Goal: Contribute content

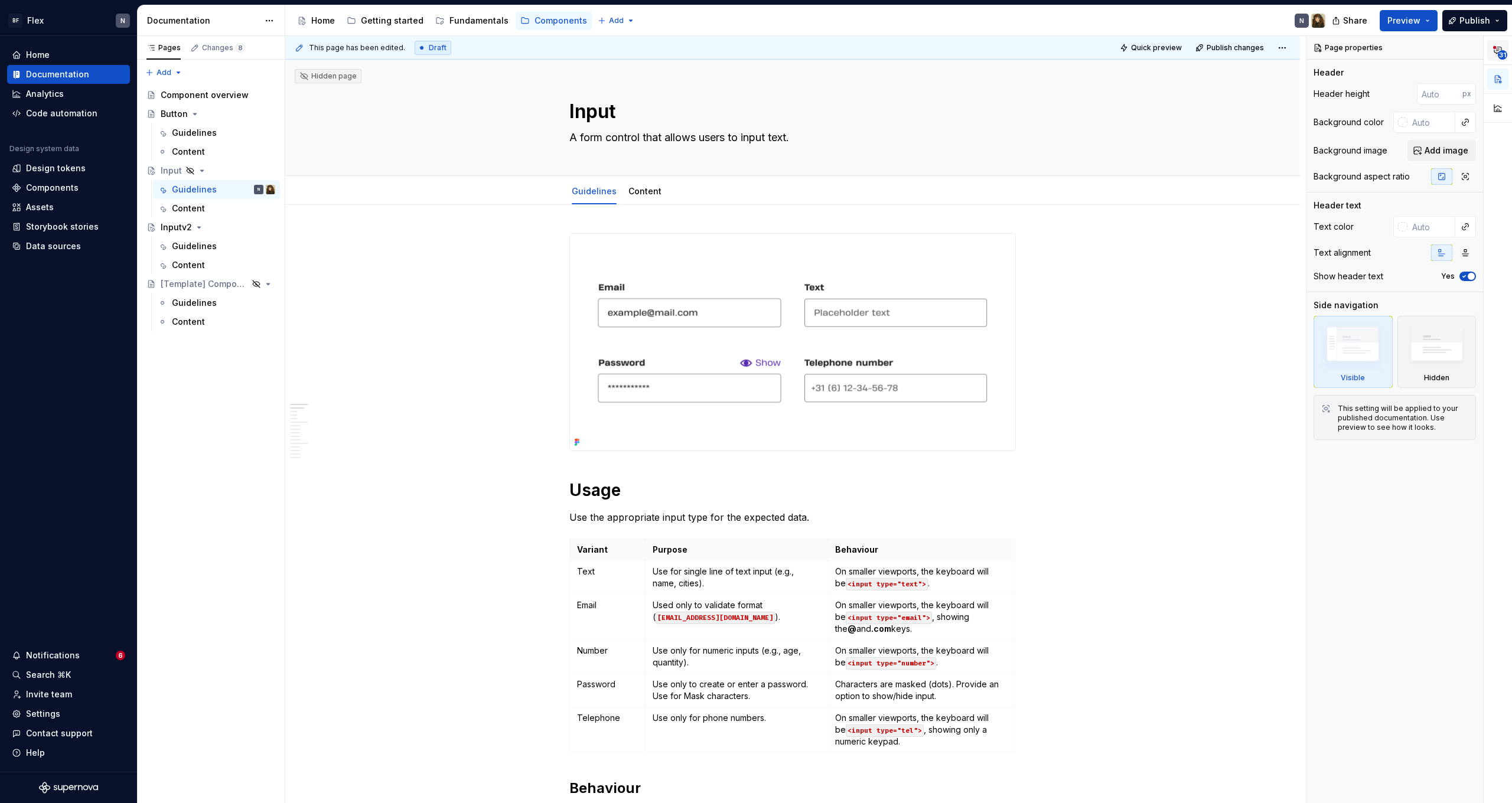
click at [1503, 52] on span "31" at bounding box center [1503, 55] width 9 height 9
type textarea "*"
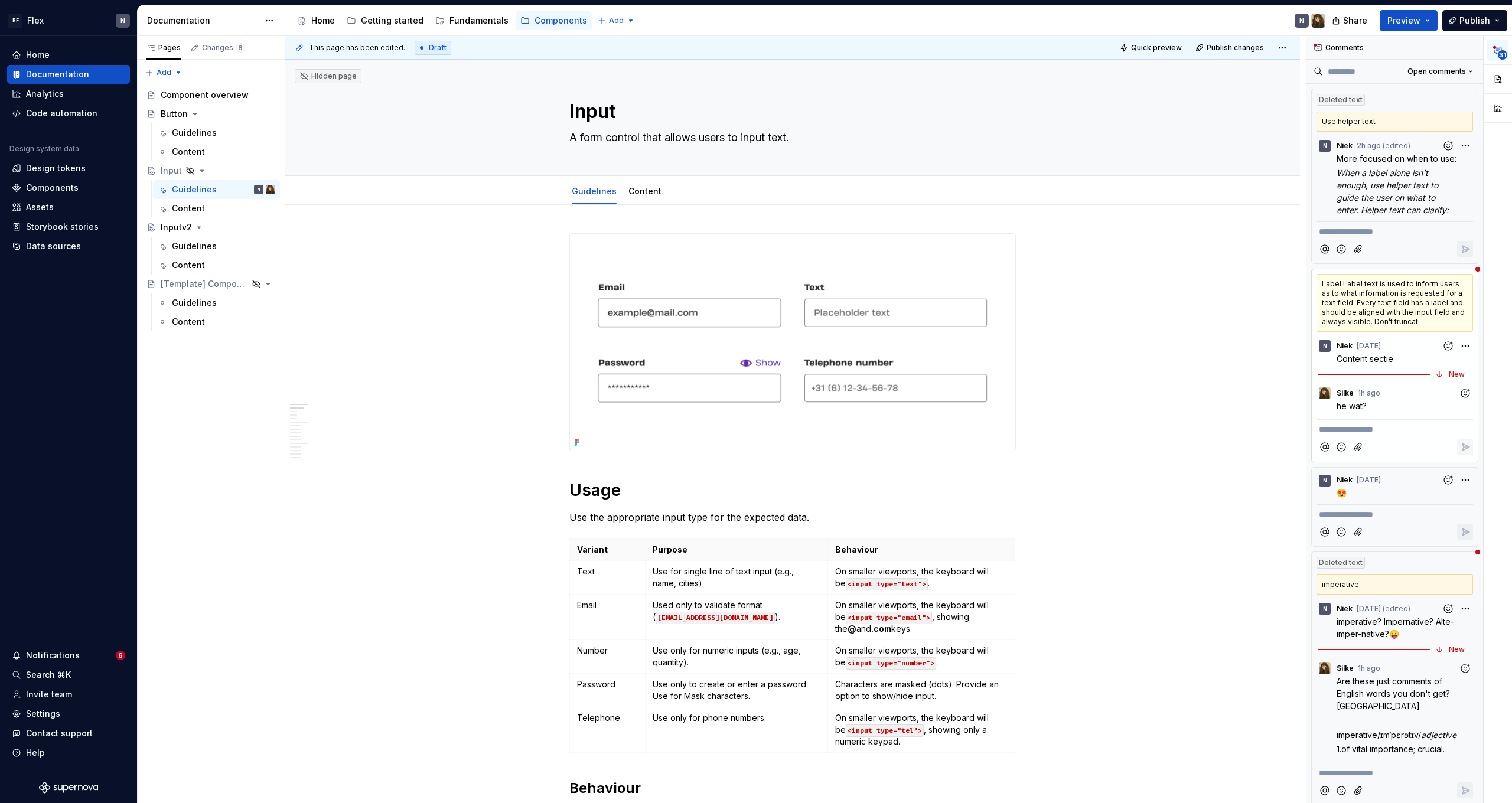
click at [1358, 431] on p "**********" at bounding box center [1394, 429] width 151 height 13
click at [1355, 429] on span "Nice info, voor de content sectie" at bounding box center [1383, 429] width 129 height 10
drag, startPoint x: 1449, startPoint y: 428, endPoint x: 1462, endPoint y: 441, distance: 18.4
click at [1449, 428] on p "Nice info voor de content sectie" at bounding box center [1394, 429] width 151 height 13
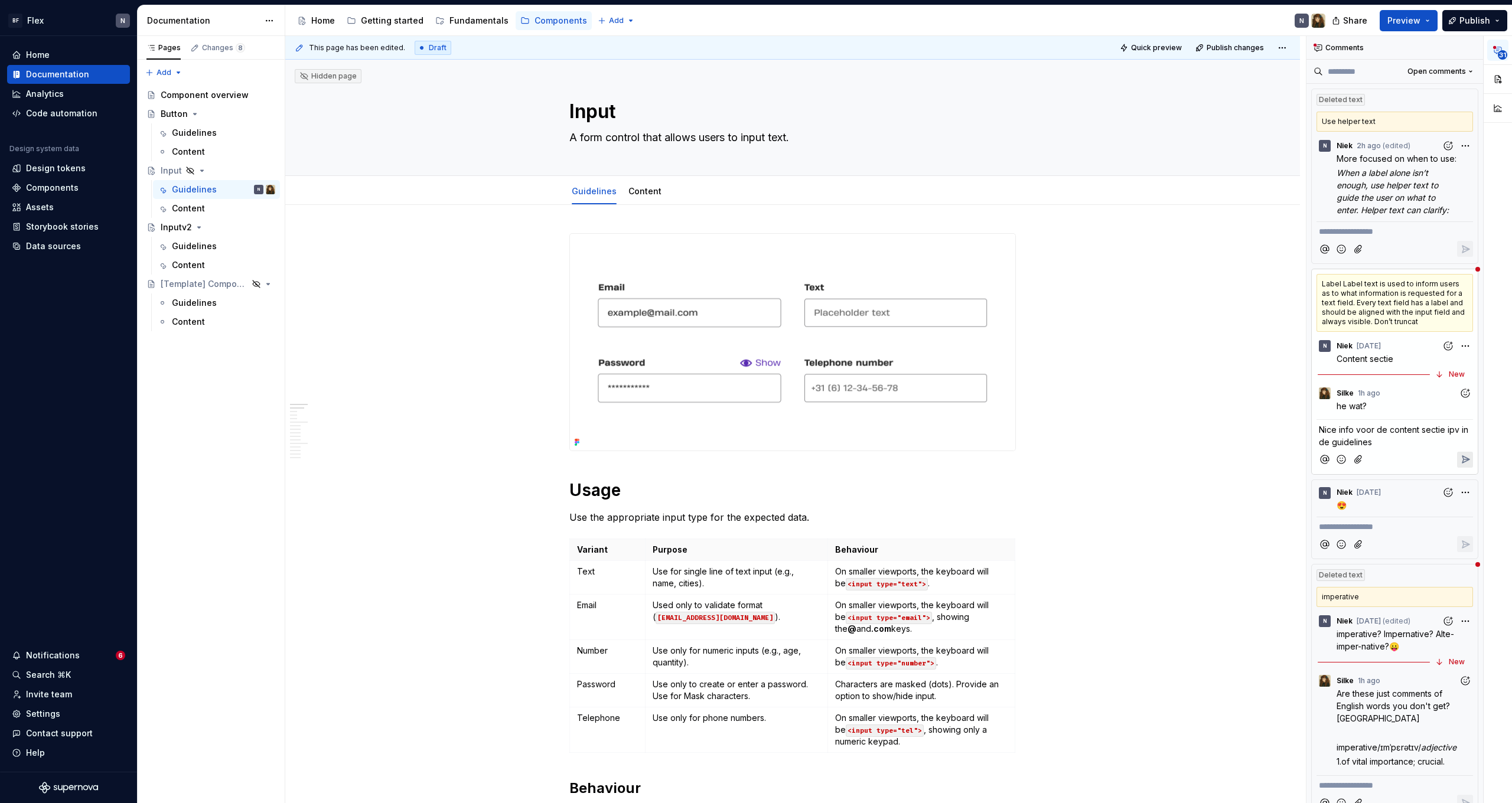
drag, startPoint x: 1439, startPoint y: 429, endPoint x: 1443, endPoint y: 441, distance: 12.6
click at [1440, 431] on span "Nice info voor de content sectie ipv in de guidelines" at bounding box center [1394, 436] width 151 height 22
click at [1462, 456] on icon "Reply" at bounding box center [1465, 459] width 12 height 12
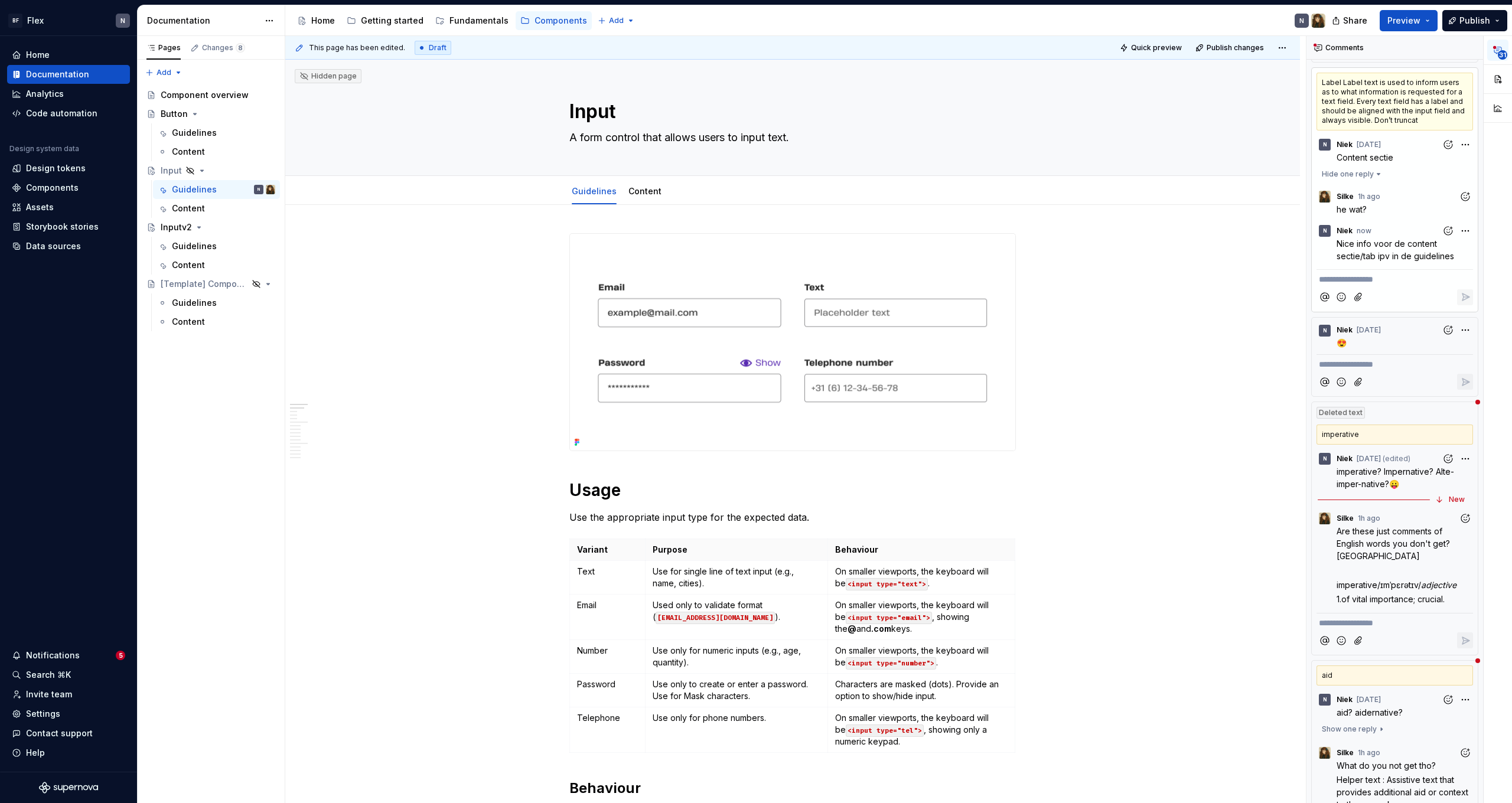
scroll to position [206, 0]
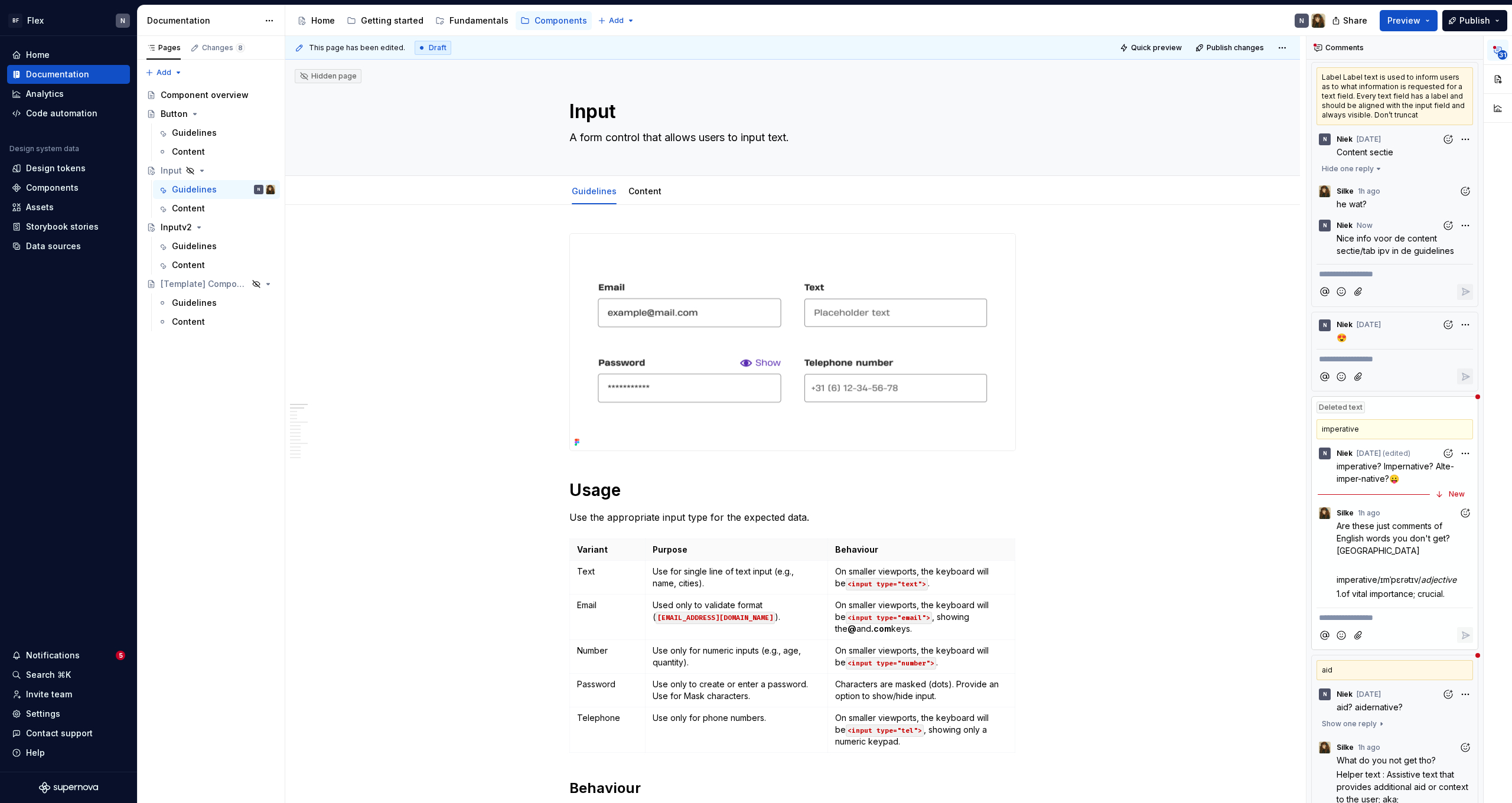
click at [1400, 623] on p "**********" at bounding box center [1394, 619] width 151 height 13
click at [1461, 641] on icon "Reply" at bounding box center [1465, 635] width 12 height 12
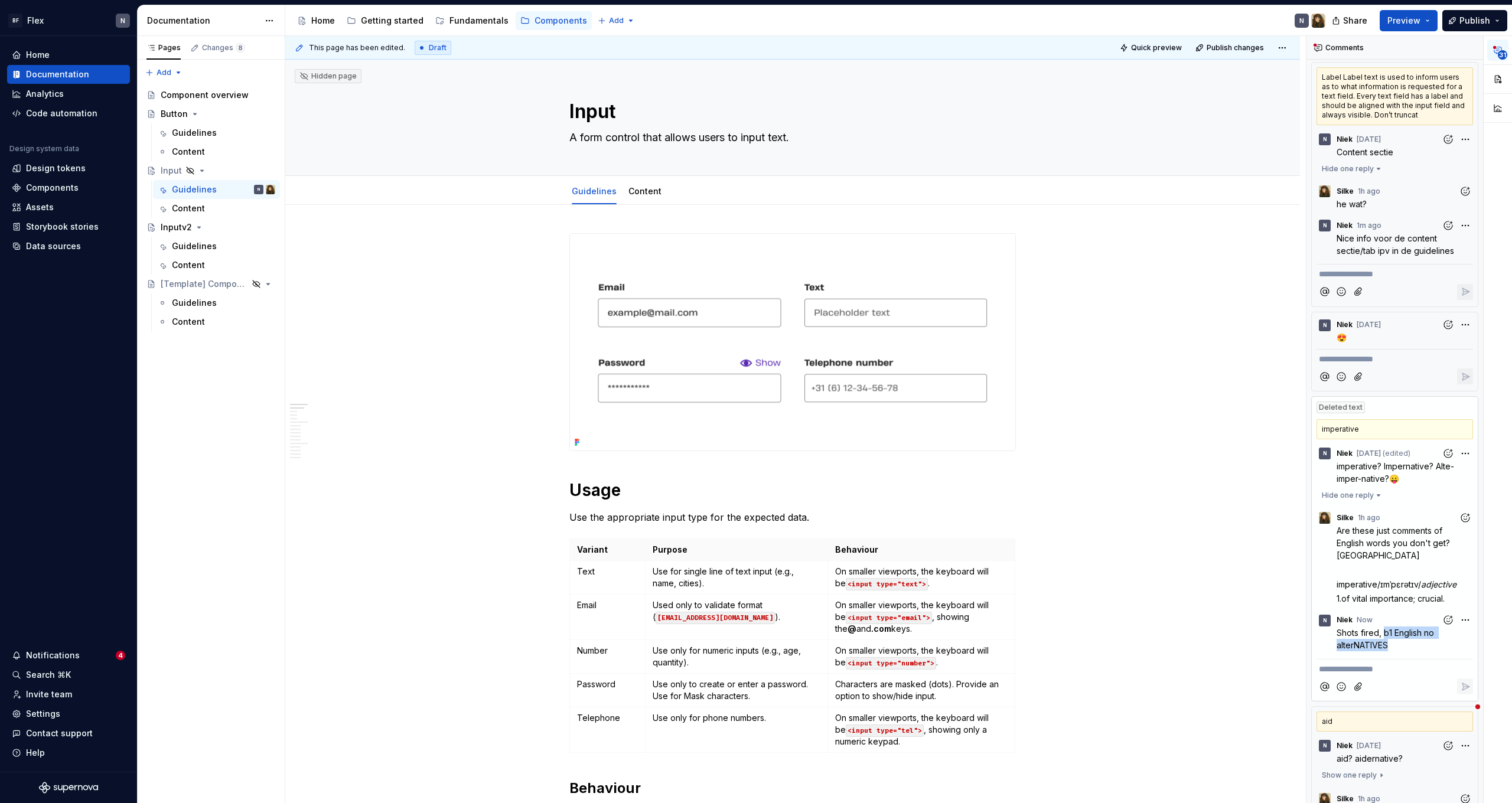
drag, startPoint x: 1407, startPoint y: 645, endPoint x: 1385, endPoint y: 635, distance: 24.2
click at [1385, 635] on p "Shots fired, b1 English no alterNATIVES" at bounding box center [1405, 639] width 137 height 25
copy span "b1 English no alterNATIVES"
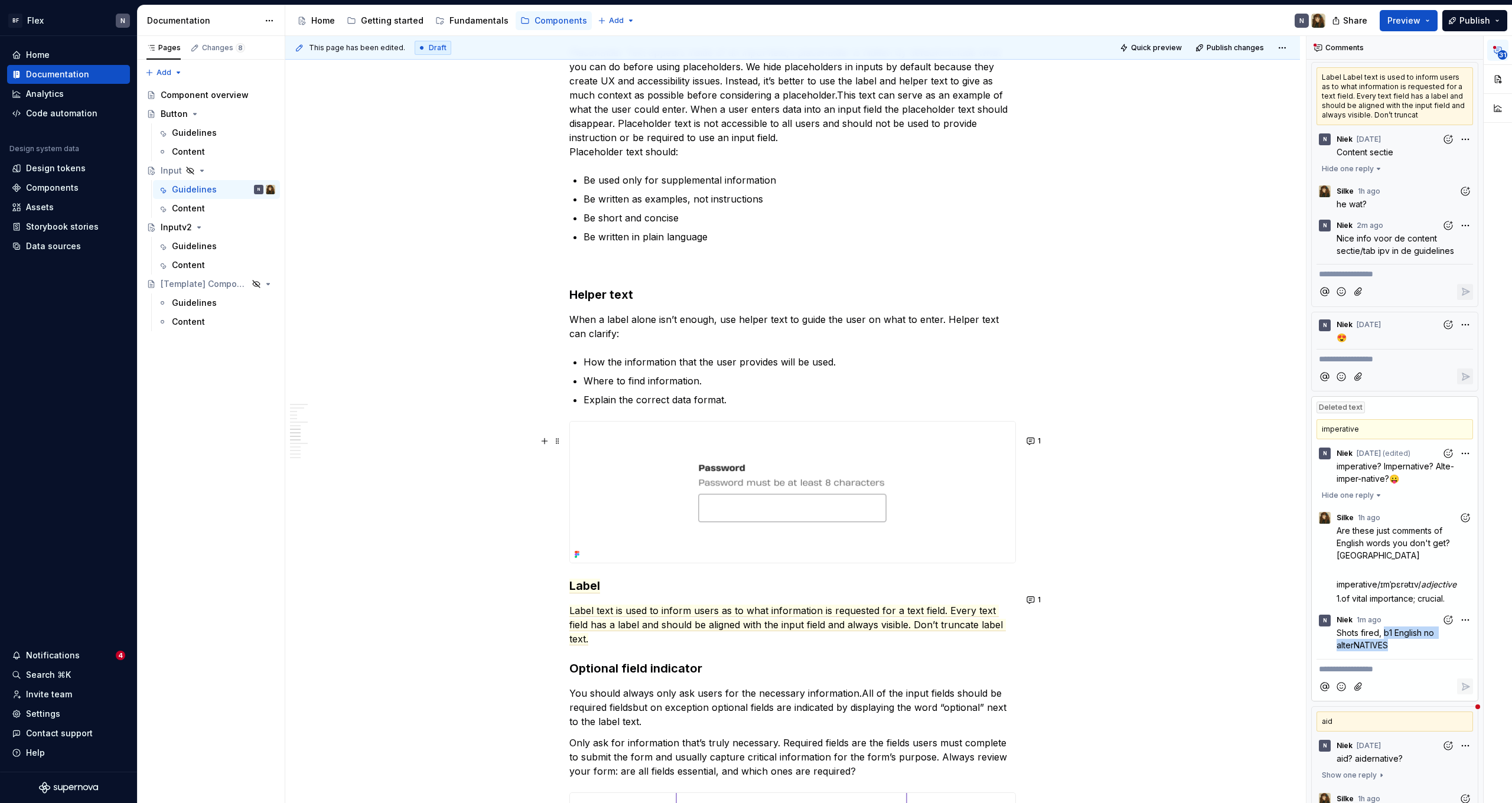
scroll to position [1068, 0]
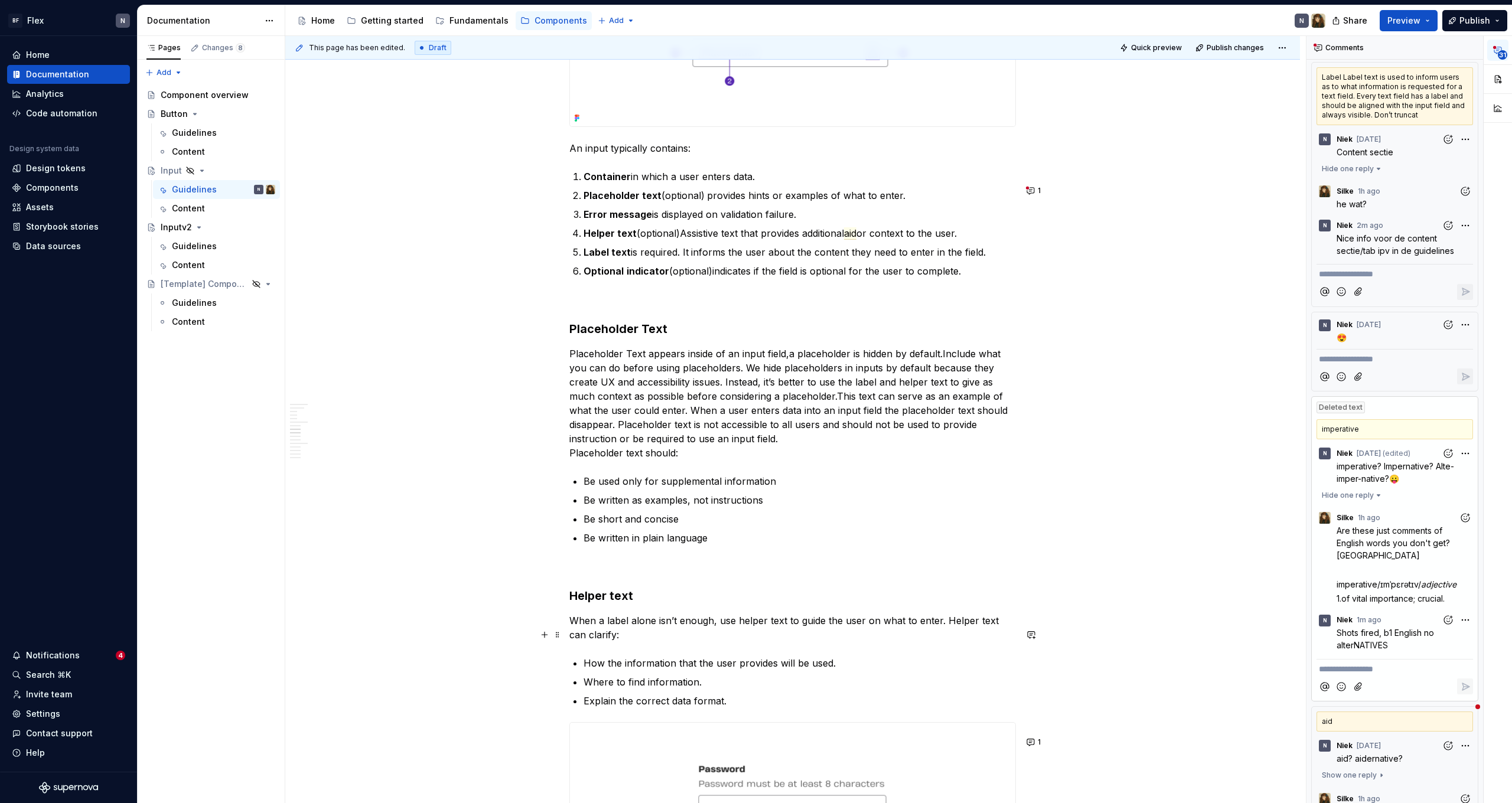
click at [678, 641] on p "When a label alone isn’t enough, use helper text to guide the user on what to e…" at bounding box center [792, 628] width 446 height 28
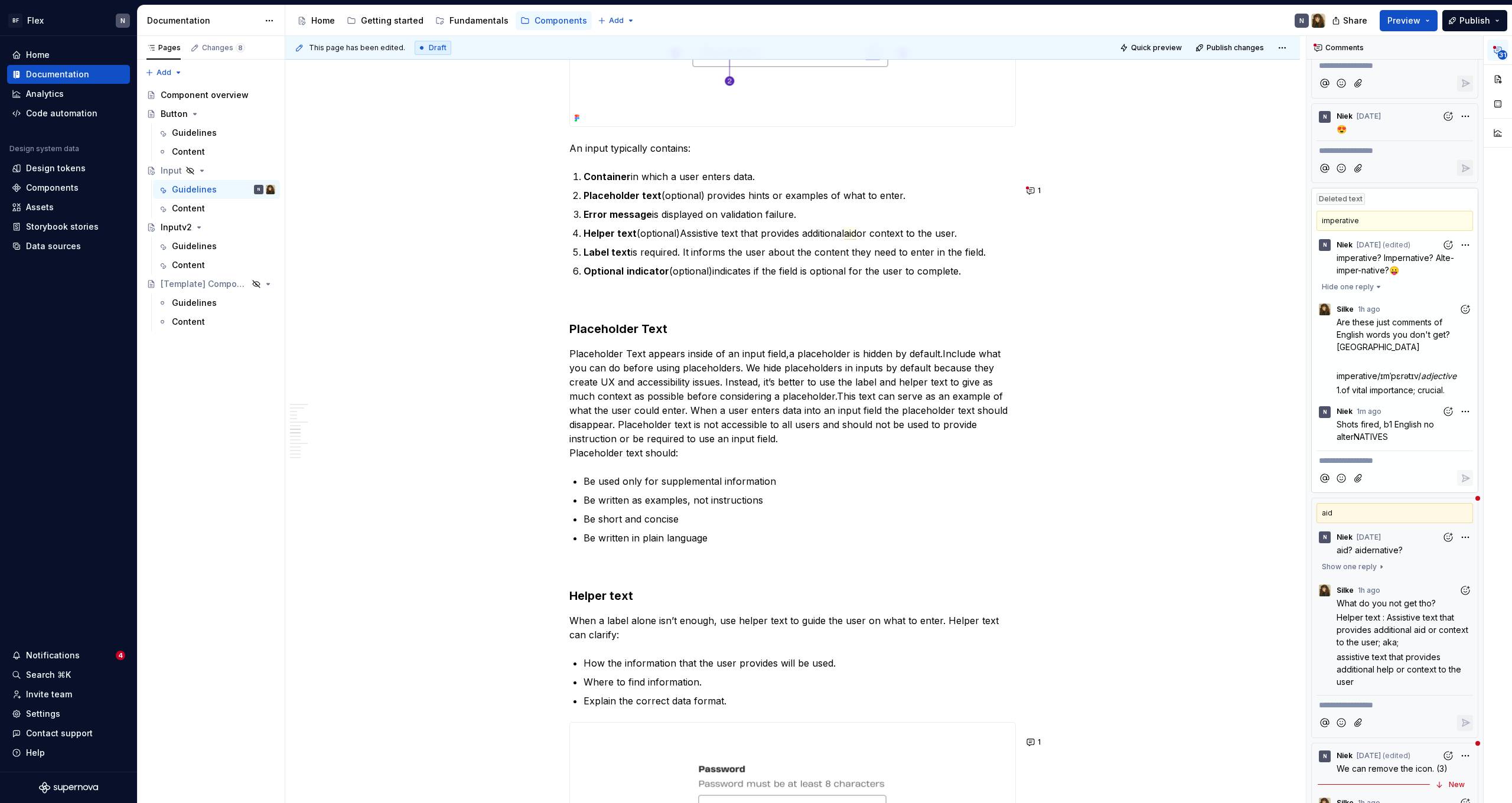
scroll to position [463, 0]
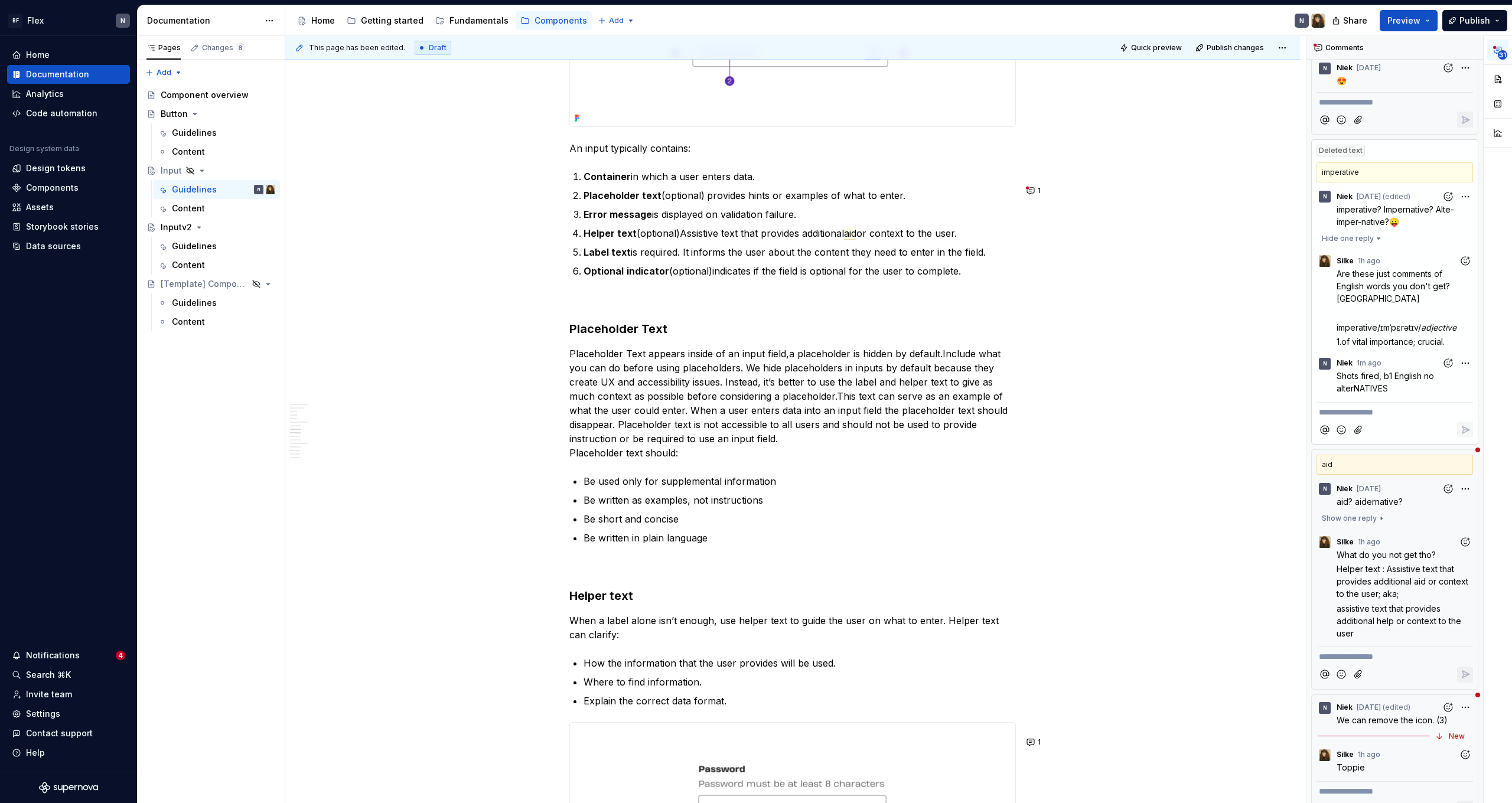
click at [1377, 586] on span "Helper text : Assistive text that provides additional aid or context to the use…" at bounding box center [1404, 581] width 134 height 35
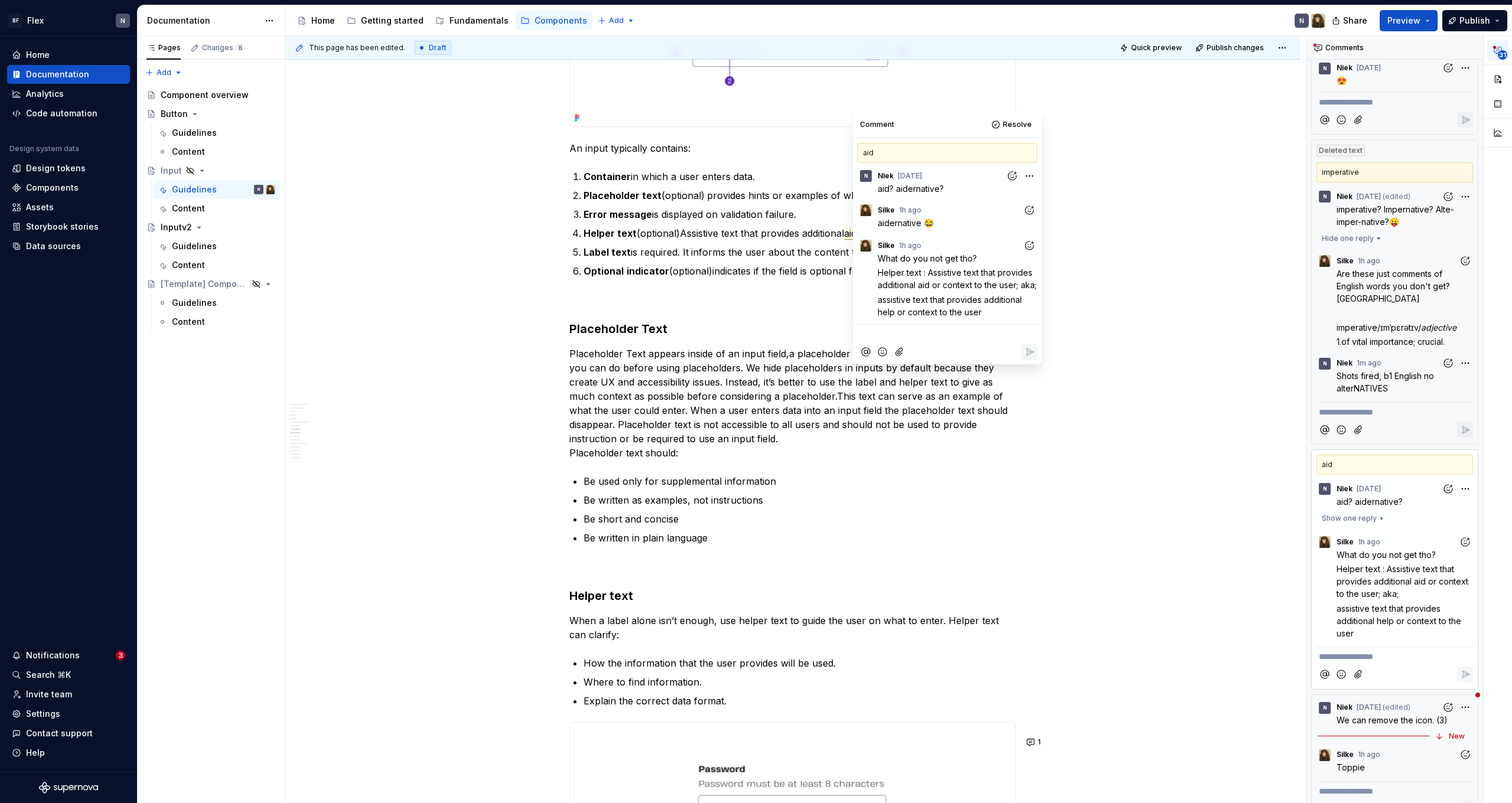
scroll to position [1214, 0]
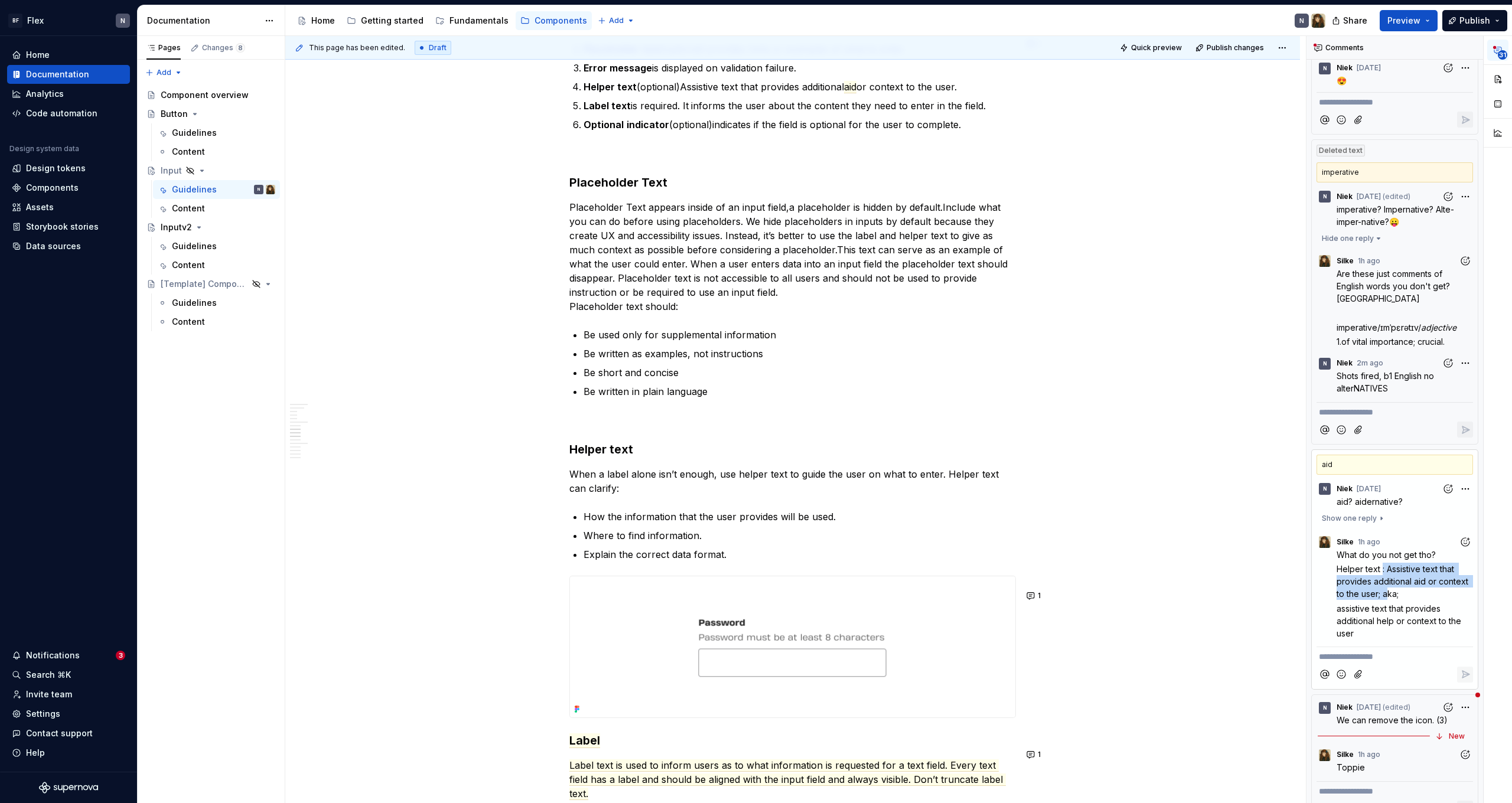
drag, startPoint x: 1383, startPoint y: 567, endPoint x: 1388, endPoint y: 598, distance: 31.4
click at [1388, 598] on span "Helper text : Assistive text that provides additional aid or context to the use…" at bounding box center [1404, 581] width 134 height 35
click at [1372, 597] on span "Helper text : Assistive text that provides additional aid or context to the use…" at bounding box center [1404, 581] width 134 height 35
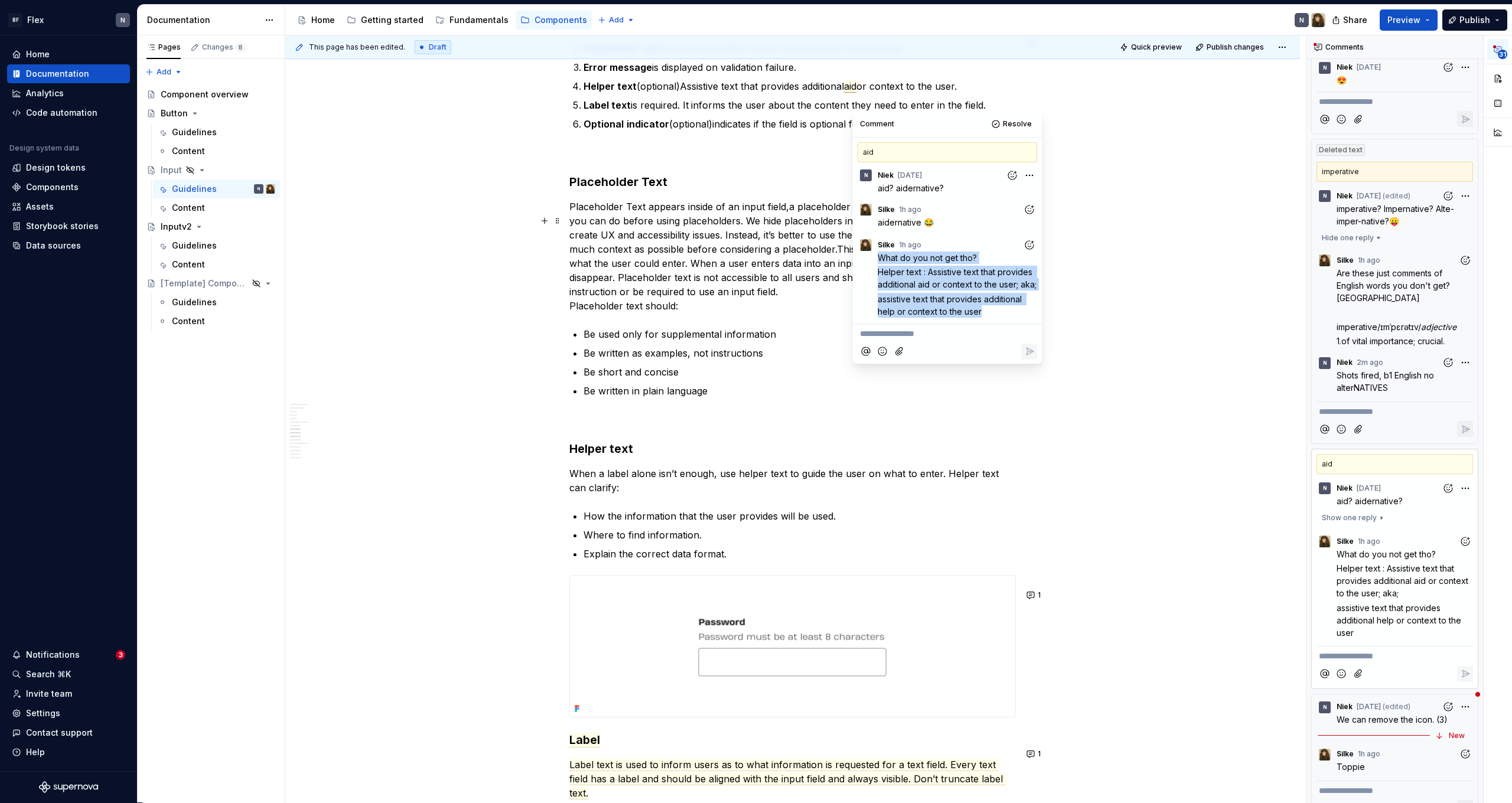
drag, startPoint x: 880, startPoint y: 259, endPoint x: 1004, endPoint y: 310, distance: 134.1
click at [1004, 310] on div "What do you not get tho? Helper text : Assistive text that provides additional …" at bounding box center [958, 284] width 160 height 66
click at [961, 302] on span "assistive text that provides additional help or context to the user" at bounding box center [951, 305] width 147 height 22
drag, startPoint x: 934, startPoint y: 270, endPoint x: 920, endPoint y: 287, distance: 22.0
click at [920, 287] on span "Helper text : Assistive text that provides additional aid or context to the use…" at bounding box center [957, 278] width 159 height 22
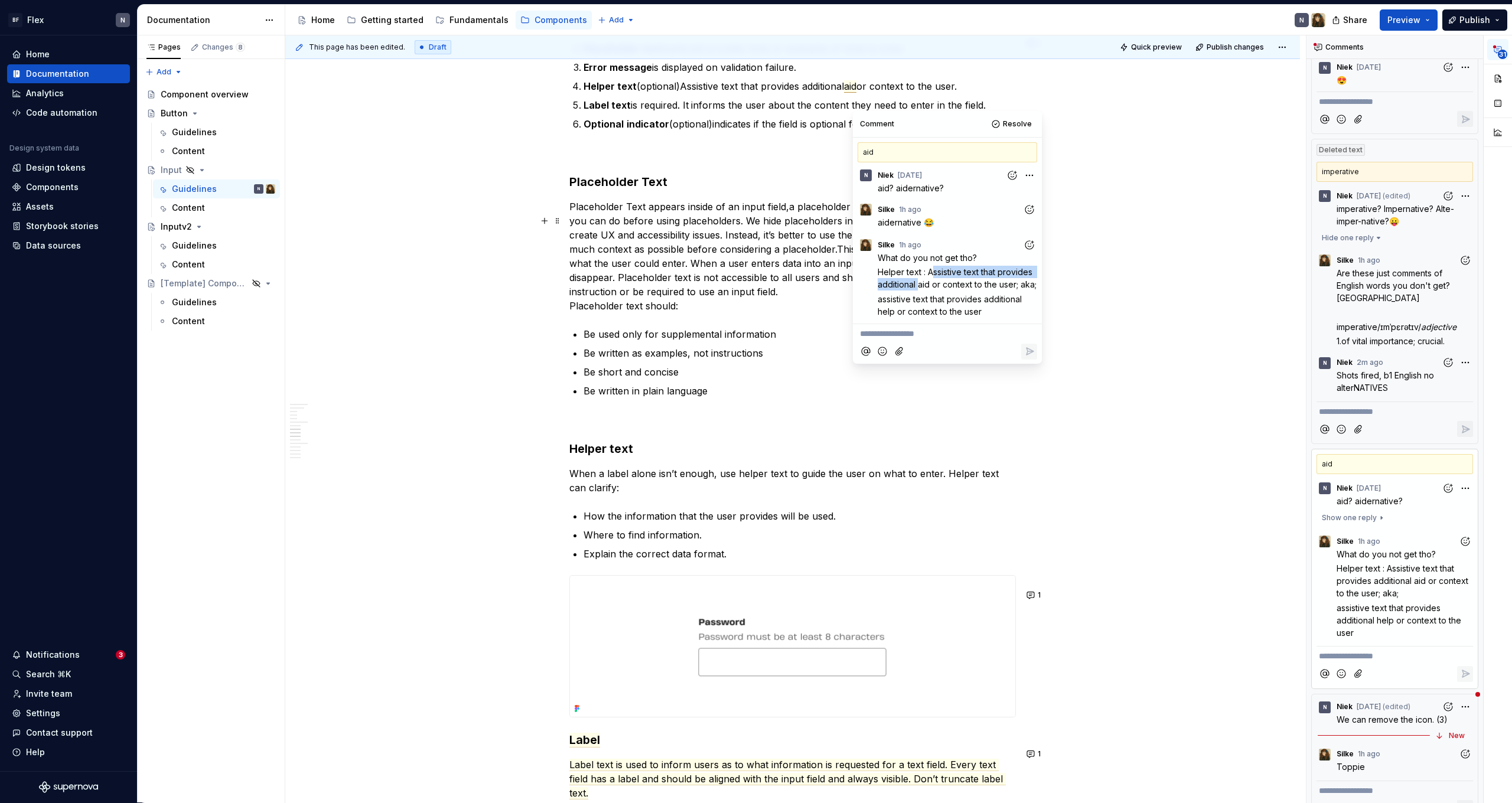
click at [920, 287] on span "Helper text : Assistive text that provides additional aid or context to the use…" at bounding box center [957, 278] width 159 height 22
drag, startPoint x: 879, startPoint y: 299, endPoint x: 980, endPoint y: 310, distance: 101.6
click at [980, 310] on span "assistive text that provides additional help or context to the user" at bounding box center [951, 305] width 147 height 22
drag, startPoint x: 980, startPoint y: 310, endPoint x: 897, endPoint y: 304, distance: 83.2
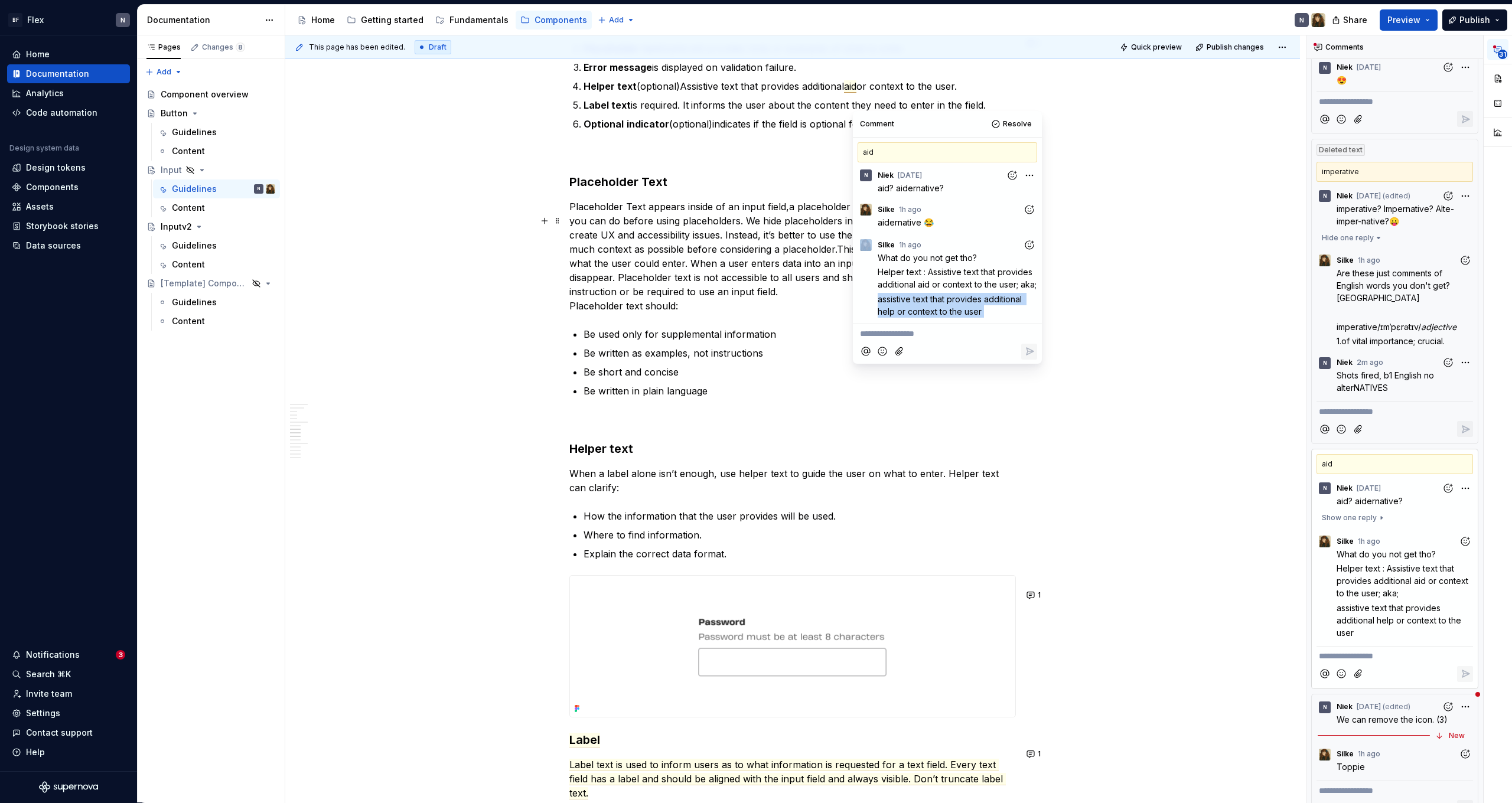
click at [897, 304] on span "assistive text that provides additional help or context to the user" at bounding box center [951, 305] width 147 height 22
click at [927, 339] on p "**********" at bounding box center [947, 334] width 174 height 13
click at [1029, 364] on icon "Reply" at bounding box center [1029, 363] width 12 height 12
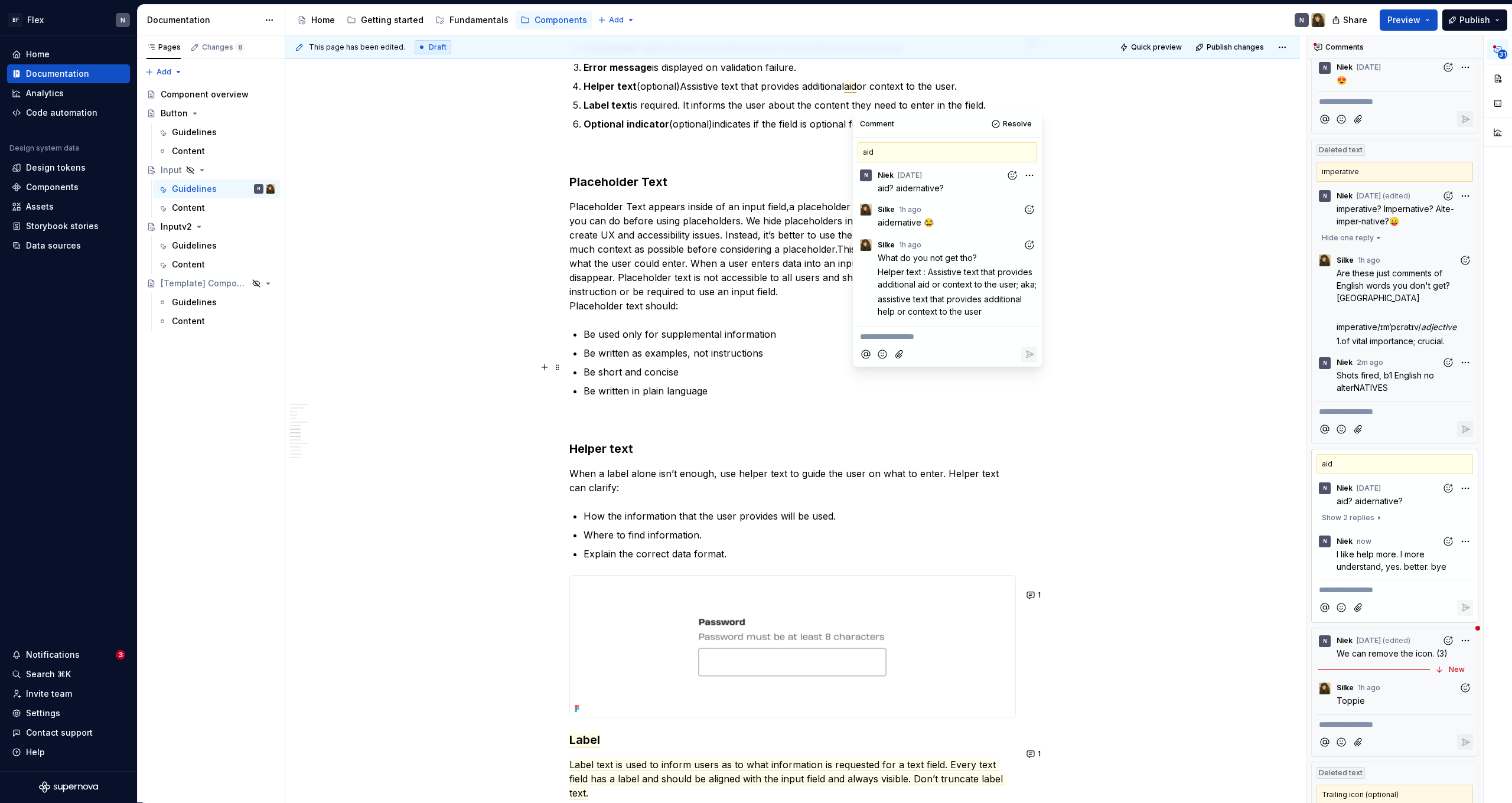
scroll to position [45, 0]
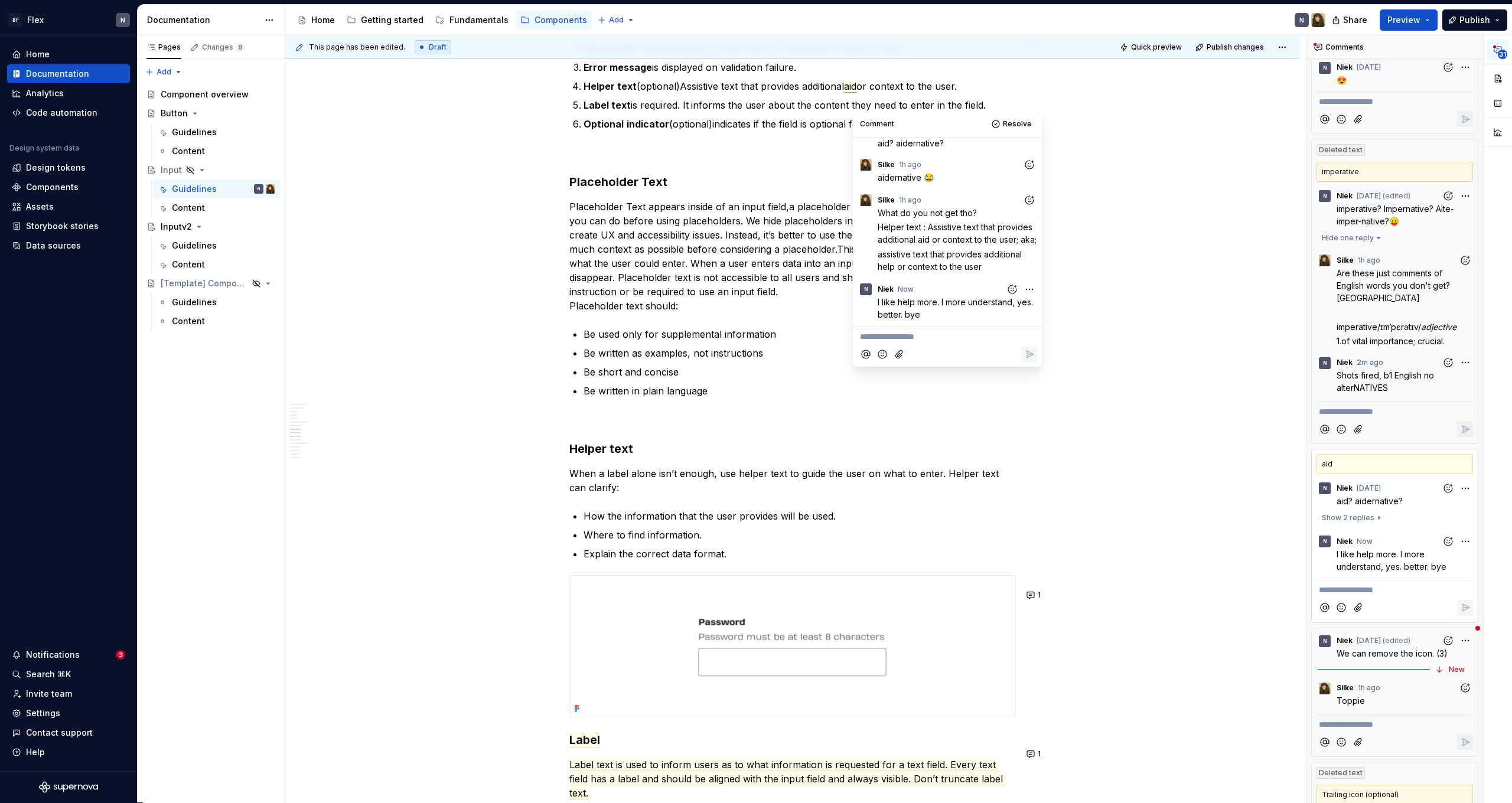
click at [1393, 697] on p "Toppie" at bounding box center [1405, 701] width 137 height 13
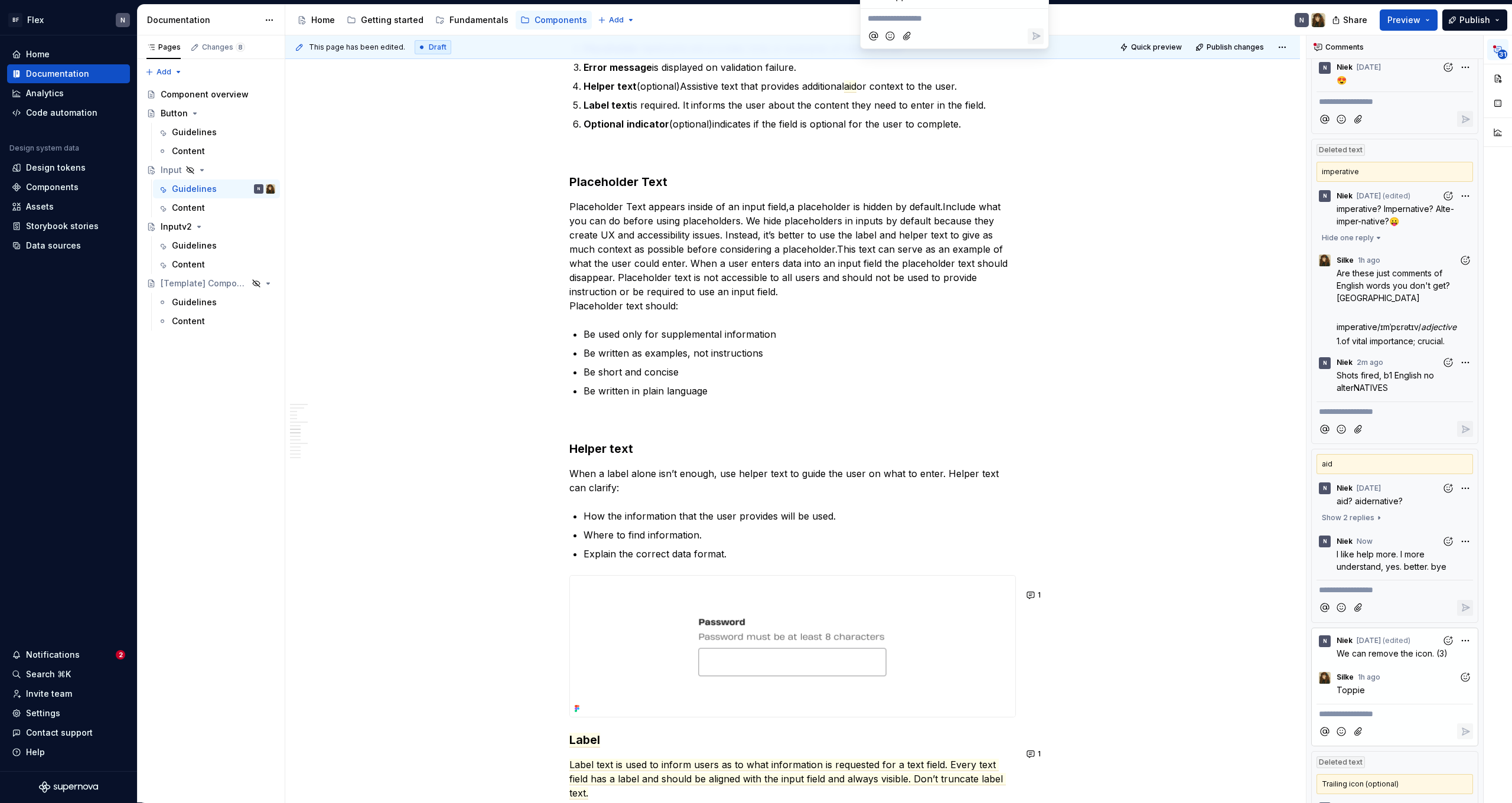
scroll to position [897, 0]
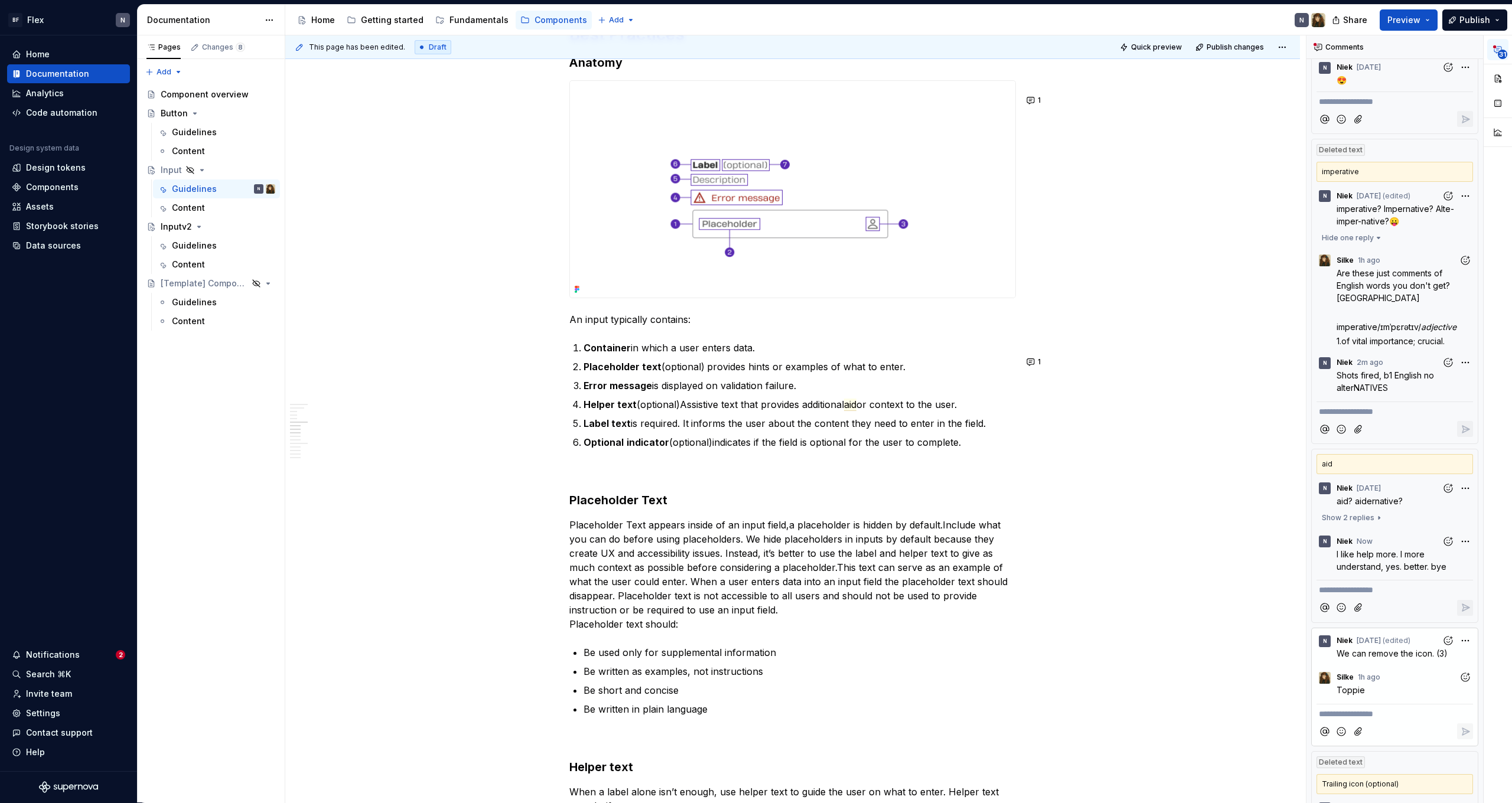
click at [973, 393] on p "Error message is displayed on validation failure." at bounding box center [800, 385] width 432 height 14
type textarea "*"
click at [1401, 718] on p "**********" at bounding box center [1394, 714] width 151 height 13
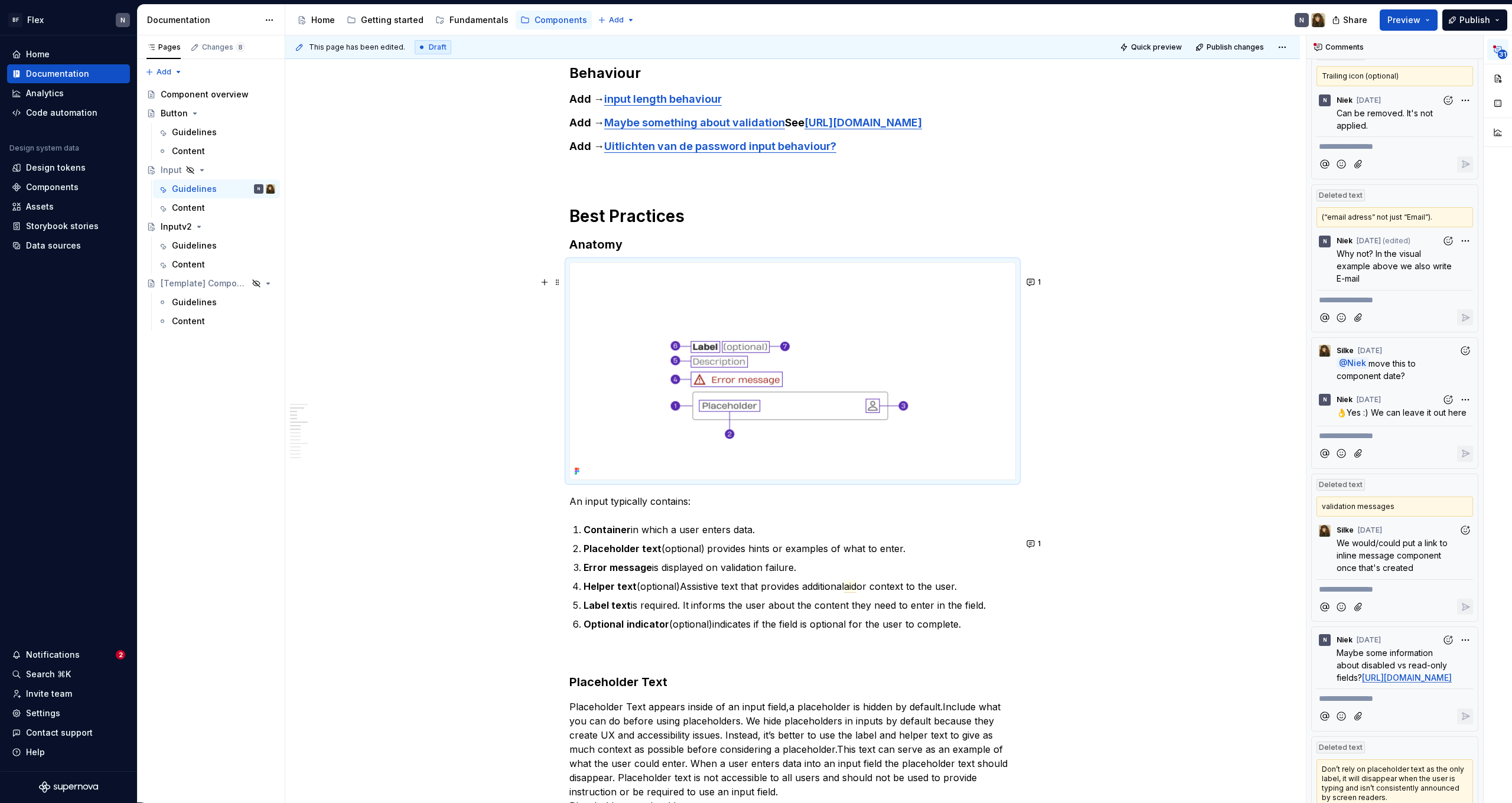
scroll to position [381, 0]
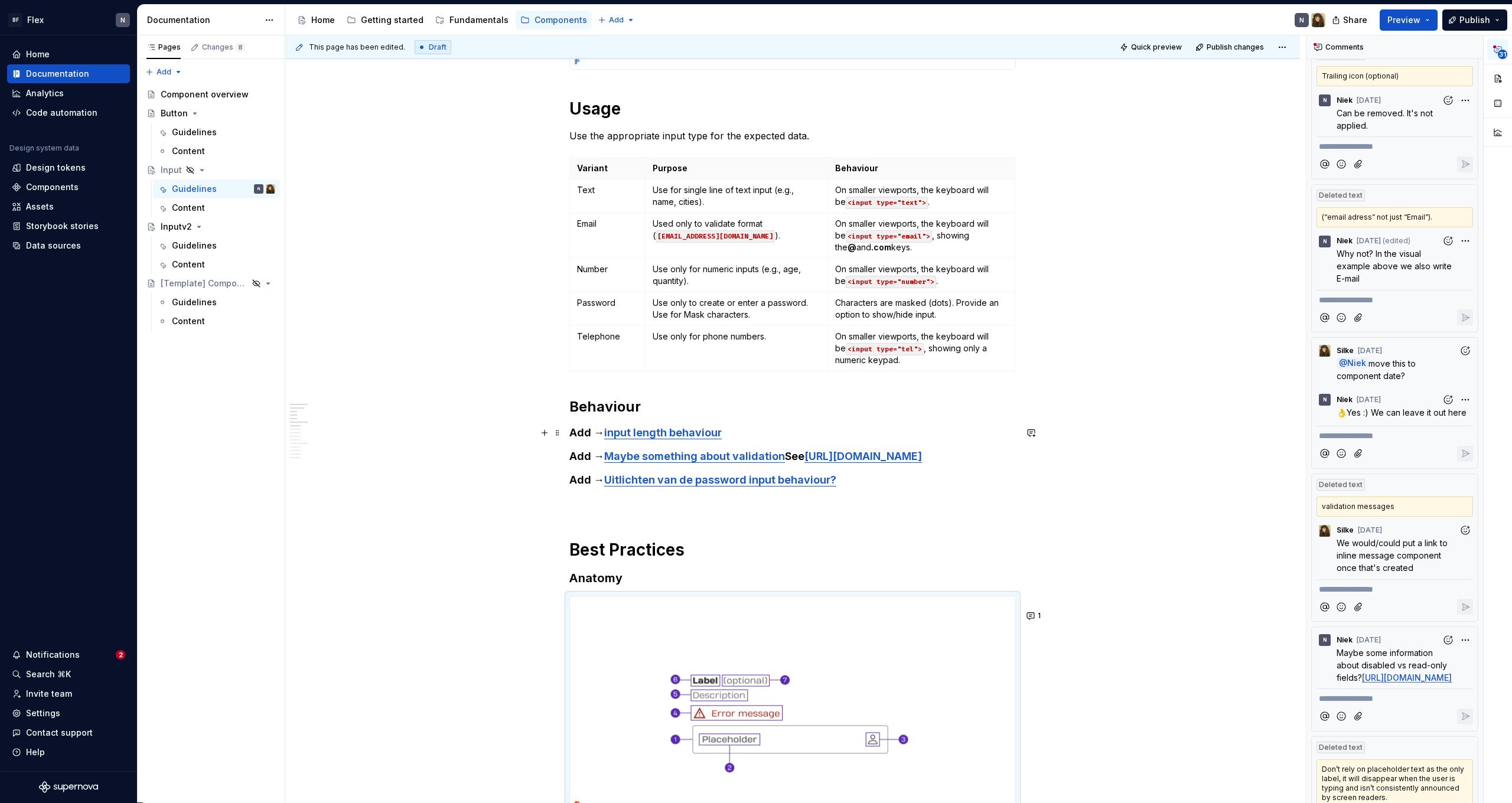
type textarea "*"
click at [745, 433] on h4 "Add → input length behaviour" at bounding box center [792, 432] width 446 height 14
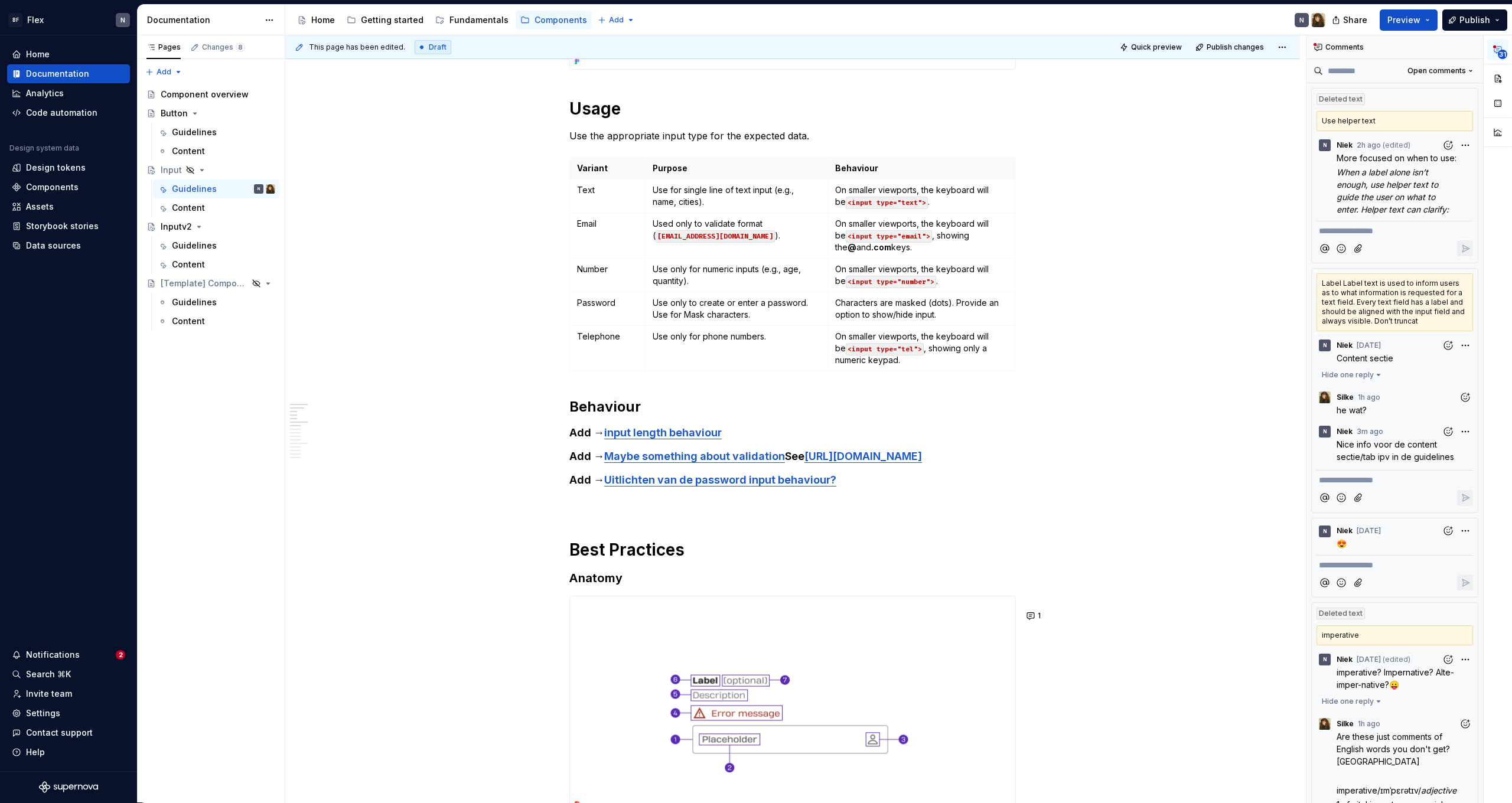
scroll to position [0, 0]
click at [1435, 77] on button "Open comments" at bounding box center [1439, 71] width 76 height 17
click at [1361, 69] on div "**********" at bounding box center [1409, 419] width 206 height 767
click at [1354, 71] on input at bounding box center [1358, 71] width 71 height 19
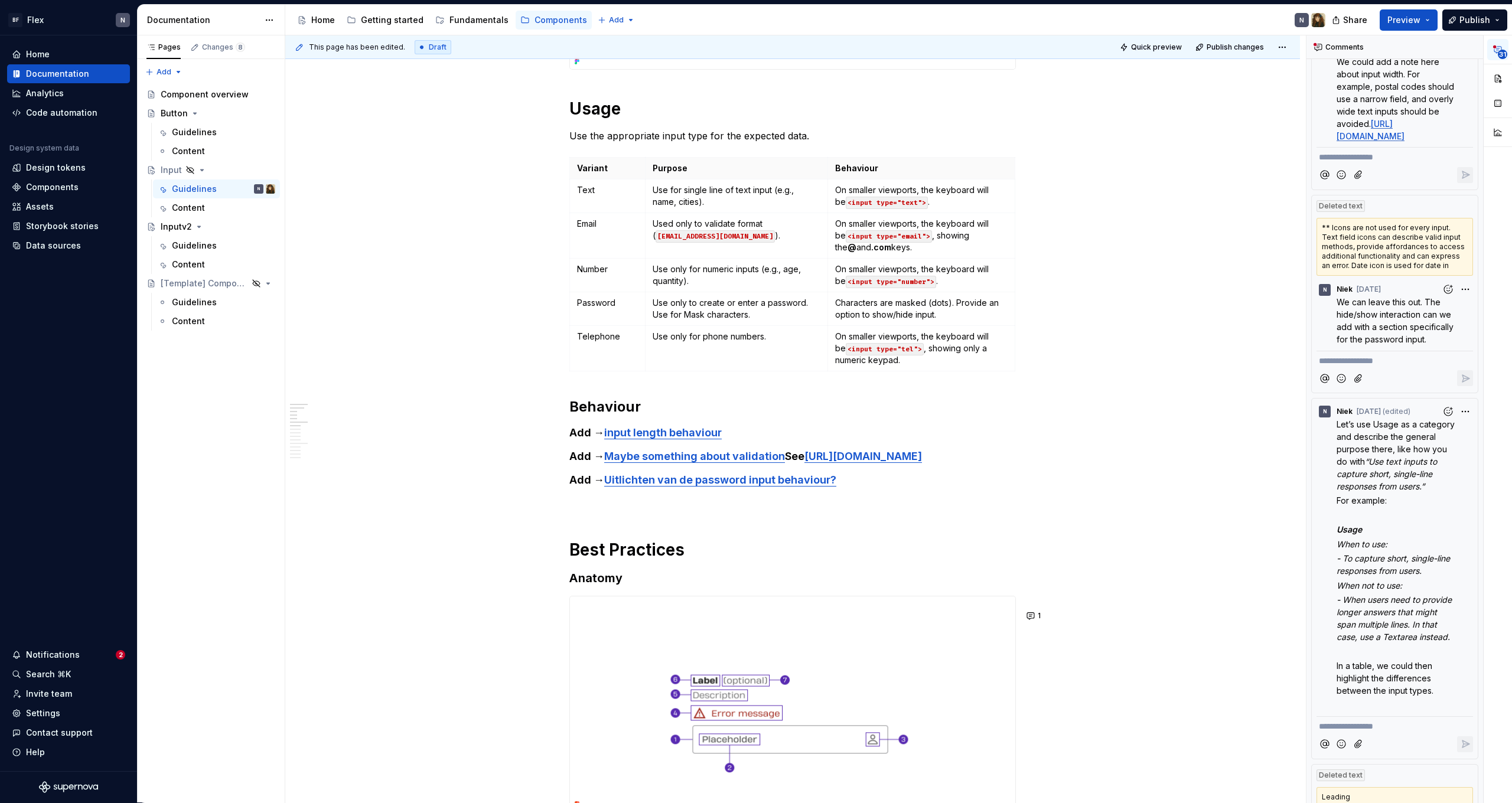
scroll to position [642, 0]
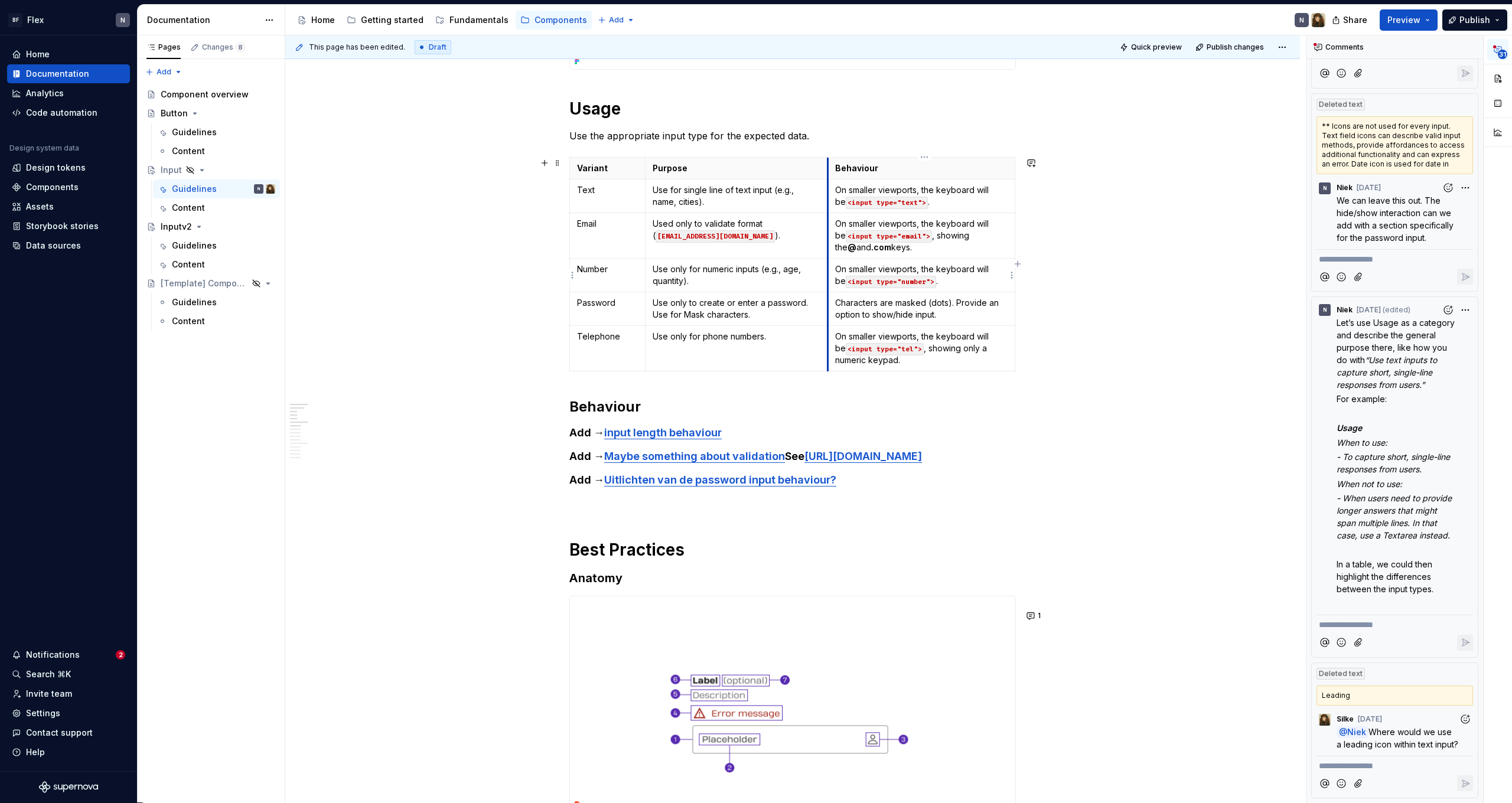
click at [832, 263] on td "On smaller viewports, the keyboard will be <input type="number"> ." at bounding box center [922, 275] width 187 height 34
type input "*****"
click at [928, 248] on p "On smaller viewports, the keyboard will be <input type="email"> , showing the @…" at bounding box center [922, 235] width 173 height 36
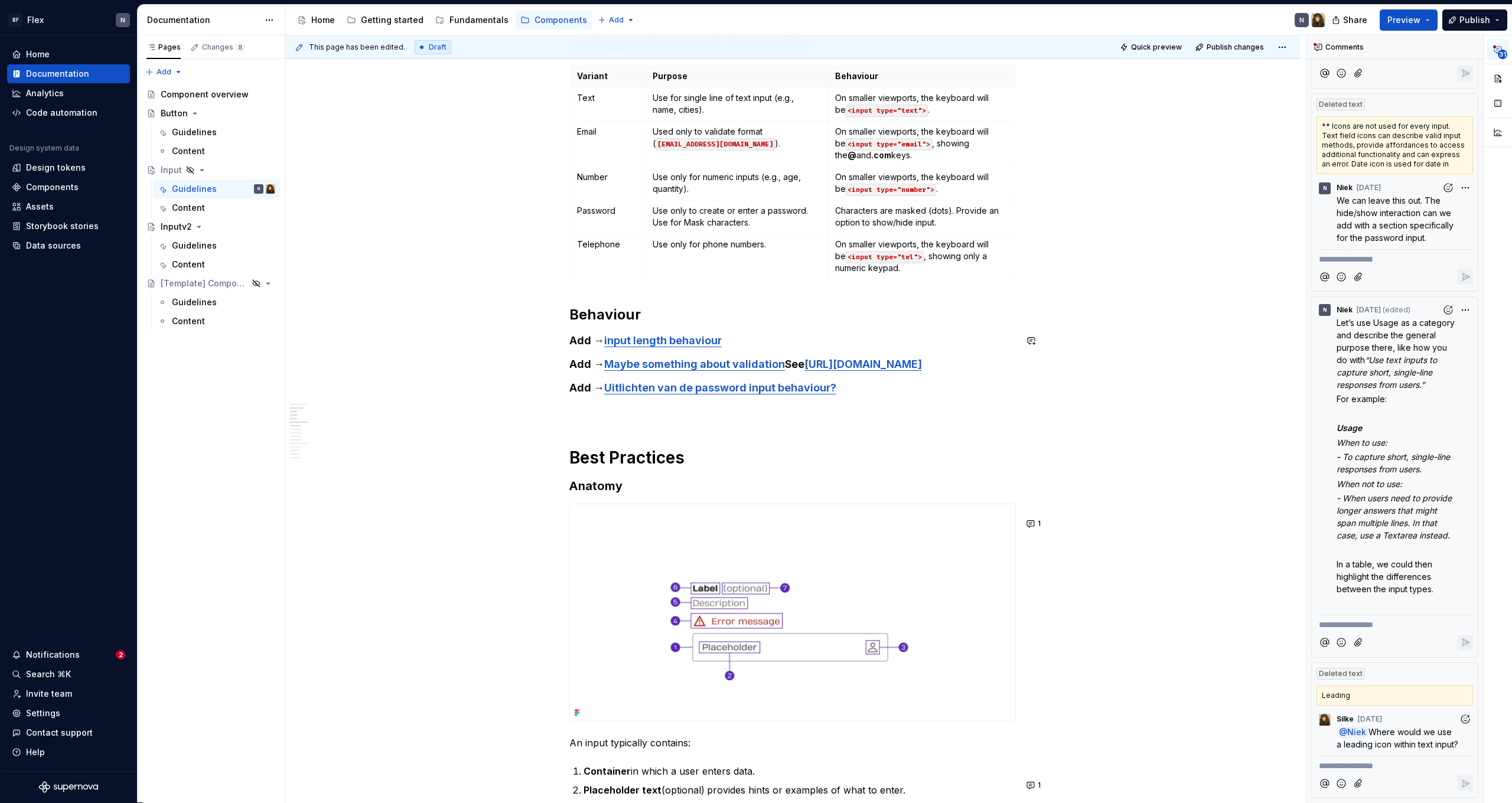
scroll to position [552, 0]
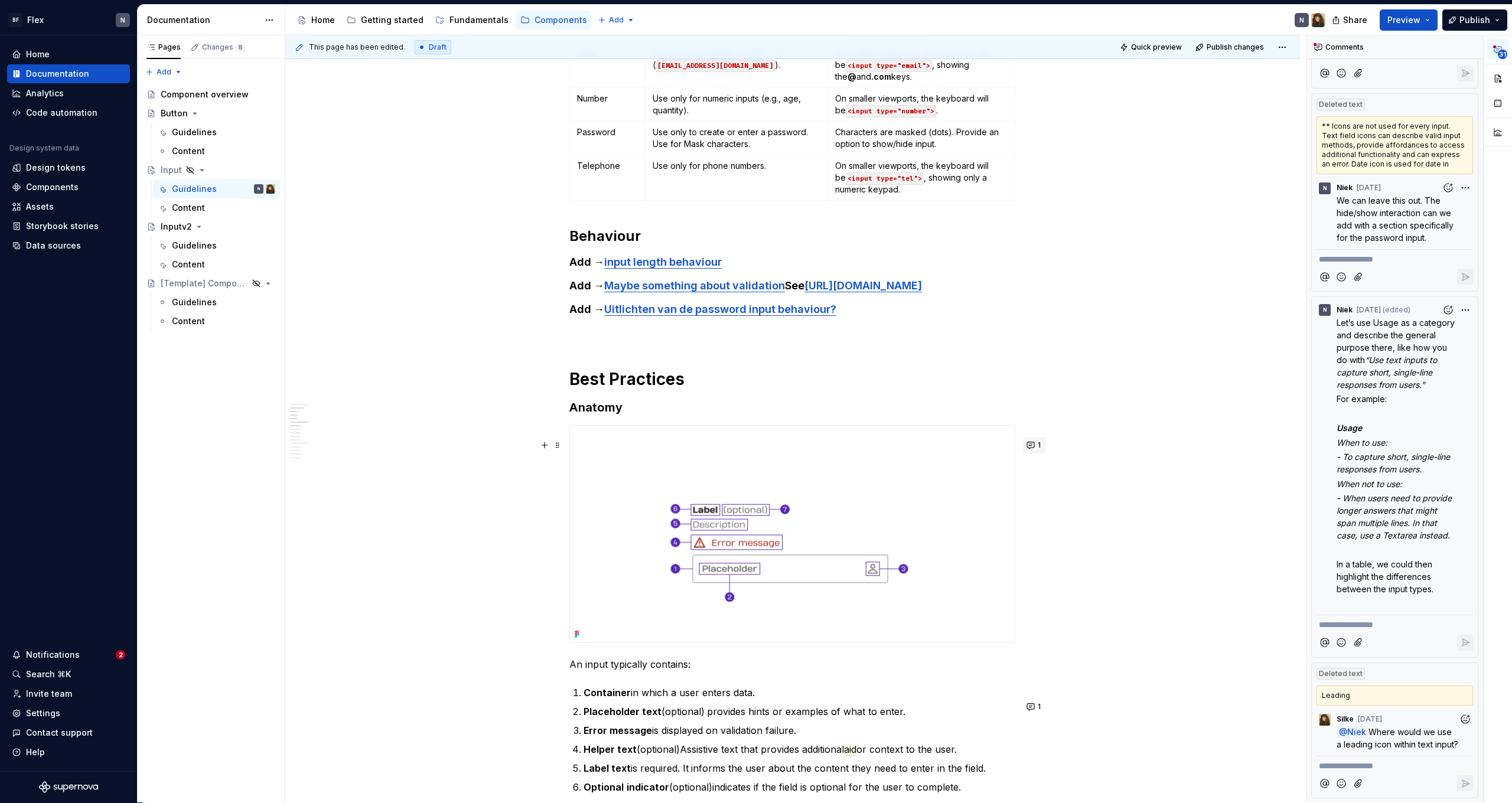
click at [1033, 445] on button "1" at bounding box center [1034, 445] width 23 height 17
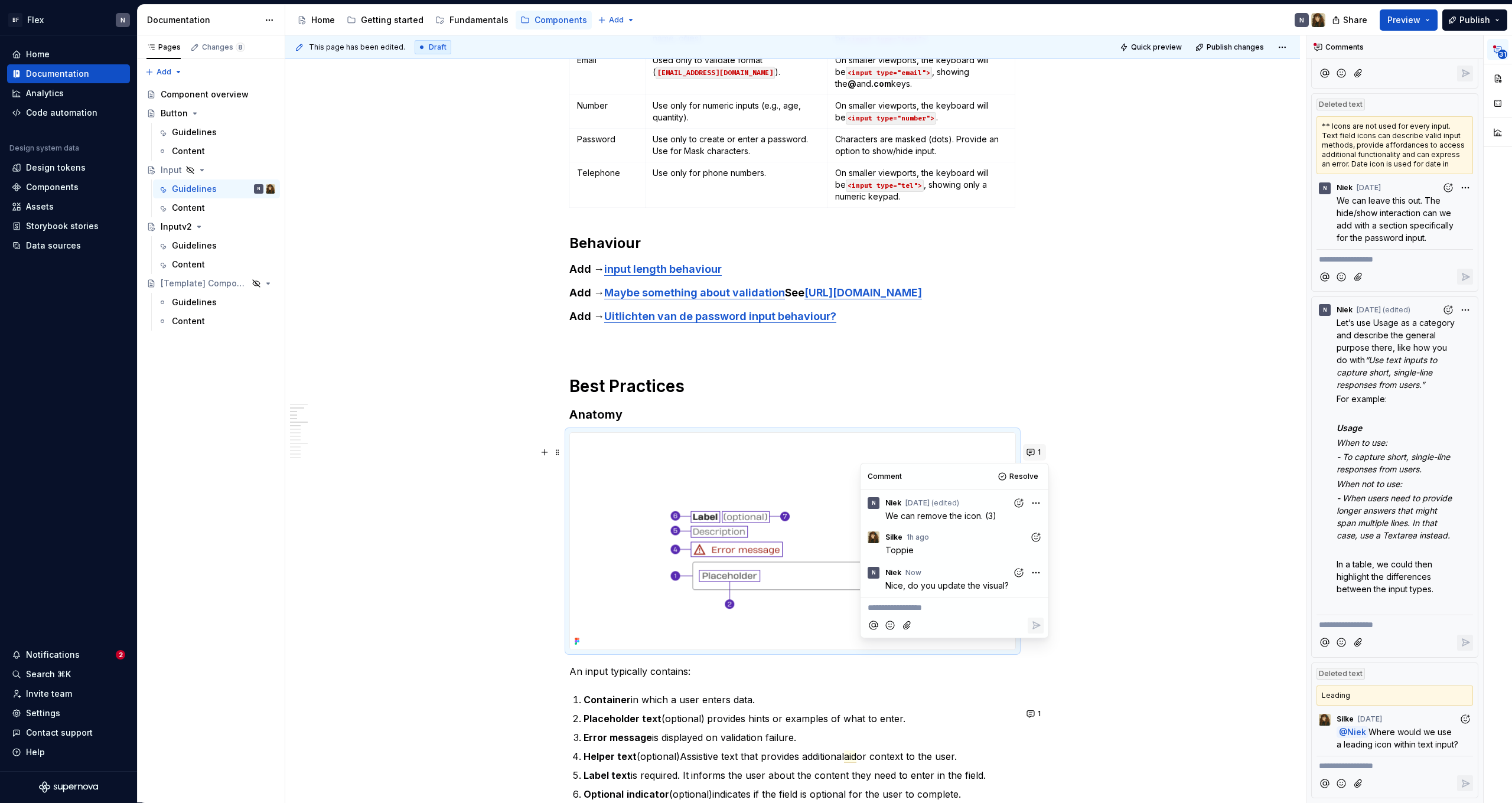
scroll to position [542, 0]
type textarea "*"
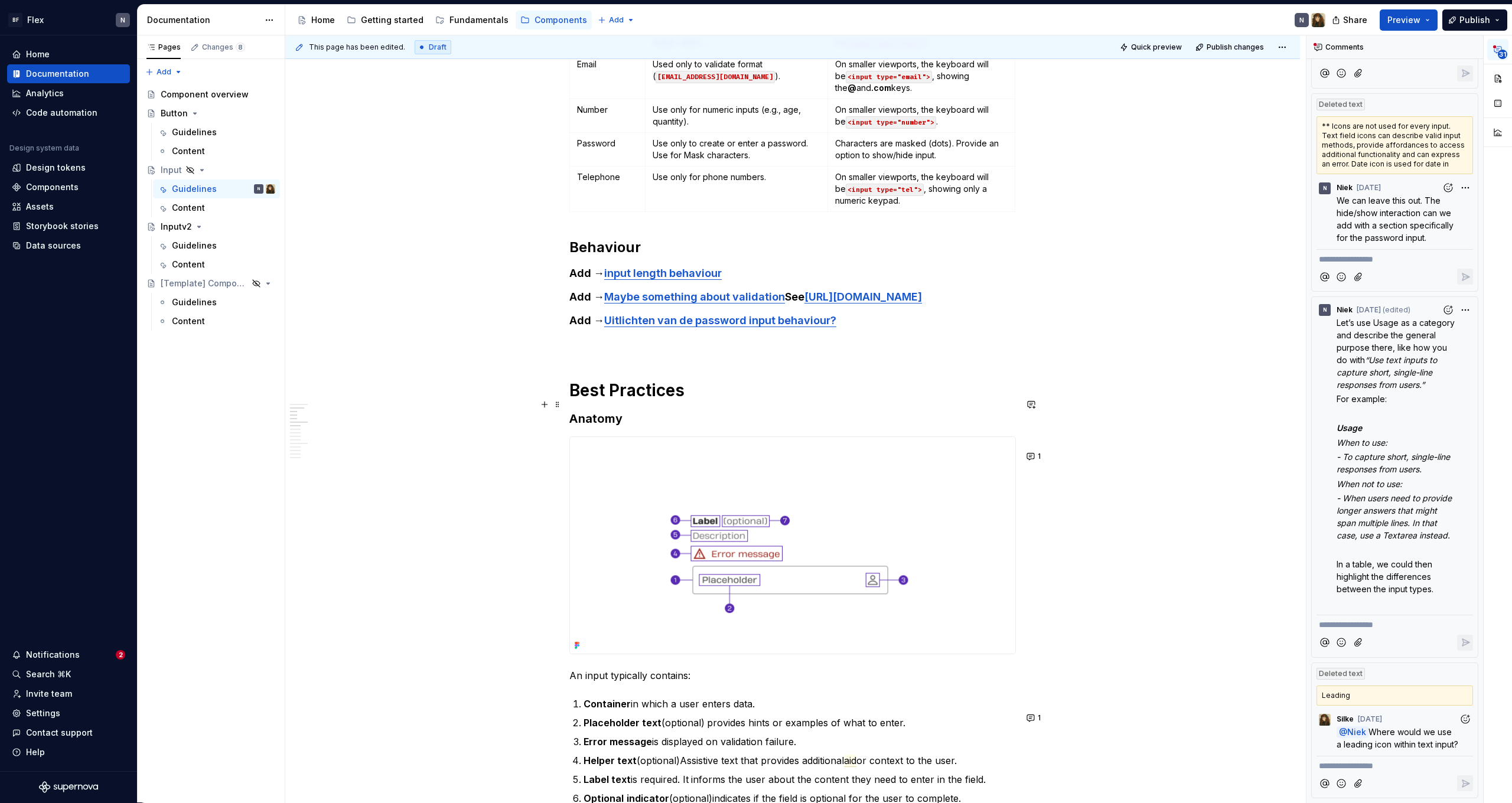
click at [967, 397] on h1 "Best Practices" at bounding box center [792, 390] width 446 height 21
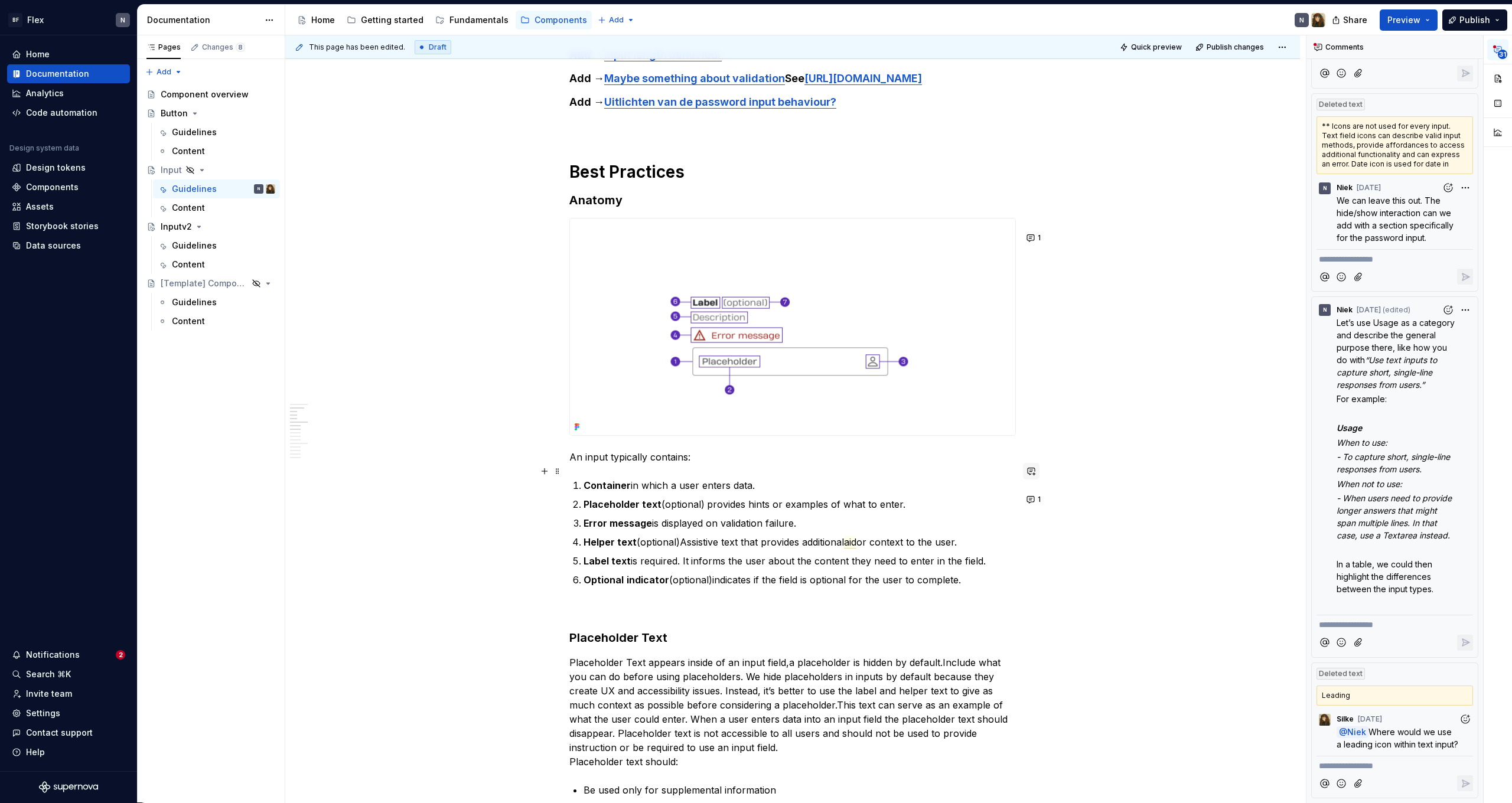
click at [1039, 469] on button "button" at bounding box center [1031, 471] width 17 height 17
click at [1035, 499] on button "1" at bounding box center [1034, 499] width 23 height 17
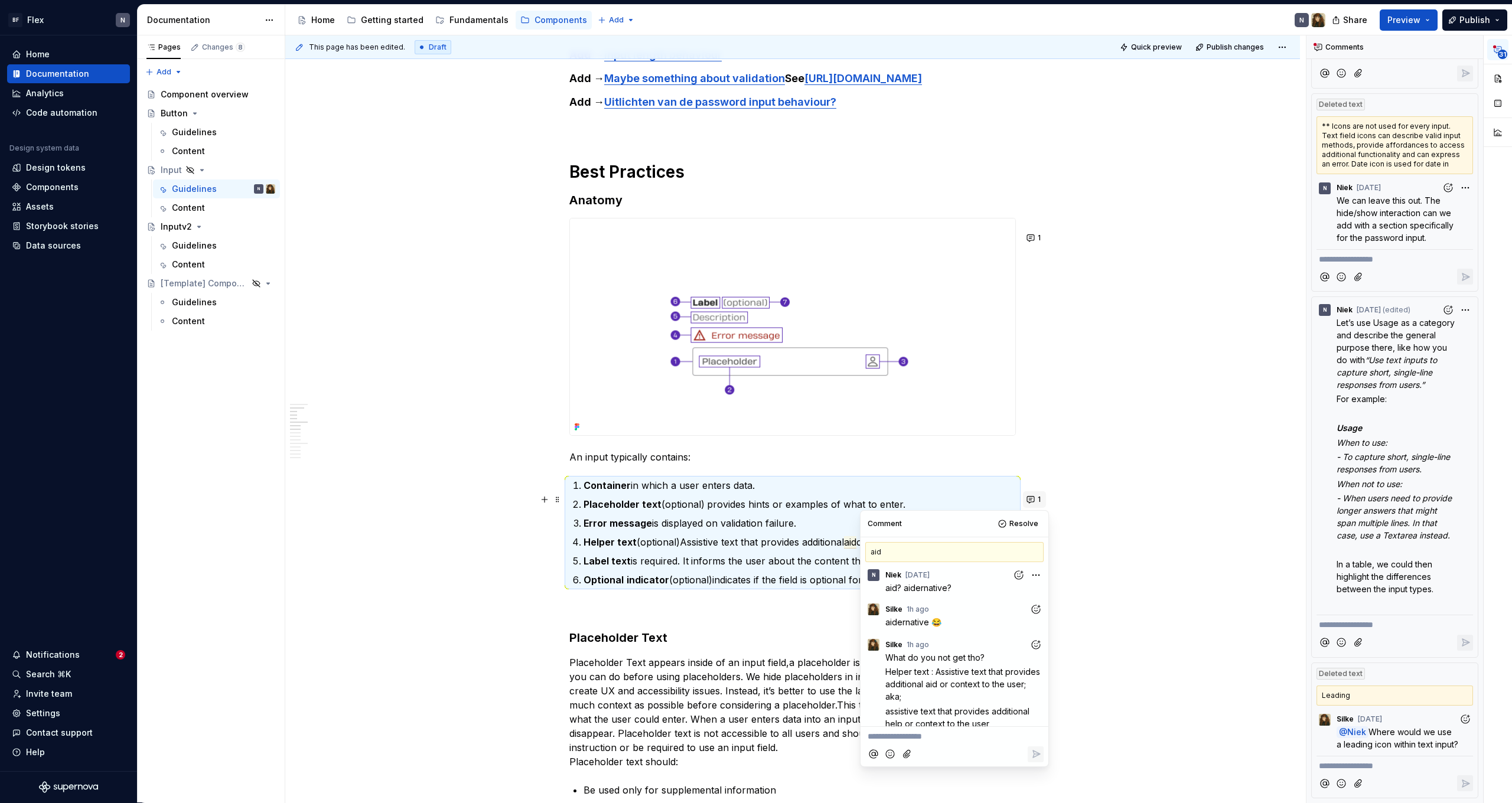
scroll to position [57, 0]
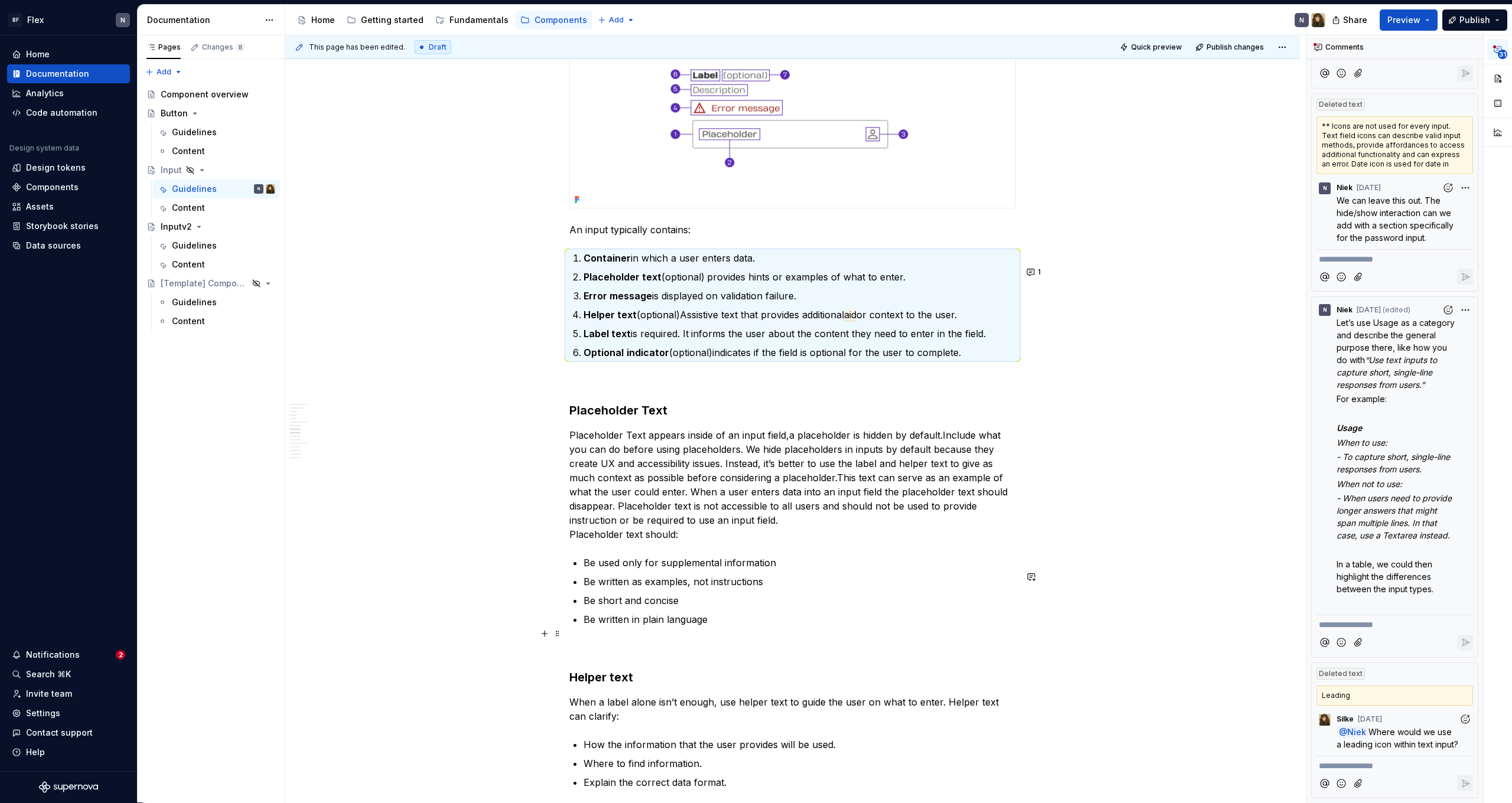
scroll to position [1141, 0]
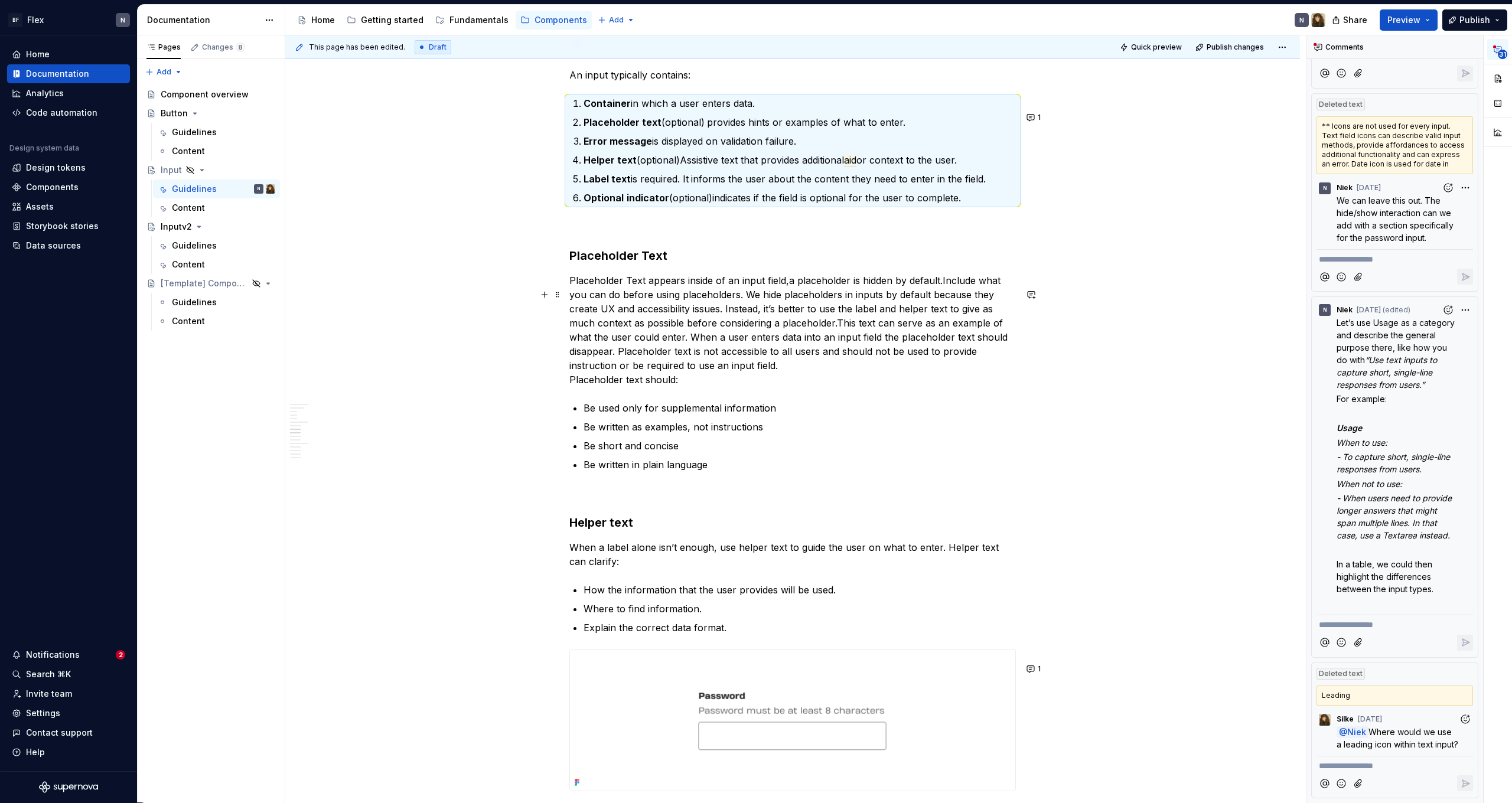
click at [784, 351] on commenthighlight "This text can serve as an example of what the user could enter. When a user ent…" at bounding box center [790, 344] width 442 height 54
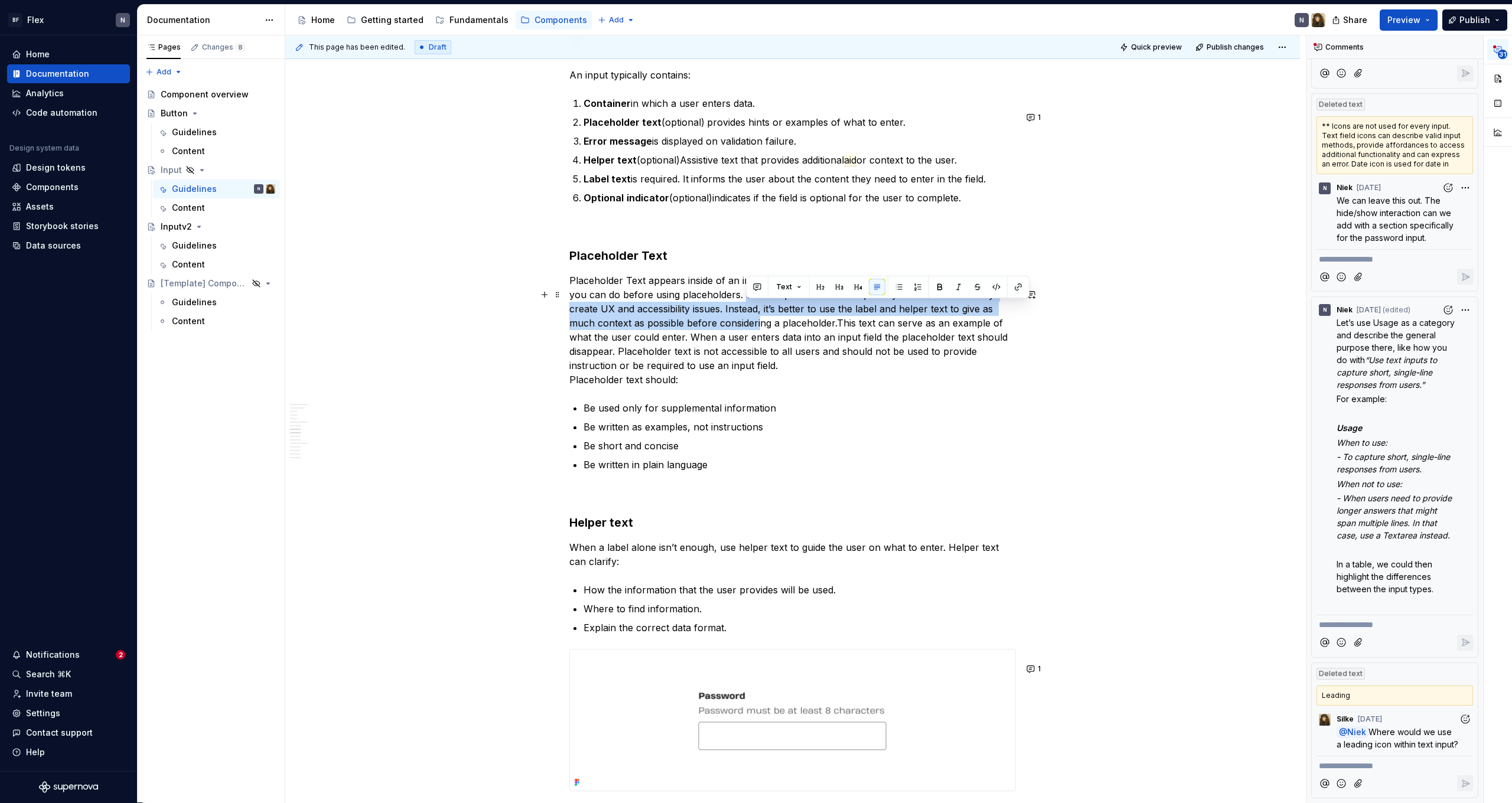
drag, startPoint x: 747, startPoint y: 307, endPoint x: 761, endPoint y: 329, distance: 26.1
click at [761, 329] on p "Placeholder Text appears inside of an input field, a placeholder is hidden by d…" at bounding box center [792, 330] width 446 height 114
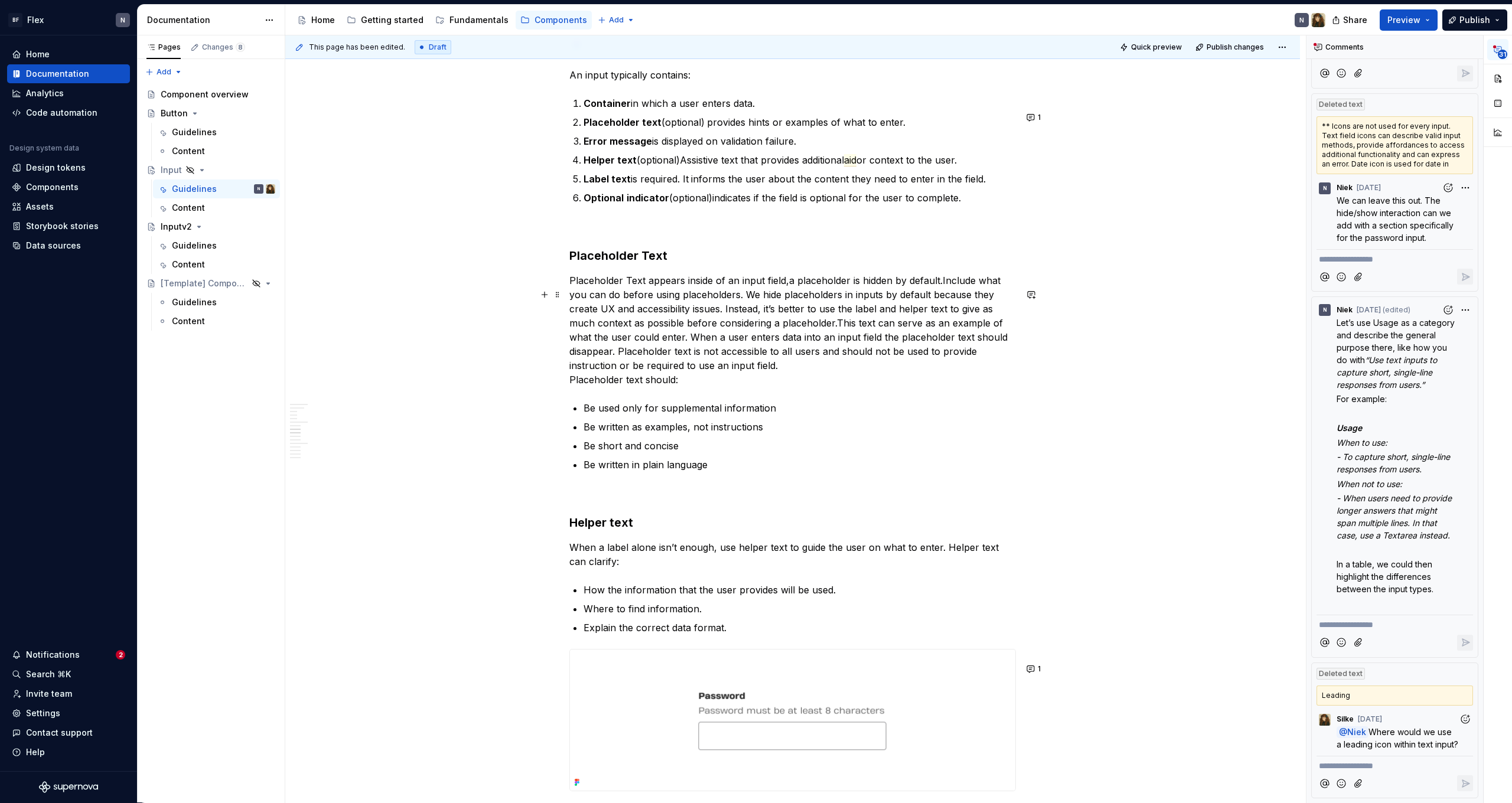
click at [824, 357] on commenthighlight "This text can serve as an example of what the user could enter. When a user ent…" at bounding box center [790, 344] width 442 height 54
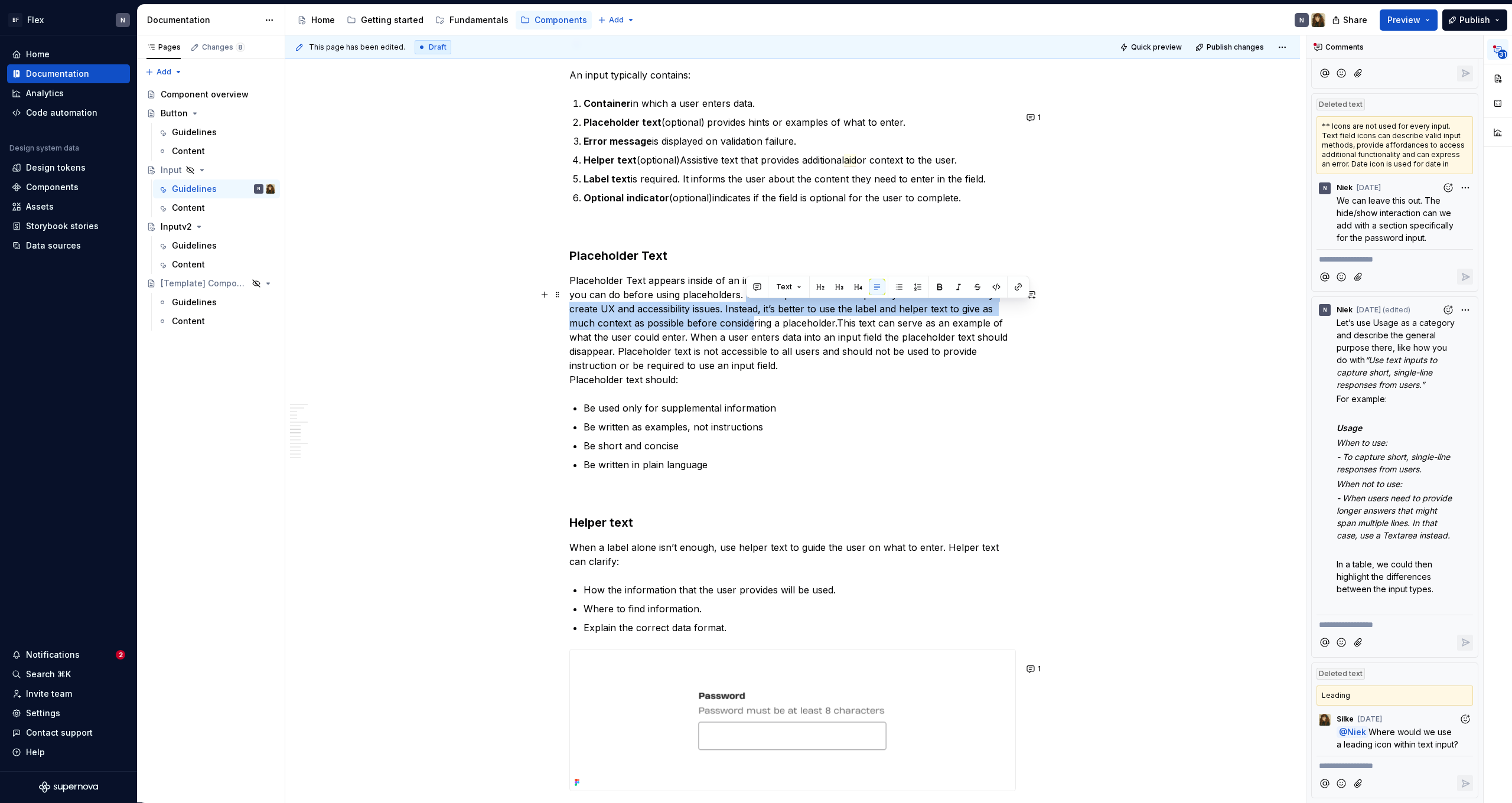
drag, startPoint x: 745, startPoint y: 307, endPoint x: 753, endPoint y: 341, distance: 34.9
click at [753, 341] on p "Placeholder Text appears inside of an input field, a placeholder is hidden by d…" at bounding box center [792, 330] width 446 height 114
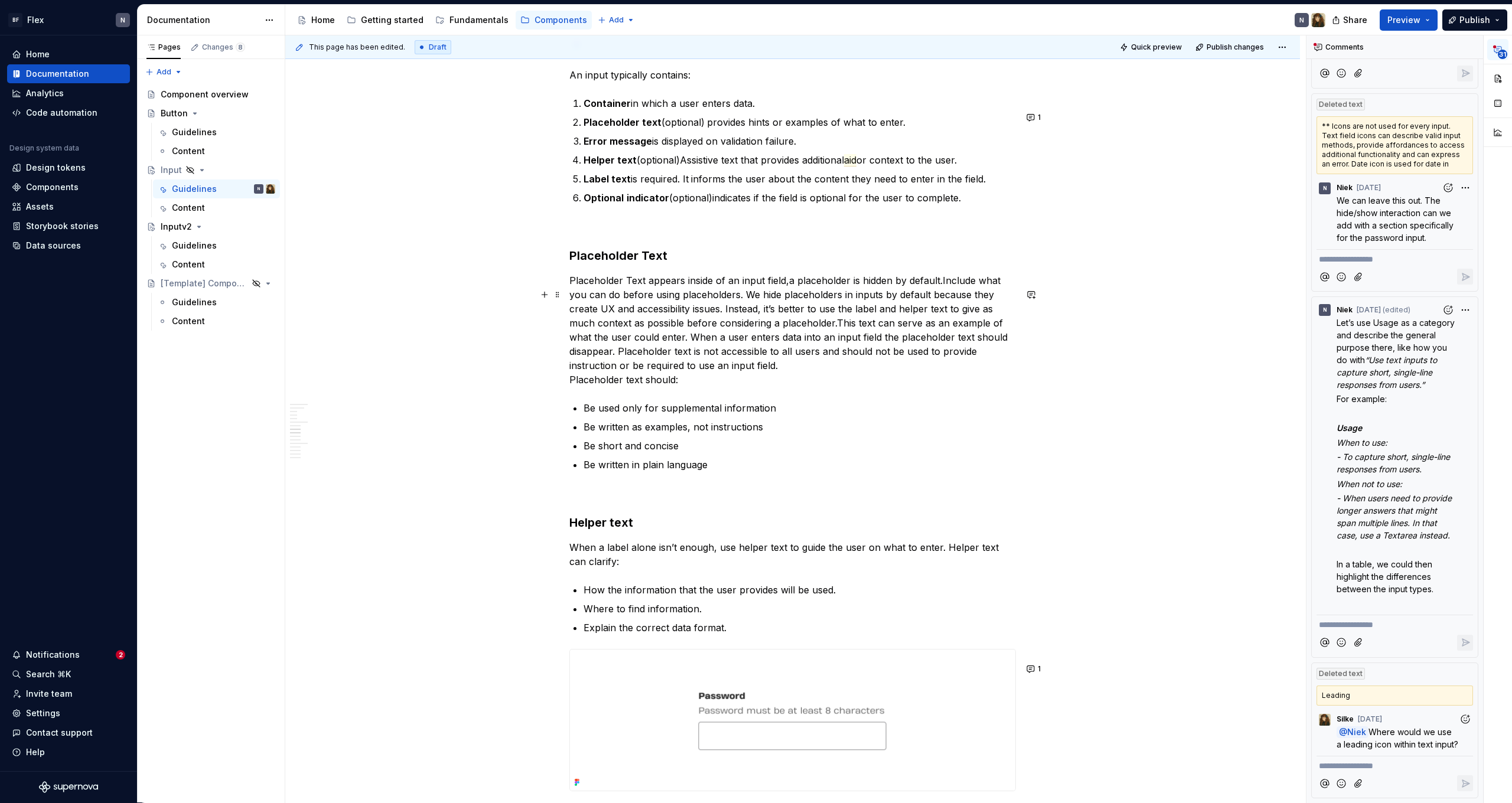
click at [740, 309] on p "Placeholder Text appears inside of an input field, a placeholder is hidden by d…" at bounding box center [792, 330] width 446 height 114
drag, startPoint x: 947, startPoint y: 295, endPoint x: 745, endPoint y: 308, distance: 202.4
click at [745, 308] on p "Placeholder Text appears inside of an input field, a placeholder is hidden by d…" at bounding box center [792, 330] width 446 height 114
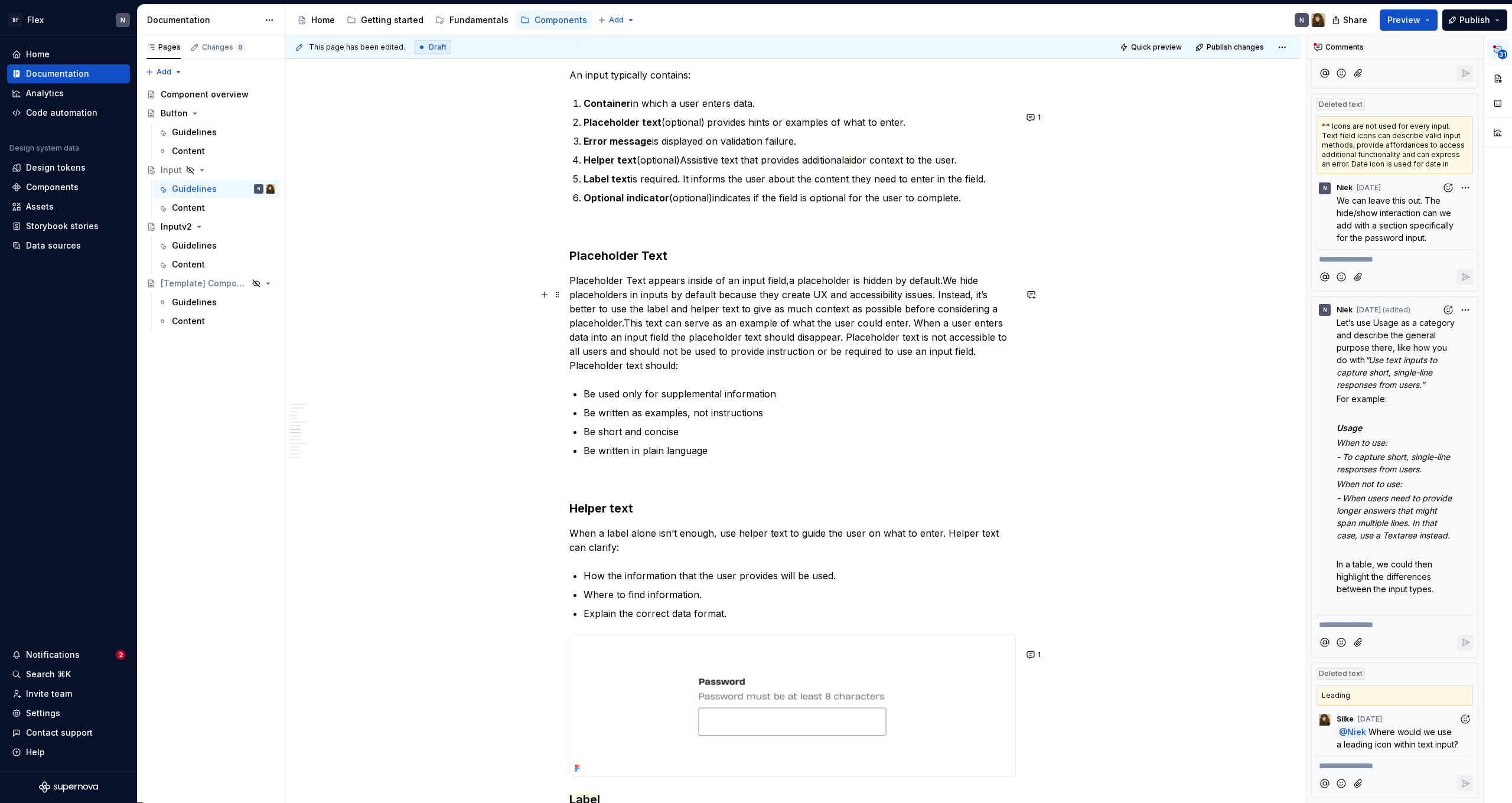
click at [633, 340] on commenthighlight "This text can serve as an example of what the user could enter. When a user ent…" at bounding box center [790, 338] width 441 height 40
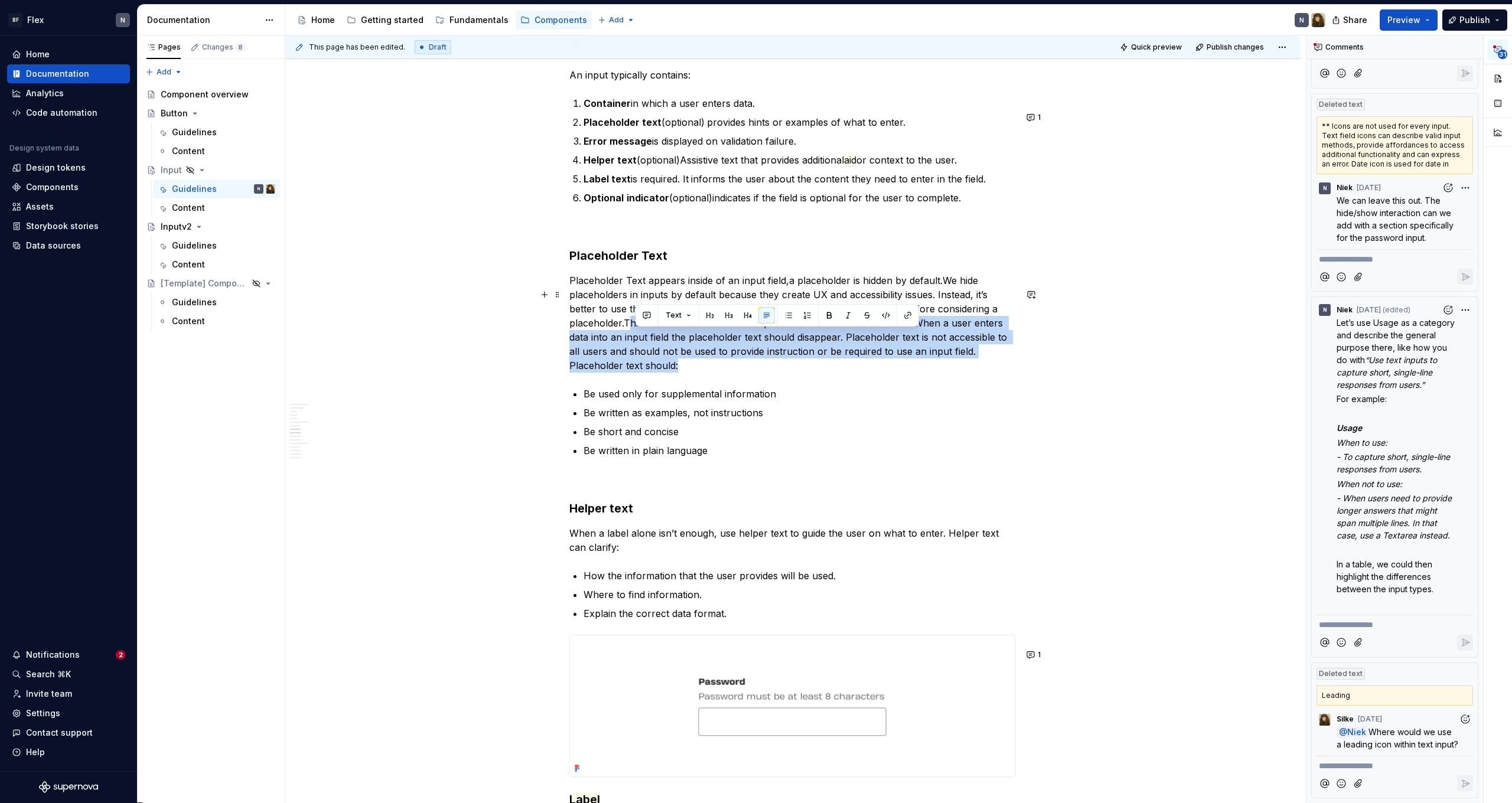
drag, startPoint x: 638, startPoint y: 340, endPoint x: 711, endPoint y: 384, distance: 85.2
click at [711, 373] on p "Placeholder Text appears inside of an input field, a placeholder is hidden by d…" at bounding box center [792, 323] width 446 height 99
drag, startPoint x: 711, startPoint y: 383, endPoint x: 725, endPoint y: 335, distance: 50.0
click at [725, 335] on p "Placeholder Text appears inside of an input field, a placeholder is hidden by d…" at bounding box center [792, 323] width 446 height 99
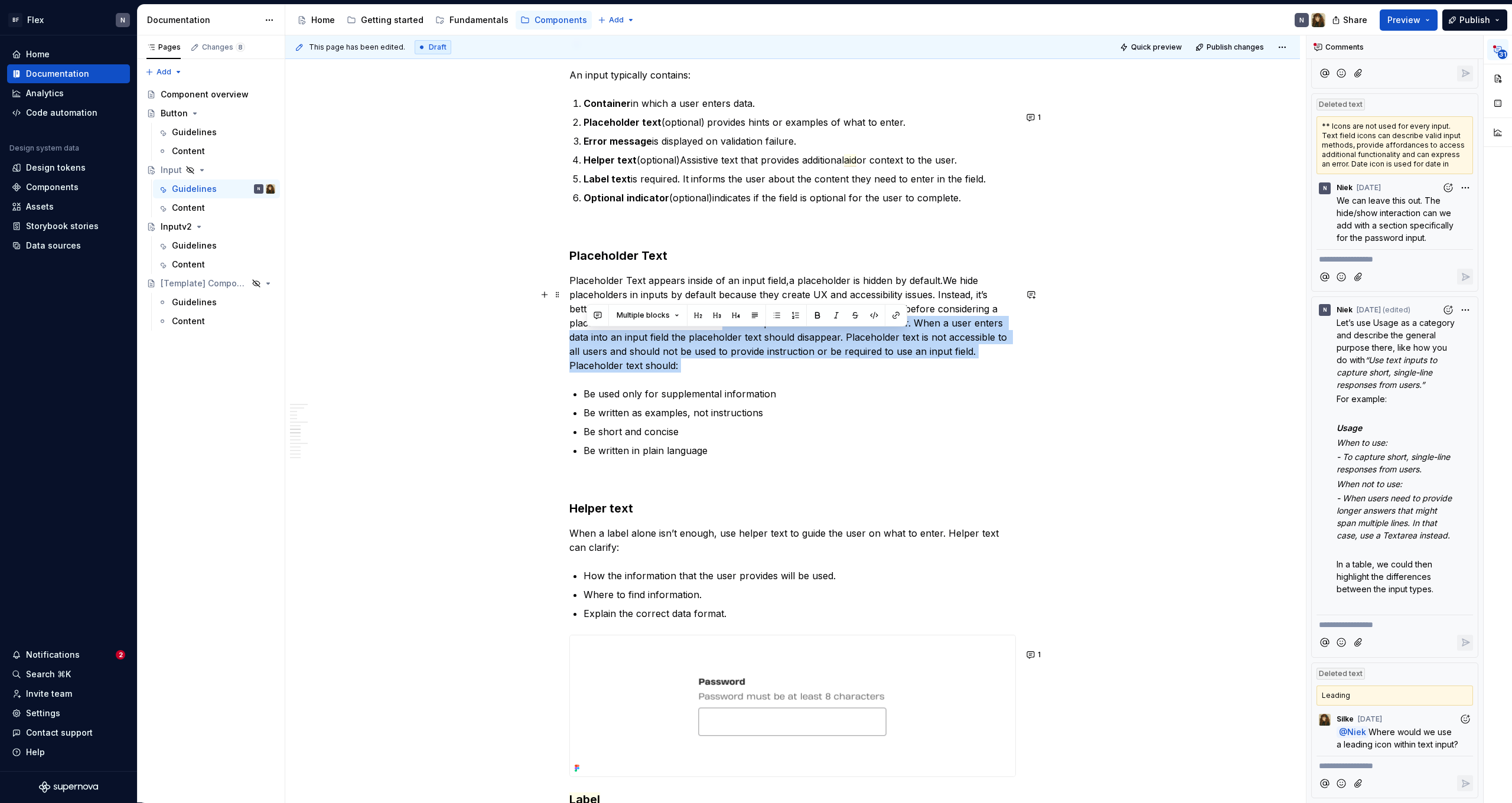
click at [731, 355] on commenthighlight "This text can serve as an example of what the user could enter. When a user ent…" at bounding box center [790, 338] width 441 height 40
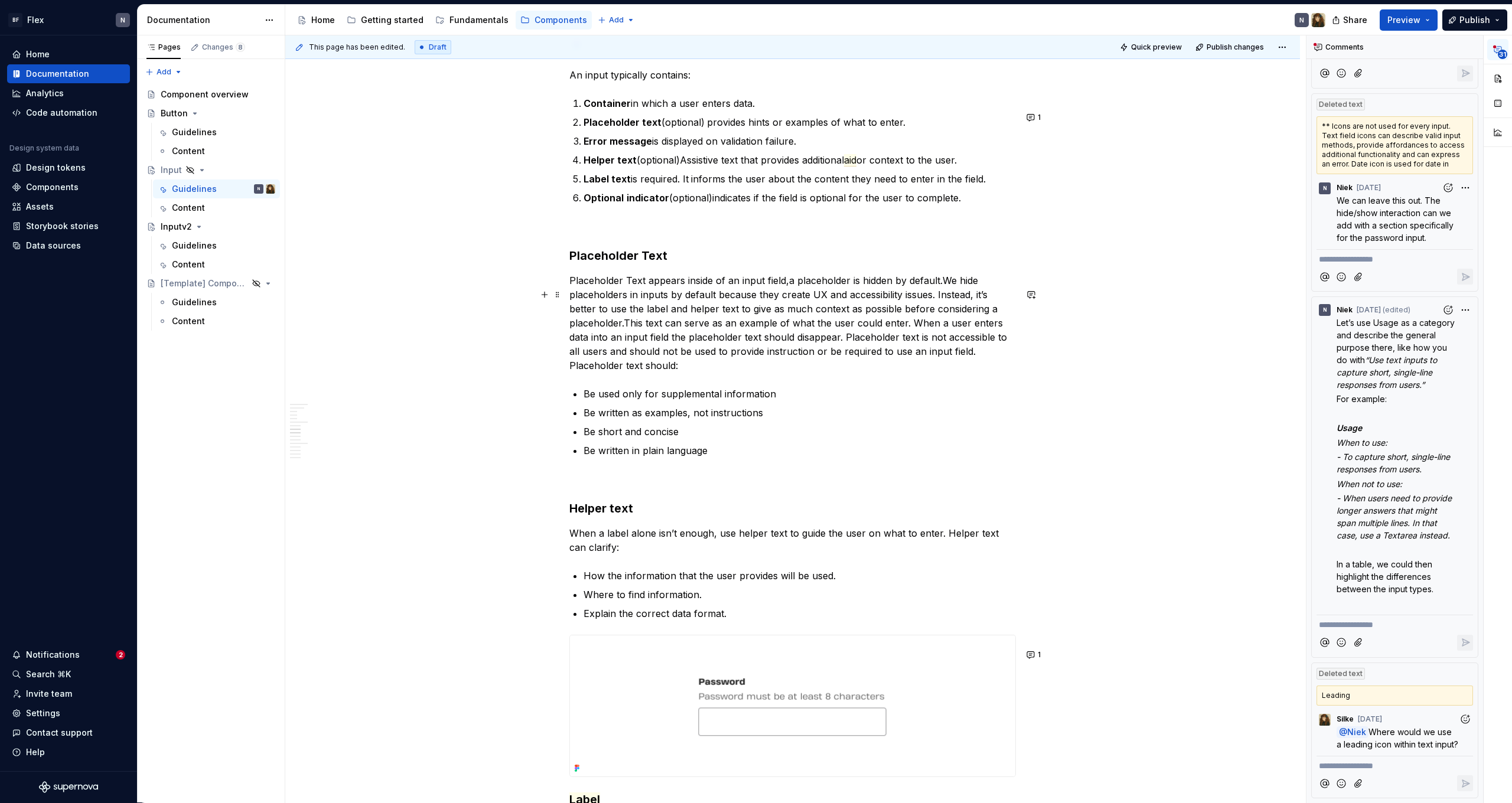
click at [631, 340] on commenthighlight "This text can serve as an example of what the user could enter. When a user ent…" at bounding box center [790, 338] width 441 height 40
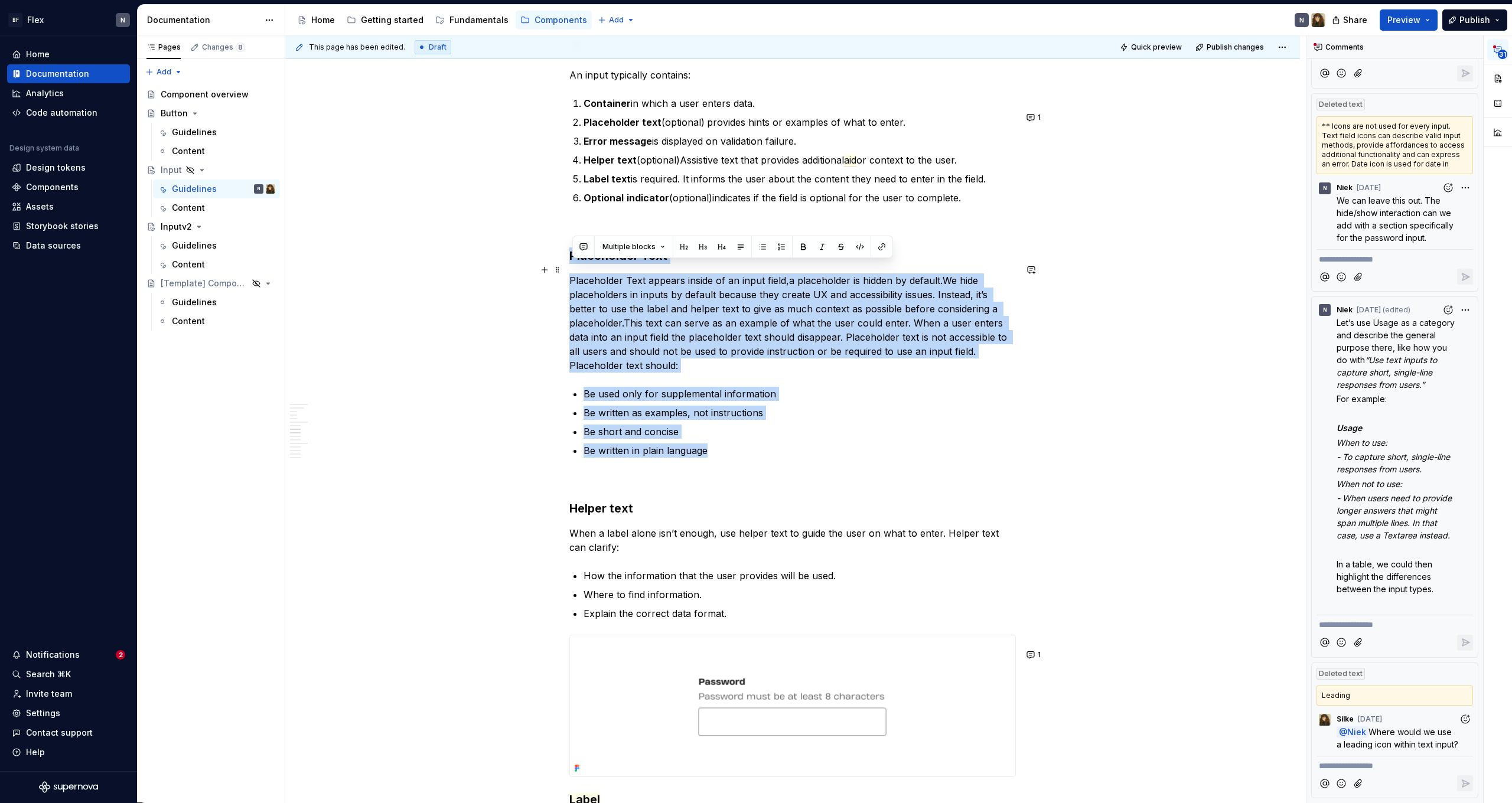
drag, startPoint x: 730, startPoint y: 463, endPoint x: 567, endPoint y: 269, distance: 253.4
click at [567, 269] on div "Usage Use the appropriate input type for the expected data. Variant Purpose Beh…" at bounding box center [792, 657] width 1014 height 3187
copy div "Placeholder Text Placeholder Text appears inside of an input field, a placehold…"
click at [732, 395] on div "Usage Use the appropriate input type for the expected data. Variant Purpose Beh…" at bounding box center [792, 543] width 446 height 2904
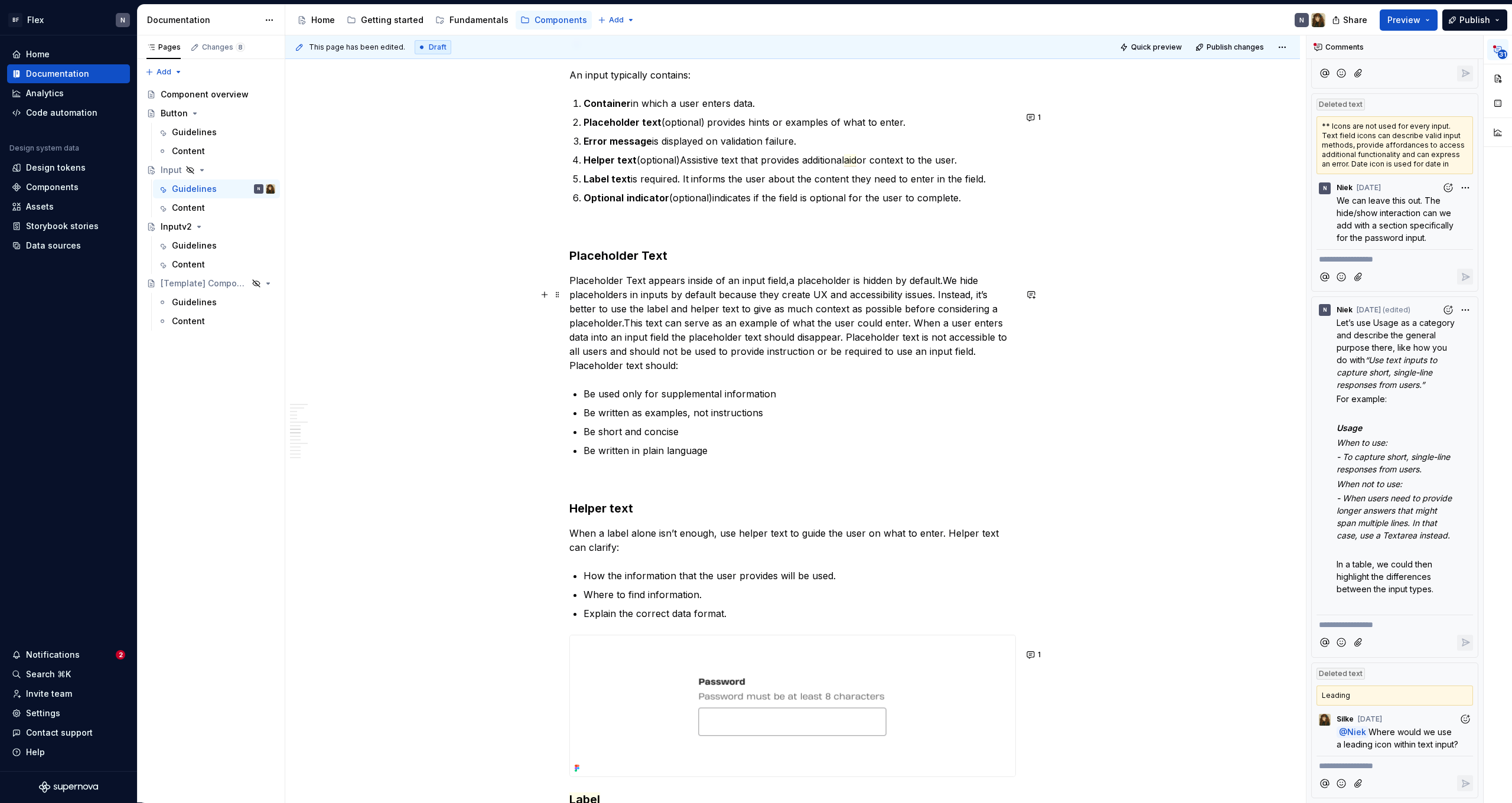
click at [746, 318] on p "Placeholder Text appears inside of an input field, a placeholder is hidden by d…" at bounding box center [792, 323] width 446 height 99
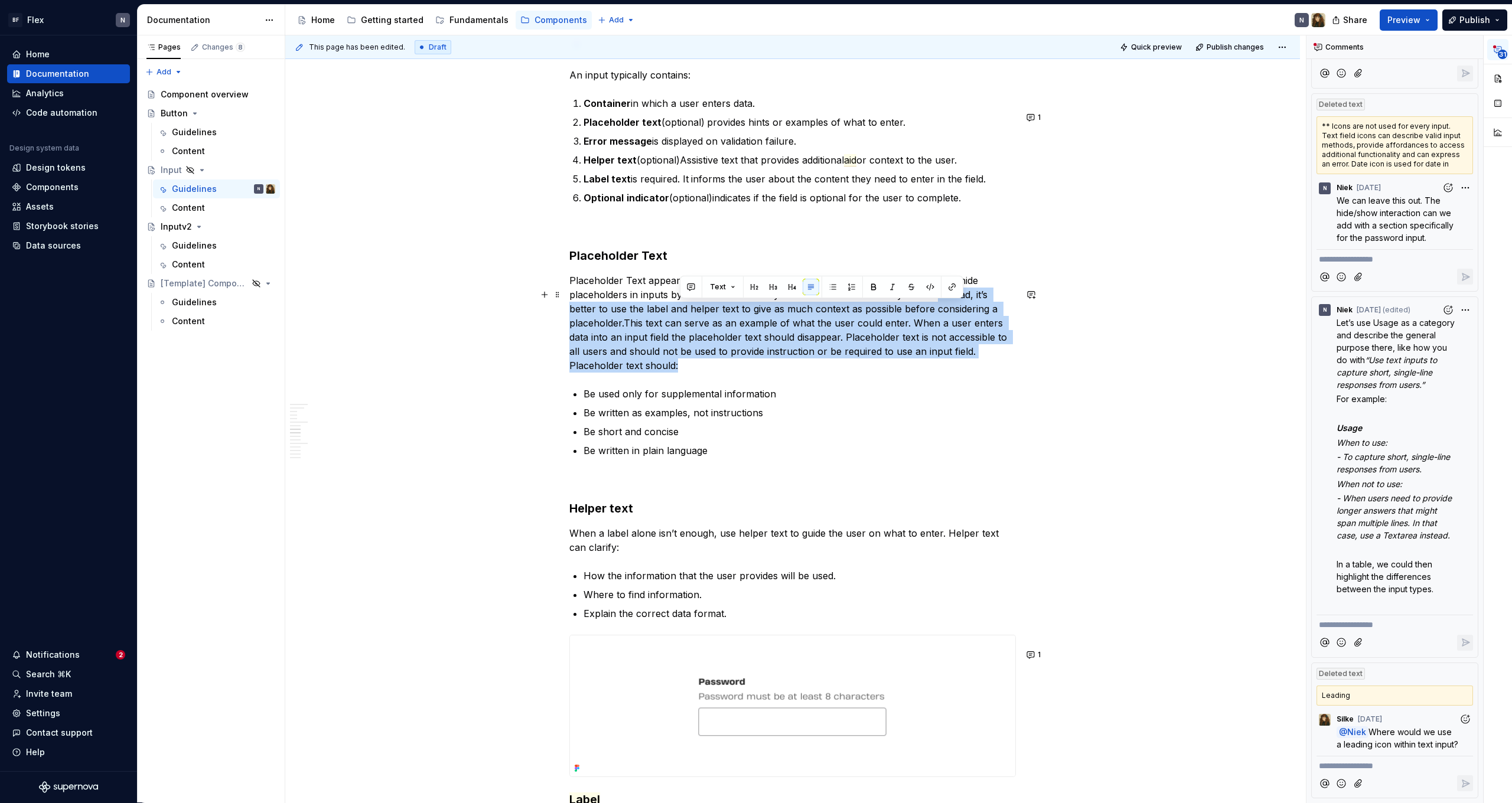
drag, startPoint x: 938, startPoint y: 307, endPoint x: 1048, endPoint y: 379, distance: 131.5
click at [1048, 379] on div "Usage Use the appropriate input type for the expected data. Variant Purpose Beh…" at bounding box center [792, 657] width 1014 height 3187
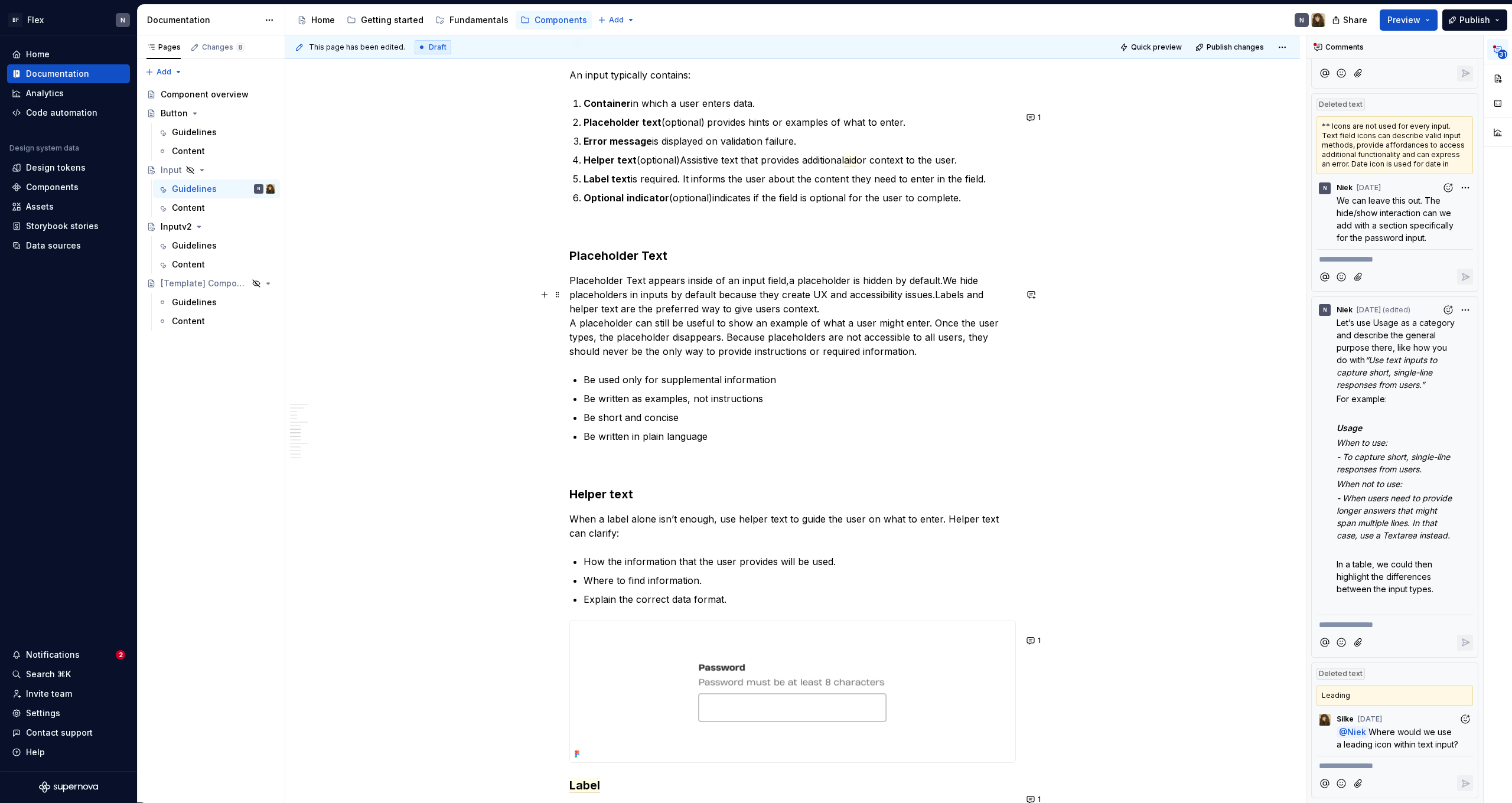
click at [576, 336] on p "Placeholder Text appears inside of an input field, a placeholder is hidden by d…" at bounding box center [792, 316] width 446 height 85
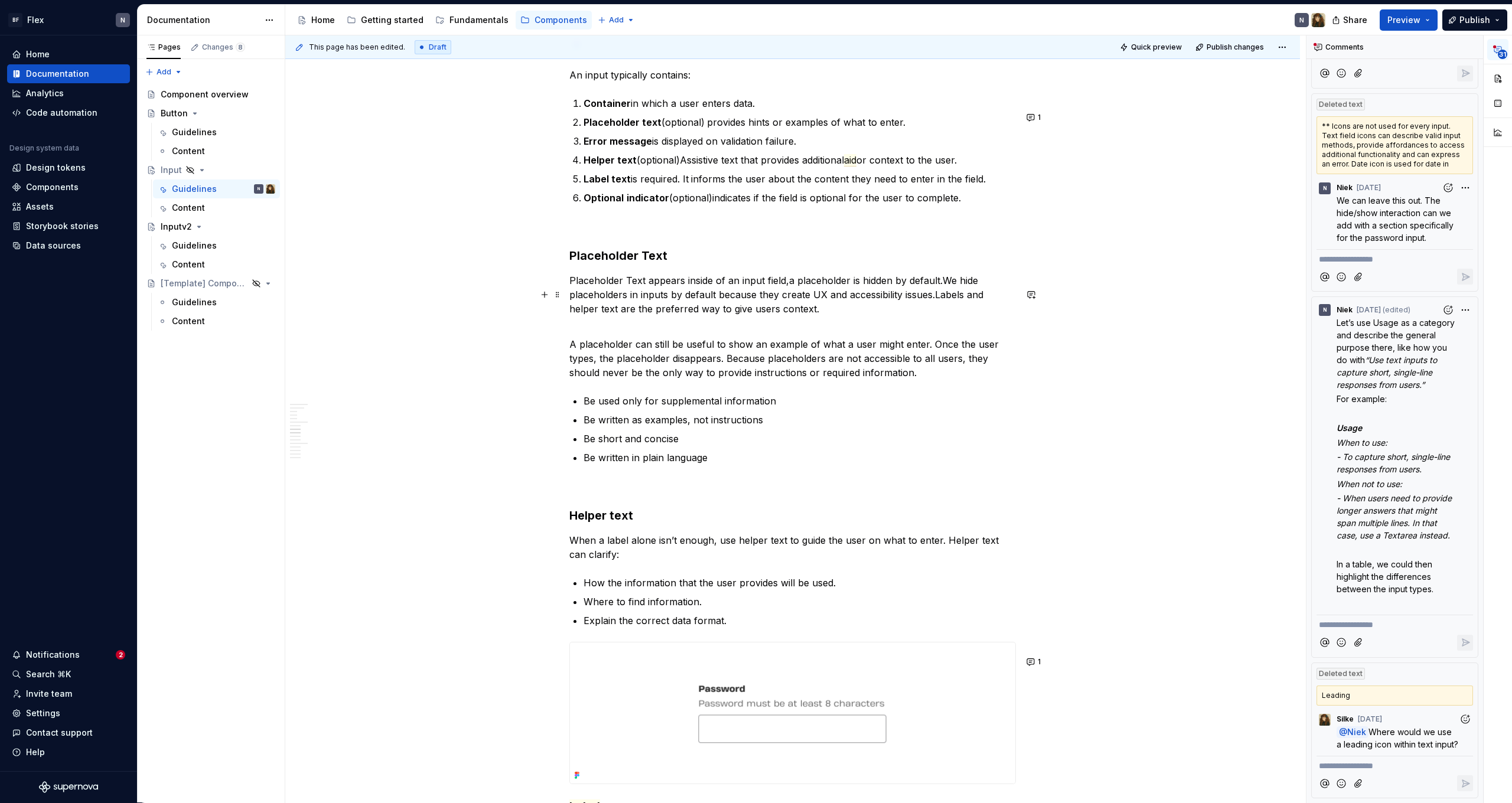
click at [656, 329] on p "Placeholder Text appears inside of an input field, a placeholder is hidden by d…" at bounding box center [792, 302] width 446 height 57
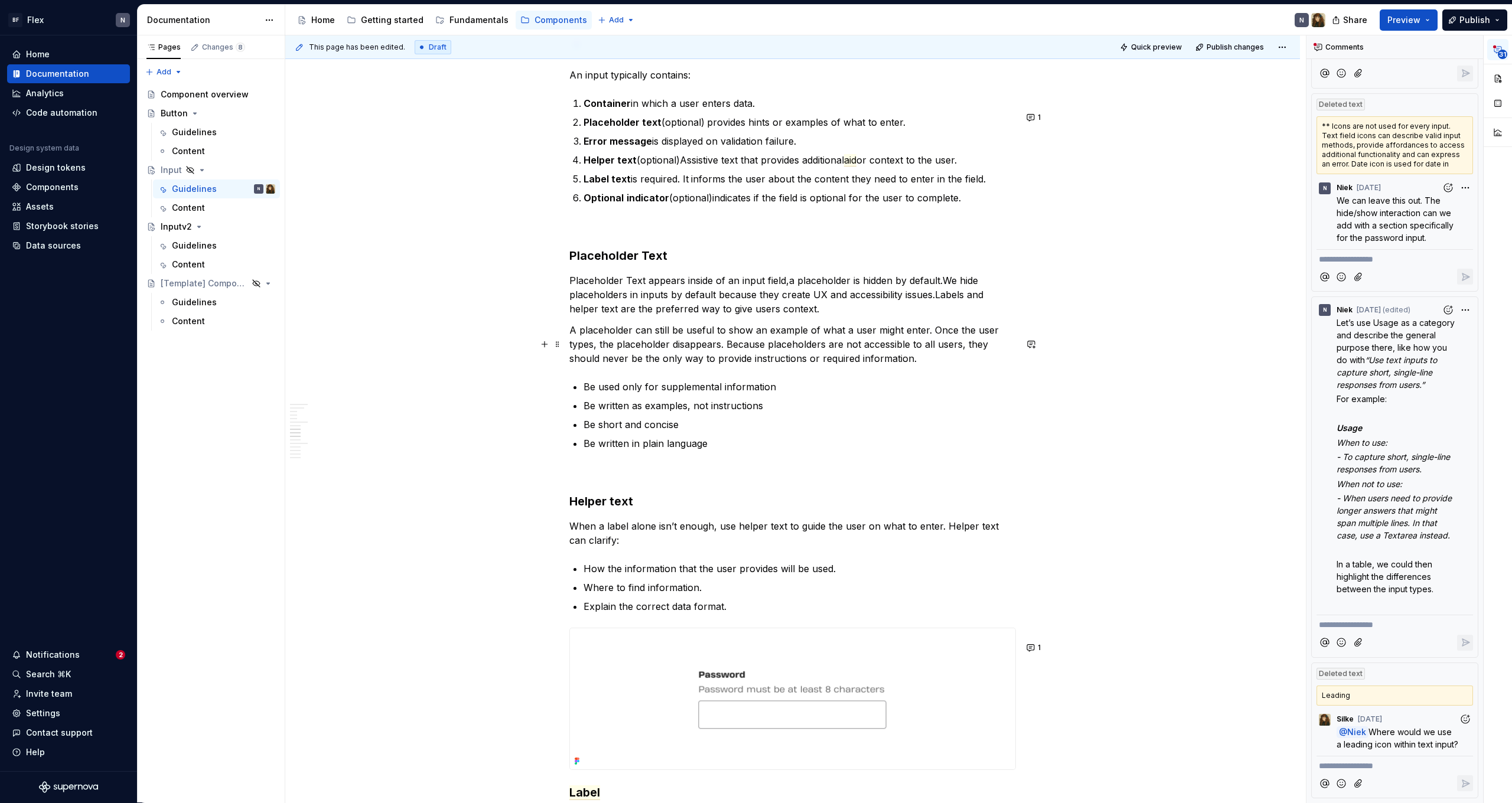
click at [934, 365] on p "A placeholder can still be useful to show an example of what a user might enter…" at bounding box center [792, 344] width 446 height 42
type textarea "*"
click at [946, 365] on p "A placeholder can still be useful to show an example of what a user might enter…" at bounding box center [792, 344] width 446 height 42
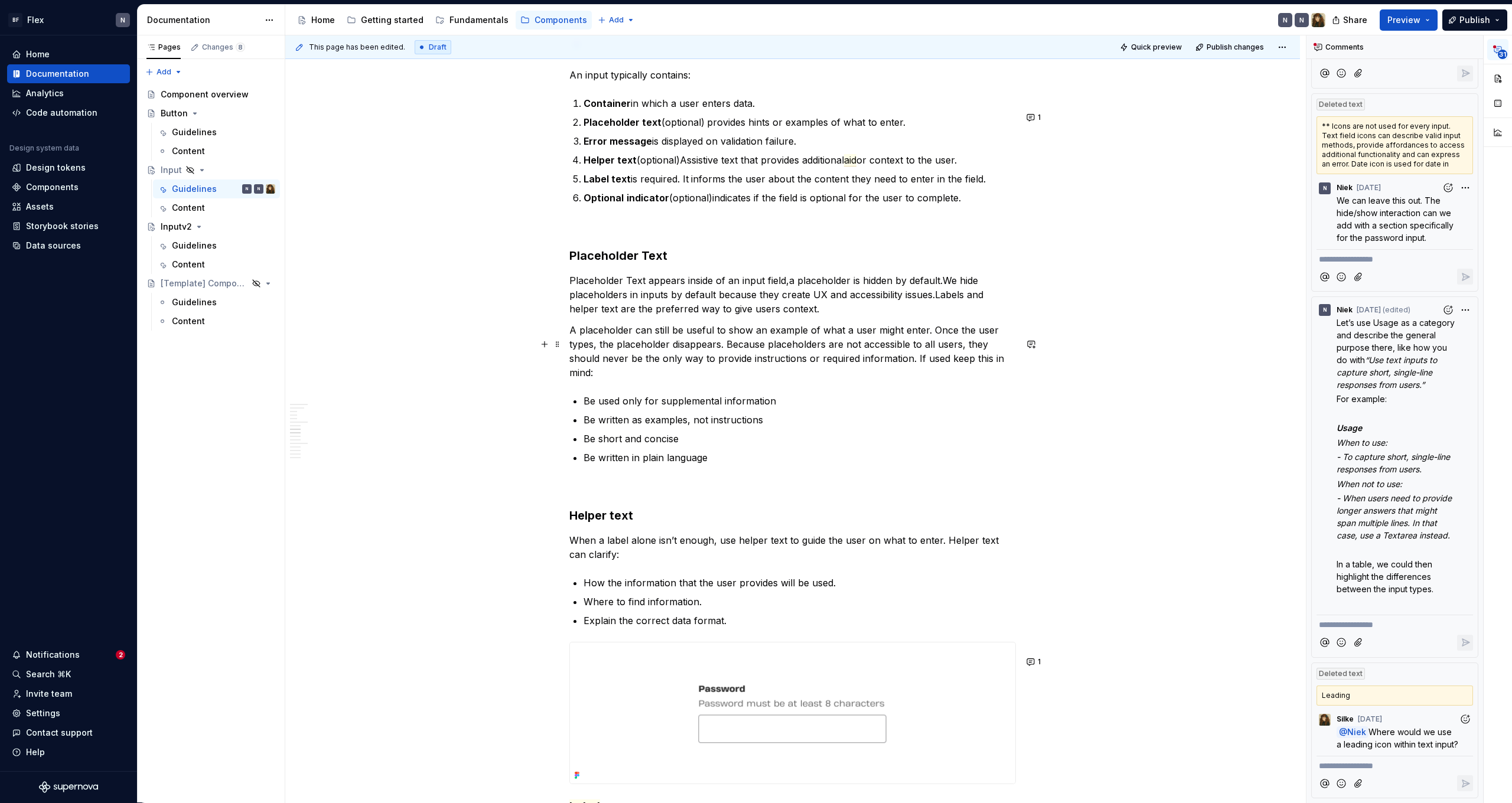
drag, startPoint x: 946, startPoint y: 375, endPoint x: 948, endPoint y: 384, distance: 9.2
click at [946, 375] on p "A placeholder can still be useful to show an example of what a user might enter…" at bounding box center [792, 351] width 446 height 57
click at [833, 380] on p "A placeholder can still be useful to show an example of what a user might enter…" at bounding box center [792, 351] width 446 height 57
drag, startPoint x: 952, startPoint y: 374, endPoint x: 995, endPoint y: 380, distance: 43.4
click at [995, 380] on p "A placeholder can still be useful to show an example of what a user might enter…" at bounding box center [792, 351] width 446 height 57
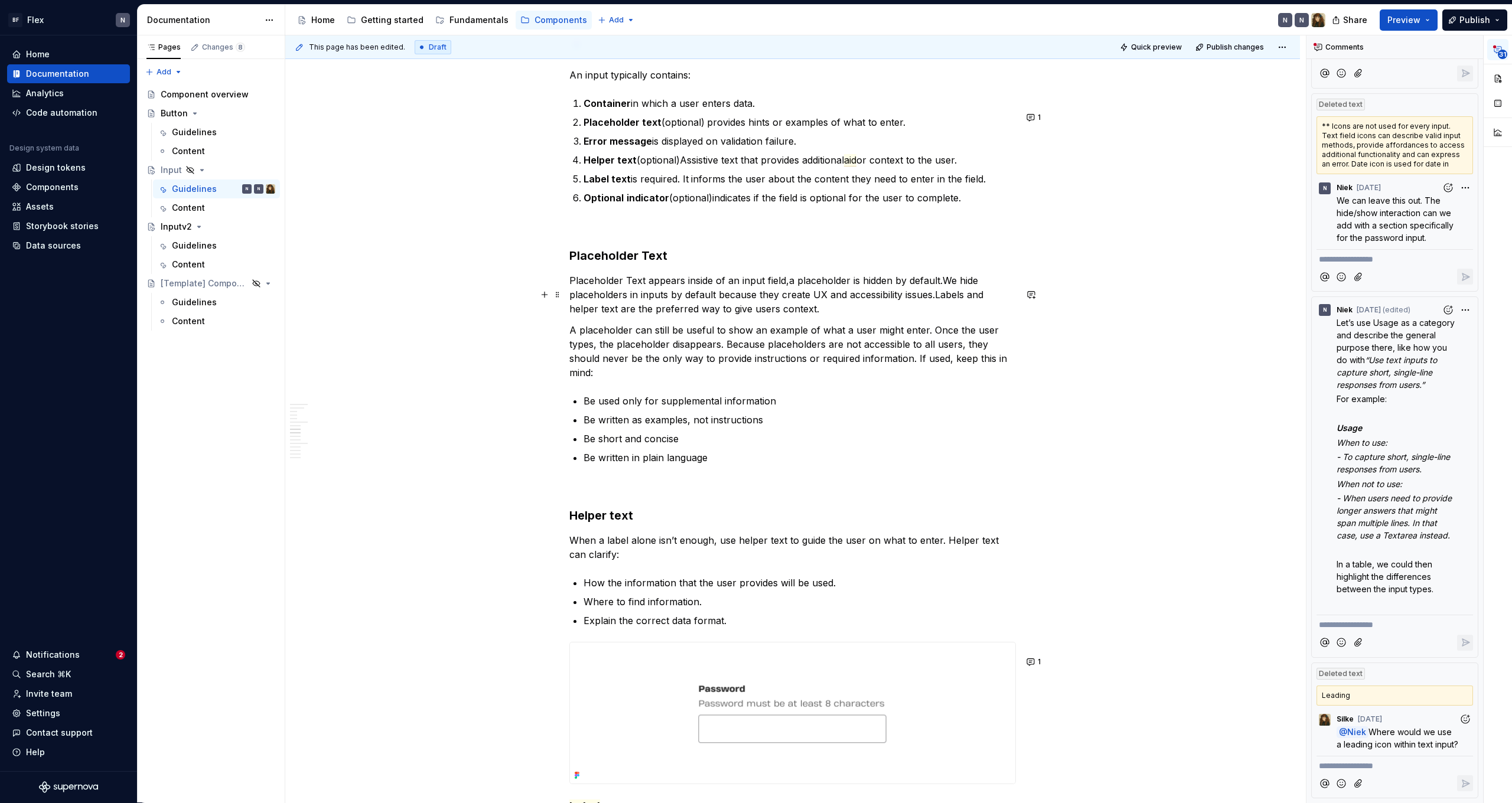
click at [602, 307] on p "Placeholder Text appears inside of an input field, a placeholder is hidden by d…" at bounding box center [792, 295] width 446 height 42
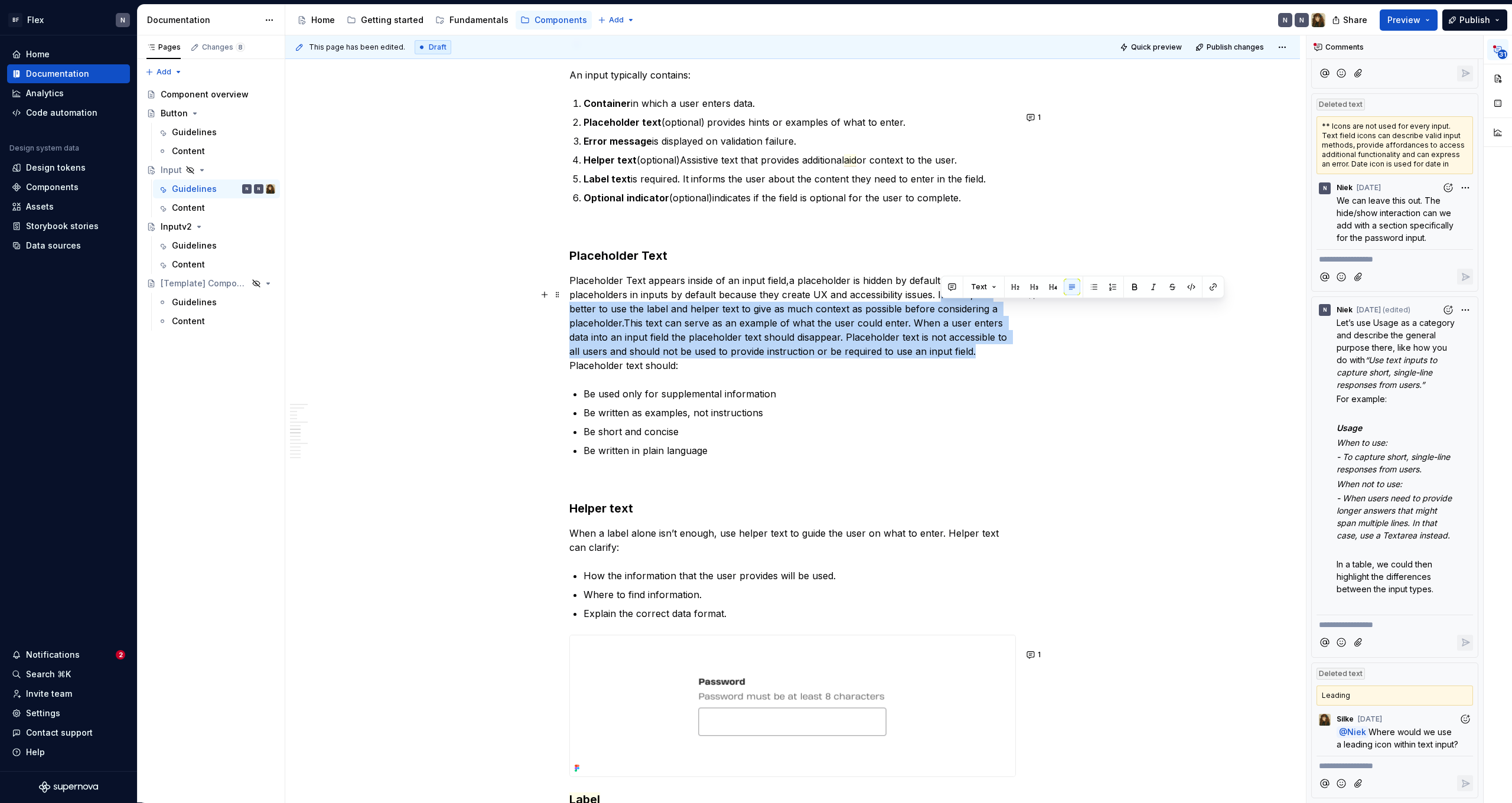
drag, startPoint x: 980, startPoint y: 363, endPoint x: 940, endPoint y: 309, distance: 67.2
click at [940, 309] on p "Placeholder Text appears inside of an input field, a placeholder is hidden by d…" at bounding box center [792, 323] width 446 height 99
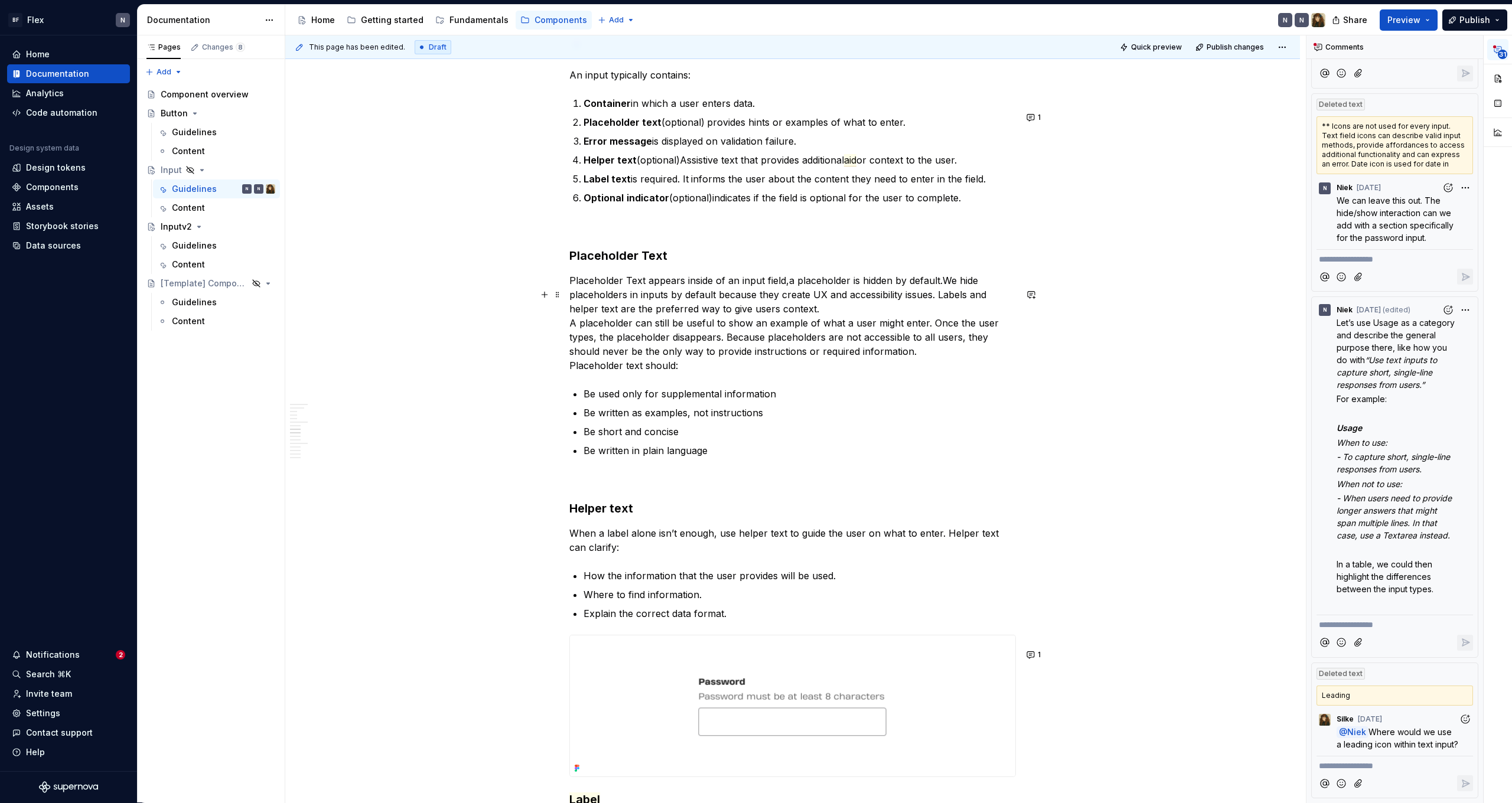
click at [572, 337] on div "Usage Use the appropriate input type for the expected data. Variant Purpose Beh…" at bounding box center [792, 657] width 1014 height 3187
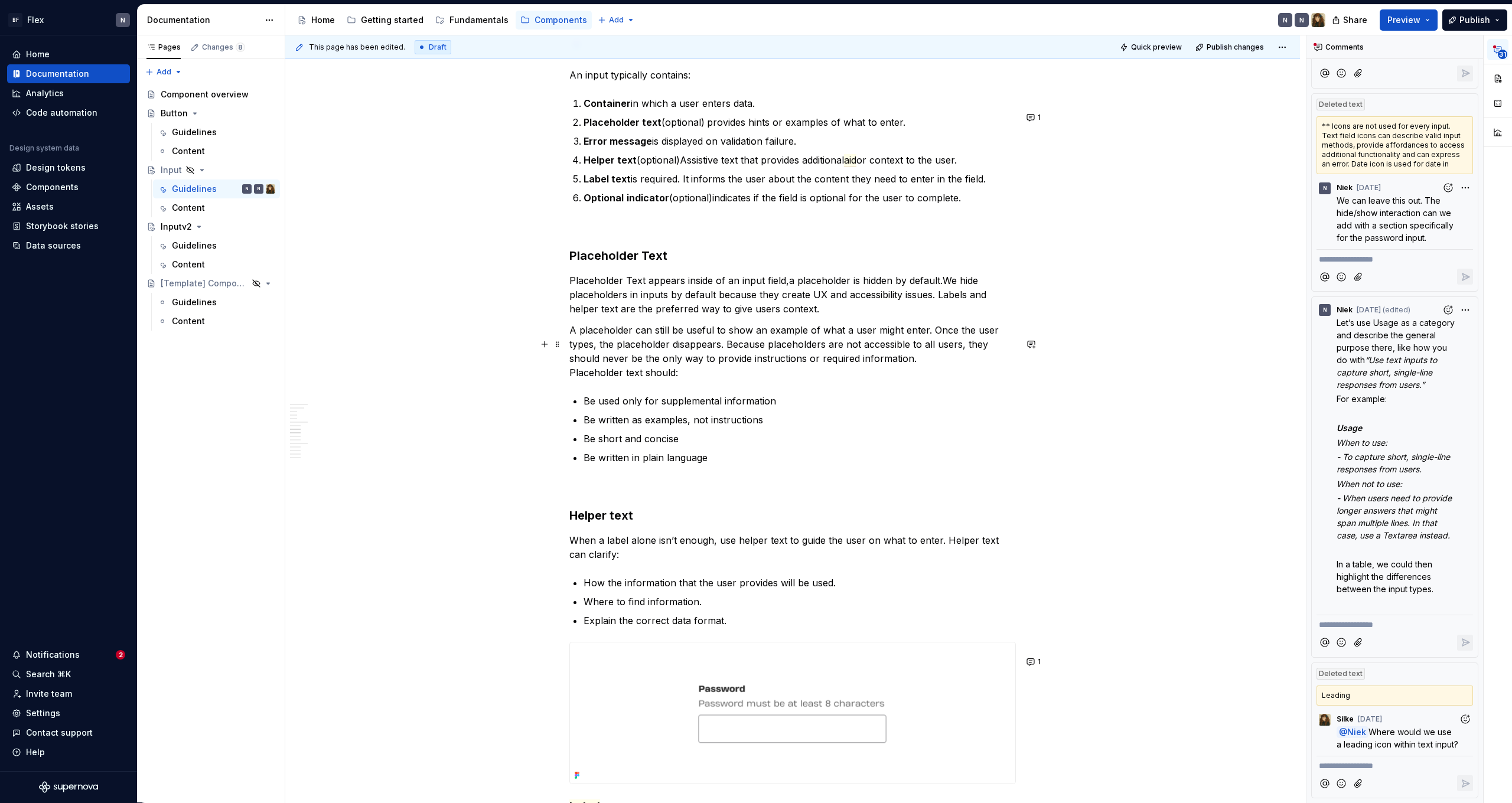
click at [628, 361] on p "A placeholder can still be useful to show an example of what a user might enter…" at bounding box center [792, 351] width 446 height 57
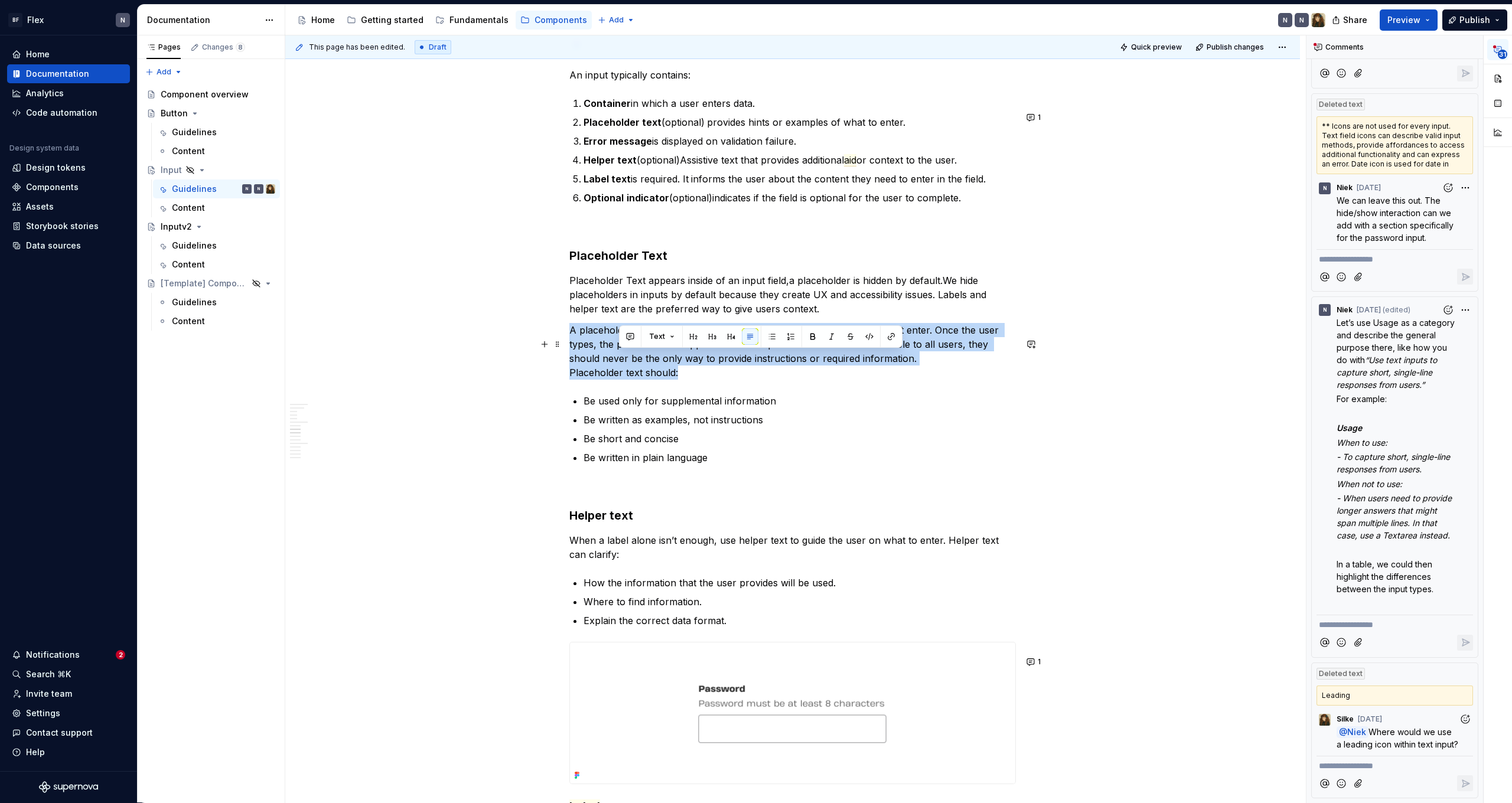
click at [628, 361] on p "A placeholder can still be useful to show an example of what a user might enter…" at bounding box center [792, 351] width 446 height 57
click at [715, 377] on p "A placeholder can still be useful to show an example of what a user might enter…" at bounding box center [792, 351] width 446 height 57
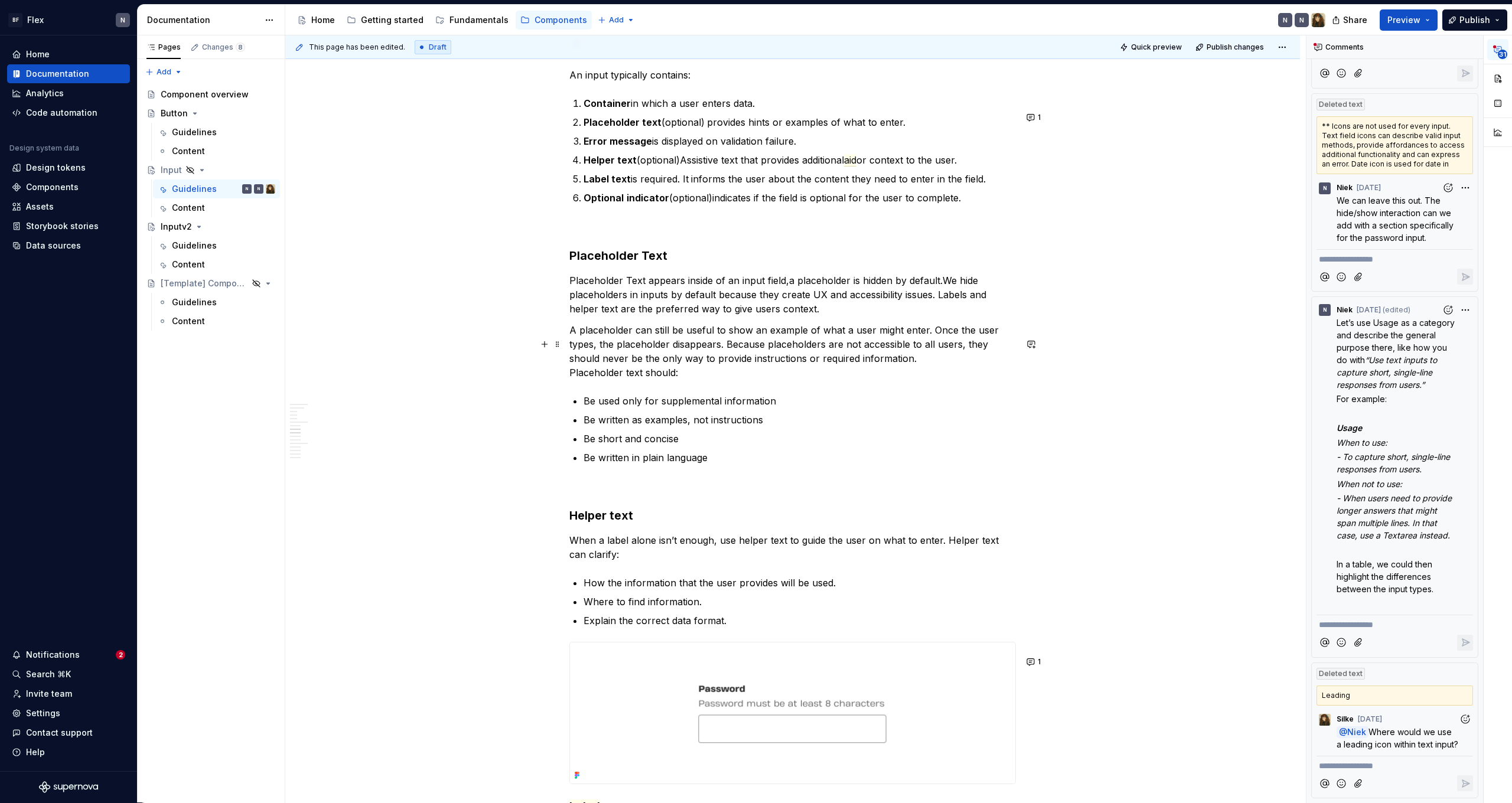
click at [575, 378] on commenthighlight "Placeholder text should:" at bounding box center [623, 373] width 108 height 12
click at [689, 375] on p "A placeholder can still be useful to show an example of what a user might enter…" at bounding box center [792, 351] width 446 height 57
click at [683, 380] on p "A placeholder can still be useful to show an example of what a user might enter…" at bounding box center [792, 351] width 446 height 57
click at [748, 464] on p "Be written in plain language" at bounding box center [800, 457] width 432 height 14
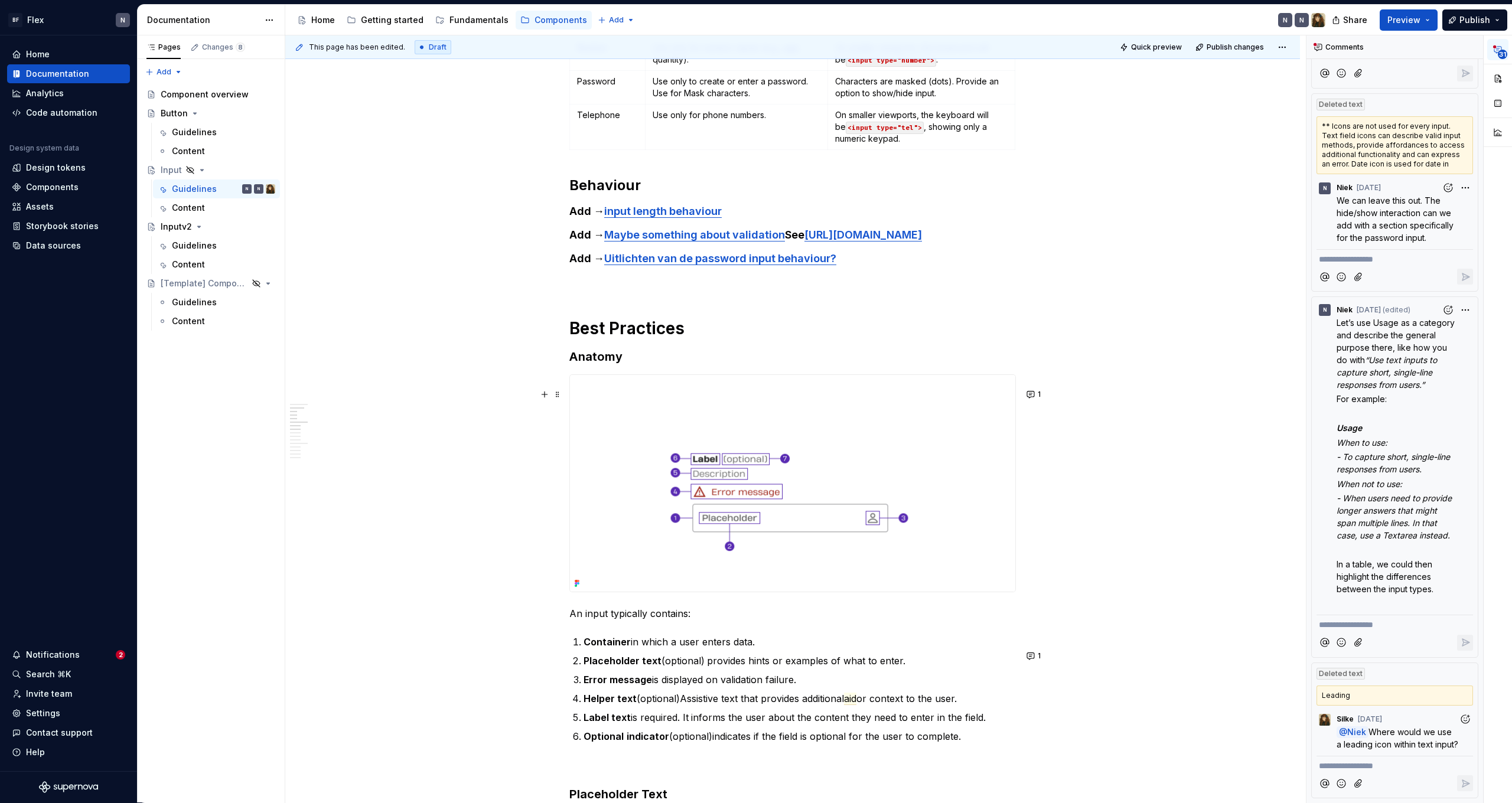
scroll to position [463, 0]
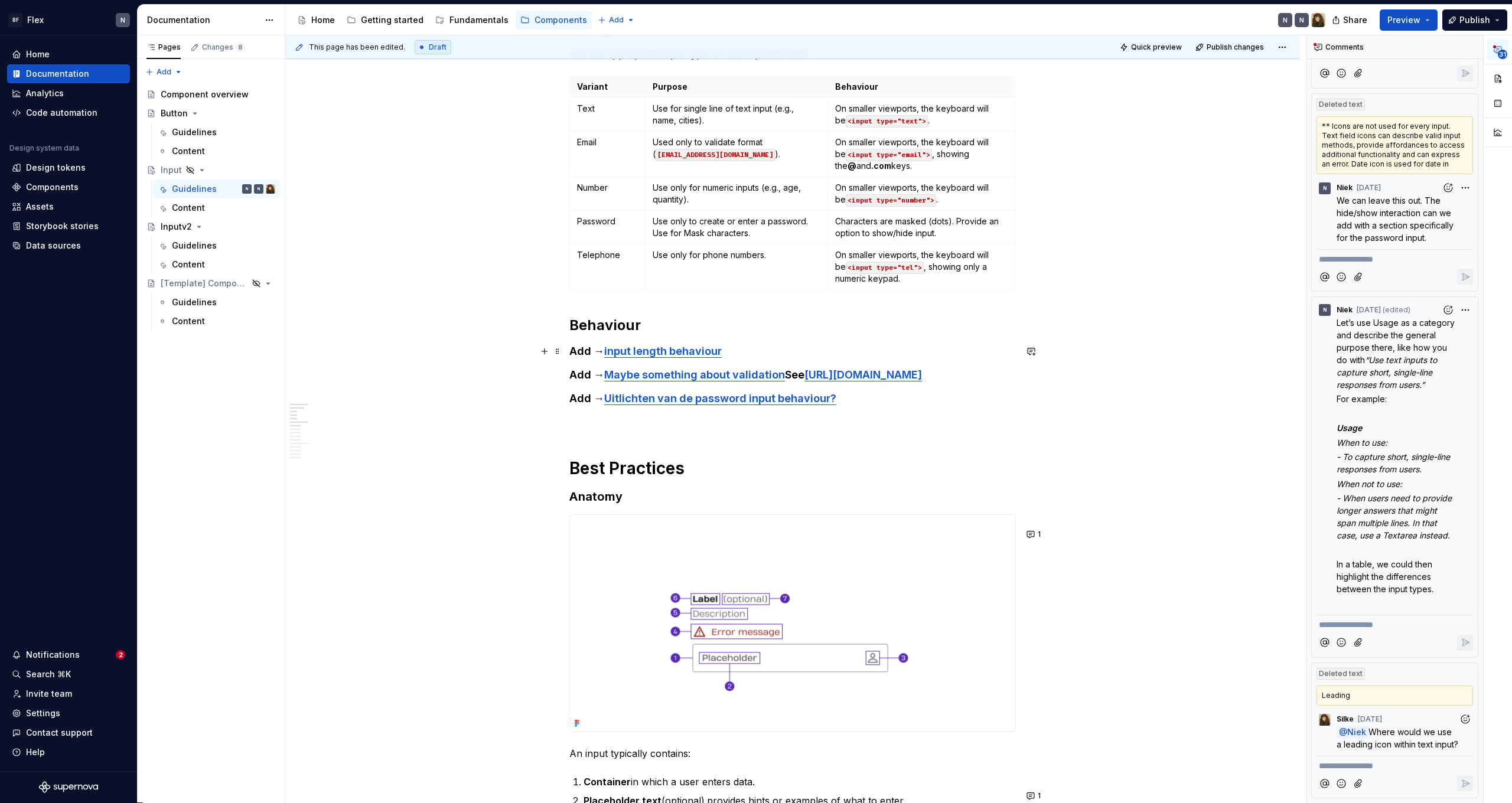
click at [746, 348] on h4 "Add → input length behaviour" at bounding box center [792, 351] width 446 height 14
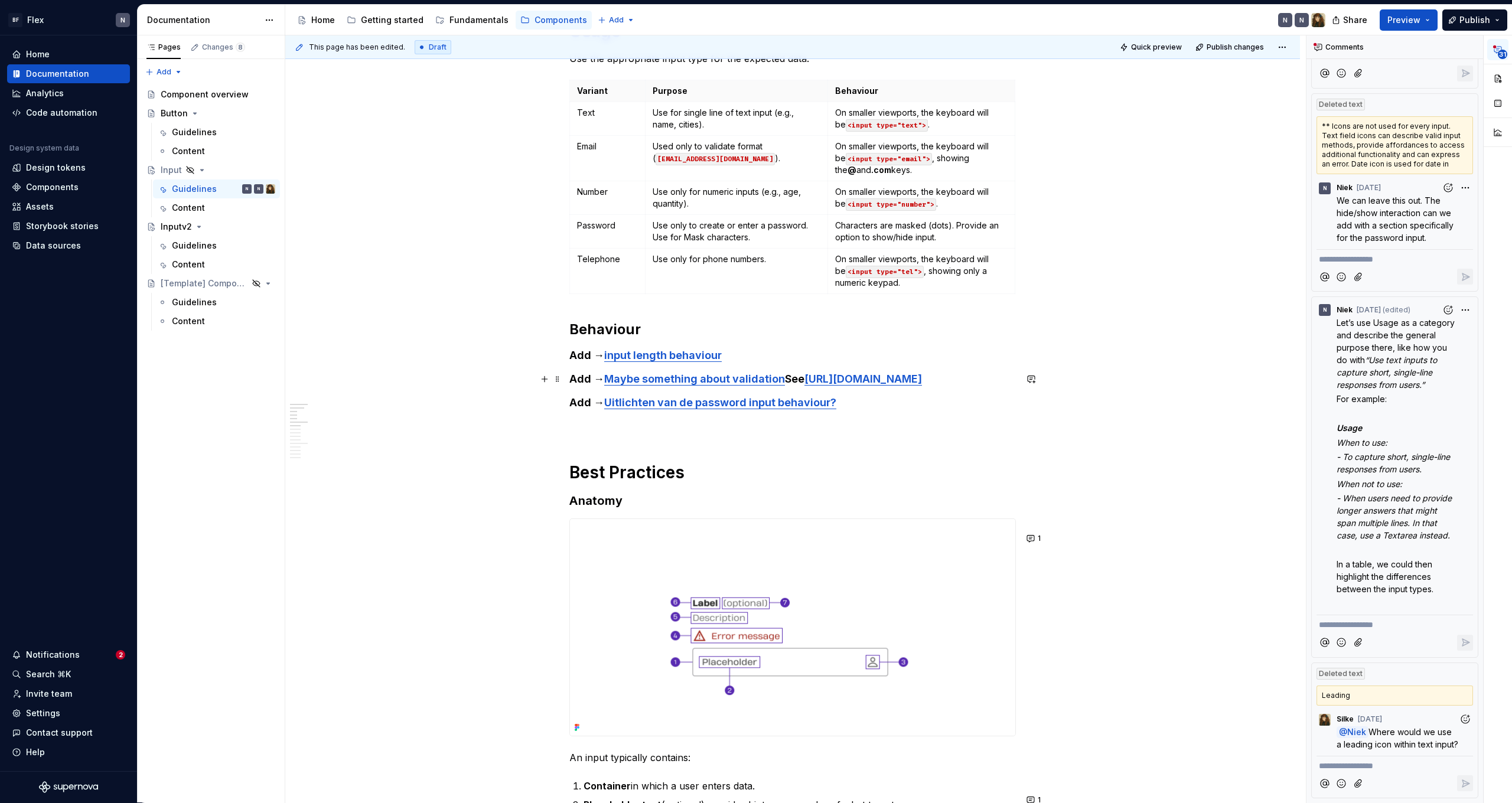
click at [818, 378] on h4 "Add → Maybe something about validation See [URL][DOMAIN_NAME]" at bounding box center [792, 378] width 446 height 14
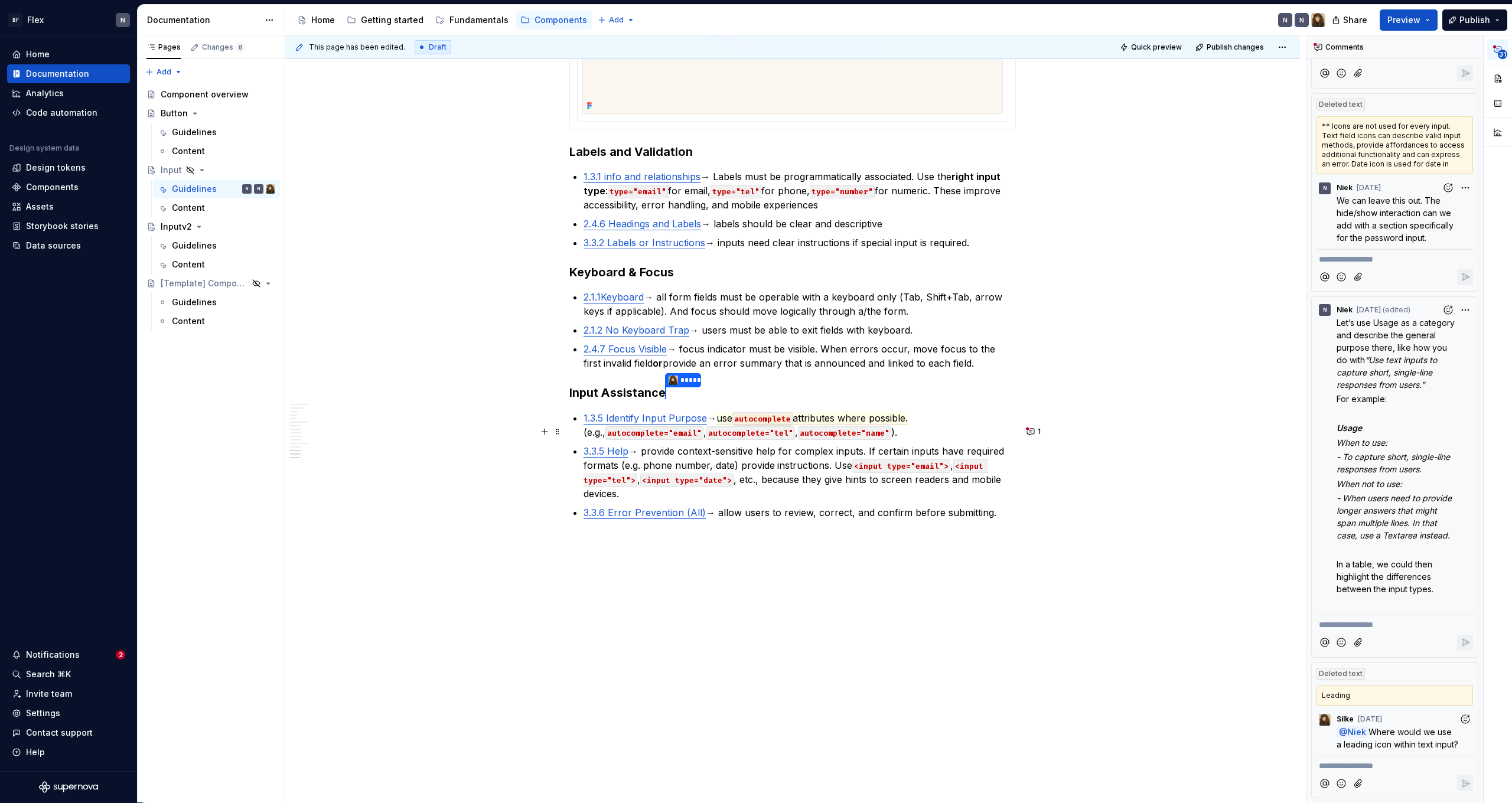
scroll to position [2609, 0]
click at [886, 417] on span "attributes where possible." at bounding box center [849, 418] width 115 height 13
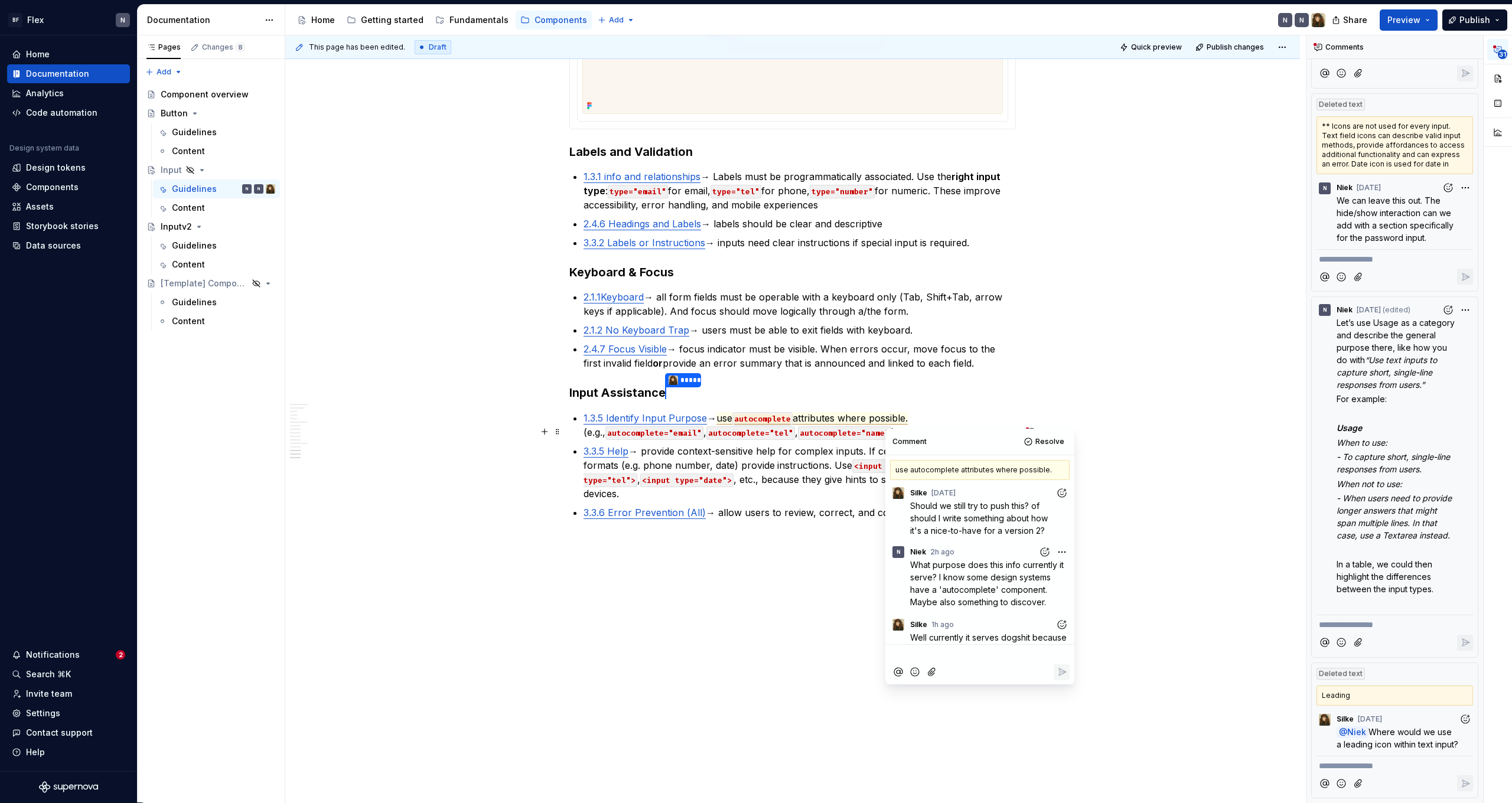
scroll to position [55, 0]
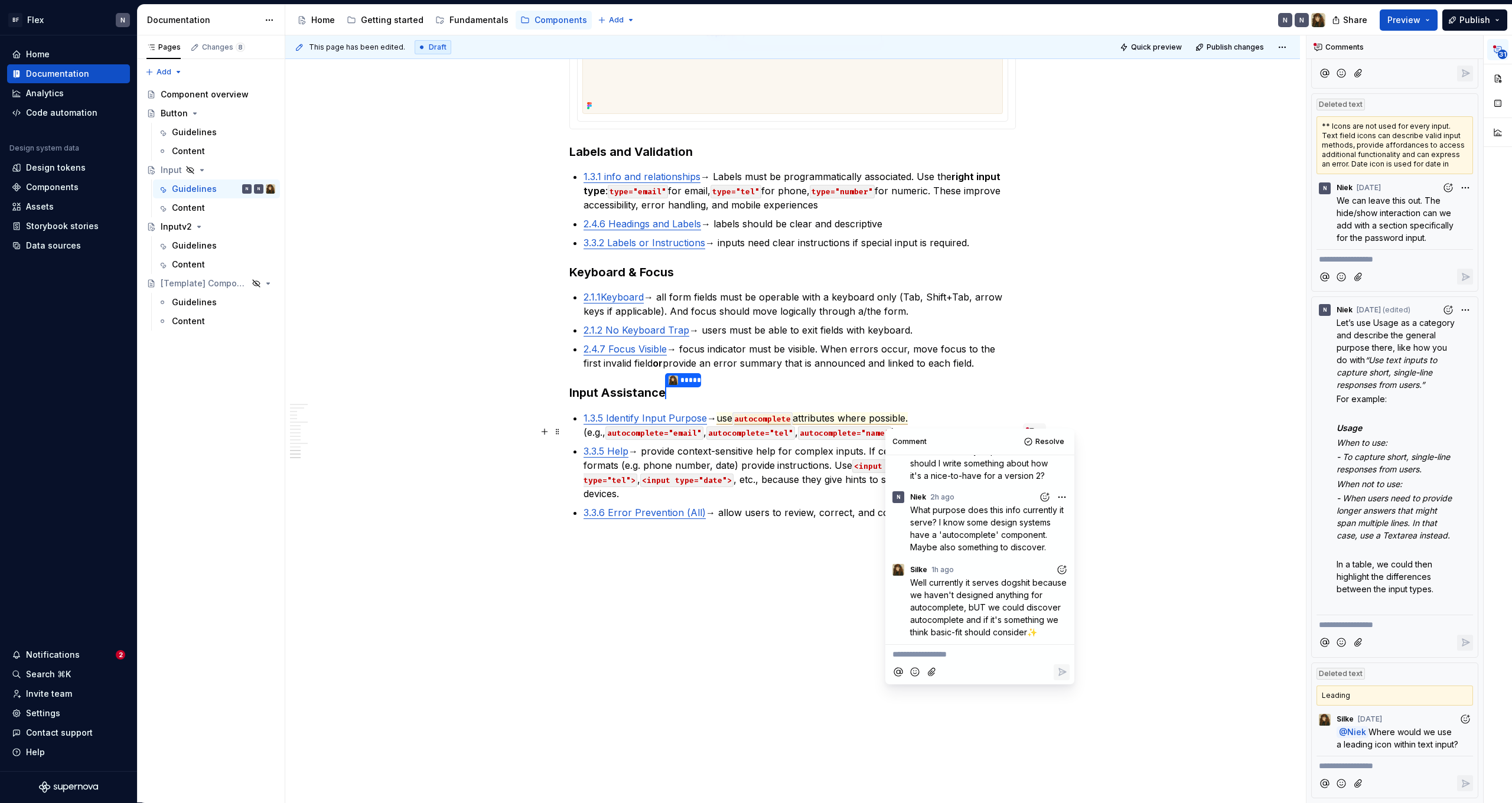
click at [1035, 423] on button "1" at bounding box center [1034, 431] width 23 height 17
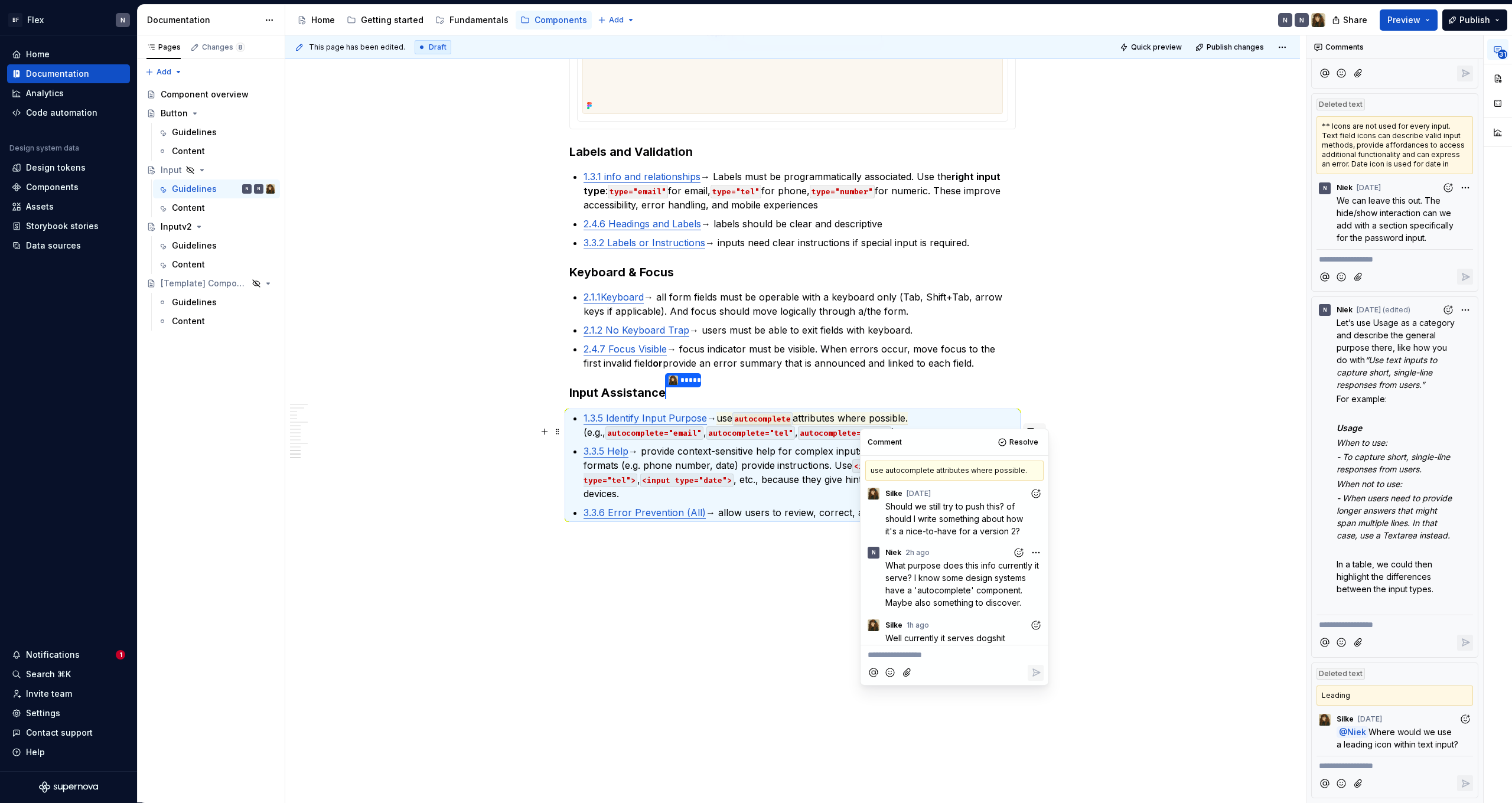
scroll to position [67, 0]
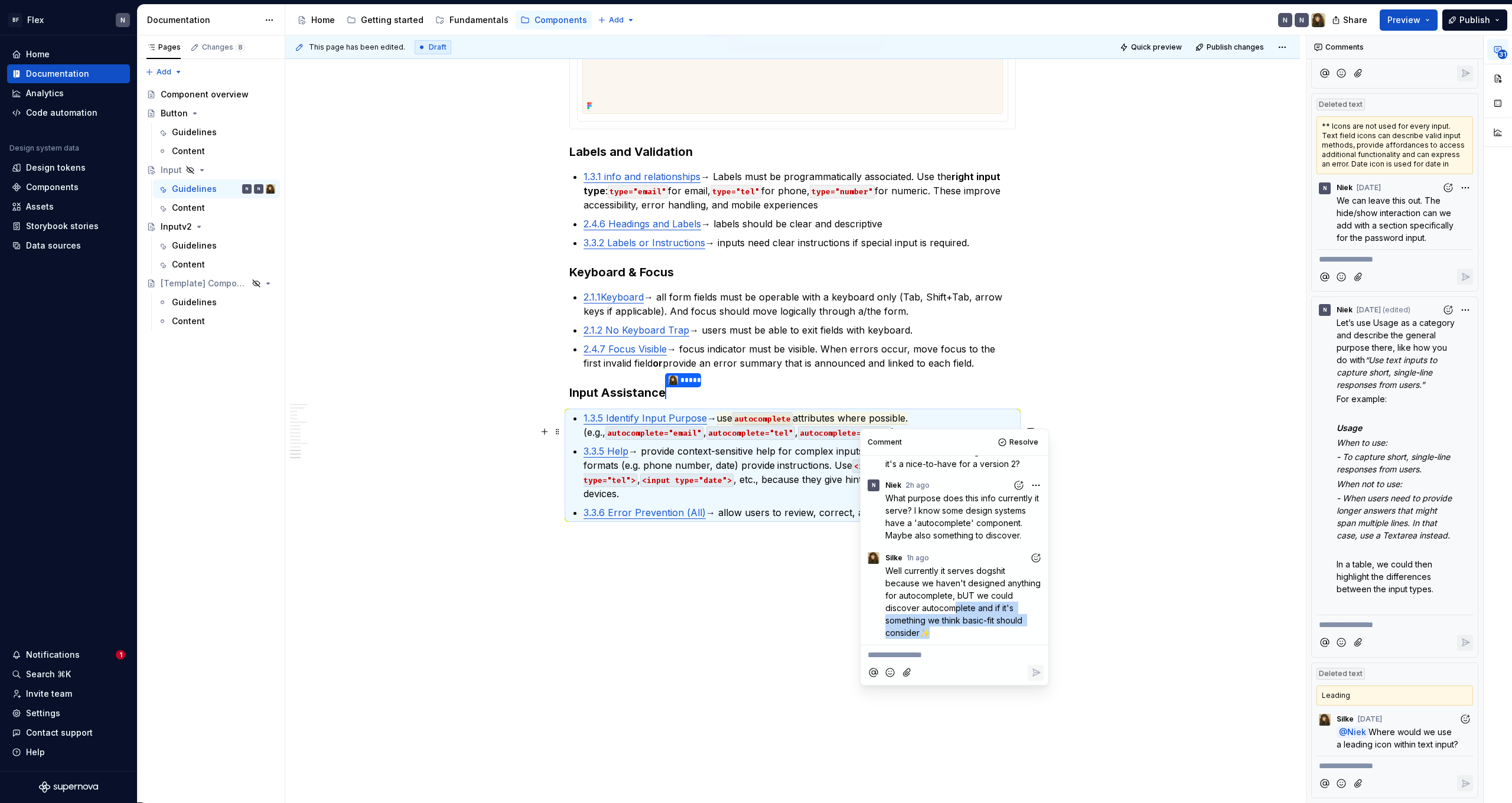
drag, startPoint x: 954, startPoint y: 606, endPoint x: 956, endPoint y: 631, distance: 25.1
click at [956, 631] on p "Well currently it serves dogshit because we haven't designed anything for autoc…" at bounding box center [964, 601] width 158 height 74
click at [955, 656] on p "**********" at bounding box center [954, 655] width 174 height 13
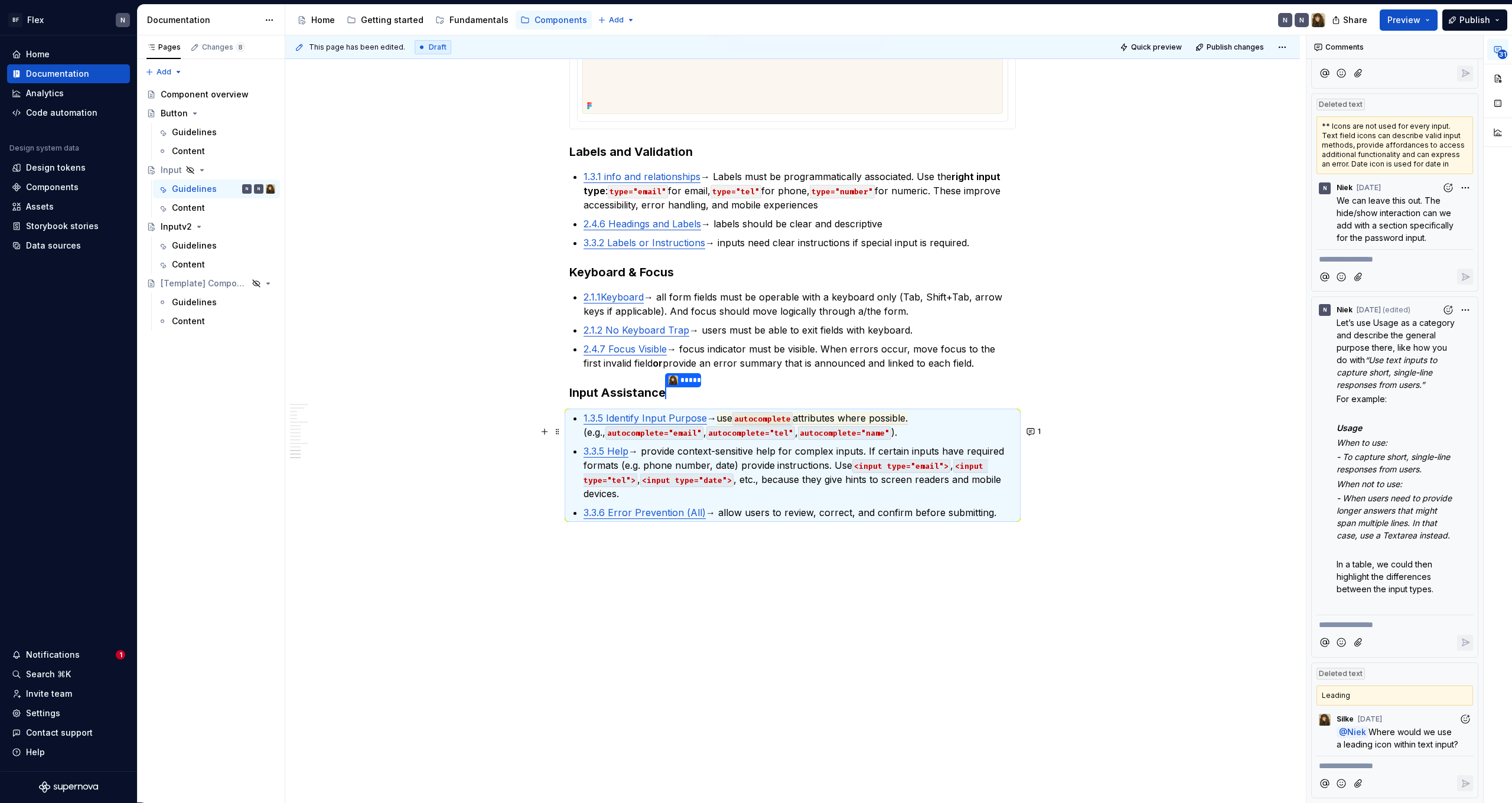
click at [655, 429] on code "autocomplete="email"" at bounding box center [654, 433] width 98 height 14
click at [666, 417] on link "1.3.5 Identify Input Purpose" at bounding box center [645, 418] width 123 height 12
click at [791, 415] on span "autocomplete" at bounding box center [763, 419] width 57 height 11
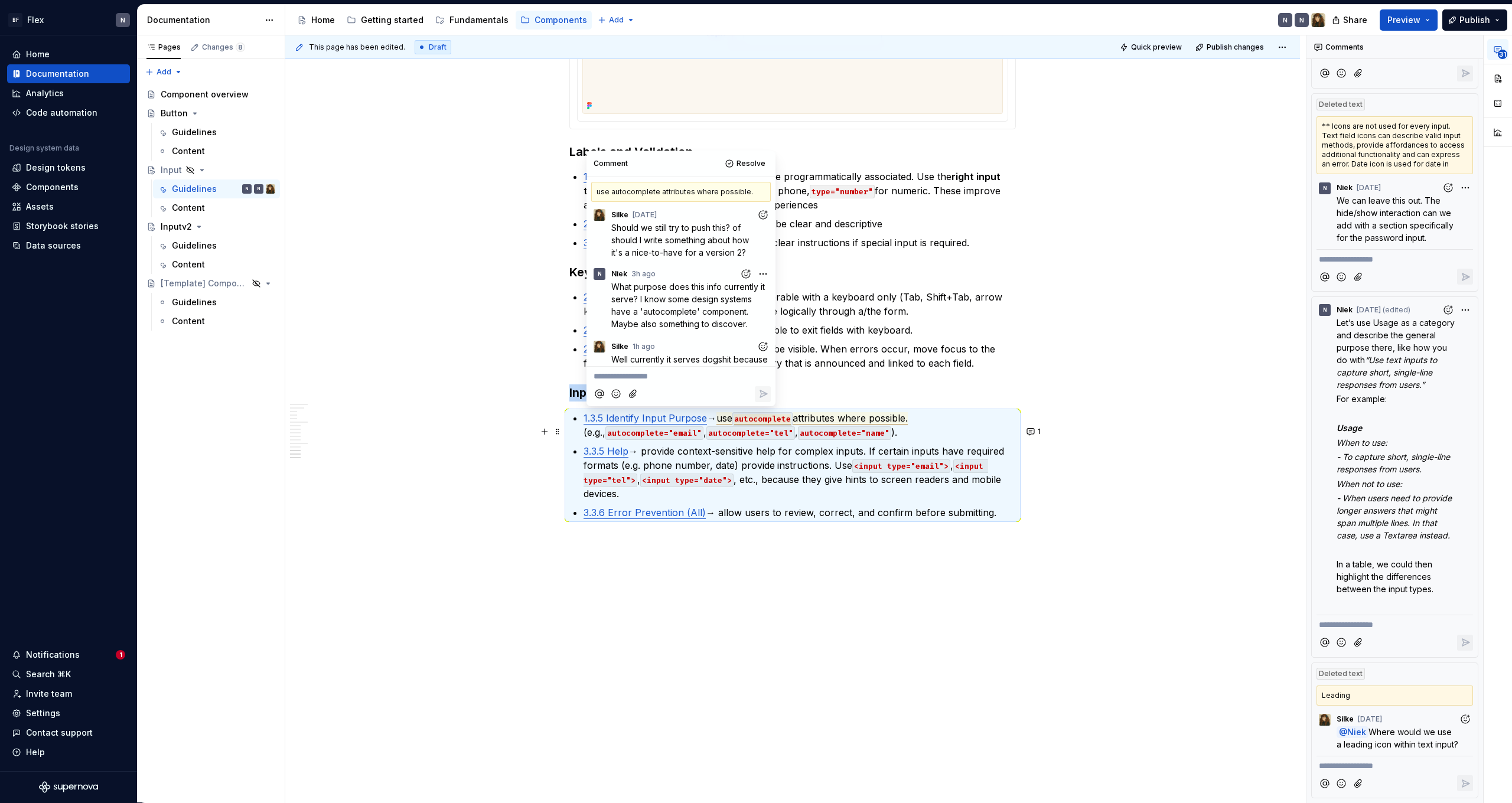
scroll to position [90, 0]
click at [621, 428] on code "autocomplete="email"" at bounding box center [654, 433] width 98 height 14
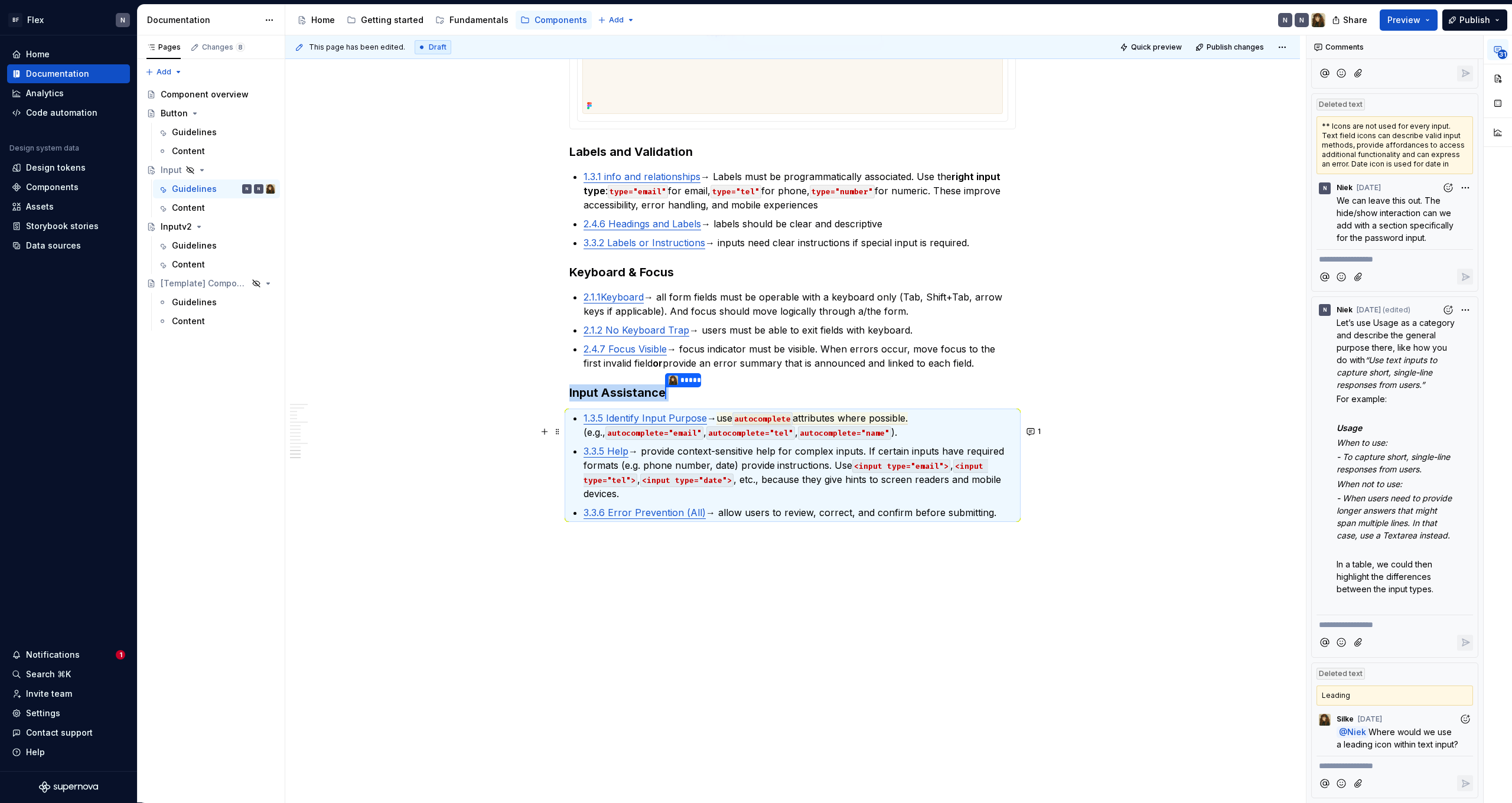
click at [622, 423] on link "1.3.5 Identify Input Purpose" at bounding box center [645, 418] width 123 height 12
type textarea "*"
click at [1036, 423] on button "1" at bounding box center [1034, 431] width 23 height 17
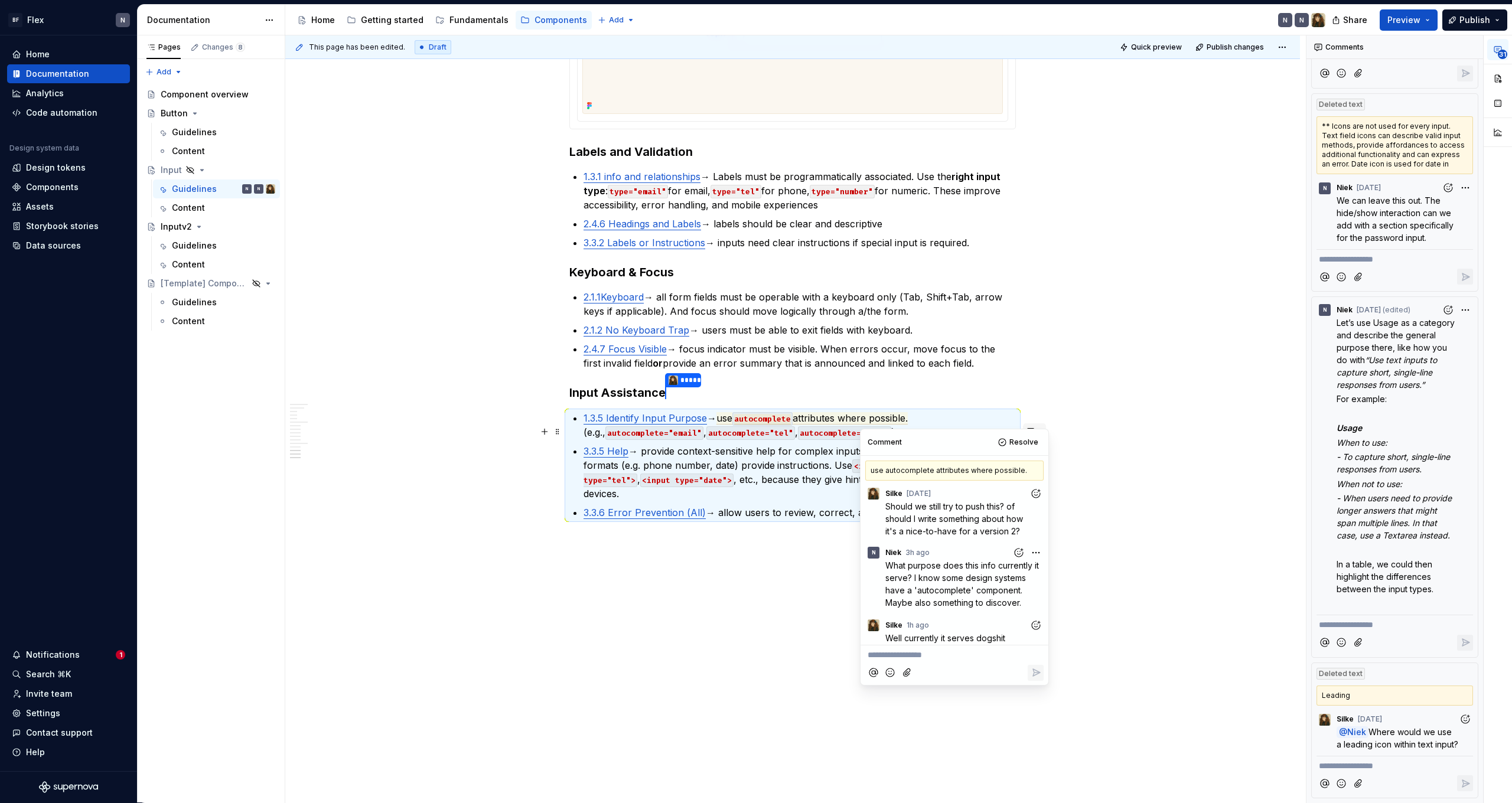
scroll to position [103, 0]
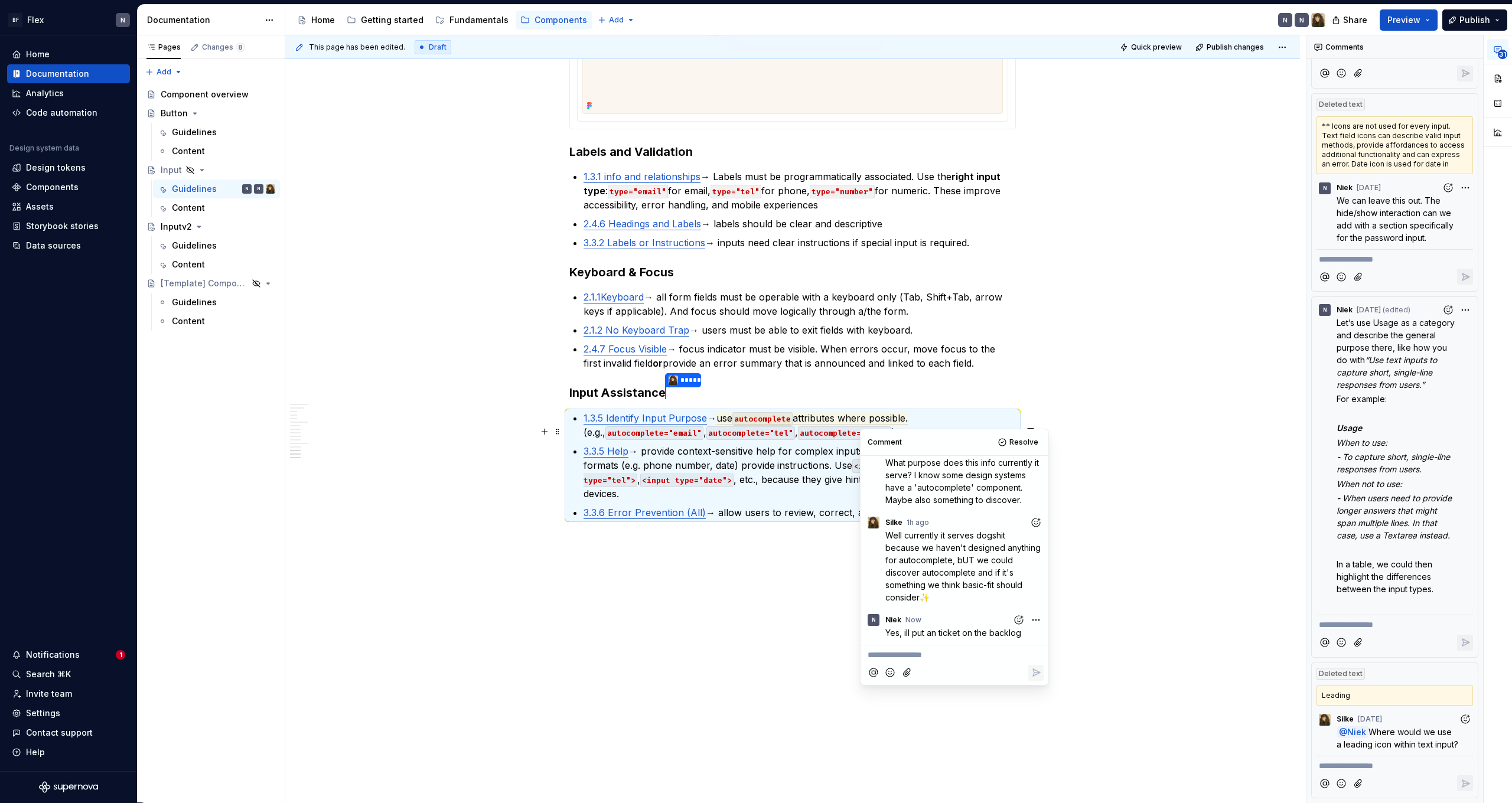
click at [958, 656] on p "**********" at bounding box center [954, 655] width 174 height 13
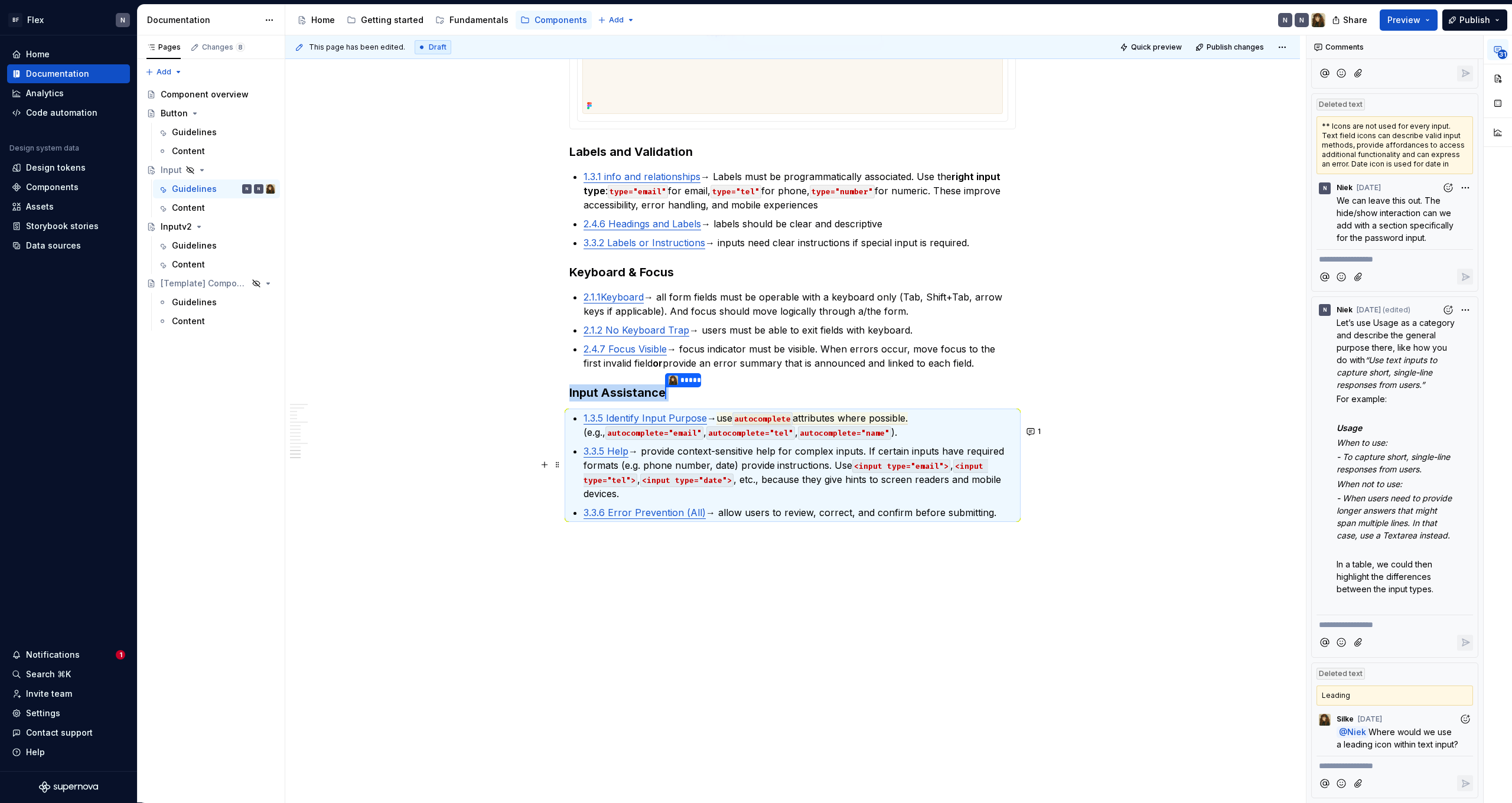
click at [739, 460] on p "3.3.5 Help → provide context-sensitive help for complex inputs. If certain inpu…" at bounding box center [800, 473] width 432 height 57
click at [740, 460] on p "3.3.5 Help → provide context-sensitive help for complex inputs. If certain inpu…" at bounding box center [800, 473] width 432 height 57
drag, startPoint x: 796, startPoint y: 454, endPoint x: 809, endPoint y: 476, distance: 25.6
click at [809, 476] on p "3.3.5 Help → provide context-sensitive help for complex inputs. If certain inpu…" at bounding box center [800, 473] width 432 height 57
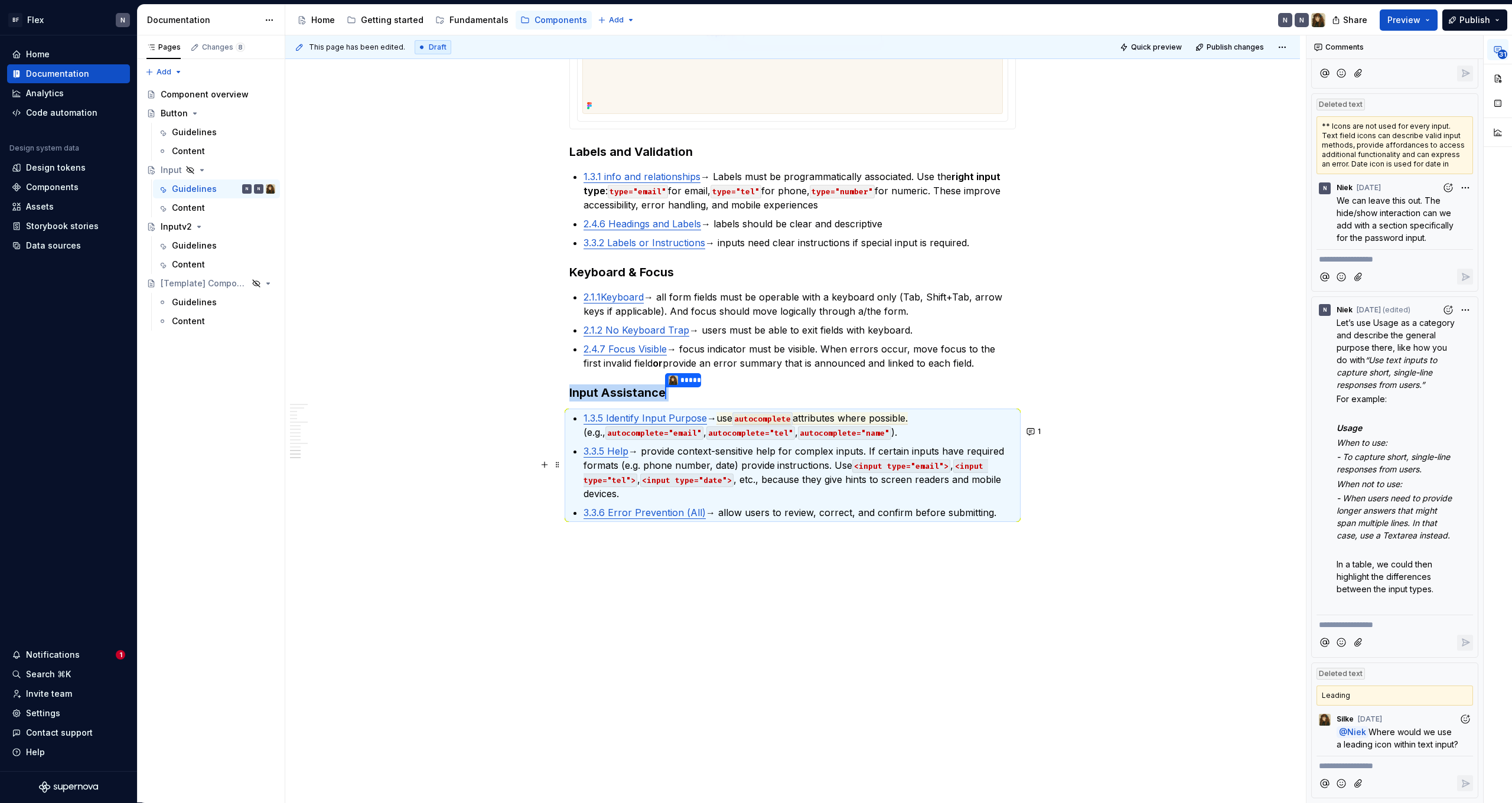
drag, startPoint x: 778, startPoint y: 482, endPoint x: 626, endPoint y: 460, distance: 153.6
click at [626, 460] on p "3.3.5 Help → provide context-sensitive help for complex inputs. If certain inpu…" at bounding box center [800, 473] width 432 height 57
drag, startPoint x: 642, startPoint y: 451, endPoint x: 722, endPoint y: 444, distance: 80.3
click at [722, 444] on p "3.3.5 Help → provide context-sensitive help for complex inputs. If certain inpu…" at bounding box center [800, 473] width 432 height 57
click at [895, 345] on commenthighlight "→ focus indicator must be visible. When errors occur, move focus to the first i…" at bounding box center [791, 356] width 415 height 26
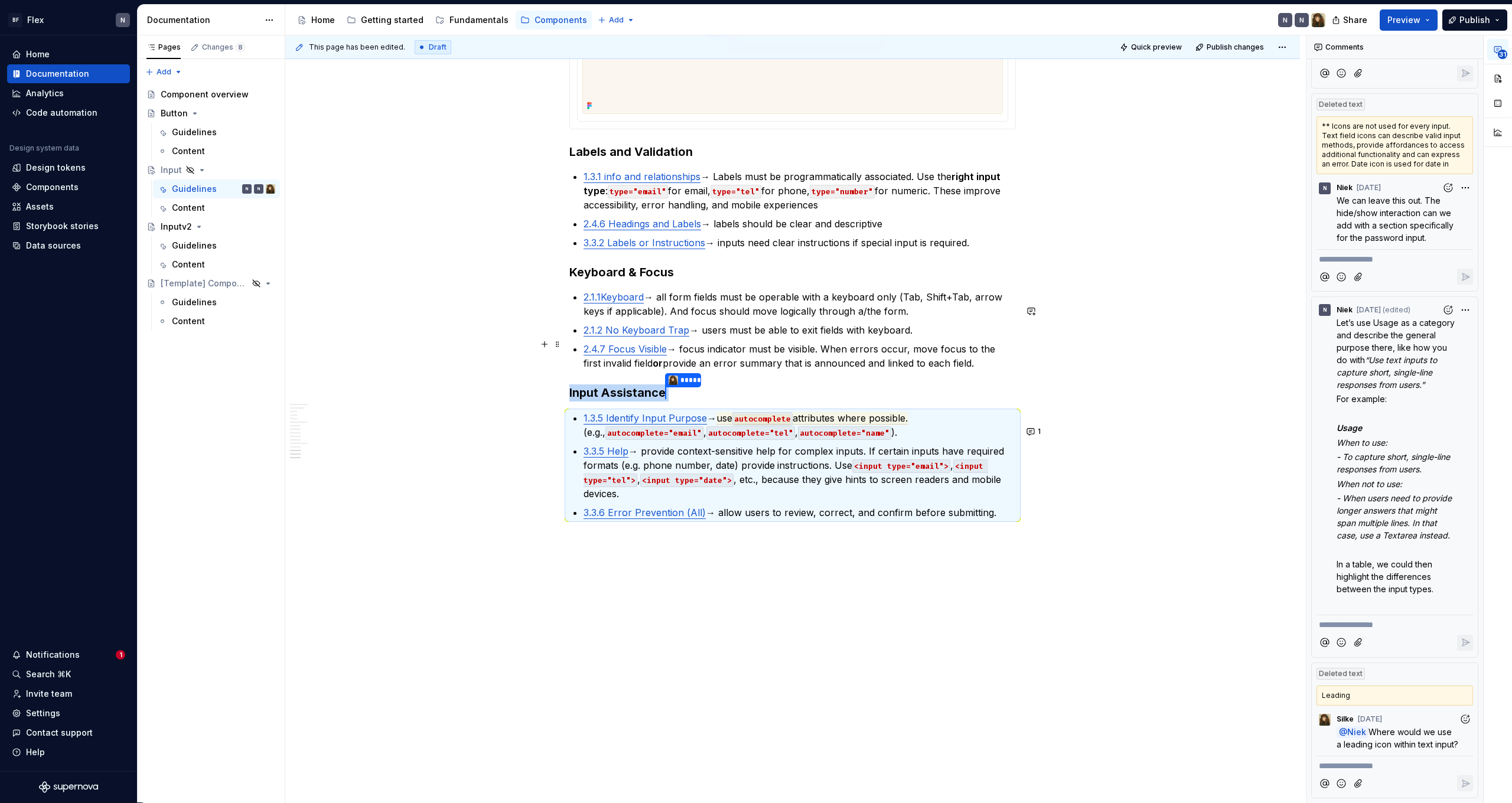
click at [823, 329] on commenthighlight "→ users must be able to exit fields with keyboard." at bounding box center [801, 329] width 223 height 12
drag, startPoint x: 823, startPoint y: 329, endPoint x: 826, endPoint y: 343, distance: 14.3
click at [823, 330] on commenthighlight "→ users must be able to exit fields with keyboard." at bounding box center [801, 329] width 223 height 12
click at [827, 347] on commenthighlight "→ focus indicator must be visible. When errors occur, move focus to the first i…" at bounding box center [791, 356] width 415 height 26
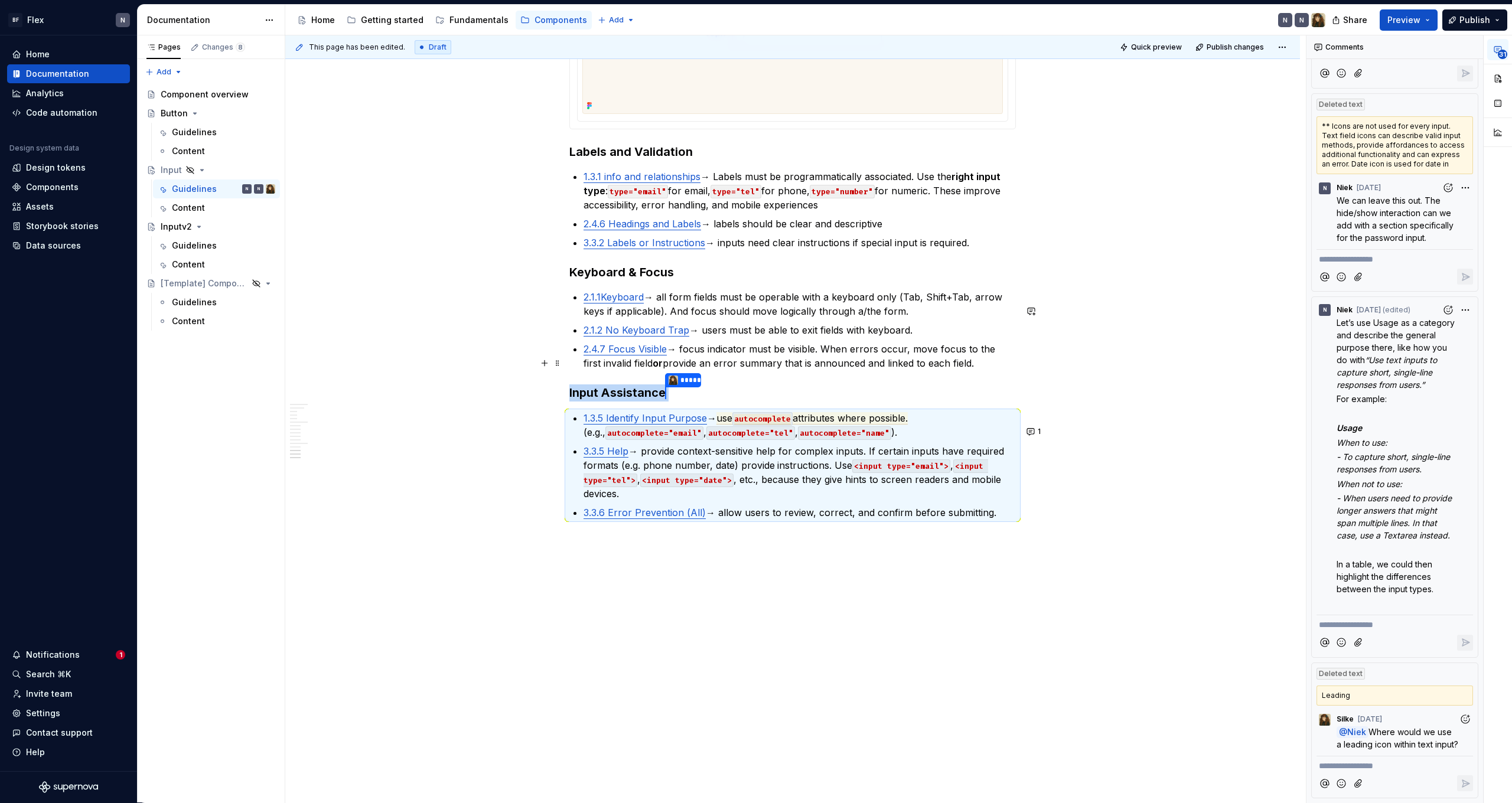
click at [827, 347] on commenthighlight "→ focus indicator must be visible. When errors occur, move focus to the first i…" at bounding box center [791, 356] width 415 height 26
click at [641, 362] on commenthighlight "→ focus indicator must be visible. When errors occur, move focus to the first i…" at bounding box center [791, 356] width 415 height 26
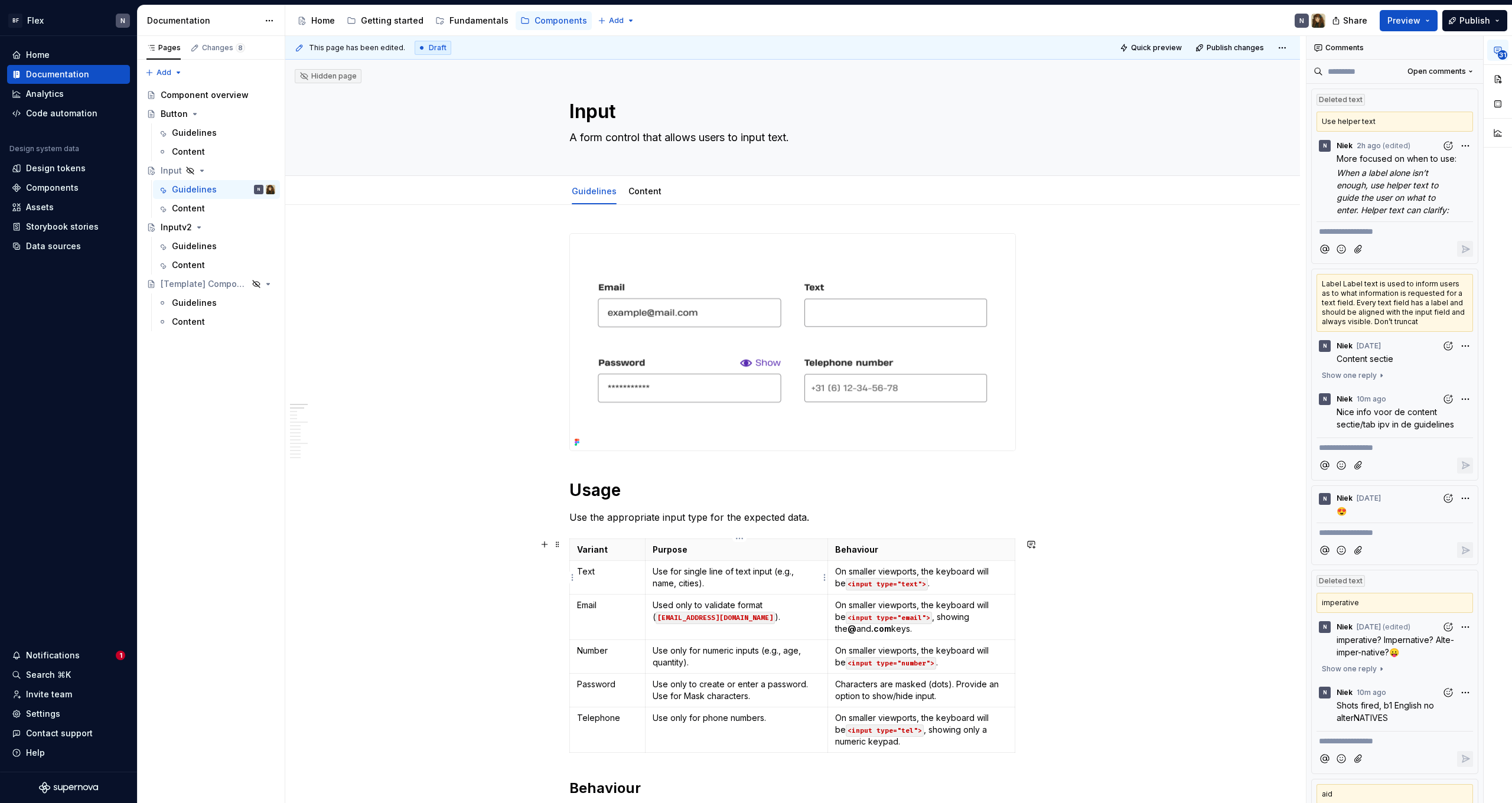
drag, startPoint x: 752, startPoint y: 577, endPoint x: 761, endPoint y: 577, distance: 9.0
click at [752, 577] on p "Use for single line of text input (e.g., name, cities)." at bounding box center [736, 577] width 168 height 24
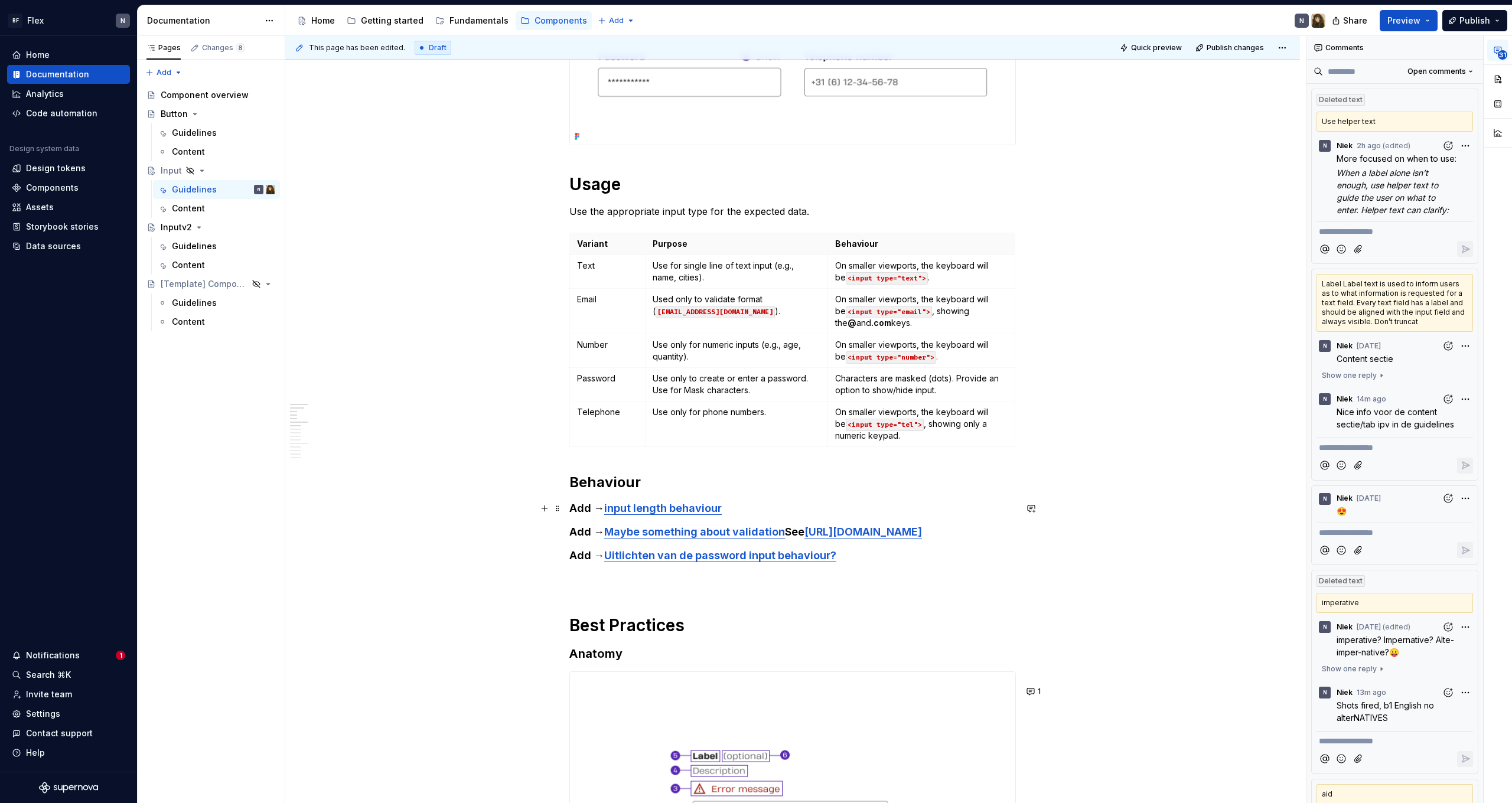
click at [734, 507] on h4 "Add → input length behaviour" at bounding box center [792, 507] width 446 height 14
drag, startPoint x: 740, startPoint y: 510, endPoint x: 538, endPoint y: 506, distance: 202.0
click at [752, 514] on h4 "Add → input length behaviour" at bounding box center [792, 507] width 446 height 14
click at [669, 502] on link "input length behaviour" at bounding box center [663, 508] width 118 height 13
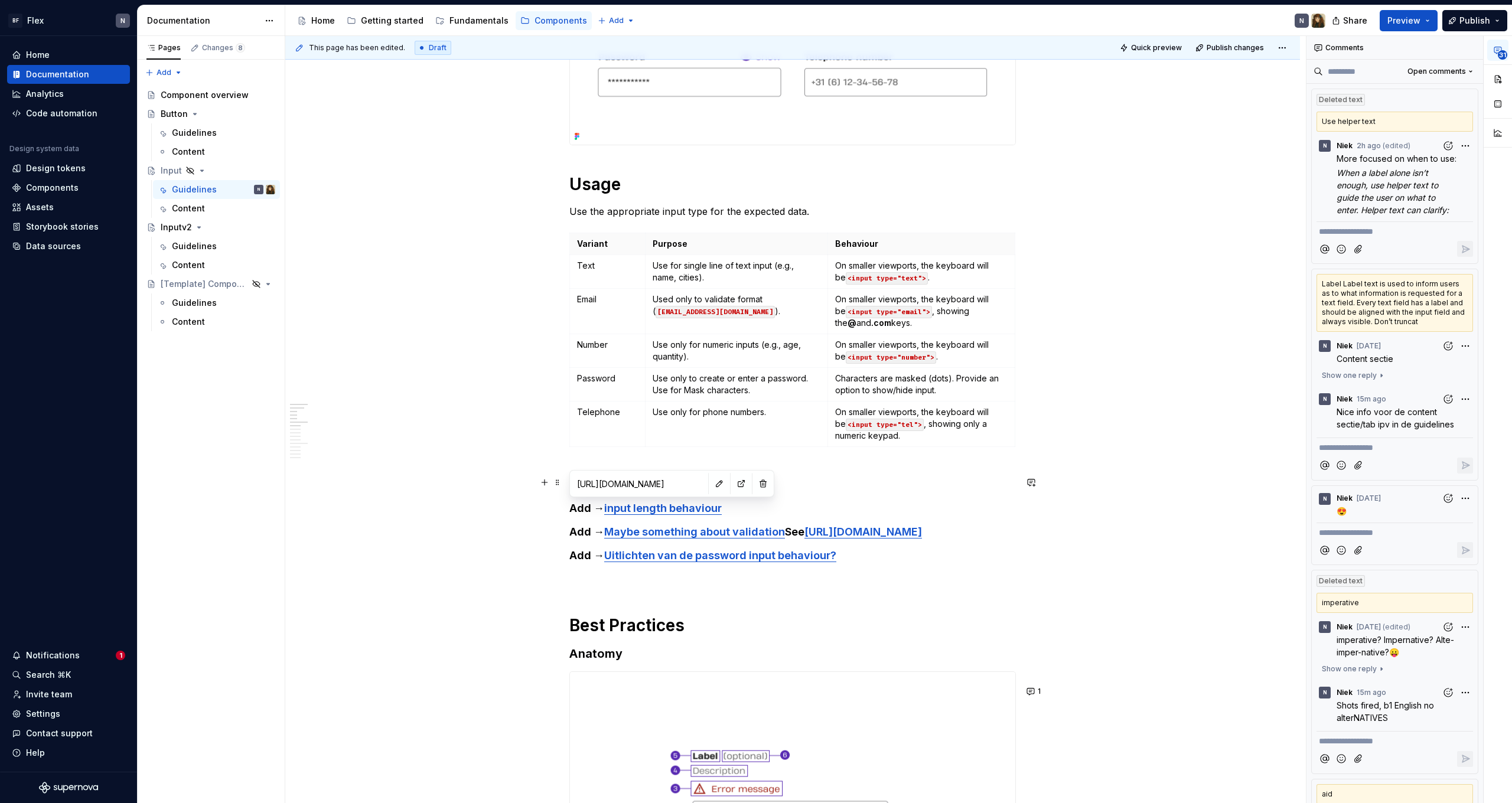
click at [673, 484] on input "[URL][DOMAIN_NAME]" at bounding box center [638, 483] width 133 height 21
click at [685, 485] on input "[URL][DOMAIN_NAME]" at bounding box center [638, 483] width 133 height 21
click at [738, 483] on button "button" at bounding box center [741, 484] width 17 height 17
type textarea "*"
drag, startPoint x: 743, startPoint y: 511, endPoint x: 499, endPoint y: 504, distance: 244.1
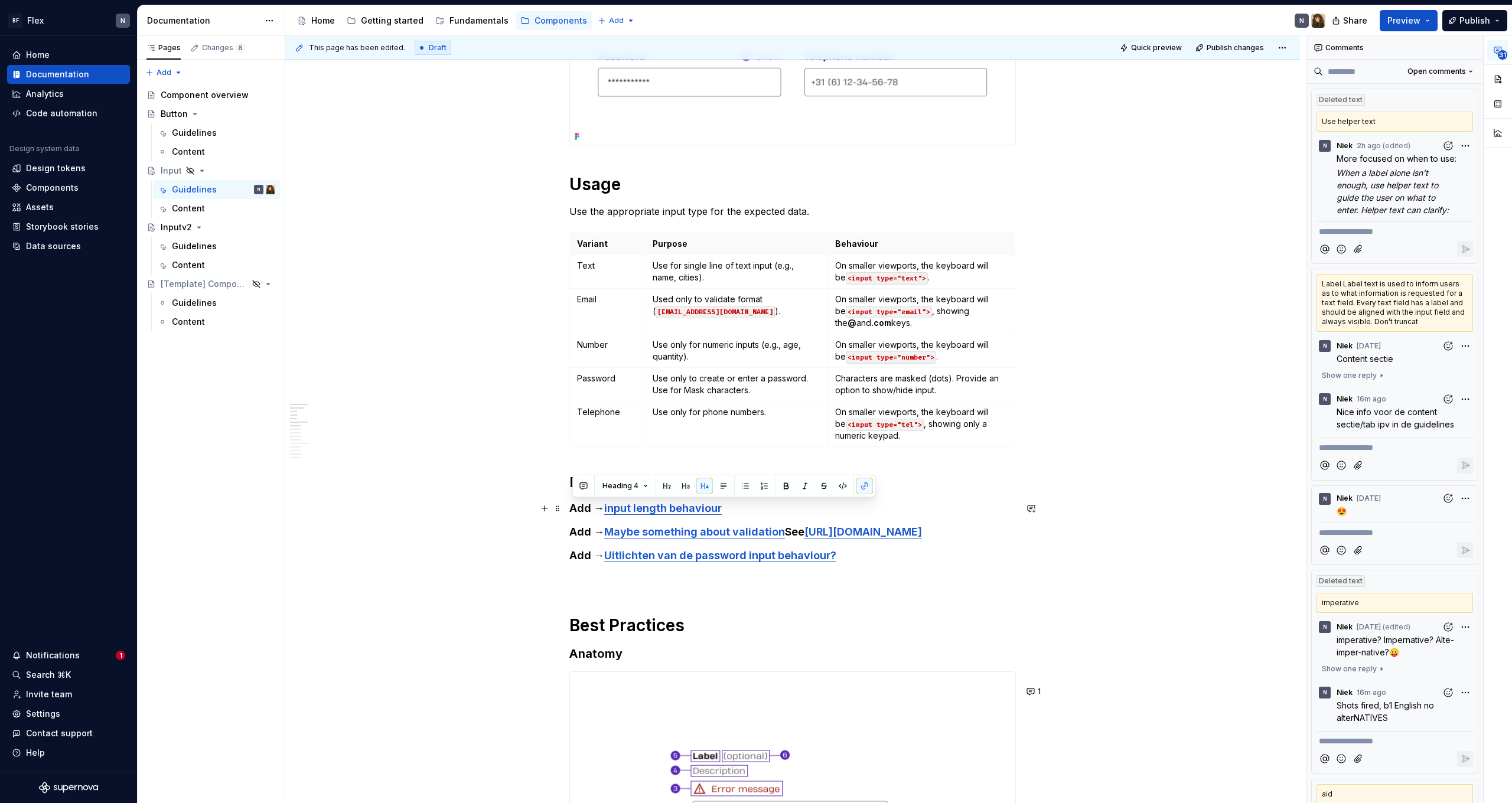
click at [575, 512] on h4 "Input length" at bounding box center [792, 507] width 446 height 14
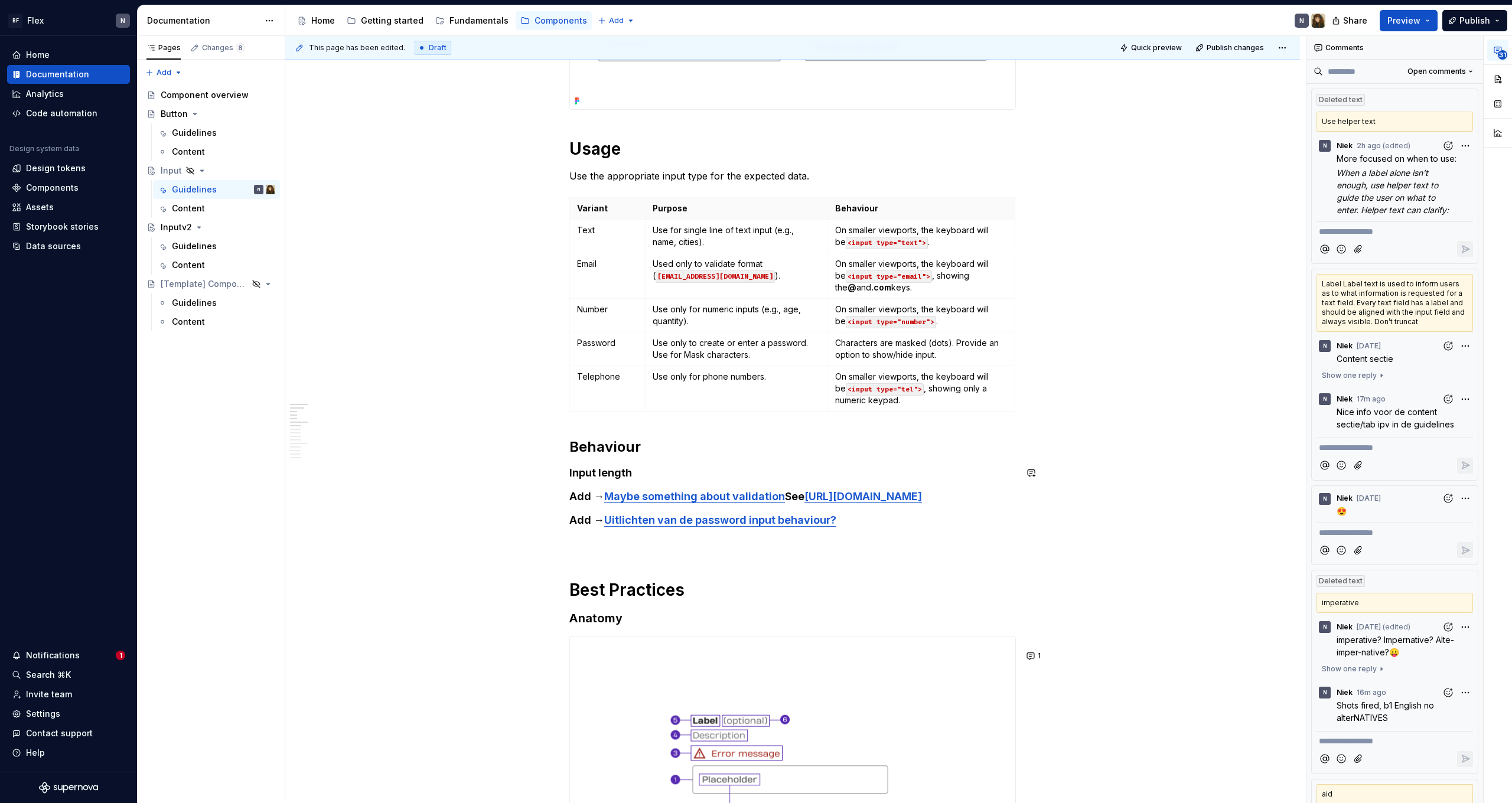
click at [689, 468] on h4 "Input length" at bounding box center [792, 473] width 446 height 14
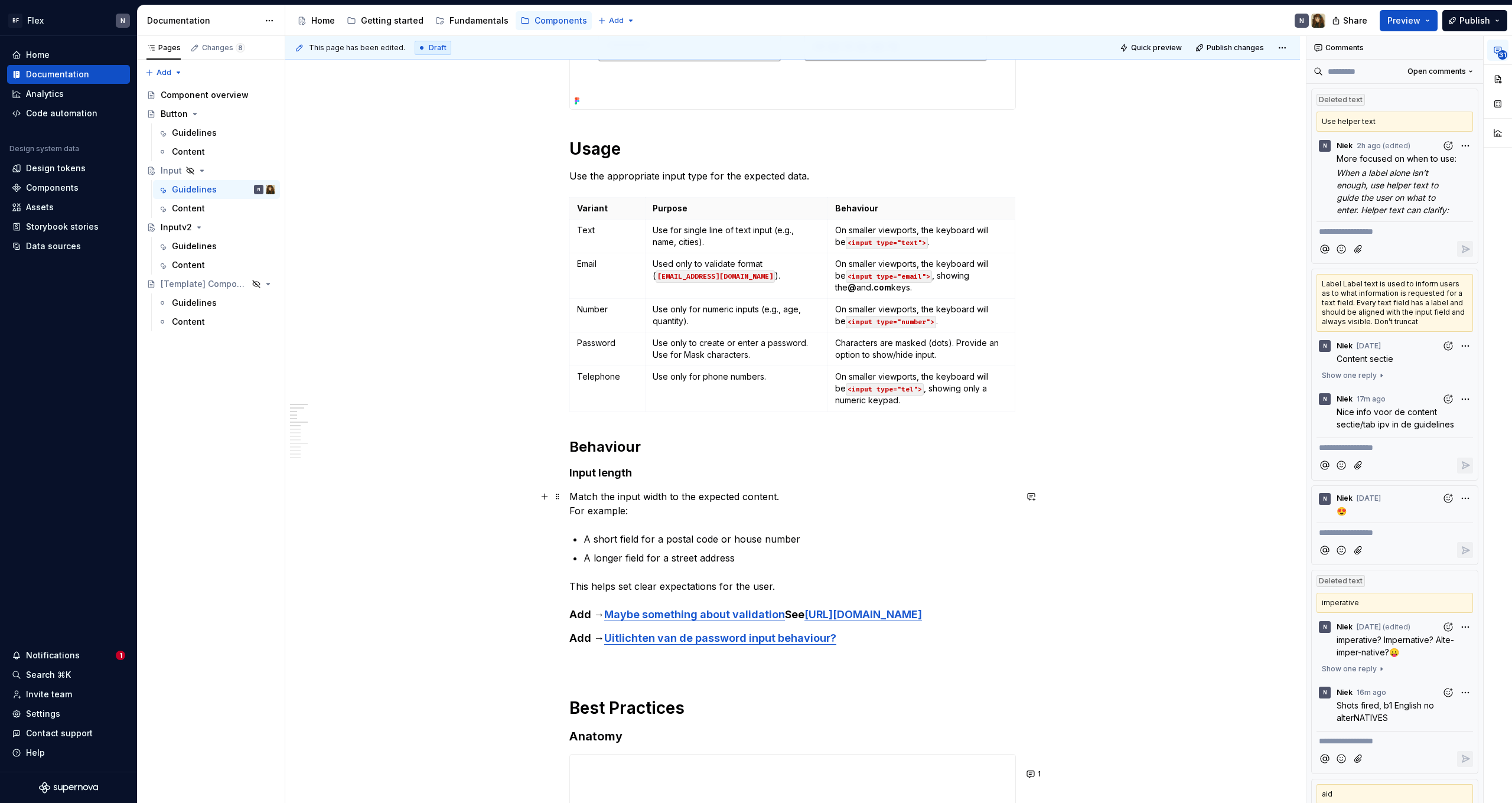
click at [573, 511] on p "Match the input width to the expected content. For example:" at bounding box center [792, 503] width 446 height 28
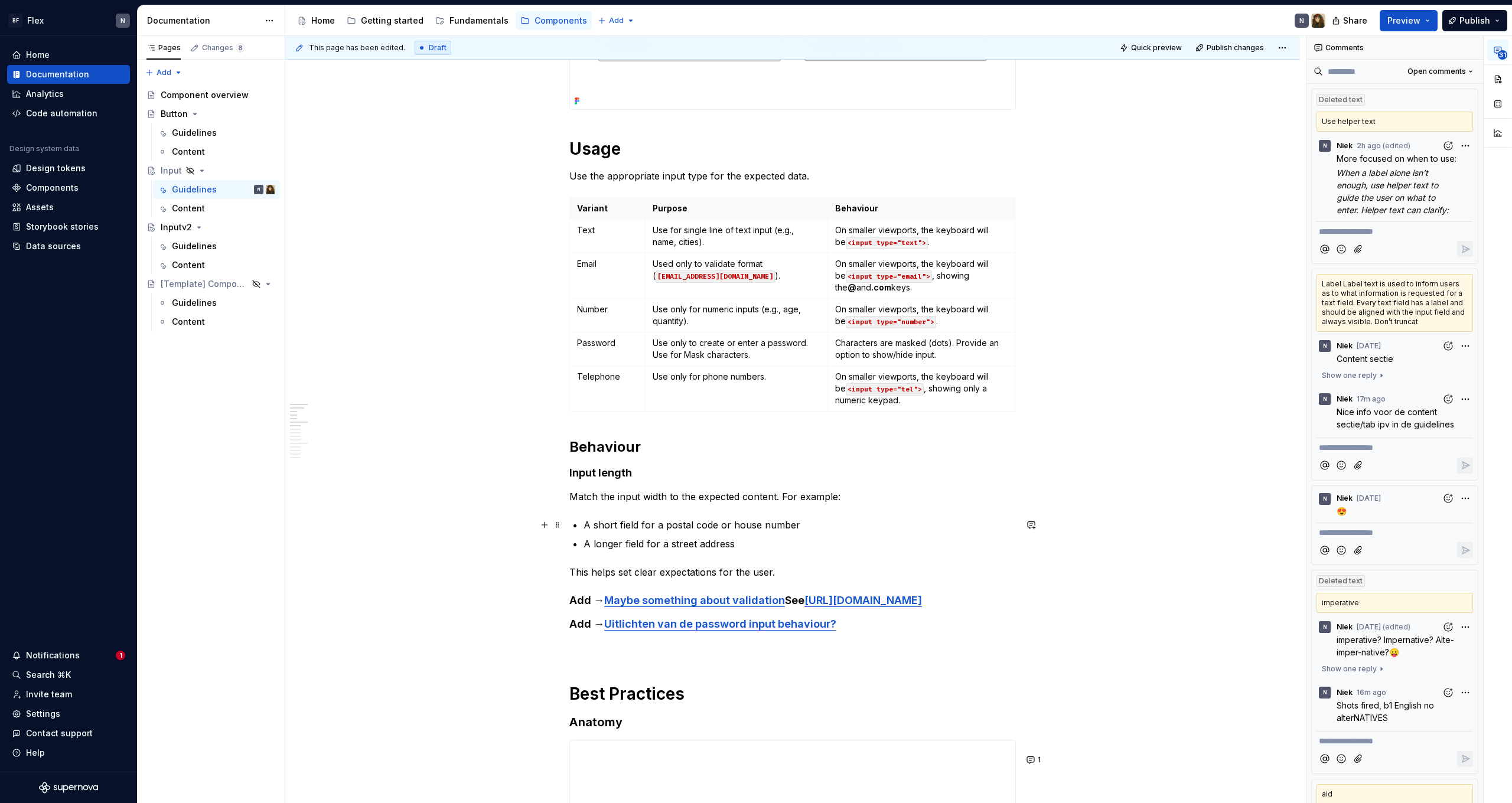
drag, startPoint x: 543, startPoint y: 543, endPoint x: 495, endPoint y: 542, distance: 48.0
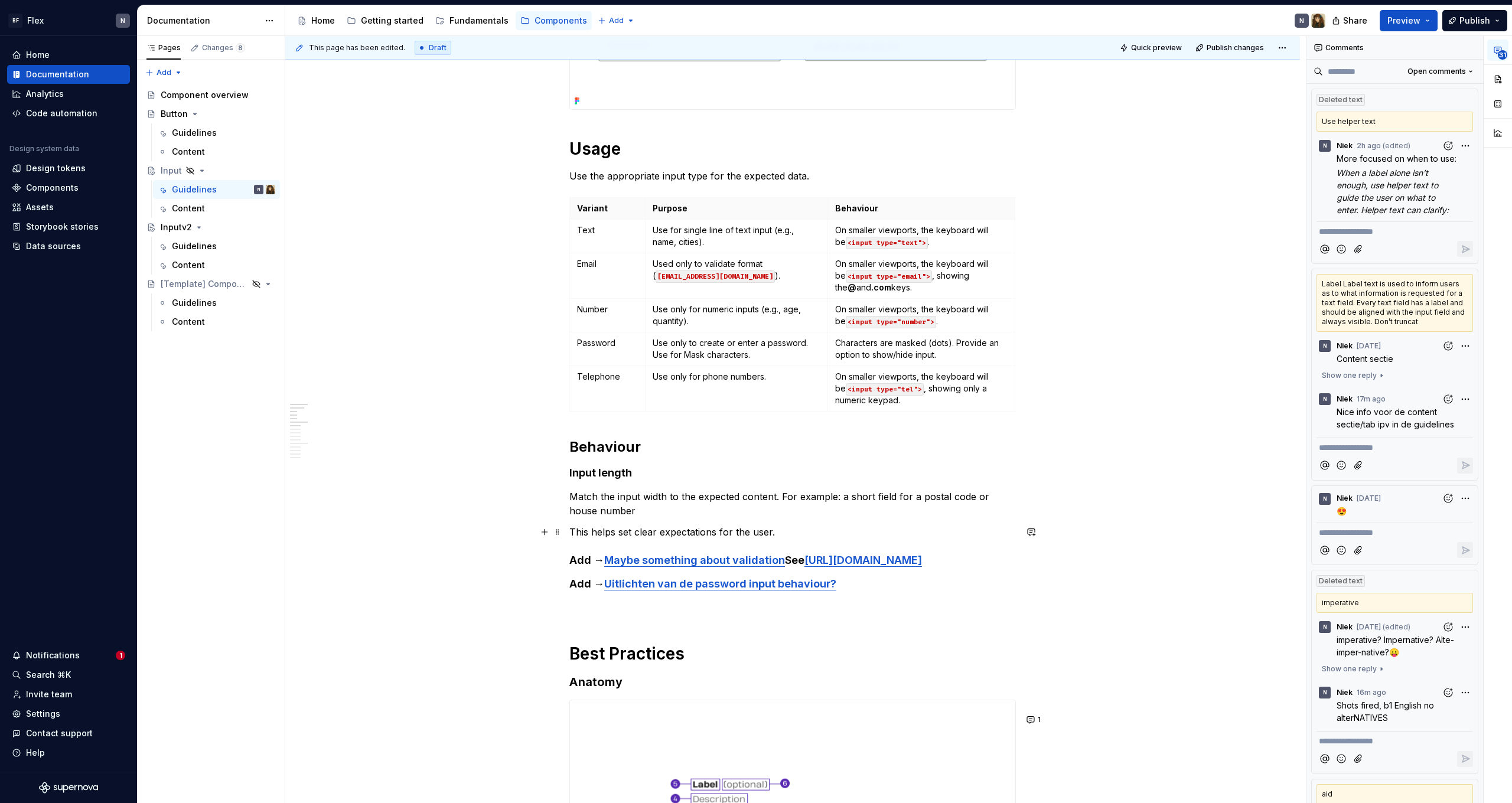
click at [576, 530] on p "This helps set clear expectations for the user." at bounding box center [792, 531] width 446 height 14
click at [802, 532] on p "This helps set clear expectations for the user." at bounding box center [792, 531] width 446 height 14
click at [809, 511] on p "Match the input width to the expected content. For example: a short field for a…" at bounding box center [792, 503] width 446 height 28
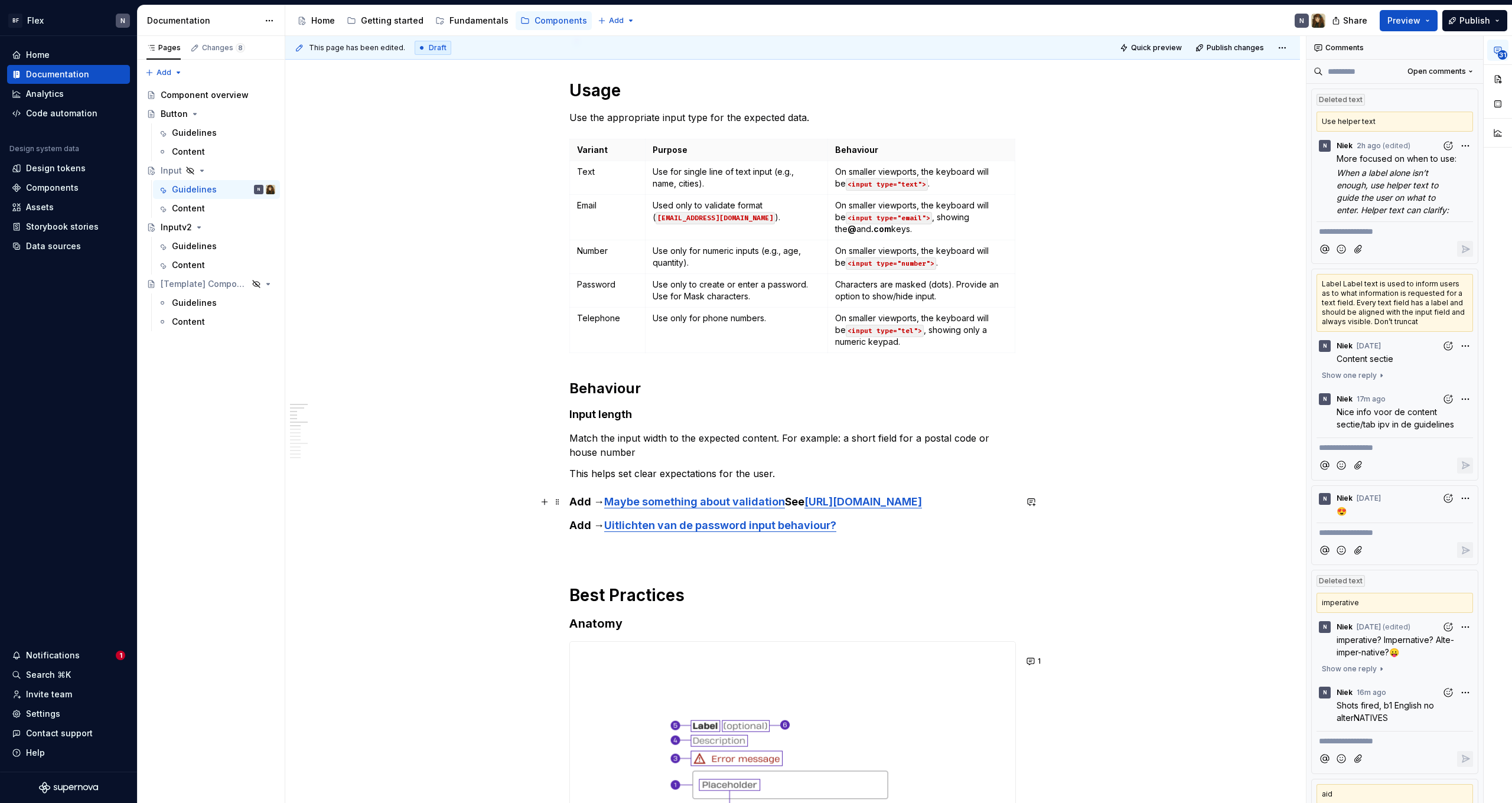
scroll to position [400, 0]
click at [812, 473] on p "This helps set clear expectations for the user." at bounding box center [792, 473] width 446 height 14
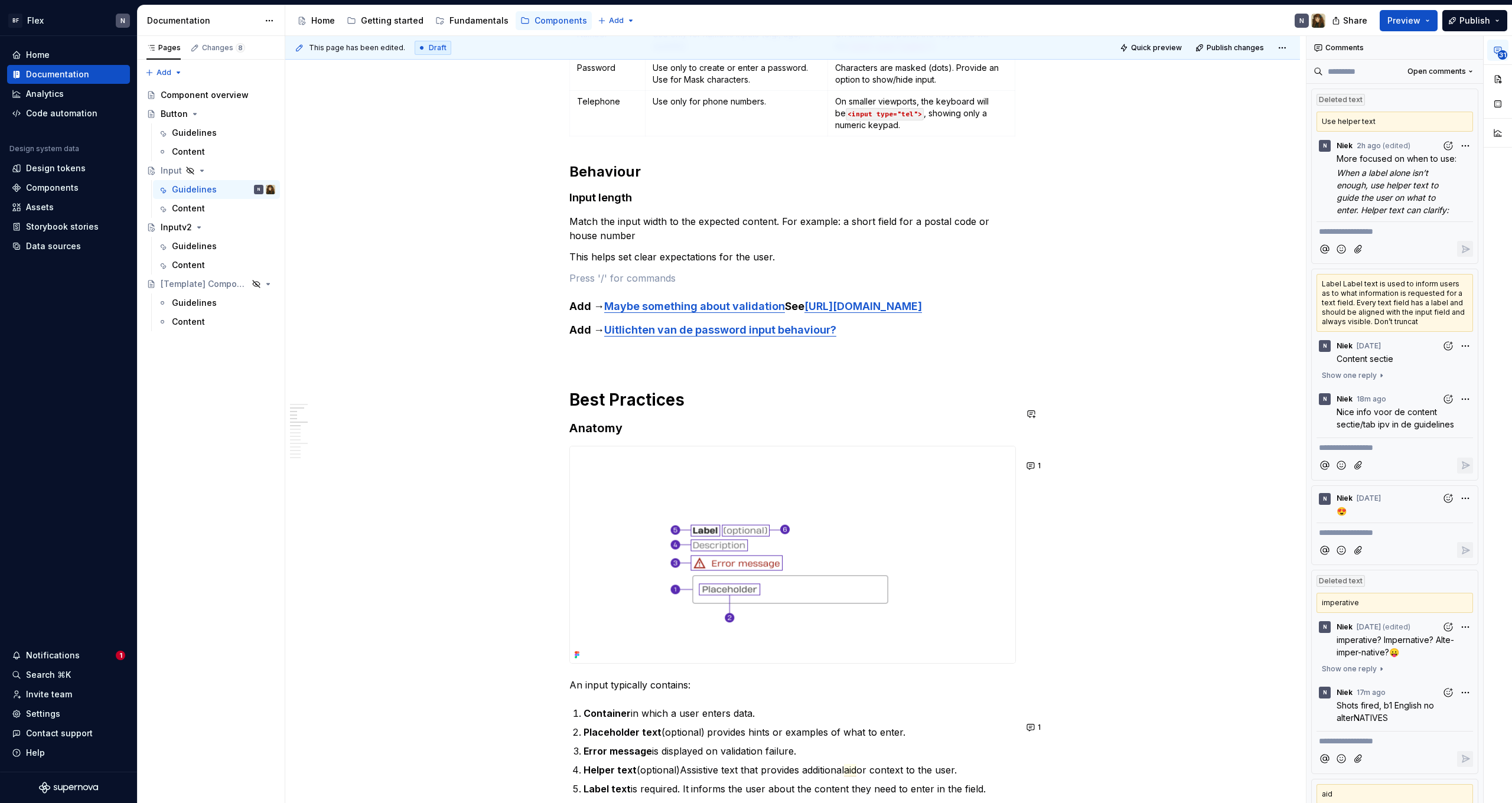
scroll to position [611, 0]
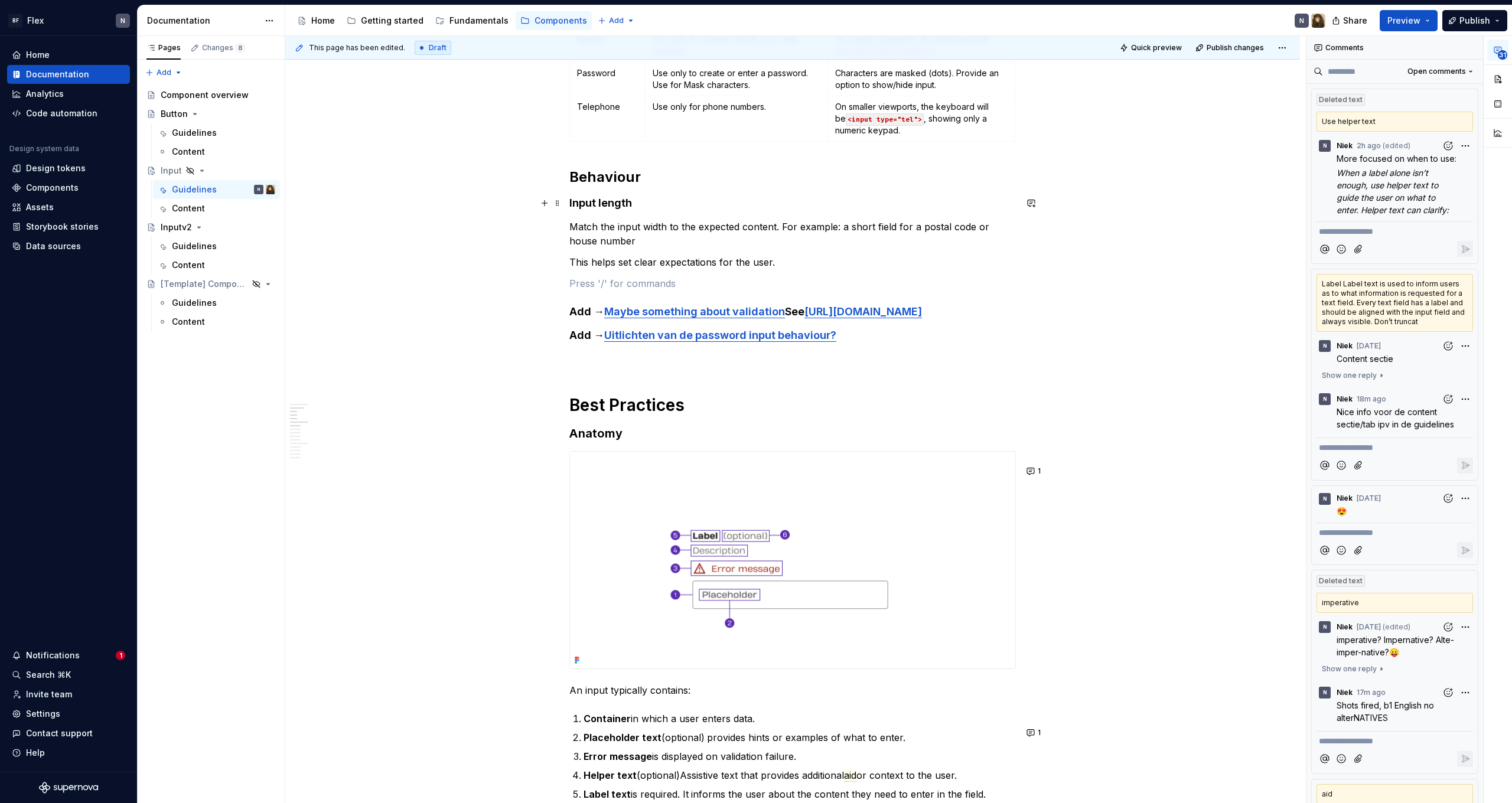
click at [620, 206] on h4 "Input length" at bounding box center [792, 203] width 446 height 14
click at [634, 186] on button "Heading 4" at bounding box center [624, 181] width 56 height 17
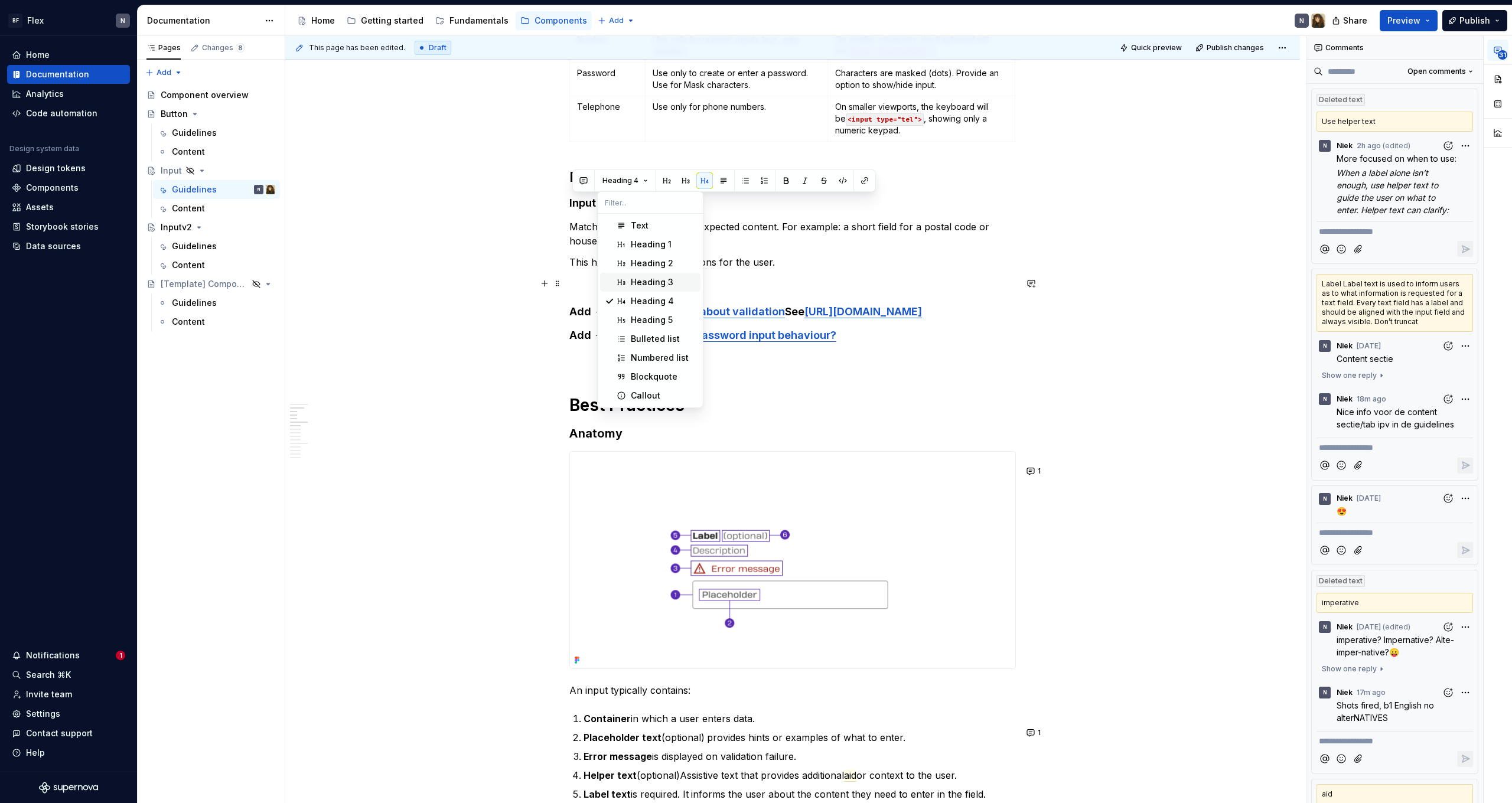
click at [662, 287] on div "Heading 3" at bounding box center [652, 282] width 42 height 12
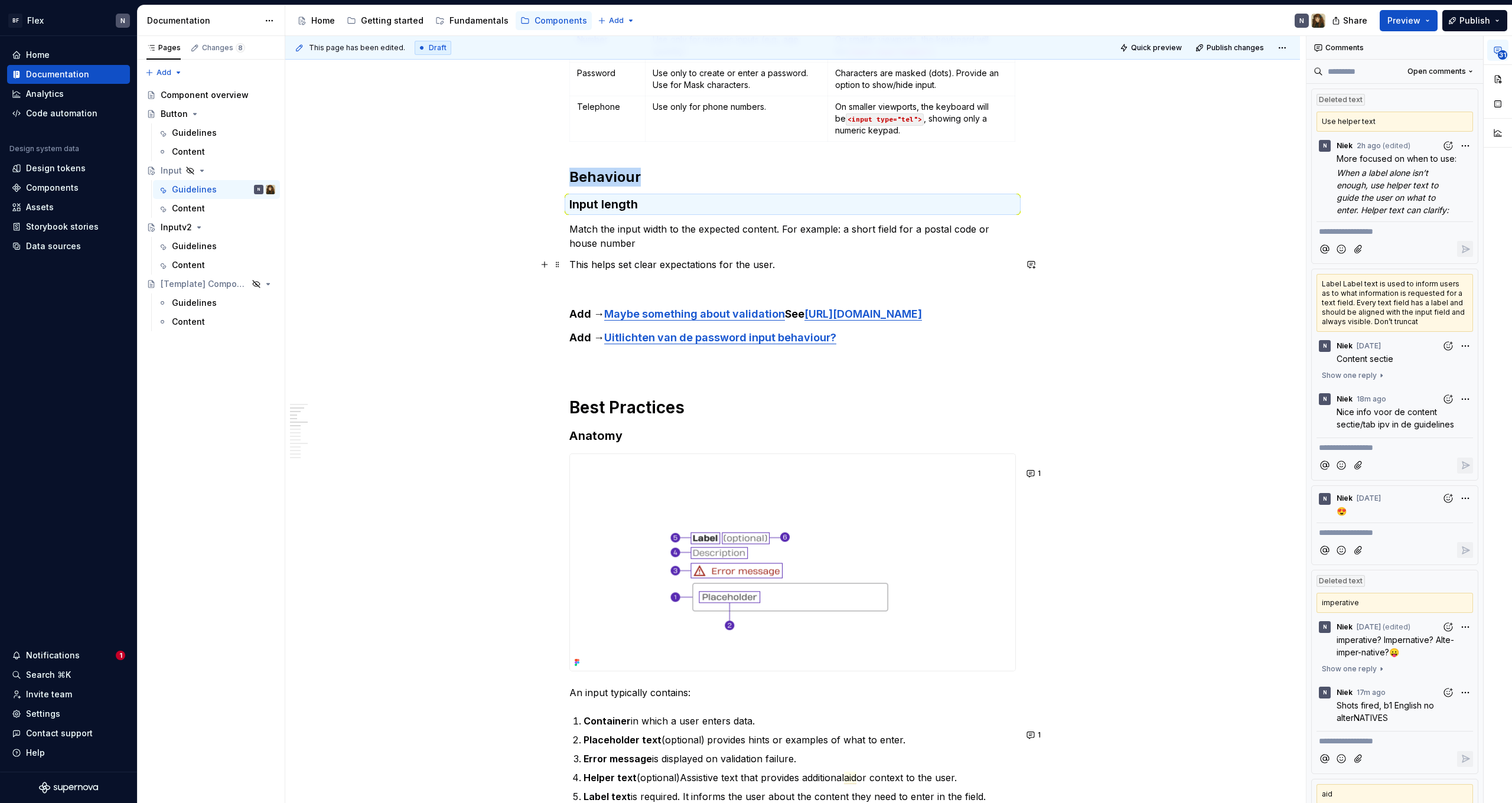
click at [672, 211] on h3 "Input length" at bounding box center [792, 205] width 446 height 17
click at [839, 271] on p "This helps set clear expectations for the user." at bounding box center [792, 264] width 446 height 14
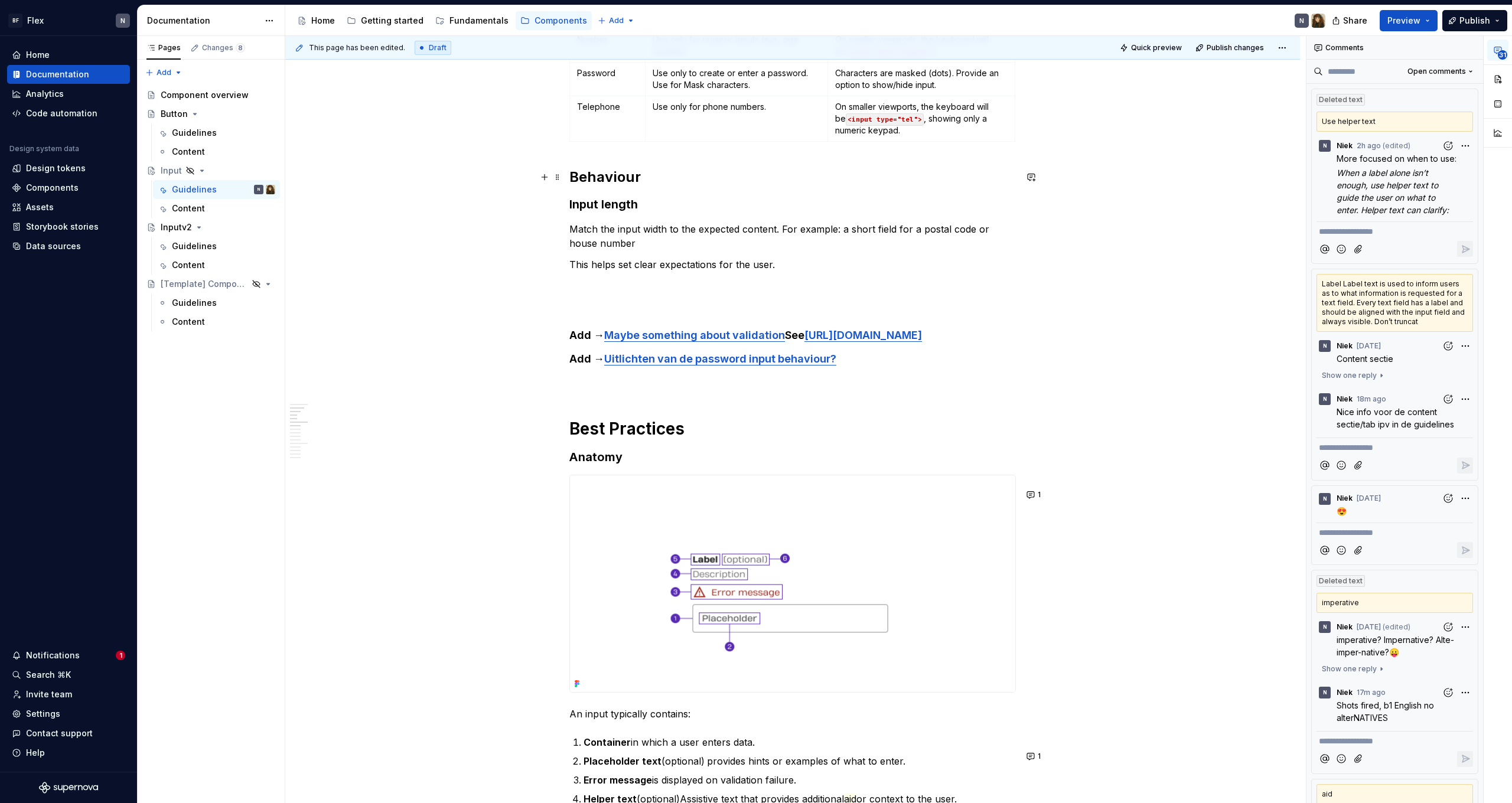
click at [619, 181] on h2 "Behaviour" at bounding box center [792, 177] width 446 height 19
click at [625, 157] on span "Heading 2" at bounding box center [620, 152] width 36 height 9
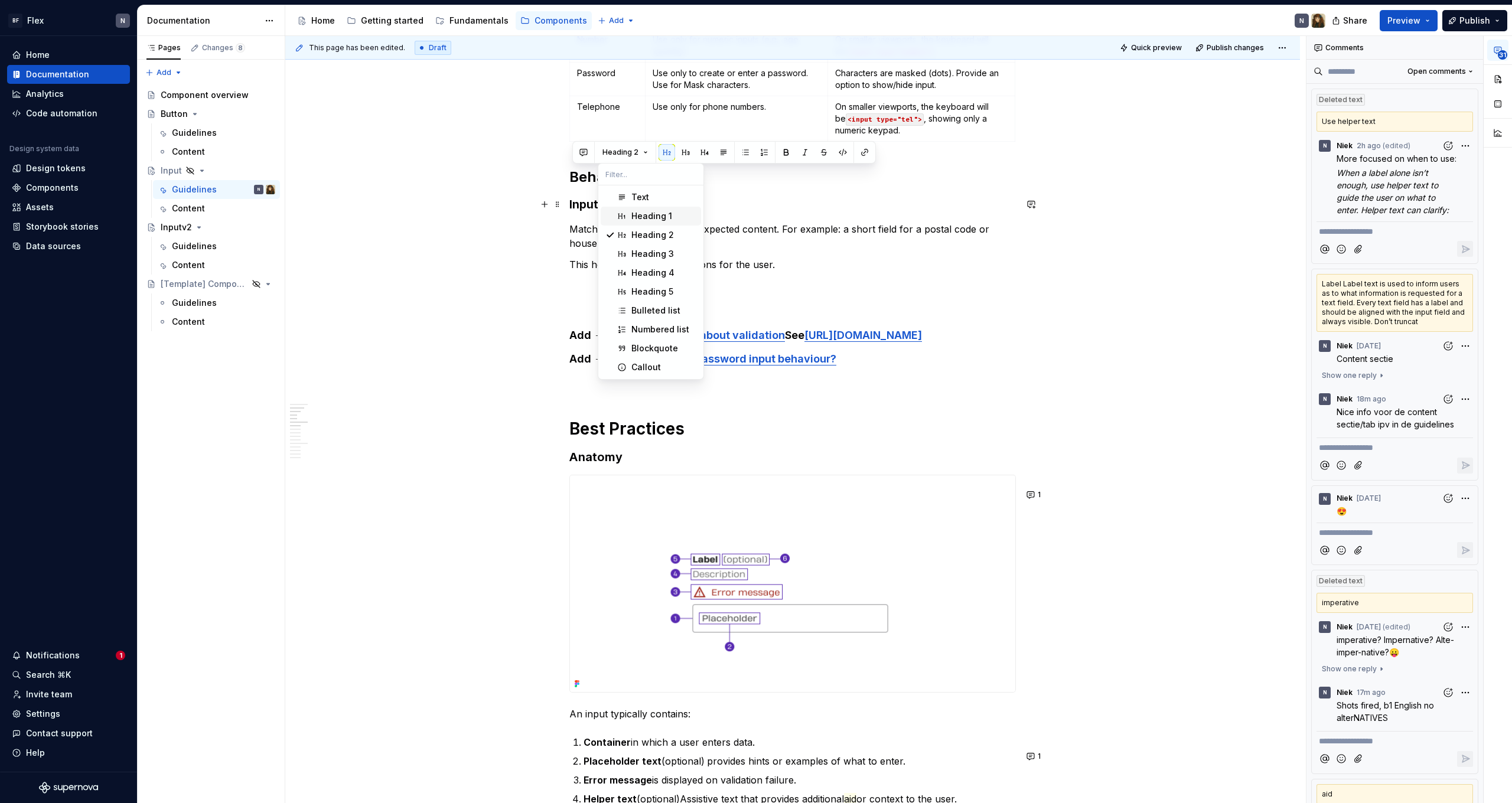
click at [637, 213] on div "Heading 1" at bounding box center [652, 216] width 40 height 12
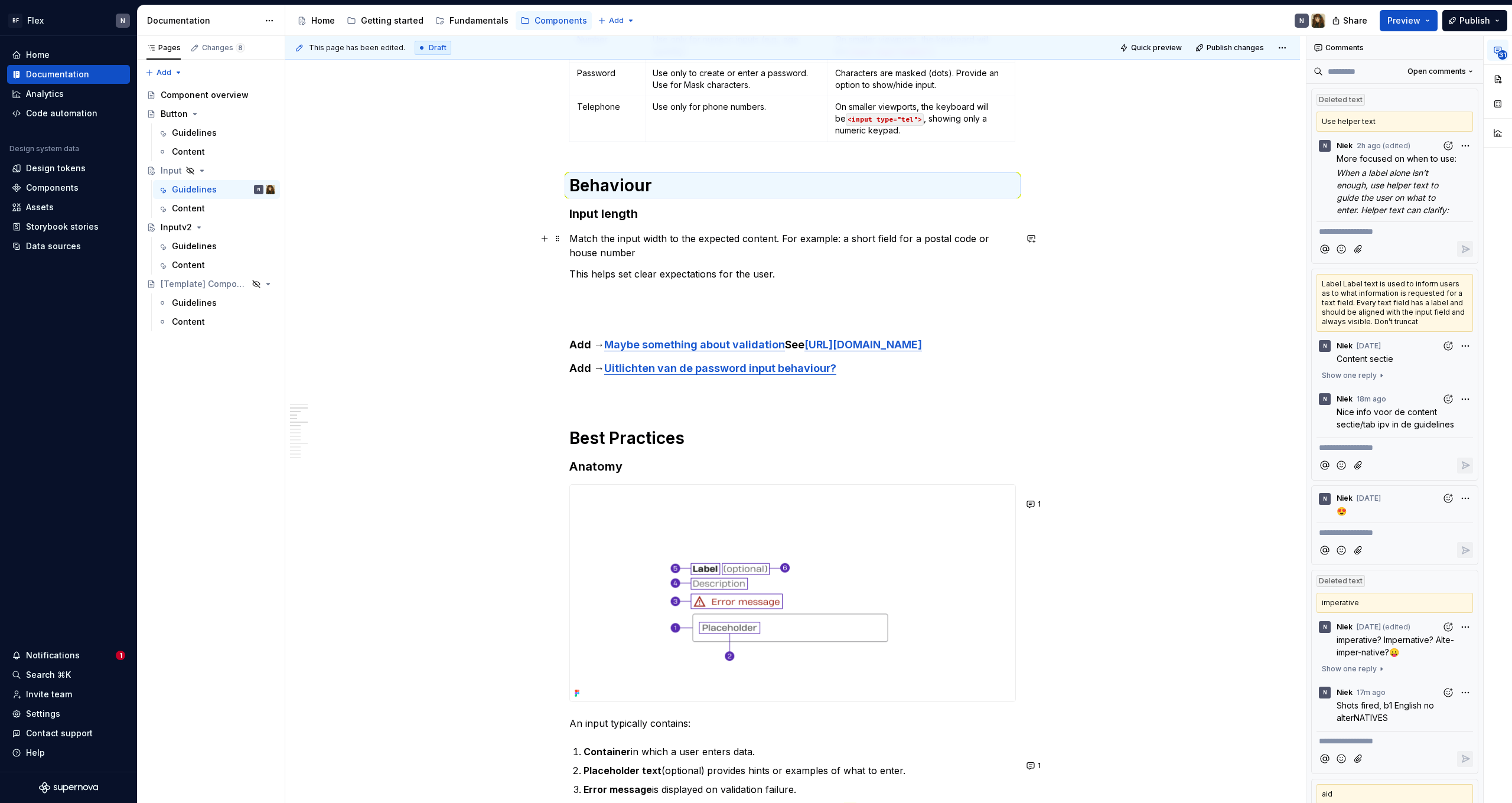
click at [668, 241] on p "Match the input width to the expected content. For example: a short field for a…" at bounding box center [792, 245] width 446 height 28
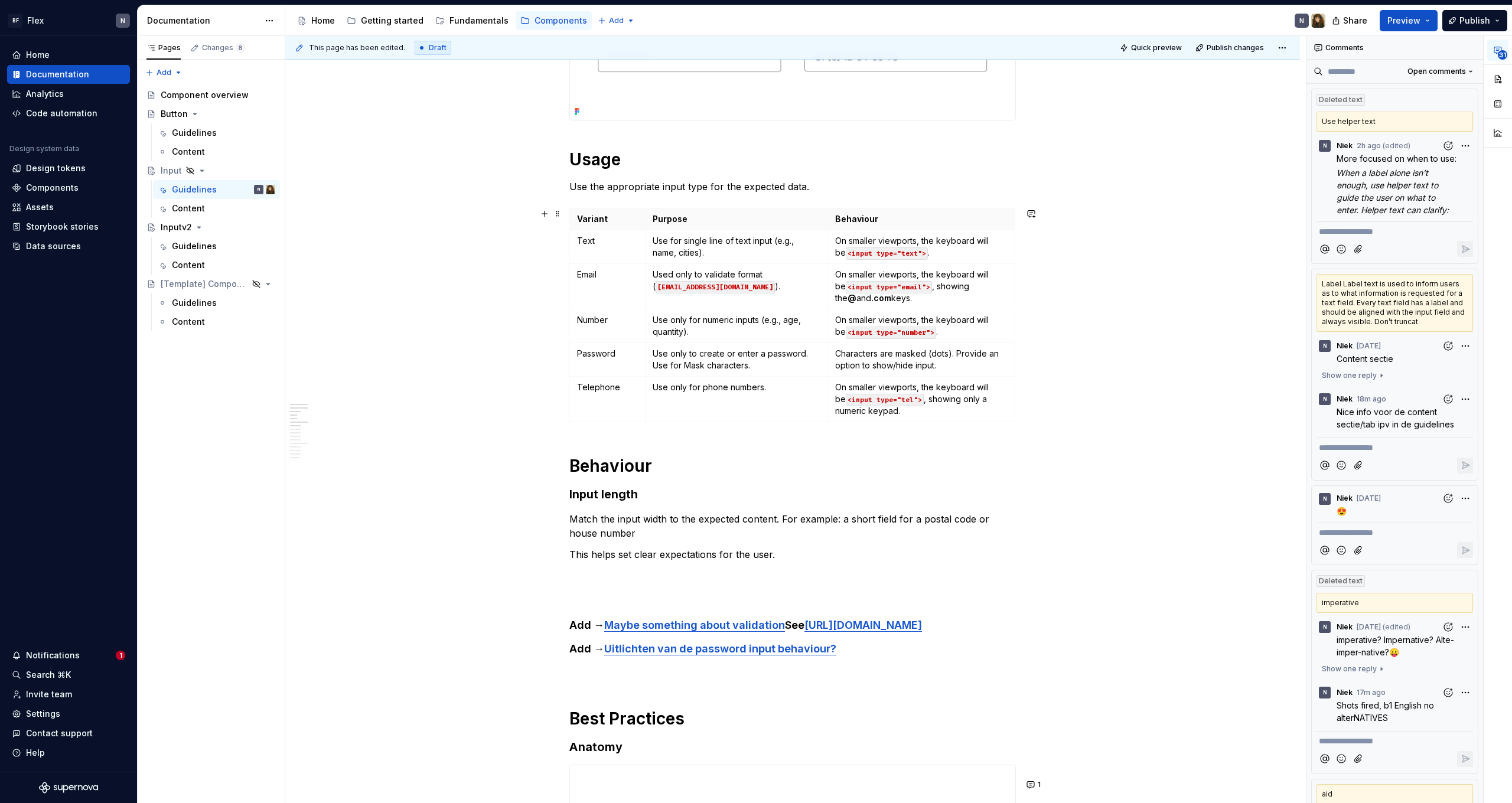
scroll to position [307, 0]
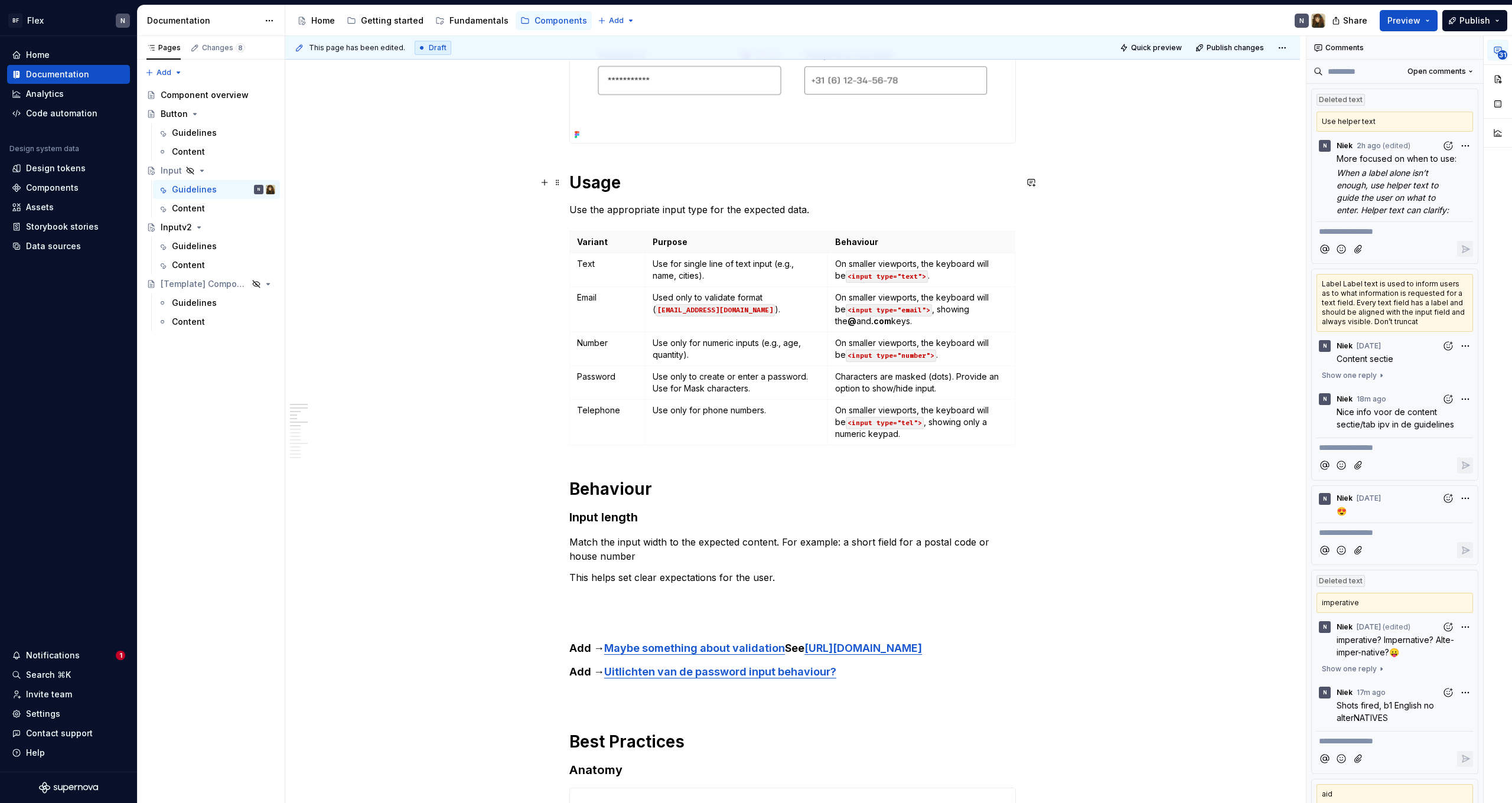
click at [594, 175] on h1 "Usage" at bounding box center [792, 182] width 446 height 21
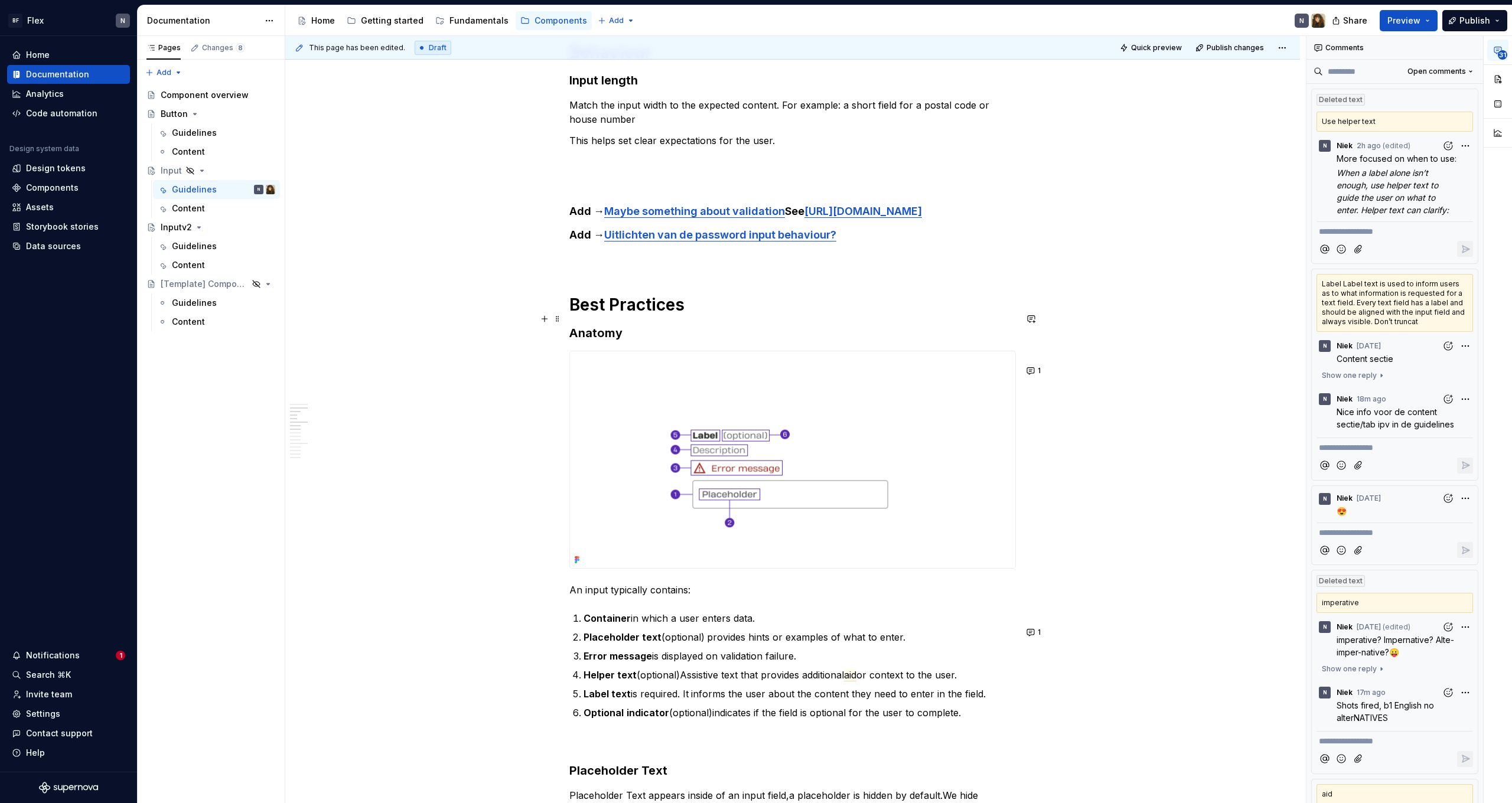
click at [617, 316] on h1 "Best Practices" at bounding box center [792, 304] width 446 height 21
click at [602, 340] on h3 "Anatomy" at bounding box center [792, 333] width 446 height 17
click at [623, 316] on h1 "Best Practices" at bounding box center [792, 304] width 446 height 21
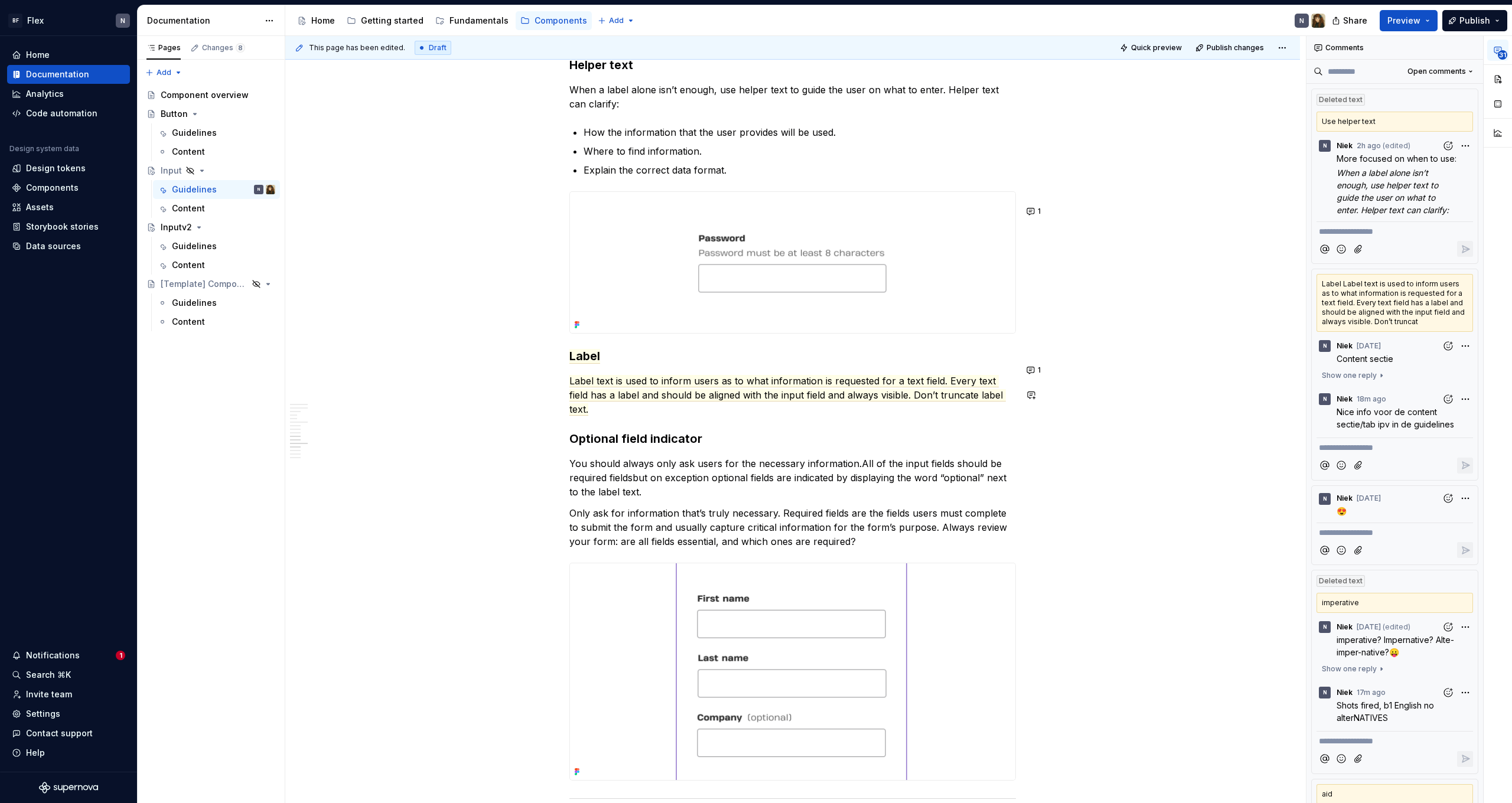
scroll to position [2400, 0]
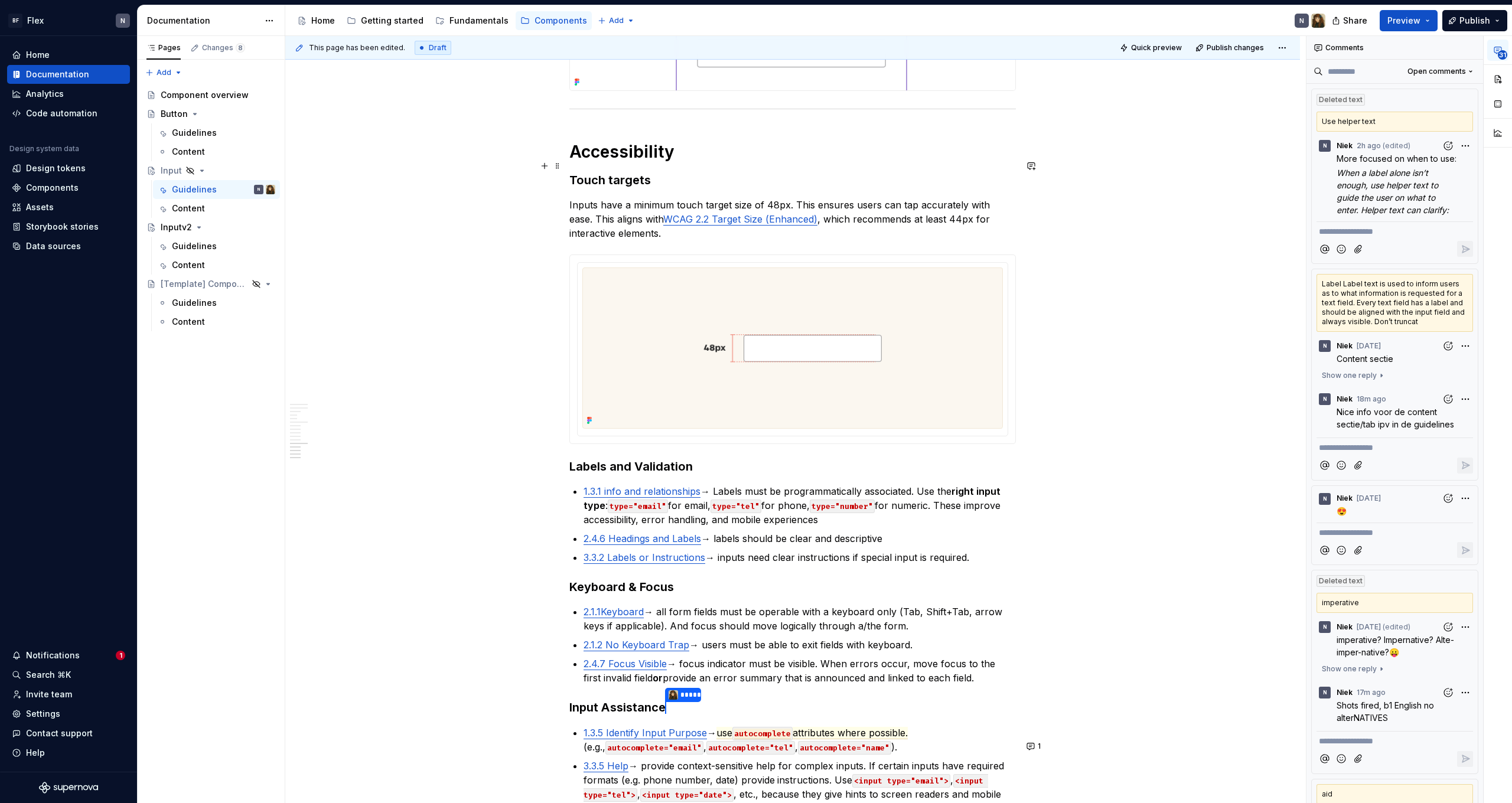
click at [637, 162] on h1 "Accessibility" at bounding box center [792, 151] width 446 height 21
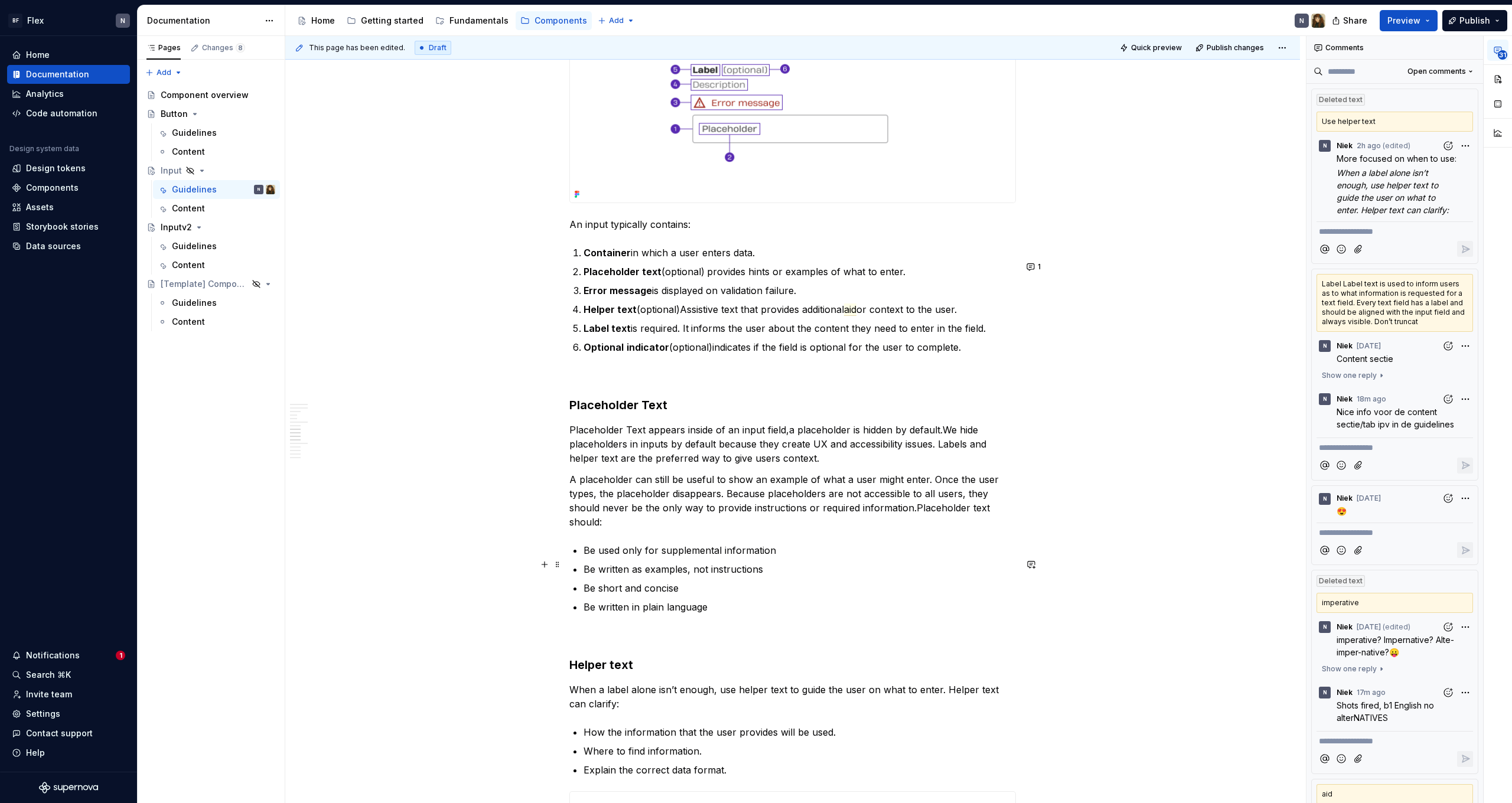
scroll to position [881, 0]
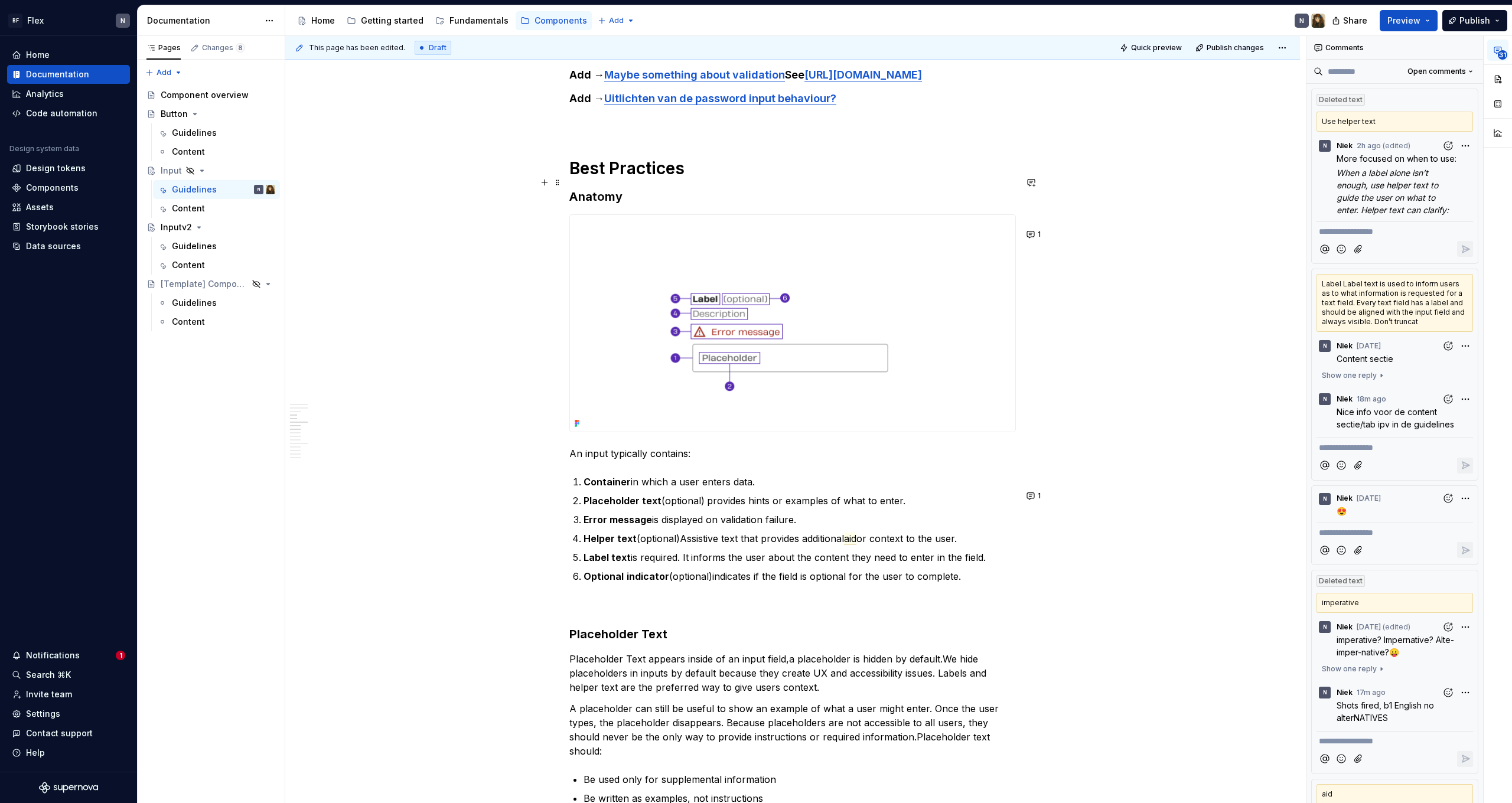
click at [655, 179] on h1 "Best Practices" at bounding box center [792, 168] width 446 height 21
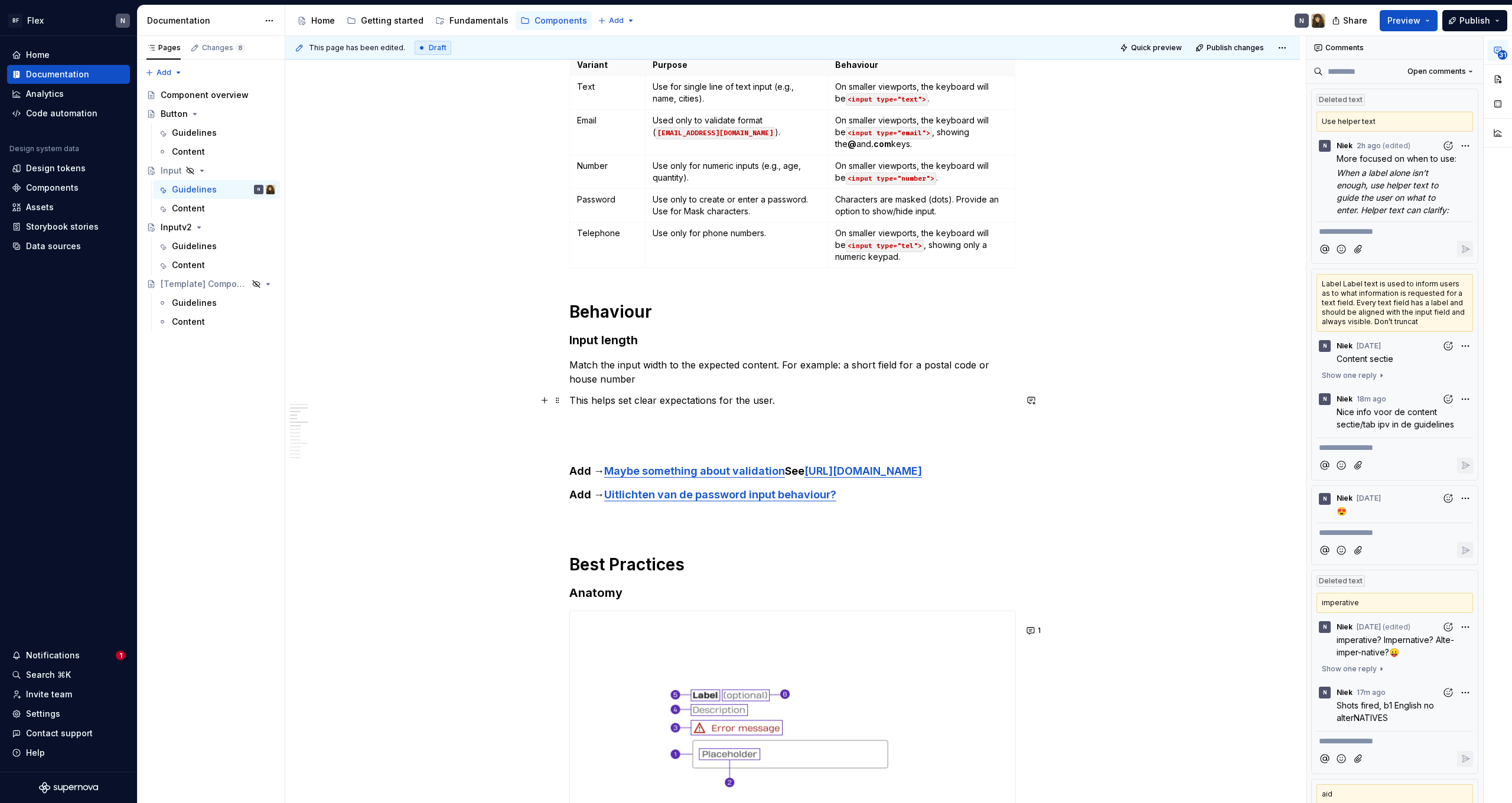
click at [824, 396] on p "This helps set clear expectations for the user." at bounding box center [792, 400] width 446 height 14
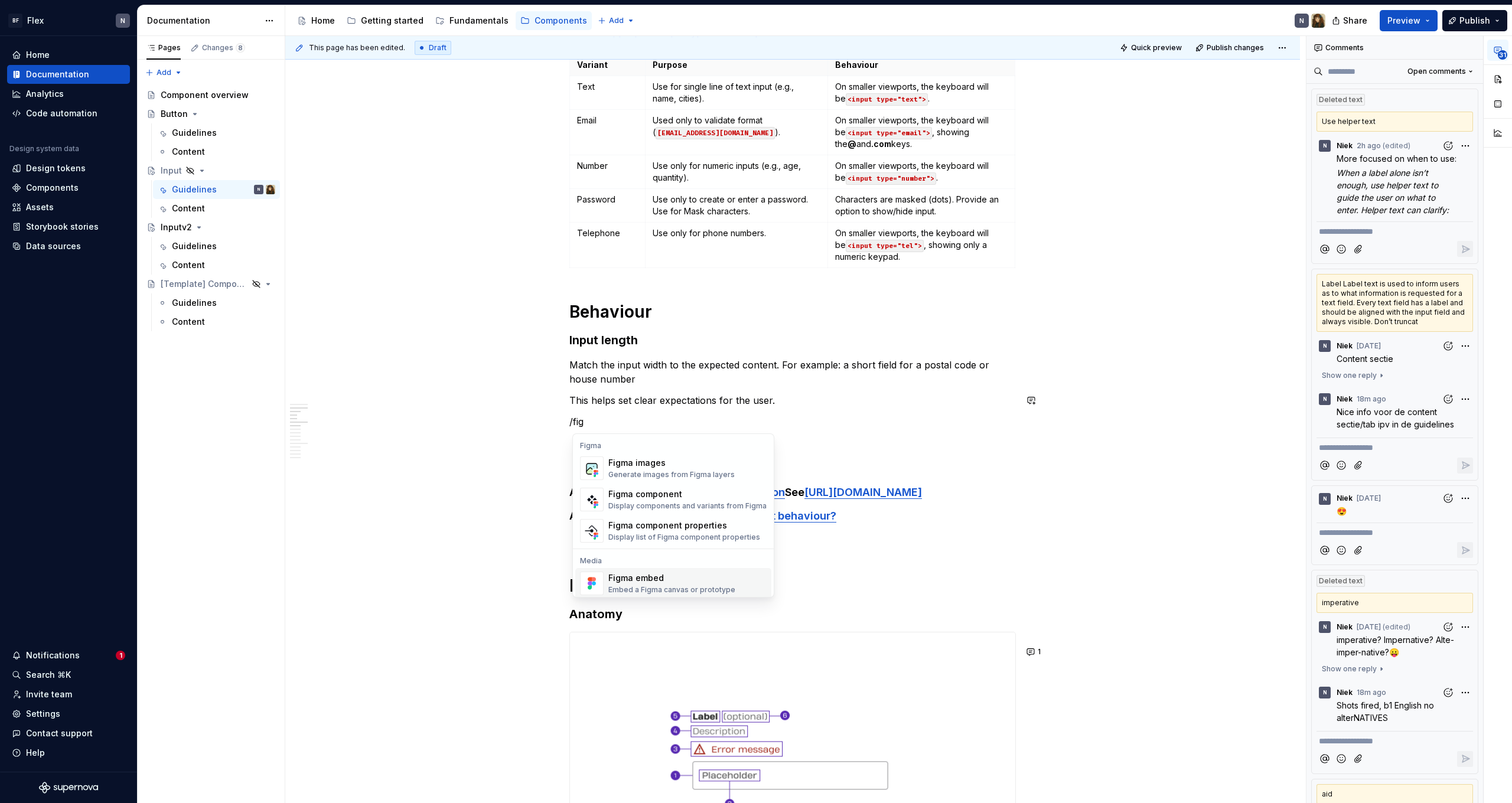
click at [711, 570] on span "Figma embed Embed a Figma canvas or prototype" at bounding box center [674, 583] width 196 height 30
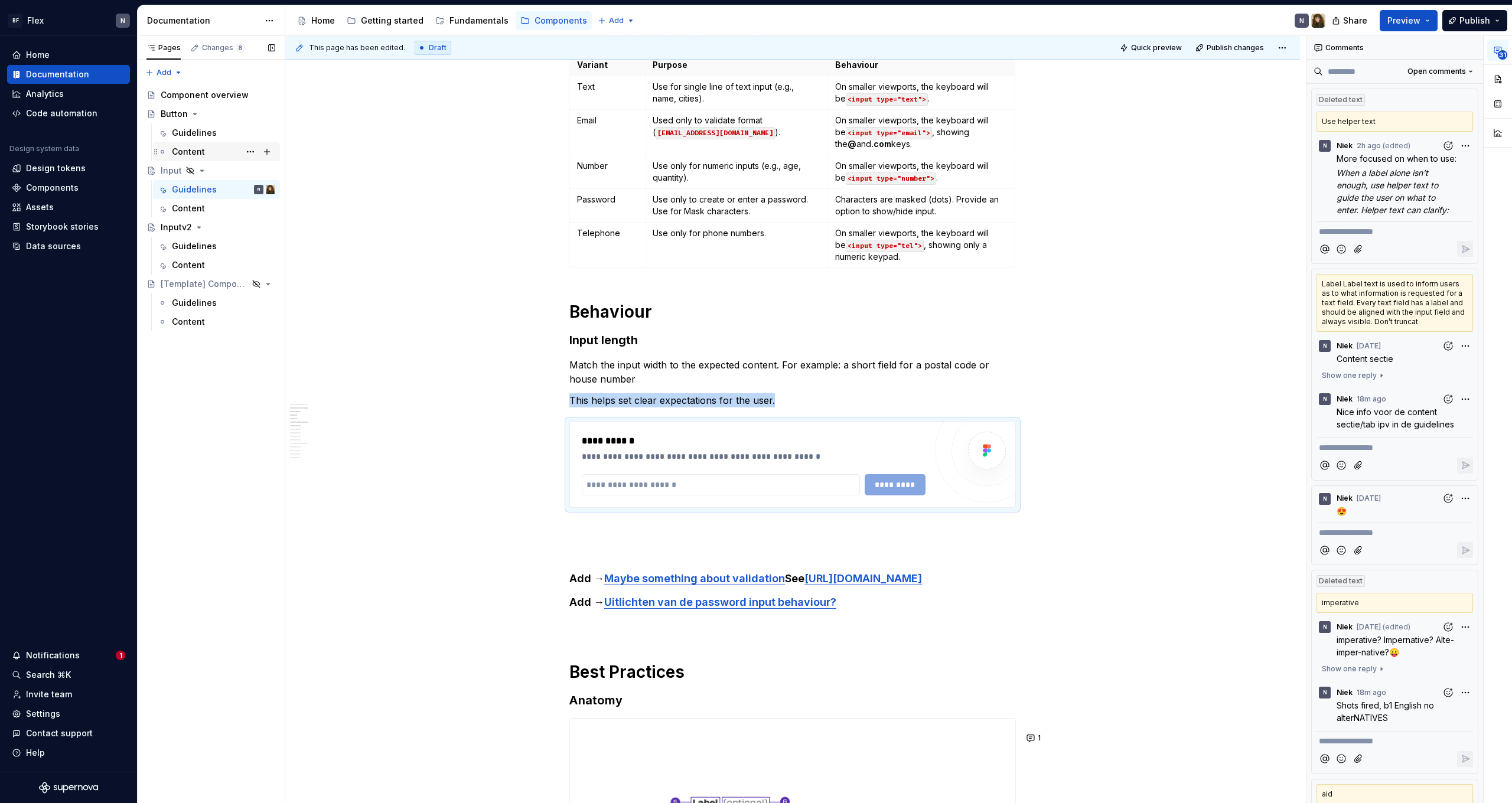
click at [193, 151] on div "Content" at bounding box center [188, 151] width 33 height 12
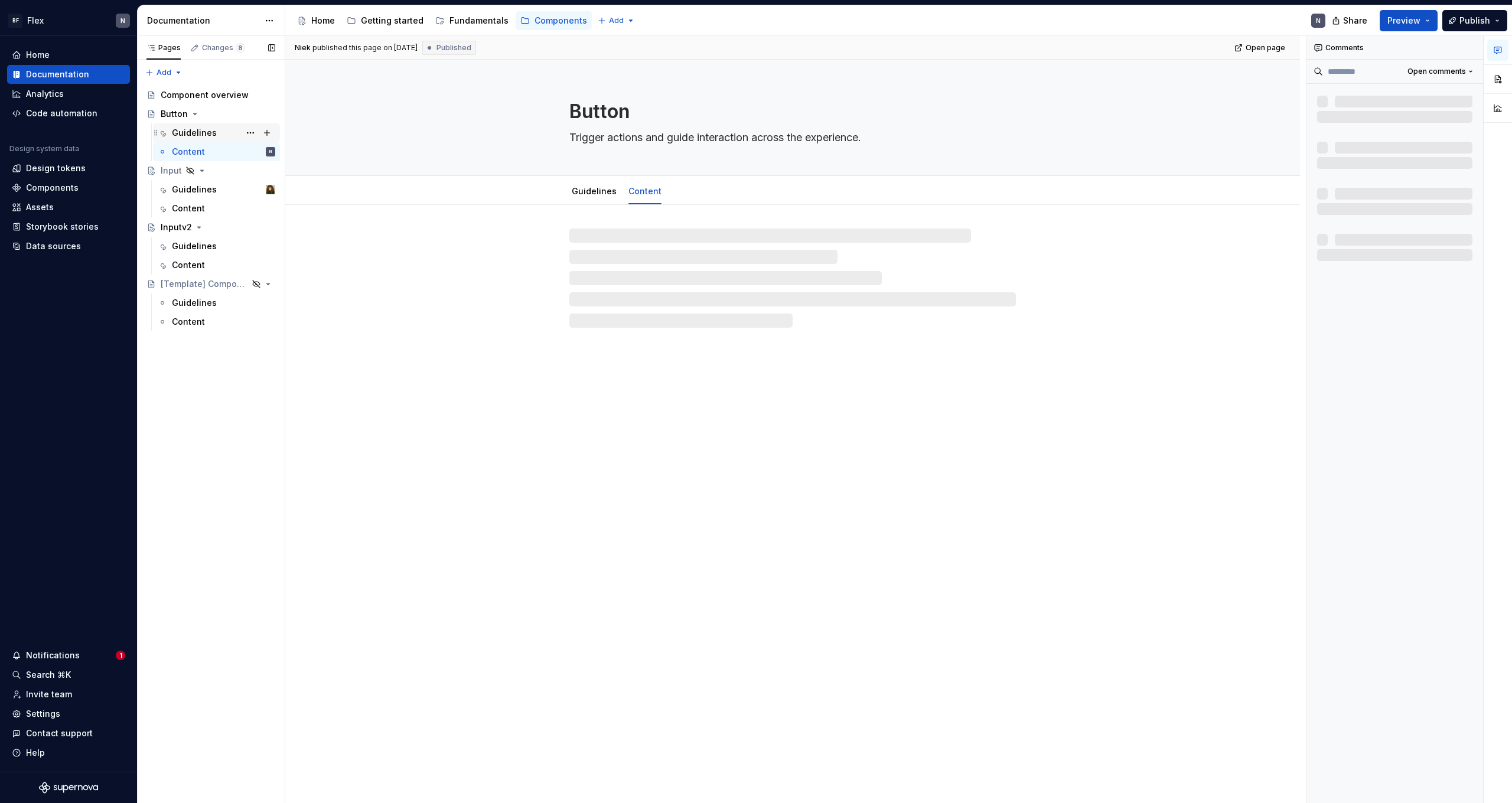
click at [193, 132] on div "Guidelines" at bounding box center [194, 132] width 45 height 12
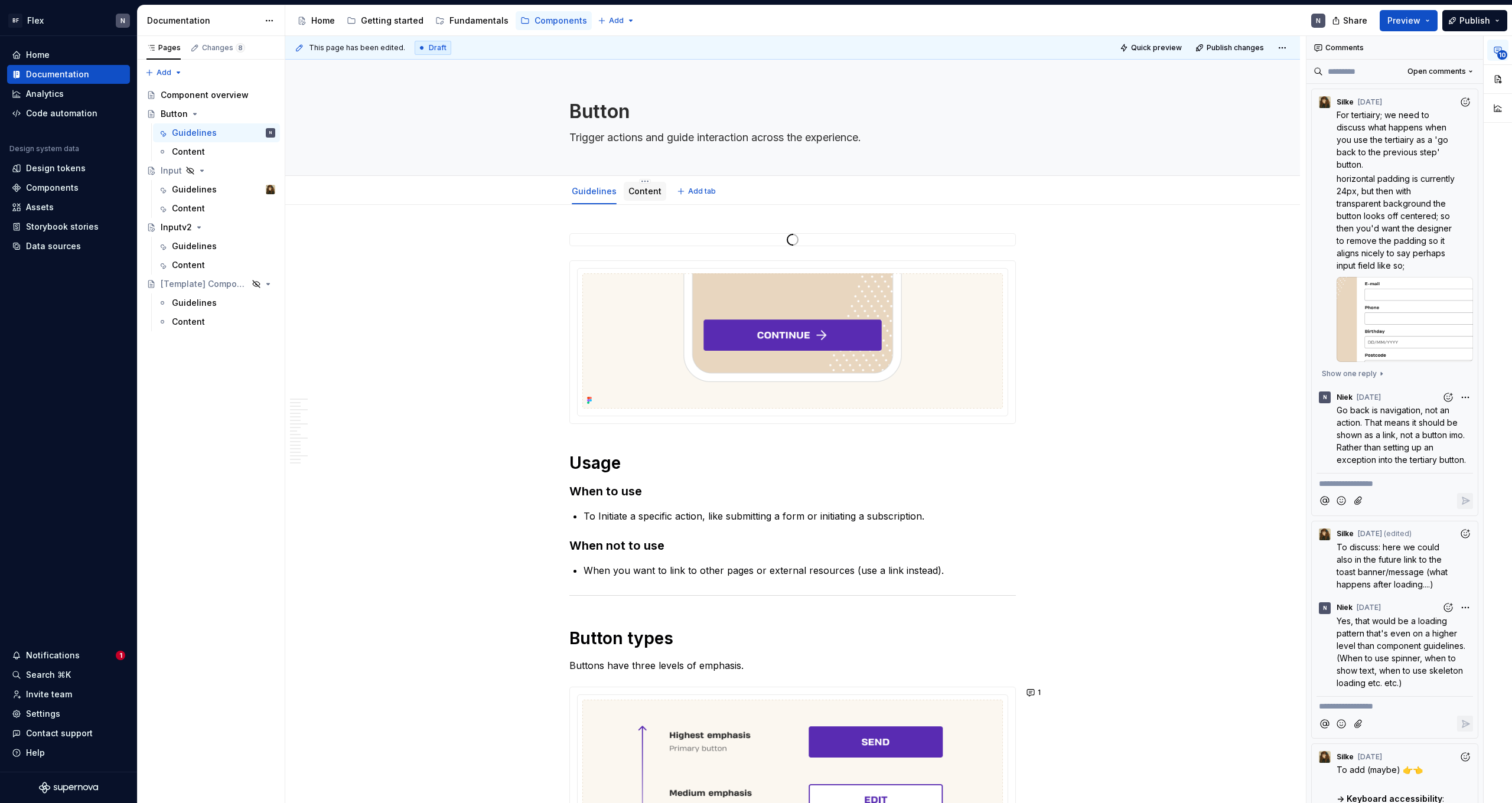
click at [647, 191] on link "Content" at bounding box center [645, 191] width 33 height 10
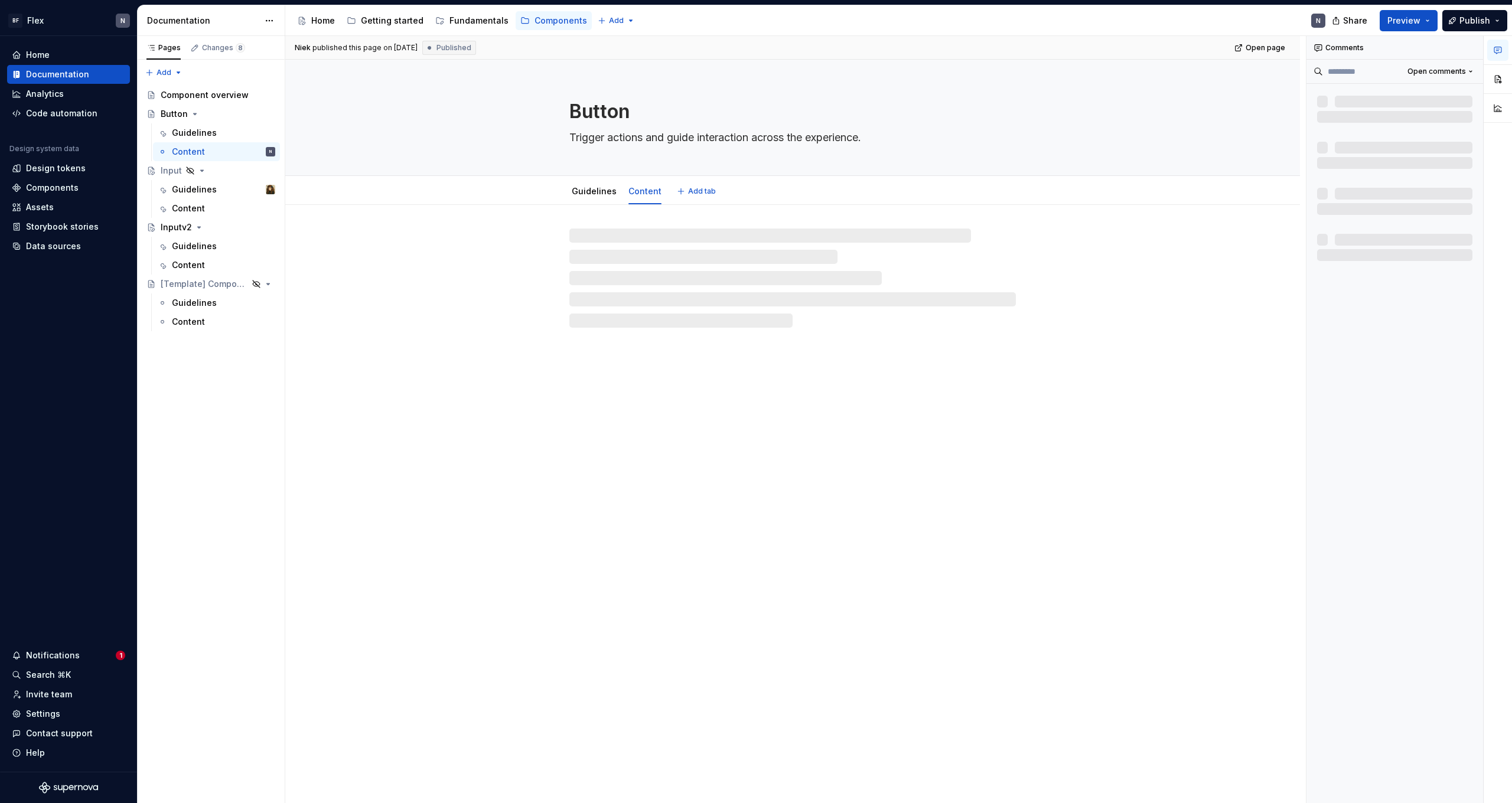
click at [586, 193] on link "Guidelines" at bounding box center [594, 191] width 45 height 10
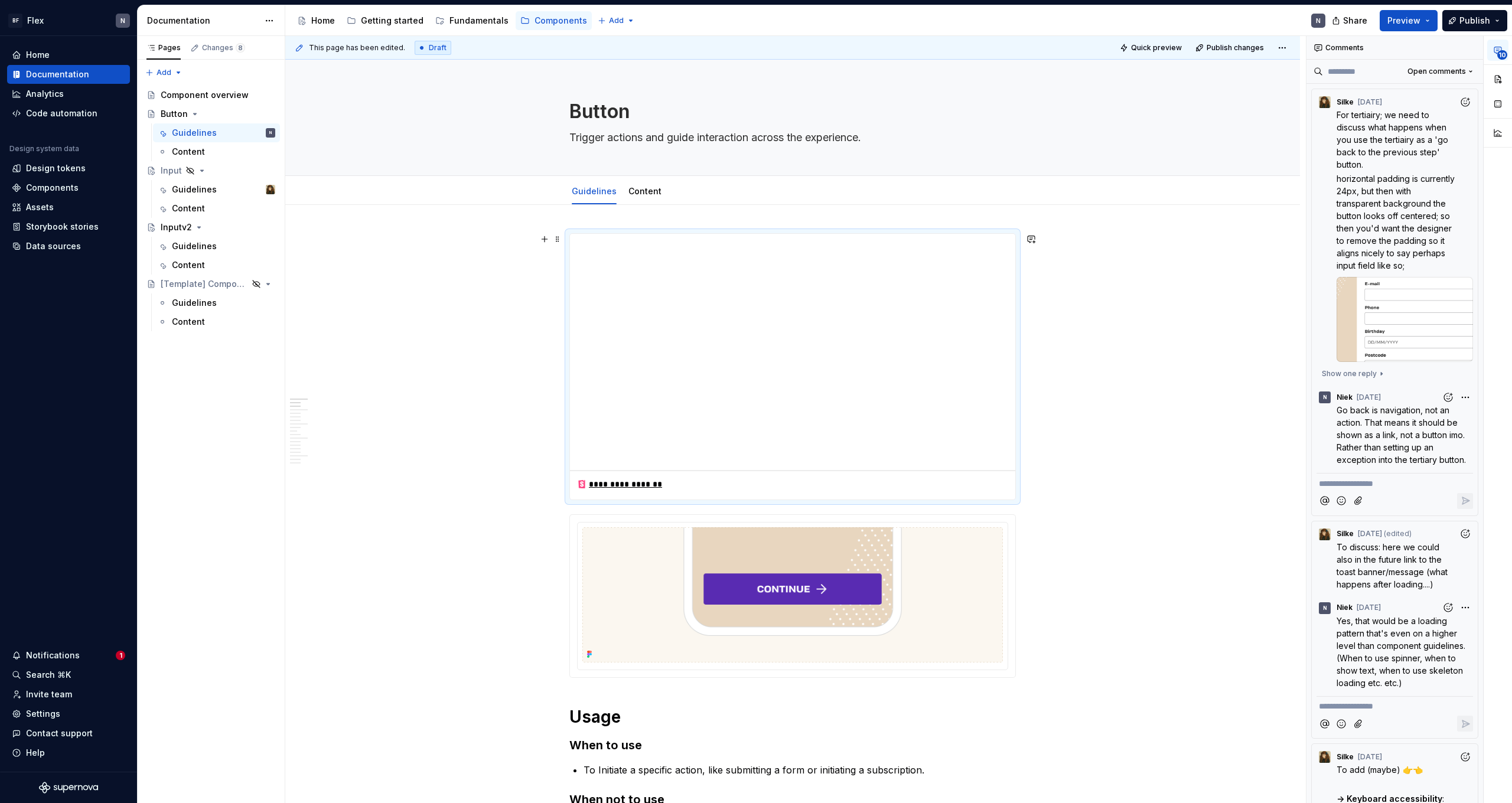
drag, startPoint x: 1034, startPoint y: 458, endPoint x: 1021, endPoint y: 476, distance: 22.2
click at [1033, 458] on div "**********" at bounding box center [796, 419] width 1021 height 767
click at [1016, 478] on div "**********" at bounding box center [792, 366] width 446 height 267
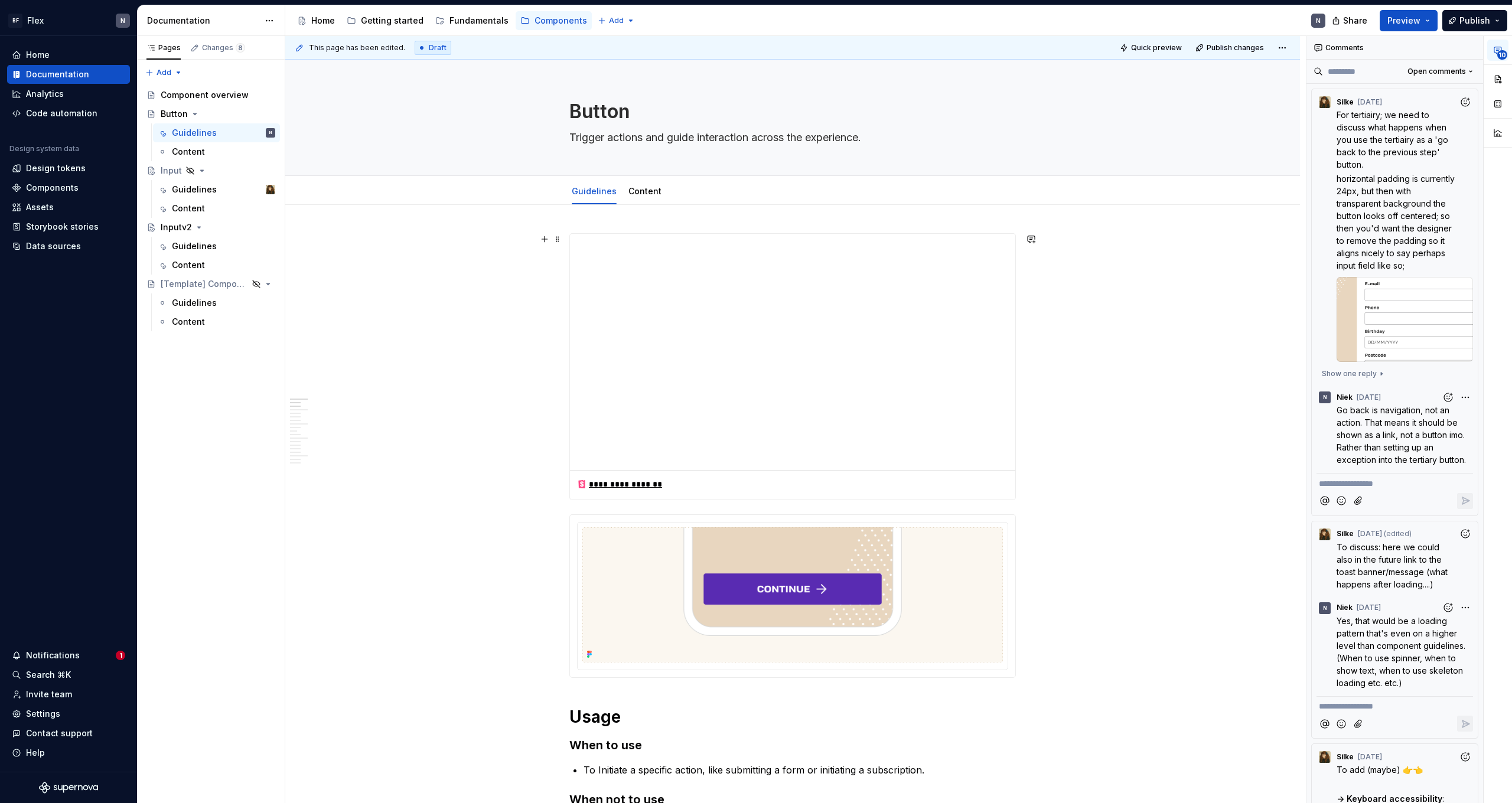
click at [1013, 481] on div "**********" at bounding box center [792, 485] width 445 height 29
click at [958, 481] on div "**********" at bounding box center [792, 485] width 445 height 29
click at [563, 241] on span at bounding box center [557, 240] width 9 height 17
click at [593, 347] on div "Delete" at bounding box center [616, 346] width 77 height 12
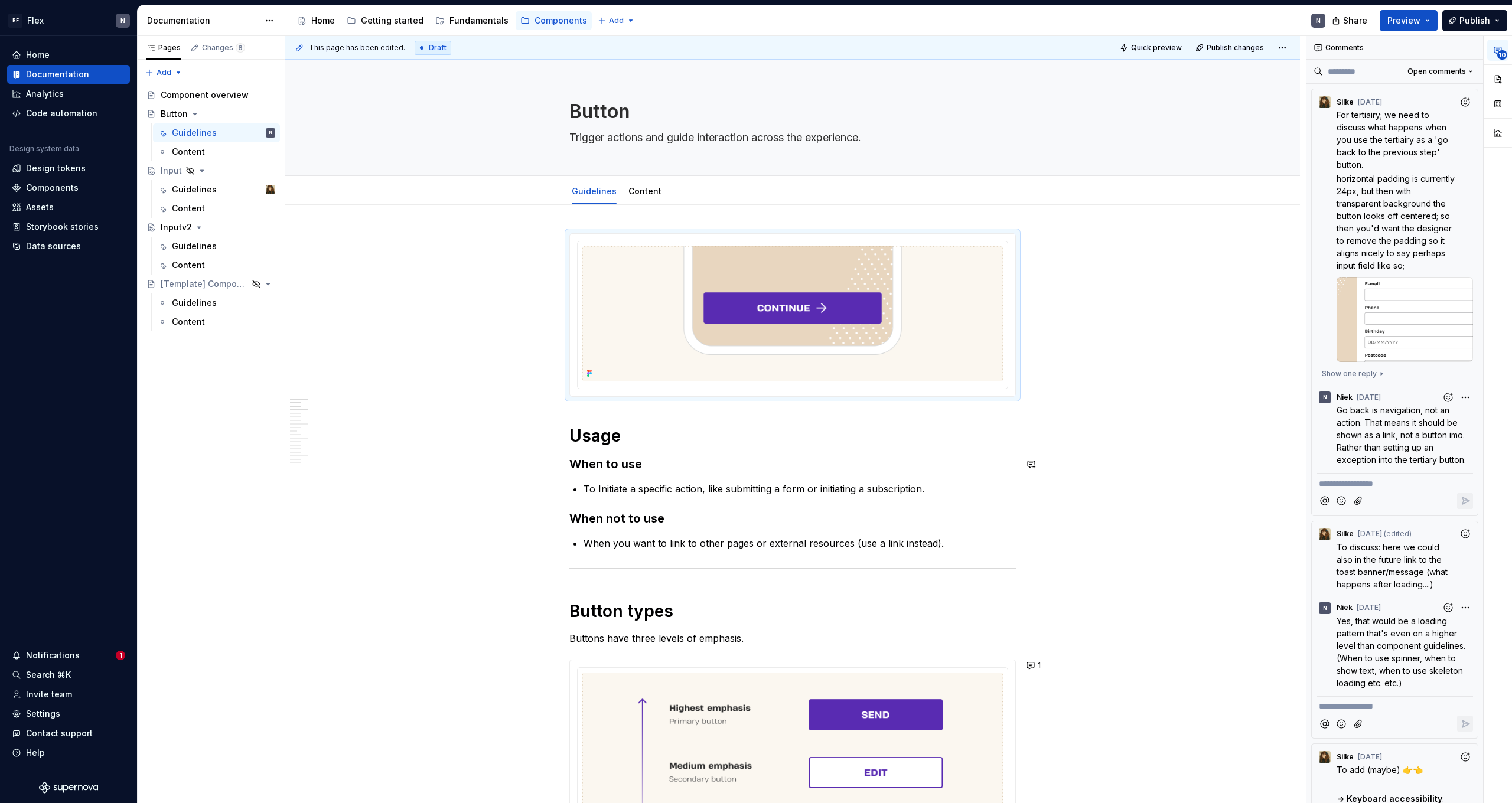
click at [812, 489] on p "To Initiate a specific action, like submitting a form or initiating a subscript…" at bounding box center [800, 488] width 432 height 14
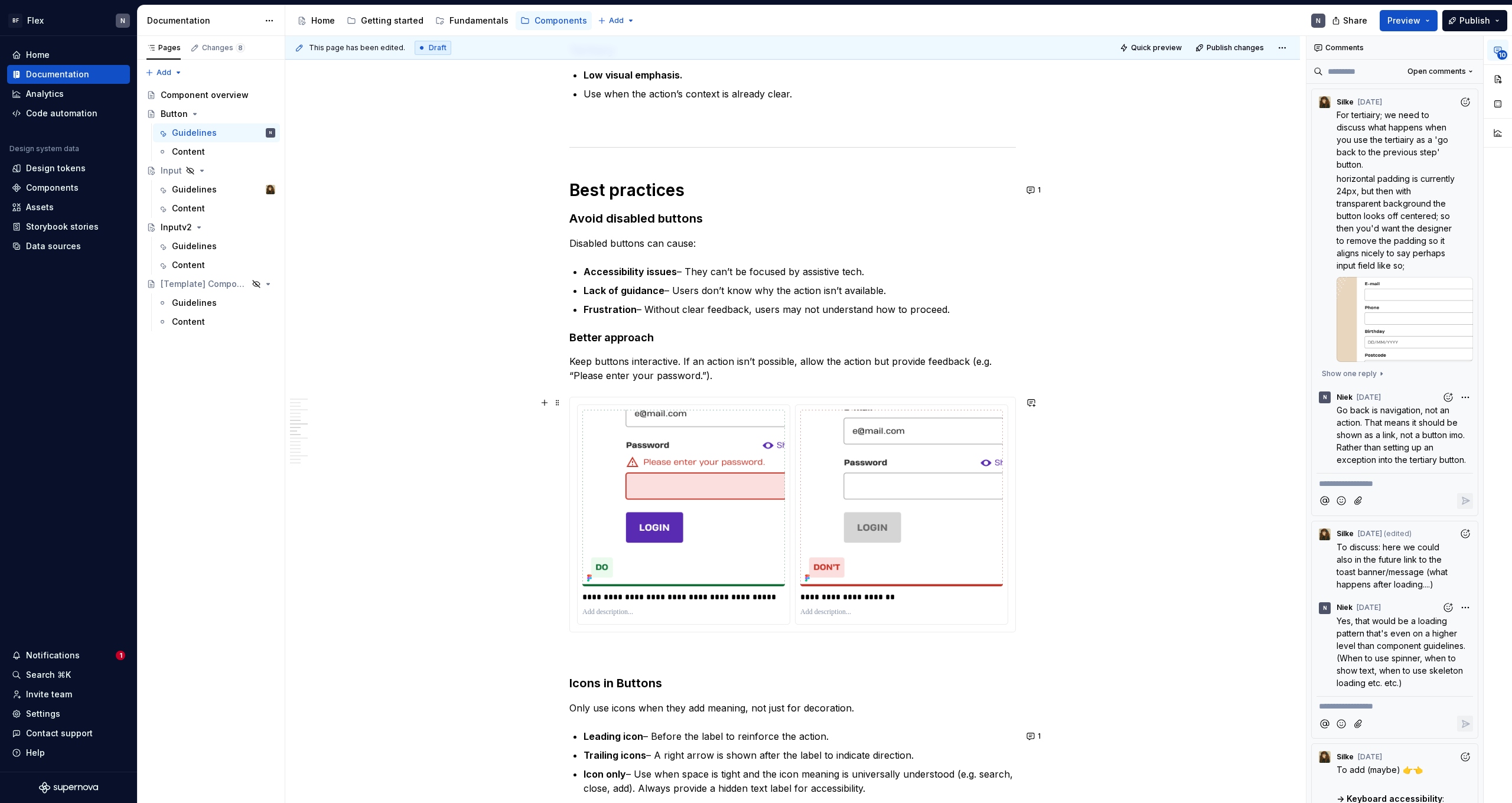
scroll to position [1036, 0]
click at [623, 404] on div "**********" at bounding box center [683, 513] width 212 height 219
copy p "Keep buttons interactive. If an action isn’t possible, allow the action but pro…"
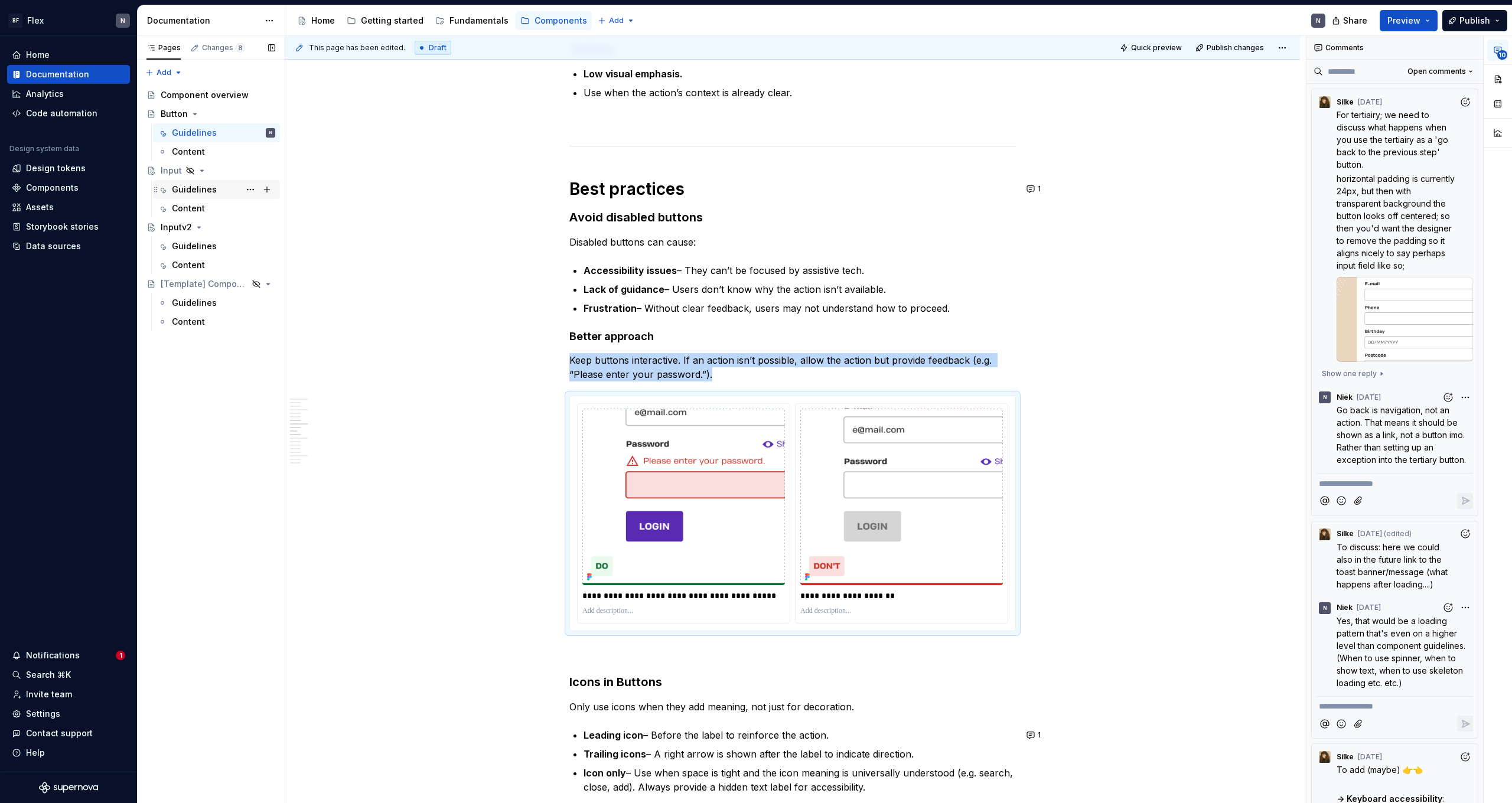
click at [203, 195] on div "Guidelines" at bounding box center [194, 189] width 45 height 12
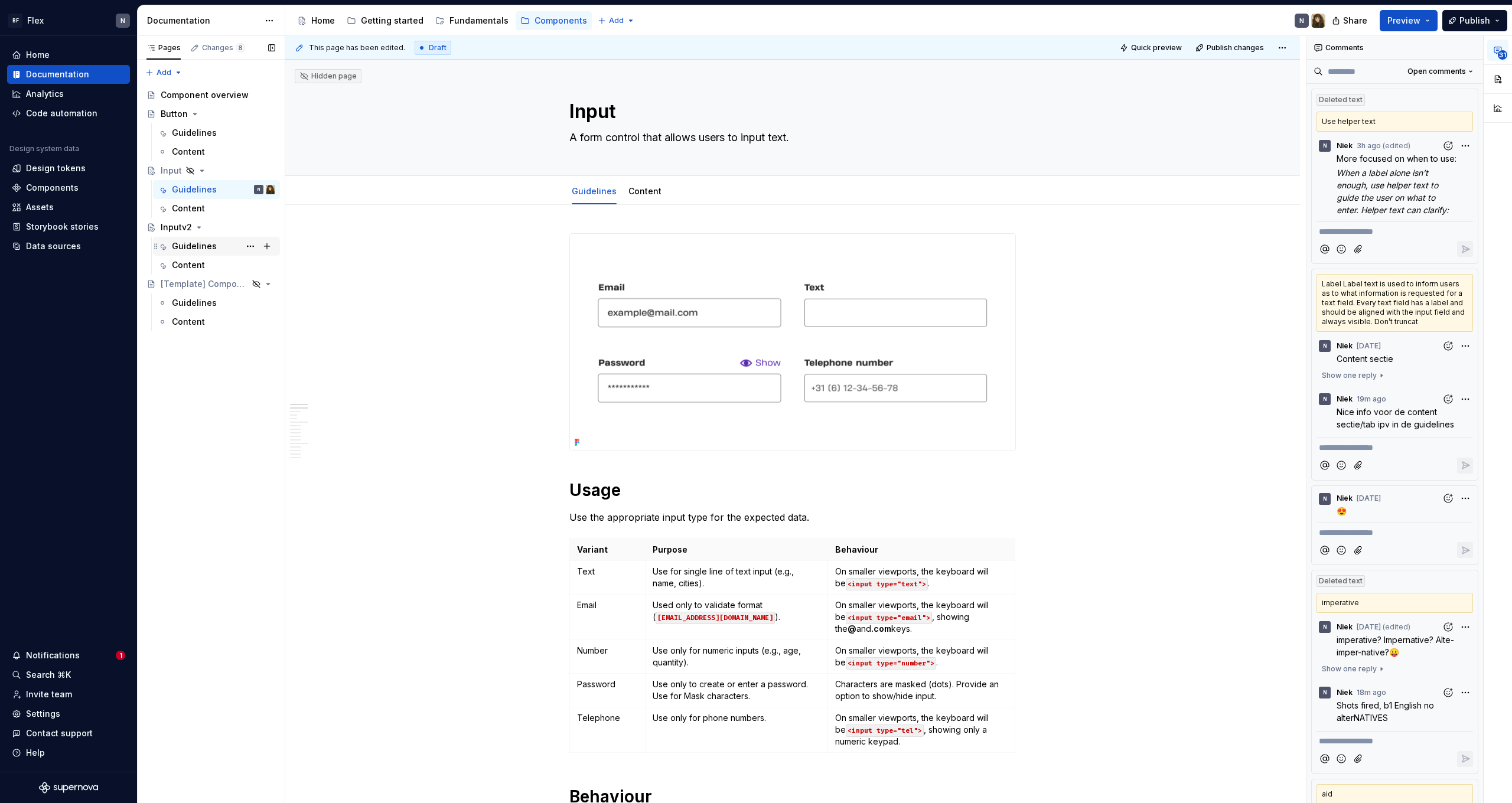
click at [185, 249] on div "Guidelines" at bounding box center [194, 246] width 45 height 12
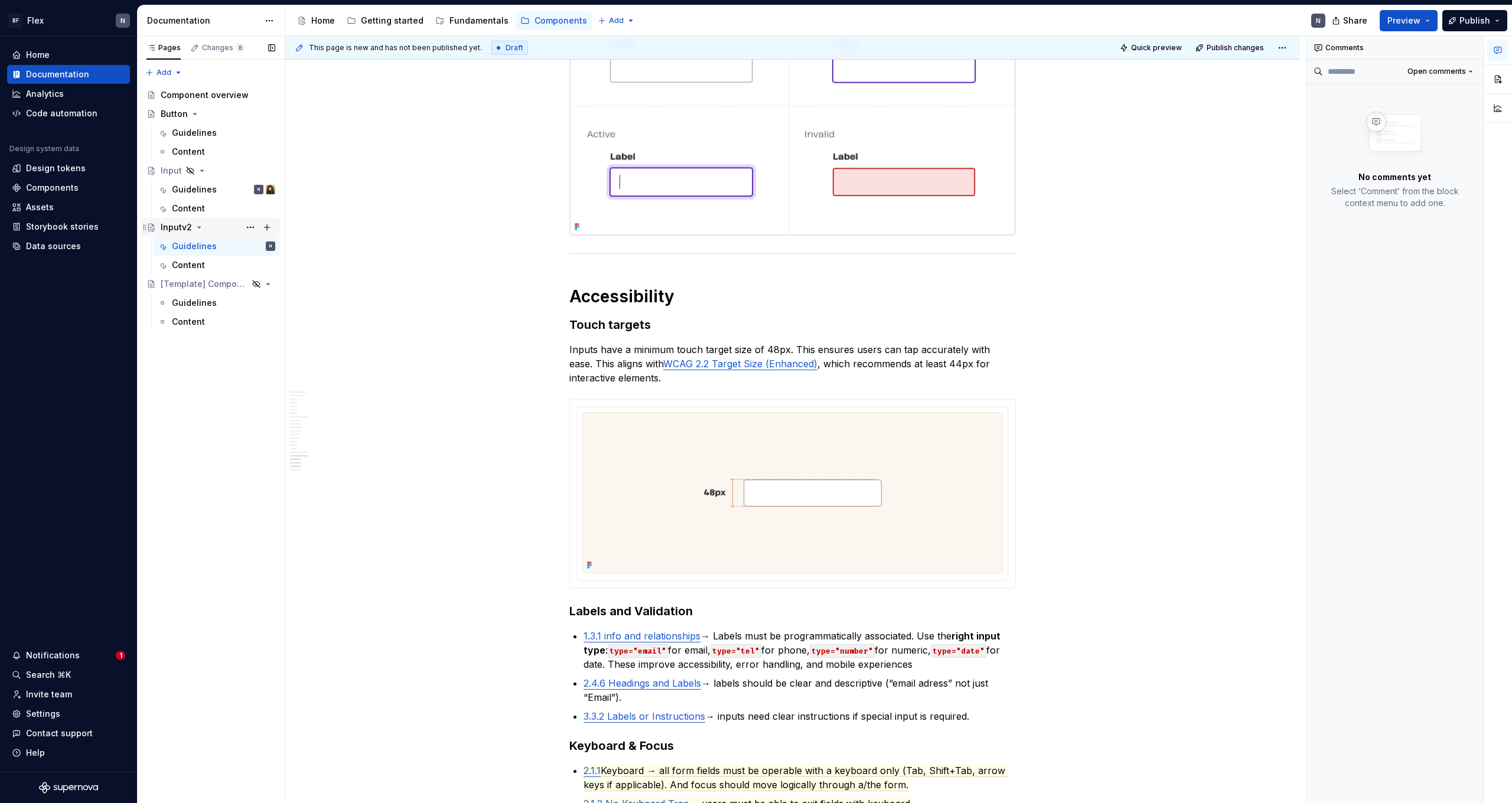
scroll to position [2857, 0]
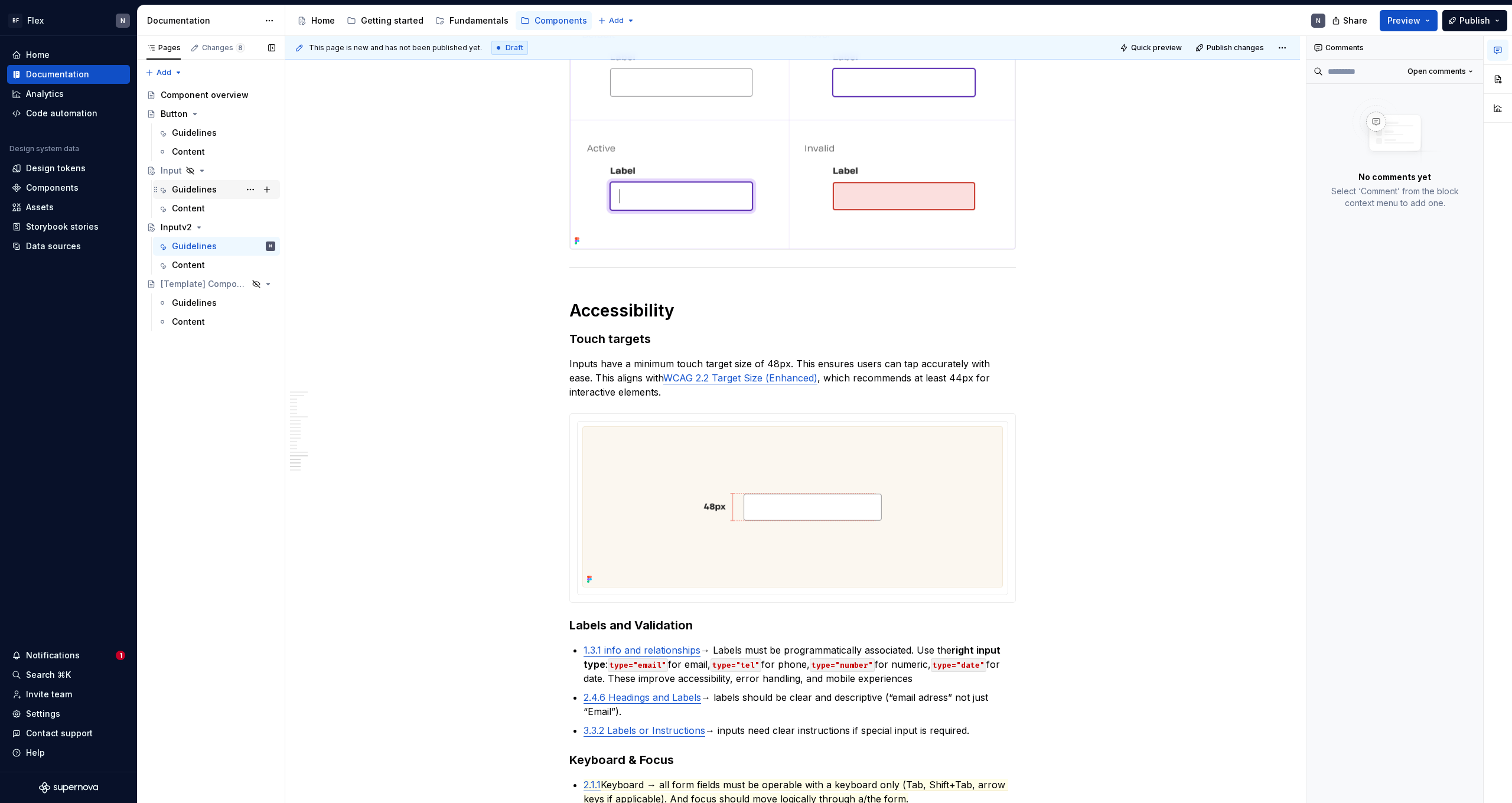
click at [208, 186] on div "Guidelines" at bounding box center [194, 189] width 45 height 12
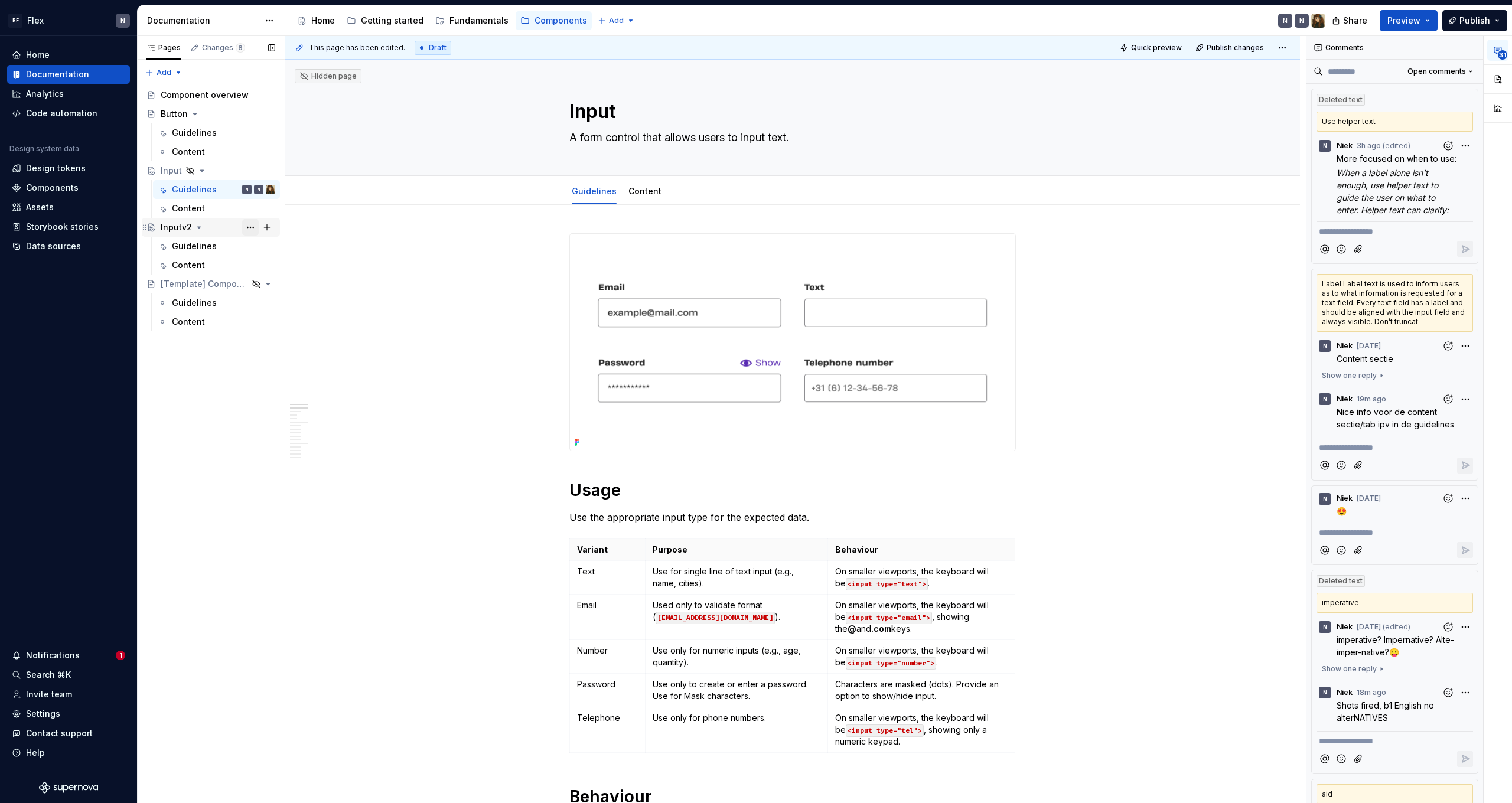
click at [253, 226] on button "Page tree" at bounding box center [251, 228] width 17 height 17
click at [299, 400] on div "Delete page" at bounding box center [322, 400] width 116 height 12
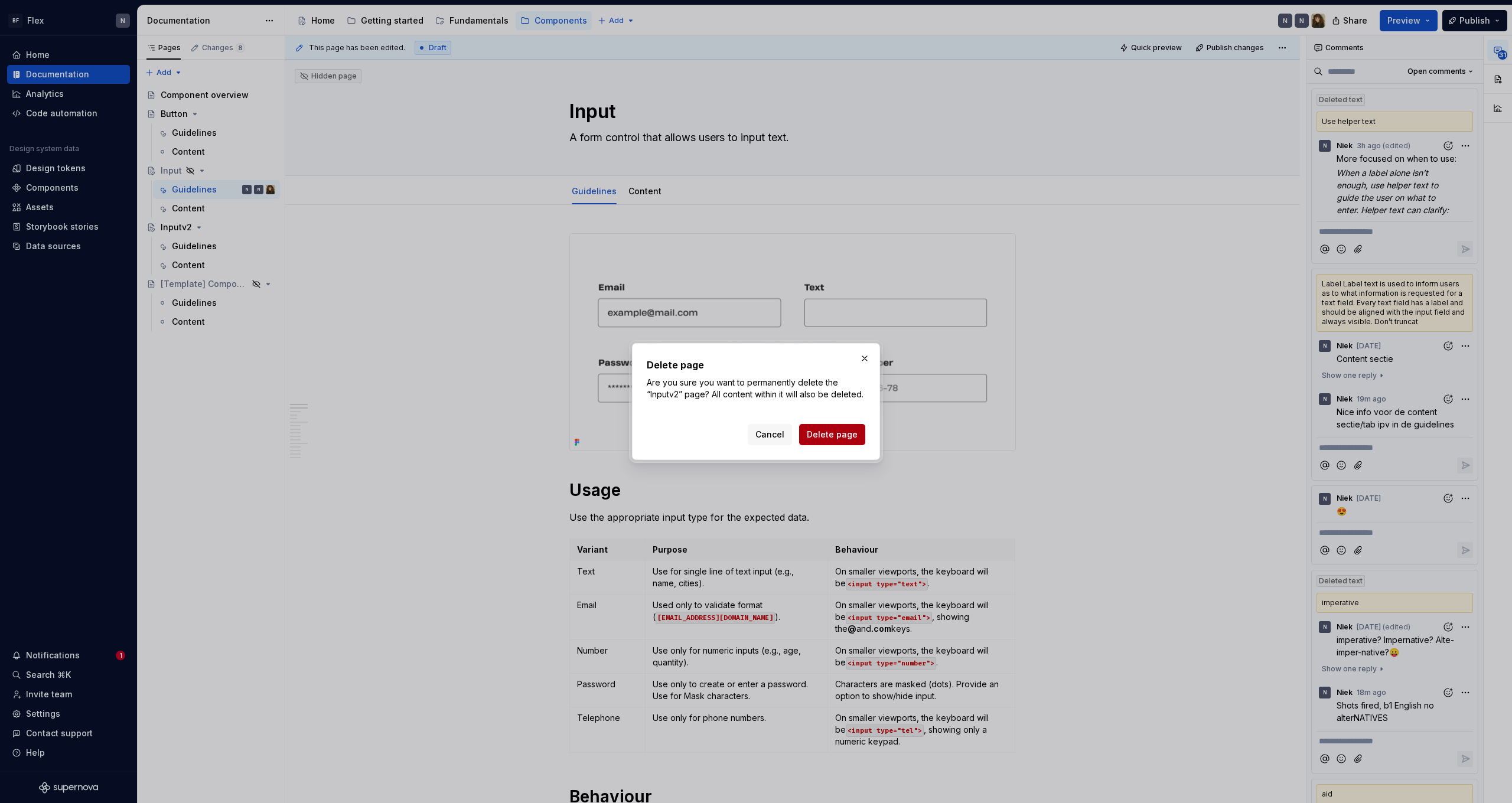
drag, startPoint x: 767, startPoint y: 443, endPoint x: 844, endPoint y: 441, distance: 77.0
click at [844, 441] on div "Cancel Delete page" at bounding box center [807, 434] width 118 height 21
click at [844, 441] on span "Delete page" at bounding box center [832, 434] width 50 height 12
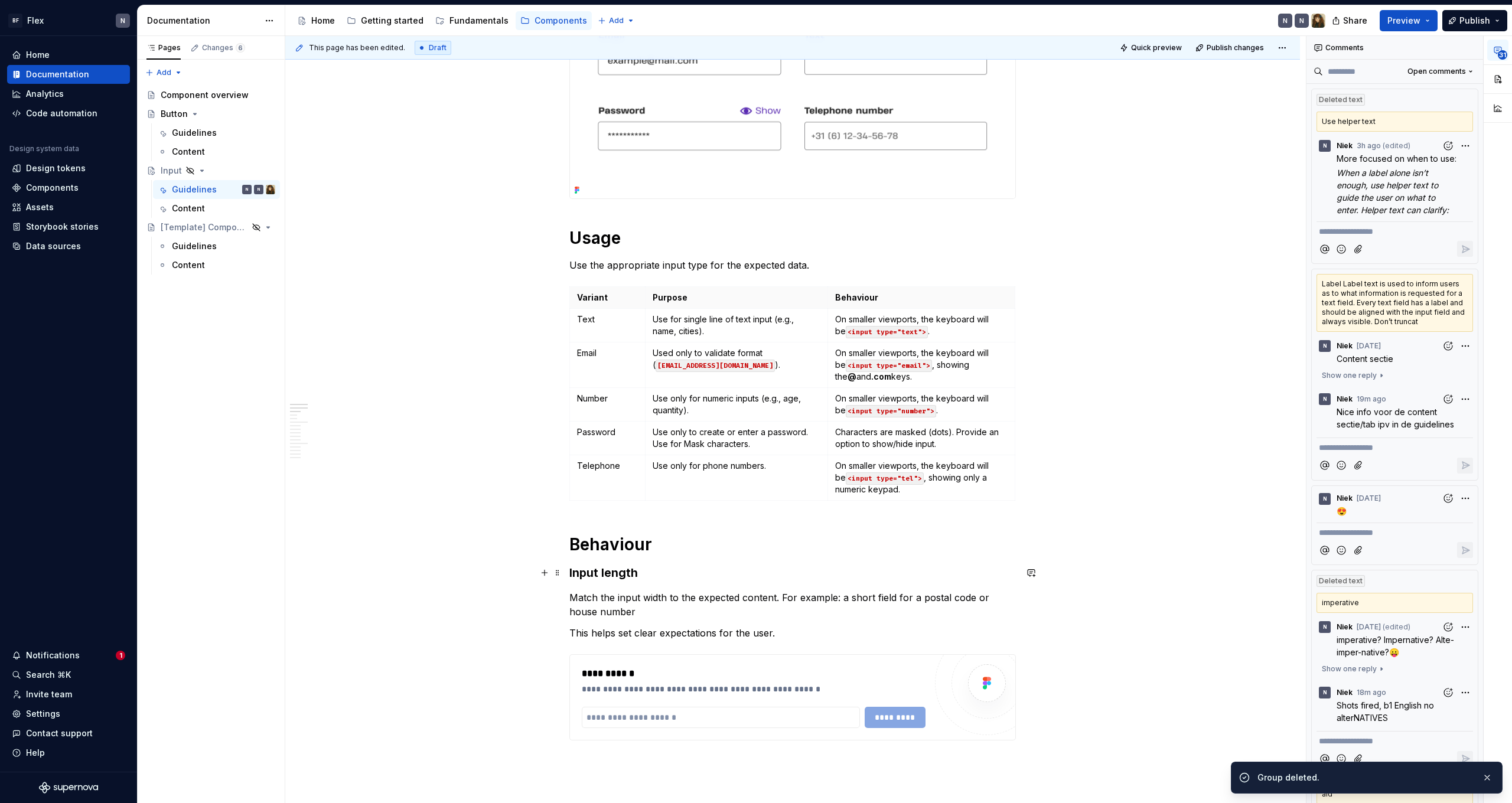
scroll to position [458, 0]
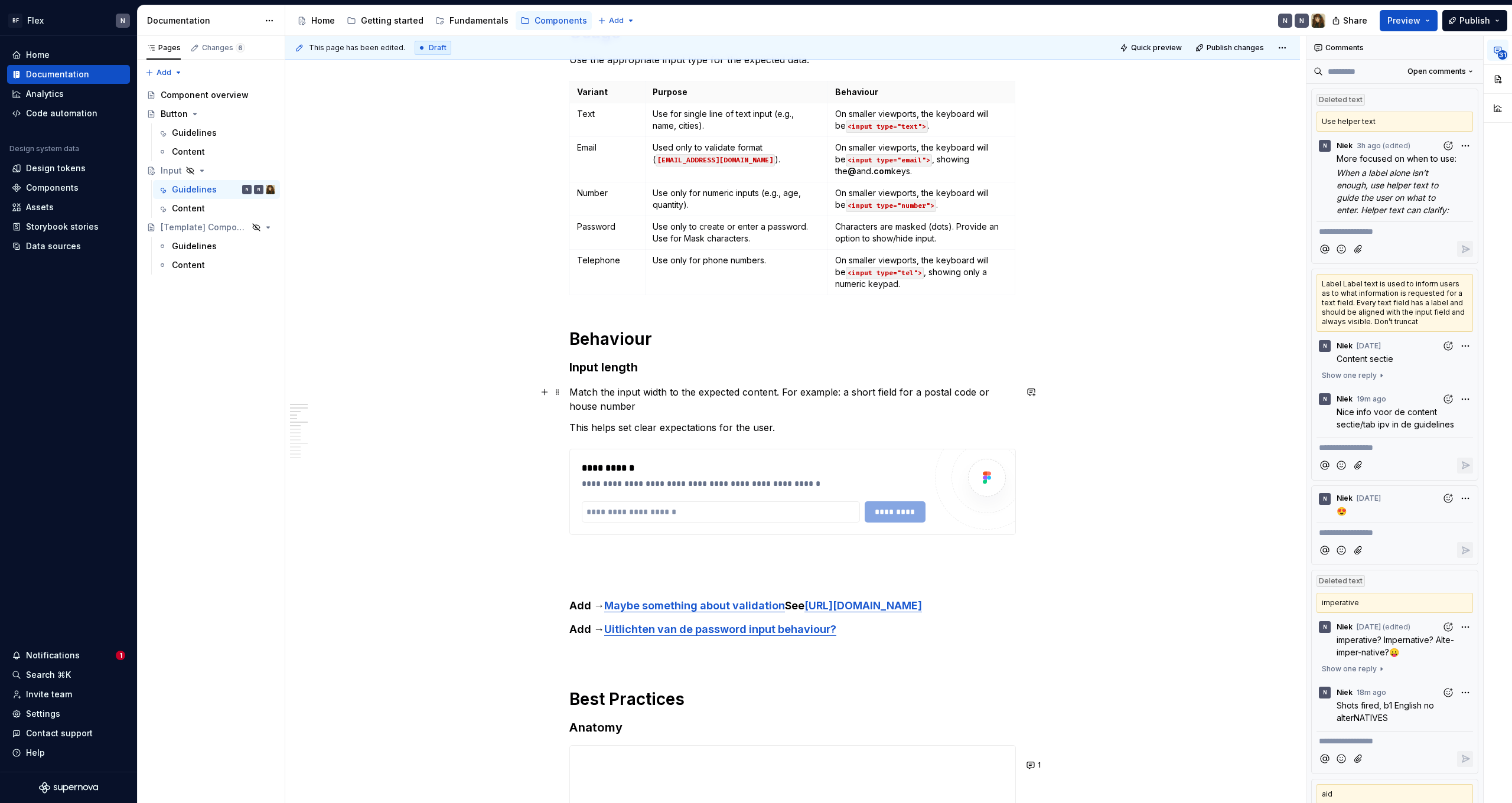
click at [789, 412] on p "Match the input width to the expected content. For example: a short field for a…" at bounding box center [792, 399] width 446 height 28
click at [810, 427] on p "This helps set clear expectations for the user." at bounding box center [792, 427] width 446 height 14
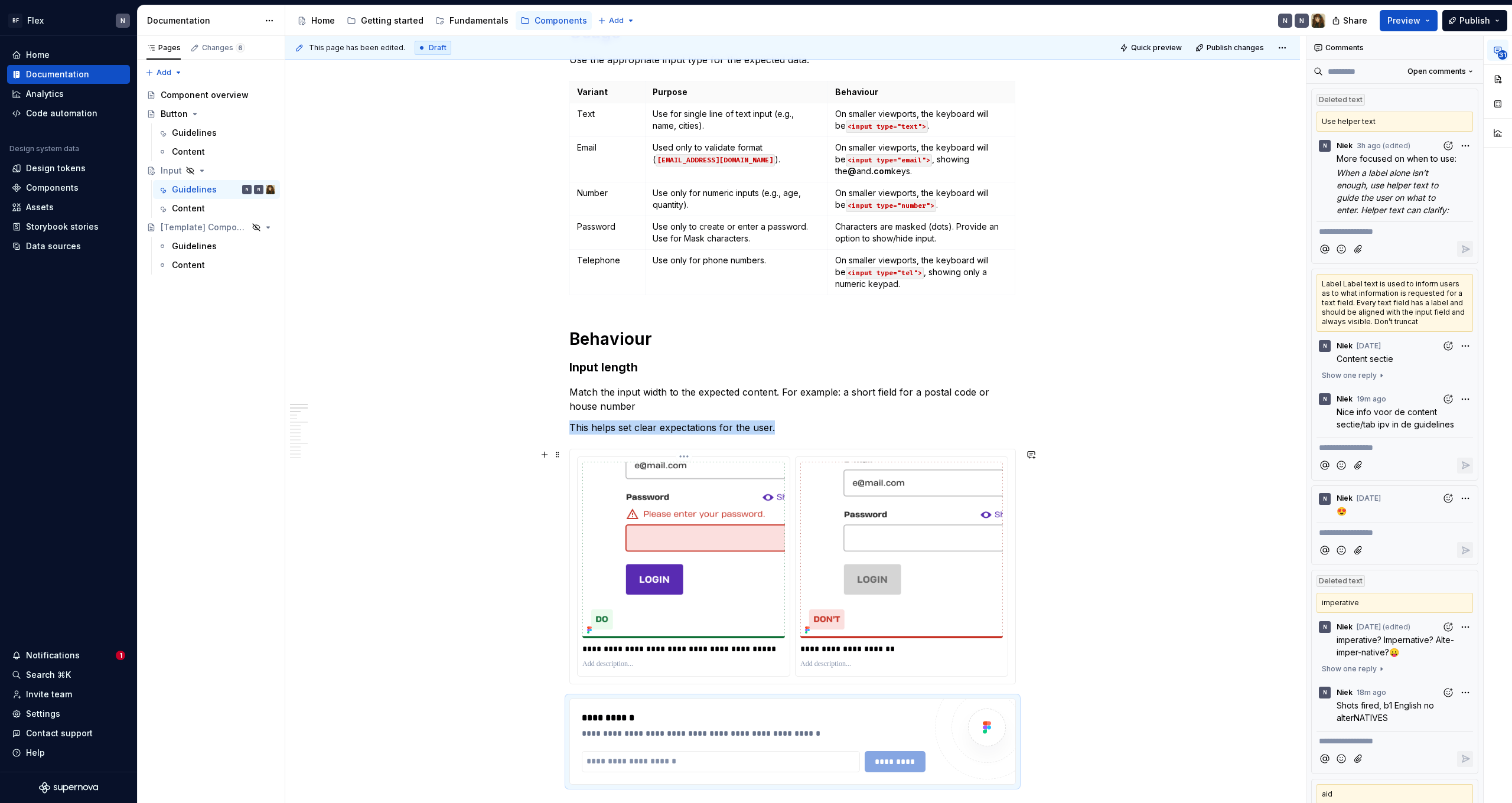
click at [726, 543] on img at bounding box center [683, 550] width 203 height 176
click at [722, 539] on img at bounding box center [683, 550] width 203 height 176
click at [681, 457] on html "BF Flex N Home Documentation Analytics Code automation Design system data Desig…" at bounding box center [756, 401] width 1512 height 803
click at [741, 561] on div "Delete item" at bounding box center [749, 562] width 98 height 12
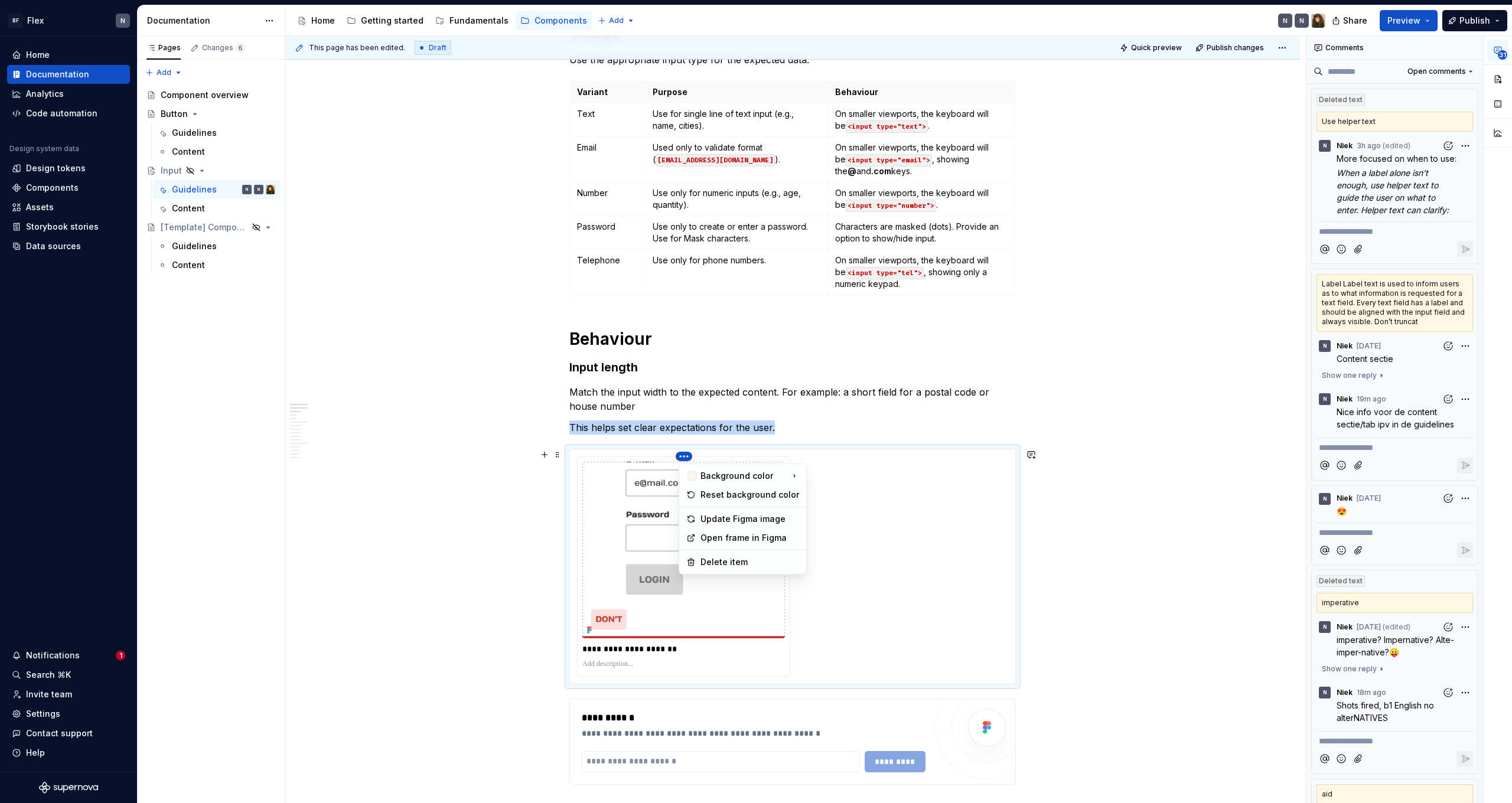
click at [683, 455] on html "BF Flex N Home Documentation Analytics Code automation Design system data Desig…" at bounding box center [756, 401] width 1512 height 803
click at [722, 559] on div "Delete item" at bounding box center [749, 562] width 98 height 12
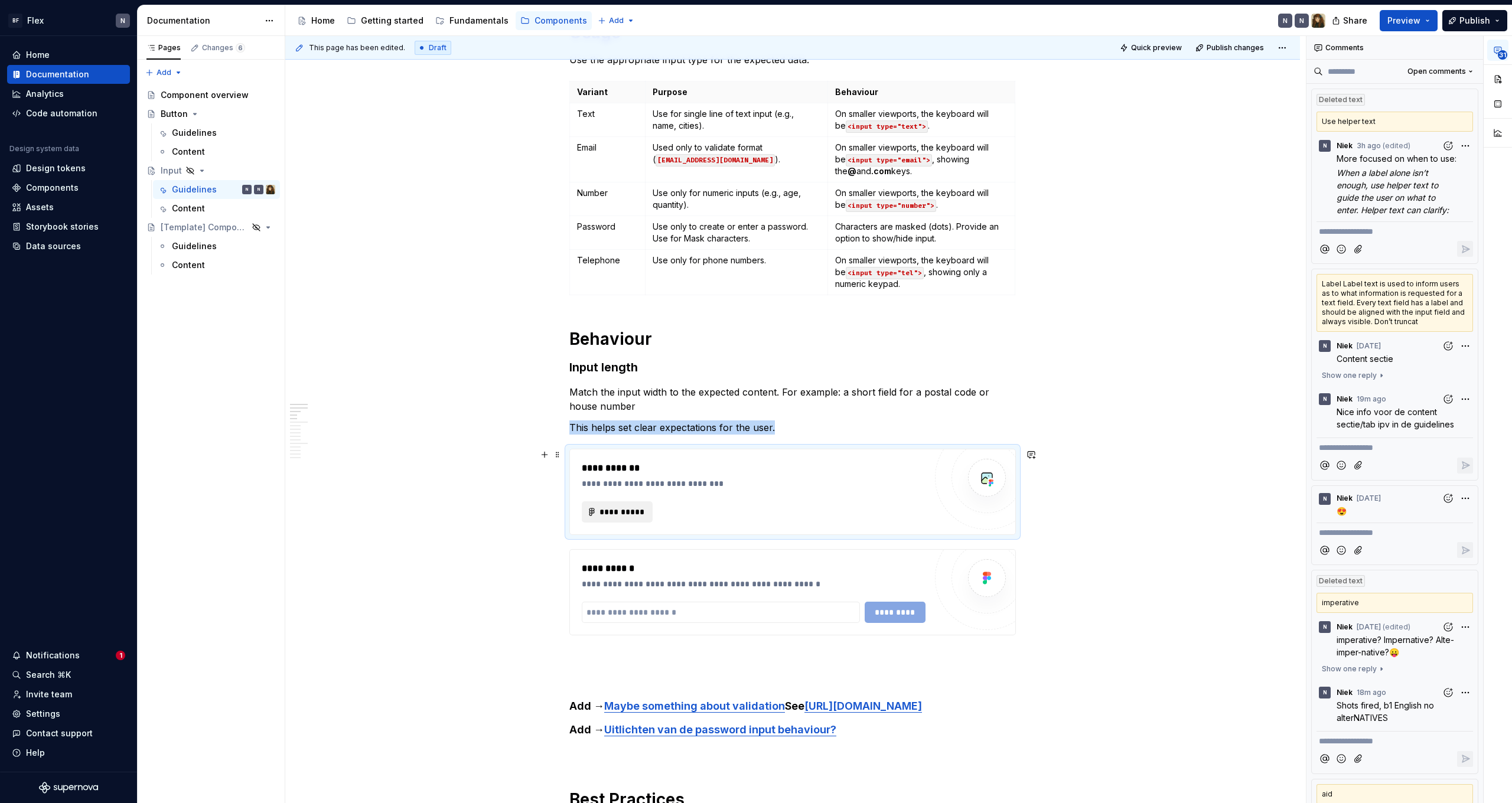
click at [627, 514] on span "**********" at bounding box center [622, 511] width 46 height 12
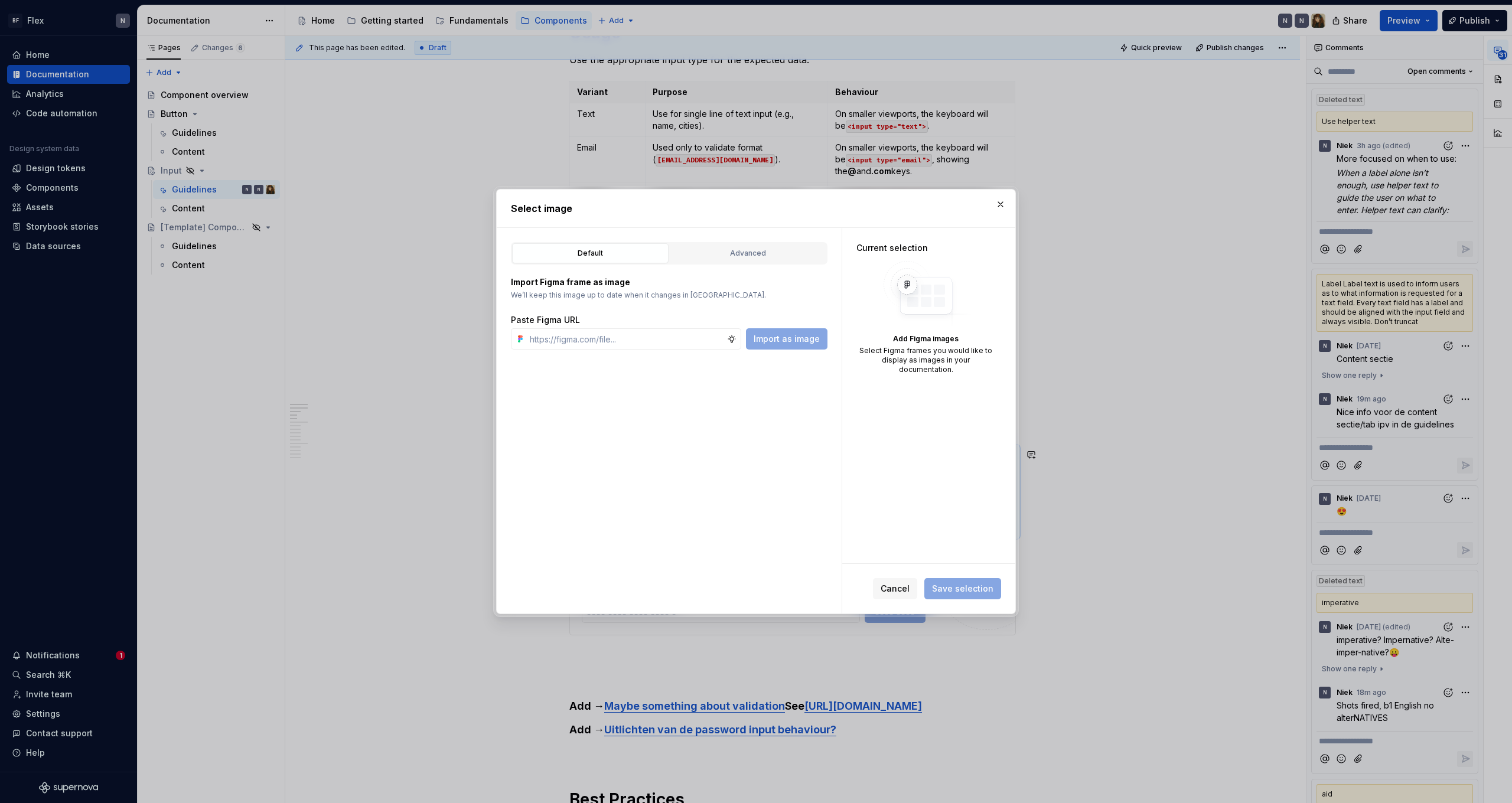
type textarea "*"
click at [903, 586] on span "Cancel" at bounding box center [895, 588] width 29 height 12
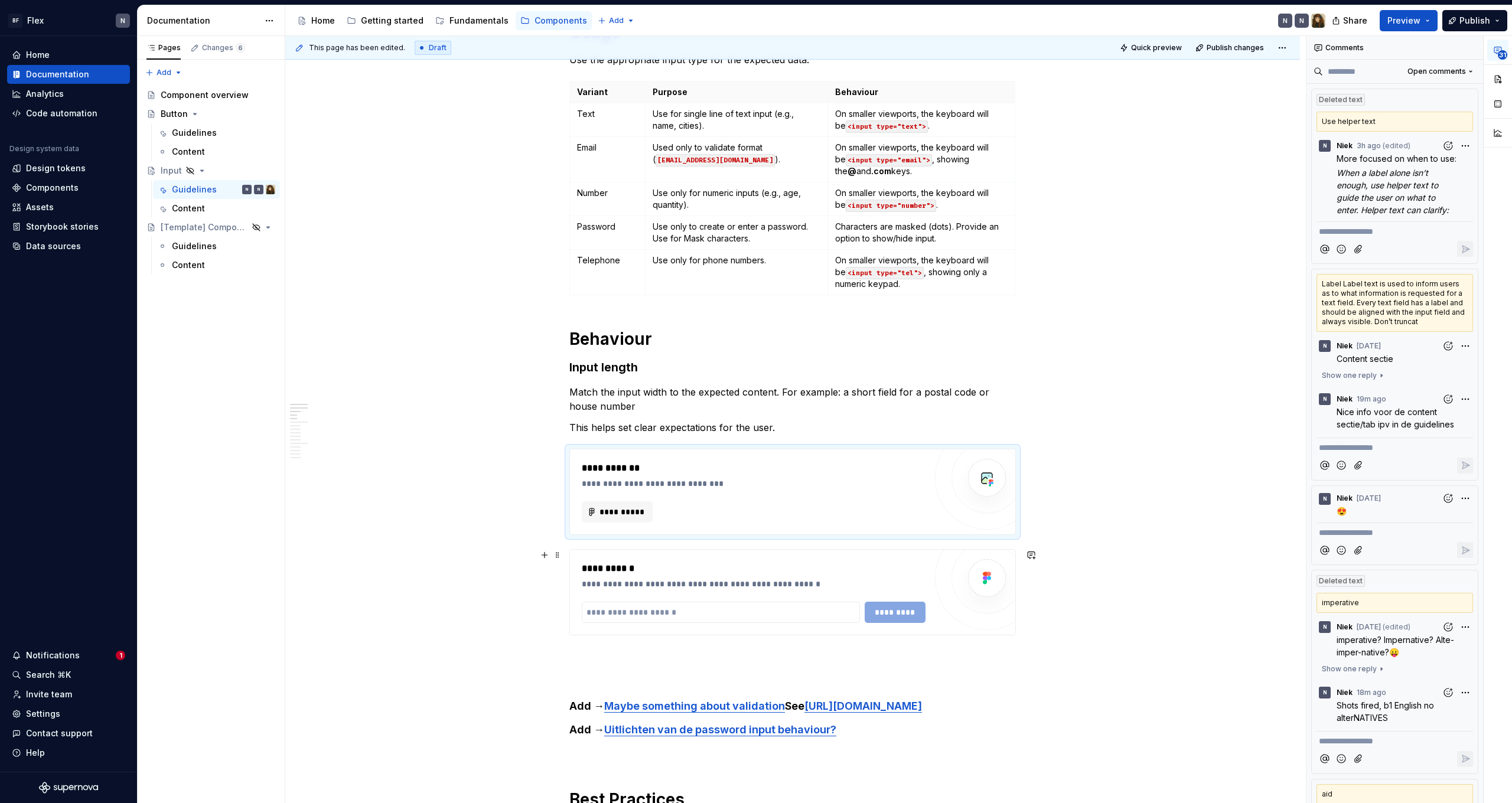
click at [660, 565] on div "**********" at bounding box center [754, 568] width 343 height 14
click at [670, 557] on div "**********" at bounding box center [792, 592] width 445 height 85
click at [685, 549] on div "**********" at bounding box center [792, 592] width 446 height 86
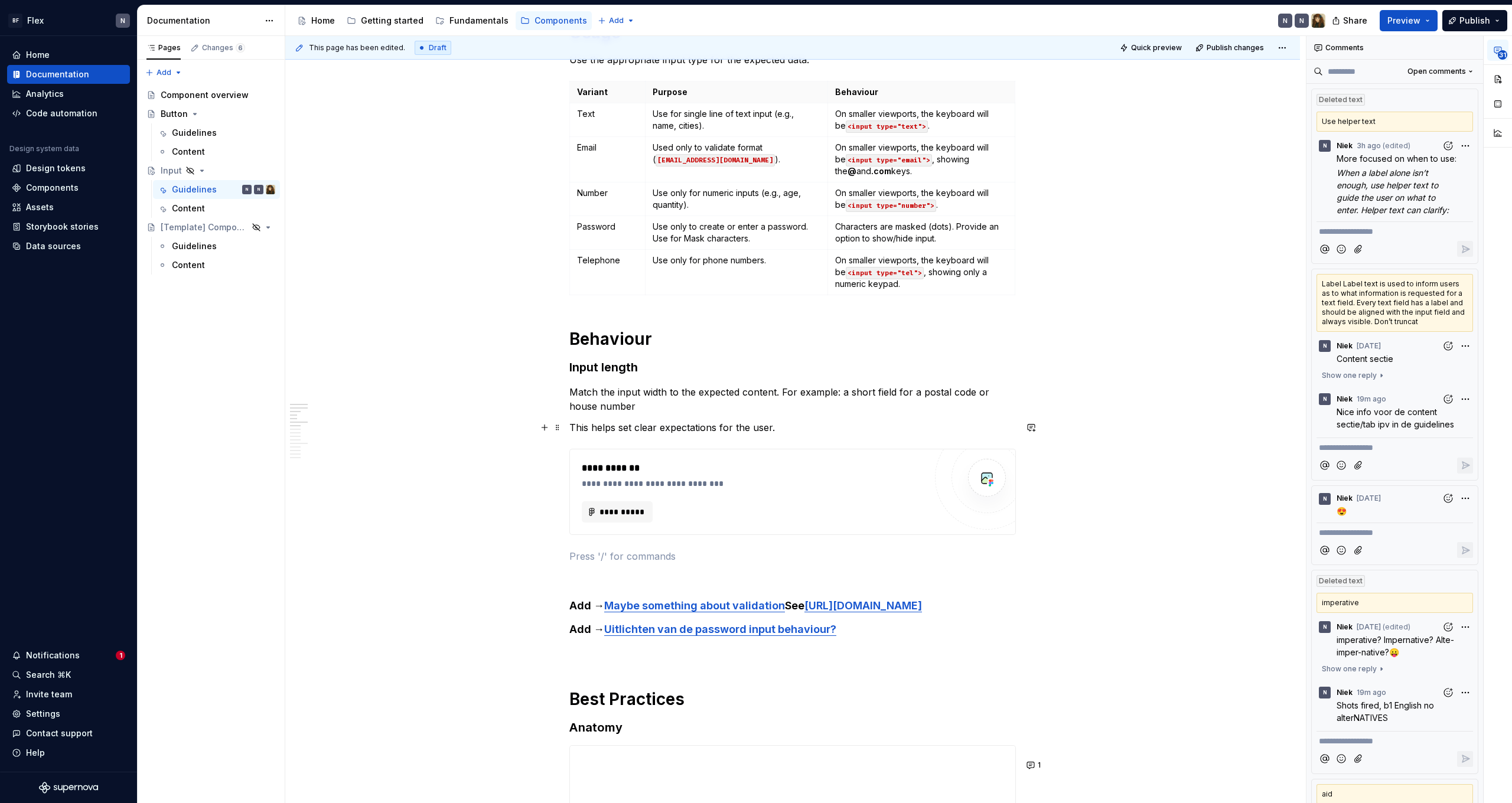
click at [817, 429] on p "This helps set clear expectations for the user." at bounding box center [792, 427] width 446 height 14
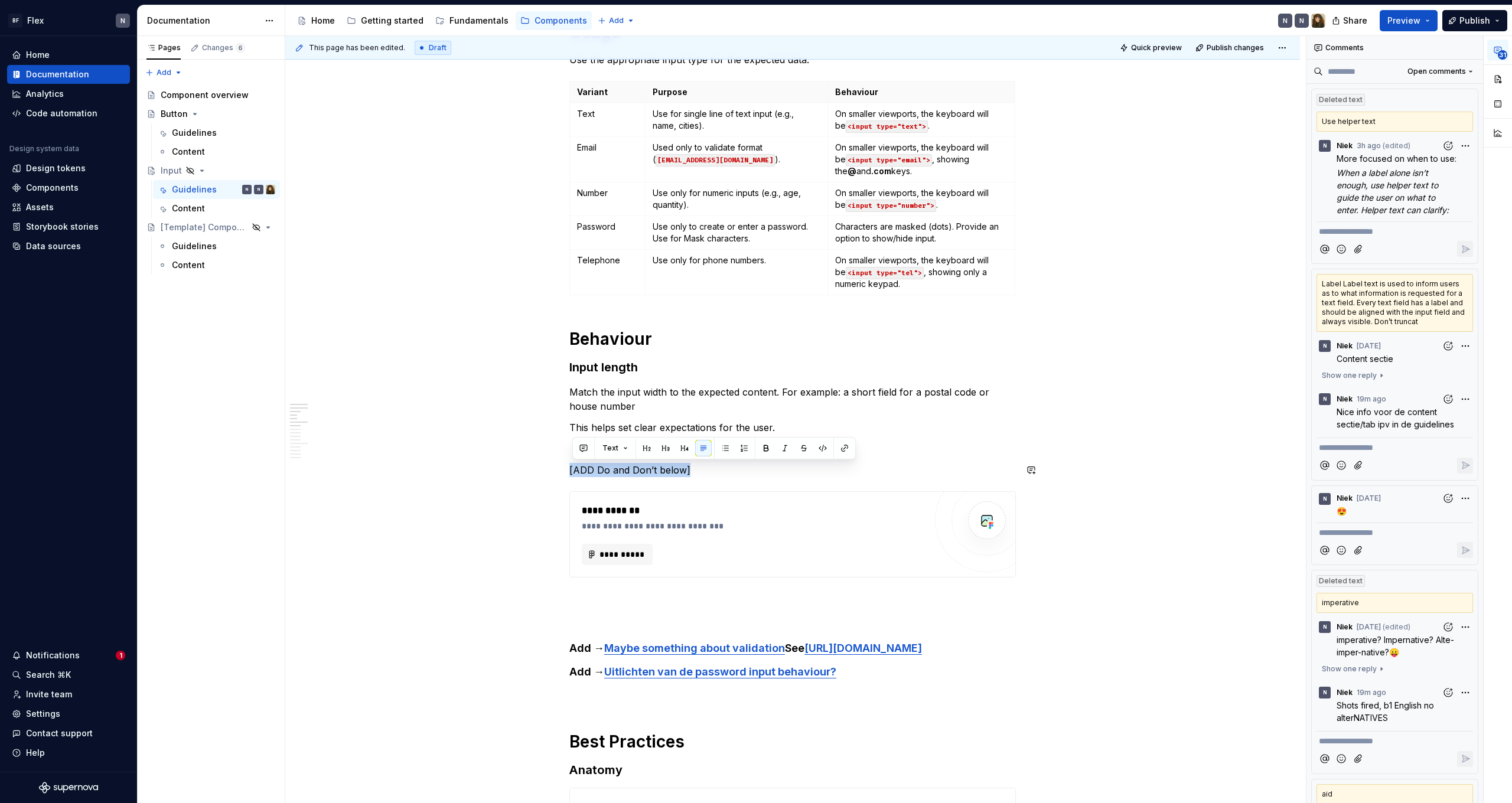
drag, startPoint x: 752, startPoint y: 463, endPoint x: 709, endPoint y: 476, distance: 44.9
click at [615, 448] on span "Text" at bounding box center [610, 448] width 16 height 9
click at [664, 658] on div "Callout" at bounding box center [663, 663] width 65 height 12
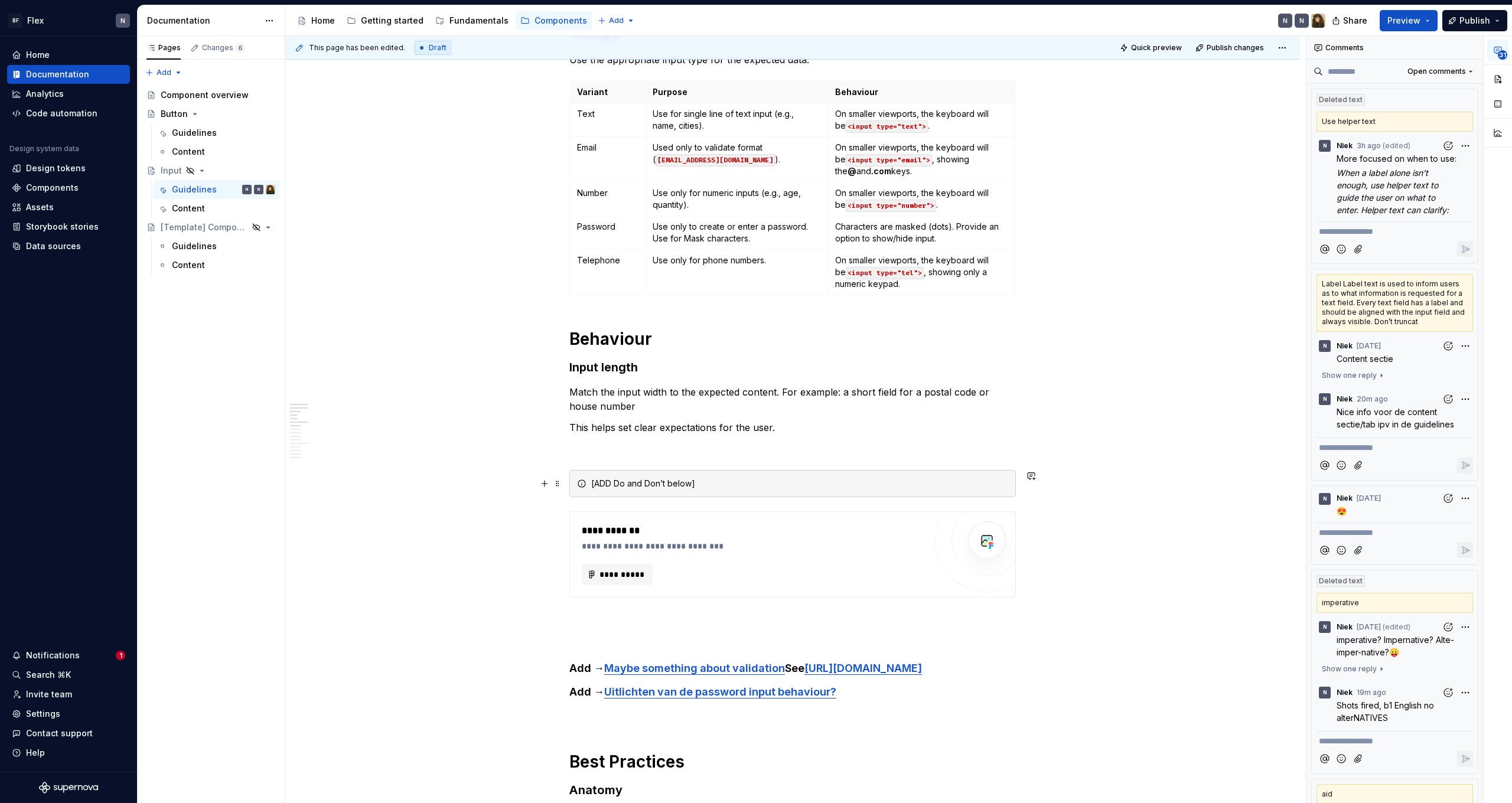
click at [756, 495] on div "[ADD Do and Don’t below]" at bounding box center [792, 484] width 446 height 28
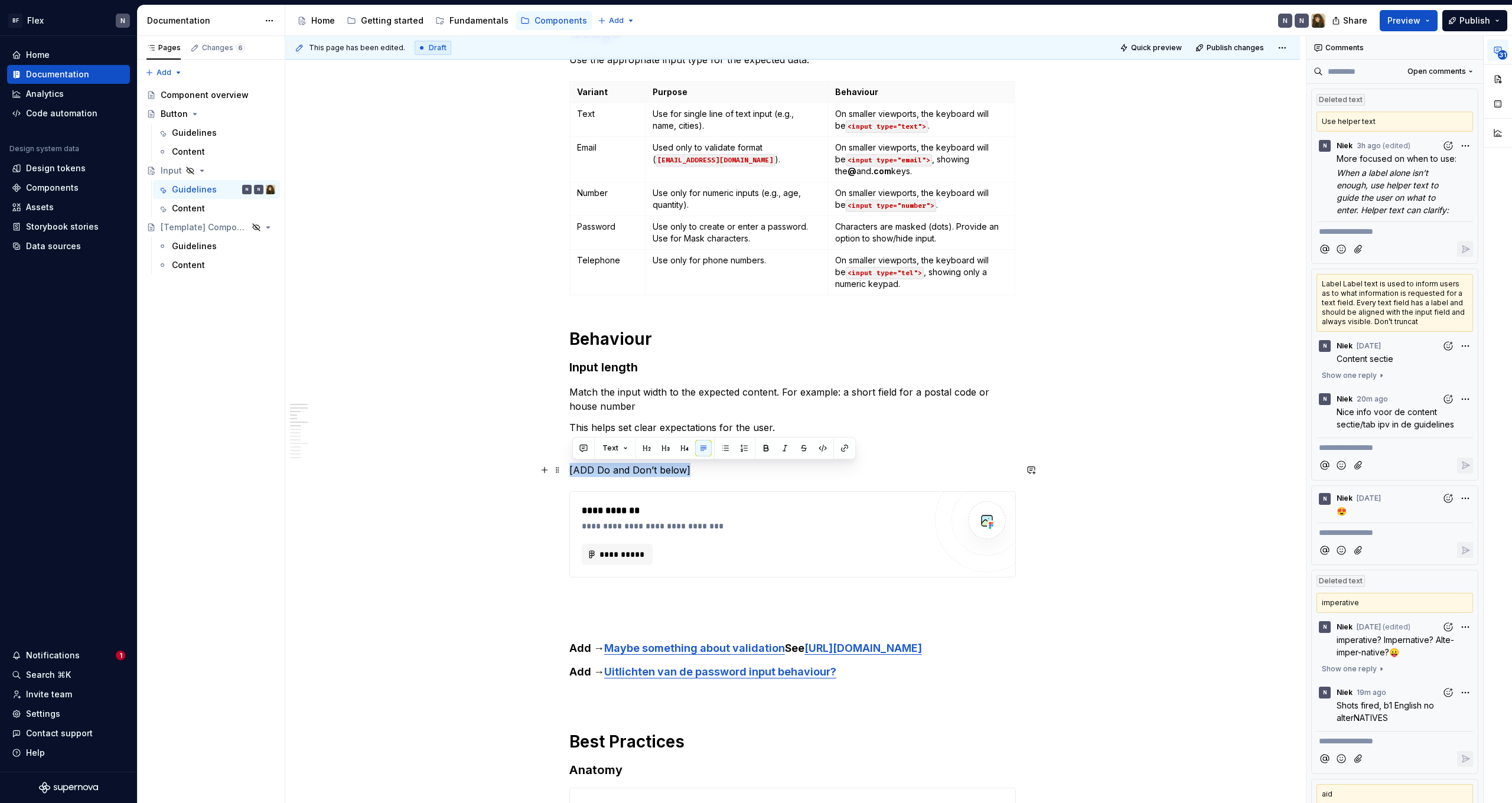
drag, startPoint x: 717, startPoint y: 467, endPoint x: 580, endPoint y: 471, distance: 137.1
click at [574, 468] on p "[ADD Do and Don’t below]" at bounding box center [792, 469] width 446 height 14
click at [597, 451] on div "Text" at bounding box center [714, 448] width 277 height 17
click at [605, 451] on span "Text" at bounding box center [610, 448] width 16 height 9
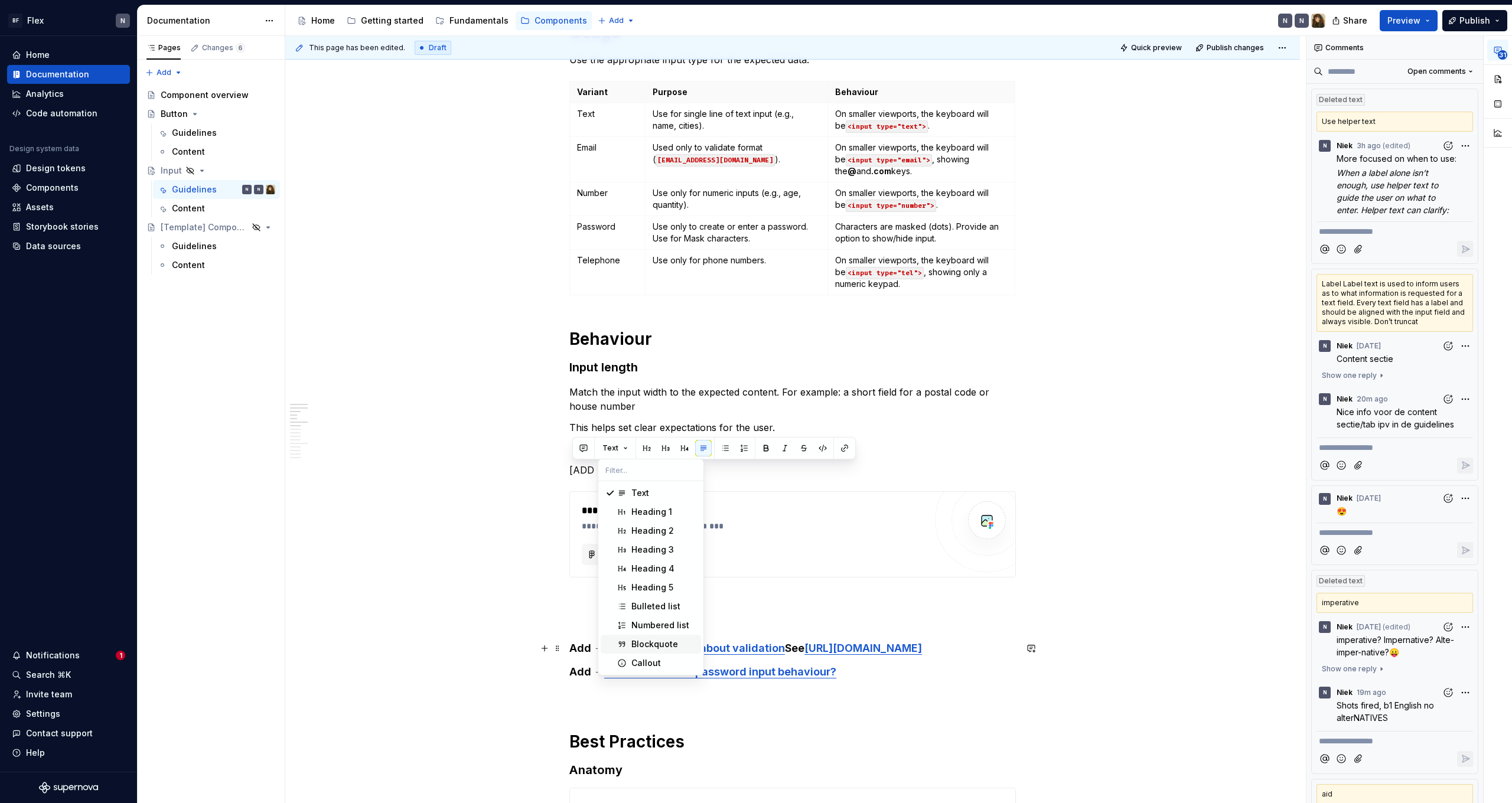
click at [658, 647] on div "Blockquote" at bounding box center [655, 644] width 47 height 12
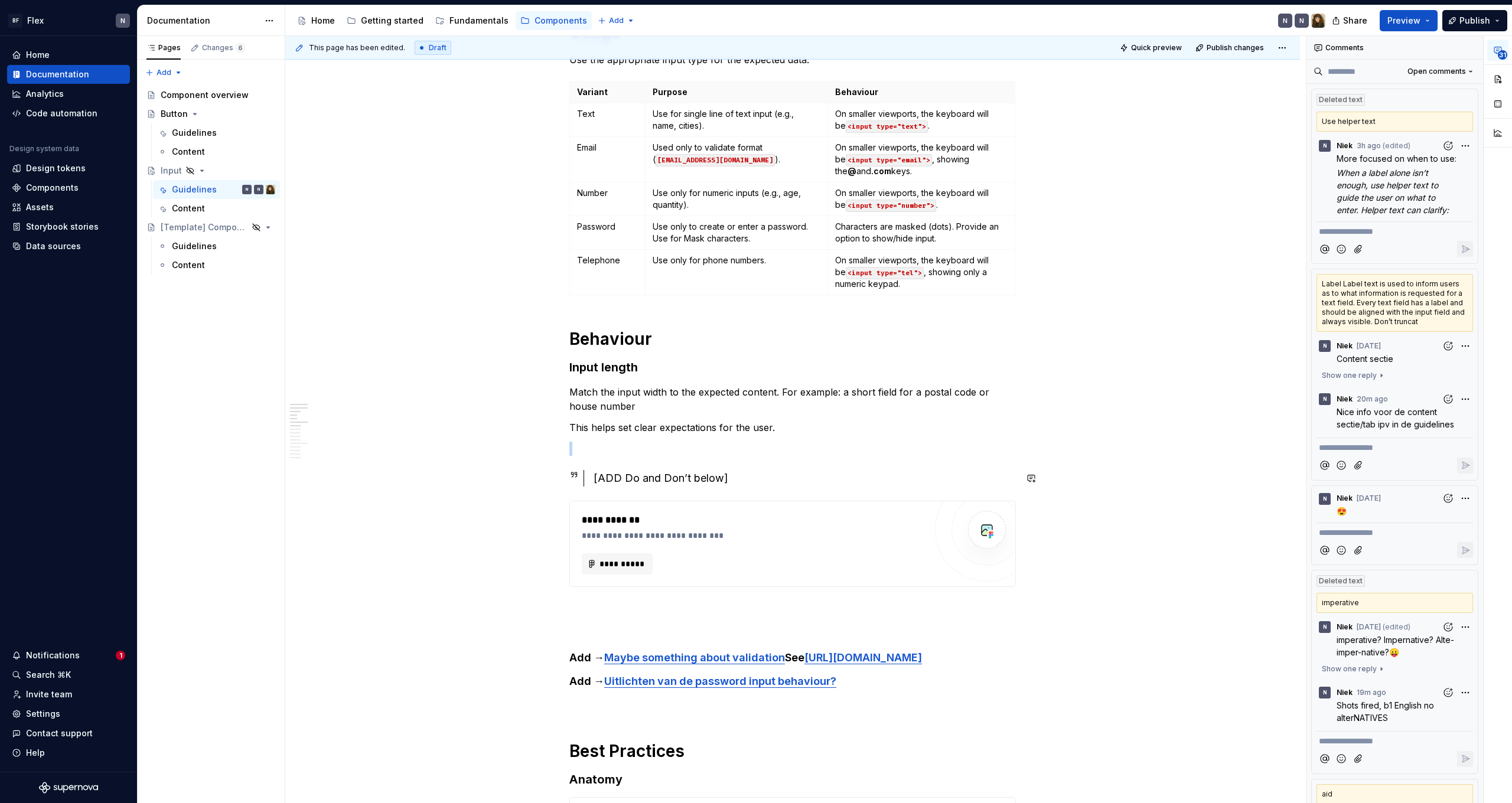
click at [763, 478] on div "[ADD Do and Don’t below]" at bounding box center [805, 478] width 422 height 17
drag, startPoint x: 769, startPoint y: 475, endPoint x: 524, endPoint y: 474, distance: 245.0
click at [817, 454] on button "button" at bounding box center [814, 456] width 17 height 17
click at [832, 456] on button "button" at bounding box center [834, 456] width 17 height 17
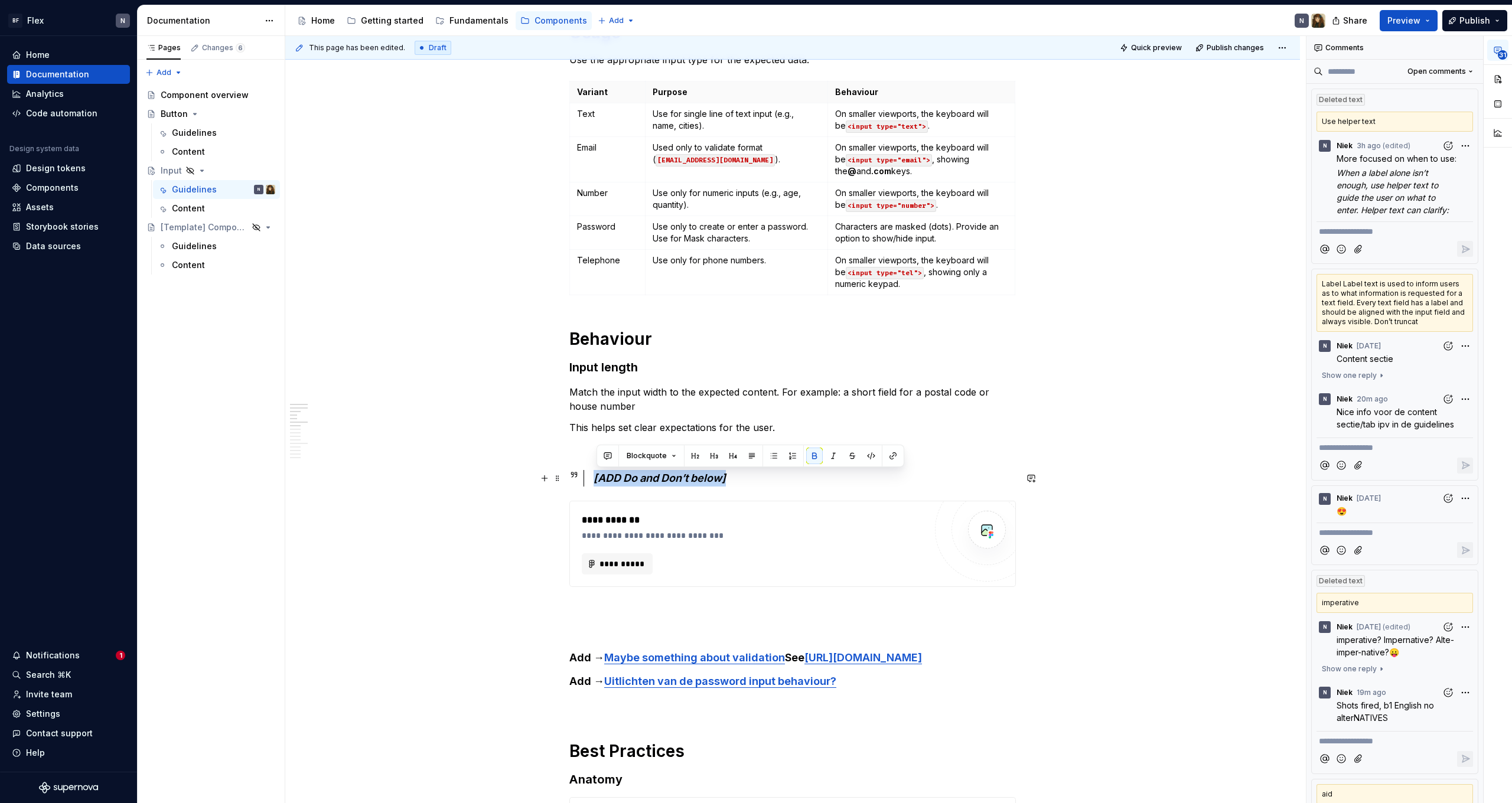
click at [811, 485] on div "[ADD Do and Don’t below]" at bounding box center [805, 478] width 422 height 17
click at [797, 413] on p "Match the input width to the expected content. For example: a short field for a…" at bounding box center [792, 399] width 446 height 28
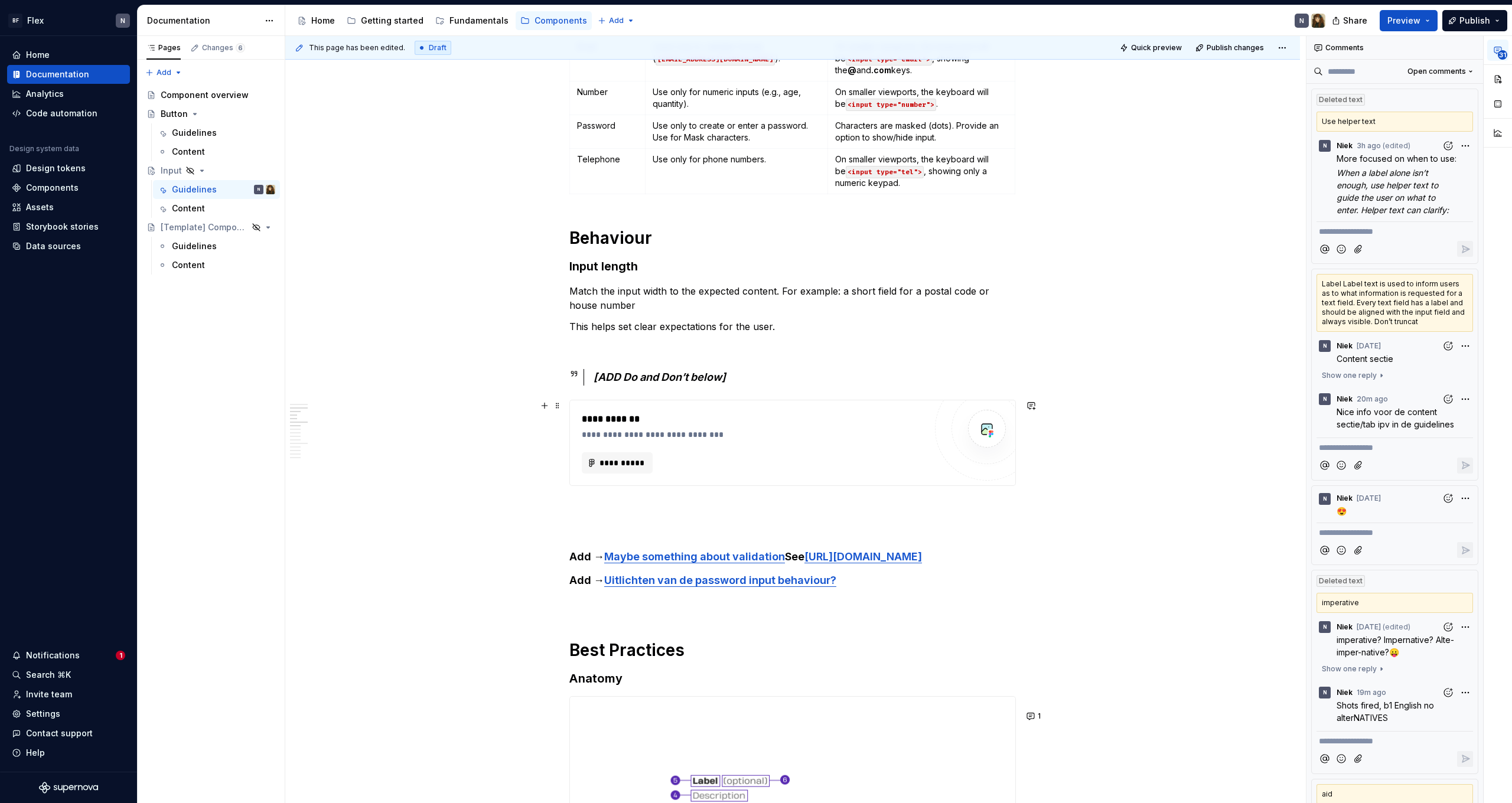
scroll to position [562, 0]
click at [786, 374] on div "[ADD Do and Don’t below]" at bounding box center [805, 374] width 422 height 17
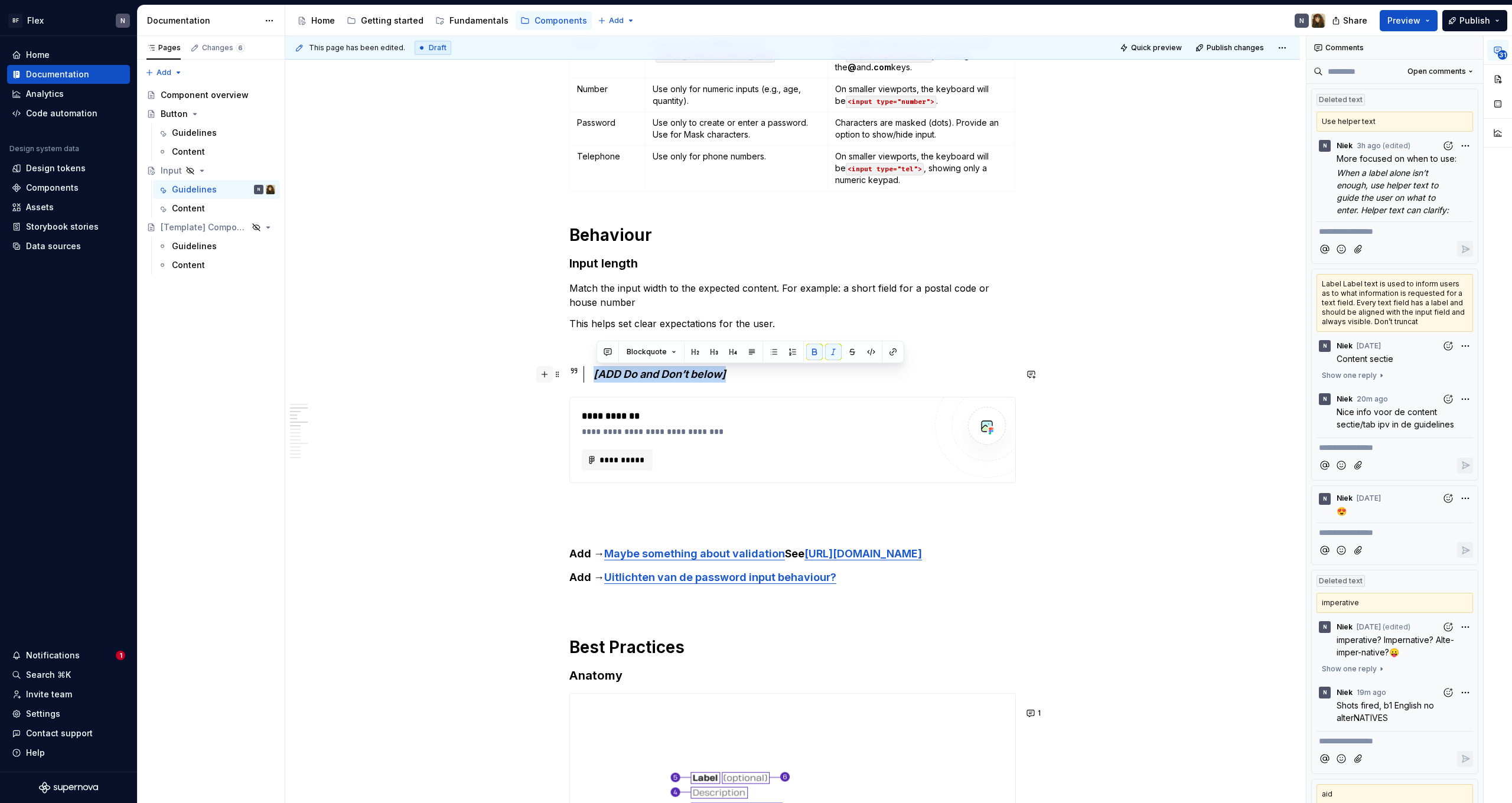
drag, startPoint x: 746, startPoint y: 371, endPoint x: 549, endPoint y: 373, distance: 197.0
click at [661, 357] on button "Blockquote" at bounding box center [652, 351] width 61 height 17
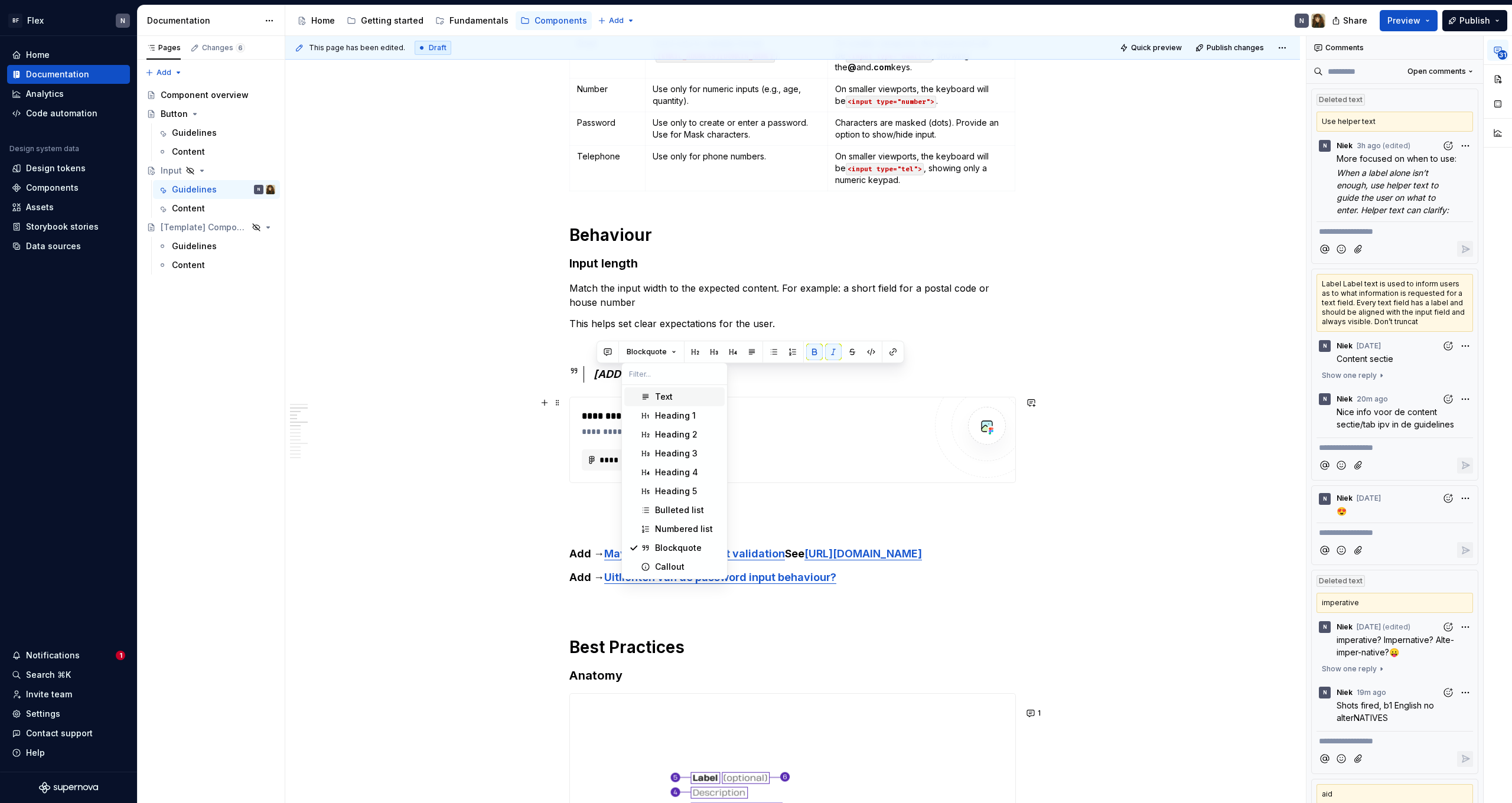
click at [660, 398] on div "Text" at bounding box center [664, 396] width 17 height 12
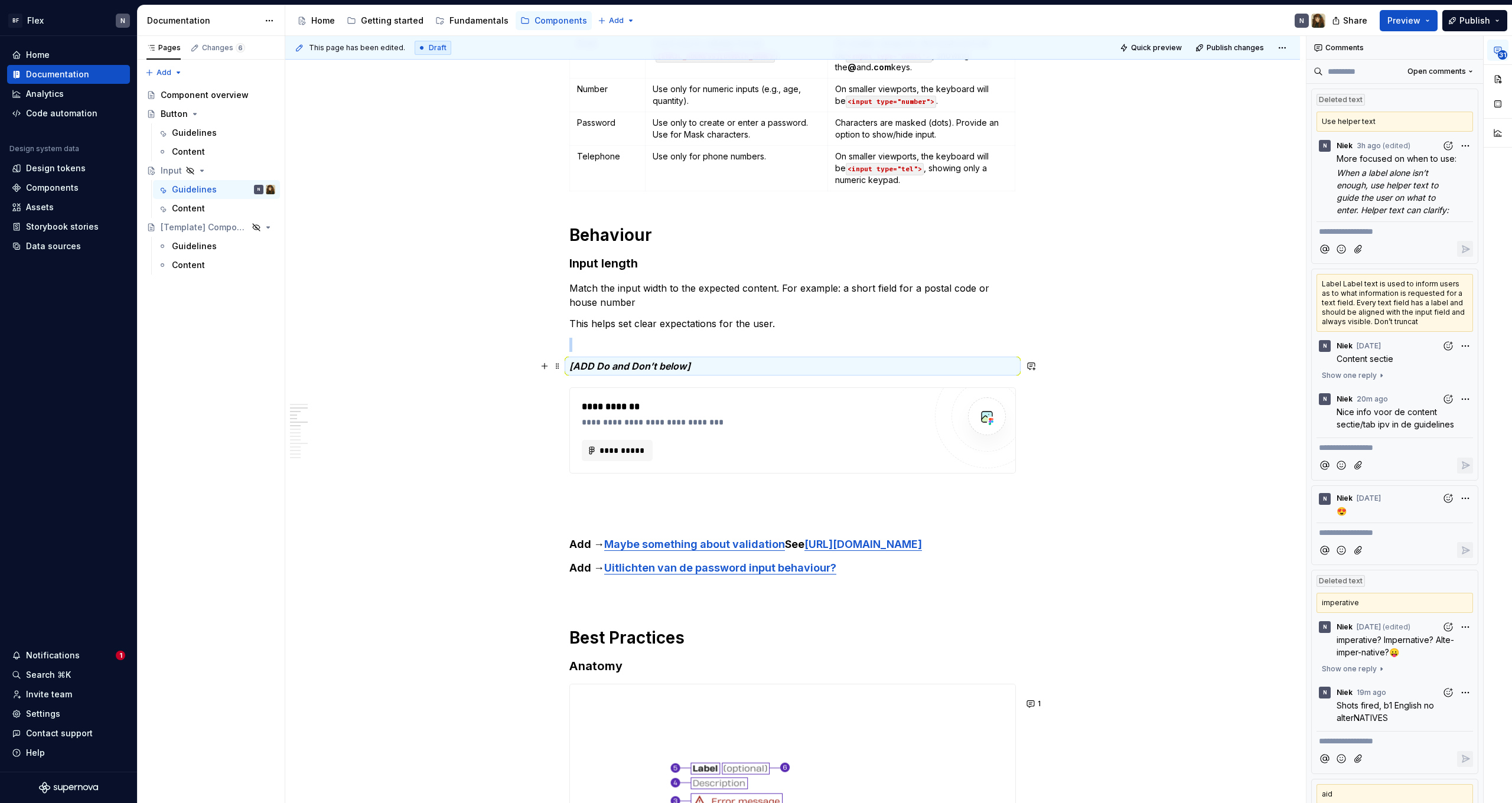
click at [726, 366] on p "[ADD Do and Don’t below]" at bounding box center [792, 365] width 446 height 14
click at [741, 327] on p "This helps set clear expectations for the user." at bounding box center [792, 323] width 446 height 14
click at [739, 365] on p "[ADD Do and Don’t below]" at bounding box center [792, 365] width 446 height 14
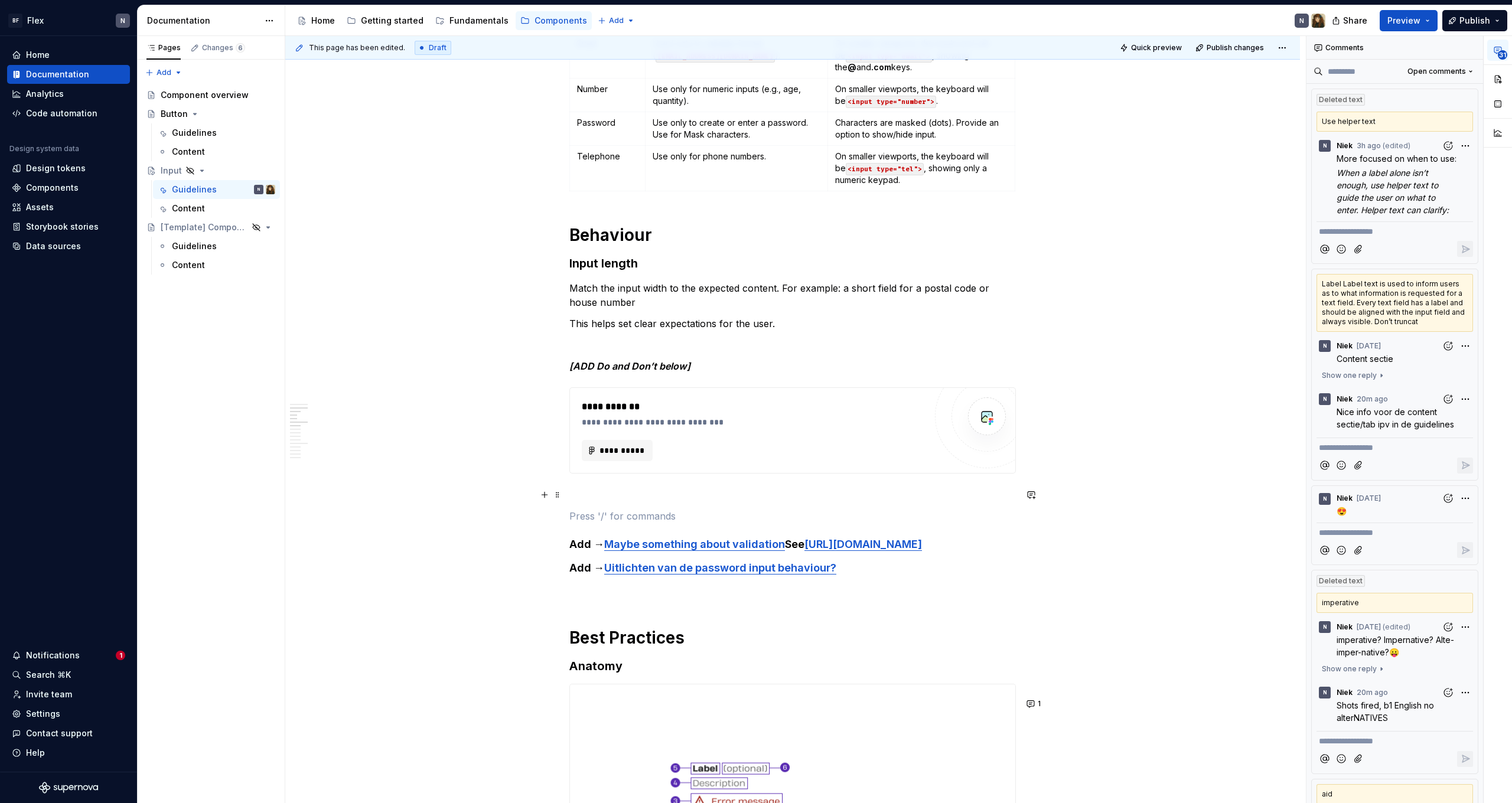
click at [669, 496] on p at bounding box center [792, 494] width 446 height 14
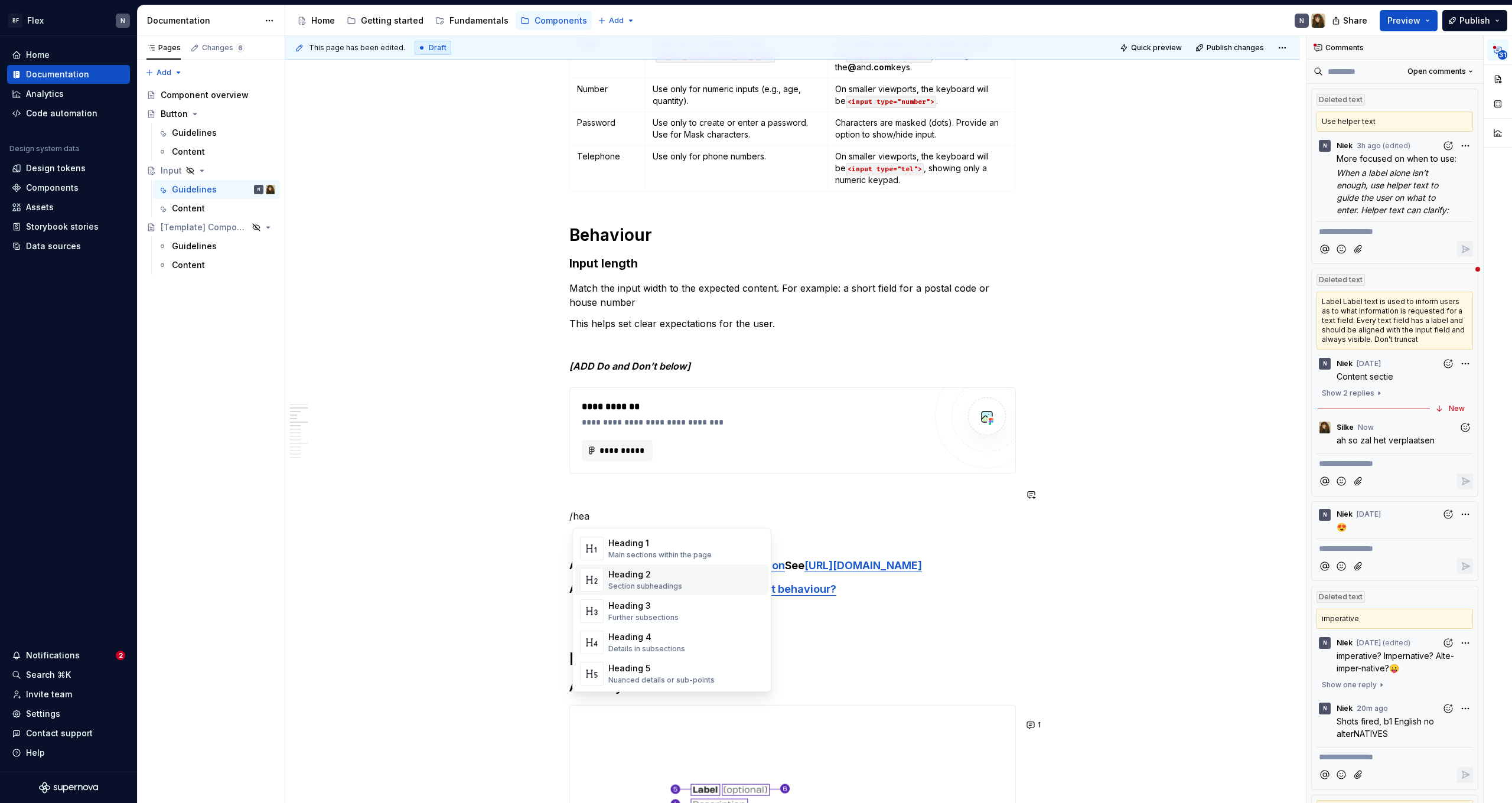
scroll to position [129, 0]
click at [666, 610] on div "Heading 3" at bounding box center [644, 606] width 71 height 12
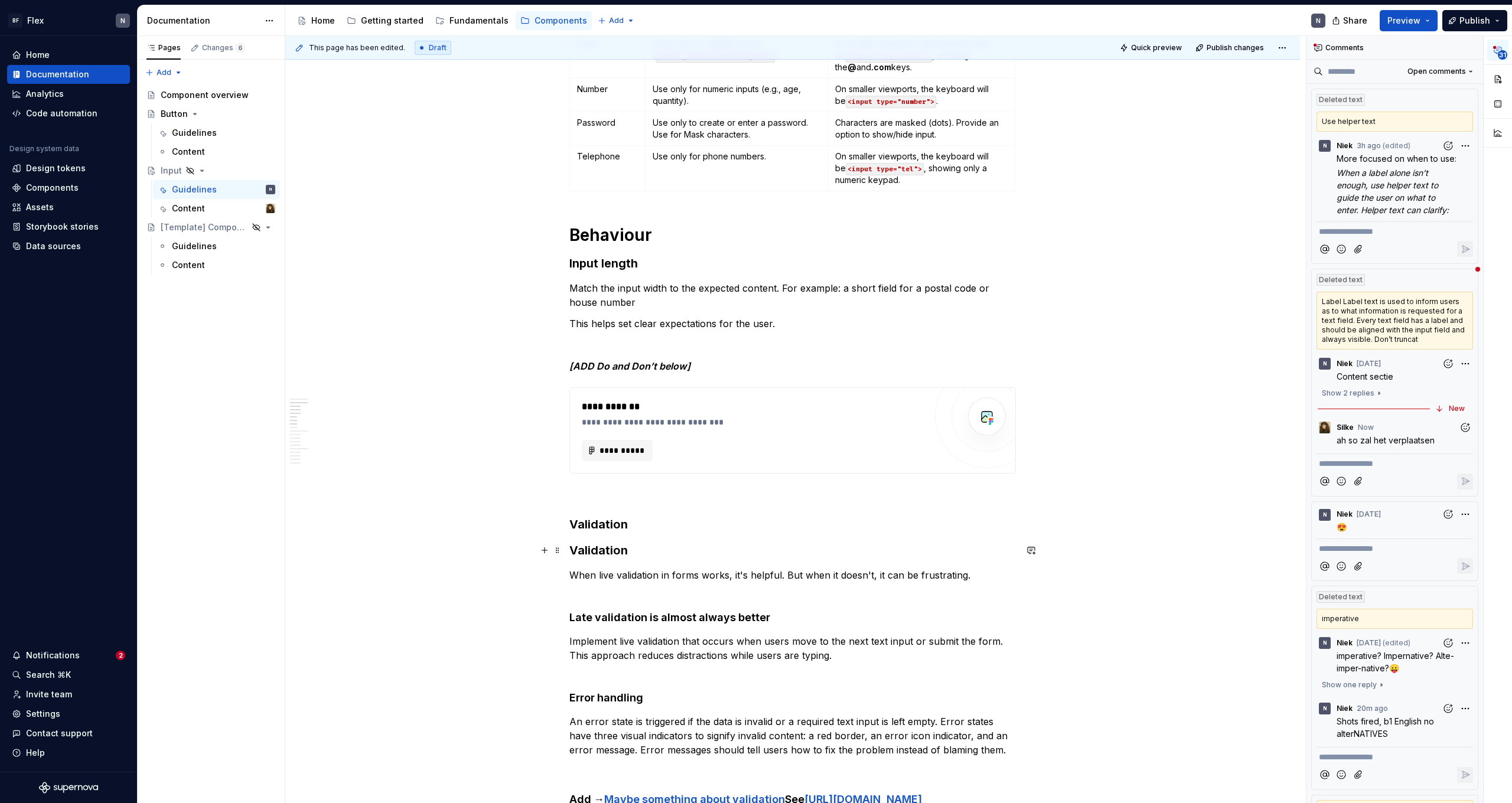
click at [594, 549] on h3 "Validation" at bounding box center [792, 551] width 446 height 17
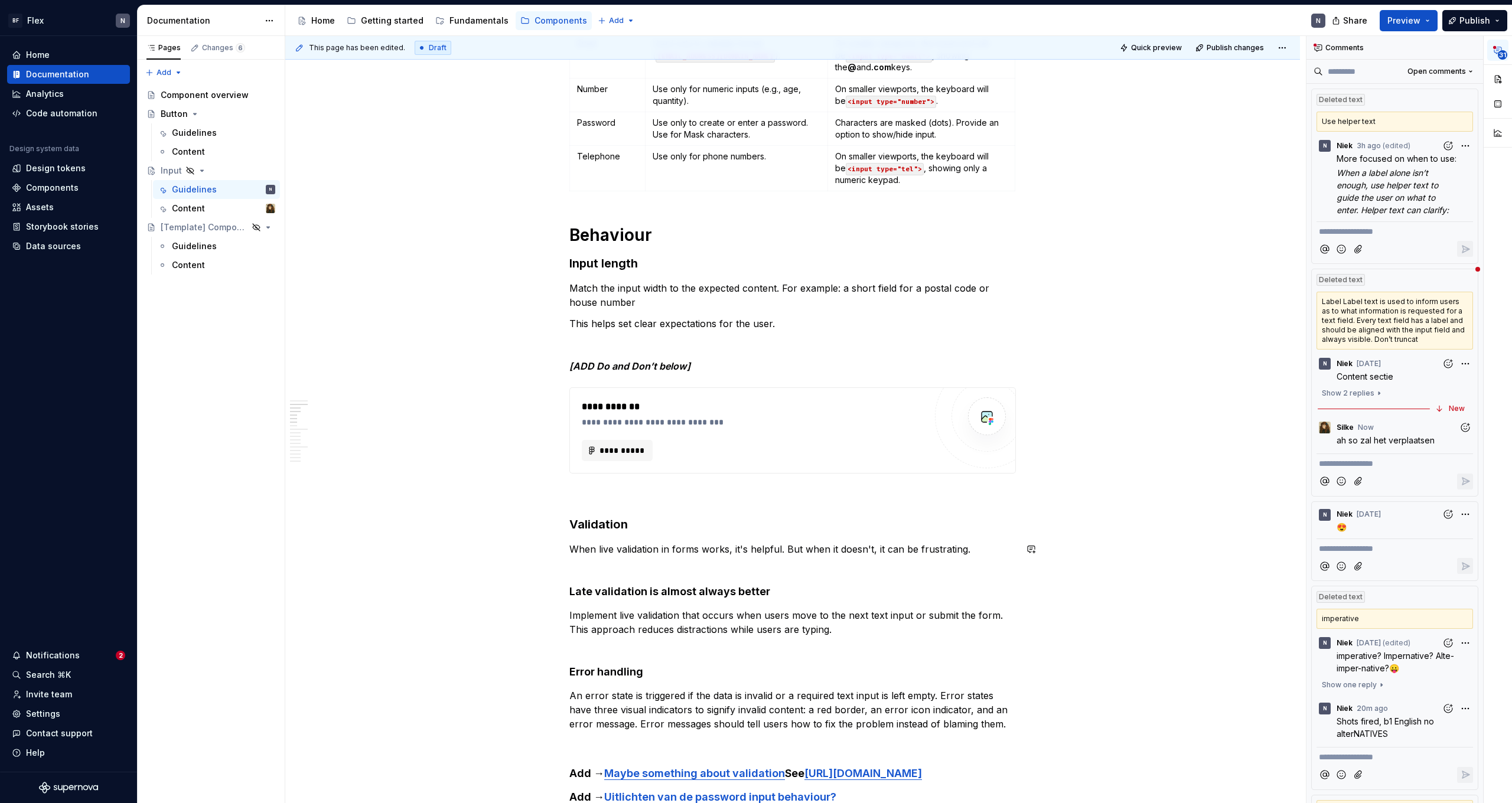
click at [595, 564] on p "When live validation in forms works, it's helpful. But when it doesn't, it can …" at bounding box center [792, 556] width 446 height 28
click at [600, 527] on h3 "Validation" at bounding box center [792, 524] width 446 height 17
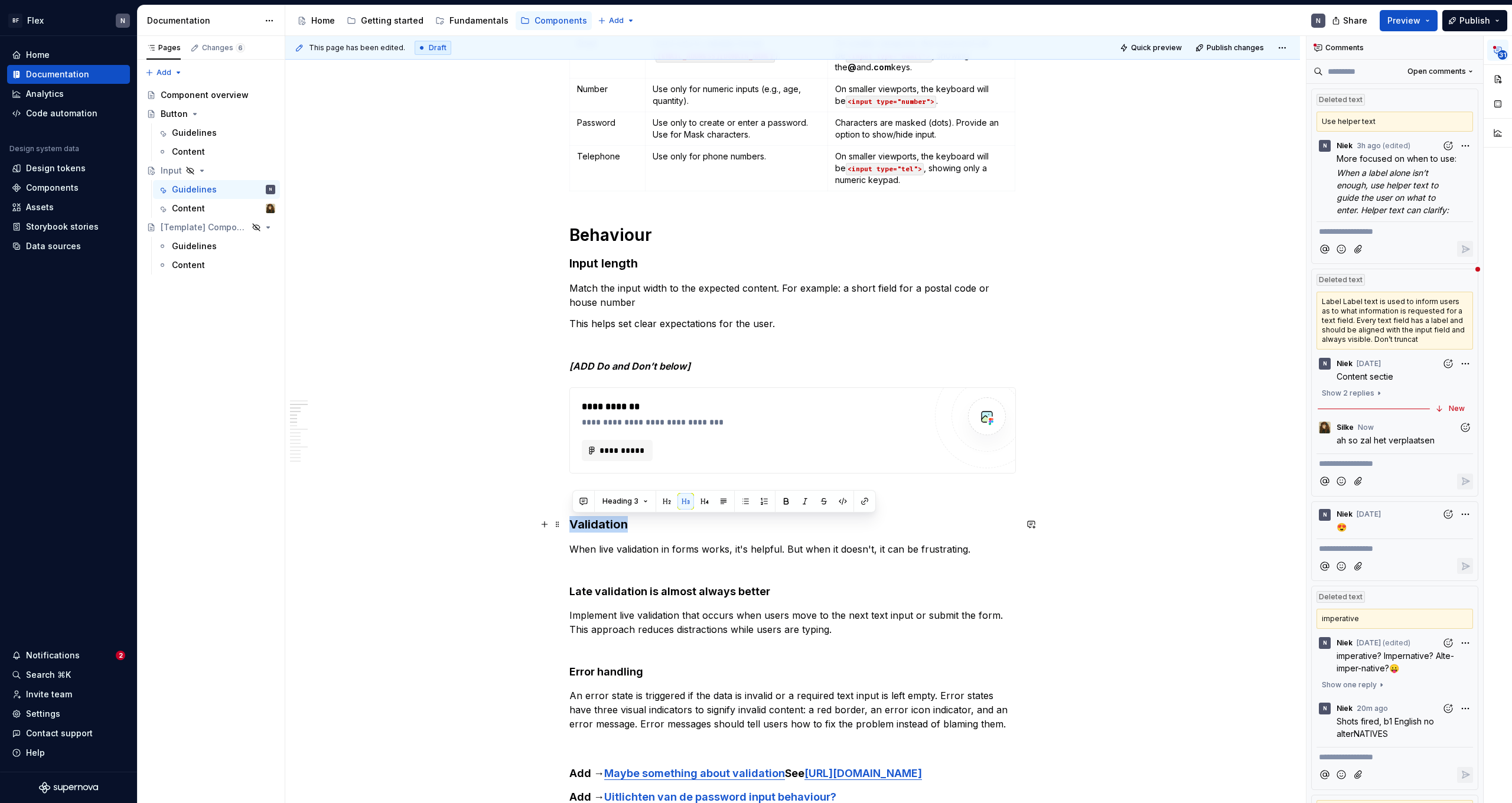
click at [600, 527] on h3 "Validation" at bounding box center [792, 524] width 446 height 17
click at [635, 501] on span "Heading 3" at bounding box center [620, 501] width 36 height 9
click at [646, 605] on div "Heading 3" at bounding box center [653, 602] width 42 height 12
click at [648, 557] on p "When live validation in forms works, it's helpful. But when it doesn't, it can …" at bounding box center [792, 556] width 446 height 28
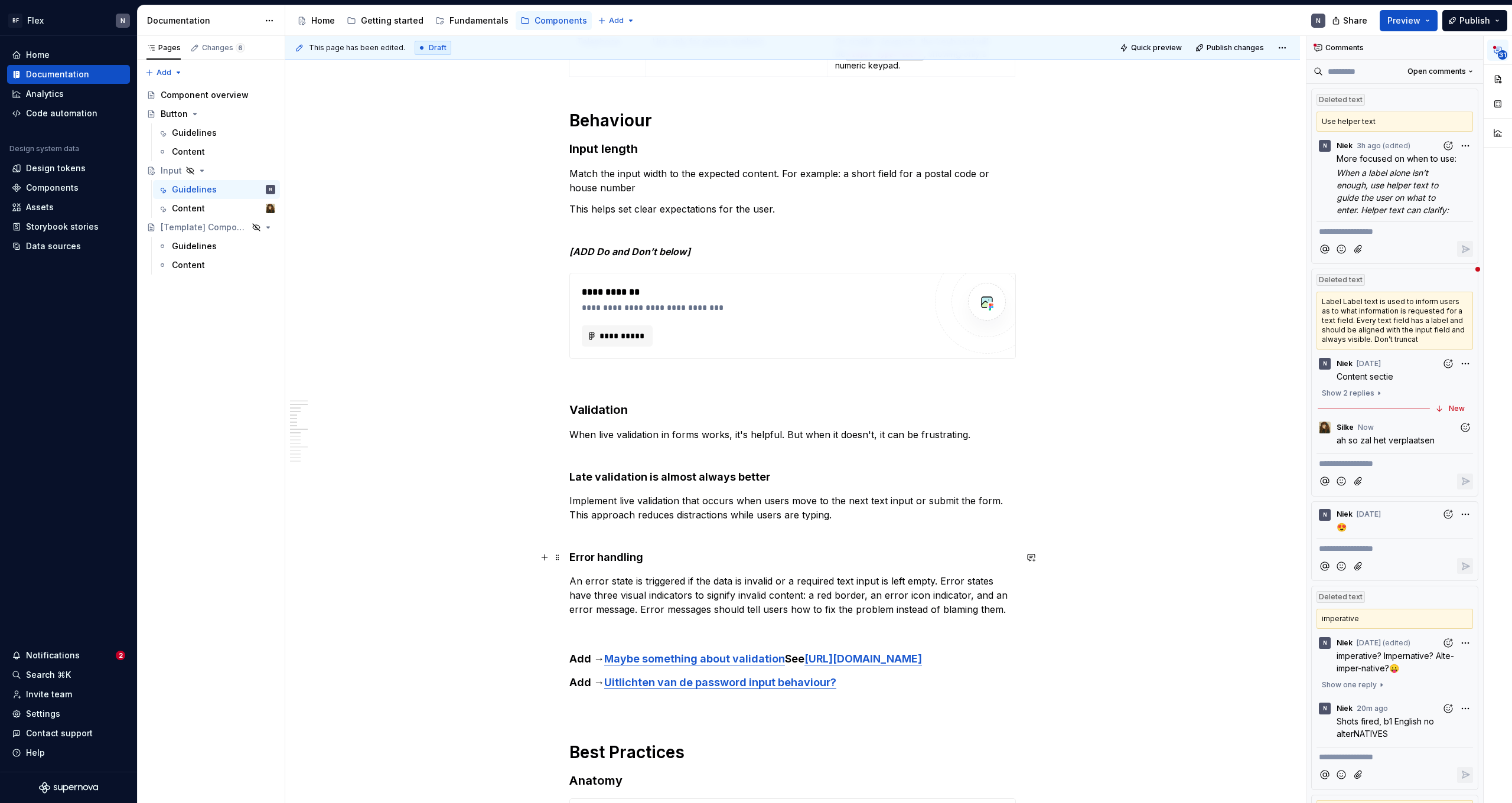
scroll to position [676, 0]
click at [636, 474] on strong "Late validation is almost always better" at bounding box center [669, 476] width 201 height 13
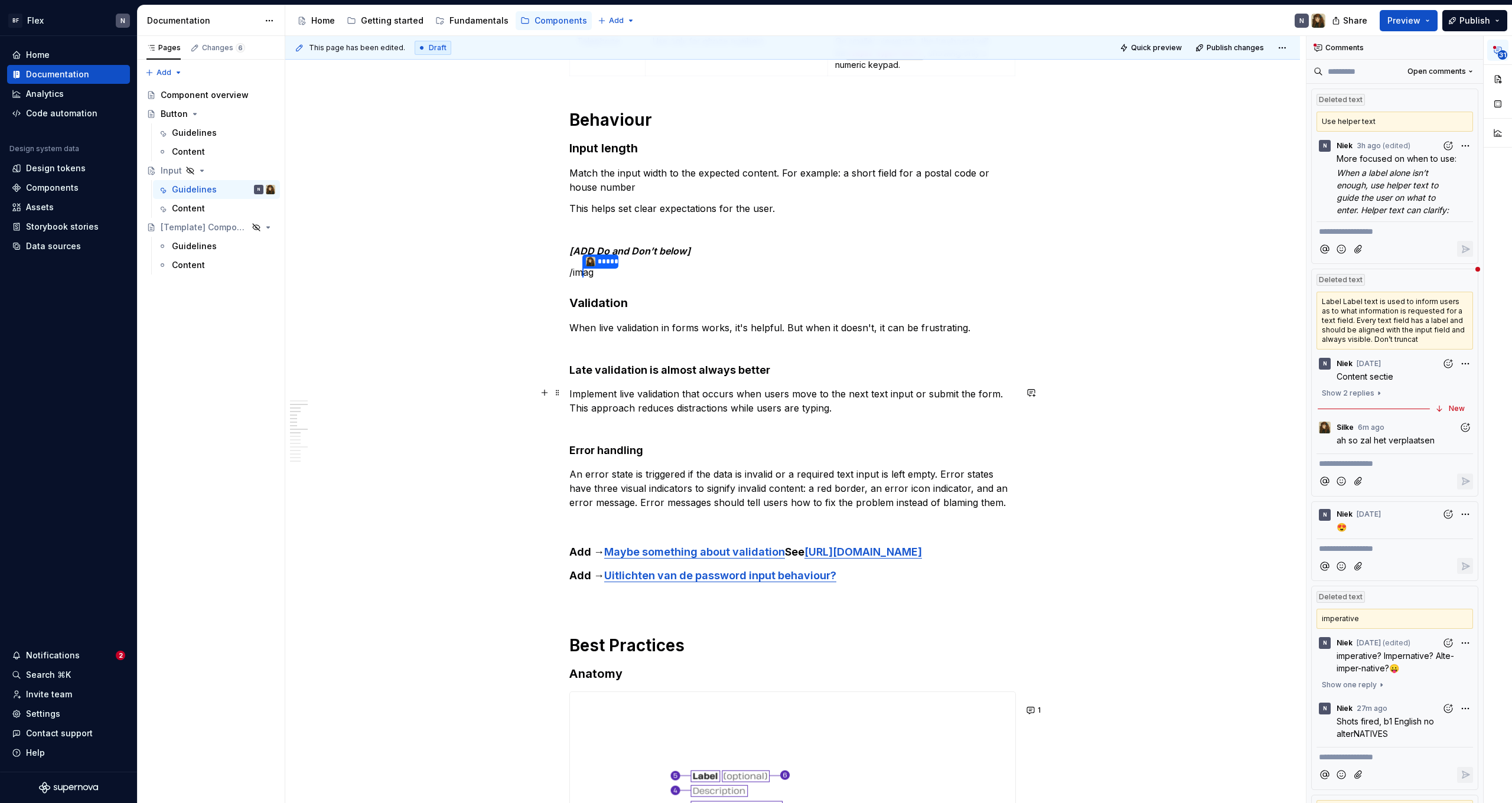
click at [631, 410] on p "Implement live validation that occurs when users move to the next text input or…" at bounding box center [792, 407] width 446 height 42
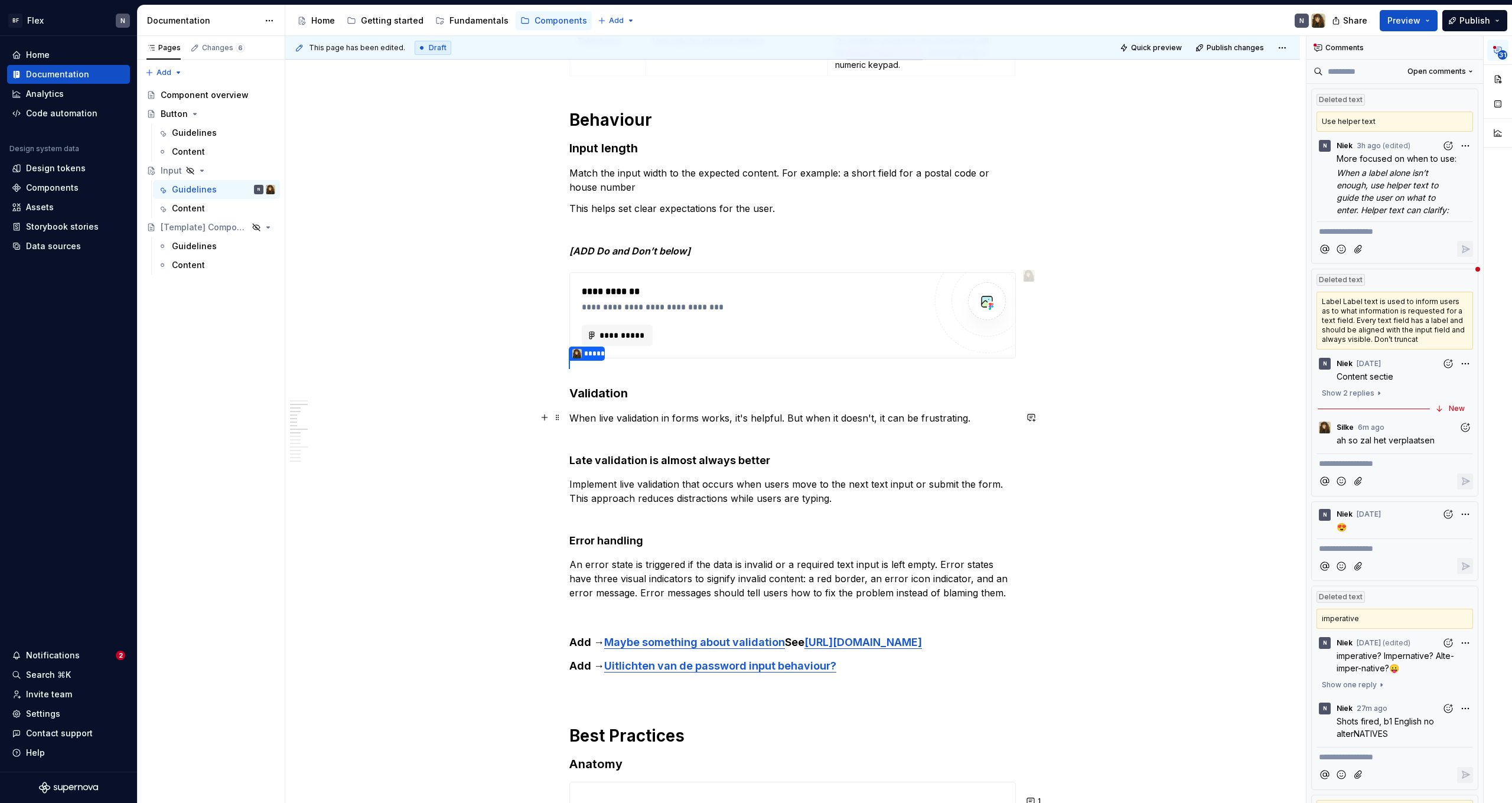
click at [621, 432] on p "When live validation in forms works, it's helpful. But when it doesn't, it can …" at bounding box center [792, 425] width 446 height 28
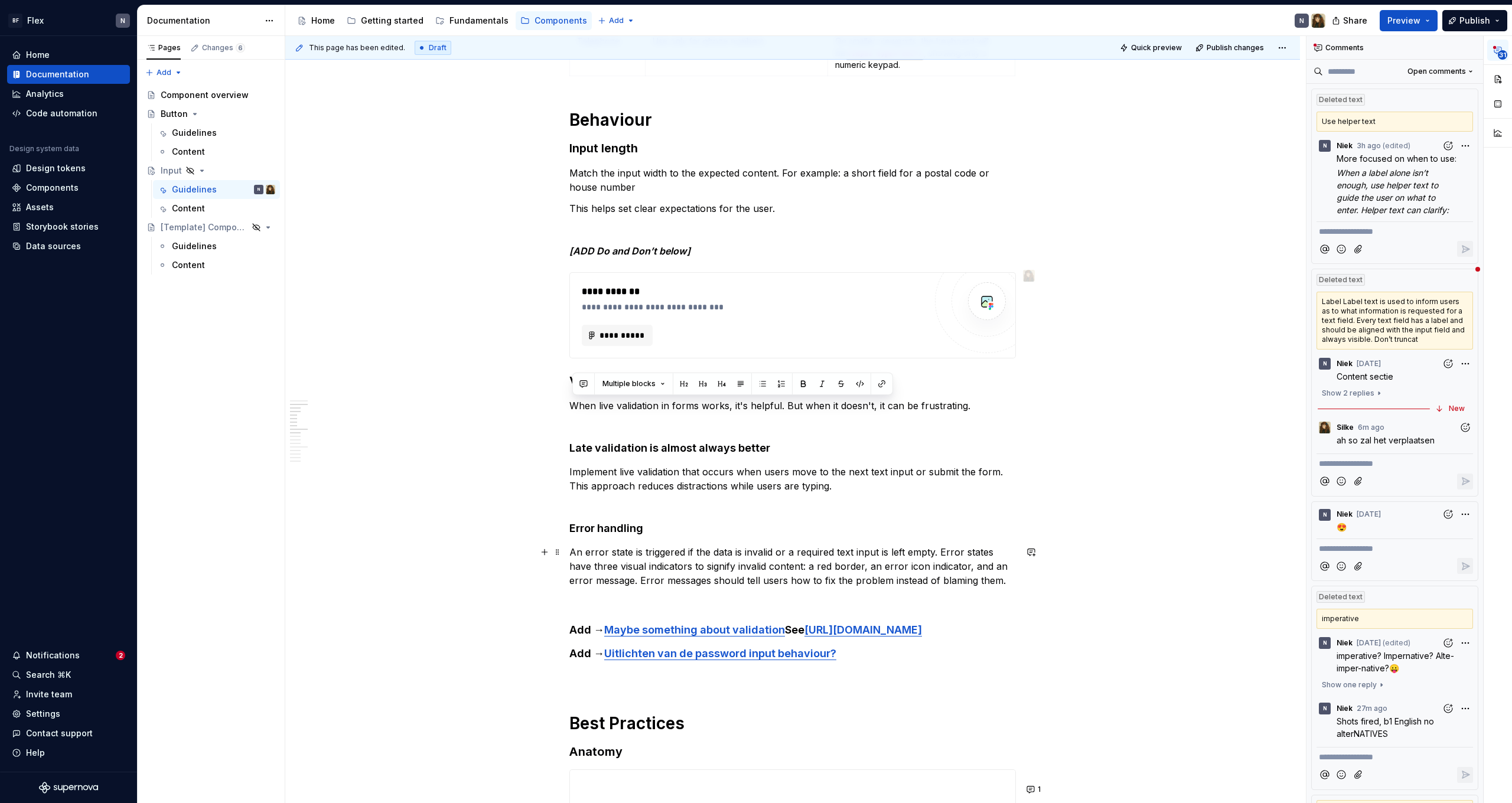
drag, startPoint x: 576, startPoint y: 405, endPoint x: 1011, endPoint y: 580, distance: 468.9
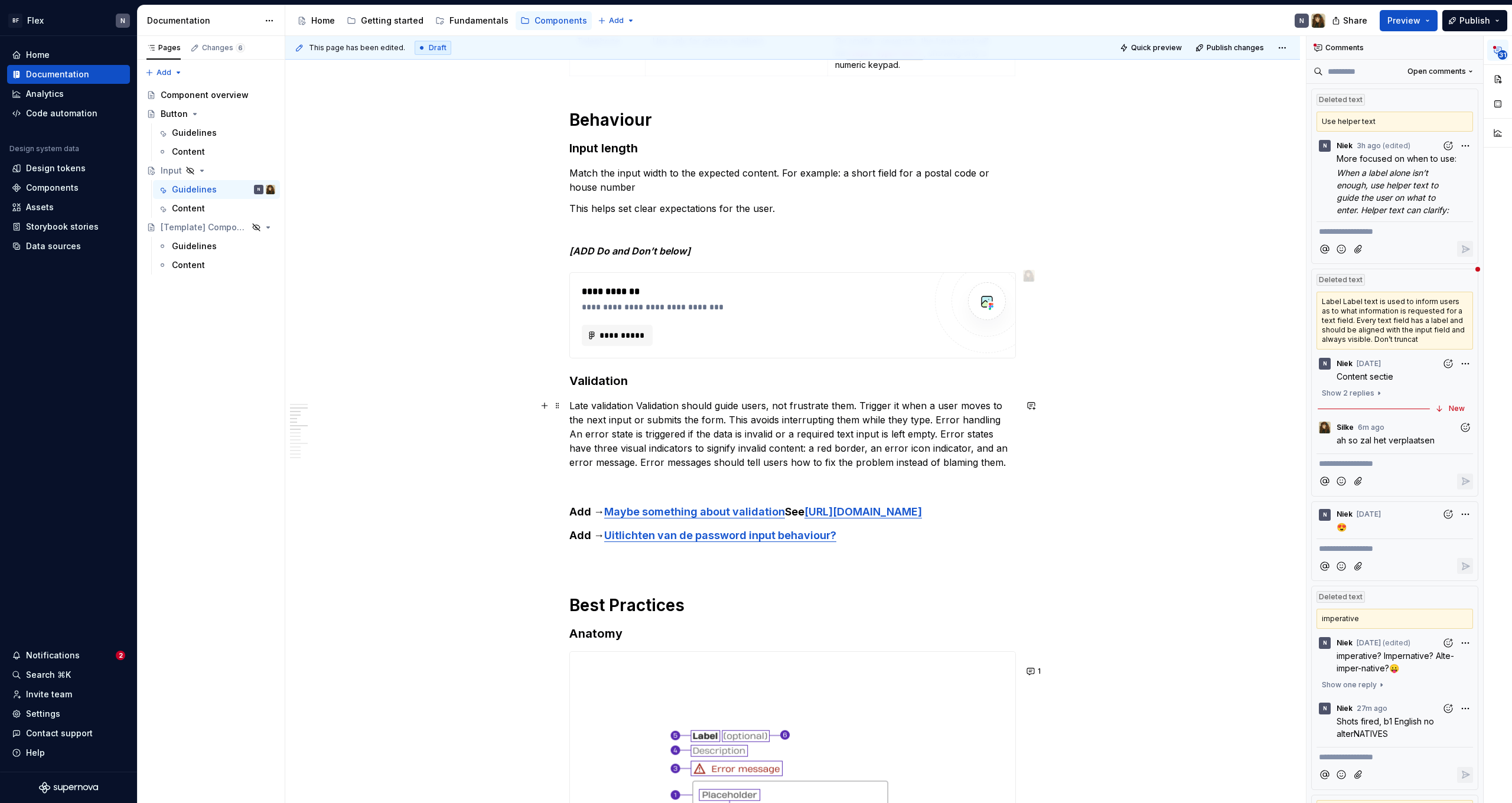
click at [708, 431] on p "Late validation Validation should guide users, not frustrate them. Trigger it w…" at bounding box center [792, 433] width 446 height 71
drag, startPoint x: 579, startPoint y: 383, endPoint x: 573, endPoint y: 384, distance: 6.1
click at [573, 384] on h3 "Validation" at bounding box center [792, 381] width 446 height 17
click at [729, 435] on p "Late validation Validation should guide users, not frustrate them. Trigger it w…" at bounding box center [792, 433] width 446 height 71
drag, startPoint x: 685, startPoint y: 407, endPoint x: 663, endPoint y: 407, distance: 22.0
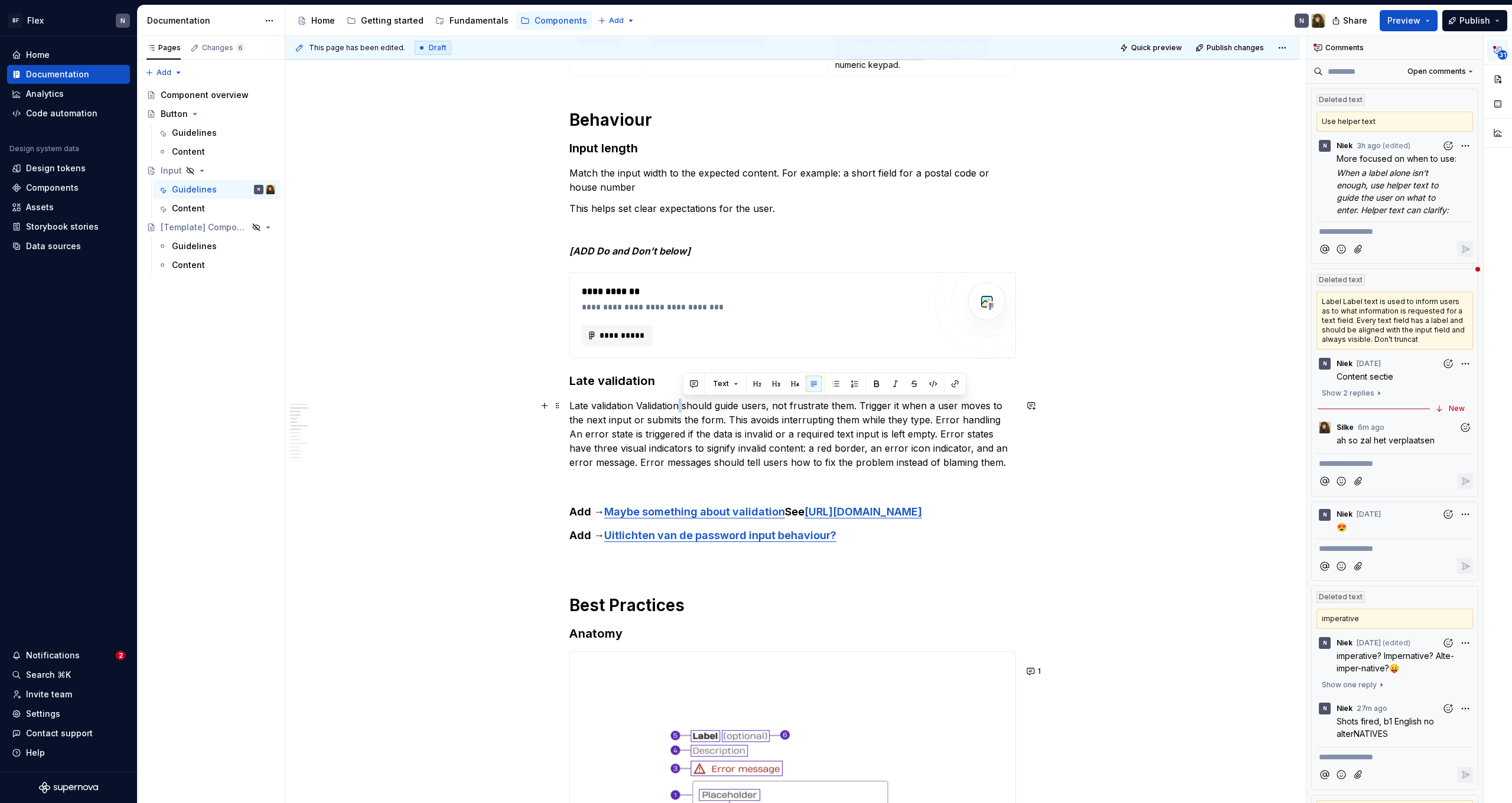
click at [684, 407] on p "Late validation Validation should guide users, not frustrate them. Trigger it w…" at bounding box center [792, 433] width 446 height 71
click at [649, 405] on p "Late validation Validation should guide users, not frustrate them. Trigger it w…" at bounding box center [792, 433] width 446 height 71
drag, startPoint x: 641, startPoint y: 407, endPoint x: 545, endPoint y: 400, distance: 96.3
click at [720, 429] on p "Validation should guide users, not frustrate them. Trigger it when a user moves…" at bounding box center [792, 433] width 446 height 71
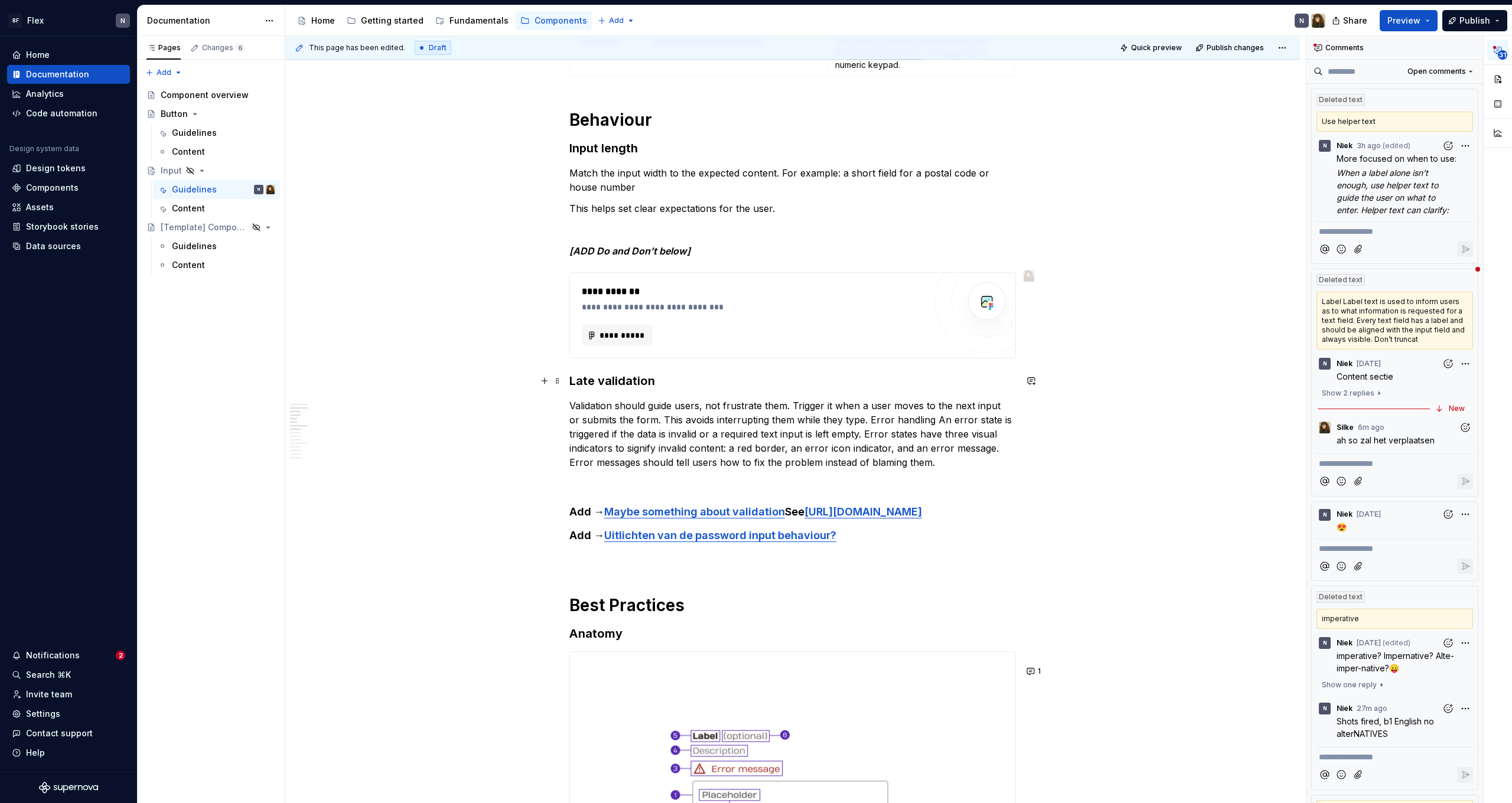
click at [590, 375] on h3 "Late validation" at bounding box center [792, 381] width 446 height 17
click at [647, 383] on h3 "Error validation" at bounding box center [792, 381] width 446 height 17
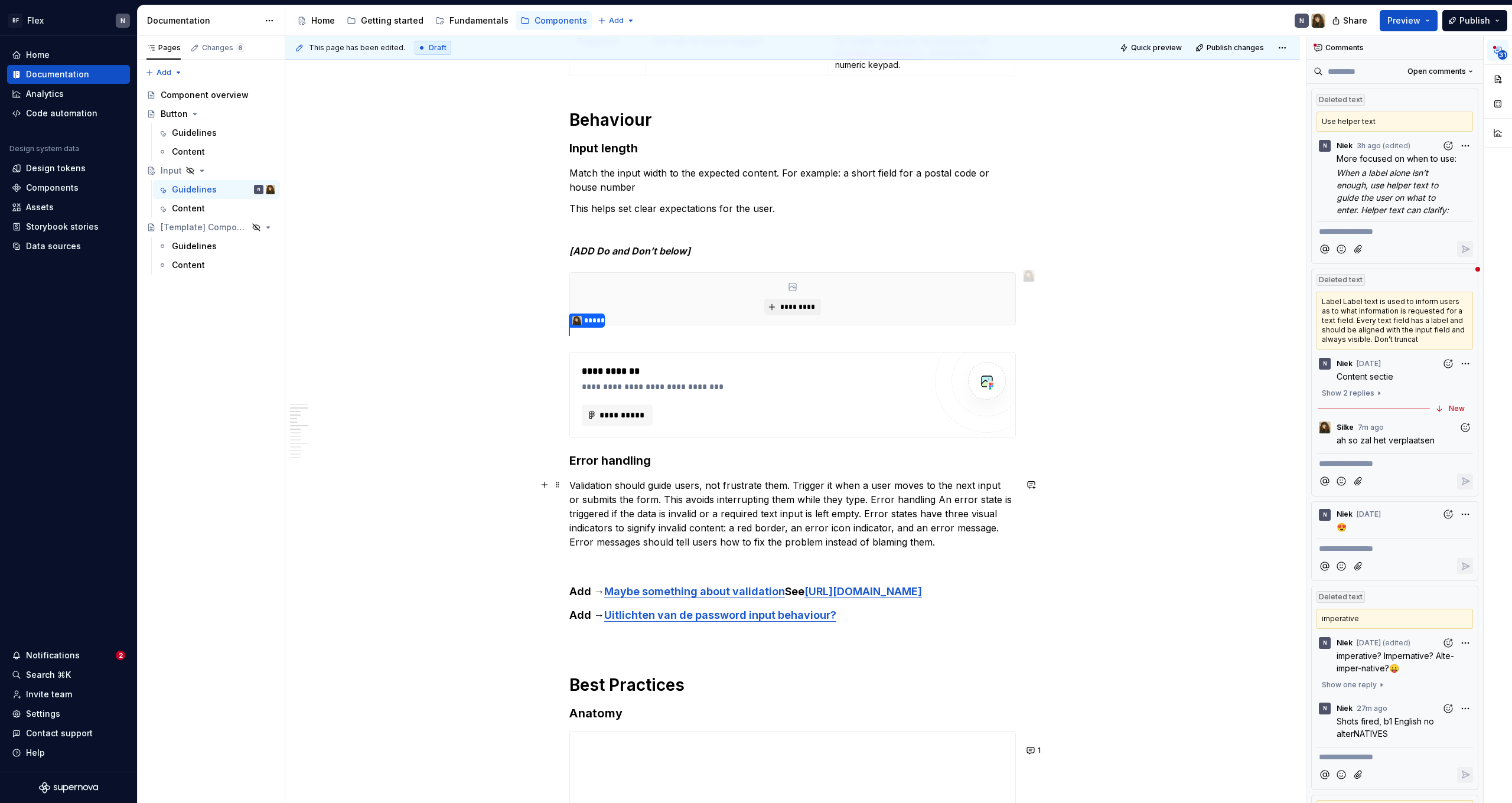
click at [664, 493] on p "Validation should guide users, not frustrate them. Trigger it when a user moves…" at bounding box center [792, 513] width 446 height 71
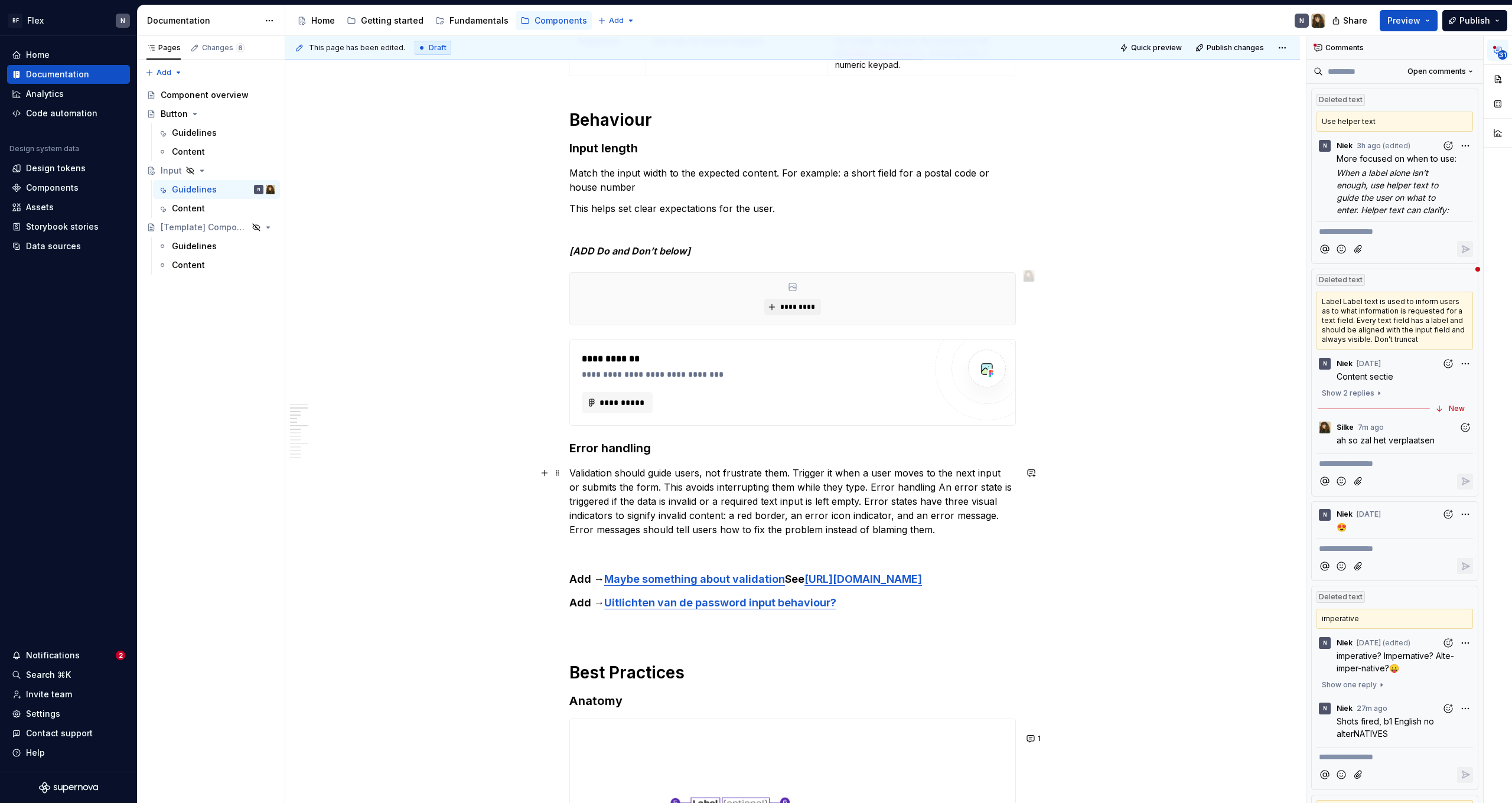
drag, startPoint x: 577, startPoint y: 474, endPoint x: 577, endPoint y: 485, distance: 11.0
click at [577, 474] on p "Validation should guide users, not frustrate them. Trigger it when a user moves…" at bounding box center [792, 501] width 446 height 71
drag, startPoint x: 571, startPoint y: 474, endPoint x: 577, endPoint y: 481, distance: 9.2
click at [572, 475] on div "This page has been edited. Draft Quick preview Publish changes Hidden page Inpu…" at bounding box center [796, 419] width 1021 height 767
click at [587, 475] on p "Validation should guide users, not frustrate them. Trigger it when a user moves…" at bounding box center [792, 501] width 446 height 71
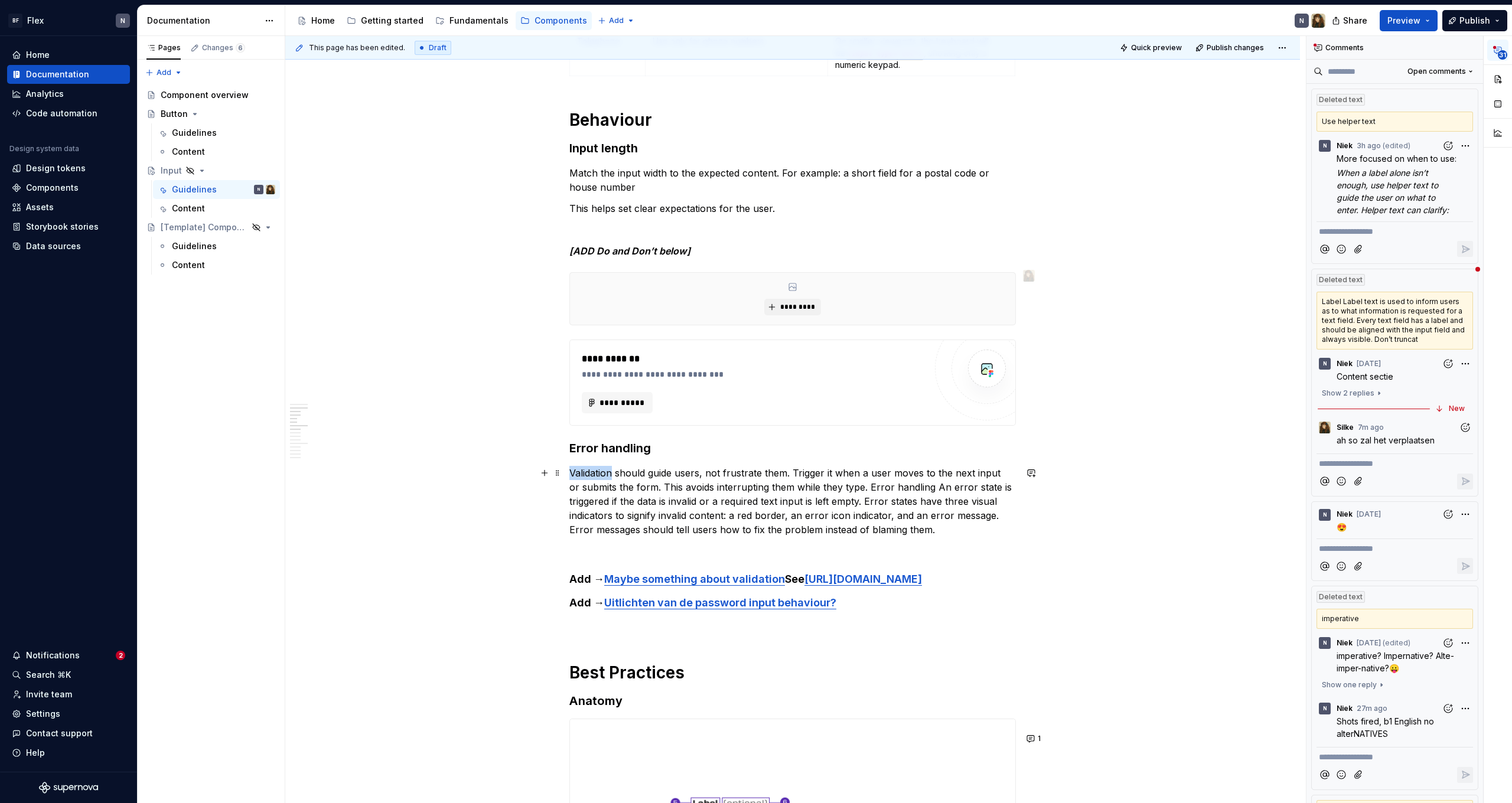
click at [587, 475] on p "Validation should guide users, not frustrate them. Trigger it when a user moves…" at bounding box center [792, 501] width 446 height 71
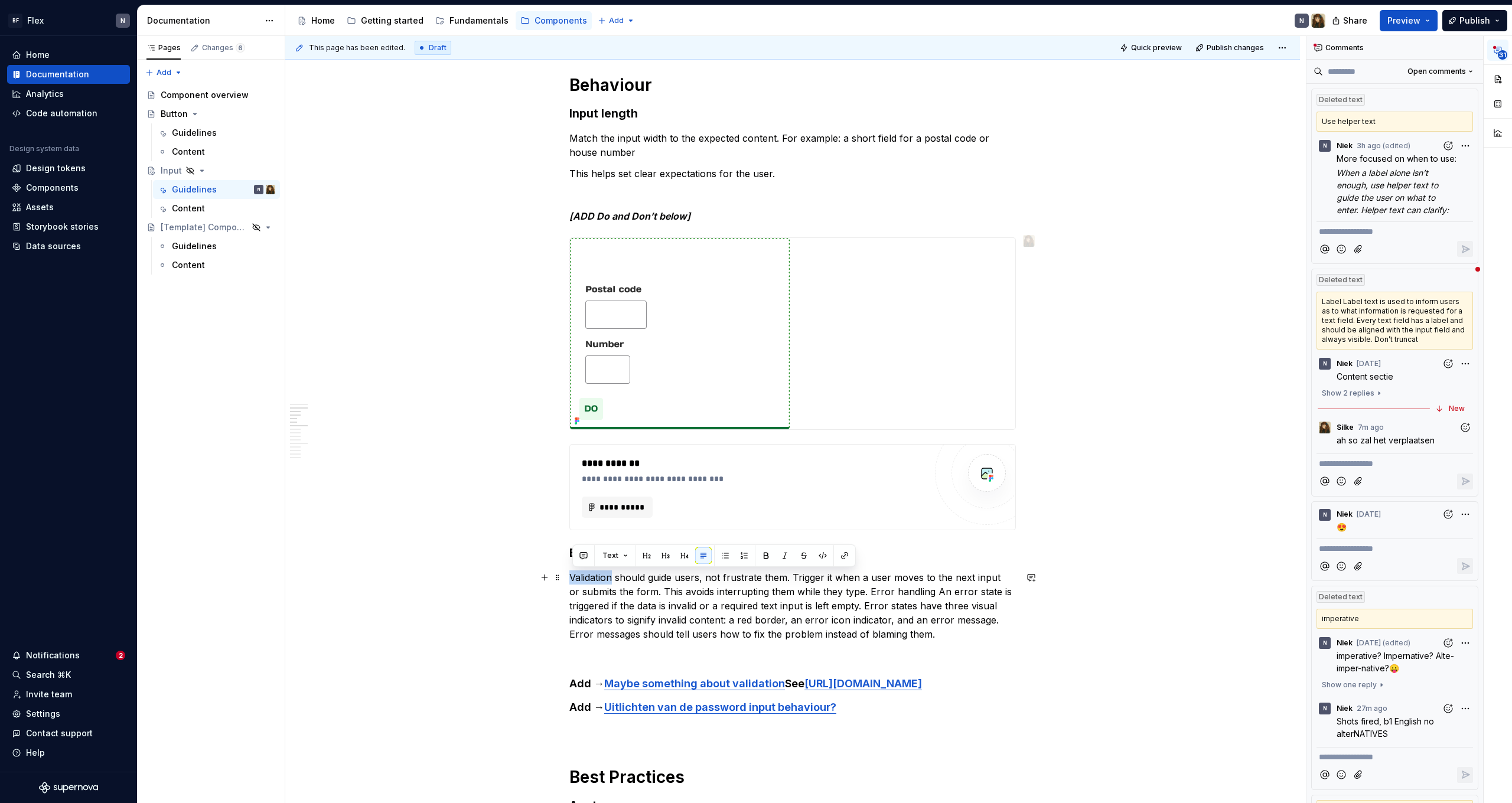
scroll to position [732, 0]
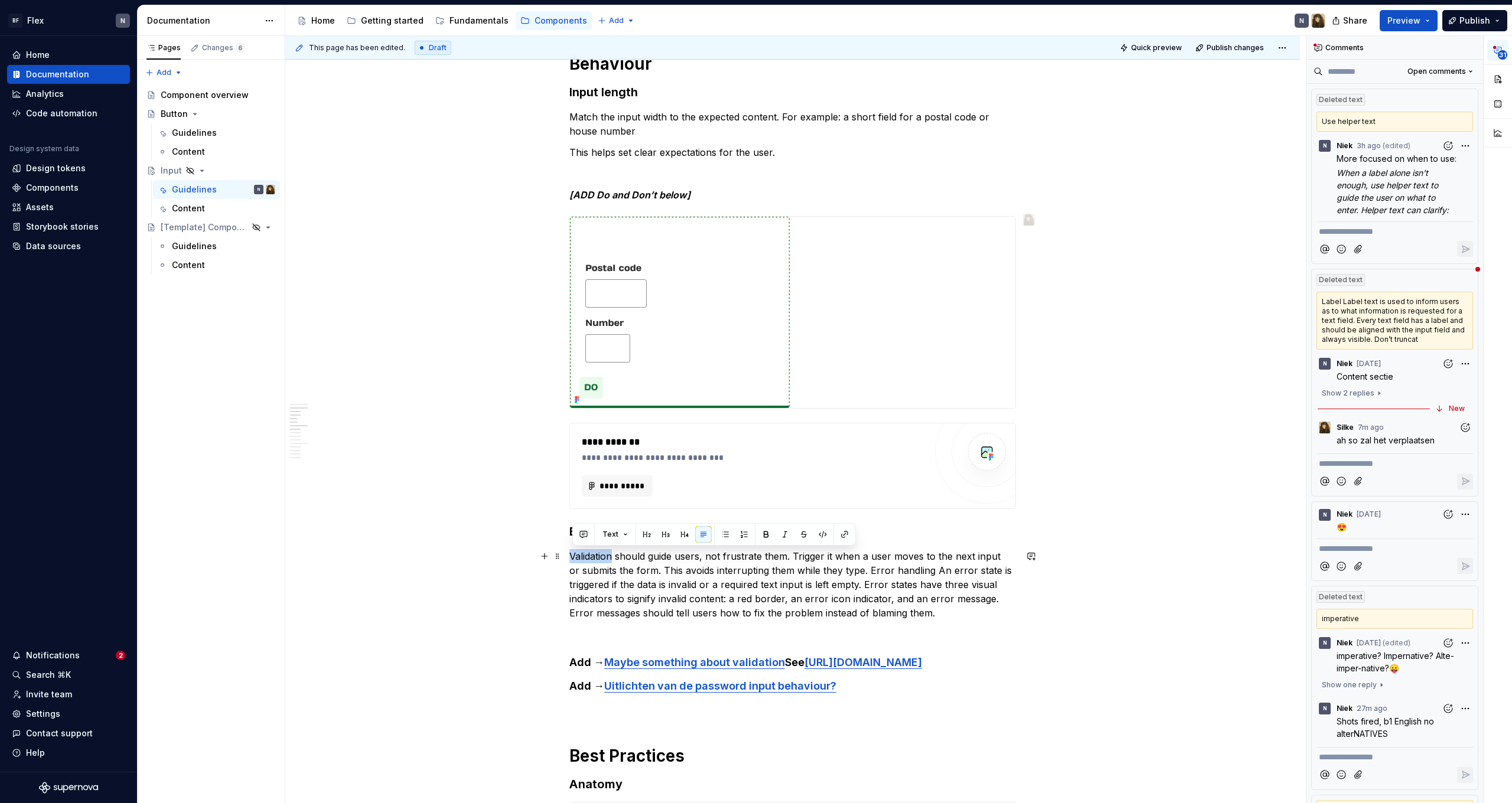
click at [604, 563] on p "Validation should guide users, not frustrate them. Trigger it when a user moves…" at bounding box center [792, 584] width 446 height 71
click at [612, 559] on p "Validation should guide users, not frustrate them. Trigger it when a user moves…" at bounding box center [792, 584] width 446 height 71
drag, startPoint x: 614, startPoint y: 555, endPoint x: 567, endPoint y: 551, distance: 47.2
click at [619, 575] on p "Validation should guide users, not frustrate them. Trigger it when a user moves…" at bounding box center [792, 584] width 446 height 71
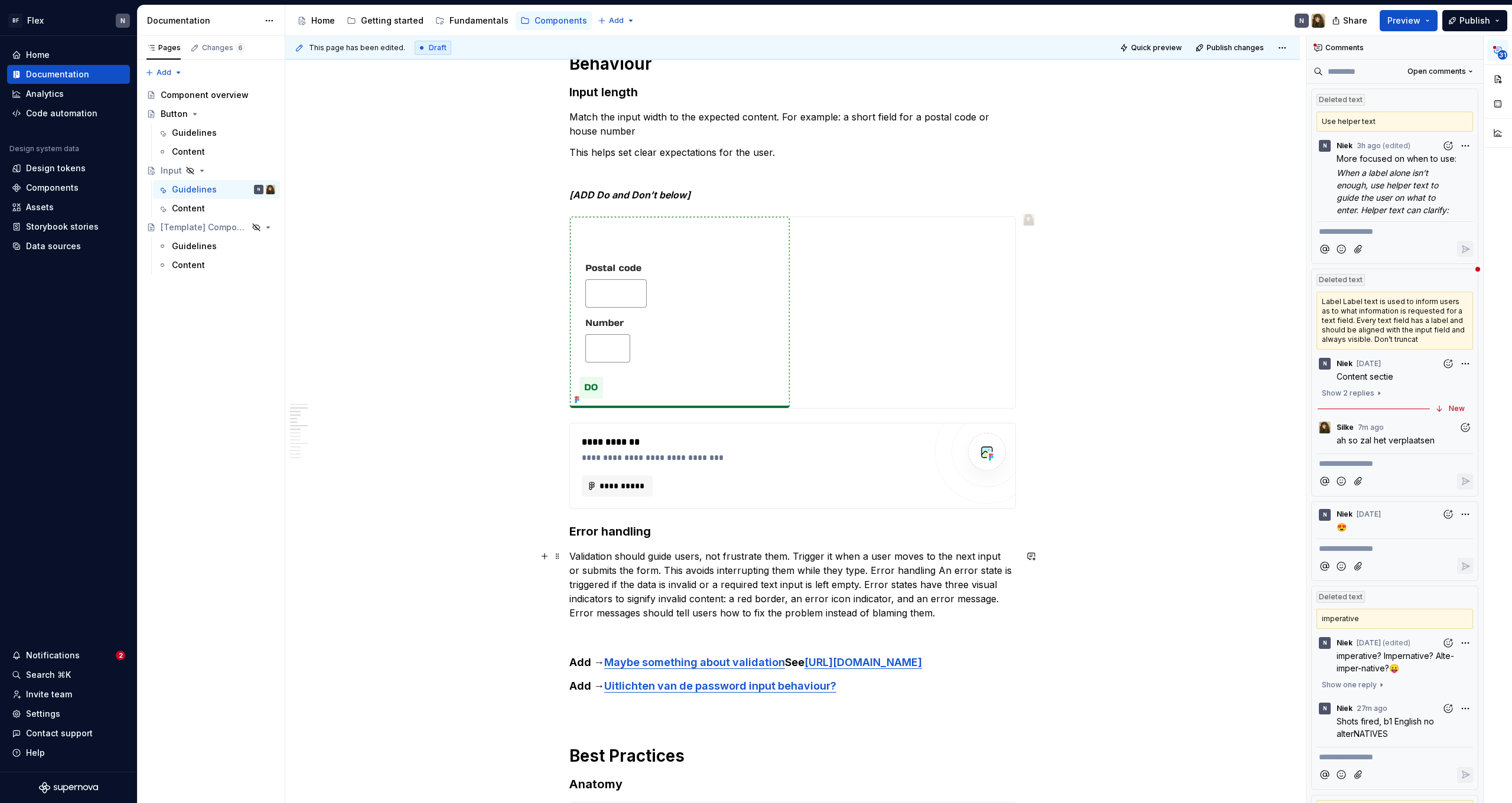
drag, startPoint x: 617, startPoint y: 555, endPoint x: 620, endPoint y: 575, distance: 20.2
click at [617, 555] on p "Validation should guide users, not frustrate them. Trigger it when a user moves…" at bounding box center [792, 584] width 446 height 71
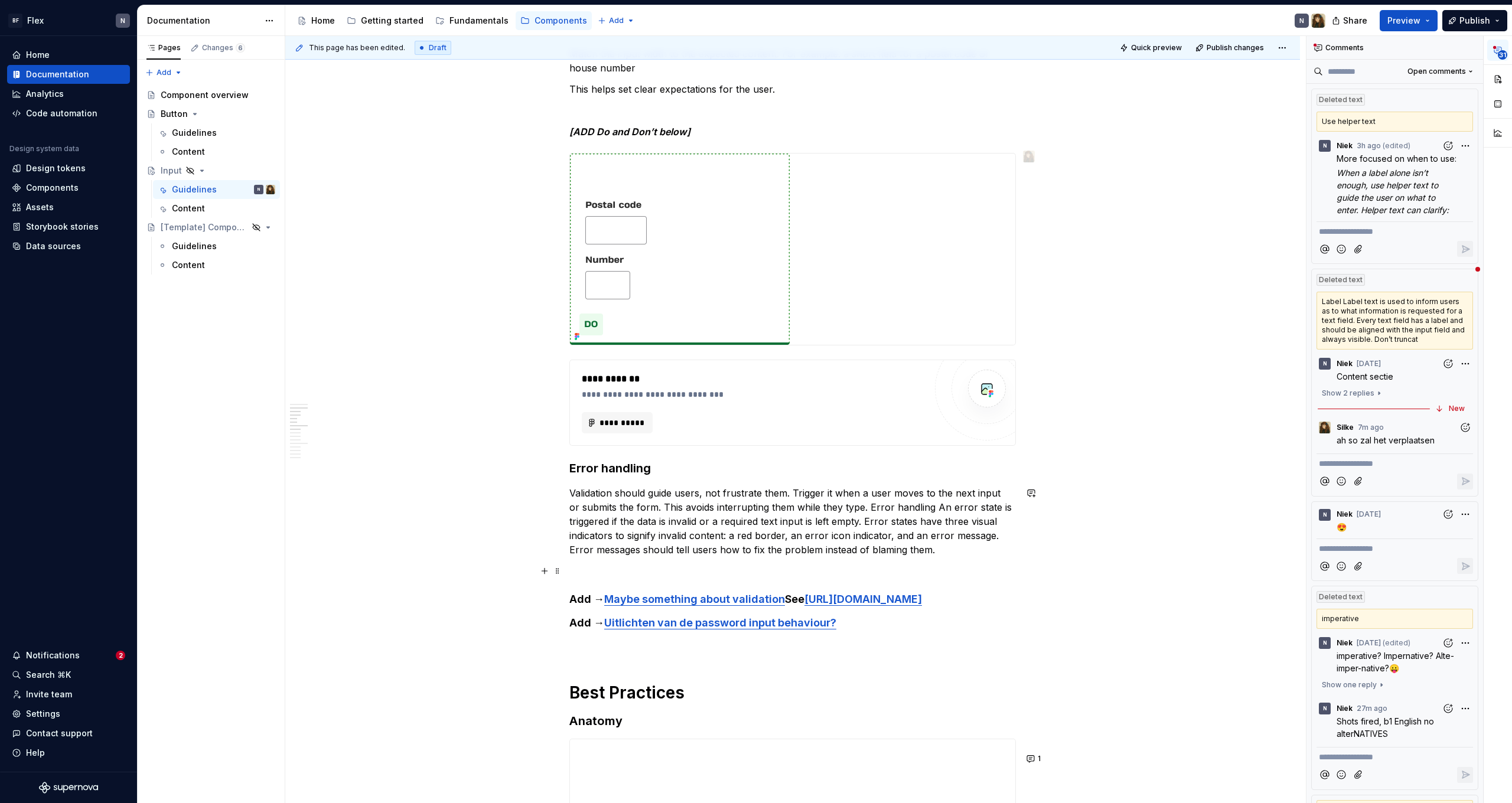
scroll to position [797, 0]
click at [910, 533] on p "Validation should guide users, not frustrate them. Trigger it when a user moves…" at bounding box center [792, 520] width 446 height 71
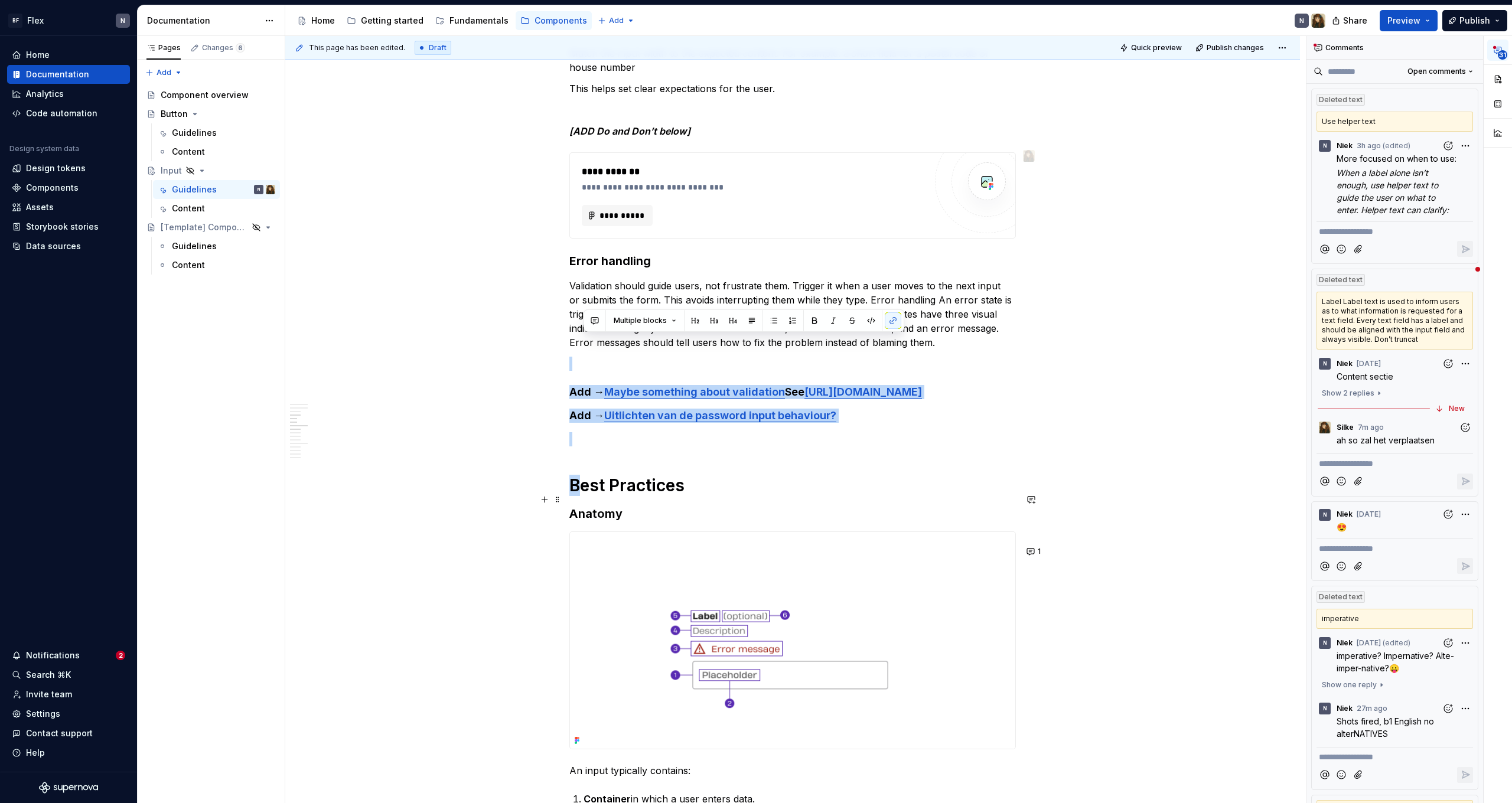
drag, startPoint x: 960, startPoint y: 552, endPoint x: 584, endPoint y: 490, distance: 381.1
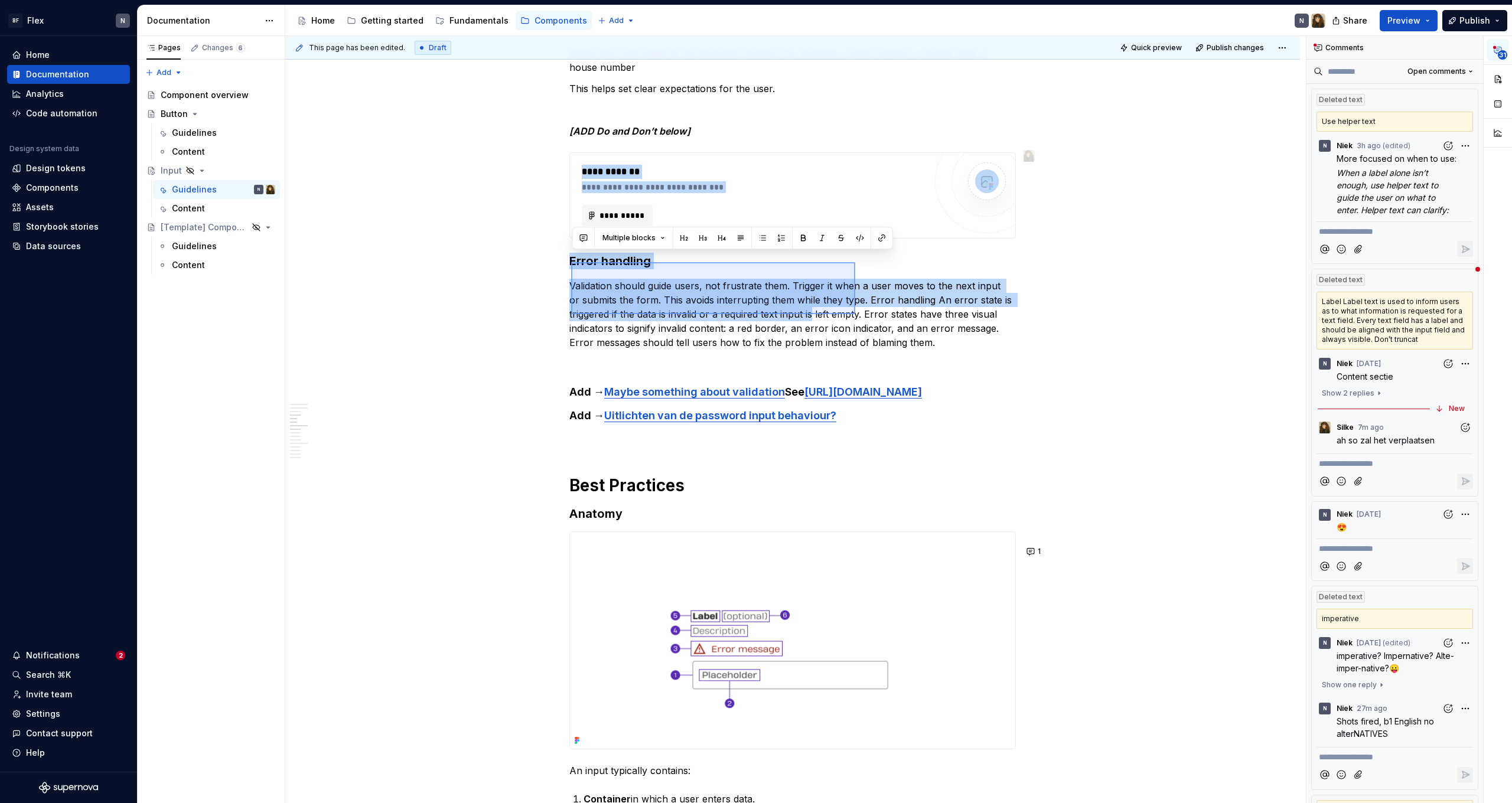
drag, startPoint x: 571, startPoint y: 262, endPoint x: 954, endPoint y: 332, distance: 389.3
click at [954, 332] on div "This page has been edited. Draft Quick preview Publish changes Hidden page Inpu…" at bounding box center [796, 419] width 1021 height 767
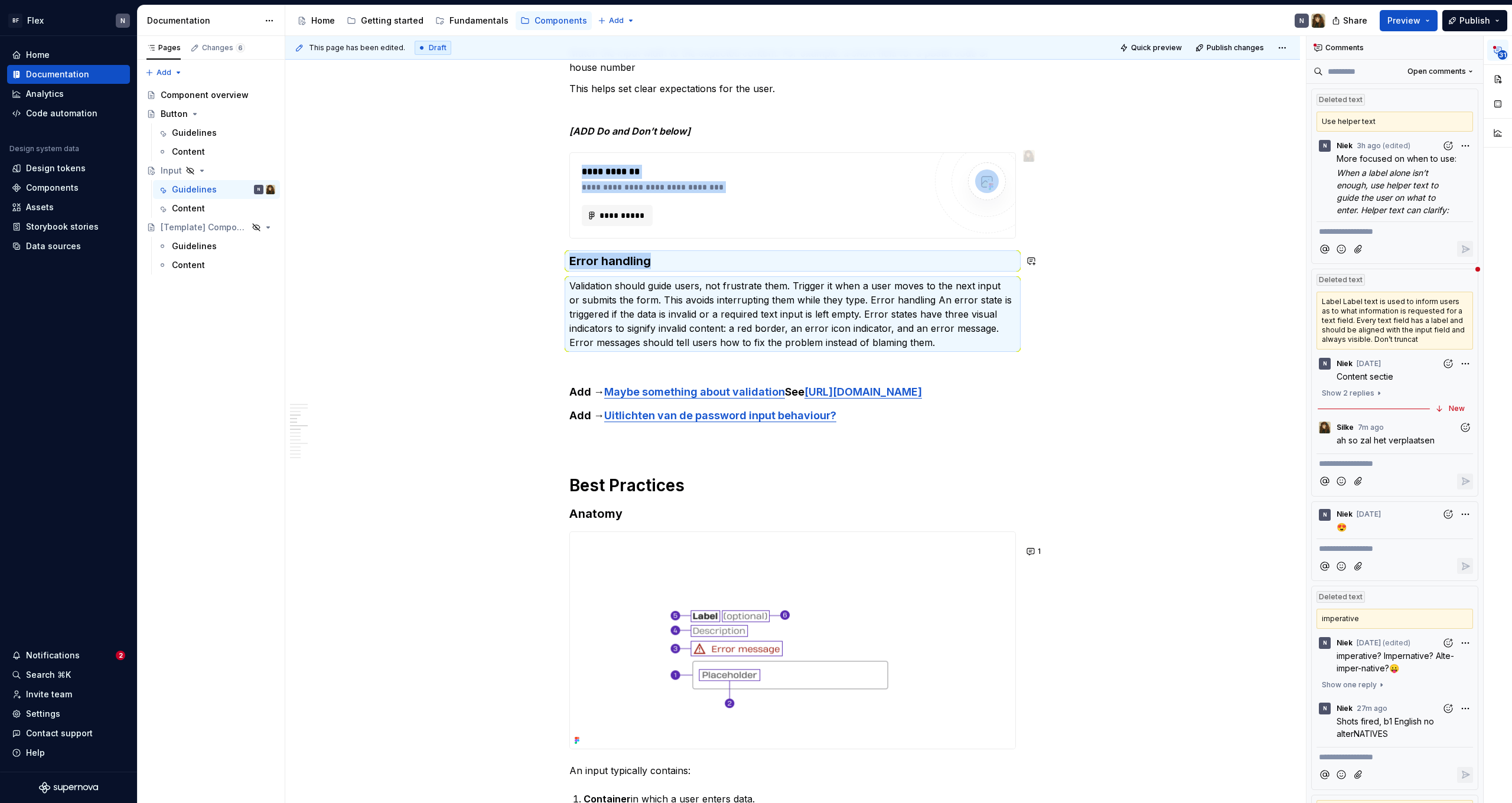
click at [954, 332] on p "Validation should guide users, not frustrate them. Trigger it when a user moves…" at bounding box center [792, 314] width 446 height 71
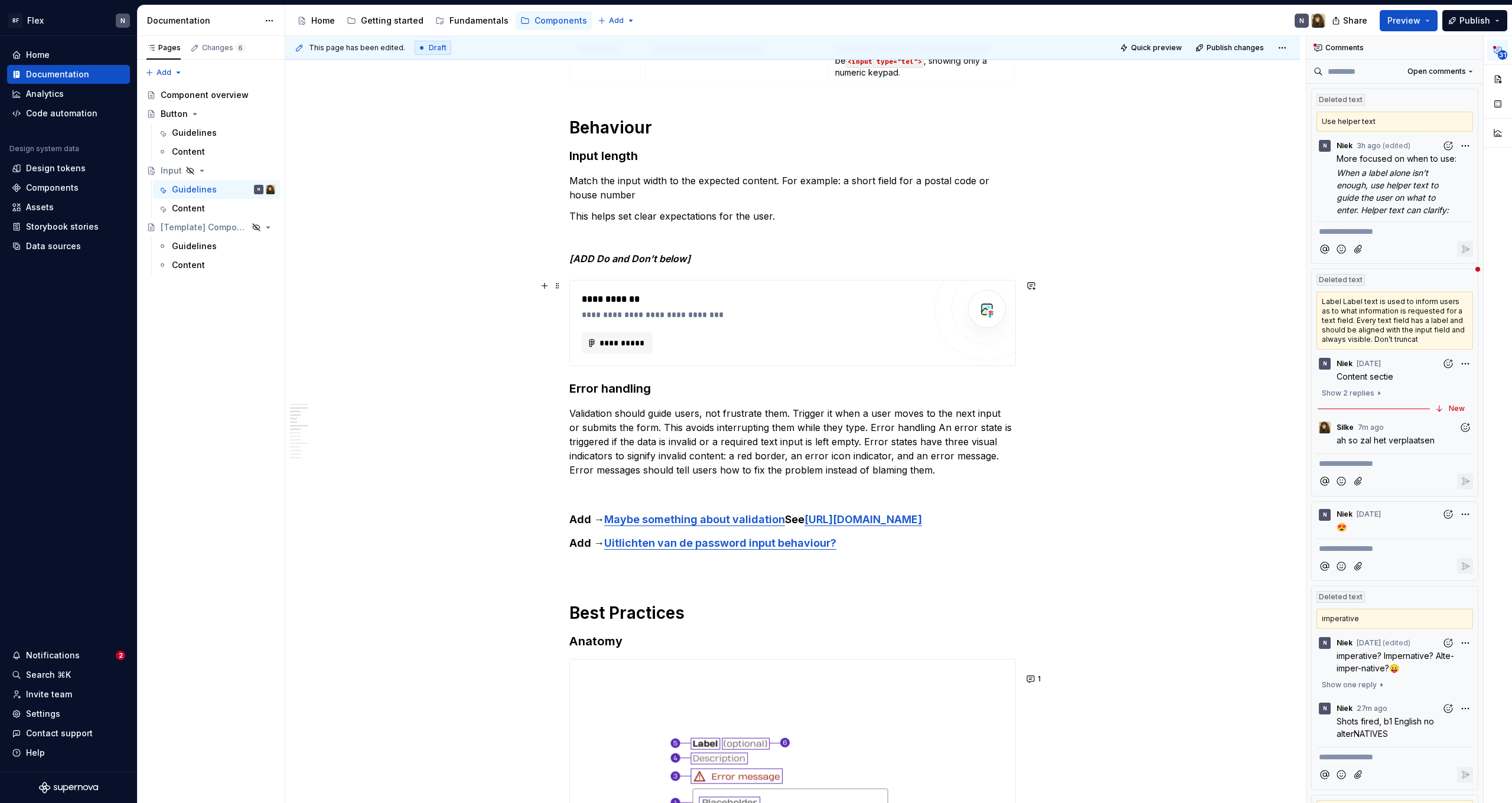
scroll to position [670, 0]
click at [877, 424] on p "Validation should guide users, not frustrate them. Trigger it when a user moves…" at bounding box center [792, 441] width 446 height 71
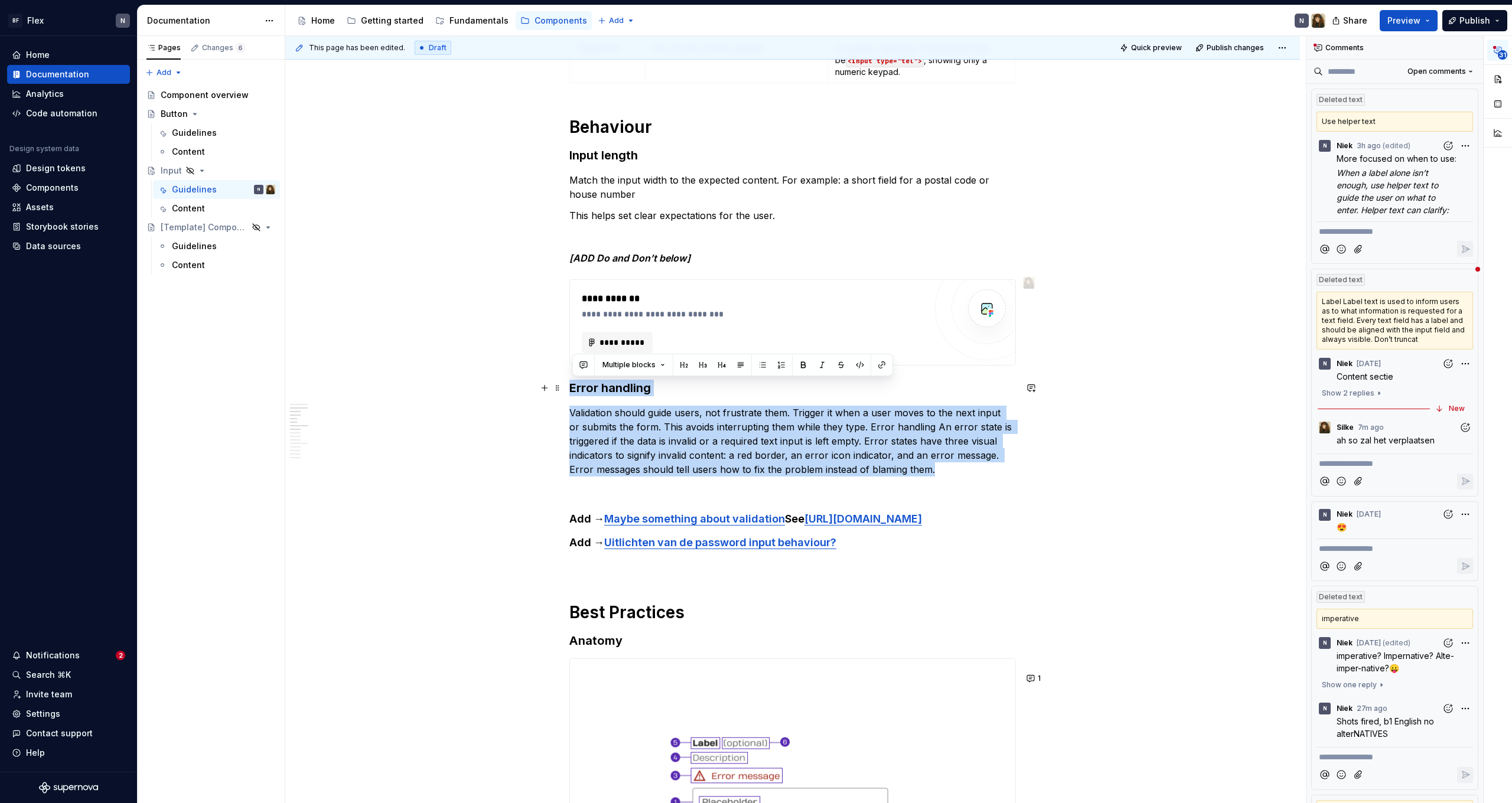
drag, startPoint x: 907, startPoint y: 458, endPoint x: 572, endPoint y: 385, distance: 342.9
copy div "Error handling Validation should guide users, not frustrate them. Trigger it wh…"
click at [856, 463] on p "Validation should guide users, not frustrate them. Trigger it when a user moves…" at bounding box center [792, 441] width 446 height 71
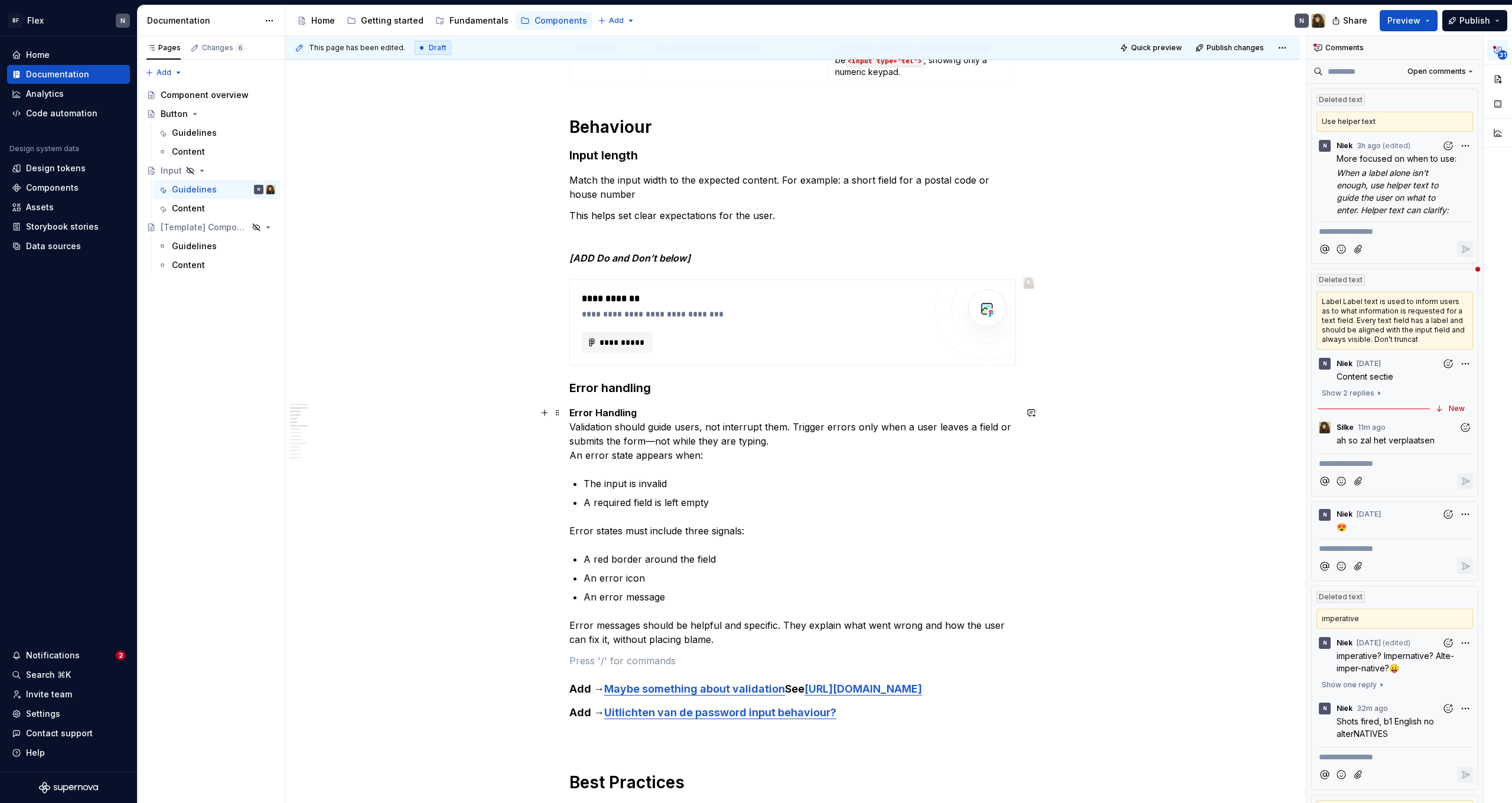
click at [644, 411] on p "Error Handling Validation should guide users, not interrupt them. Trigger error…" at bounding box center [792, 434] width 446 height 57
drag, startPoint x: 600, startPoint y: 413, endPoint x: 569, endPoint y: 412, distance: 31.0
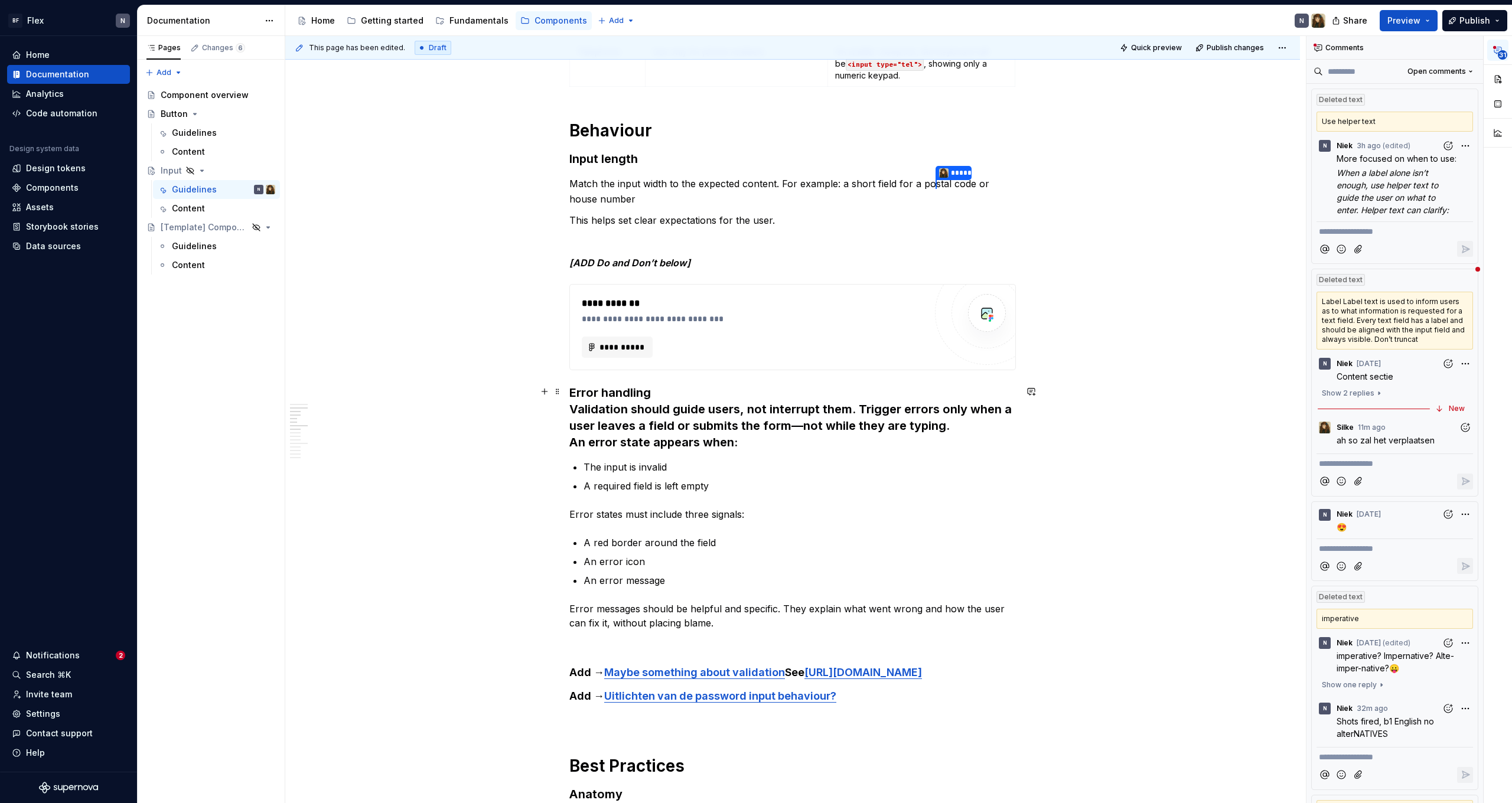
scroll to position [663, 0]
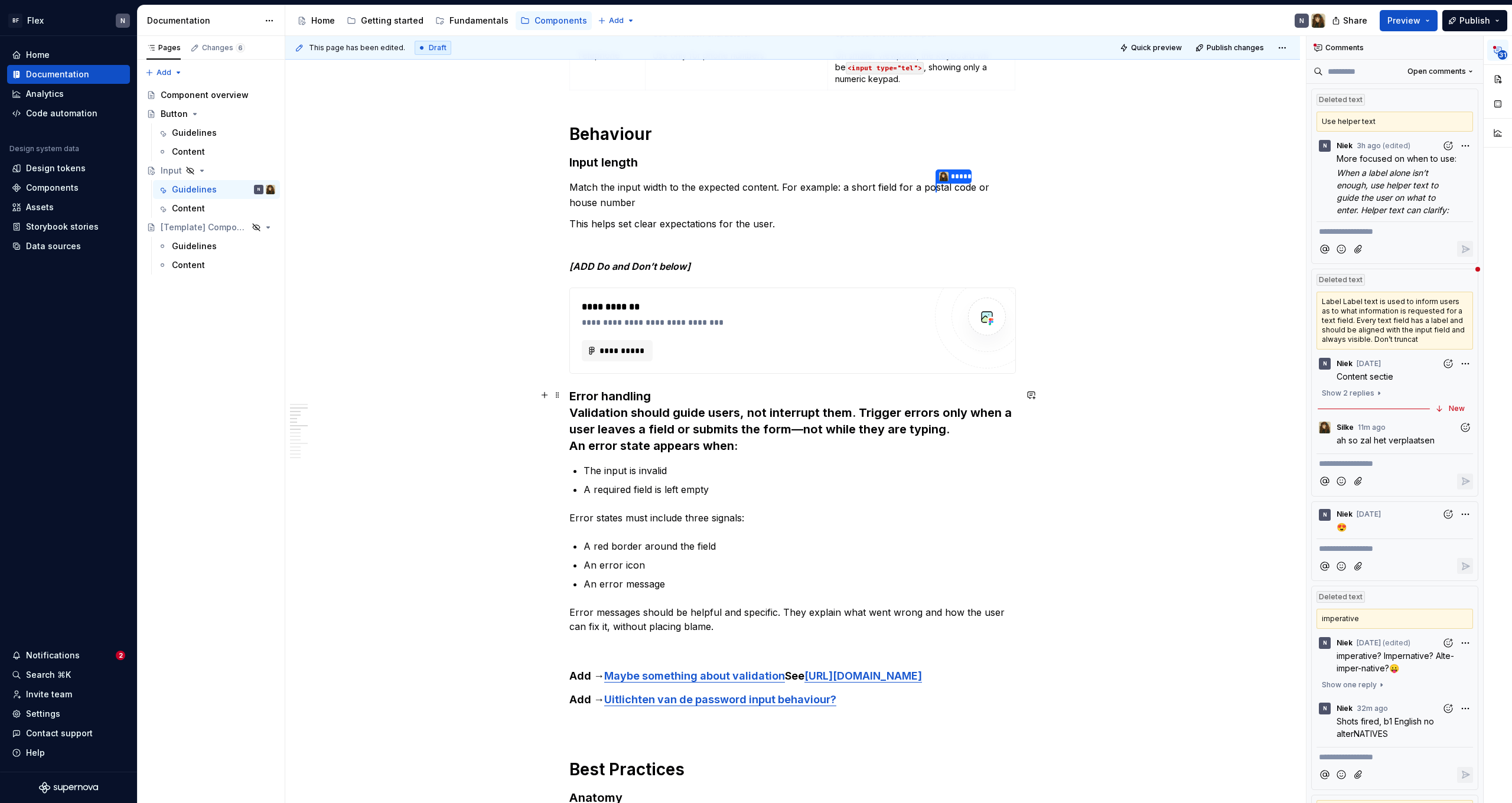
click at [577, 409] on h3 "Error handling Validation should guide users, not interrupt them. Trigger error…" at bounding box center [792, 421] width 446 height 66
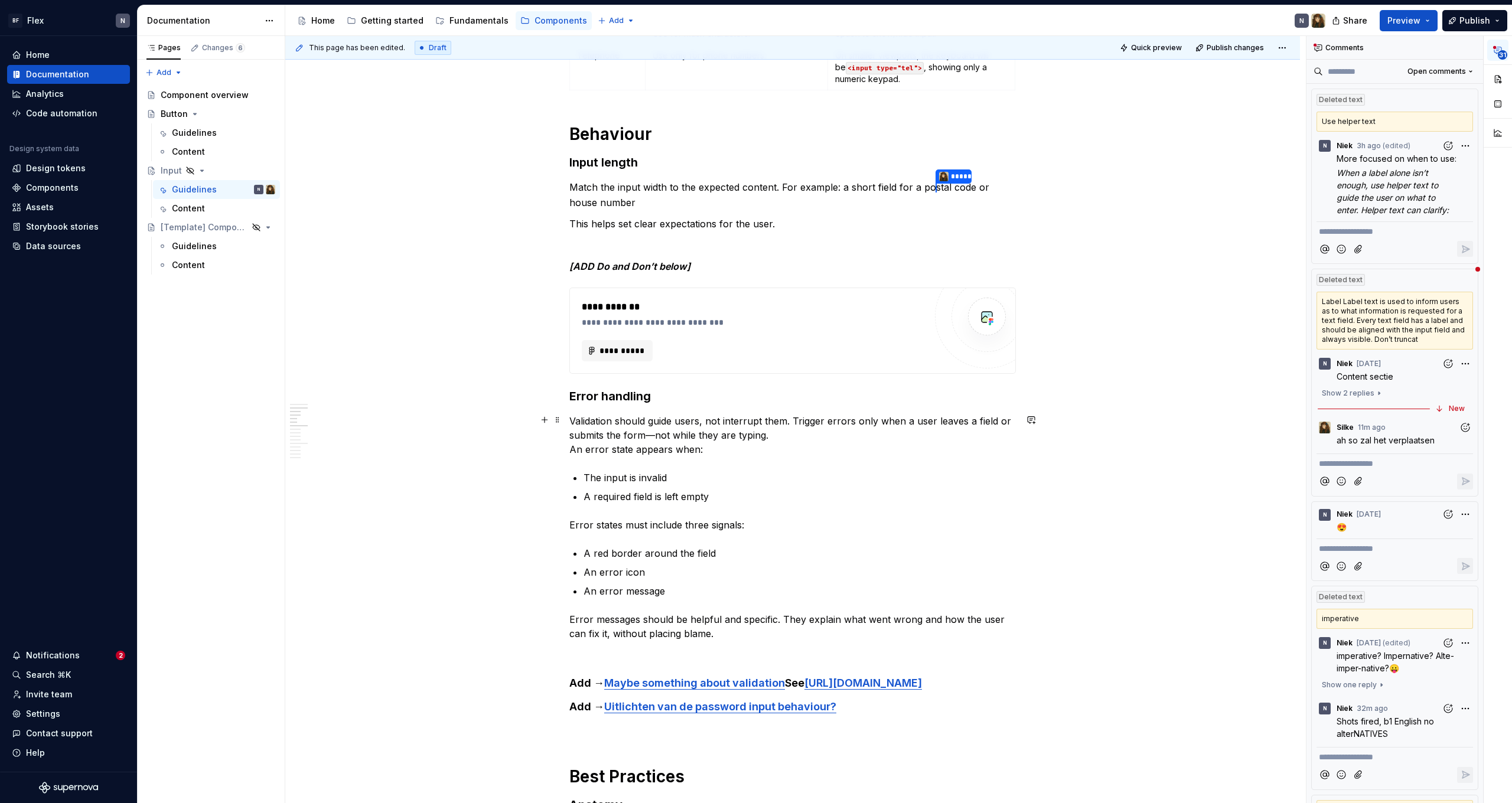
click at [655, 434] on p "Validation should guide users, not interrupt them. Trigger errors only when a u…" at bounding box center [792, 435] width 446 height 42
click at [734, 444] on p "Validation should guide users, not interrupt them. Trigger errors only when a u…" at bounding box center [792, 435] width 446 height 42
drag, startPoint x: 582, startPoint y: 476, endPoint x: 582, endPoint y: 485, distance: 9.0
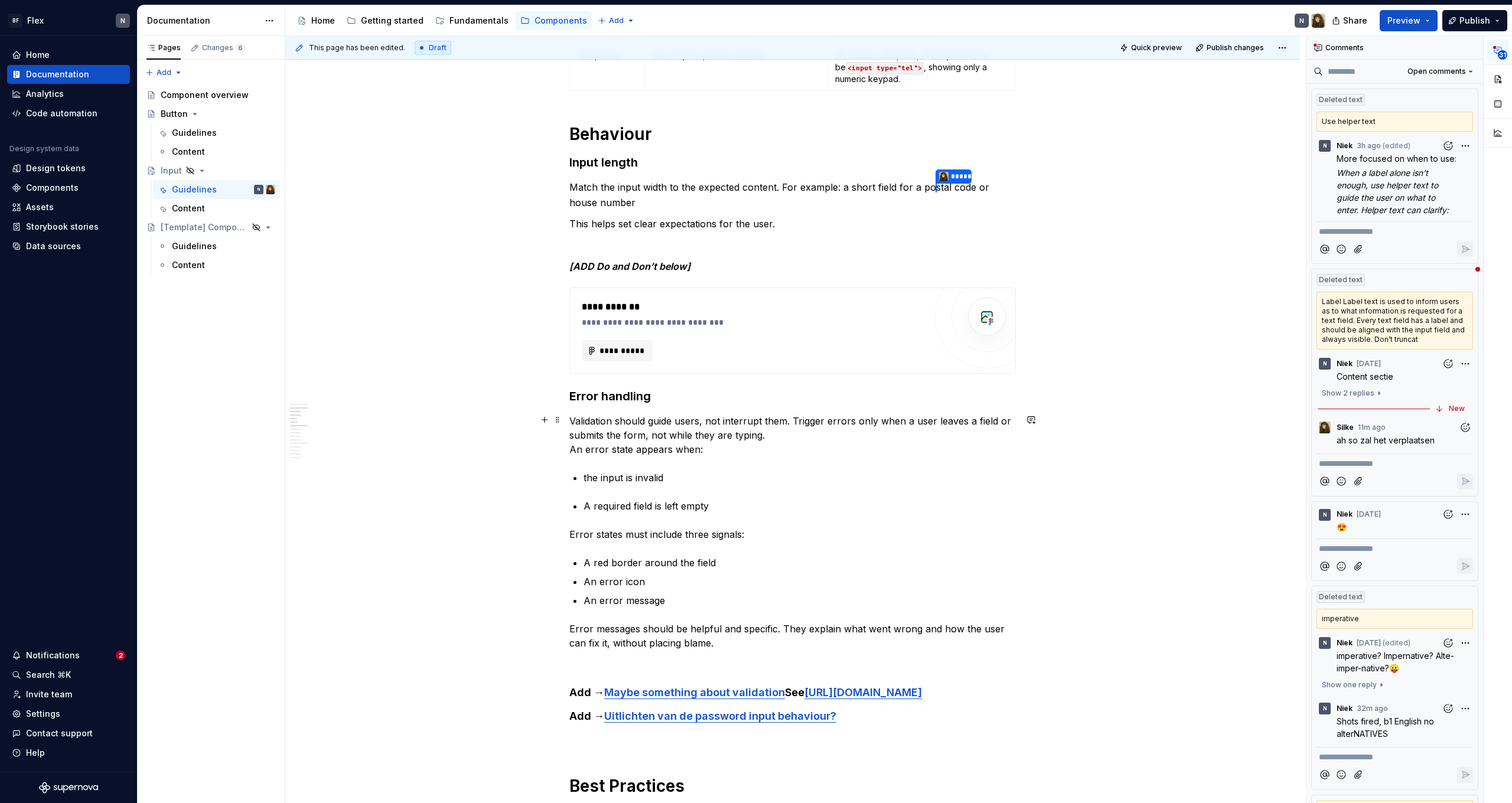
click at [605, 454] on p "Validation should guide users, not interrupt them. Trigger errors only when a u…" at bounding box center [792, 435] width 446 height 42
click at [588, 507] on p "A required field is left empty" at bounding box center [800, 506] width 432 height 14
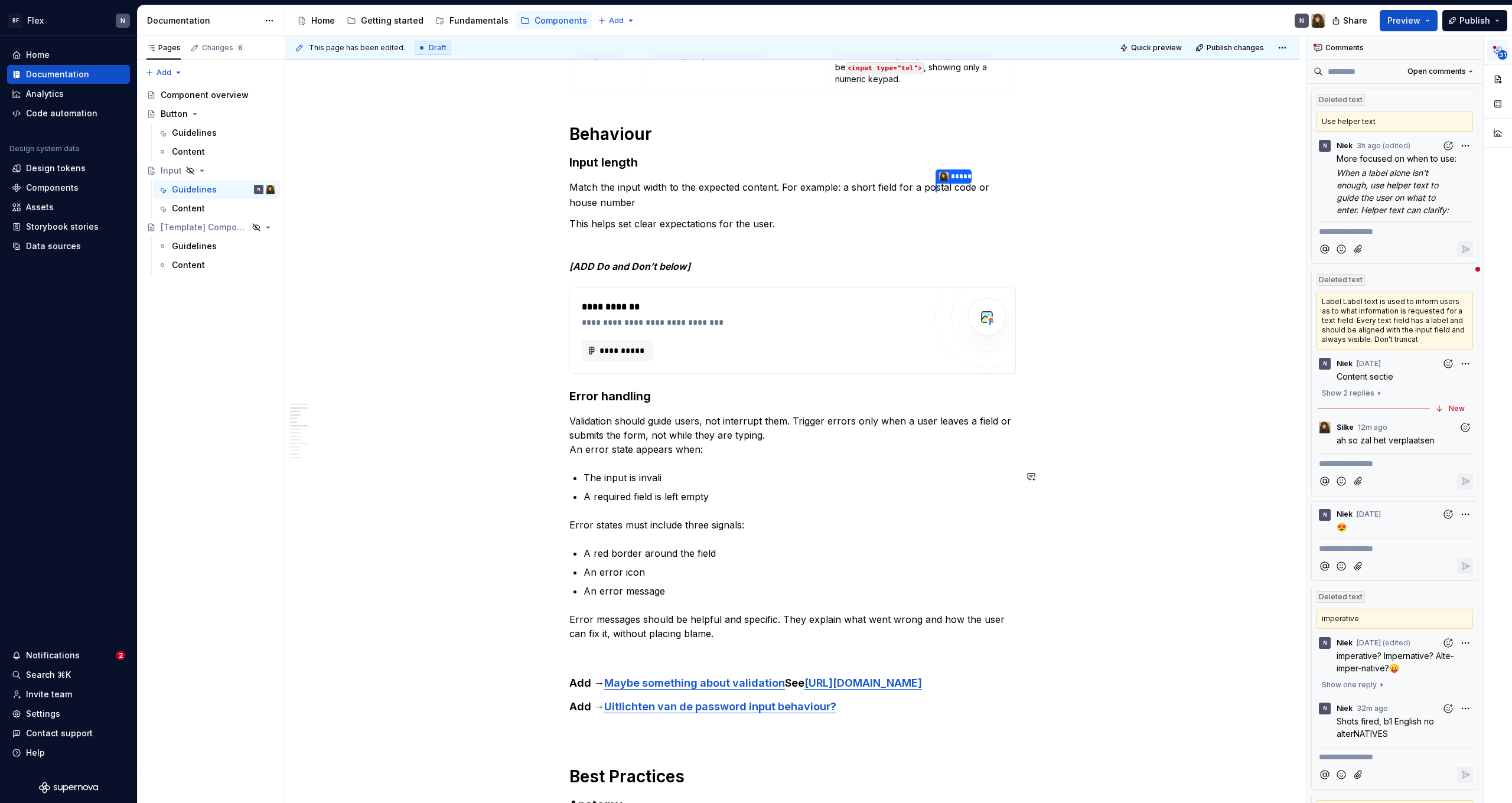
click at [760, 448] on p "Validation should guide users, not interrupt them. Trigger errors only when a u…" at bounding box center [792, 435] width 446 height 42
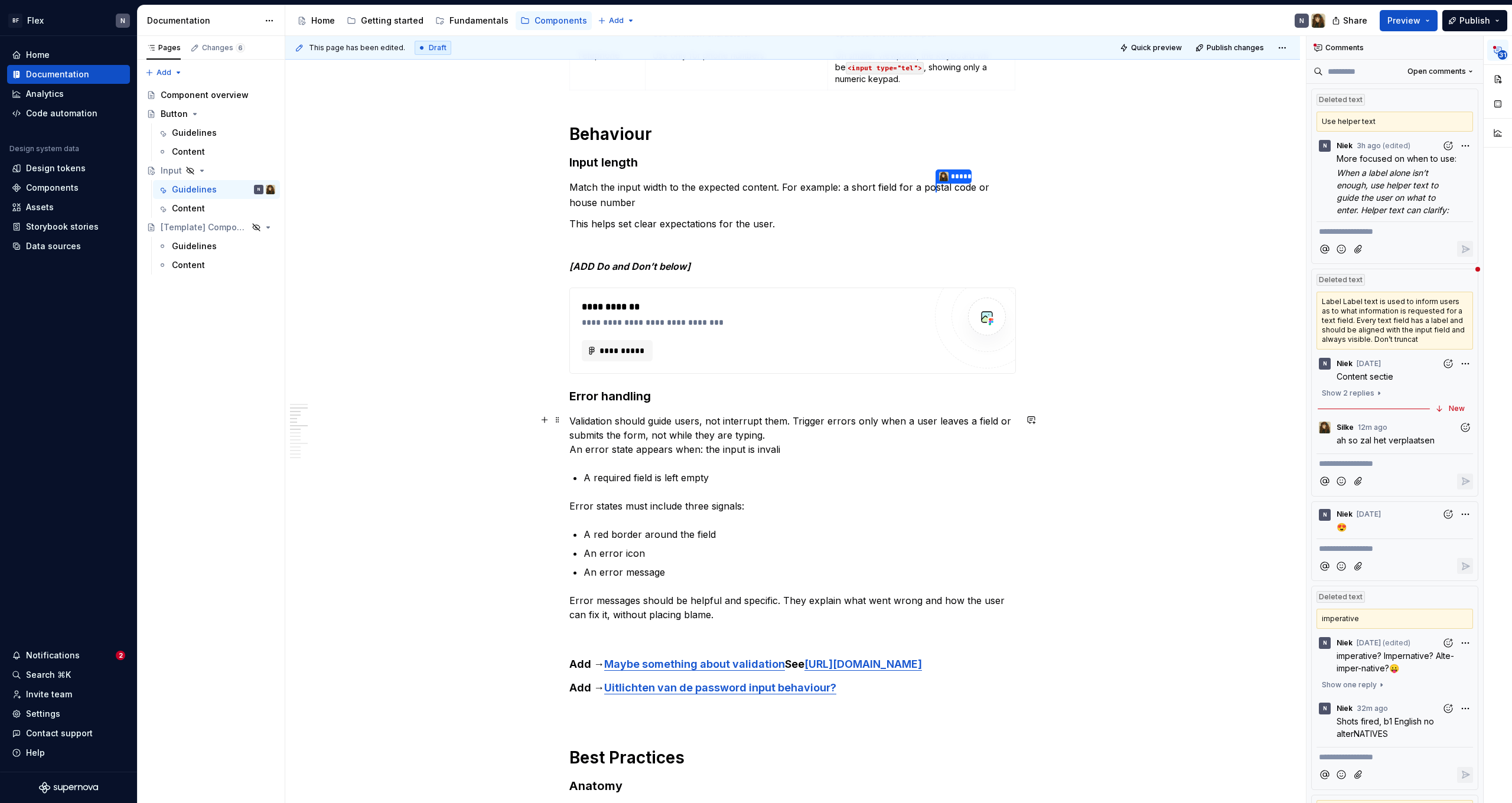
drag, startPoint x: 703, startPoint y: 449, endPoint x: 698, endPoint y: 468, distance: 19.6
click at [701, 452] on p "Validation should guide users, not interrupt them. Trigger errors only when a u…" at bounding box center [792, 435] width 446 height 42
click at [794, 450] on p "Validation should guide users, not interrupt them. Trigger errors only when a u…" at bounding box center [792, 435] width 446 height 42
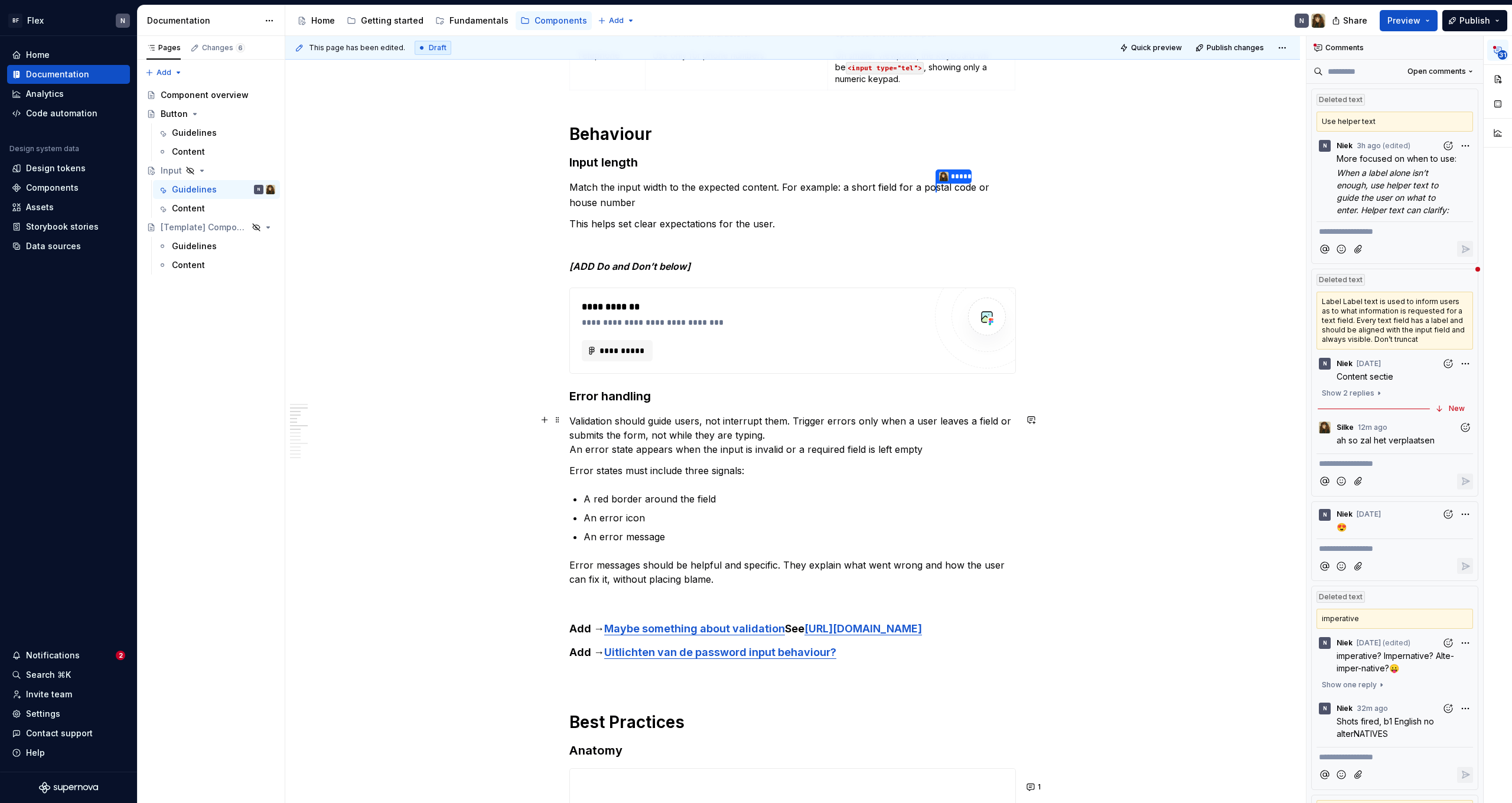
click at [924, 453] on p "Validation should guide users, not interrupt them. Trigger errors only when a u…" at bounding box center [792, 435] width 446 height 42
drag, startPoint x: 574, startPoint y: 448, endPoint x: 584, endPoint y: 463, distance: 18.0
click at [574, 449] on p "Validation should guide users, not interrupt them. Trigger errors only when a u…" at bounding box center [792, 435] width 446 height 42
click at [766, 450] on p "Validation should guide users, not interrupt them. Trigger errors only when a u…" at bounding box center [792, 435] width 446 height 42
click at [610, 347] on span "**********" at bounding box center [622, 351] width 46 height 12
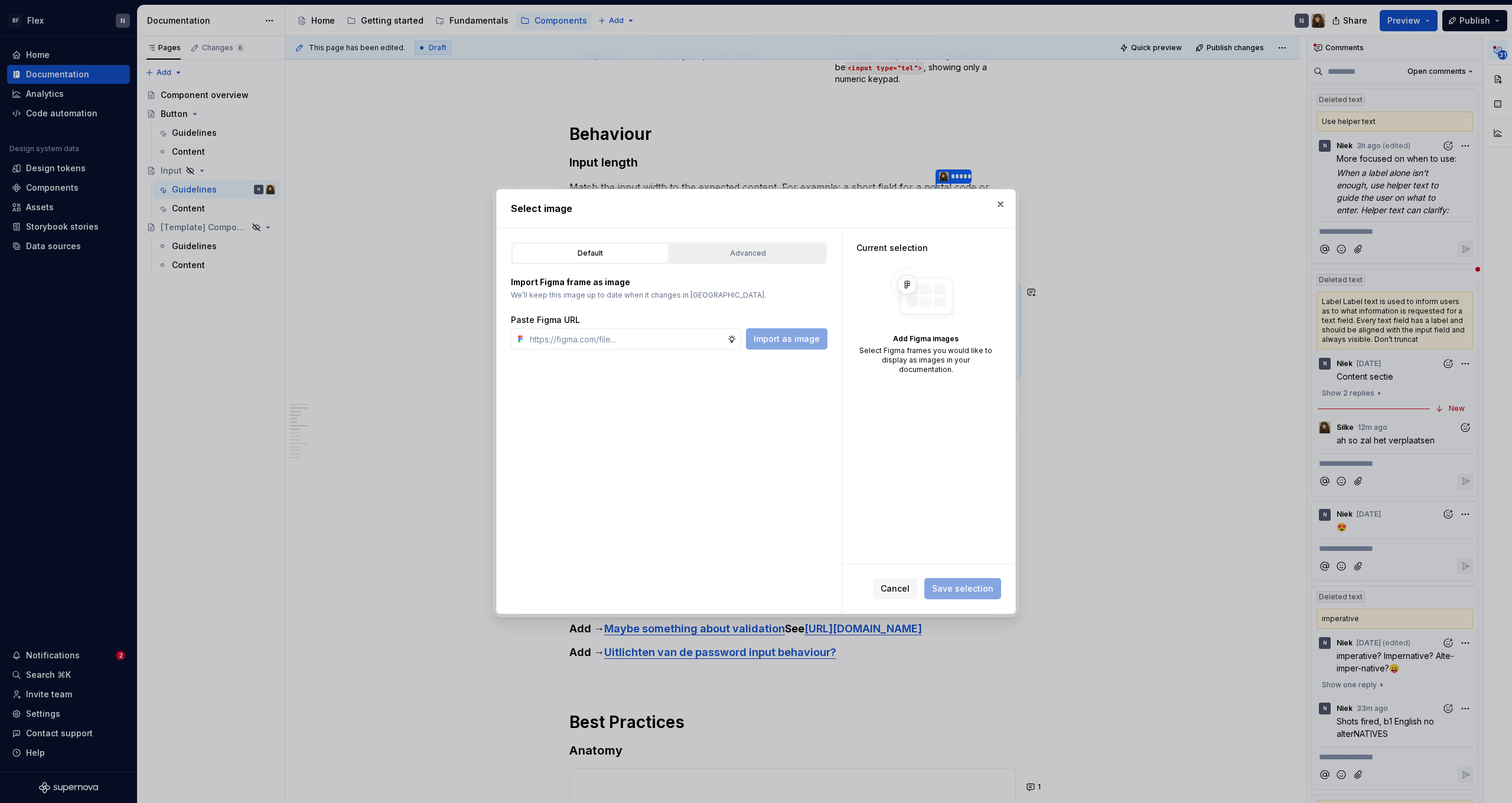
click at [733, 258] on div "Advanced" at bounding box center [747, 253] width 148 height 12
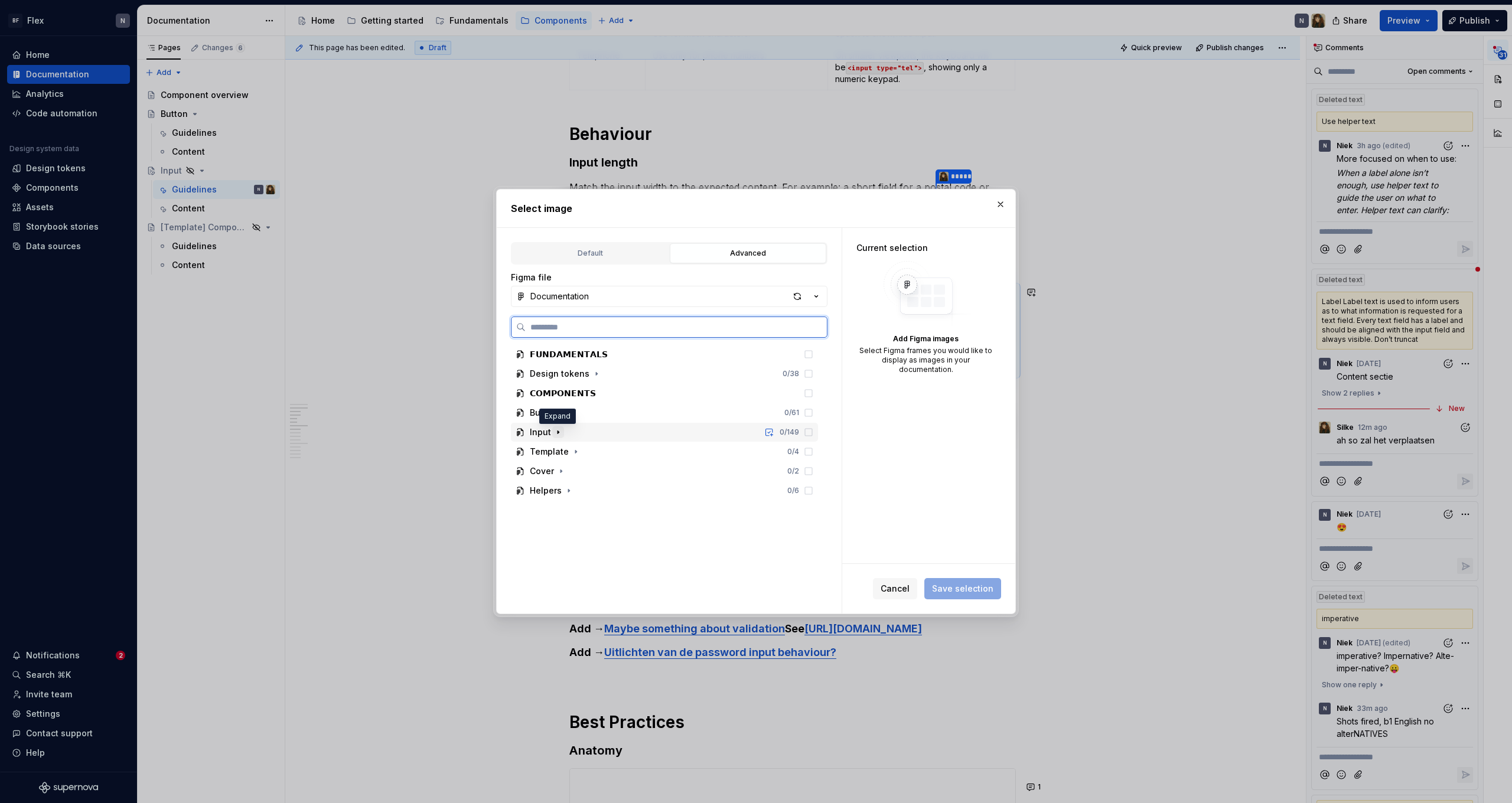
click at [558, 434] on icon "button" at bounding box center [558, 432] width 9 height 9
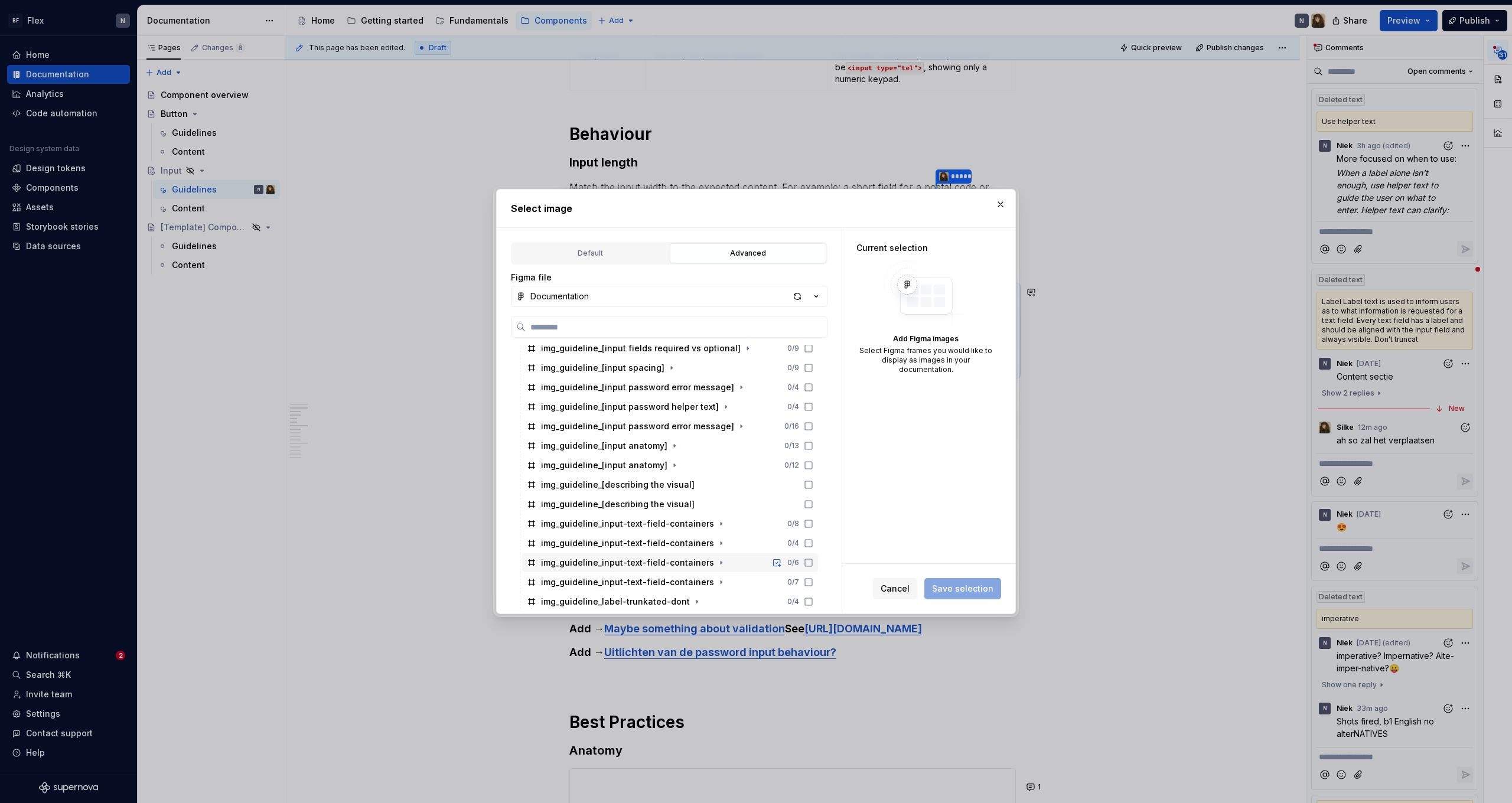
scroll to position [286, 0]
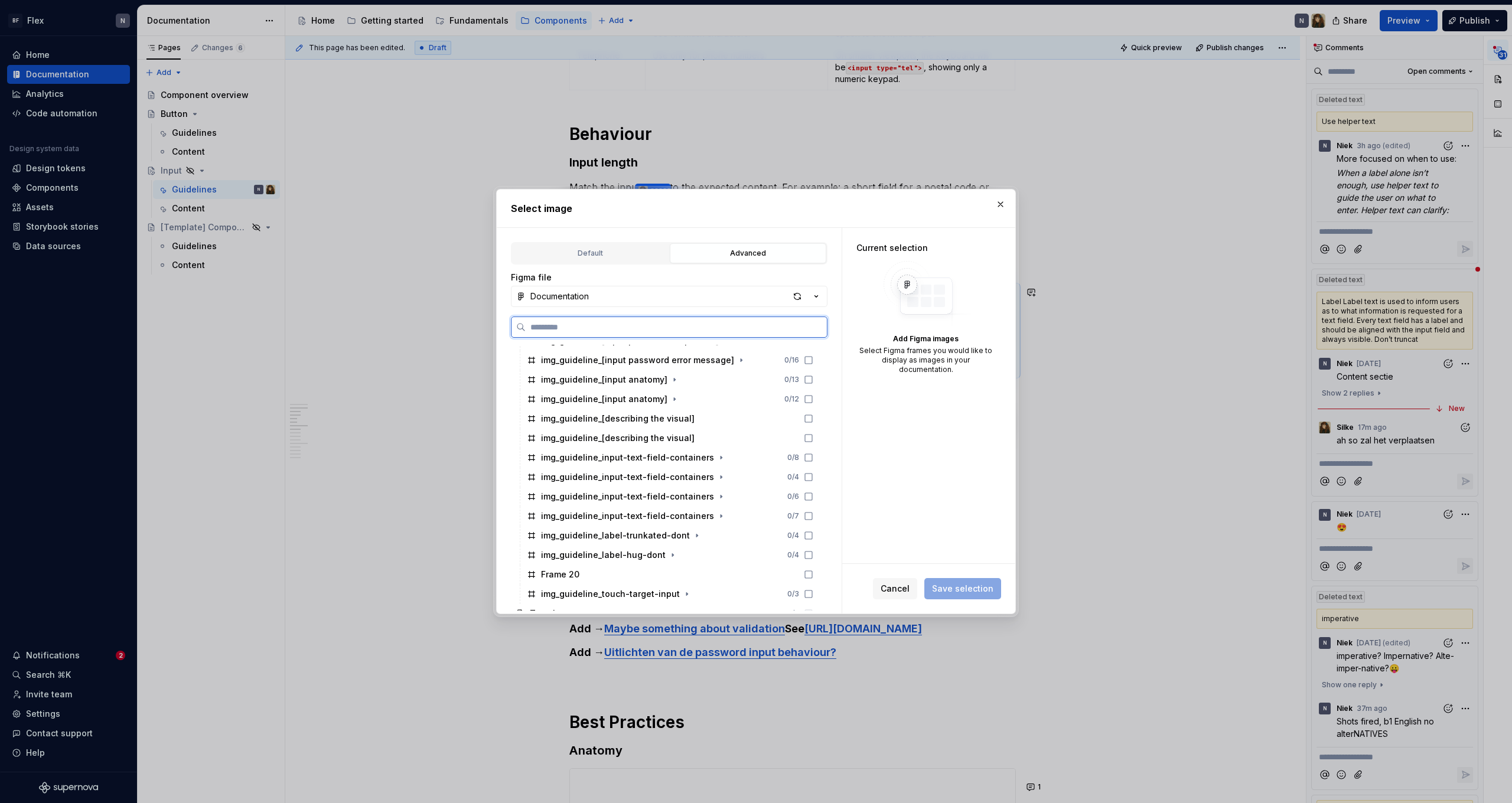
type textarea "*"
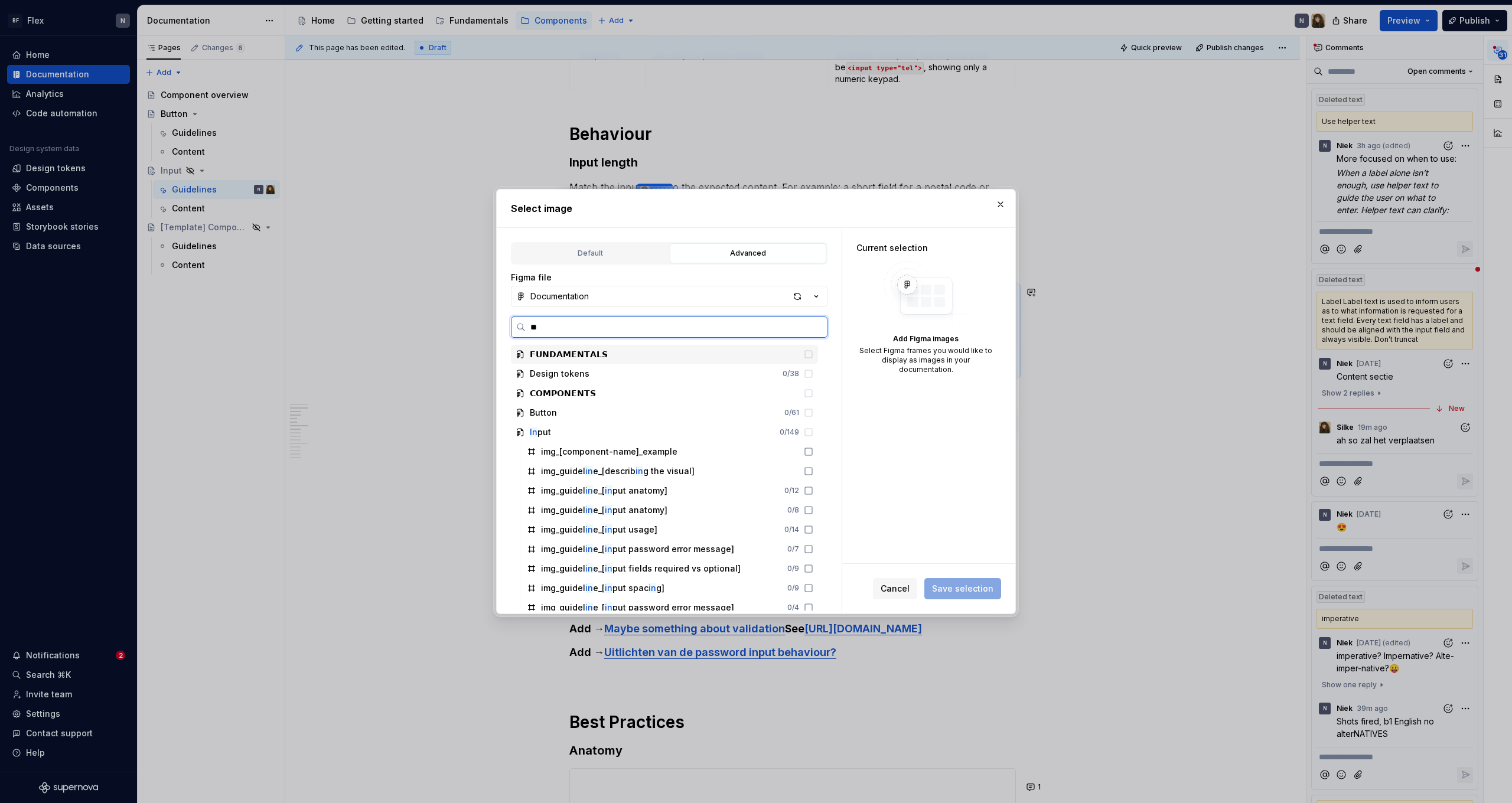
type input "*"
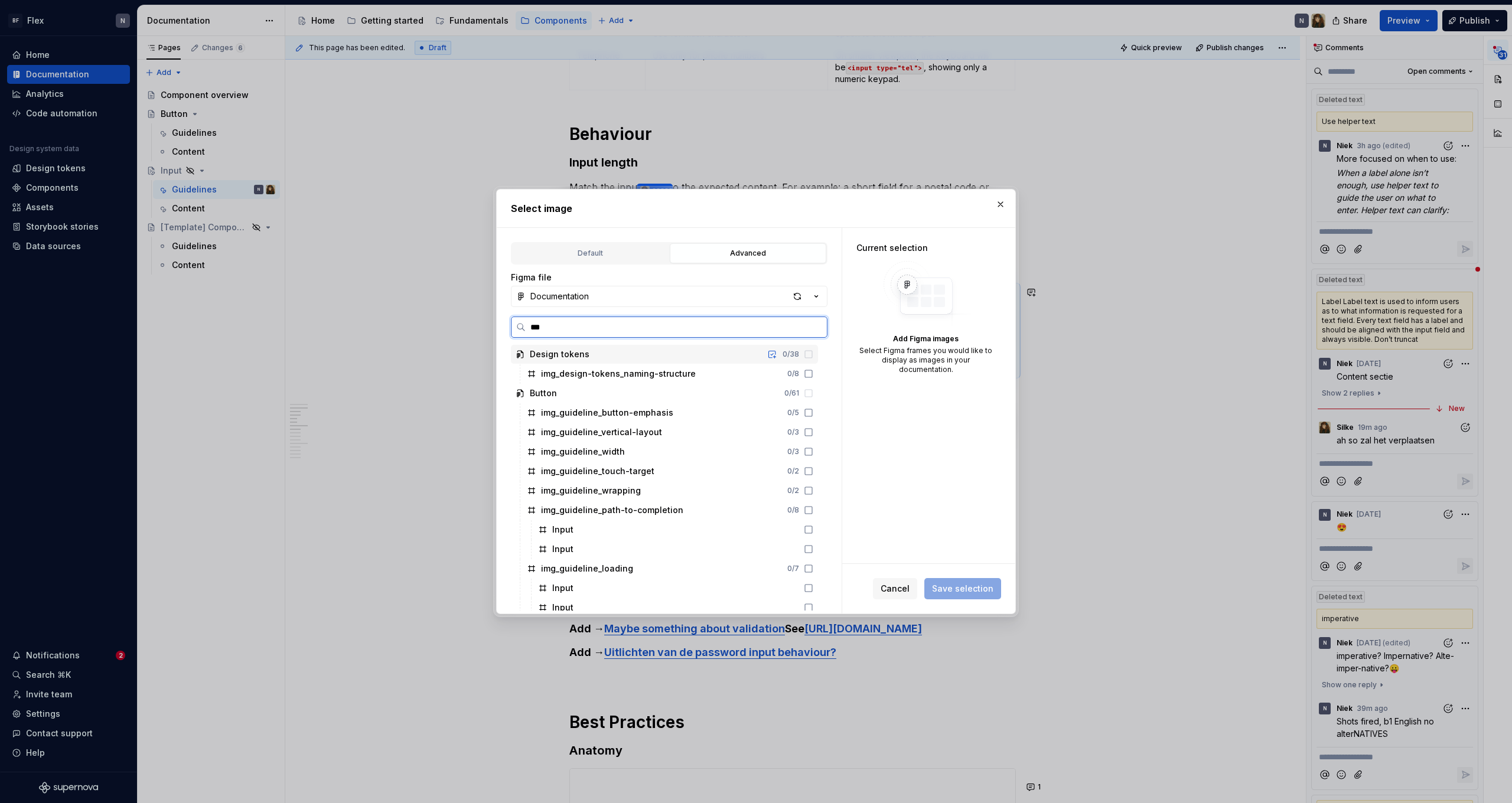
type input "**"
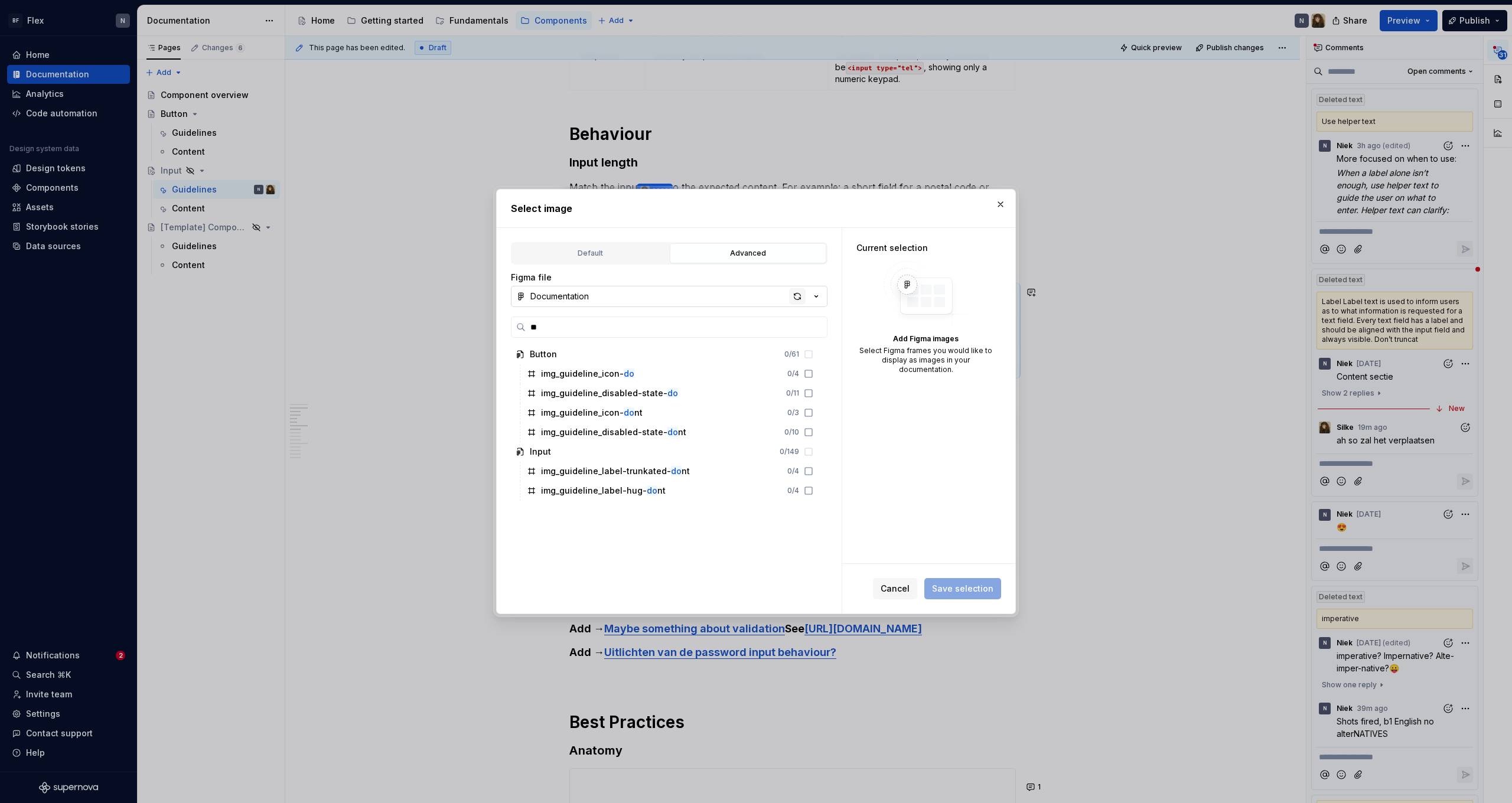
click at [797, 291] on div "button" at bounding box center [798, 296] width 17 height 17
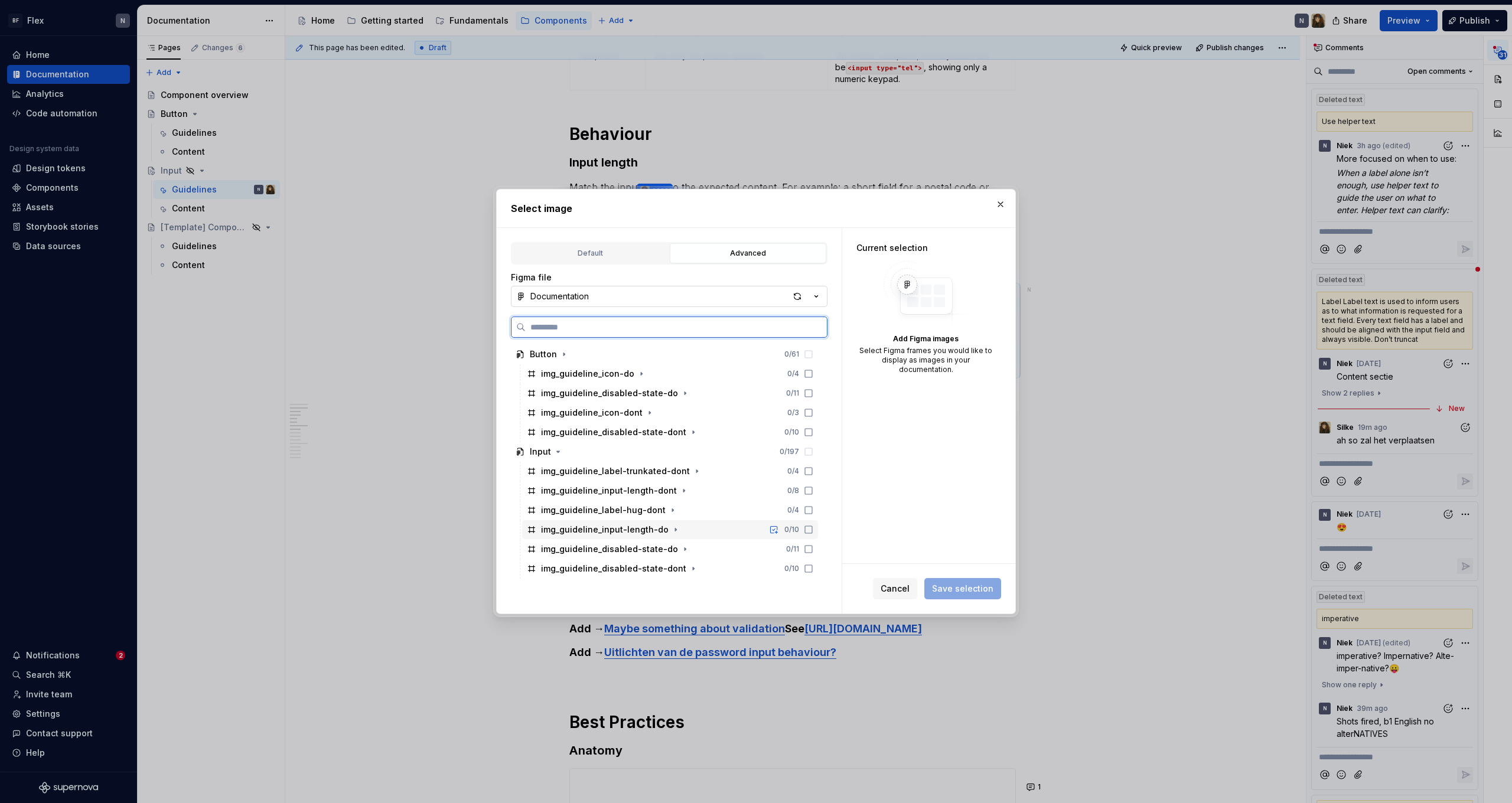
click at [813, 530] on icon at bounding box center [809, 530] width 9 height 9
click at [813, 494] on icon at bounding box center [809, 491] width 9 height 9
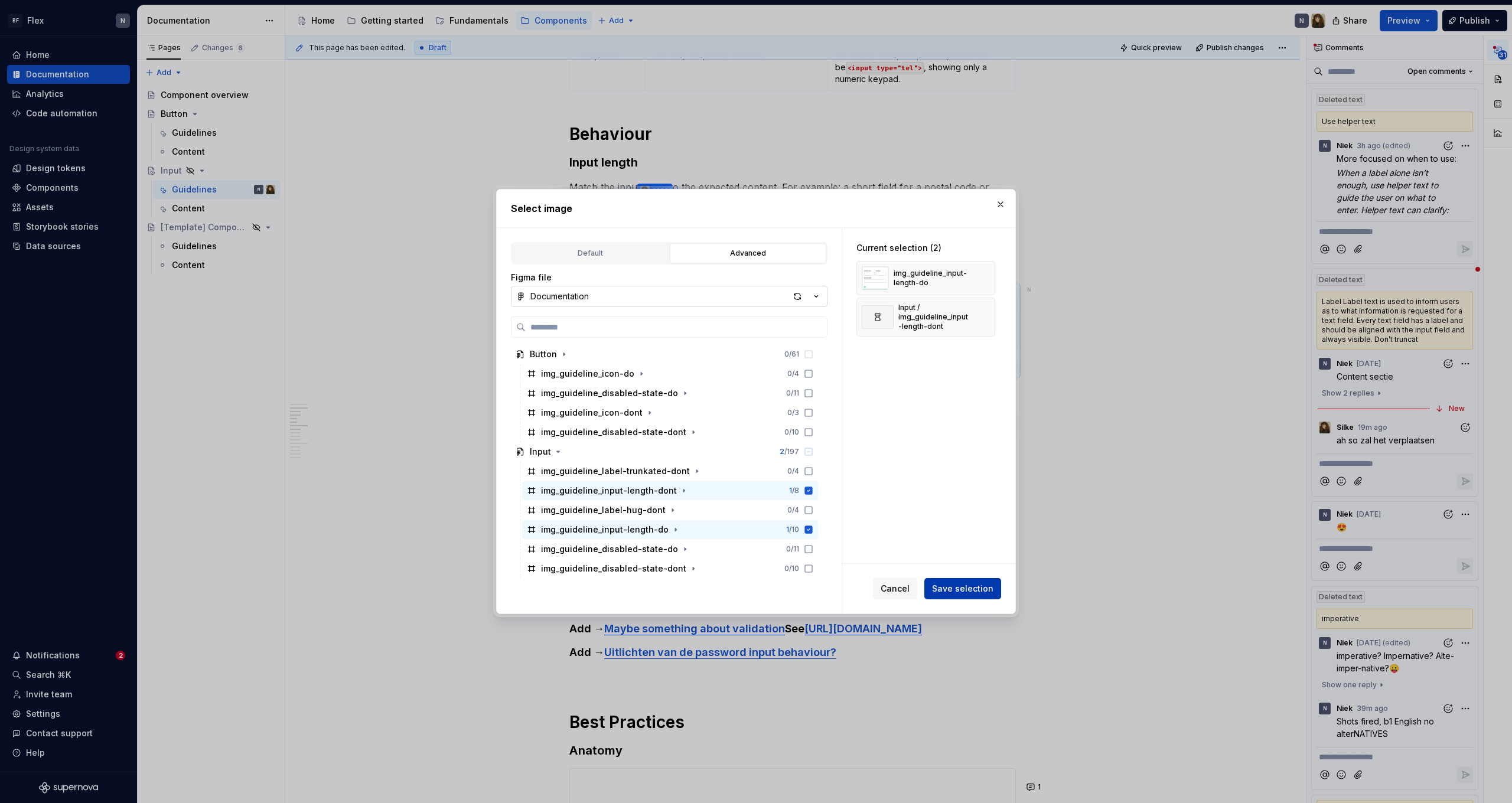
click at [943, 583] on button "Save selection" at bounding box center [963, 588] width 77 height 21
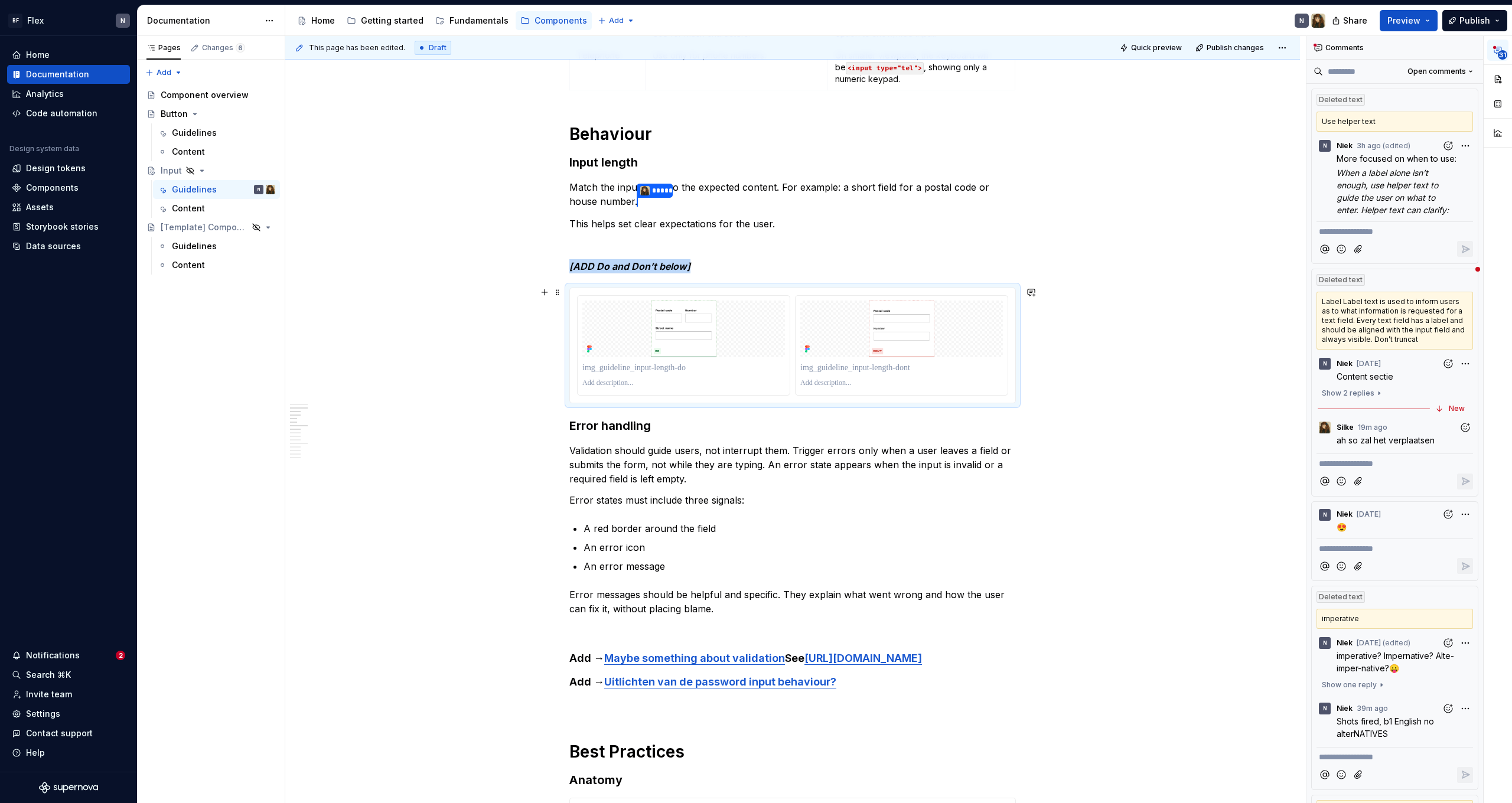
click at [796, 300] on div at bounding box center [793, 345] width 431 height 100
click at [785, 318] on img at bounding box center [683, 329] width 203 height 57
click at [688, 293] on html "BF Flex N Home Documentation Analytics Code automation Design system data Desig…" at bounding box center [756, 401] width 1512 height 803
drag, startPoint x: 660, startPoint y: 340, endPoint x: 670, endPoint y: 342, distance: 10.2
click at [660, 340] on html "BF Flex N Home Documentation Analytics Code automation Design system data Desig…" at bounding box center [756, 401] width 1512 height 803
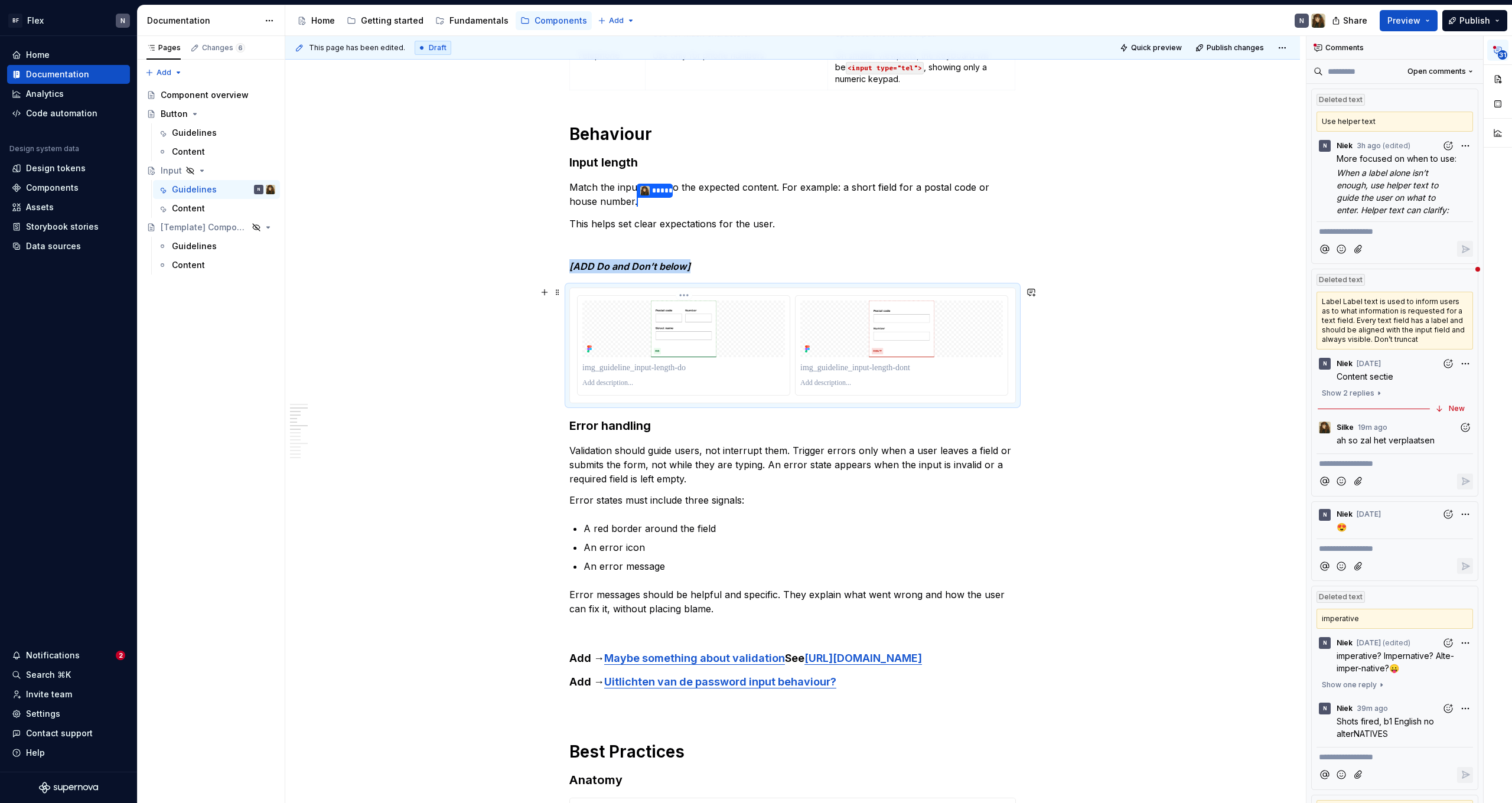
click at [664, 376] on div at bounding box center [683, 383] width 203 height 14
click at [709, 364] on p at bounding box center [683, 367] width 203 height 12
click at [759, 360] on div at bounding box center [683, 368] width 203 height 17
click at [754, 340] on img at bounding box center [683, 329] width 203 height 57
click at [984, 387] on div at bounding box center [902, 383] width 203 height 14
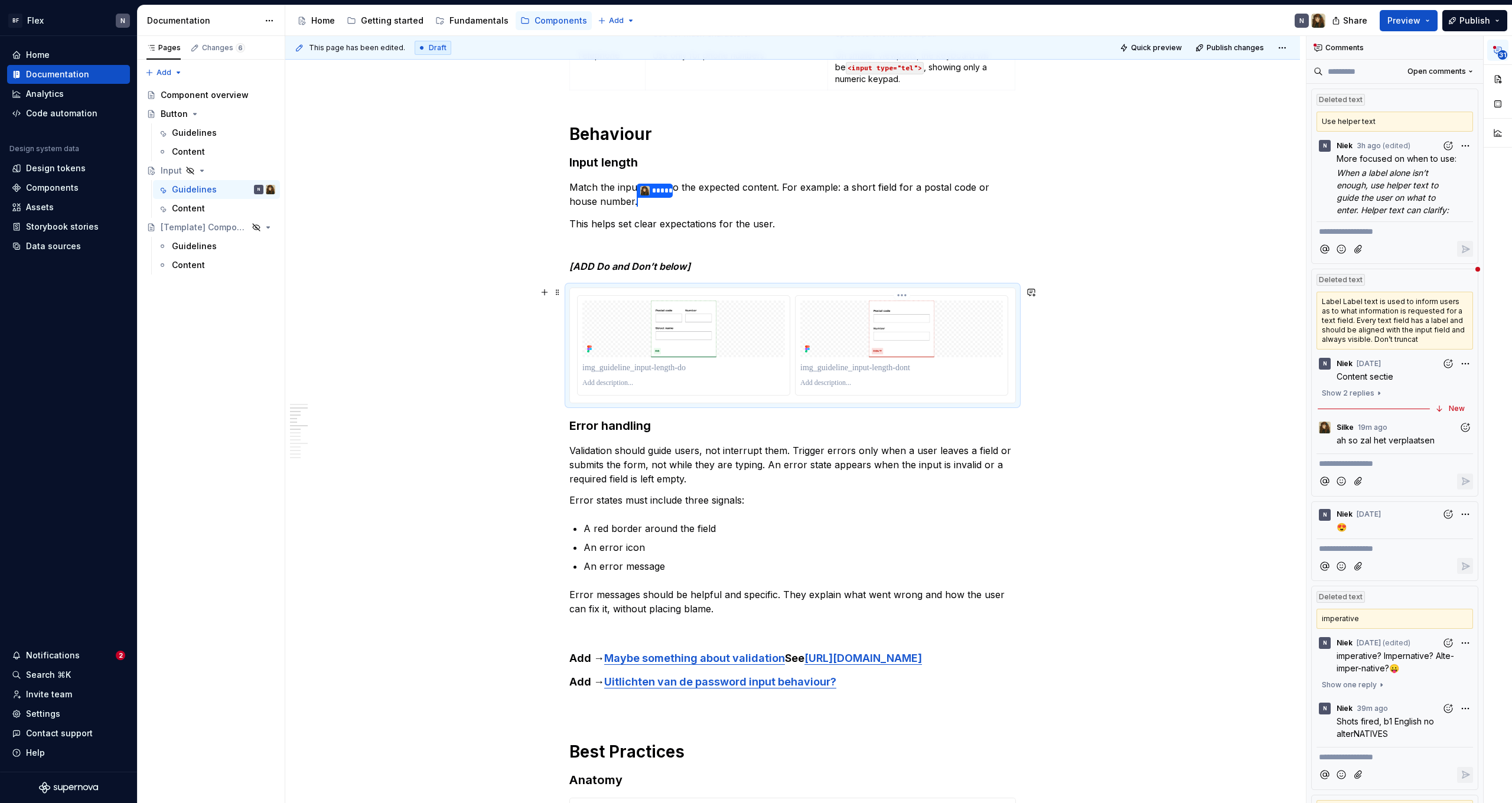
click at [844, 365] on p at bounding box center [902, 367] width 203 height 12
click at [664, 329] on img at bounding box center [683, 329] width 203 height 57
click at [607, 323] on img at bounding box center [683, 329] width 203 height 57
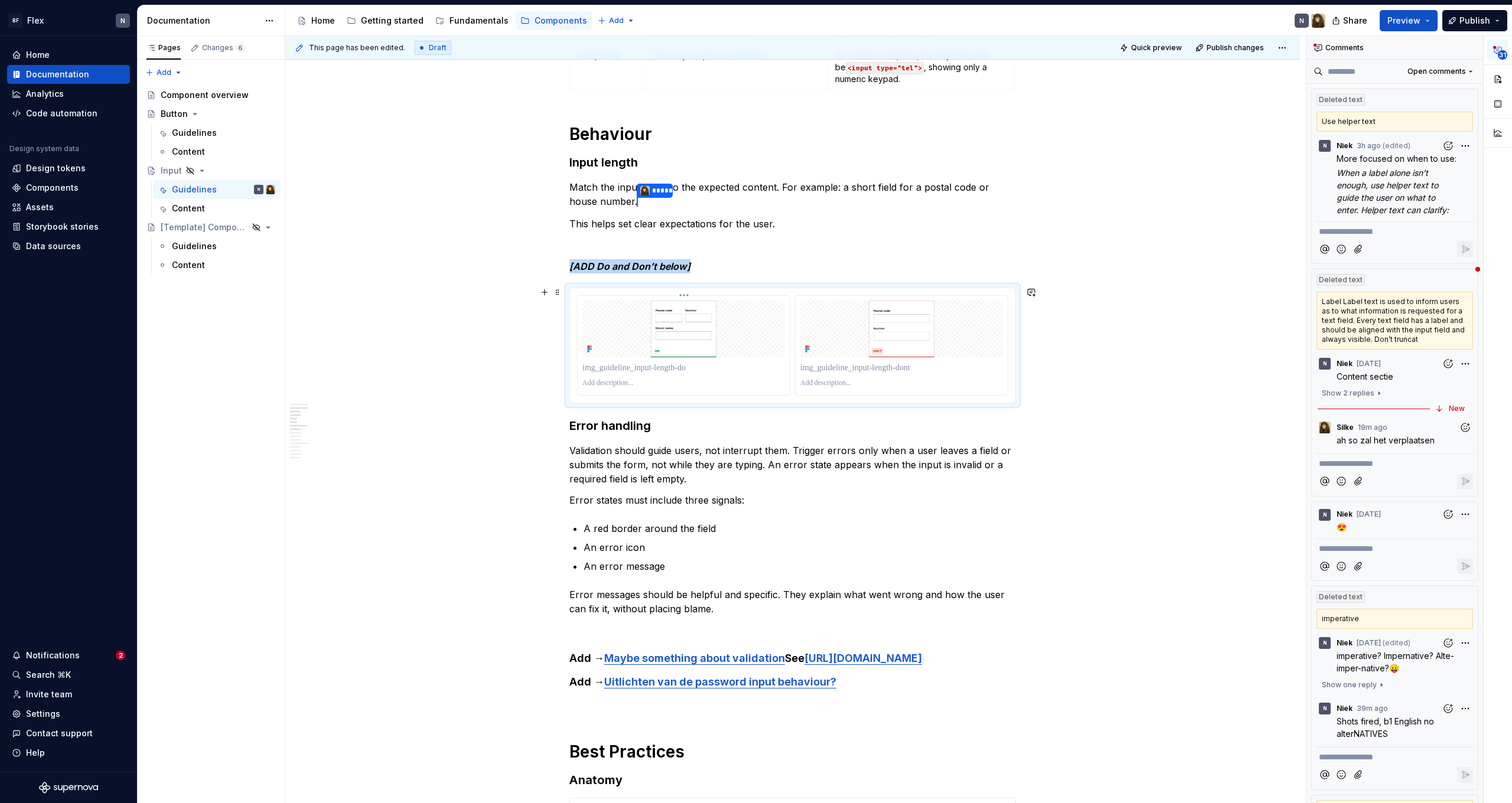
click at [683, 296] on html "BF Flex N Home Documentation Analytics Code automation Design system data Desig…" at bounding box center [756, 401] width 1512 height 803
click at [685, 295] on html "BF Flex N Home Documentation Analytics Code automation Design system data Desig…" at bounding box center [756, 401] width 1512 height 803
click at [1502, 49] on icon "button" at bounding box center [1498, 50] width 7 height 6
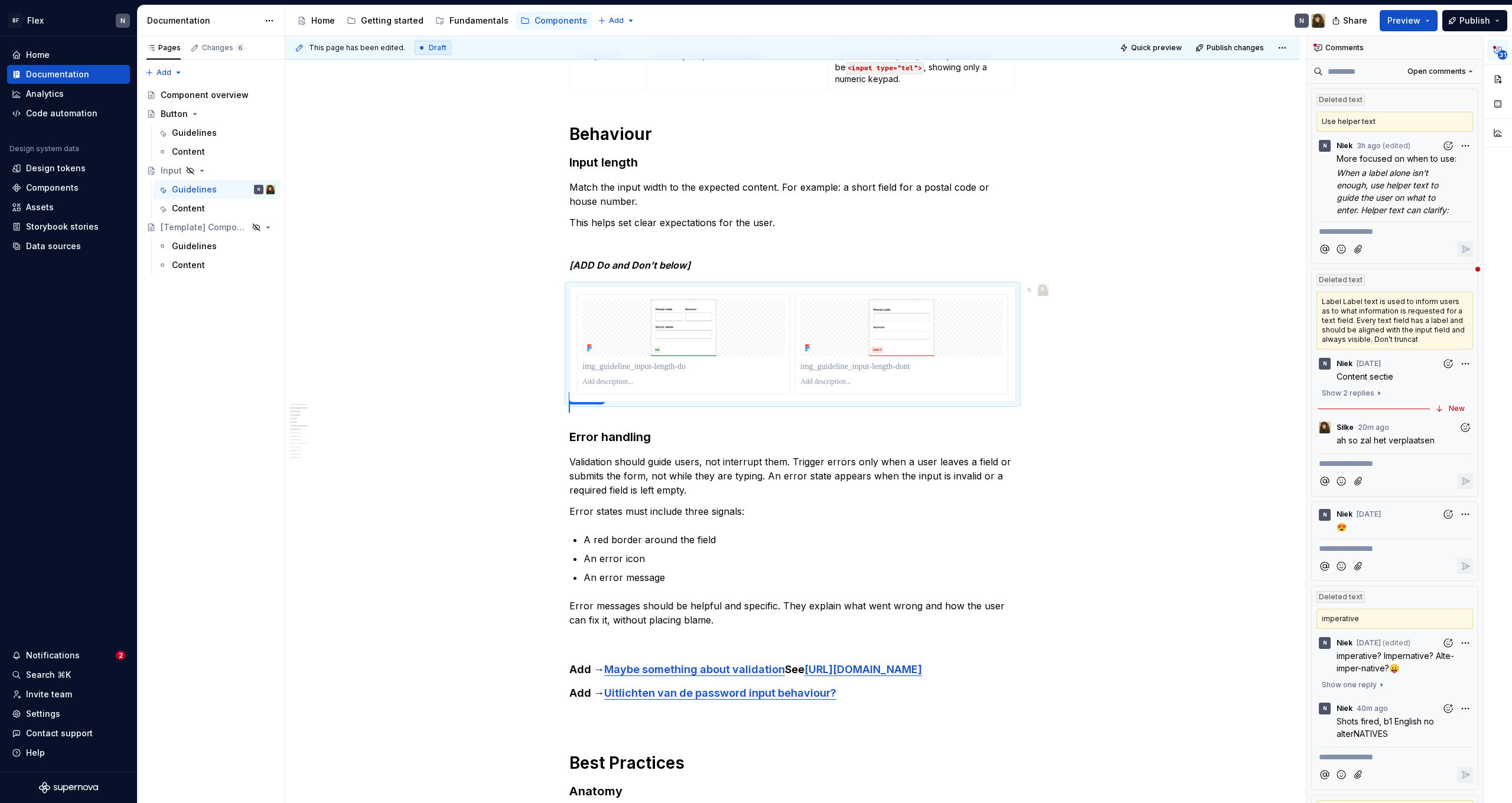
click at [1499, 61] on div "31" at bounding box center [1497, 93] width 28 height 115
click at [1500, 50] on icon "button" at bounding box center [1498, 50] width 9 height 9
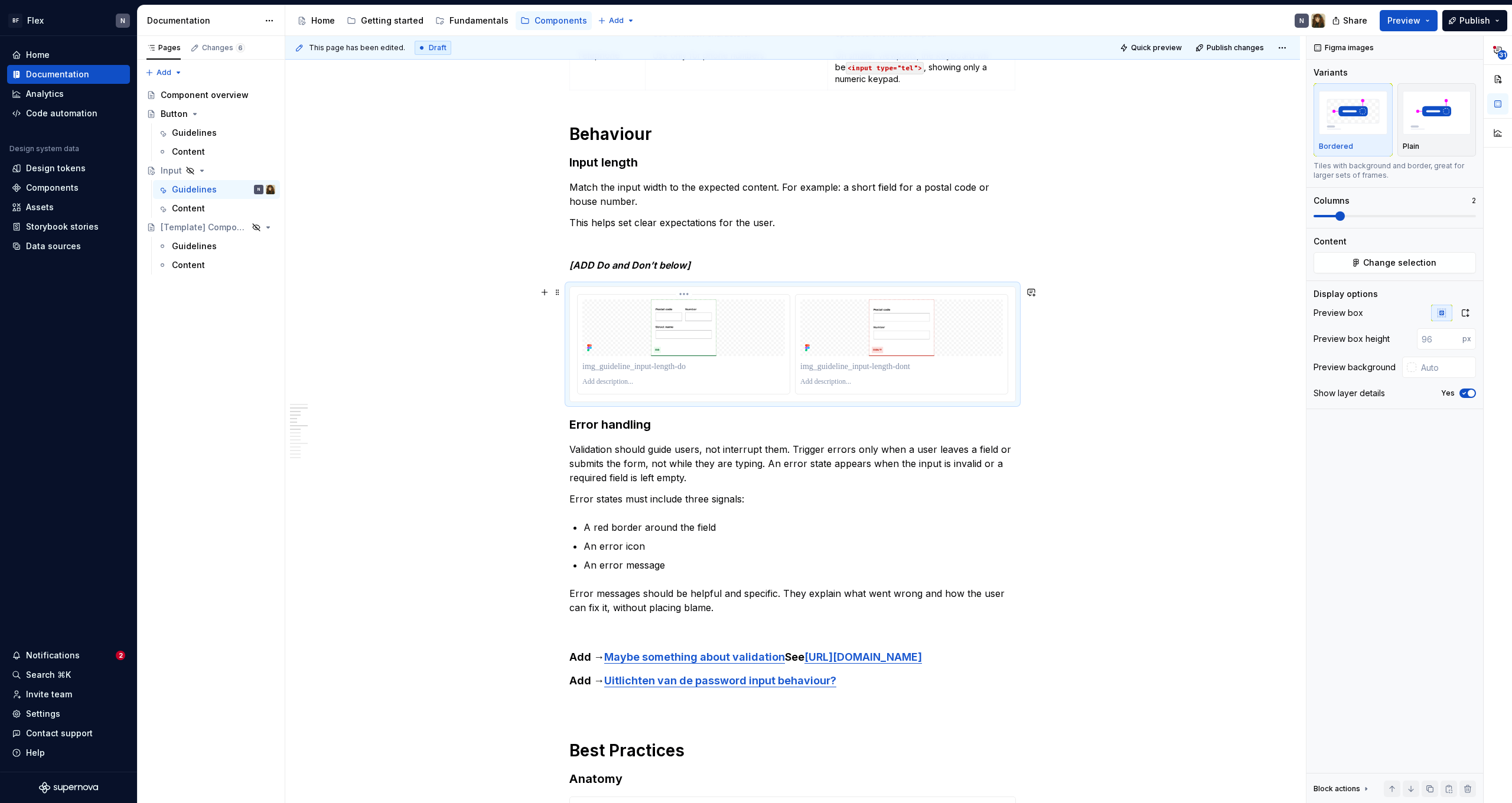
click at [711, 338] on img at bounding box center [683, 328] width 203 height 57
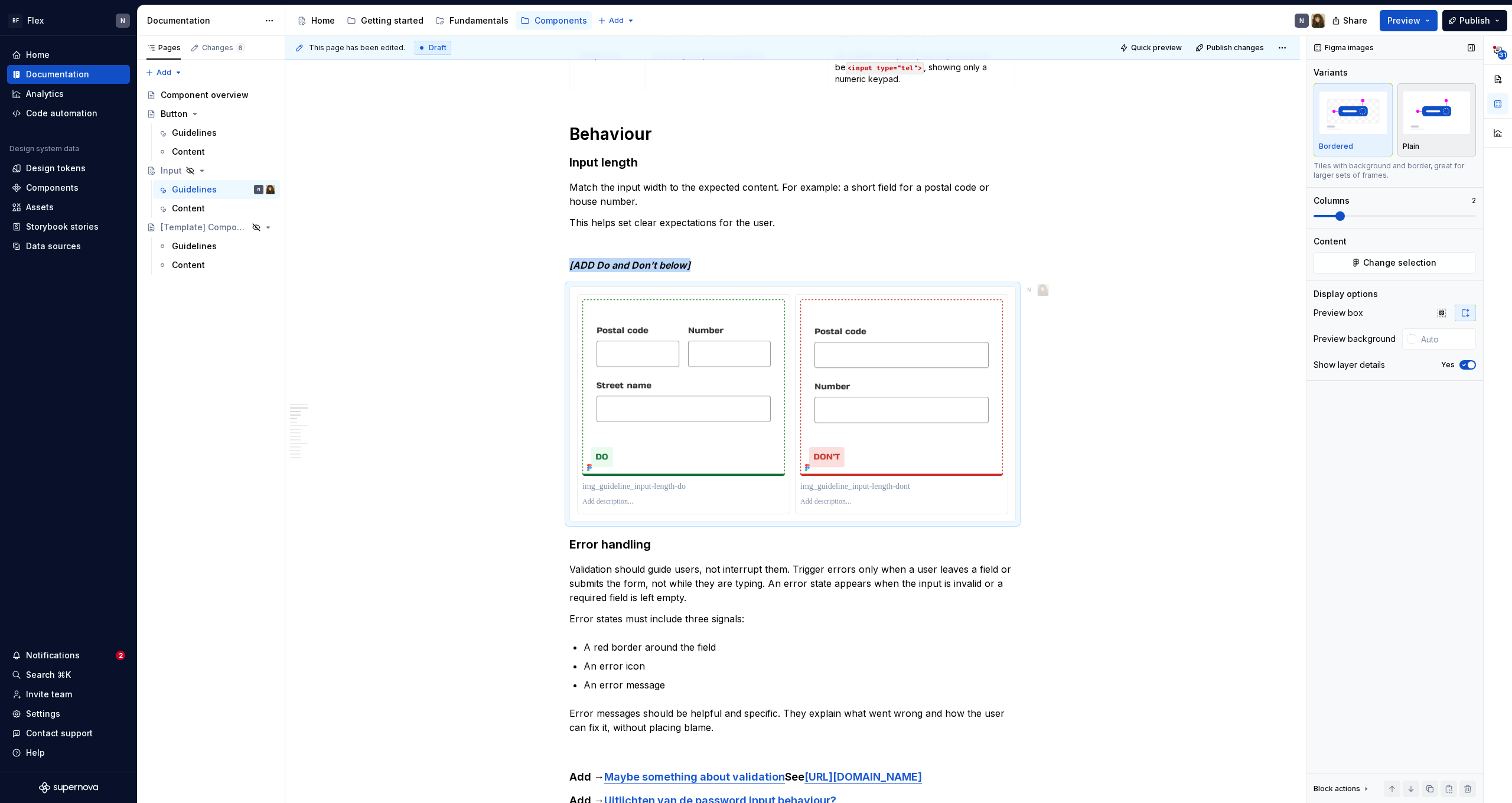
click at [1425, 125] on img "button" at bounding box center [1437, 112] width 69 height 43
click at [633, 482] on p at bounding box center [683, 486] width 203 height 12
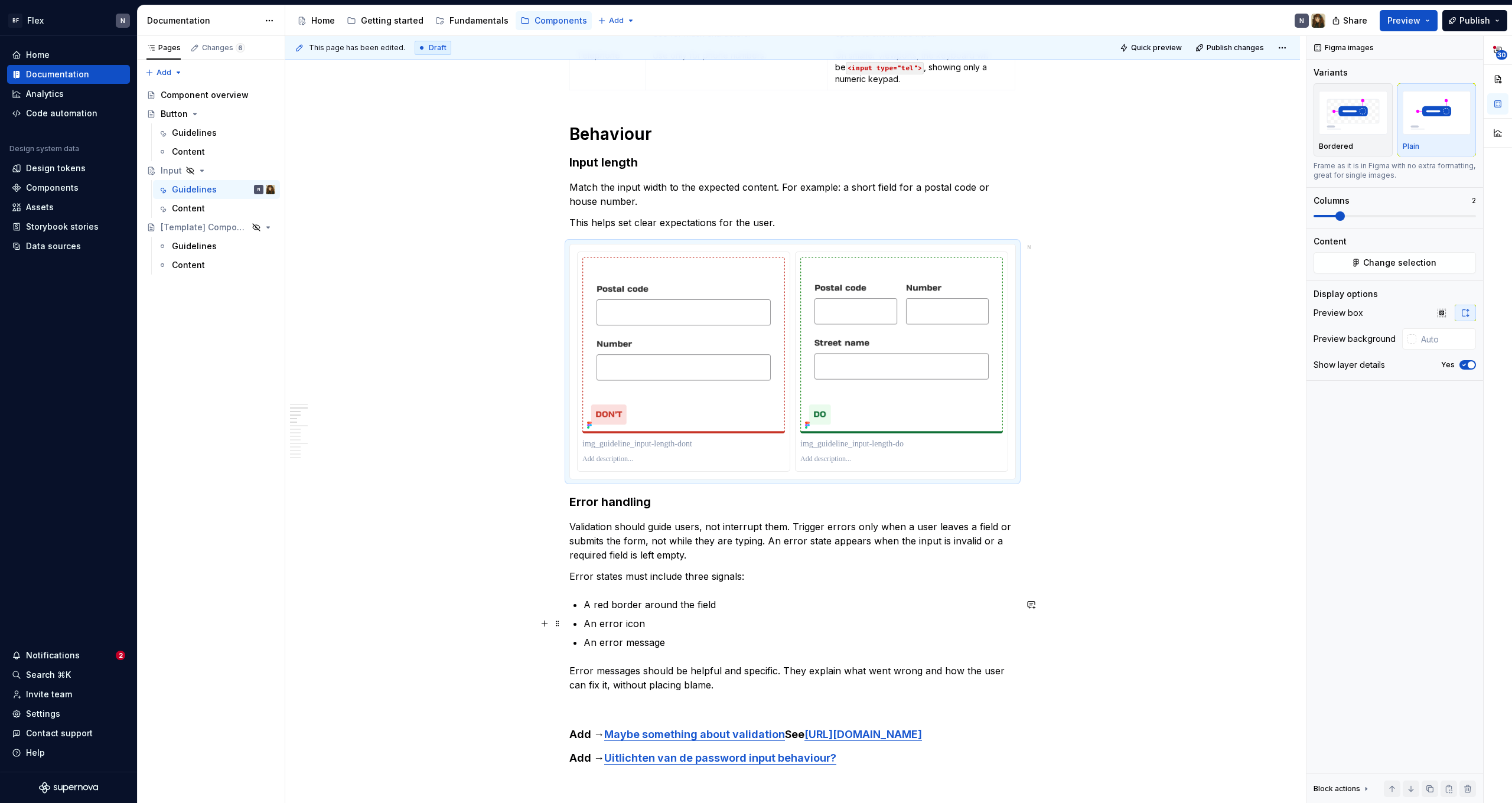
click at [678, 630] on p "An error icon" at bounding box center [800, 623] width 432 height 14
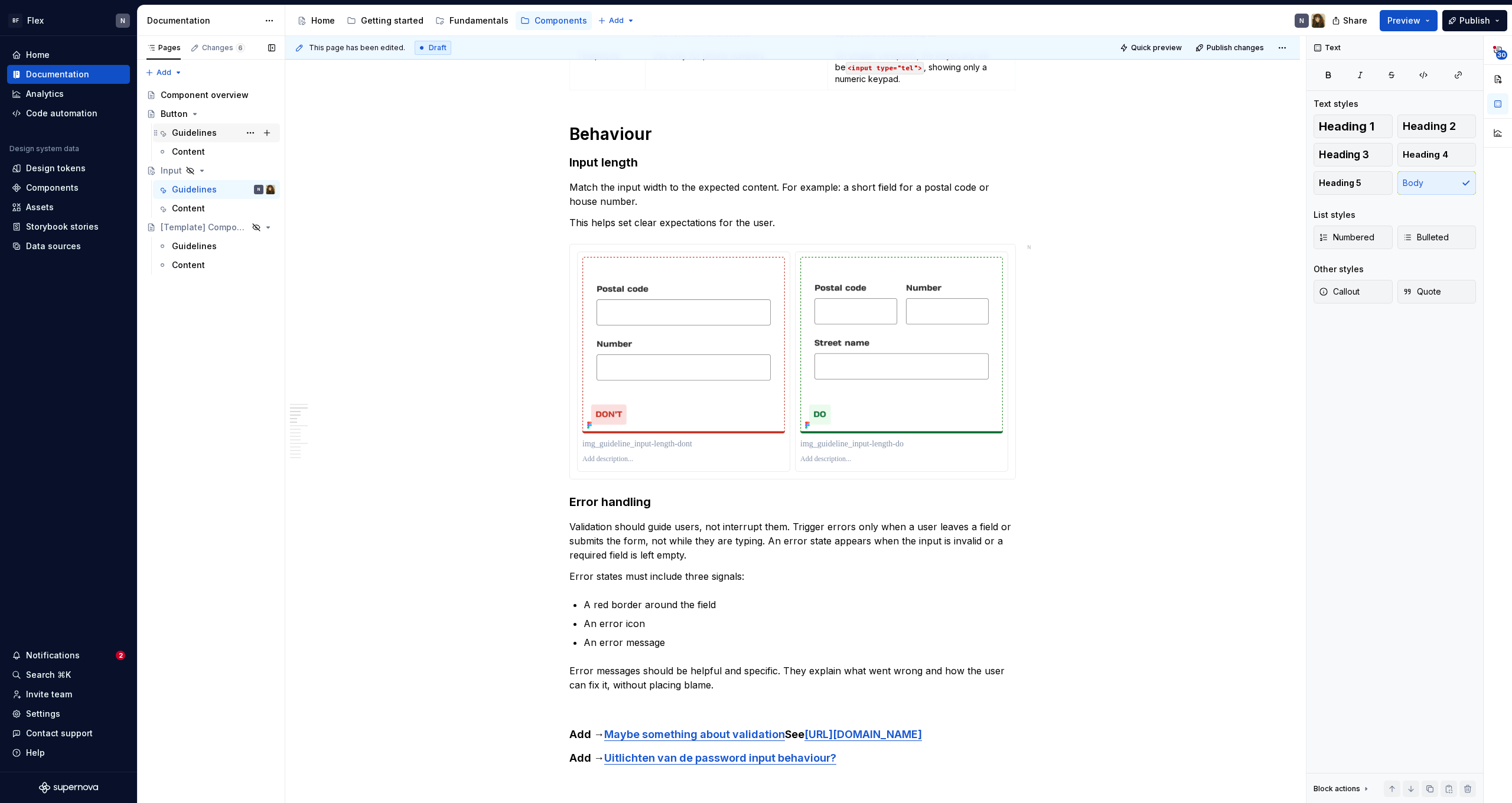
click at [206, 133] on div "Guidelines" at bounding box center [194, 132] width 45 height 12
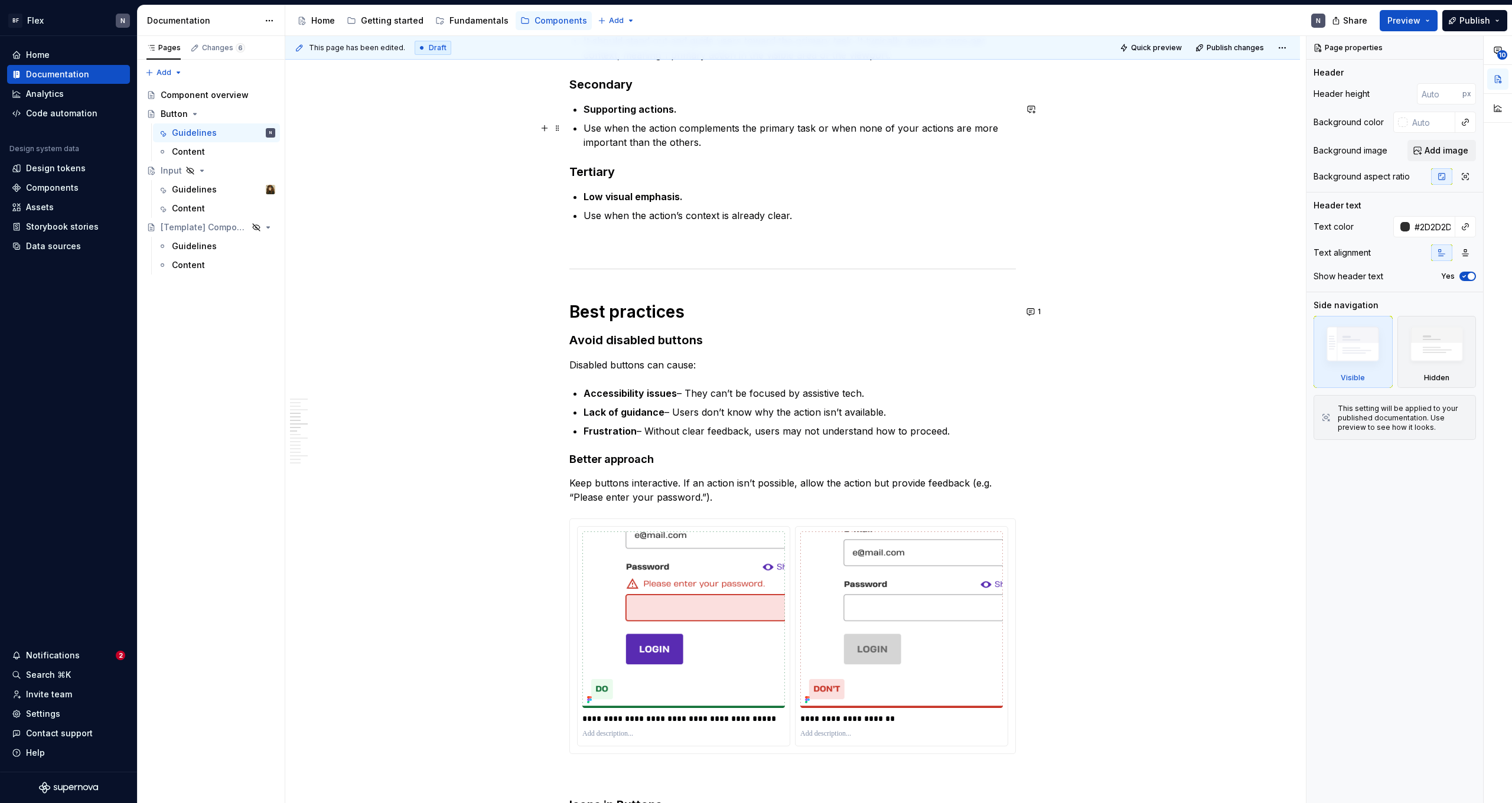
scroll to position [979, 0]
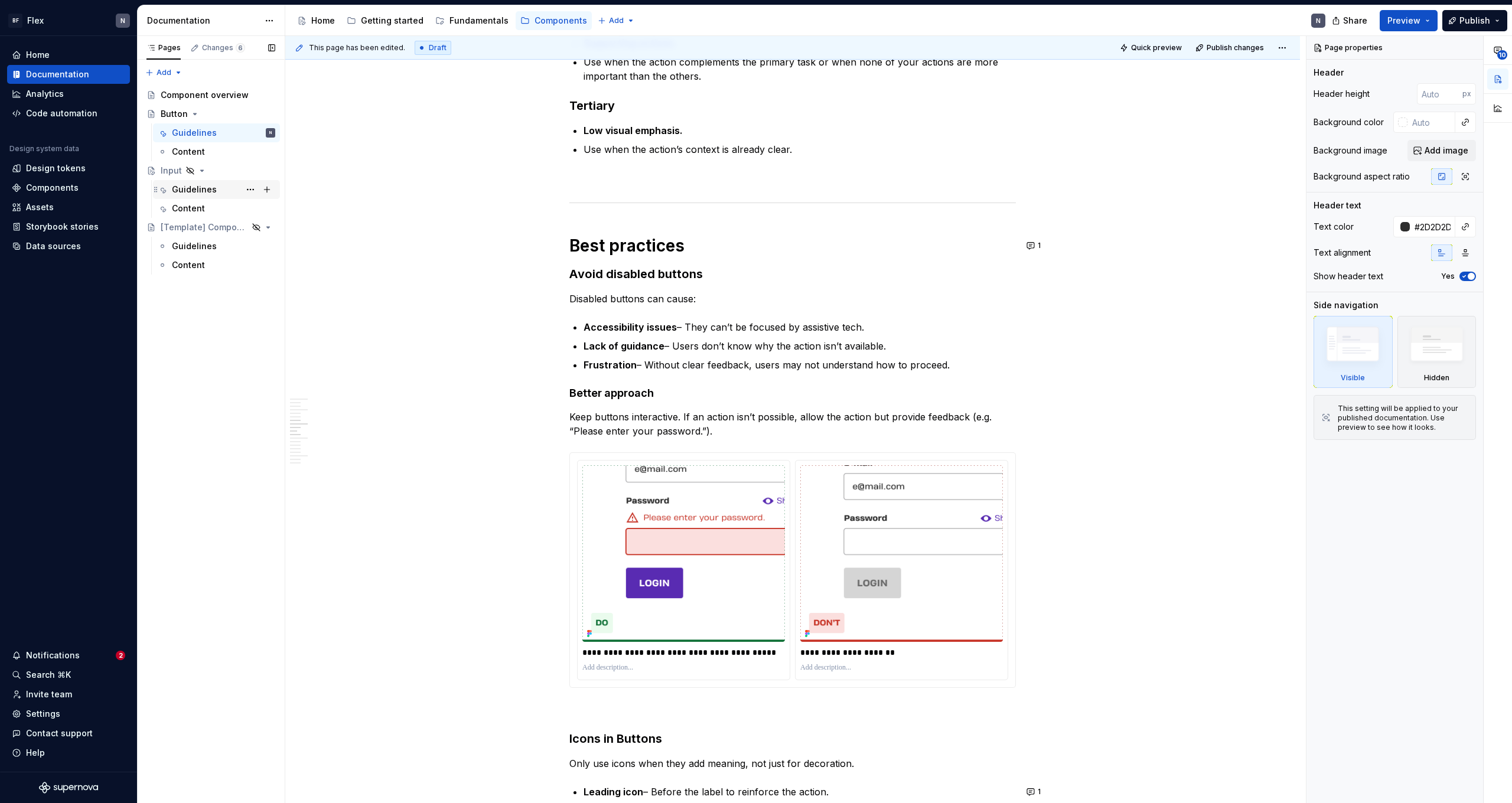
click at [203, 193] on div "Guidelines" at bounding box center [194, 189] width 45 height 12
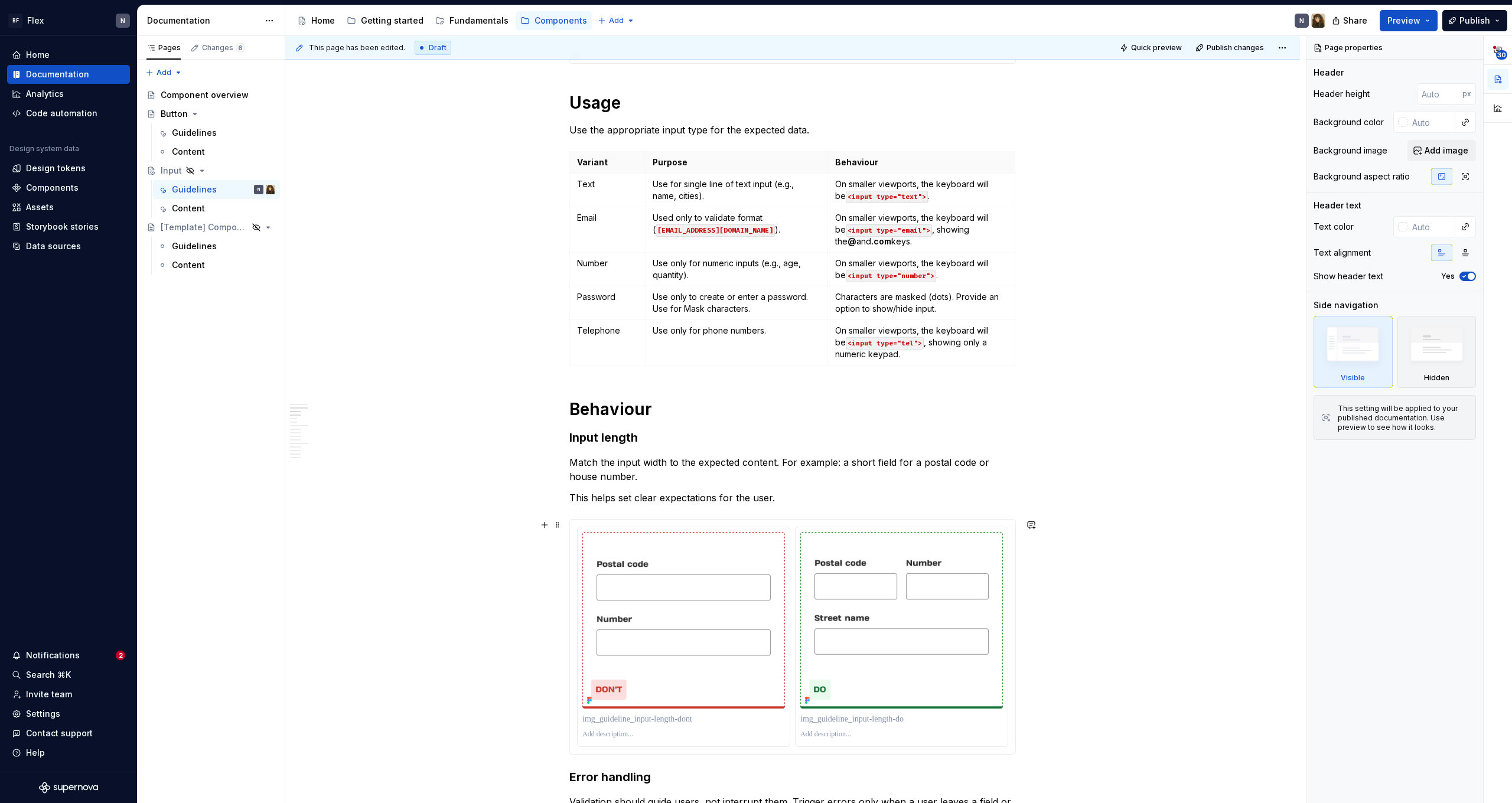
scroll to position [765, 0]
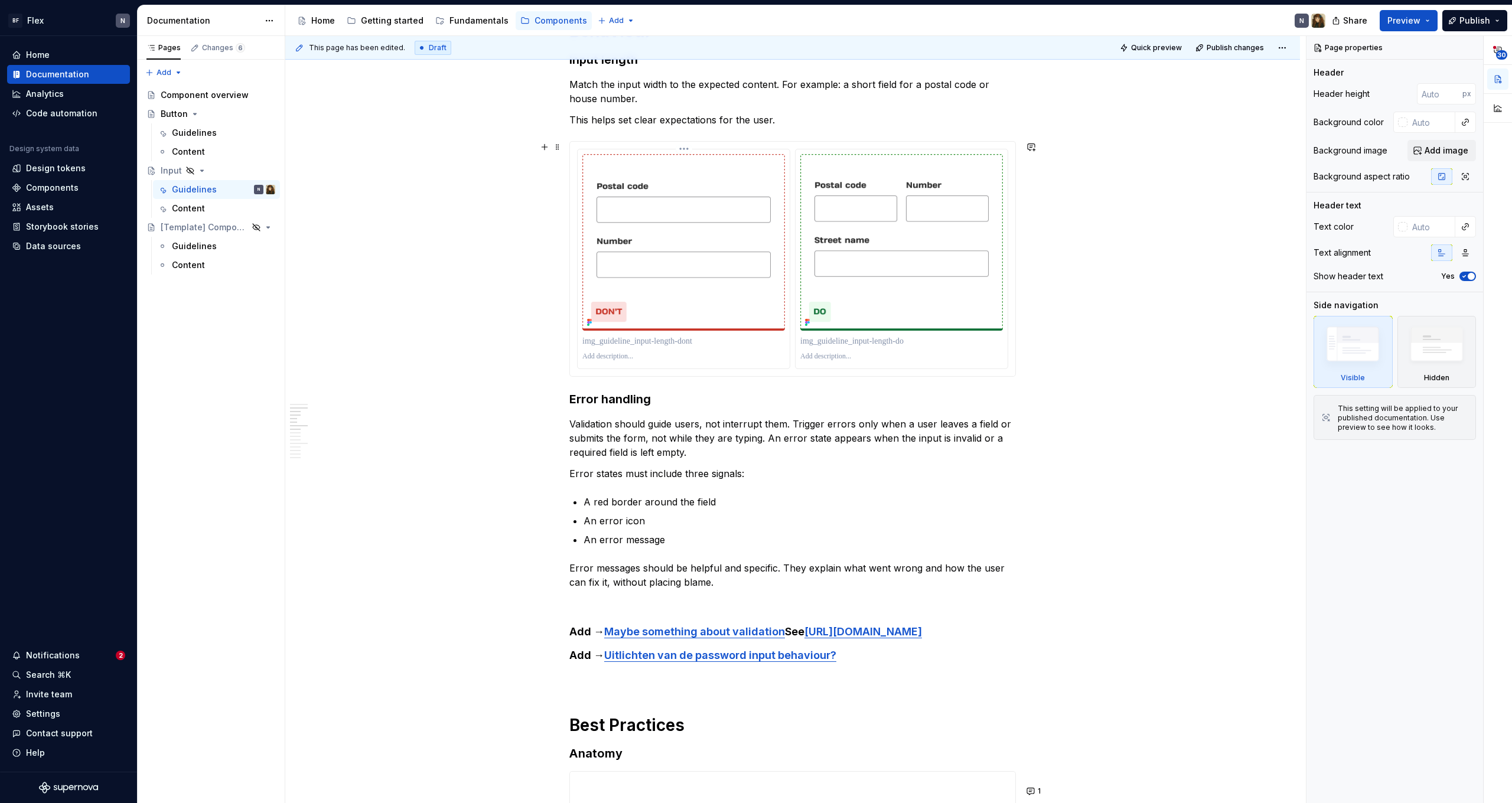
click at [627, 343] on p at bounding box center [683, 340] width 203 height 12
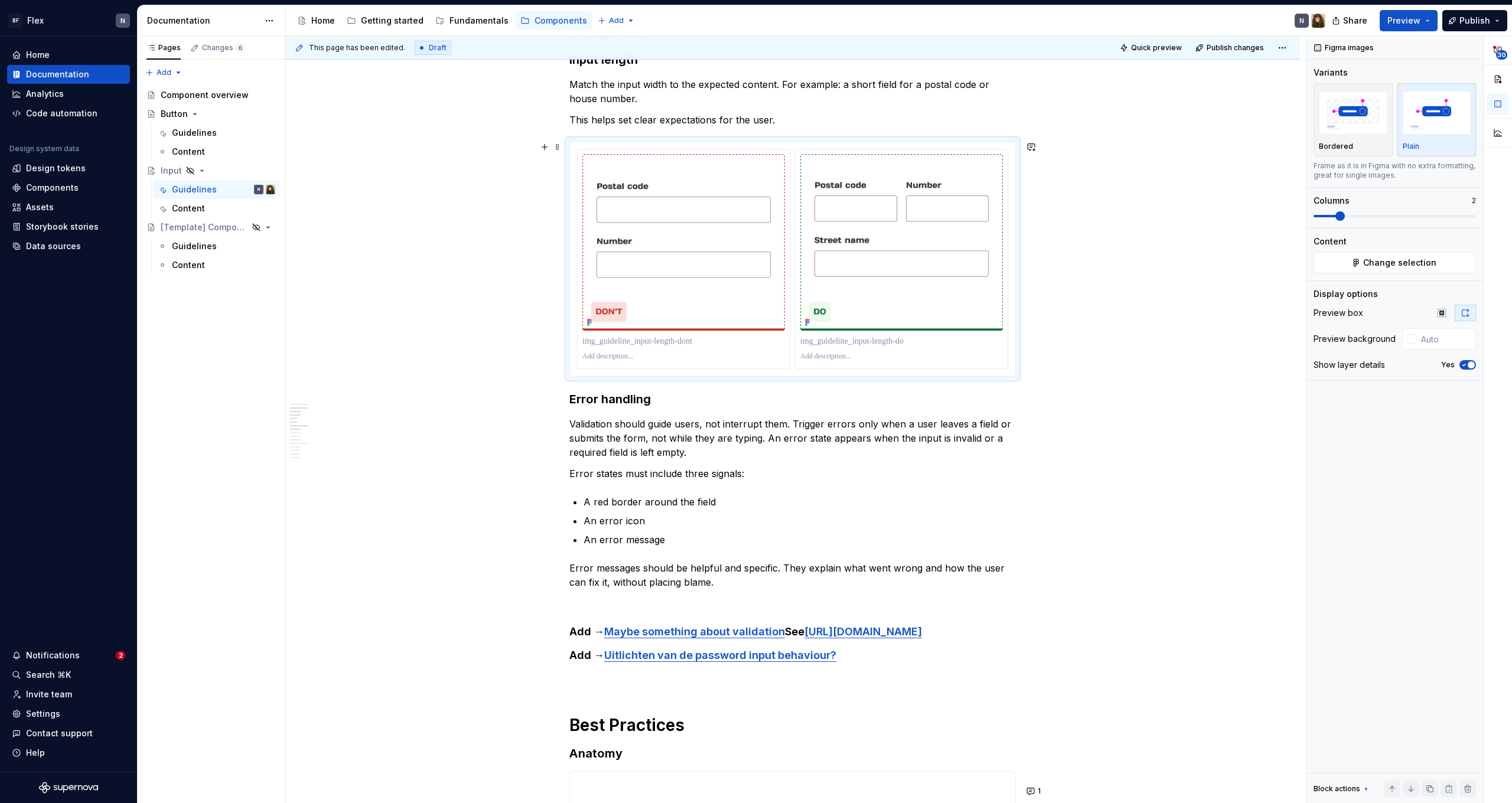
click at [648, 148] on div at bounding box center [792, 258] width 445 height 234
click at [648, 158] on img at bounding box center [683, 242] width 203 height 176
click at [603, 571] on p "Error messages should be helpful and specific. They explain what went wrong and…" at bounding box center [792, 574] width 446 height 28
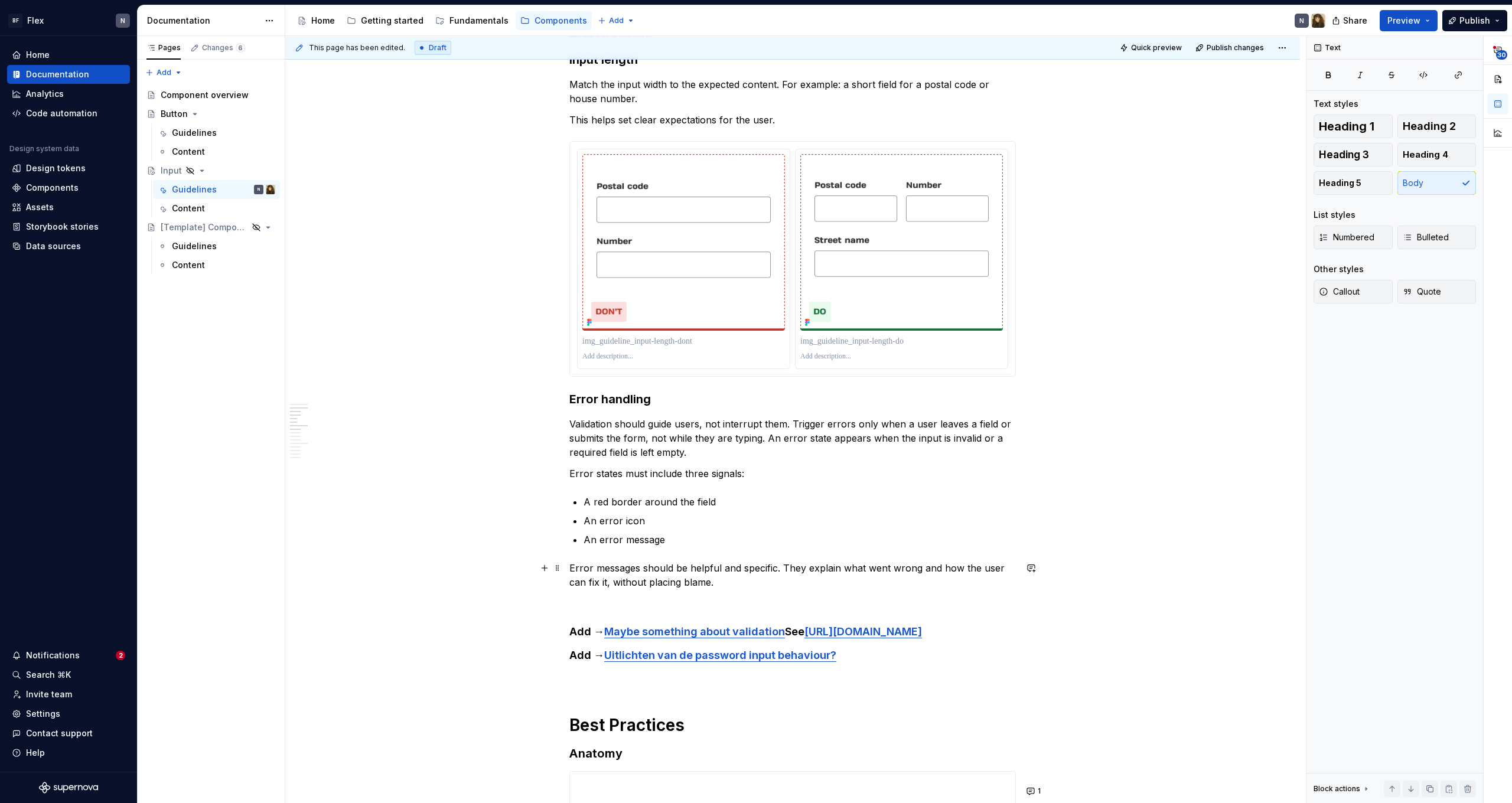
scroll to position [766, 0]
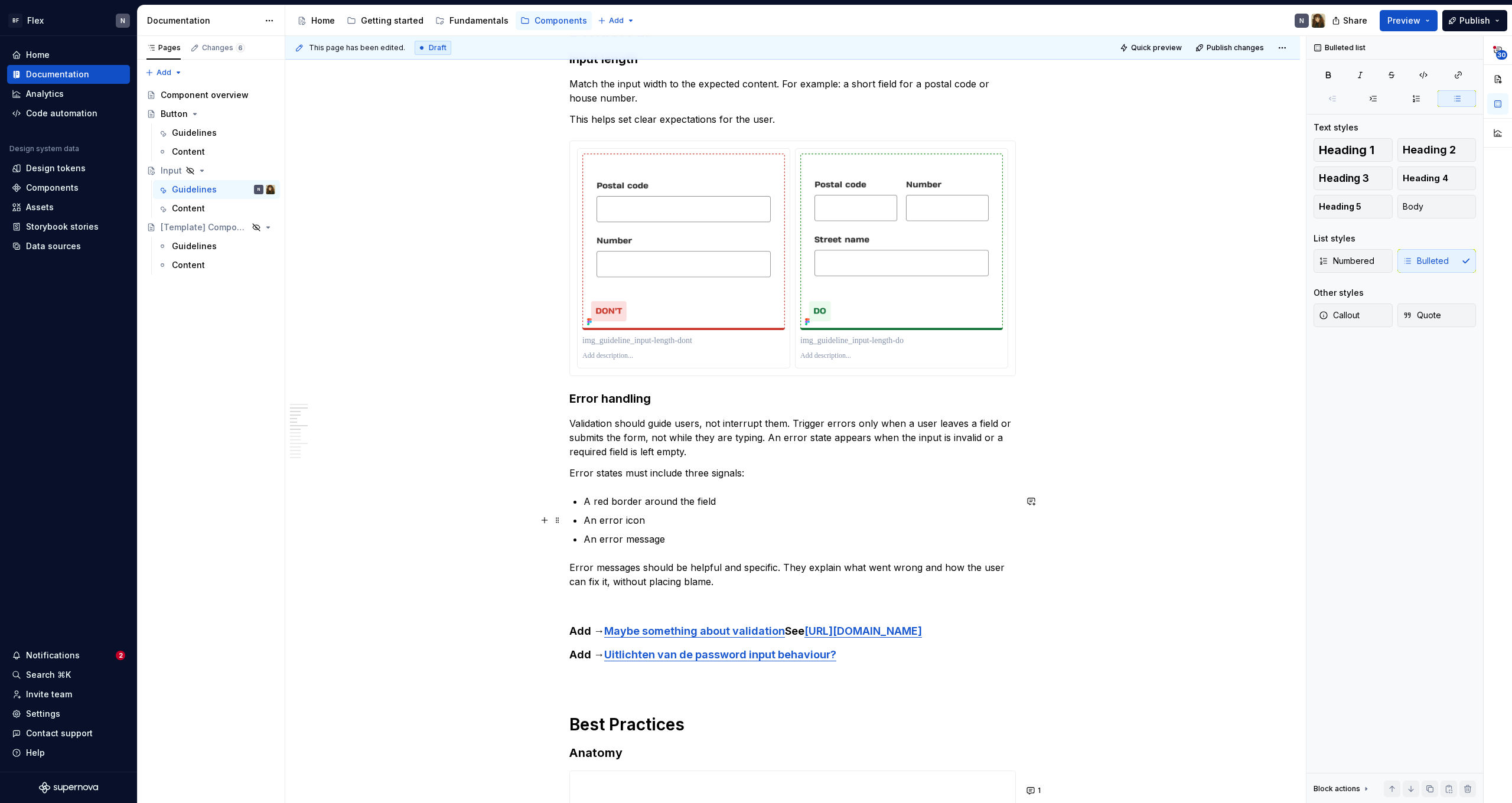
click at [697, 525] on p "An error icon" at bounding box center [800, 519] width 432 height 14
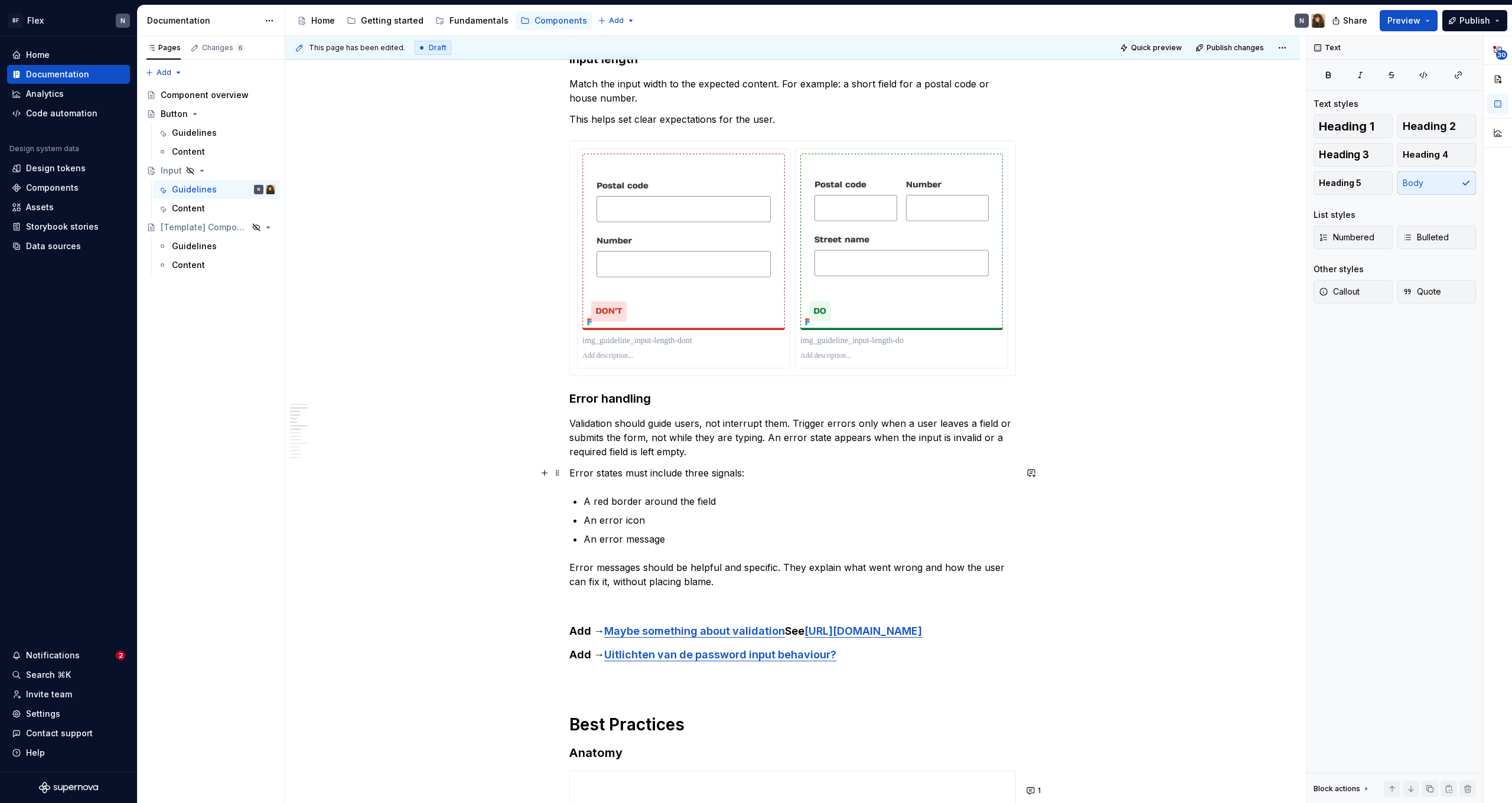
click at [667, 467] on p "Error states must include three signals:" at bounding box center [792, 473] width 446 height 14
click at [596, 563] on p "Error messages should be helpful and specific. They explain what went wrong and…" at bounding box center [792, 574] width 446 height 28
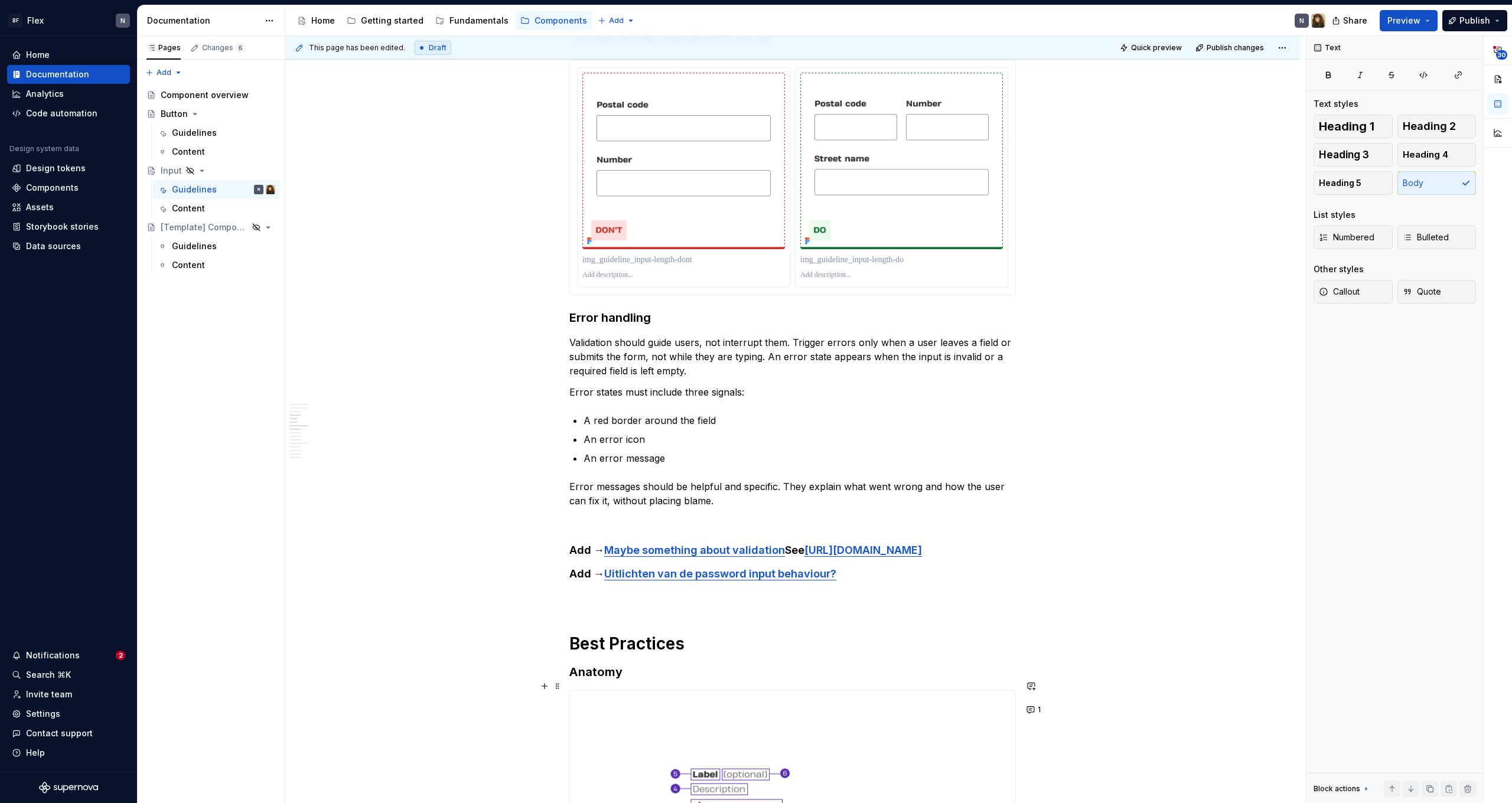
scroll to position [931, 0]
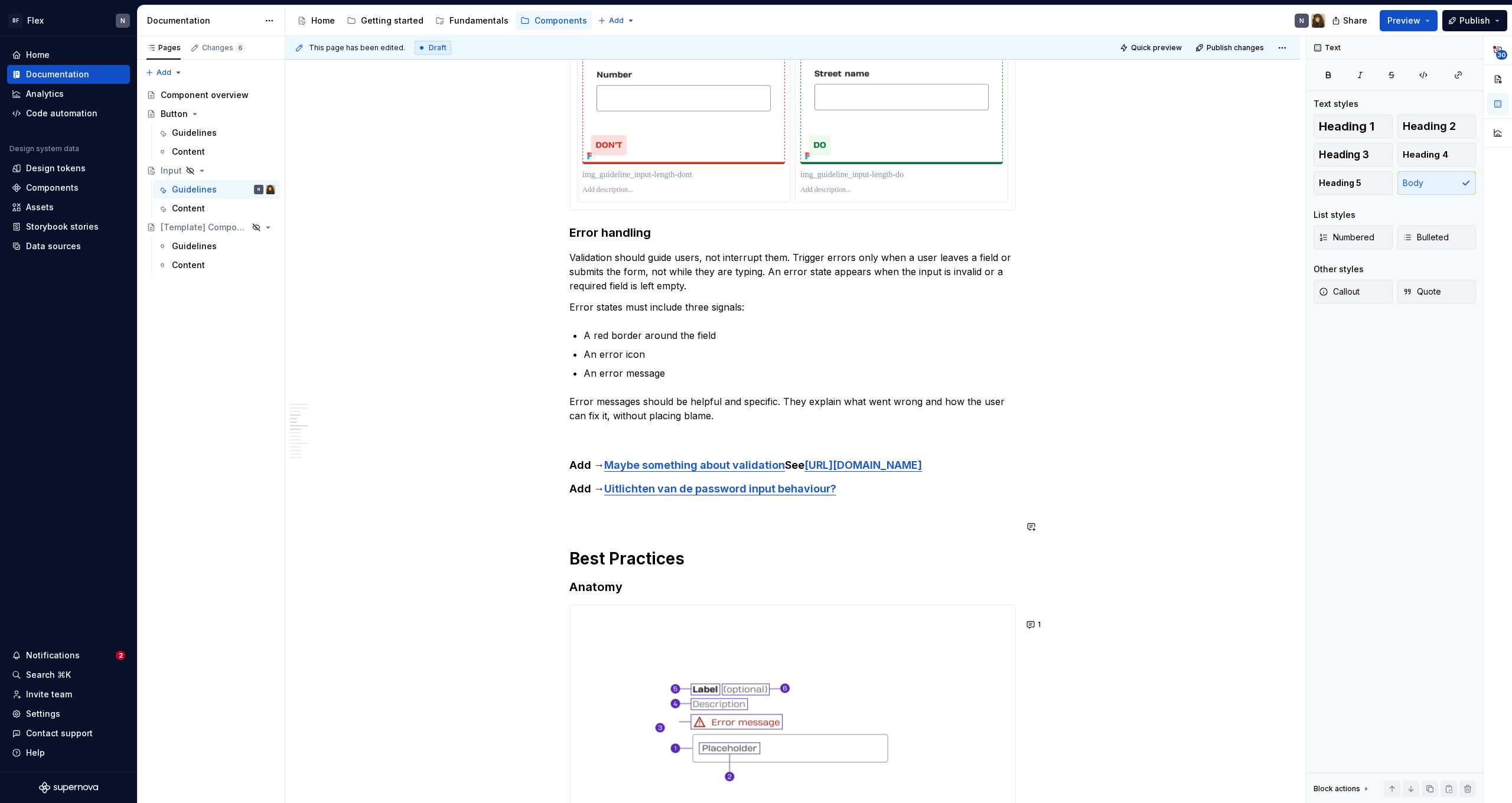
click at [895, 496] on h4 "Add → Uitlichten van de password input behaviour?" at bounding box center [792, 488] width 446 height 14
click at [724, 467] on link "Maybe something about validation" at bounding box center [694, 465] width 181 height 13
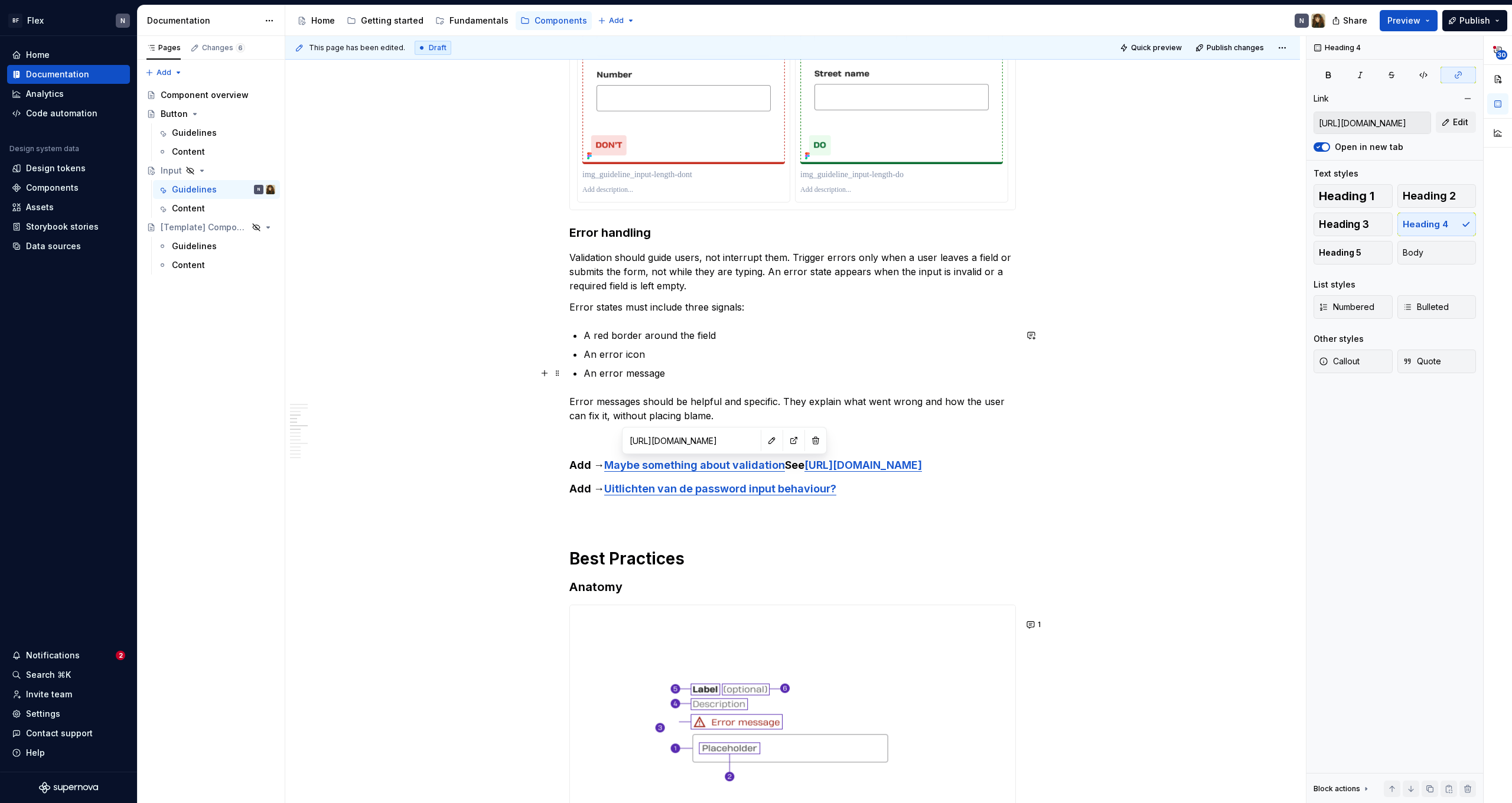
click at [751, 374] on p "An error message" at bounding box center [800, 373] width 432 height 14
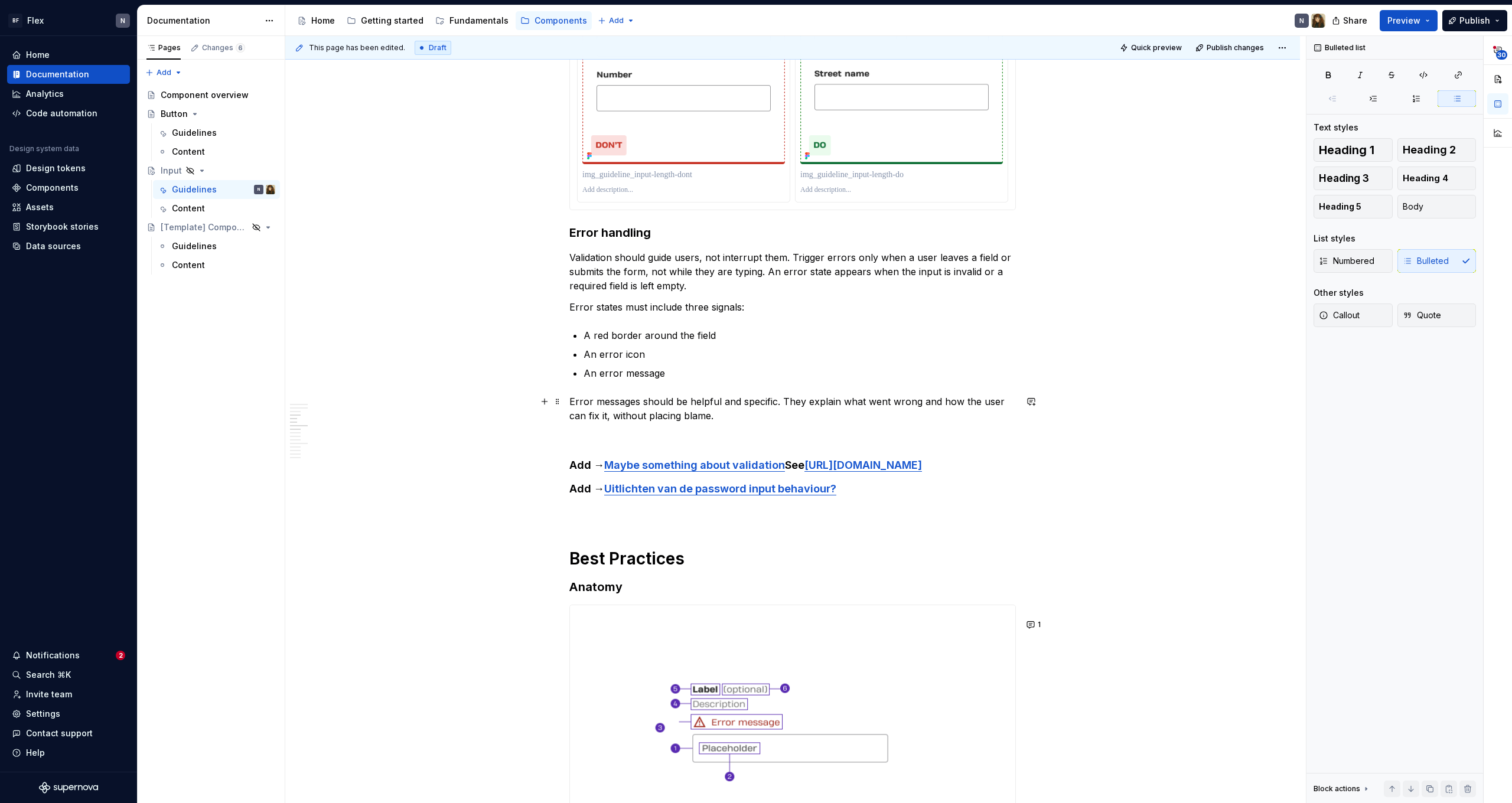
click at [748, 411] on p "Error messages should be helpful and specific. They explain what went wrong and…" at bounding box center [792, 408] width 446 height 28
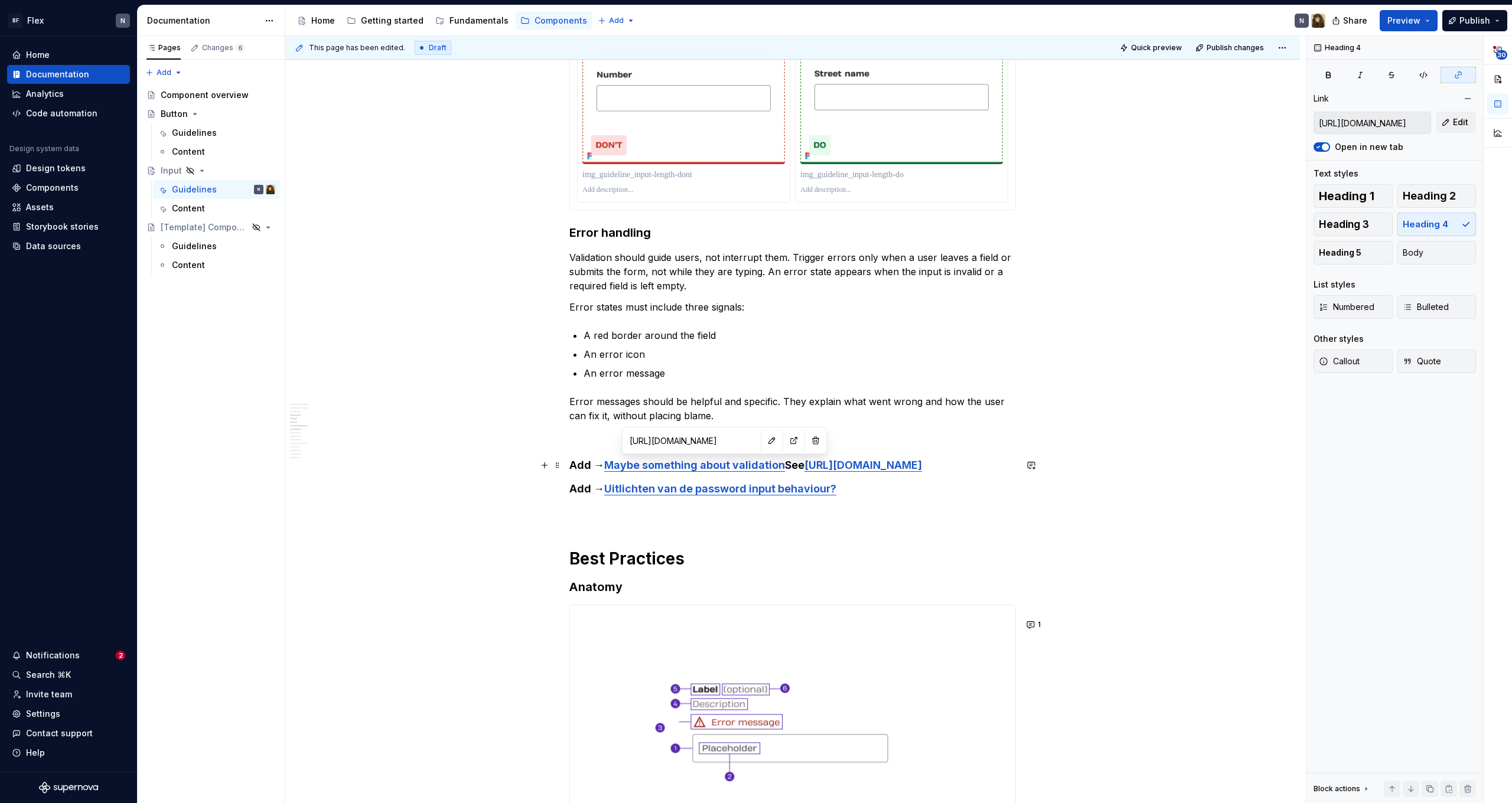
click at [726, 467] on link "Maybe something about validation" at bounding box center [694, 465] width 181 height 13
click at [793, 443] on button "button" at bounding box center [794, 441] width 17 height 17
type textarea "*"
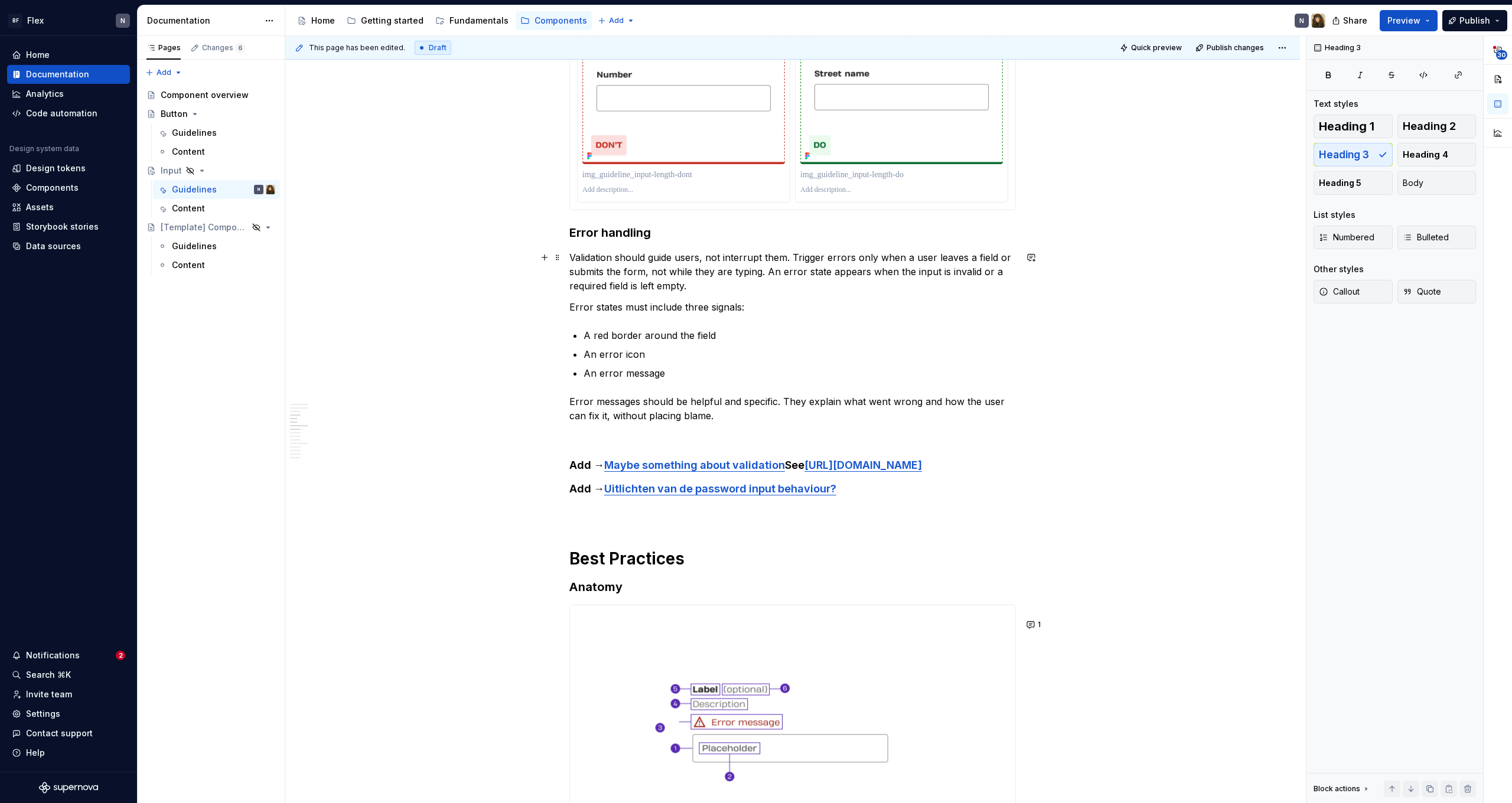
click at [678, 286] on p "Validation should guide users, not interrupt them. Trigger errors only when a u…" at bounding box center [792, 272] width 446 height 42
click at [736, 418] on p "Error messages should be helpful and specific. They explain what went wrong and…" at bounding box center [792, 408] width 446 height 28
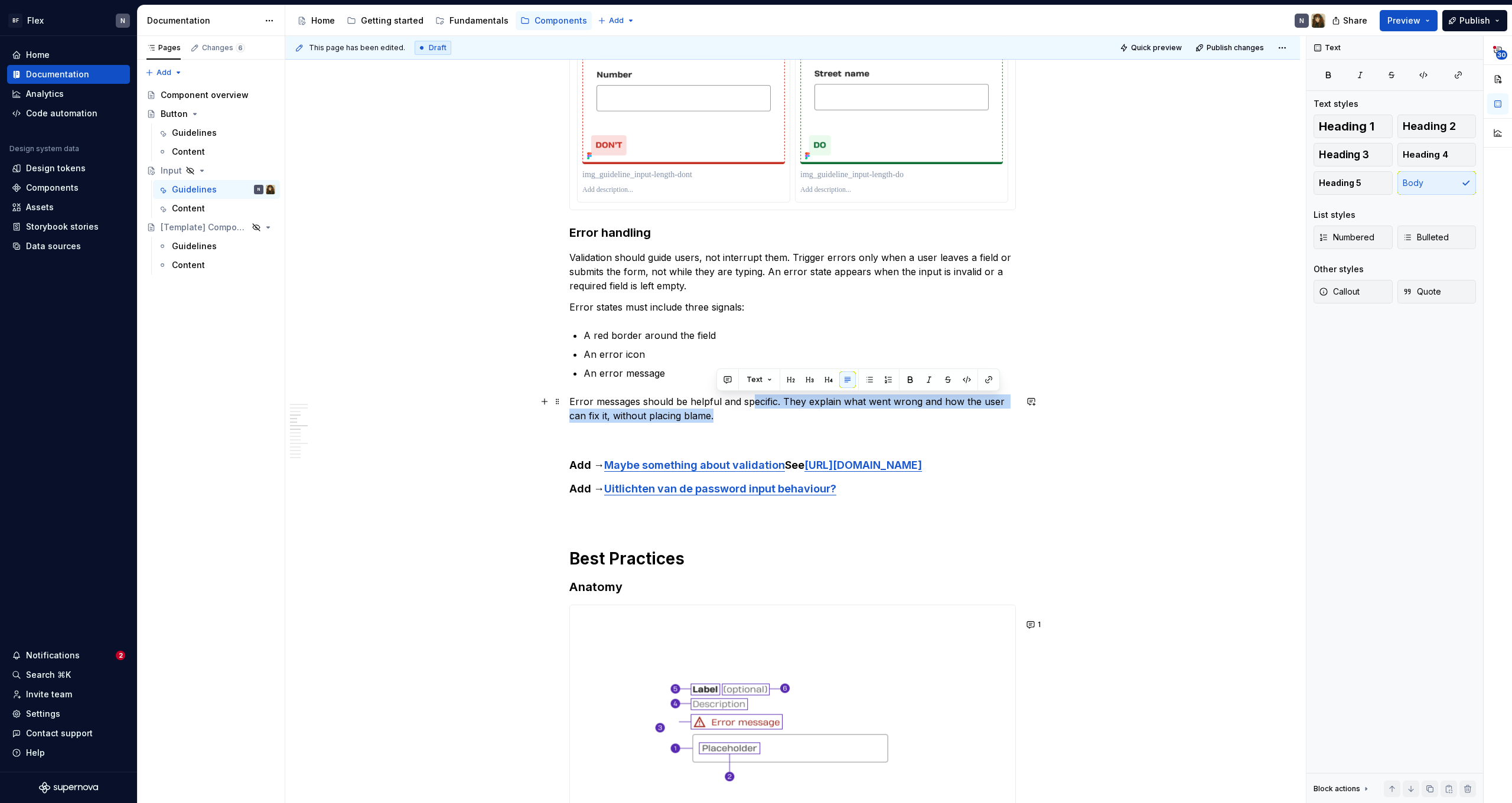
drag, startPoint x: 755, startPoint y: 400, endPoint x: 769, endPoint y: 411, distance: 17.8
click at [769, 411] on p "Error messages should be helpful and specific. They explain what went wrong and…" at bounding box center [792, 408] width 446 height 28
drag, startPoint x: 749, startPoint y: 418, endPoint x: 757, endPoint y: 418, distance: 8.0
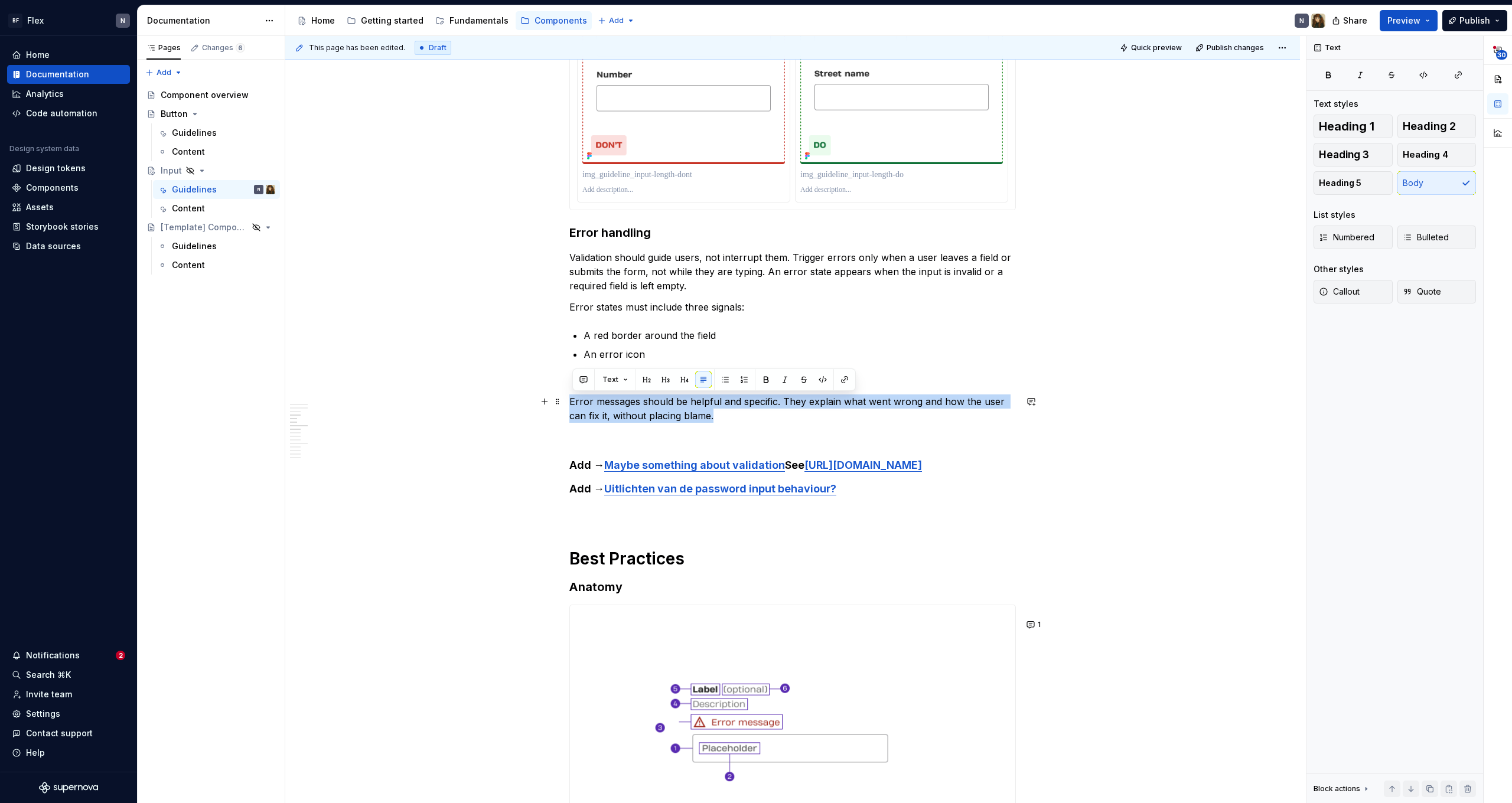
click at [770, 408] on p "Error messages should be helpful and specific. They explain what went wrong and…" at bounding box center [792, 408] width 446 height 28
drag, startPoint x: 786, startPoint y: 402, endPoint x: 793, endPoint y: 413, distance: 13.0
click at [793, 413] on p "Error messages should be helpful and specific. They explain what went wrong and…" at bounding box center [792, 408] width 446 height 28
click at [807, 417] on p "Error messages should be helpful and specific. They explain what went wrong and…" at bounding box center [792, 408] width 446 height 28
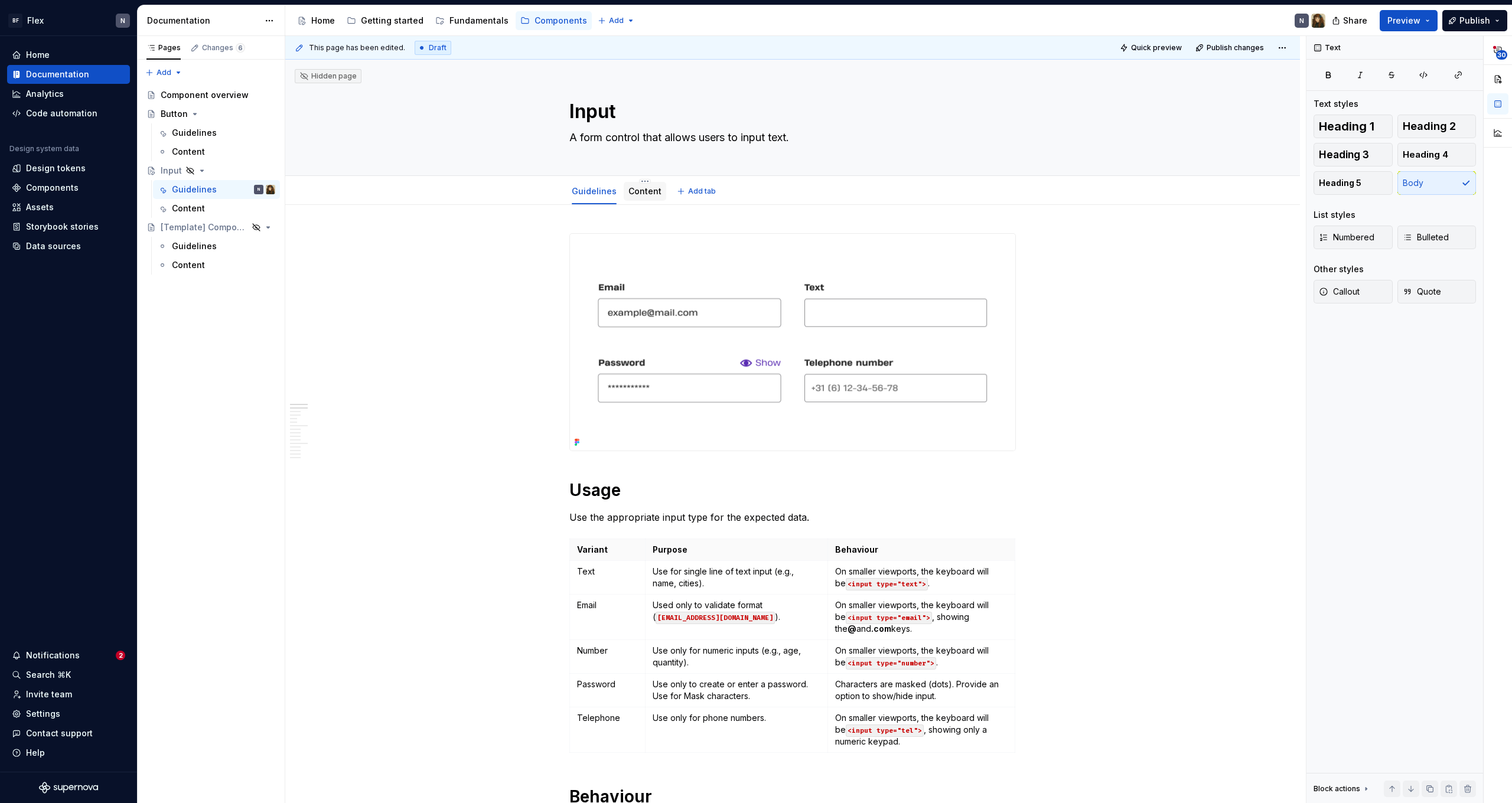
scroll to position [0, 0]
click at [649, 197] on div "Content" at bounding box center [645, 191] width 33 height 14
click at [647, 191] on link "Content" at bounding box center [645, 191] width 33 height 10
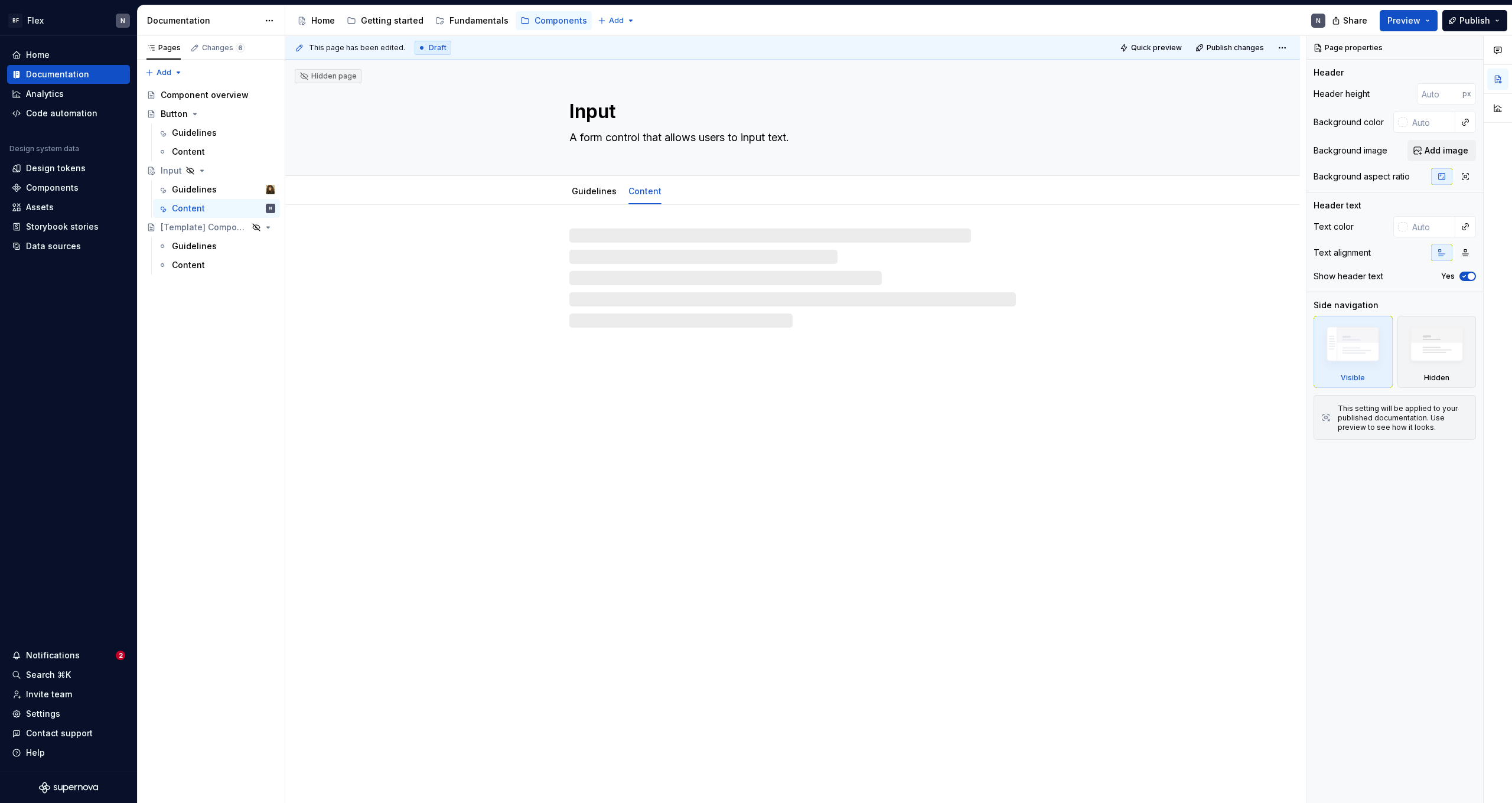
click at [699, 326] on div at bounding box center [792, 278] width 446 height 99
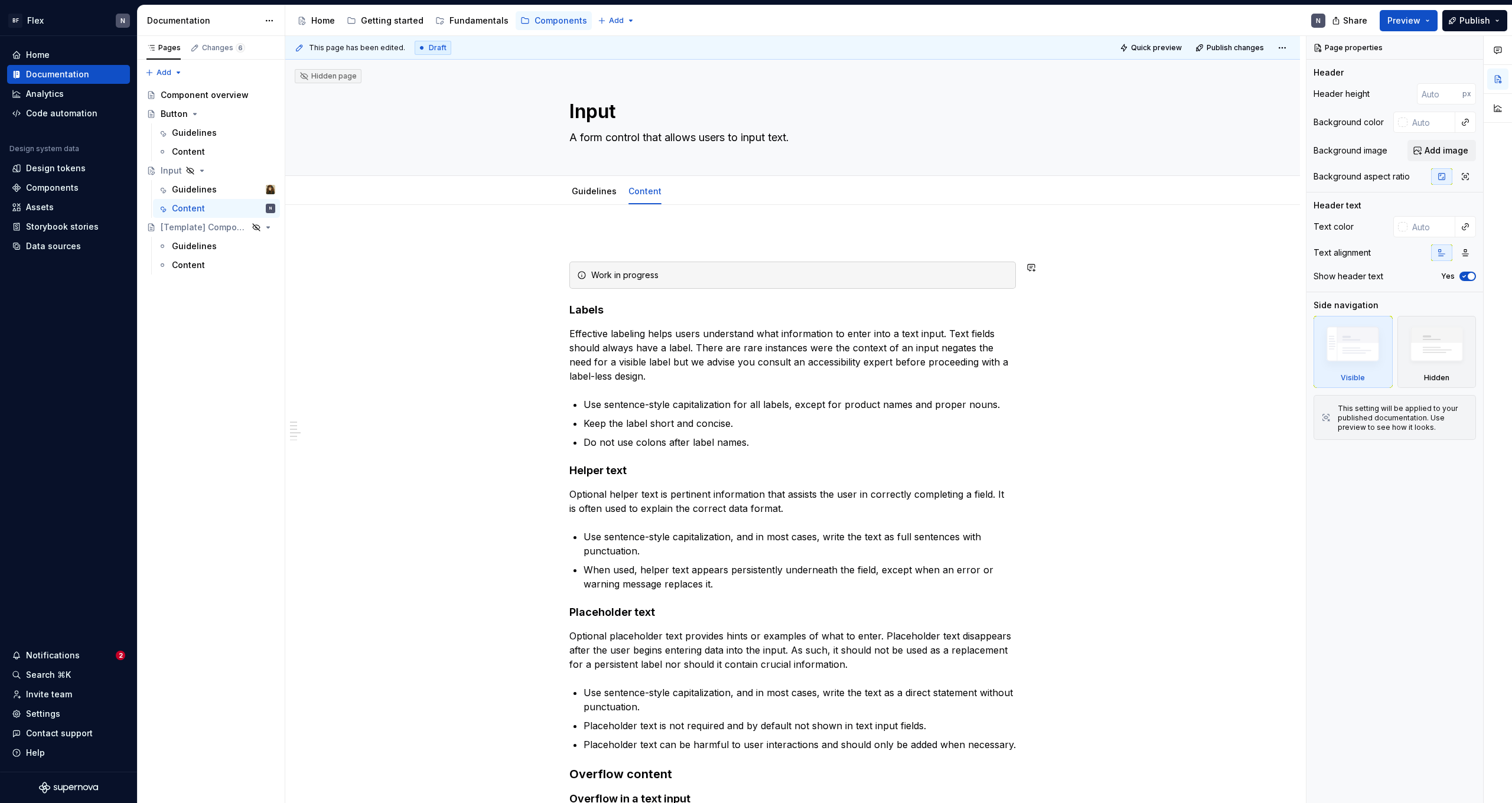
click at [655, 240] on p at bounding box center [792, 240] width 446 height 14
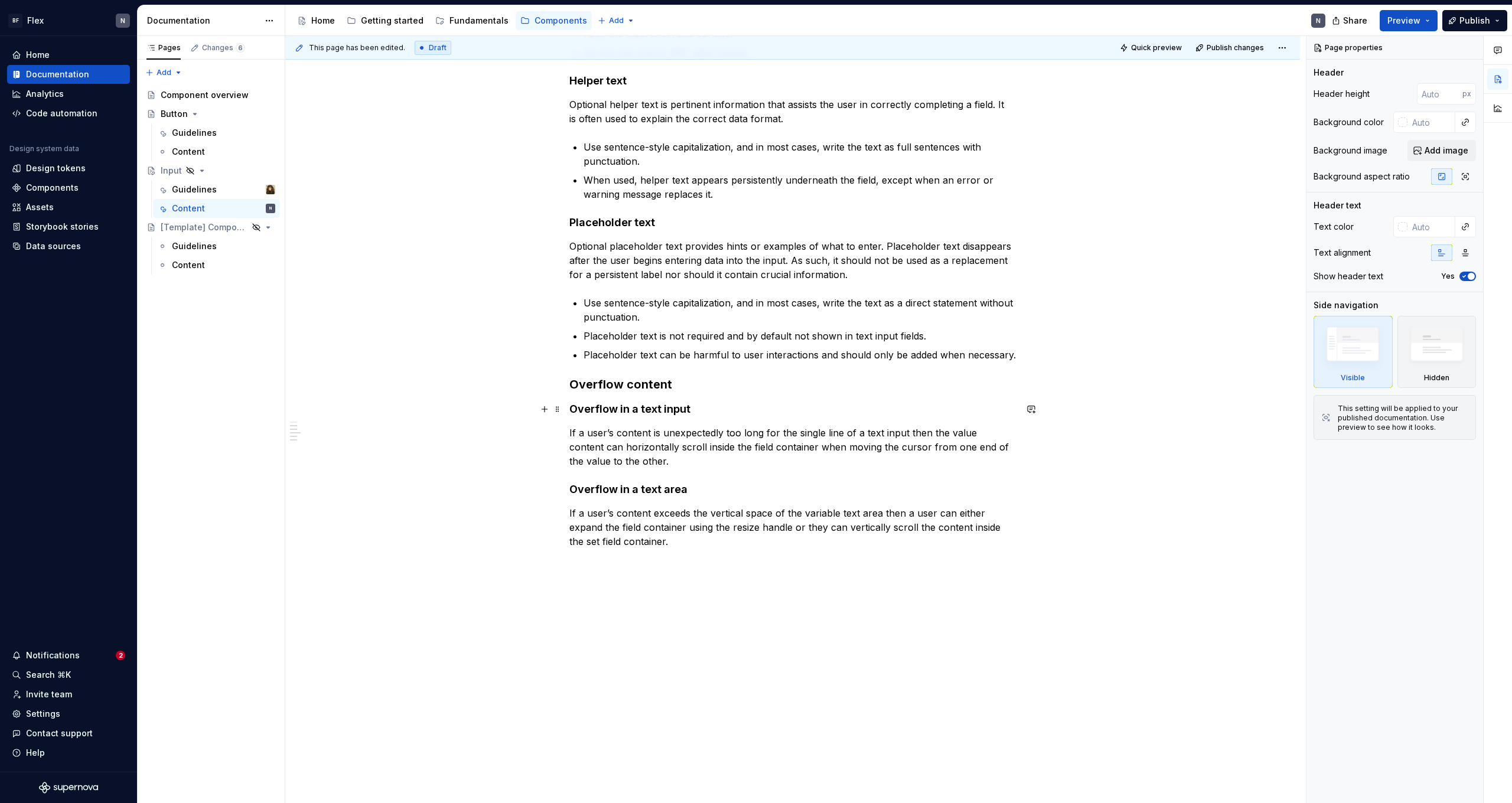
scroll to position [390, 0]
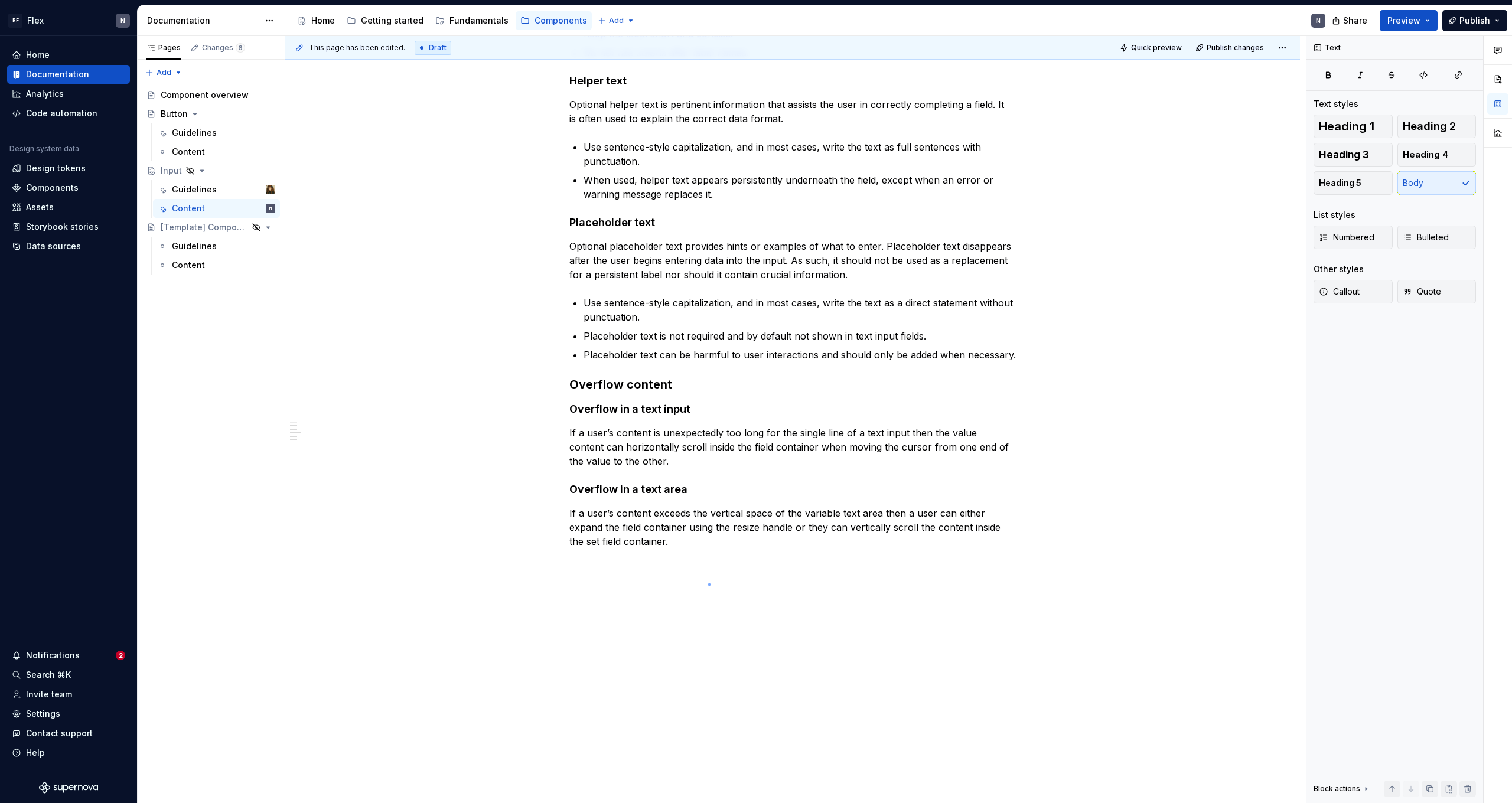
click at [708, 584] on div "This page has been edited. Draft Quick preview Publish changes Hidden page Inpu…" at bounding box center [796, 419] width 1021 height 767
click at [727, 551] on div "Work in progress Labels Effective labeling helps users understand what informat…" at bounding box center [792, 203] width 446 height 719
click at [735, 538] on p "If a user’s content exceeds the vertical space of the variable text area then a…" at bounding box center [792, 527] width 446 height 42
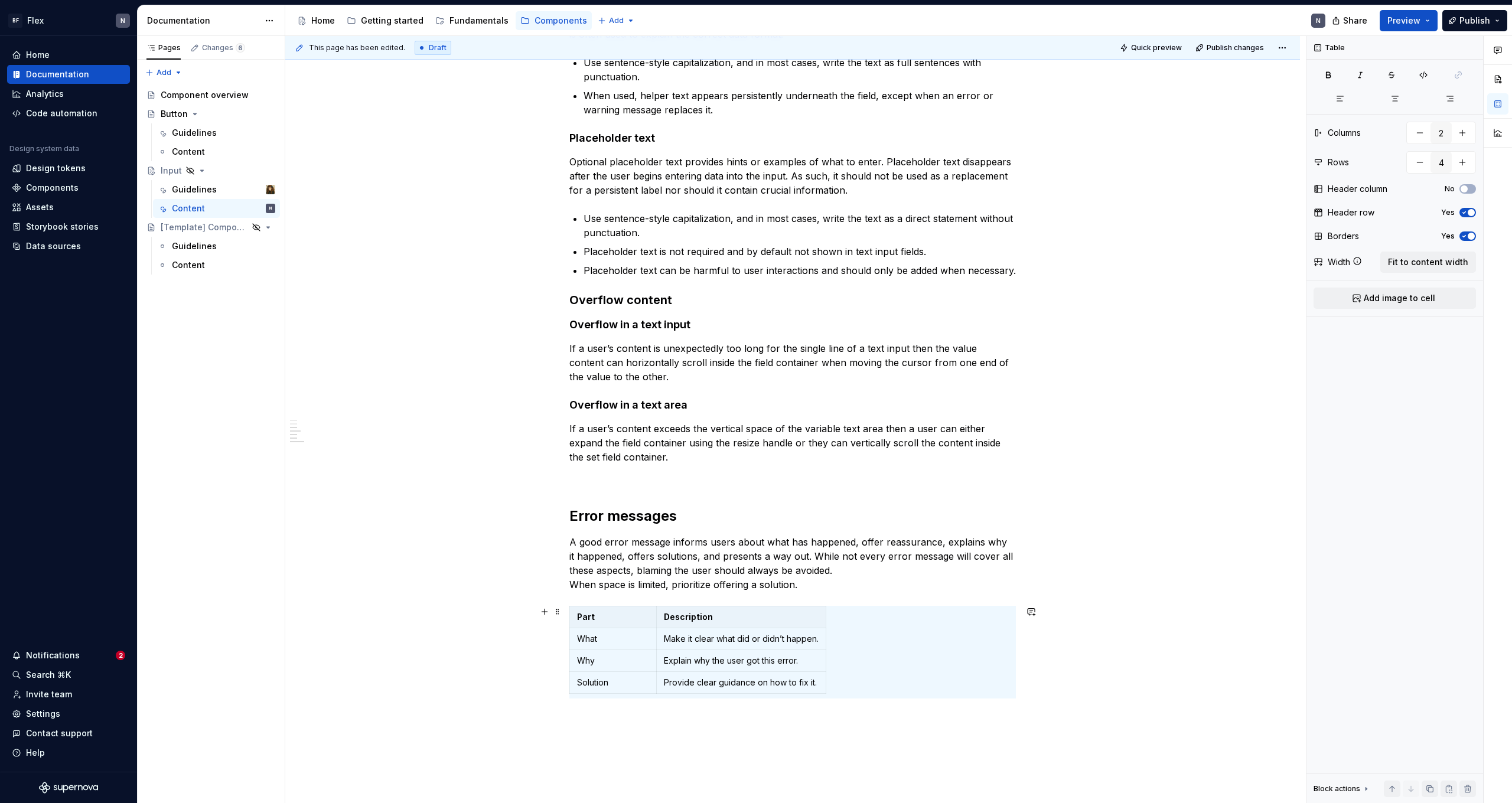
scroll to position [535, 0]
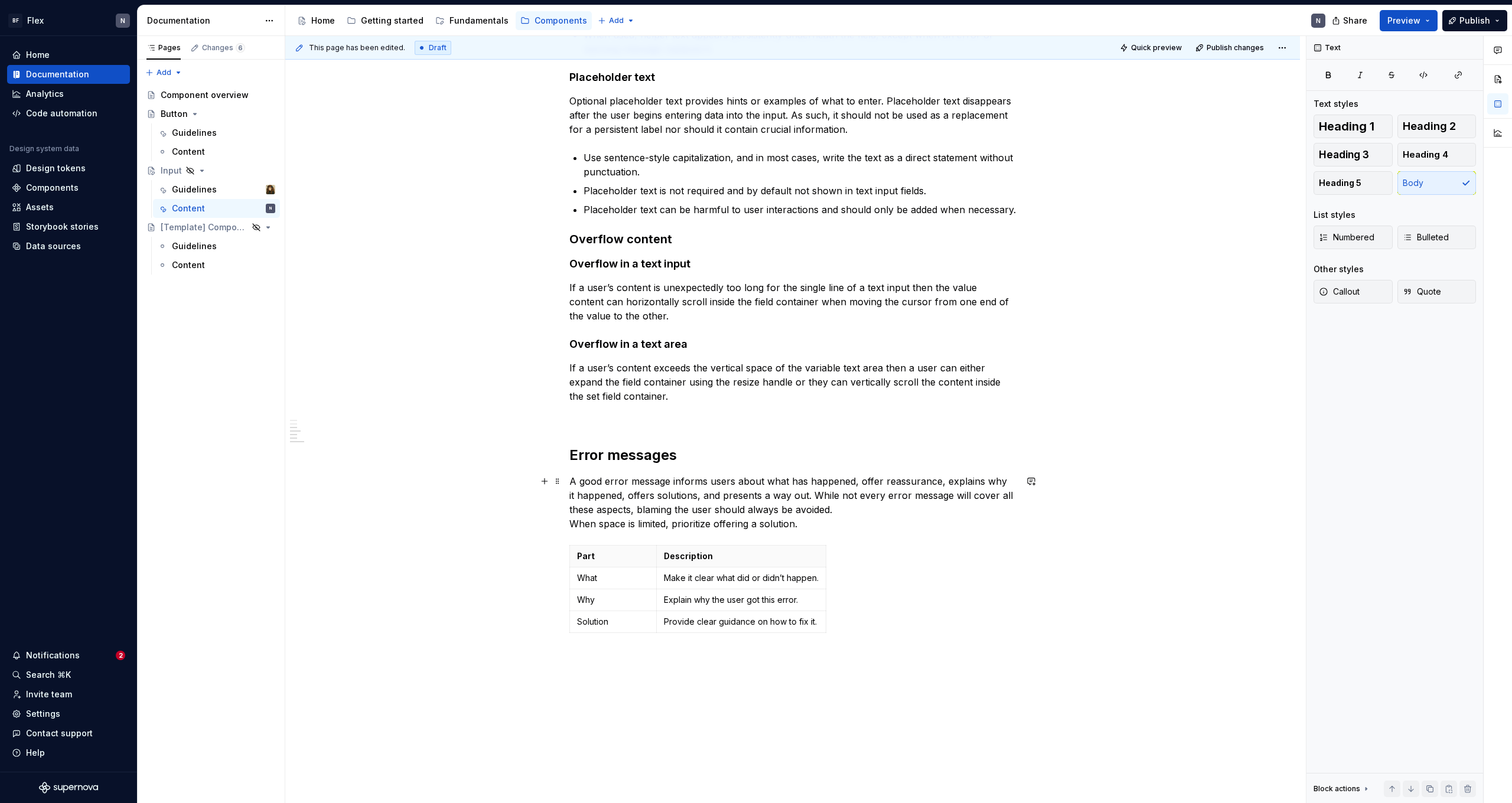
click at [733, 516] on p "A good error message informs users about what has happened, offer reassurance, …" at bounding box center [792, 503] width 446 height 57
click at [802, 522] on p "A good error message informs users about what has happened, offer reassurance, …" at bounding box center [792, 503] width 446 height 57
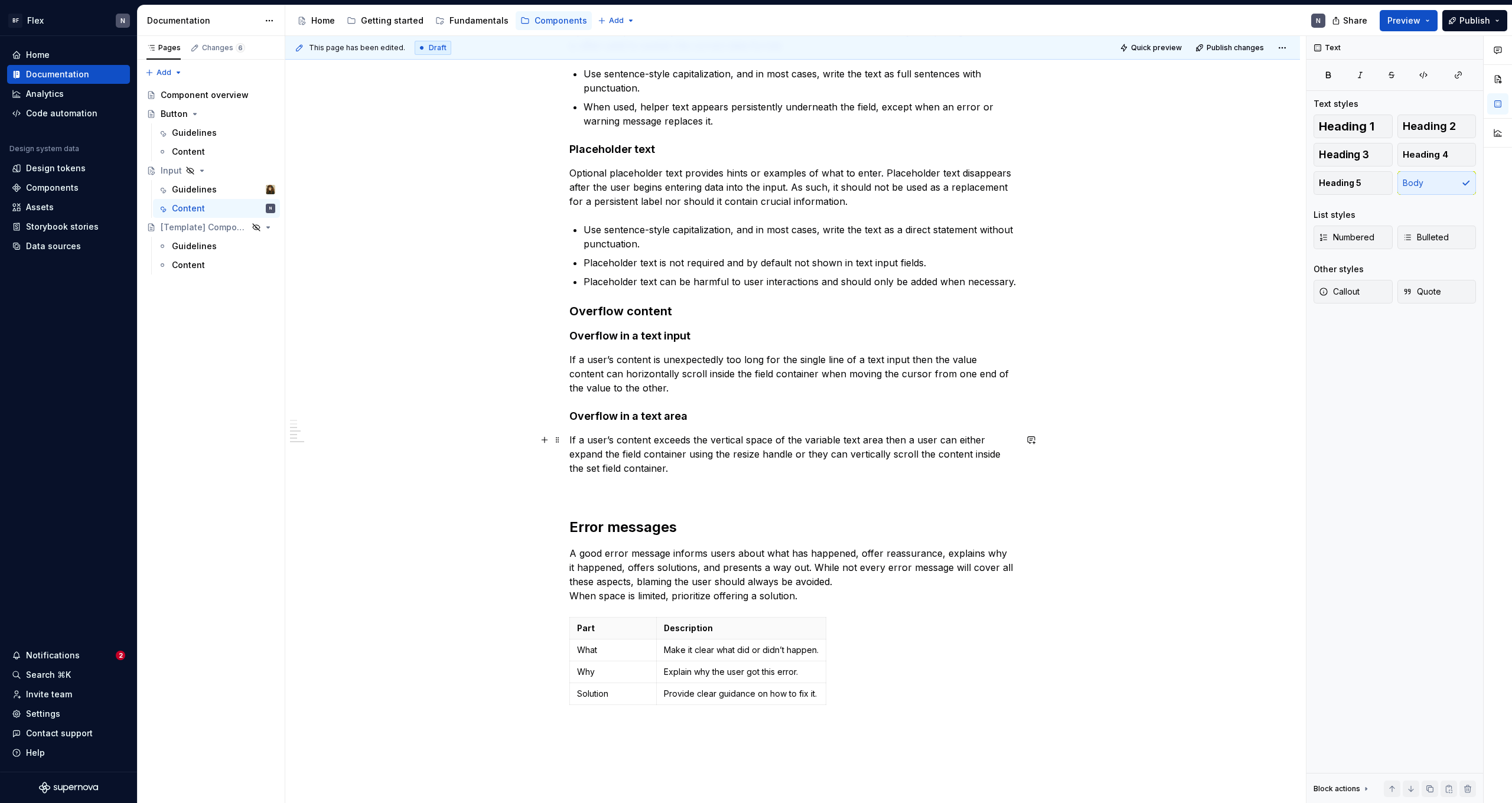
drag, startPoint x: 692, startPoint y: 450, endPoint x: 699, endPoint y: 466, distance: 17.5
click at [692, 450] on p "If a user’s content exceeds the vertical space of the variable text area then a…" at bounding box center [792, 454] width 446 height 42
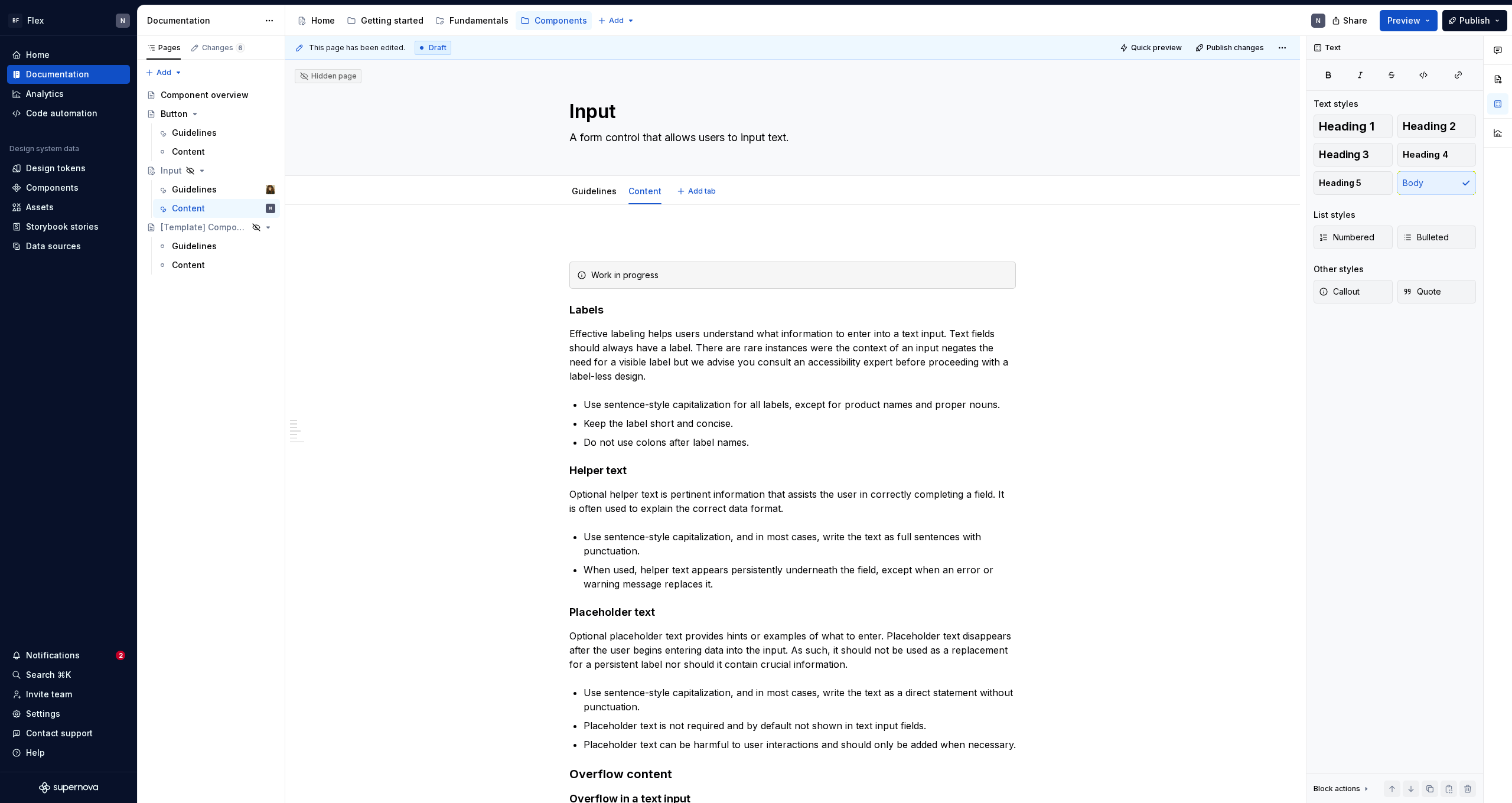
scroll to position [0, 0]
click at [784, 278] on div "Work in progress" at bounding box center [800, 274] width 417 height 12
click at [560, 276] on span at bounding box center [557, 275] width 9 height 17
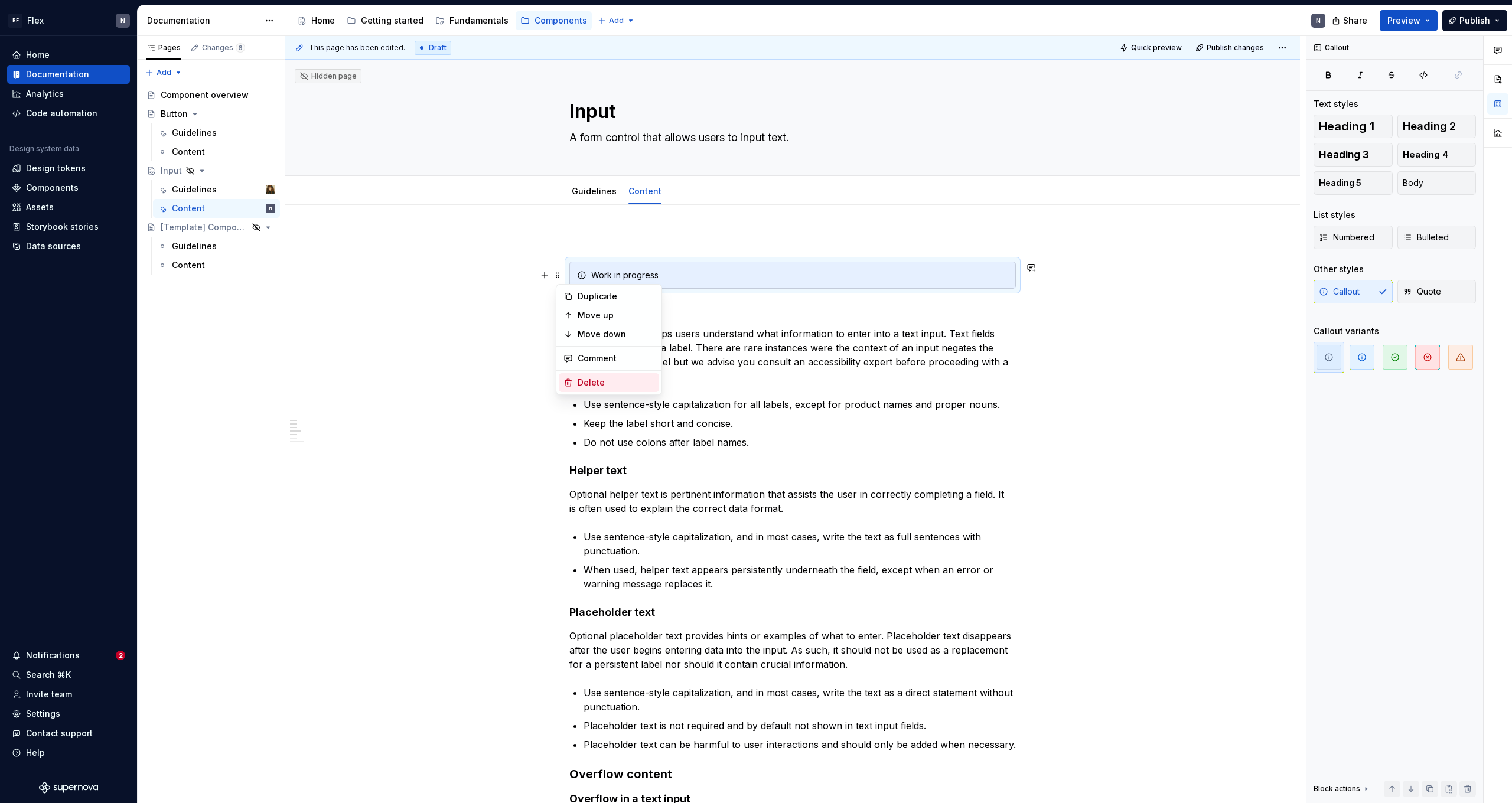
click at [600, 376] on div "Delete" at bounding box center [609, 383] width 100 height 19
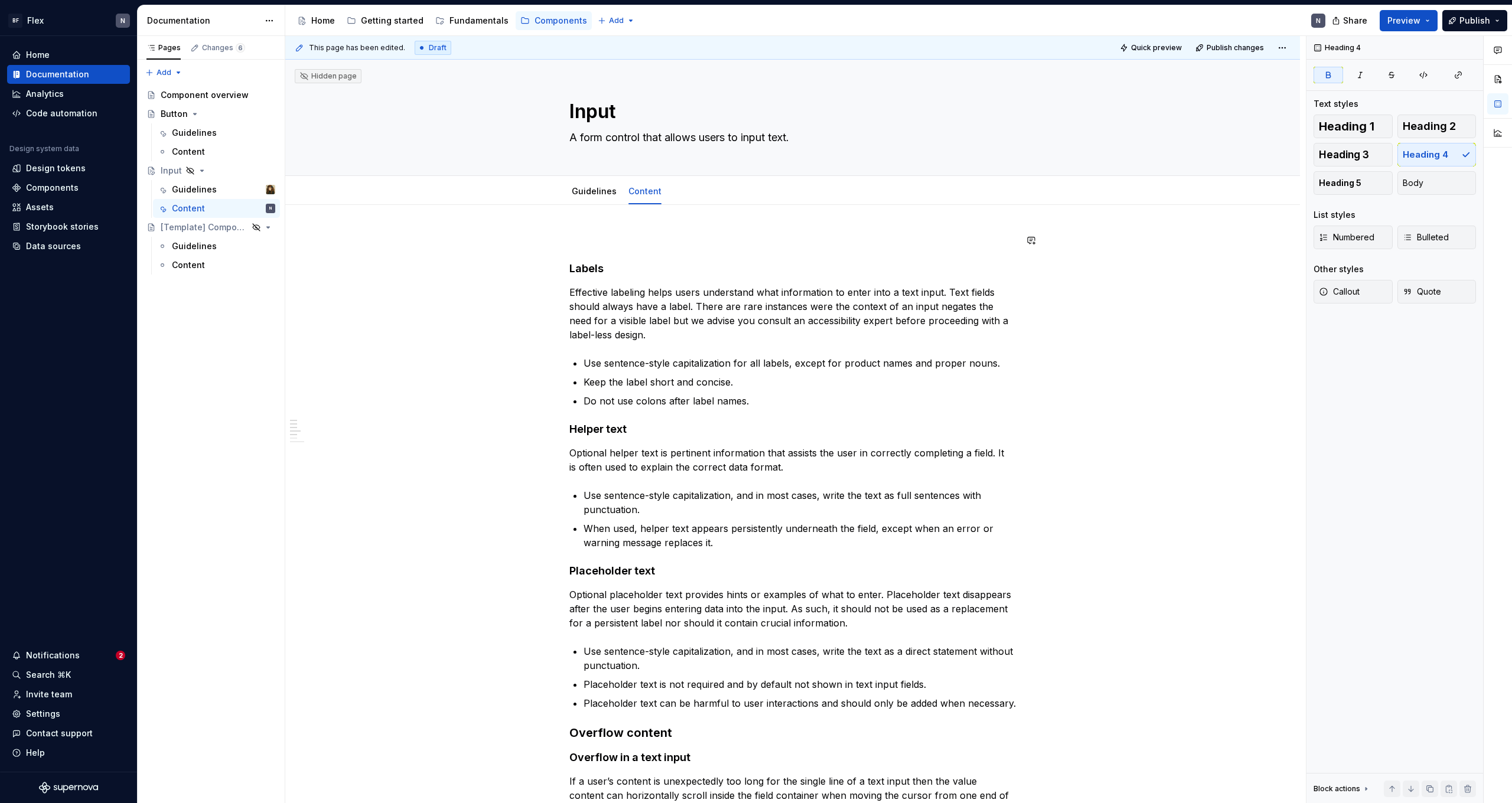
click at [604, 248] on div "Labels Effective labeling helps users understand what information to enter into…" at bounding box center [792, 682] width 446 height 898
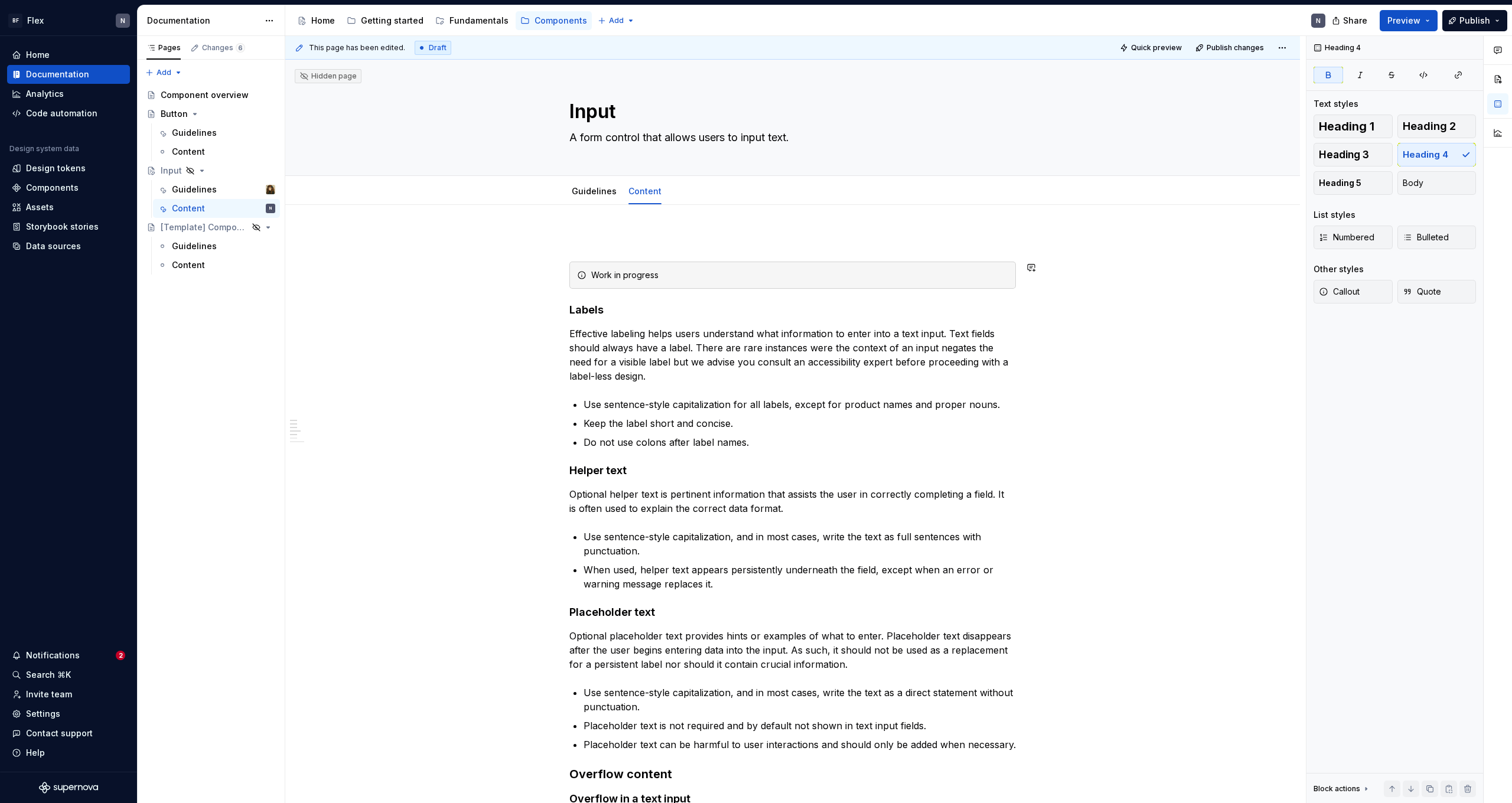
click at [657, 295] on div "Work in progress Labels Effective labeling helps users understand what informat…" at bounding box center [792, 703] width 446 height 940
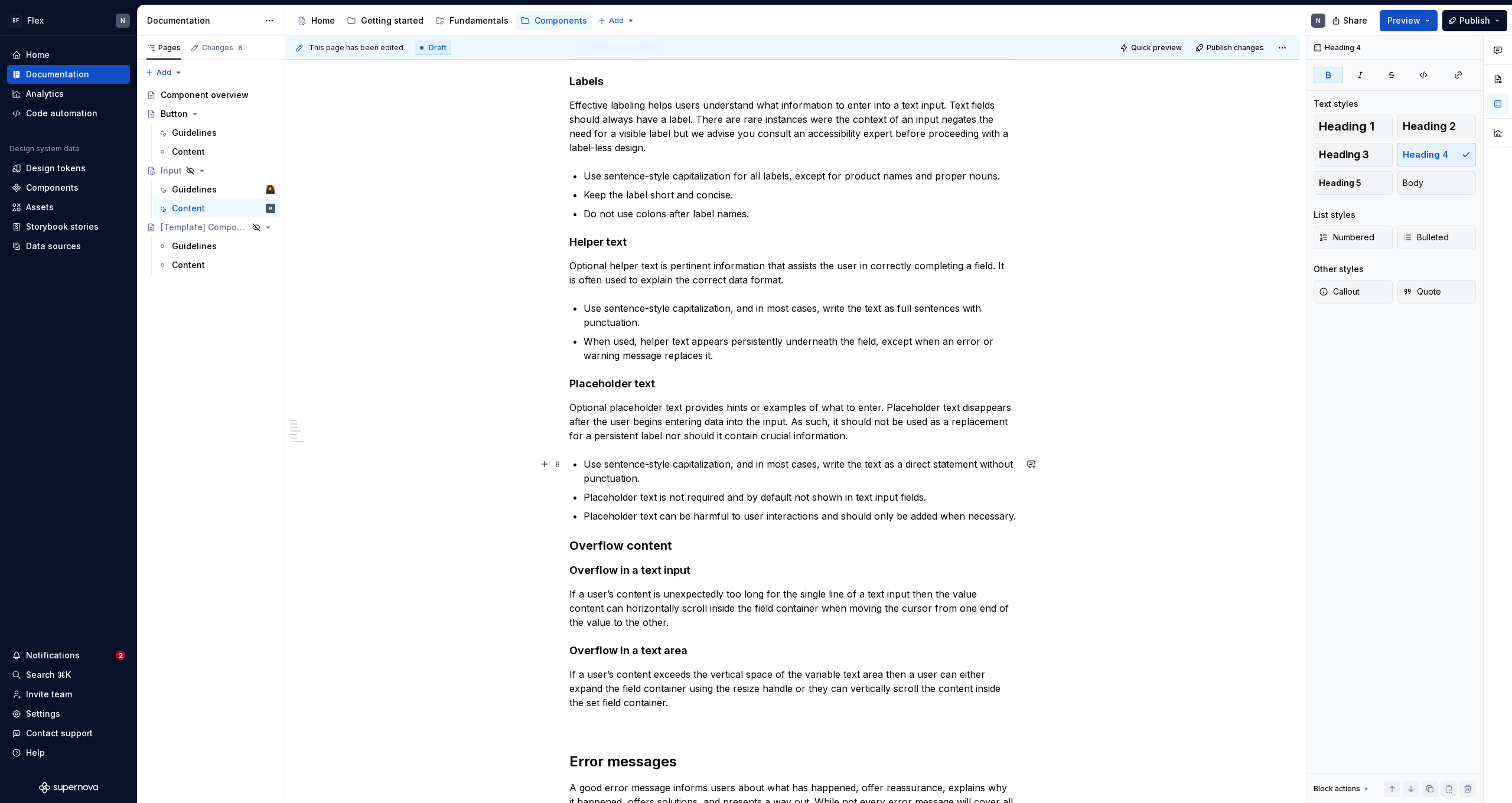
scroll to position [326, 0]
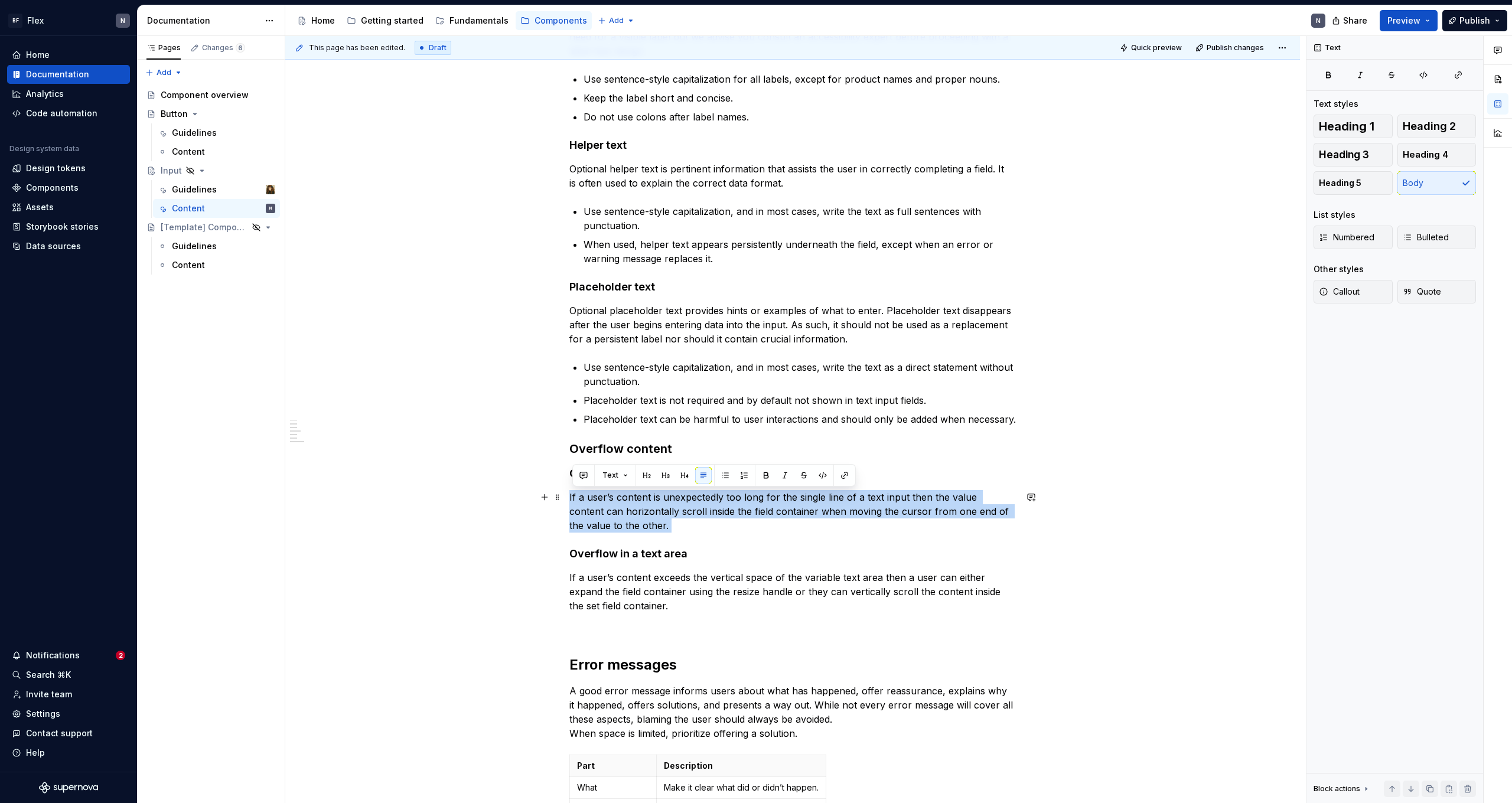
drag, startPoint x: 666, startPoint y: 485, endPoint x: 705, endPoint y: 530, distance: 59.5
click at [693, 532] on div "Work in progress Labels Effective labeling helps users understand what informat…" at bounding box center [792, 378] width 446 height 940
click at [735, 528] on p "If a user’s content is unexpectedly too long for the single line of a text inpu…" at bounding box center [792, 511] width 446 height 42
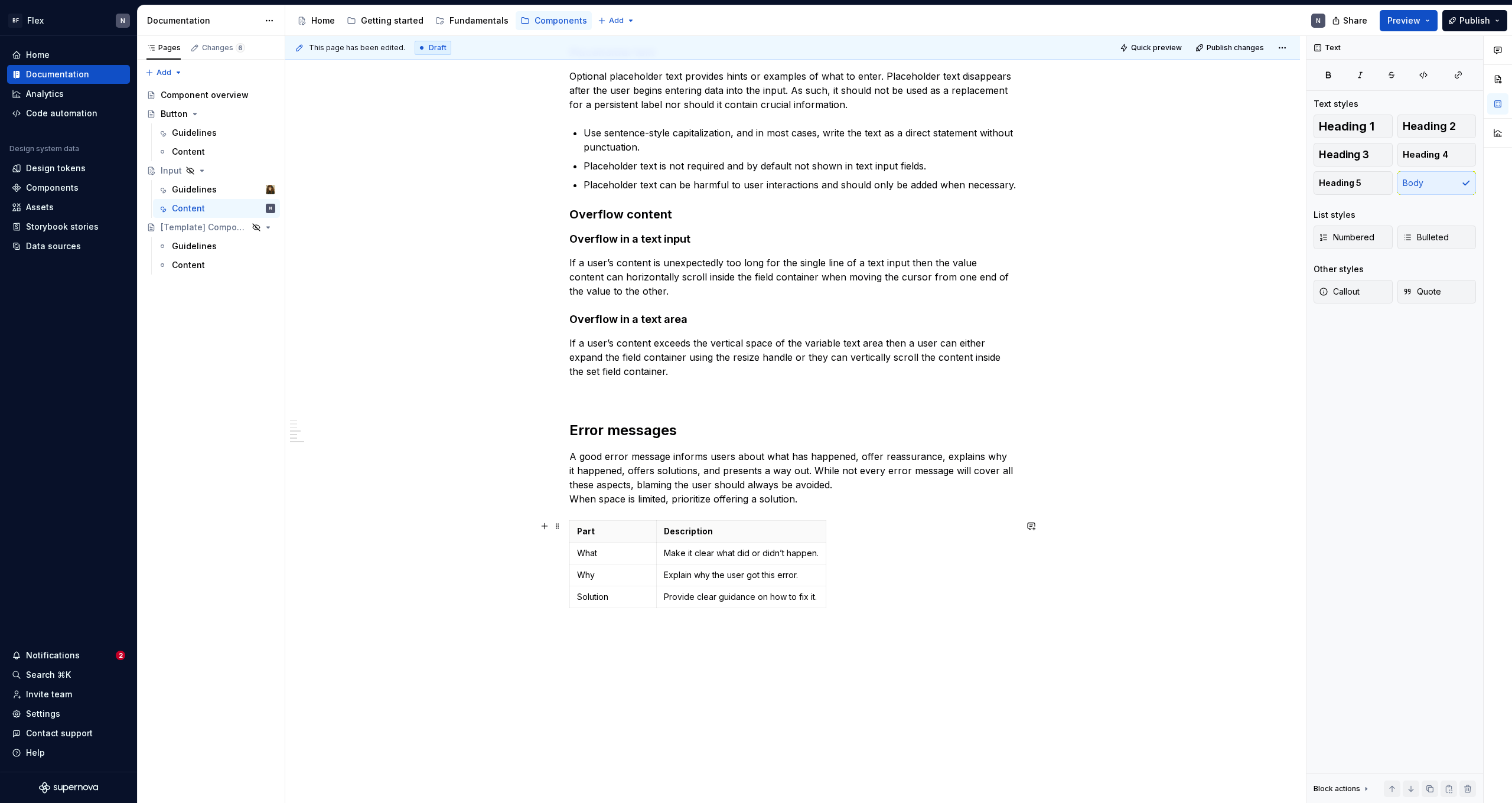
scroll to position [596, 0]
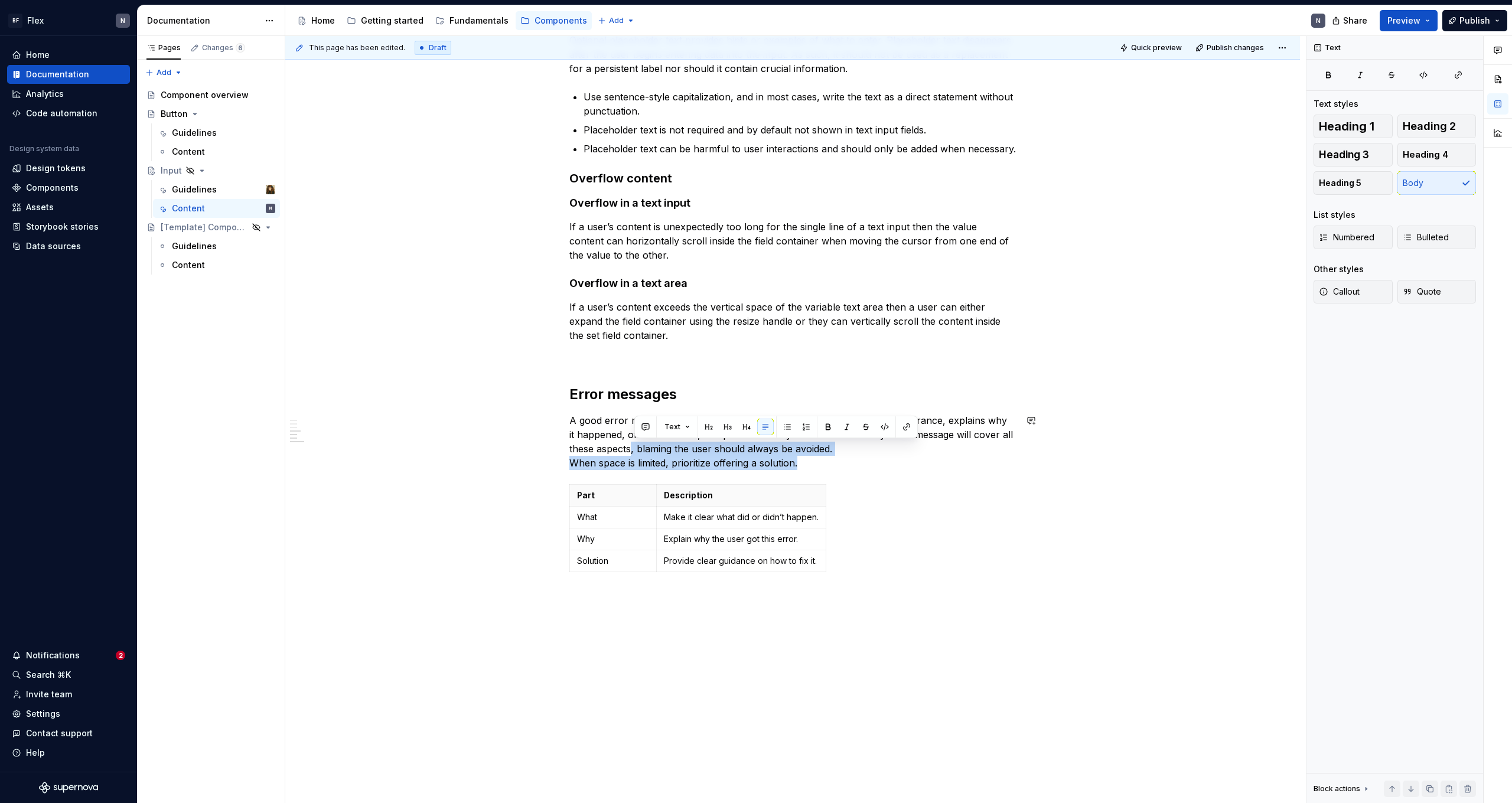
drag, startPoint x: 655, startPoint y: 452, endPoint x: 894, endPoint y: 473, distance: 239.9
click at [894, 473] on div "Work in progress Labels Effective labeling helps users understand what informat…" at bounding box center [792, 107] width 446 height 940
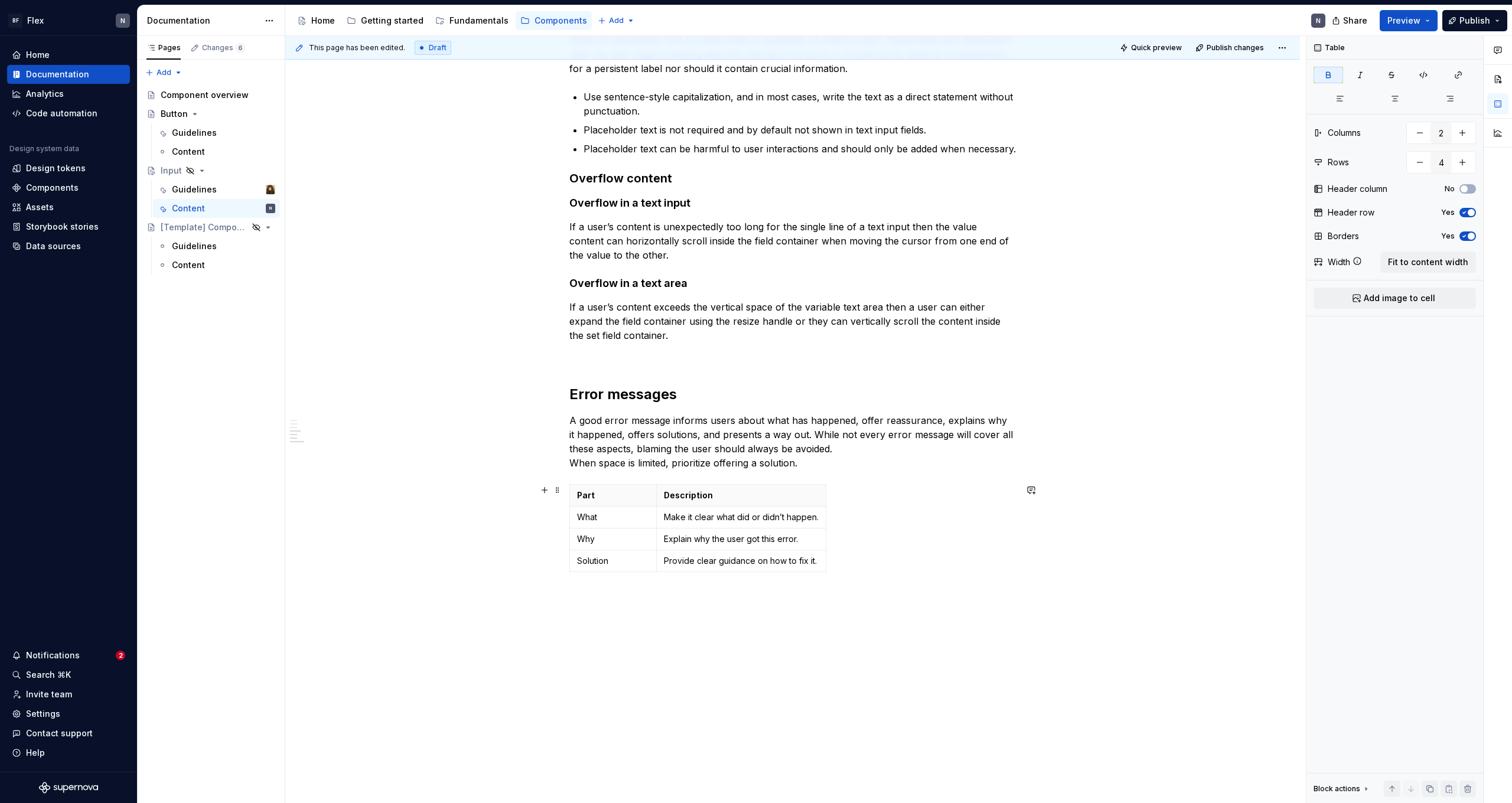
drag, startPoint x: 942, startPoint y: 572, endPoint x: 863, endPoint y: 503, distance: 104.9
click at [942, 572] on div "Part Description What Make it clear what did or didn’t happen. Why Explain why …" at bounding box center [792, 530] width 446 height 93
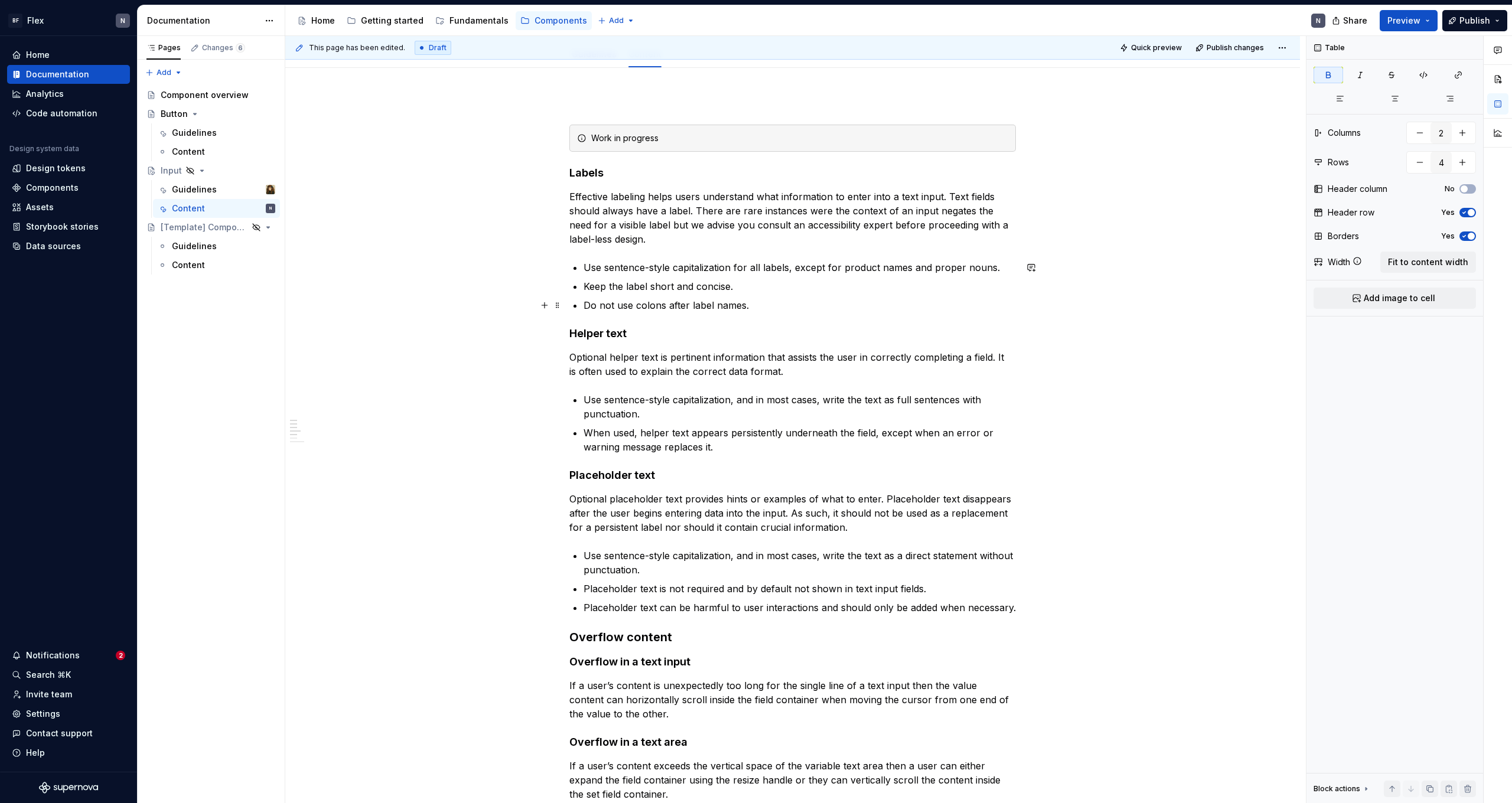
scroll to position [65, 0]
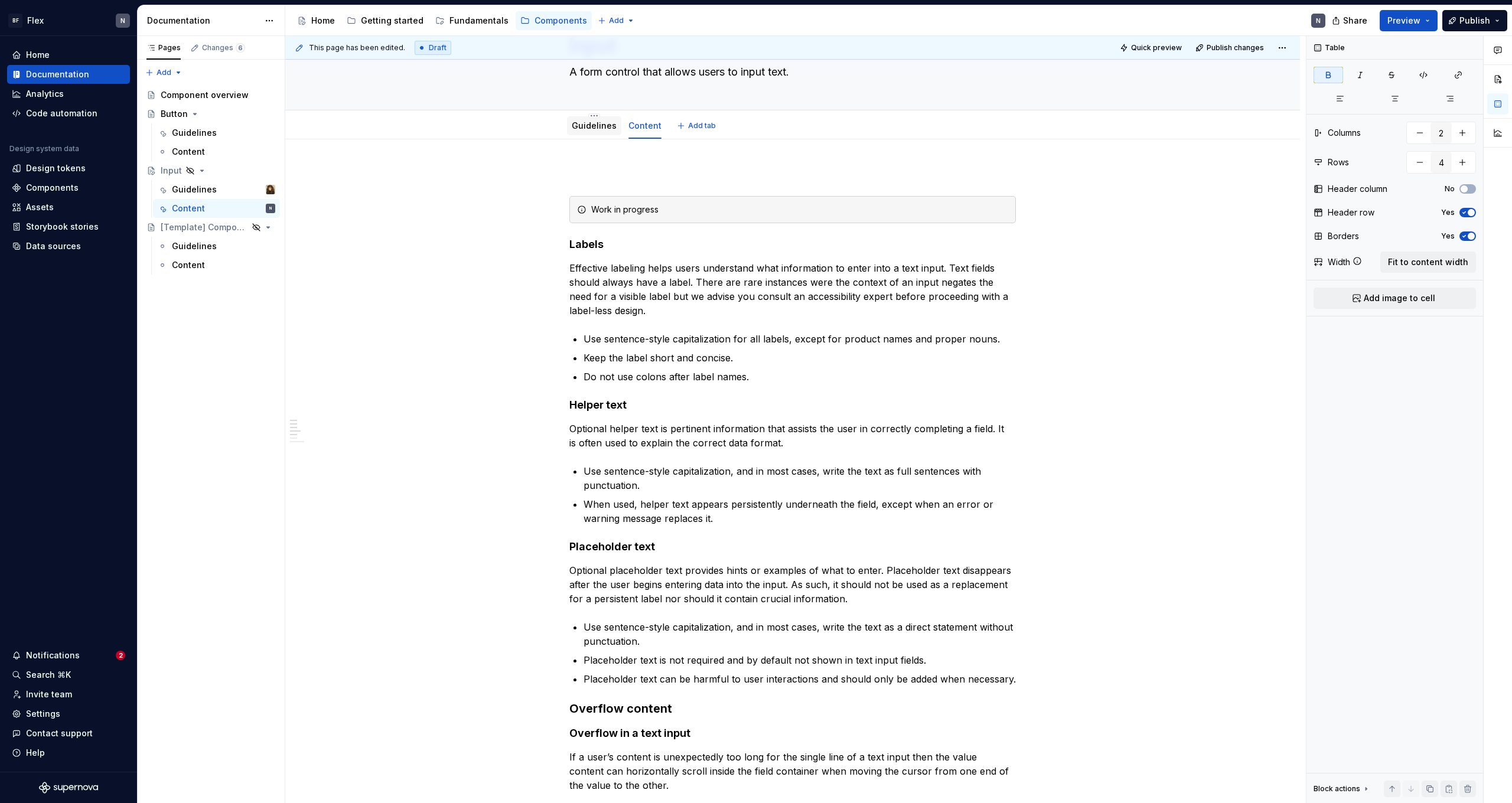
click at [584, 118] on div "Guidelines" at bounding box center [594, 125] width 45 height 14
click at [598, 127] on link "Guidelines" at bounding box center [594, 125] width 45 height 10
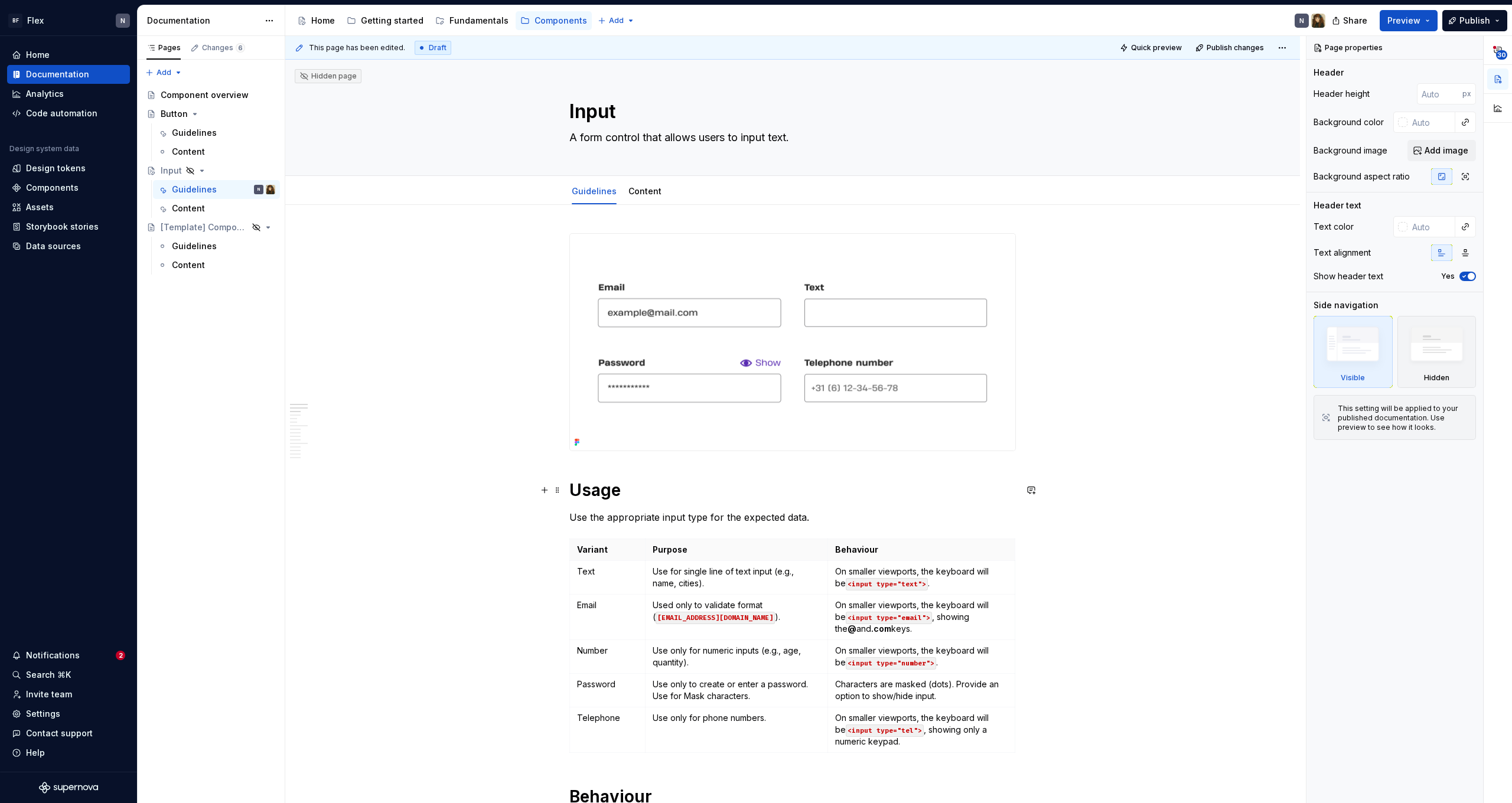
scroll to position [680, 0]
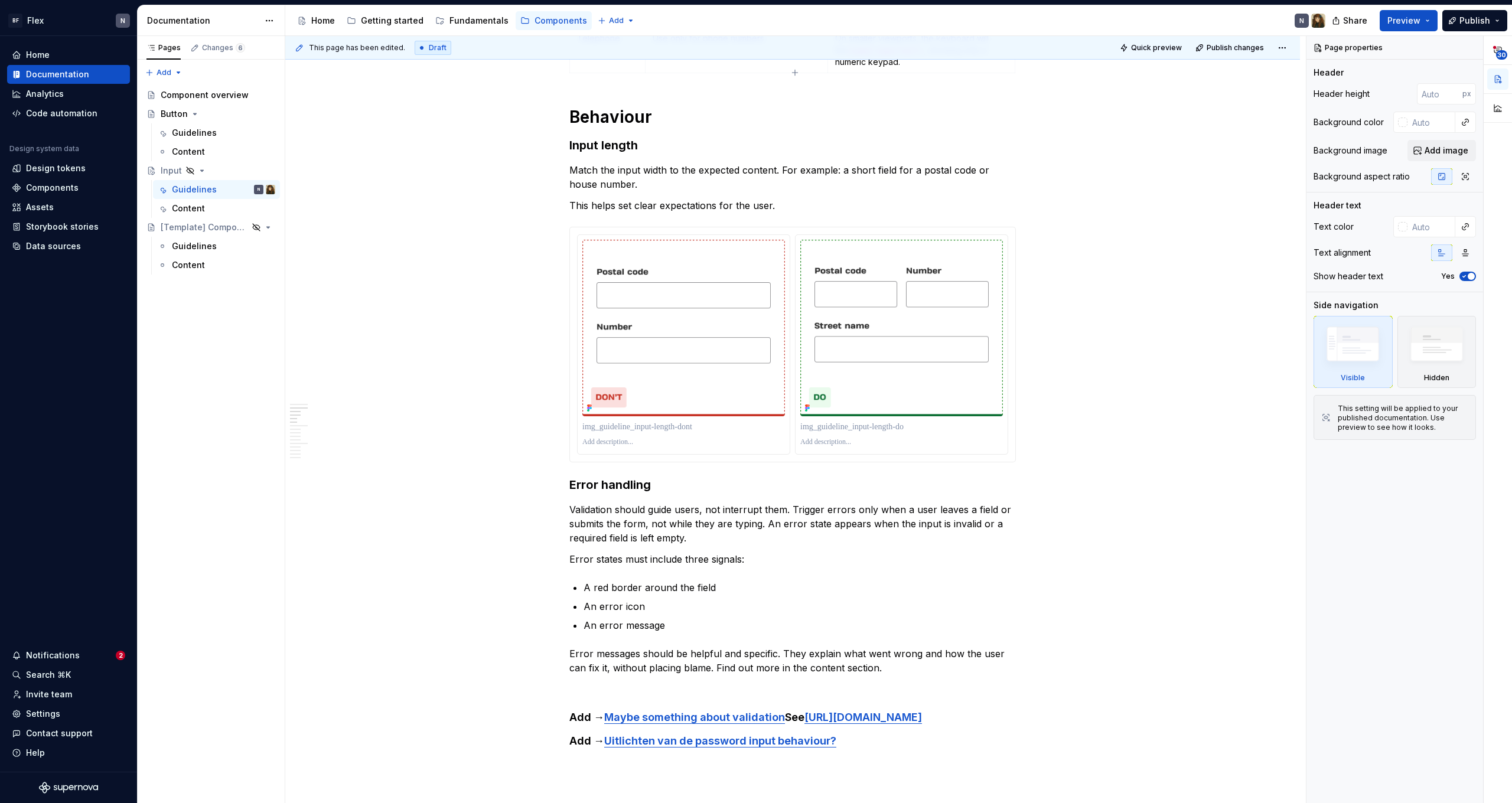
click at [1020, 2] on div "BF Flex N Home Documentation Analytics Code automation Design system data Desig…" at bounding box center [756, 401] width 1512 height 803
type textarea "*"
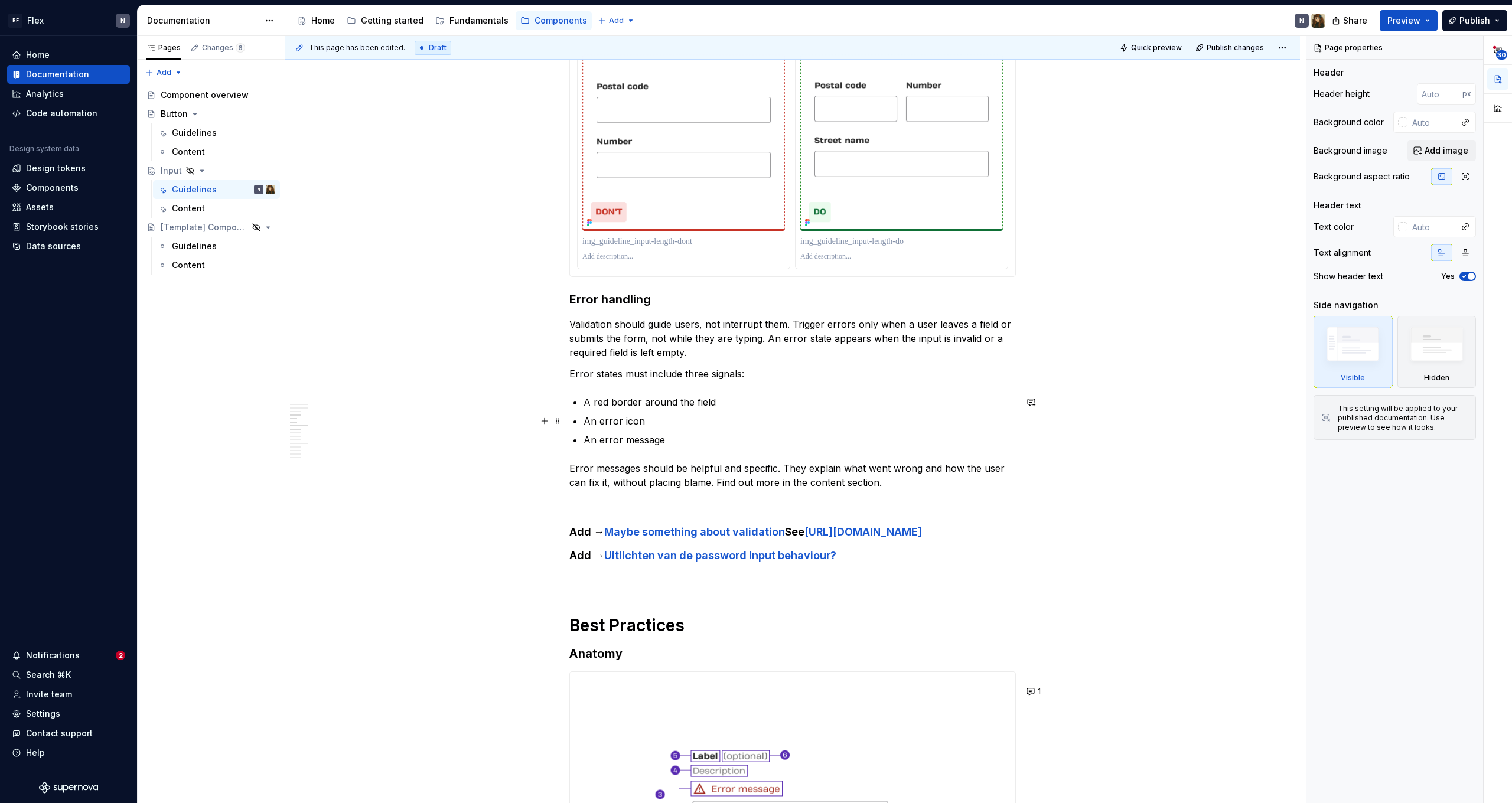
scroll to position [865, 0]
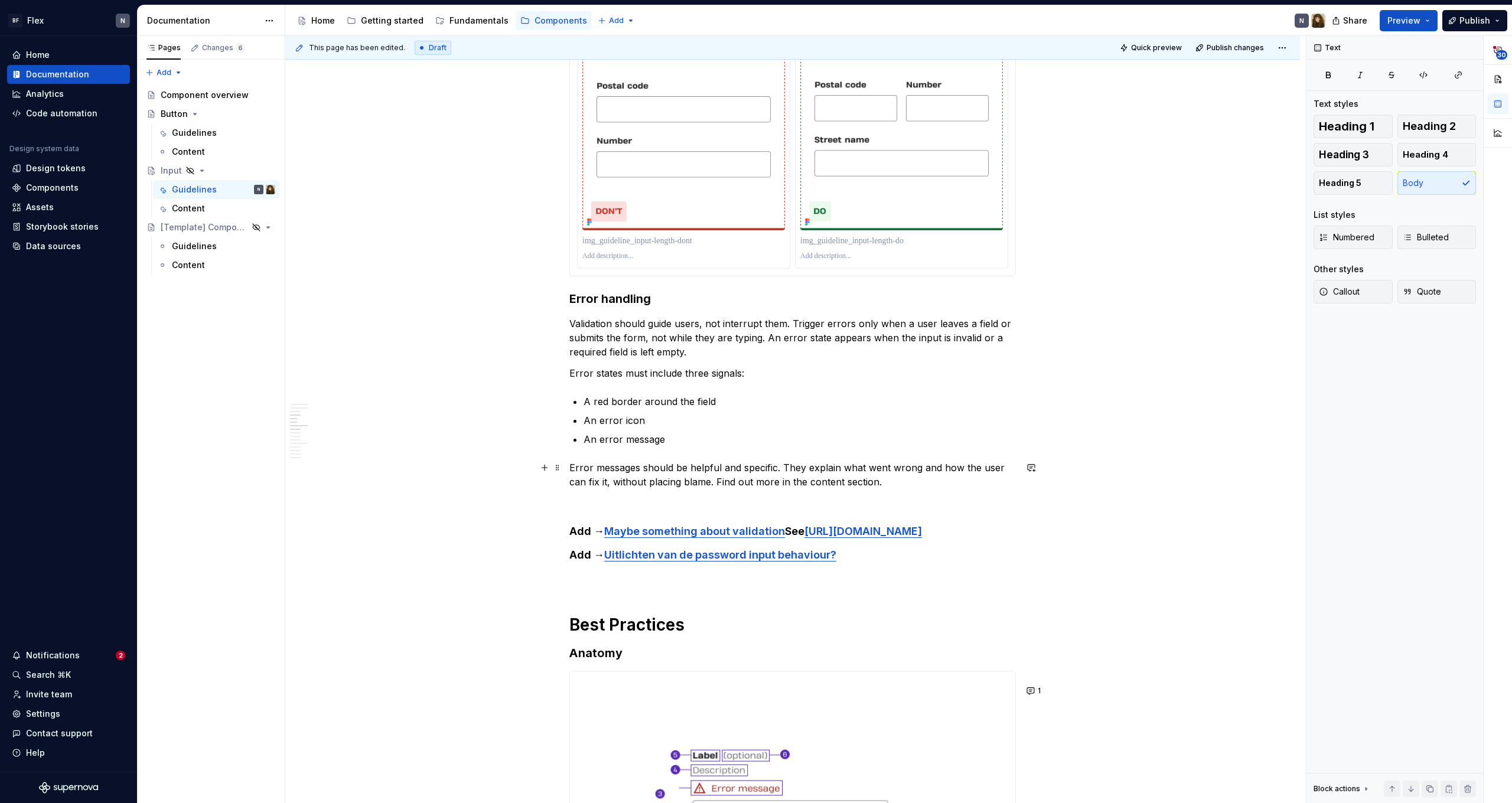
drag, startPoint x: 886, startPoint y: 479, endPoint x: 913, endPoint y: 486, distance: 27.9
click at [887, 479] on p "Error messages should be helpful and specific. They explain what went wrong and…" at bounding box center [792, 474] width 446 height 28
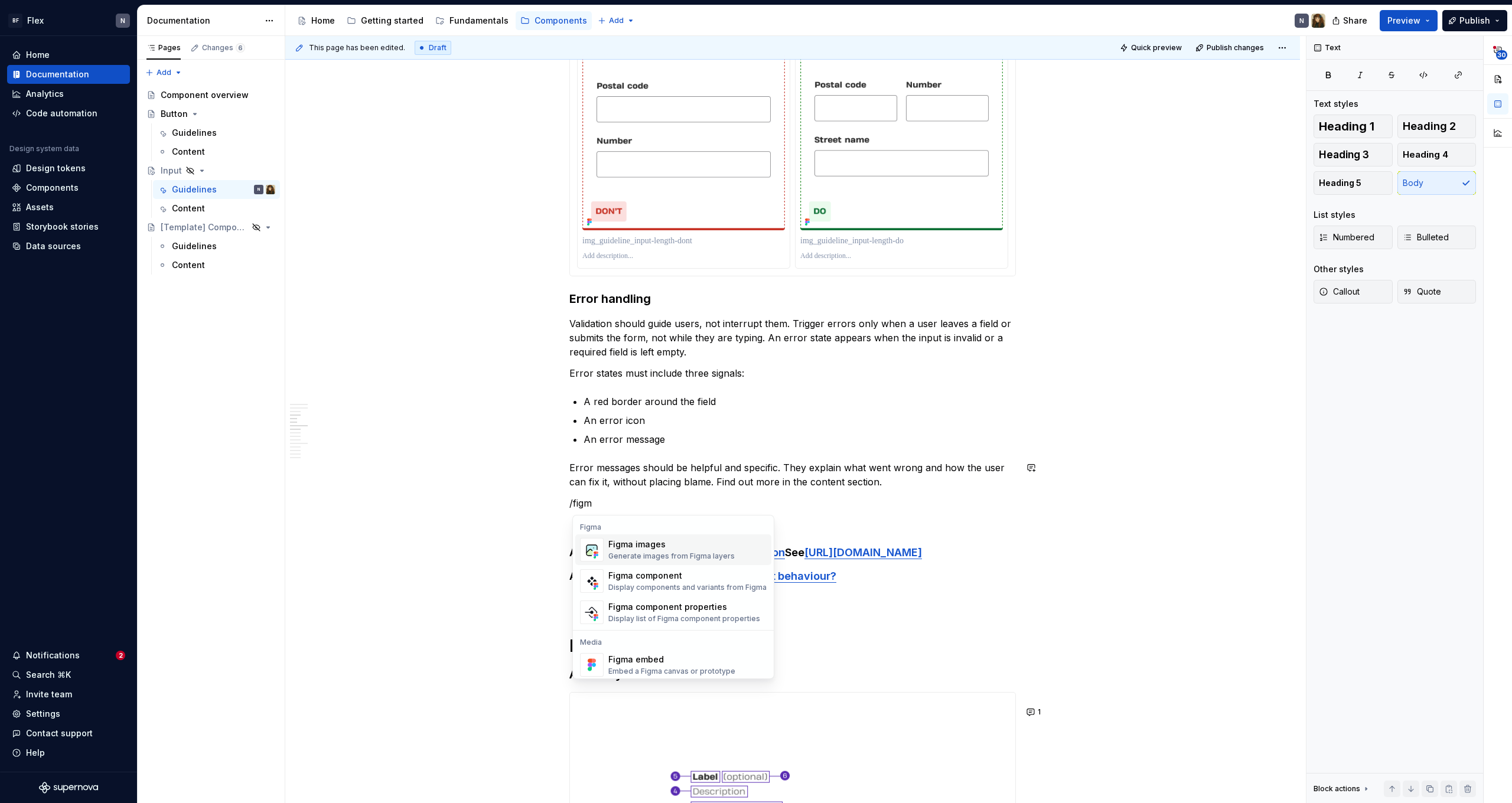
click at [696, 545] on div "Figma images" at bounding box center [672, 544] width 127 height 12
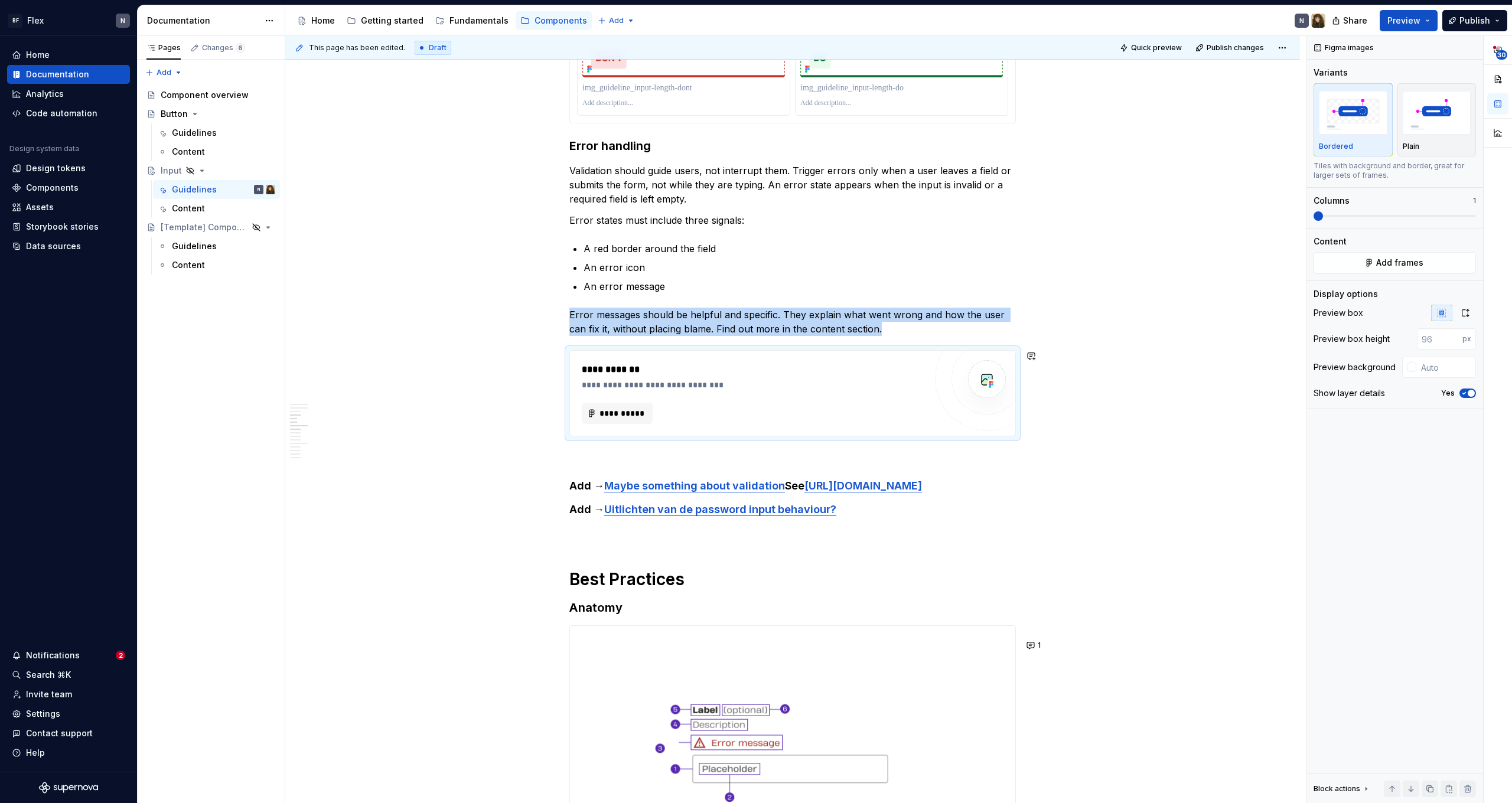
scroll to position [1061, 0]
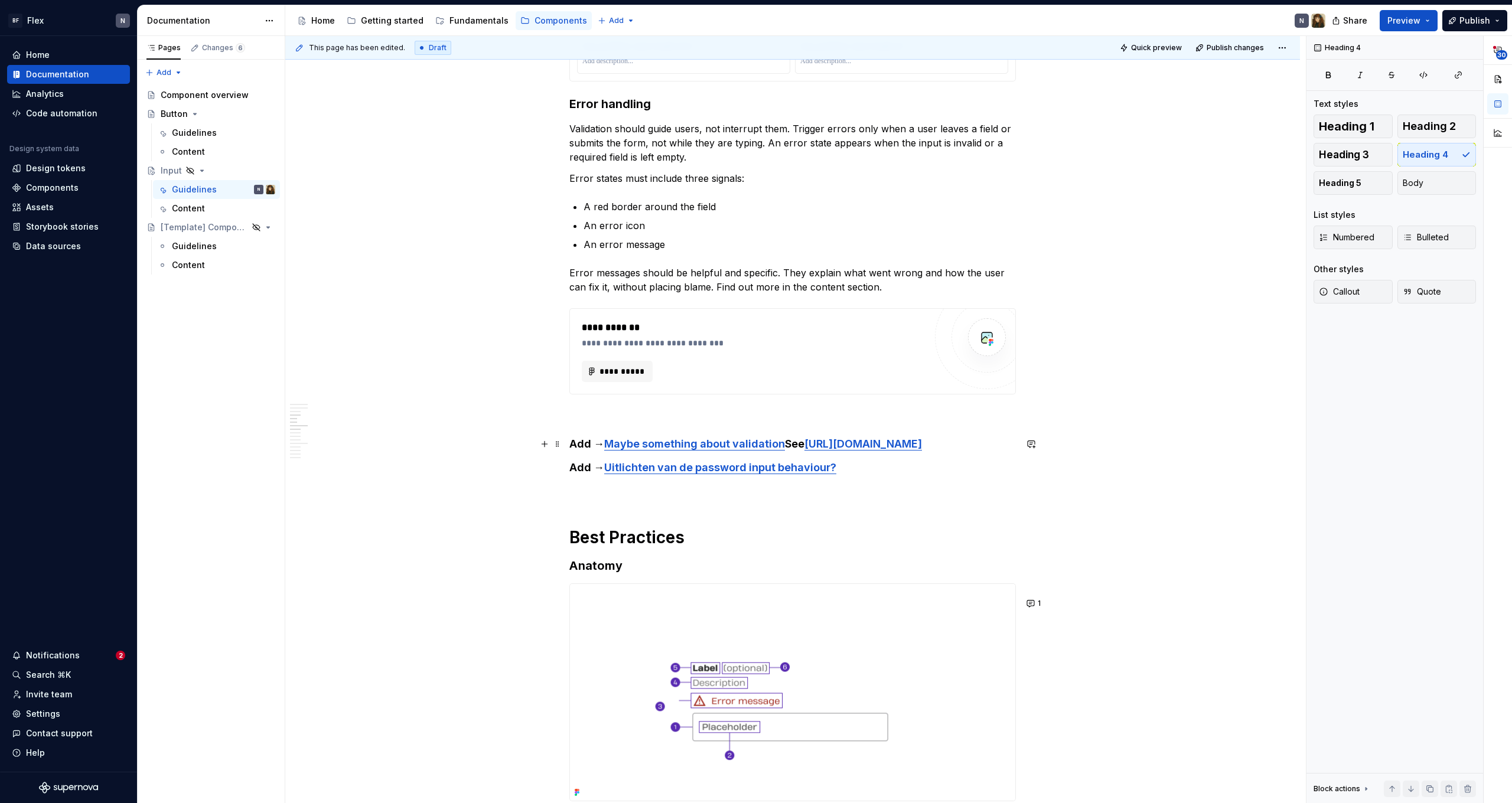
click at [861, 452] on h4 "Add → Maybe something about validation See [URL][DOMAIN_NAME]" at bounding box center [792, 443] width 446 height 14
click at [890, 450] on link "[URL][DOMAIN_NAME]" at bounding box center [863, 444] width 118 height 13
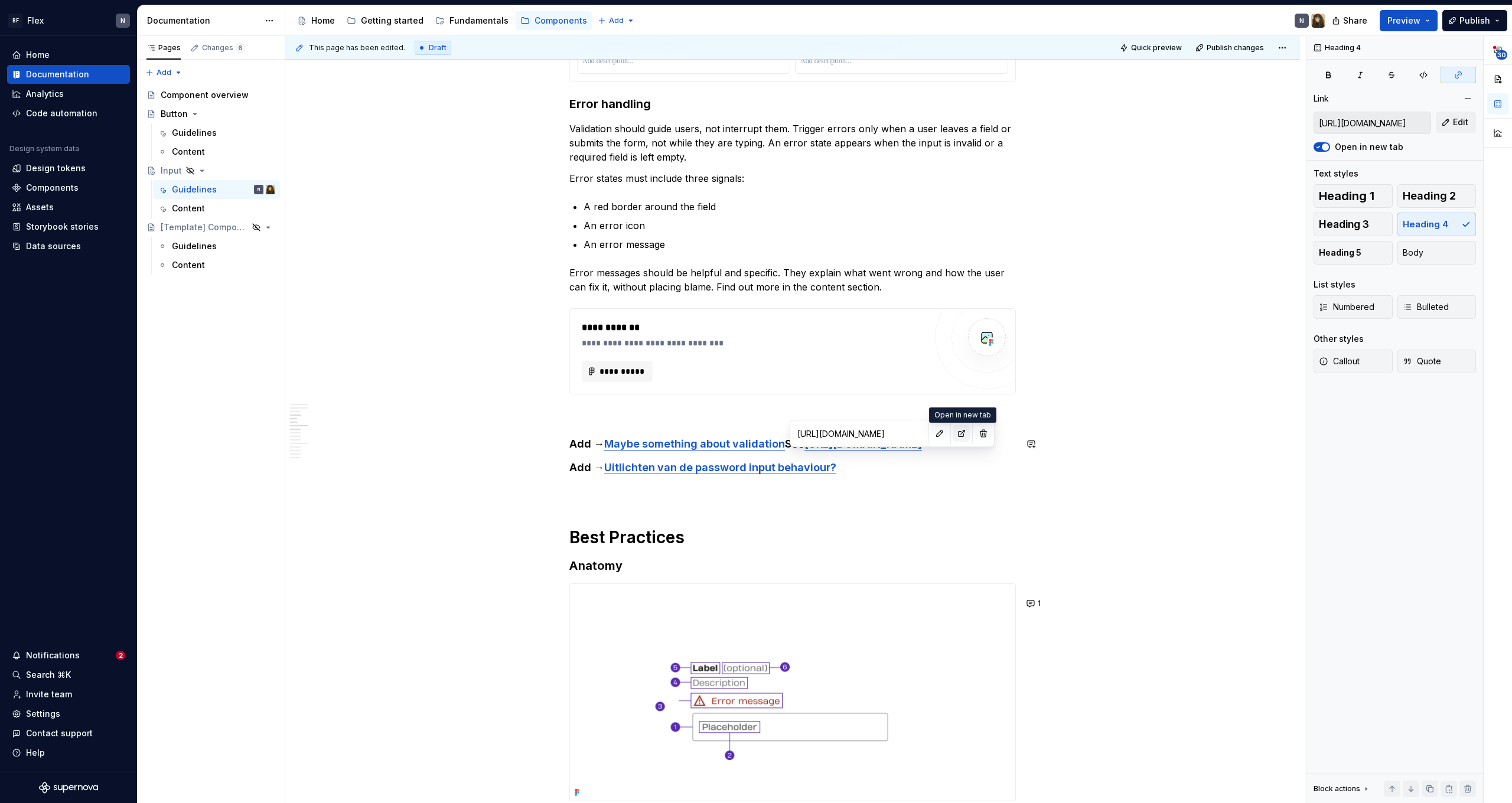
click at [957, 433] on button "button" at bounding box center [961, 433] width 17 height 17
type textarea "*"
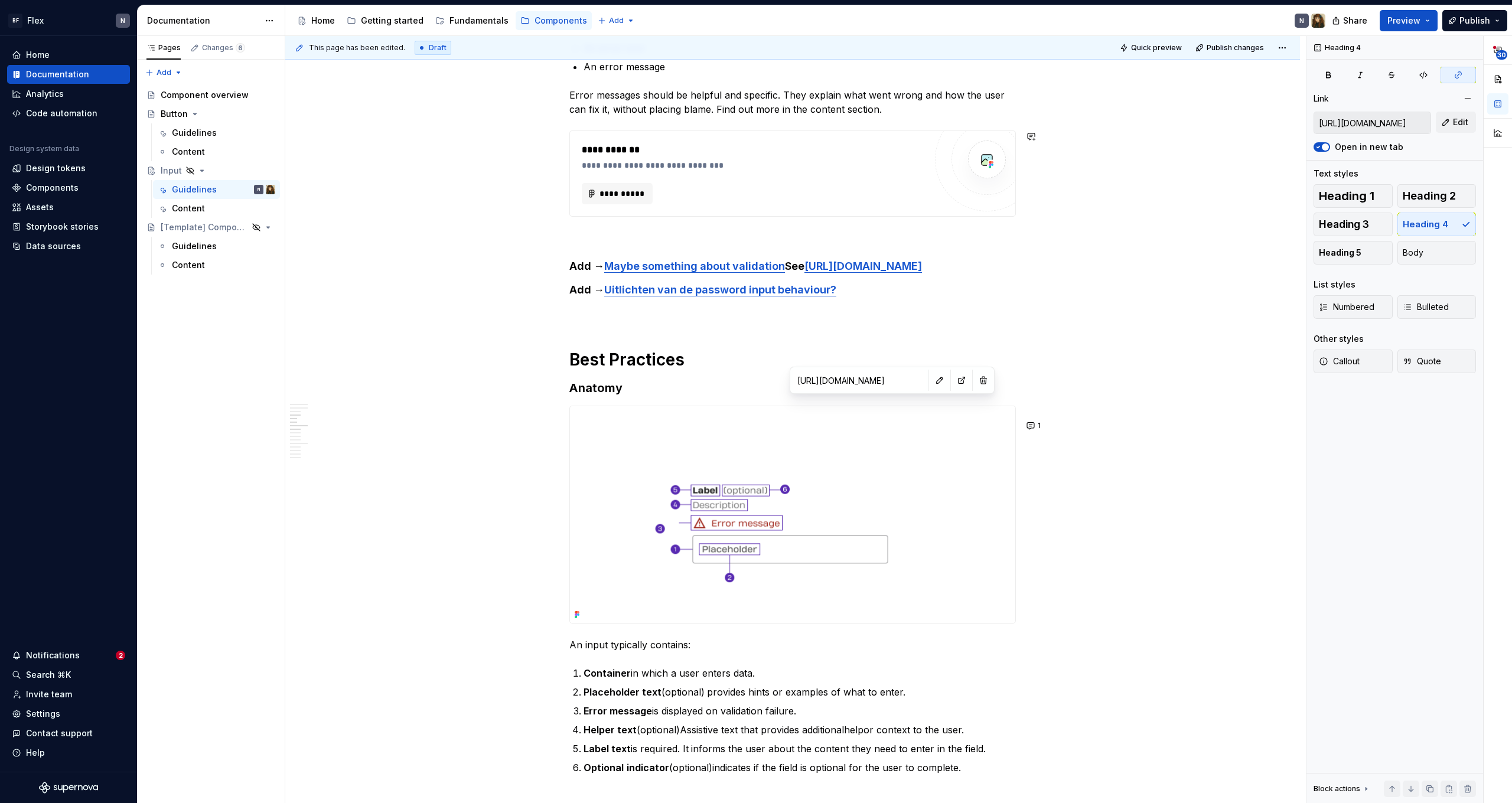
scroll to position [1239, 0]
type input "[URL][DOMAIN_NAME]"
click at [831, 296] on link "Uitlichten van de password input behaviour?" at bounding box center [720, 289] width 232 height 13
click at [773, 296] on link "Uitlichten van de password input behaviour?" at bounding box center [720, 289] width 232 height 13
click at [846, 274] on button "button" at bounding box center [844, 279] width 17 height 17
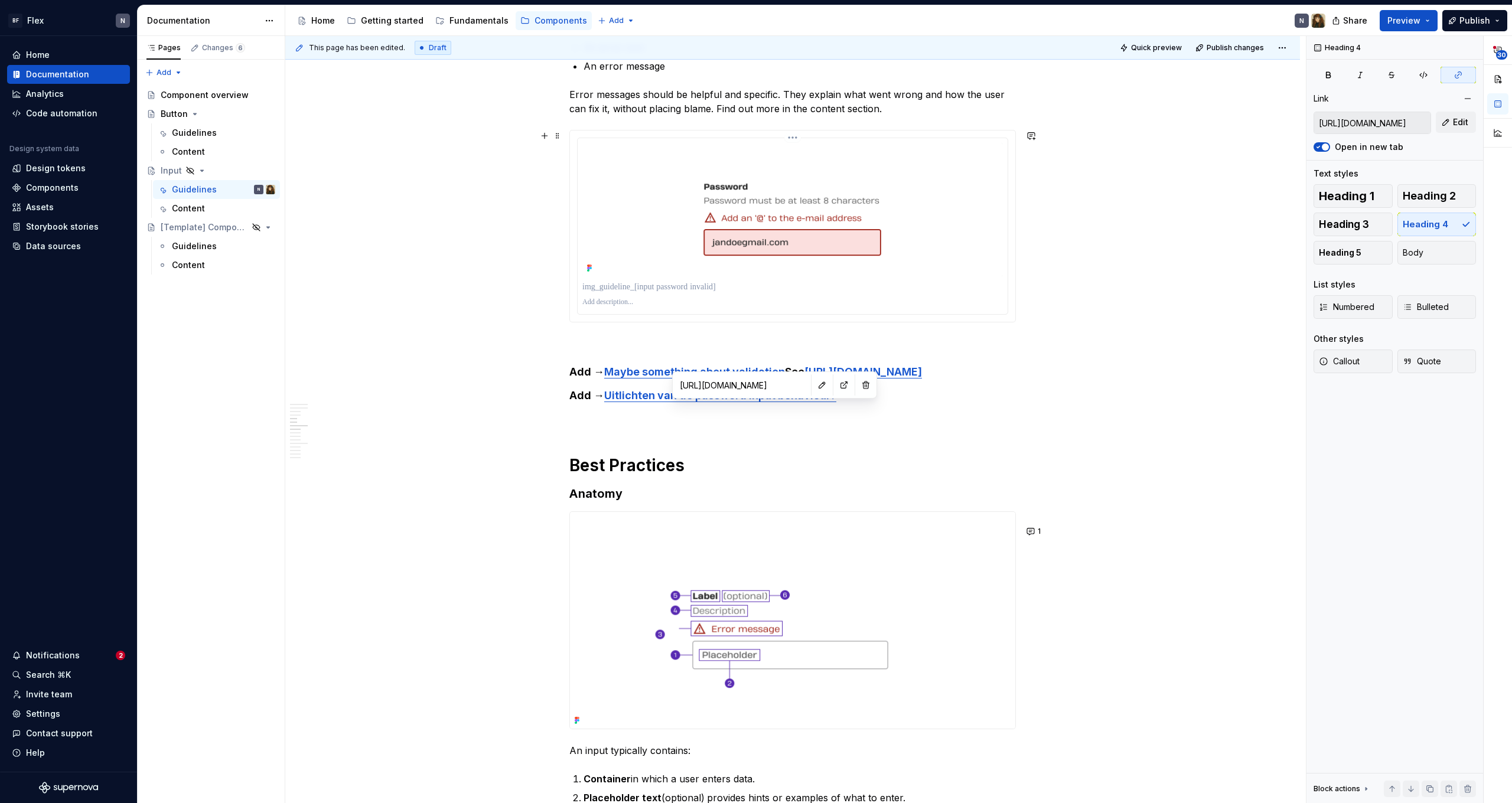
click at [689, 297] on p at bounding box center [792, 302] width 420 height 9
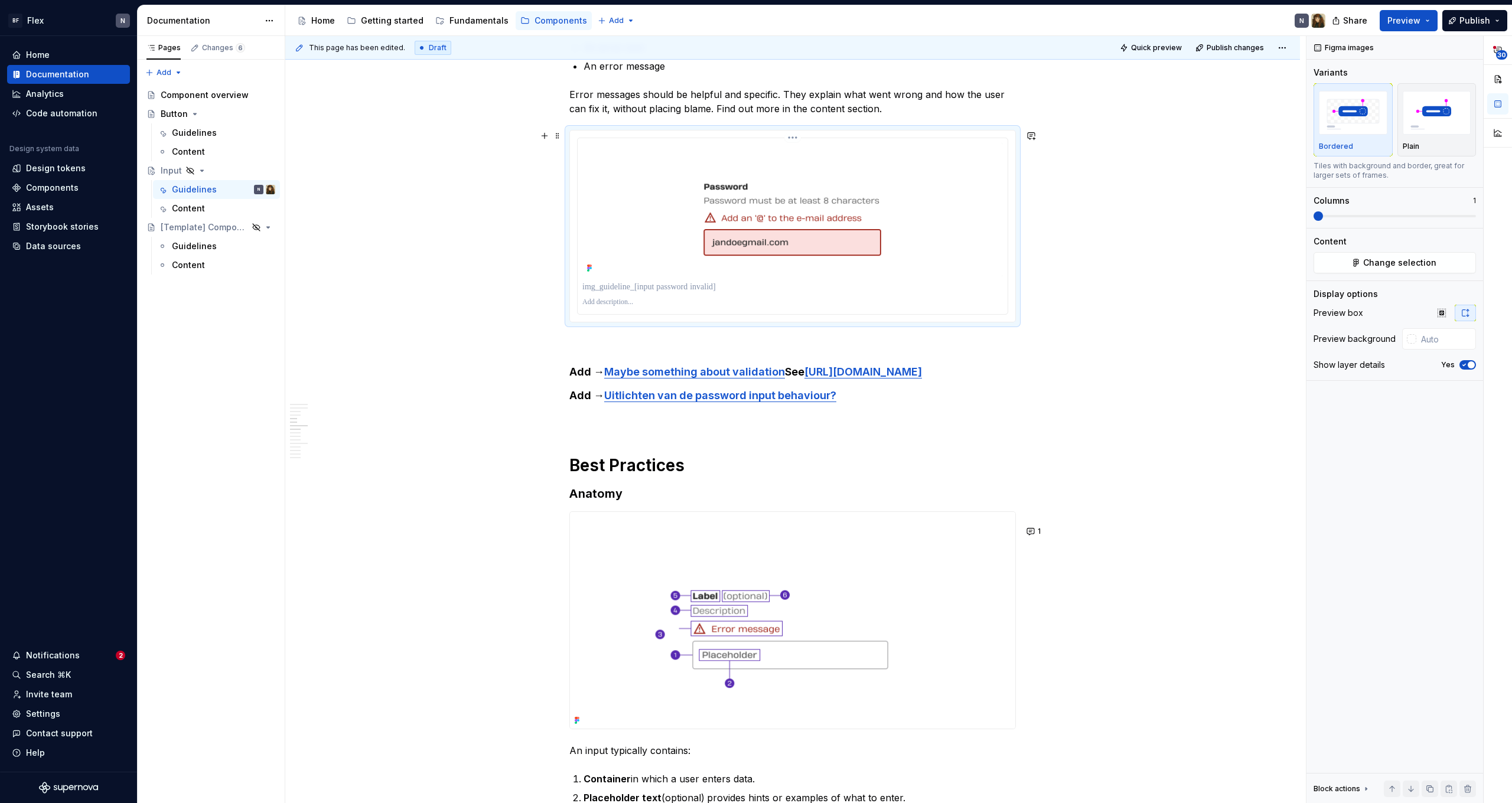
click at [692, 287] on p at bounding box center [792, 286] width 420 height 12
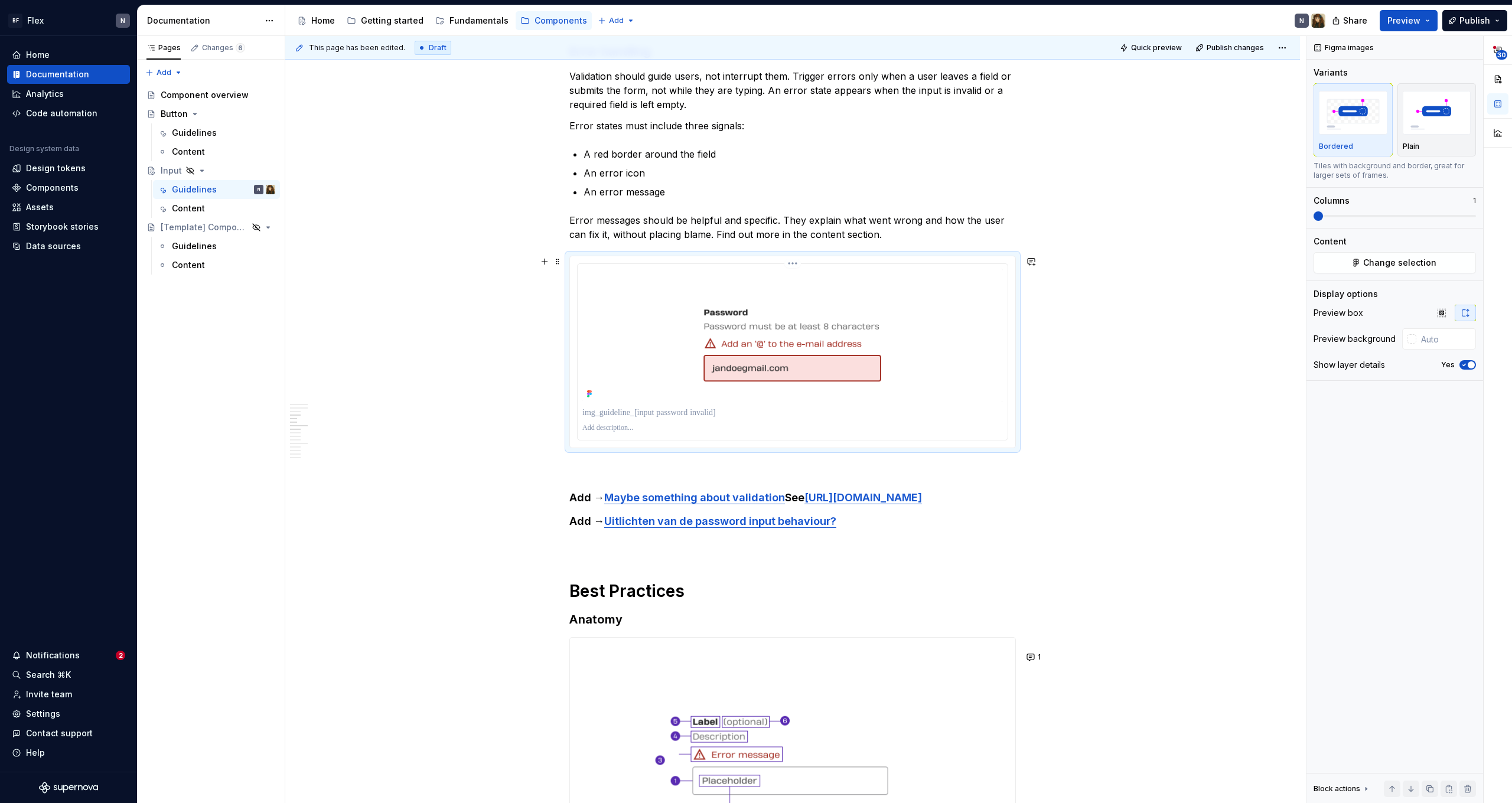
scroll to position [1032, 0]
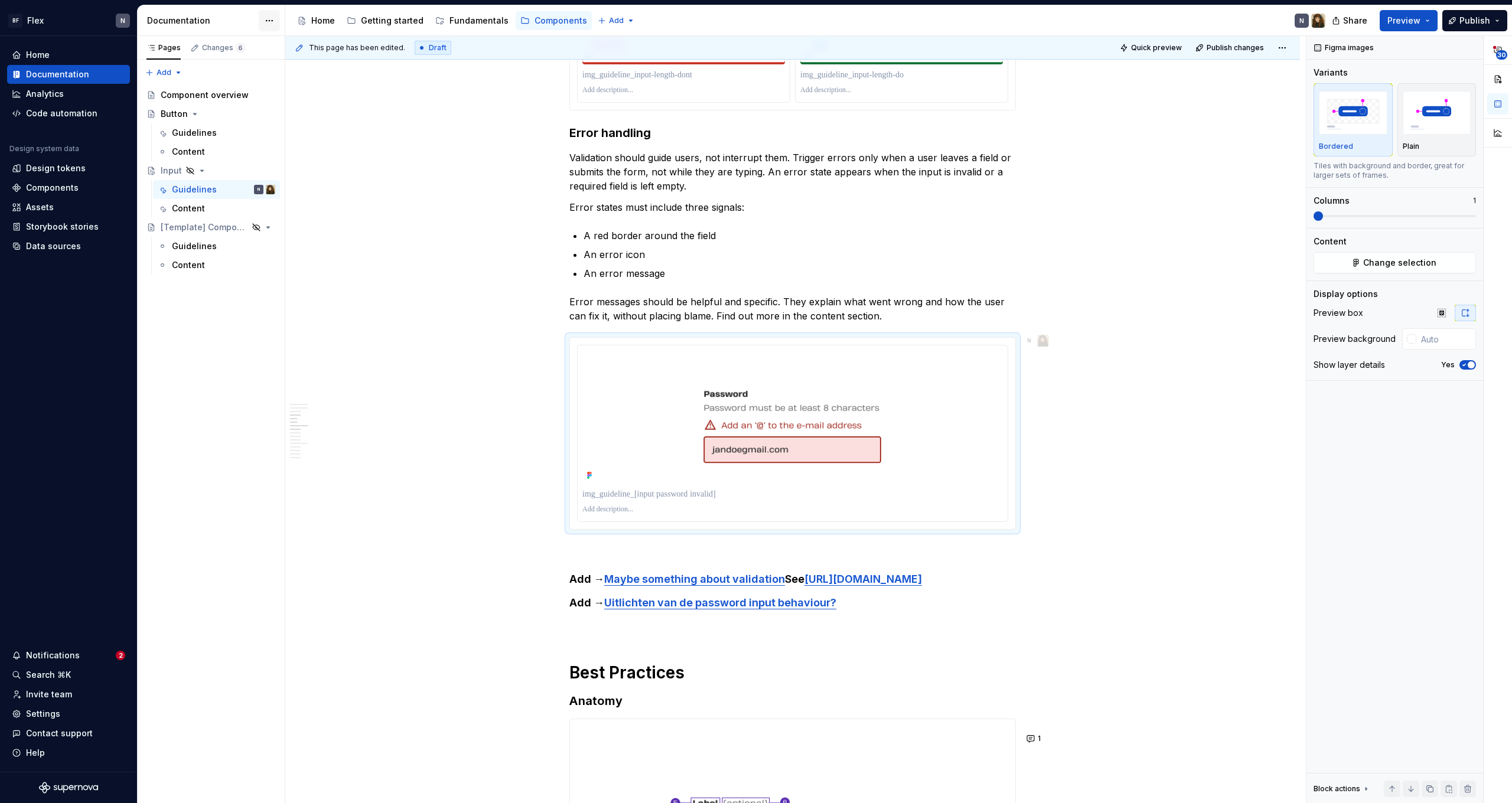
type textarea "*"
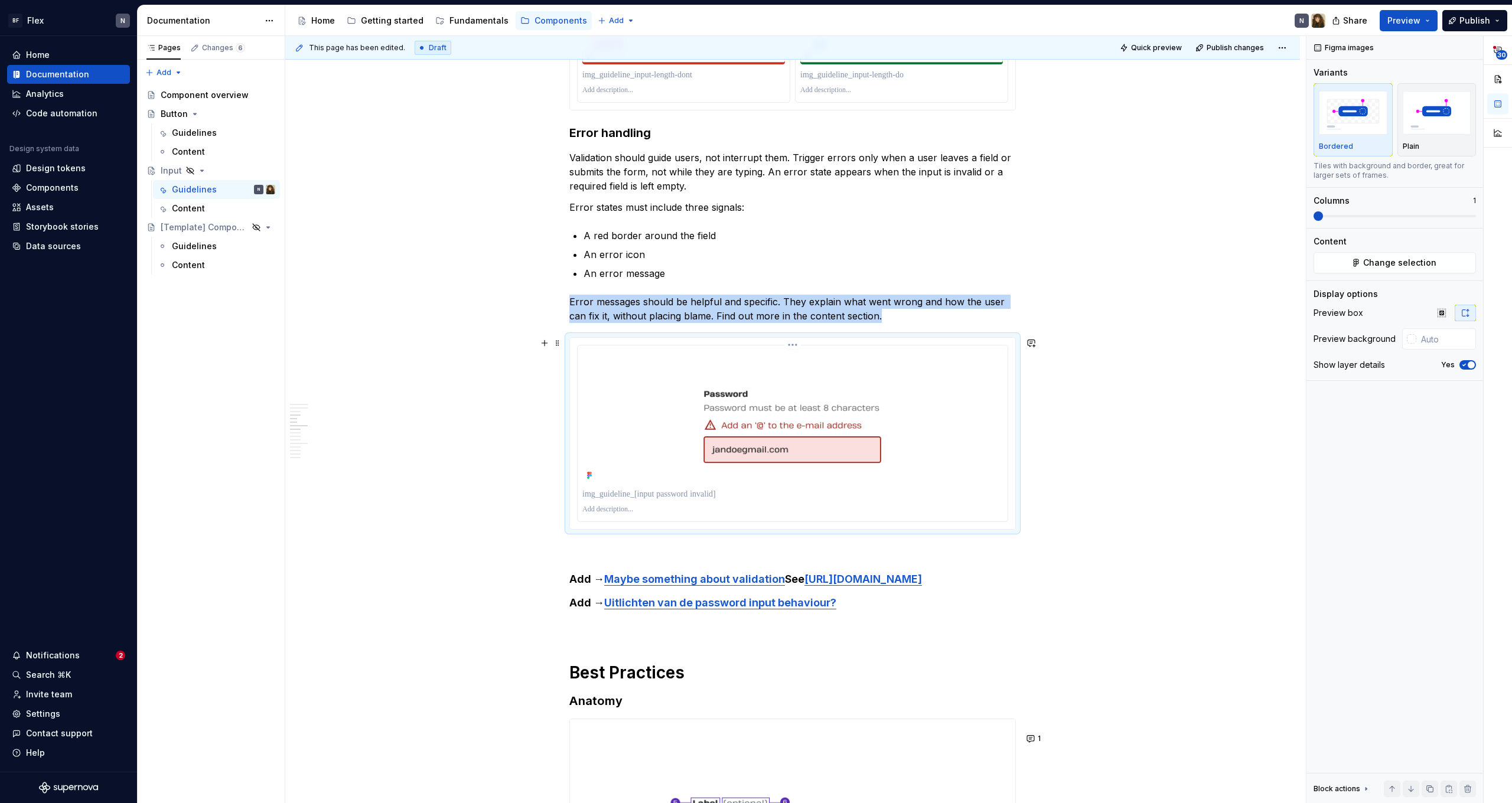
click at [958, 356] on img at bounding box center [792, 417] width 420 height 133
click at [1470, 364] on span "button" at bounding box center [1472, 365] width 7 height 7
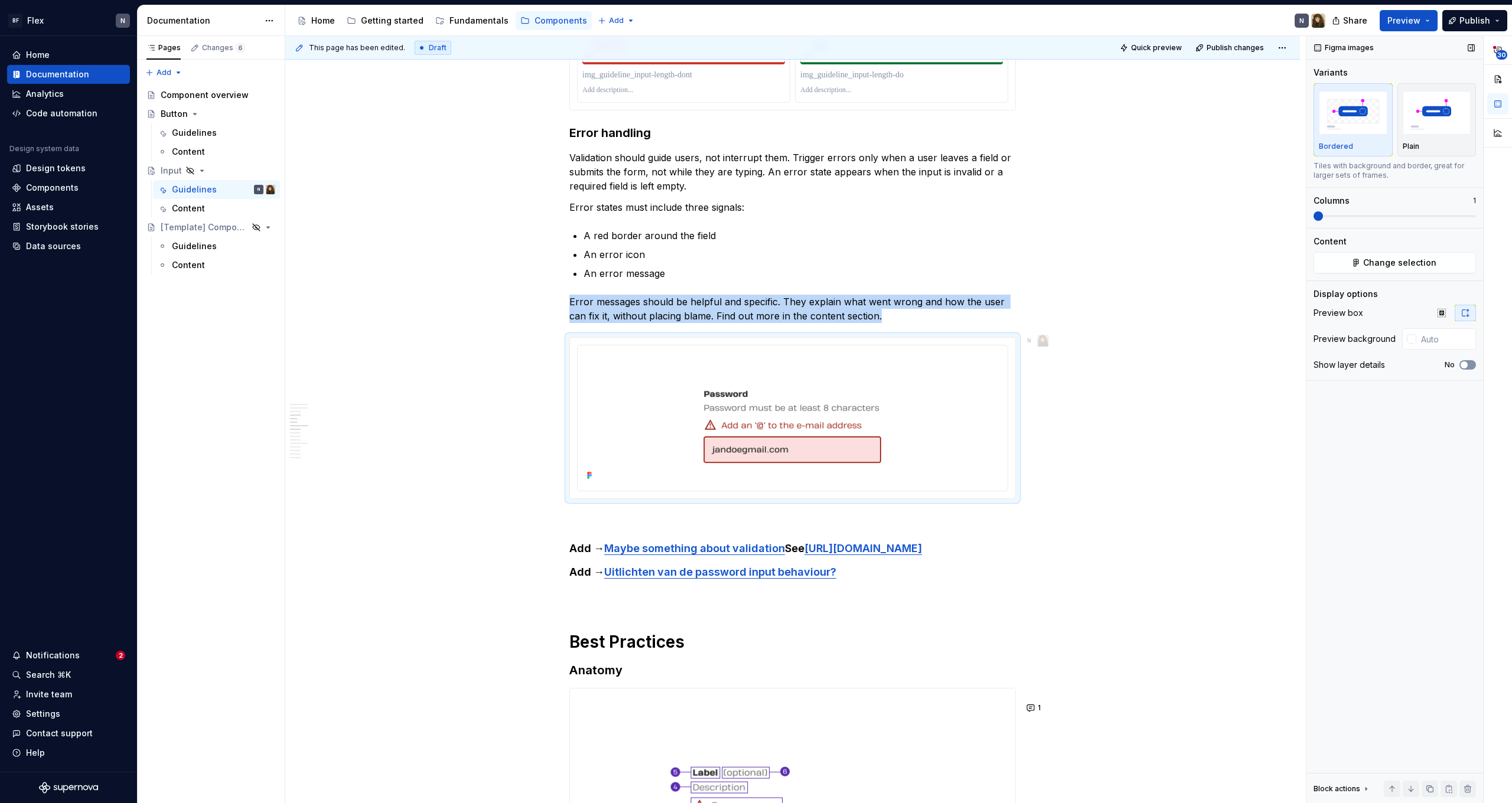
click at [1470, 364] on button "No" at bounding box center [1468, 364] width 17 height 9
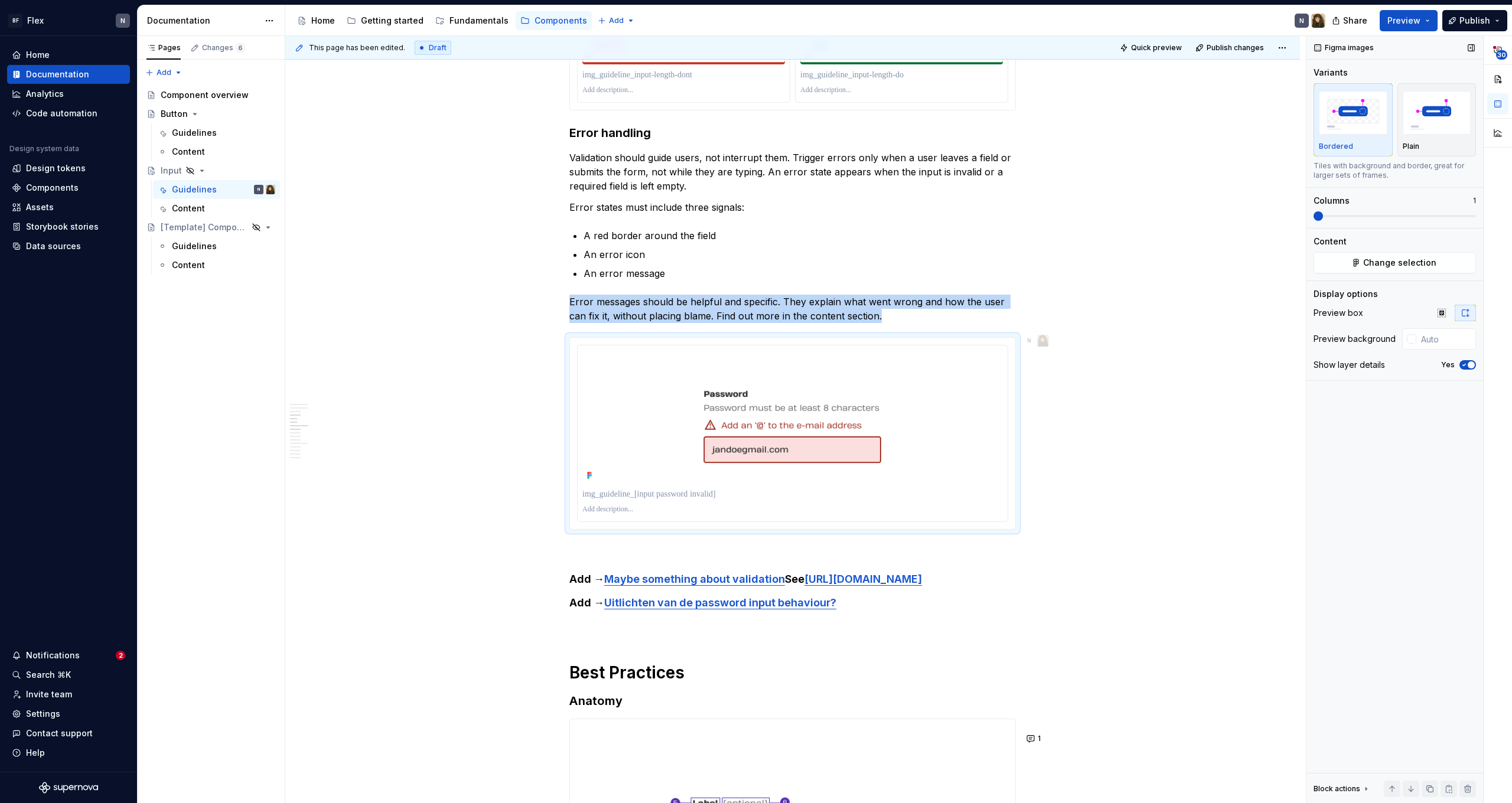
click at [1470, 364] on span "button" at bounding box center [1472, 365] width 7 height 7
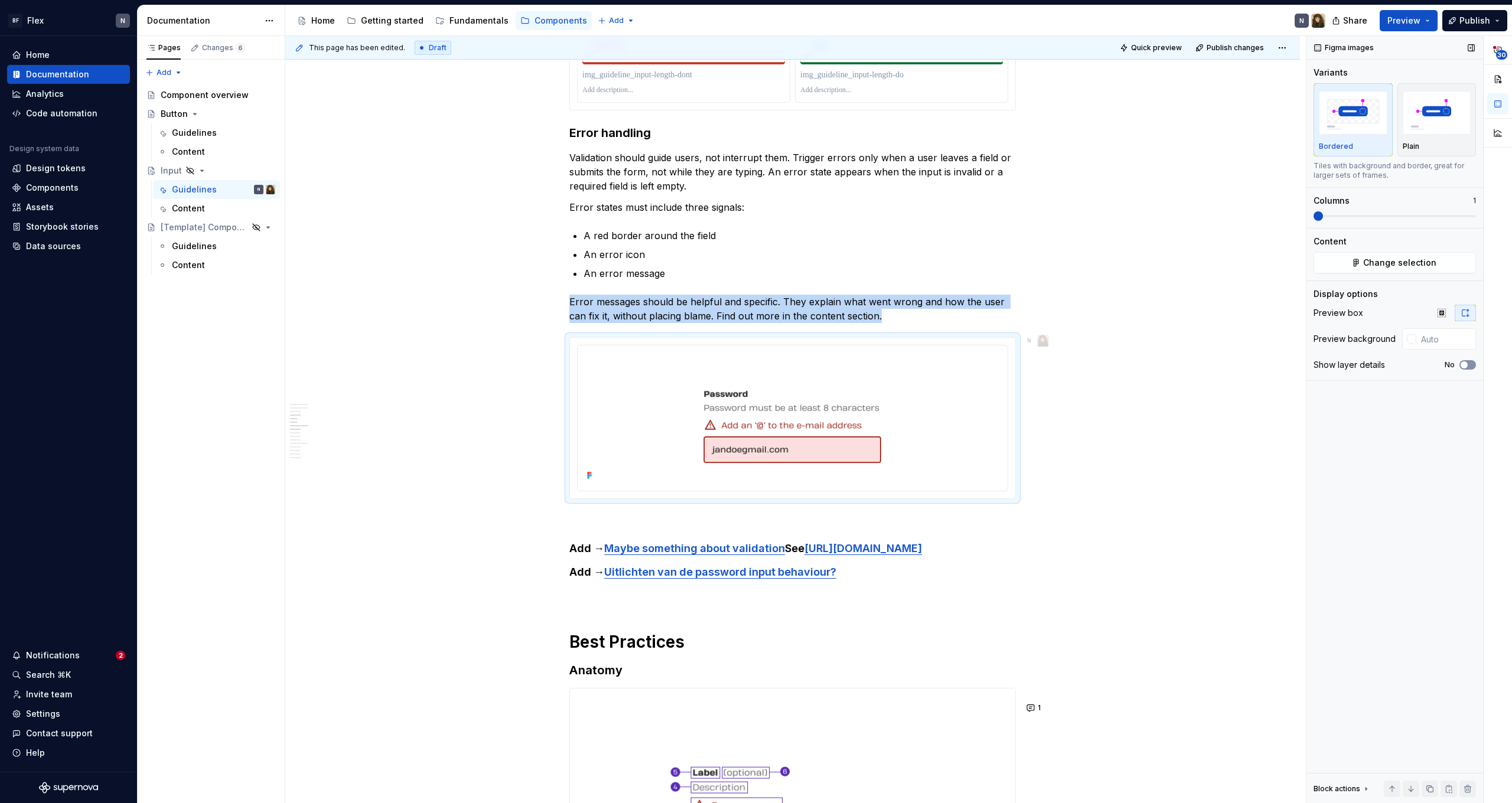
click at [1470, 364] on button "No" at bounding box center [1468, 364] width 17 height 9
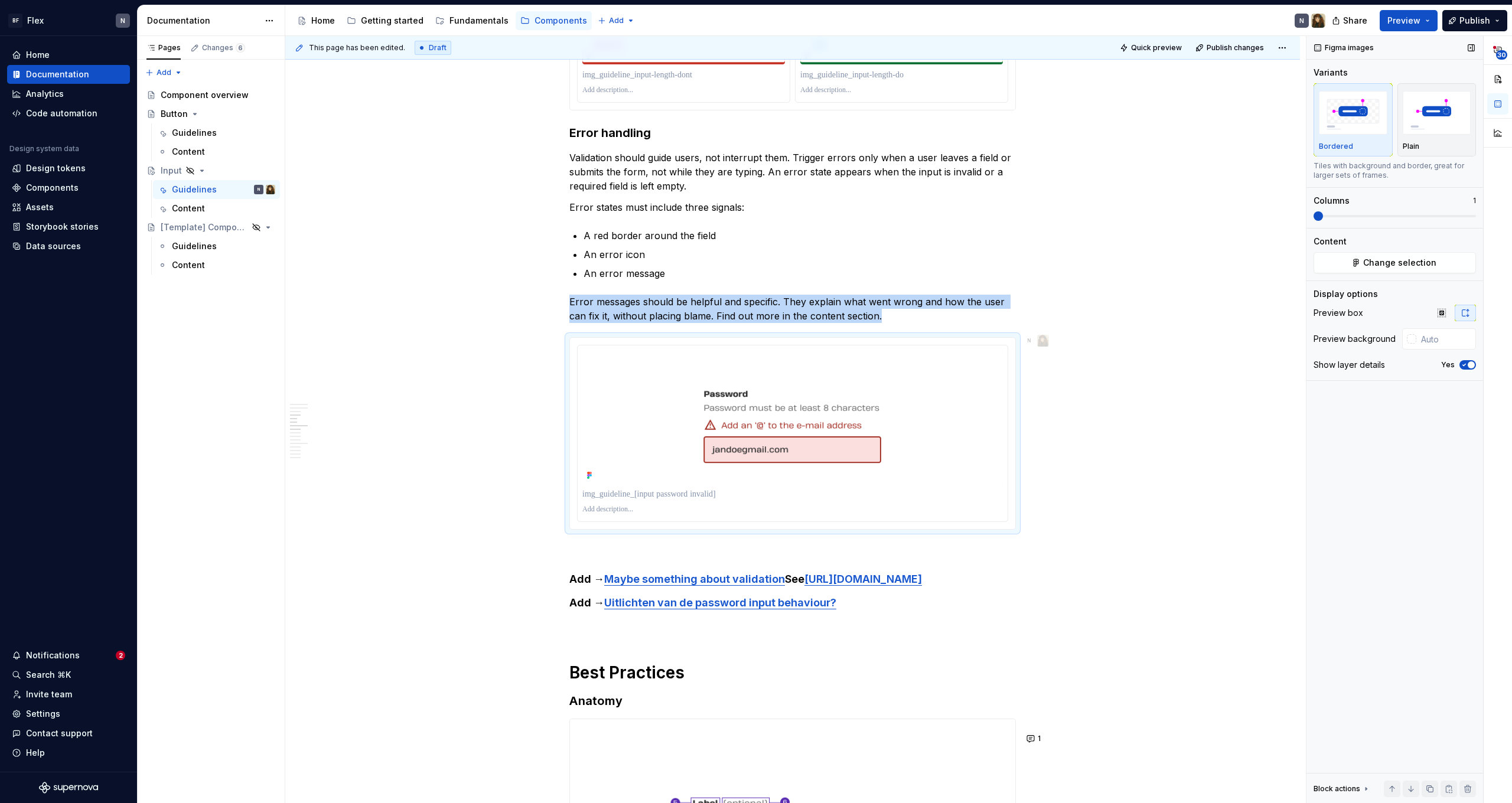
click at [1470, 364] on span "button" at bounding box center [1472, 365] width 7 height 7
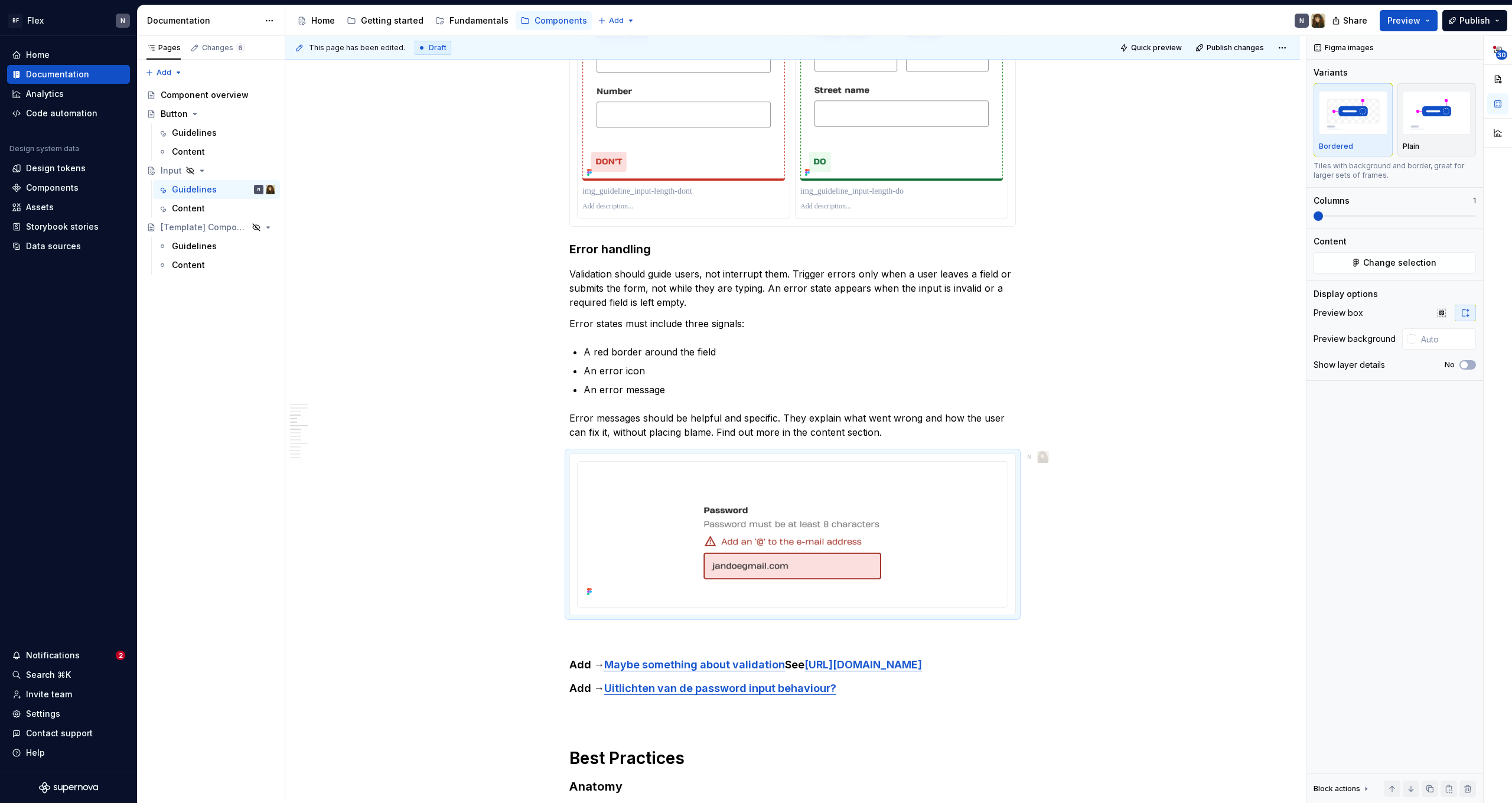
drag, startPoint x: 608, startPoint y: 190, endPoint x: 630, endPoint y: 190, distance: 22.0
click at [608, 190] on p at bounding box center [683, 191] width 203 height 12
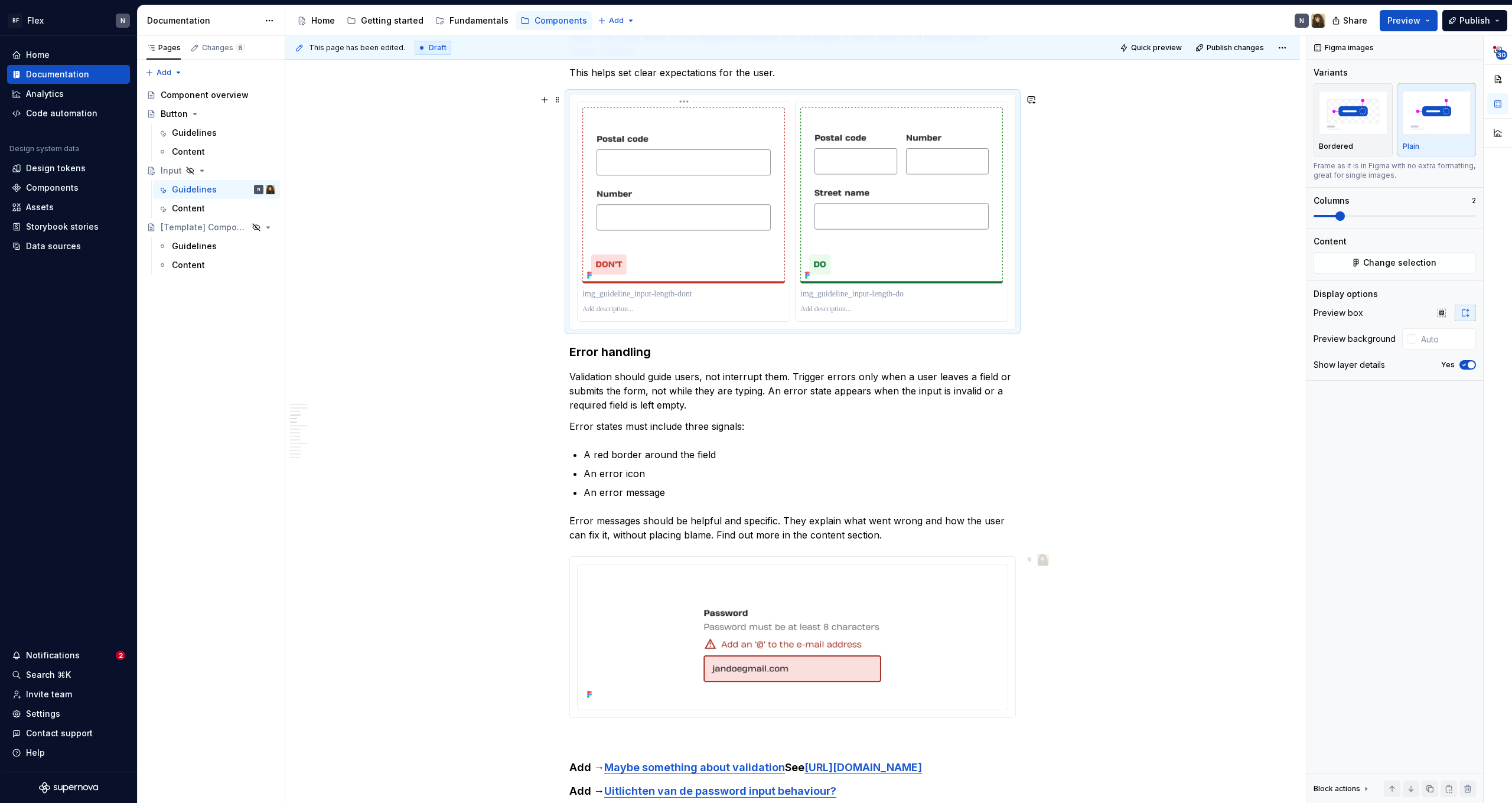
scroll to position [811, 0]
click at [879, 309] on p at bounding box center [902, 310] width 203 height 9
click at [896, 296] on p at bounding box center [902, 295] width 203 height 12
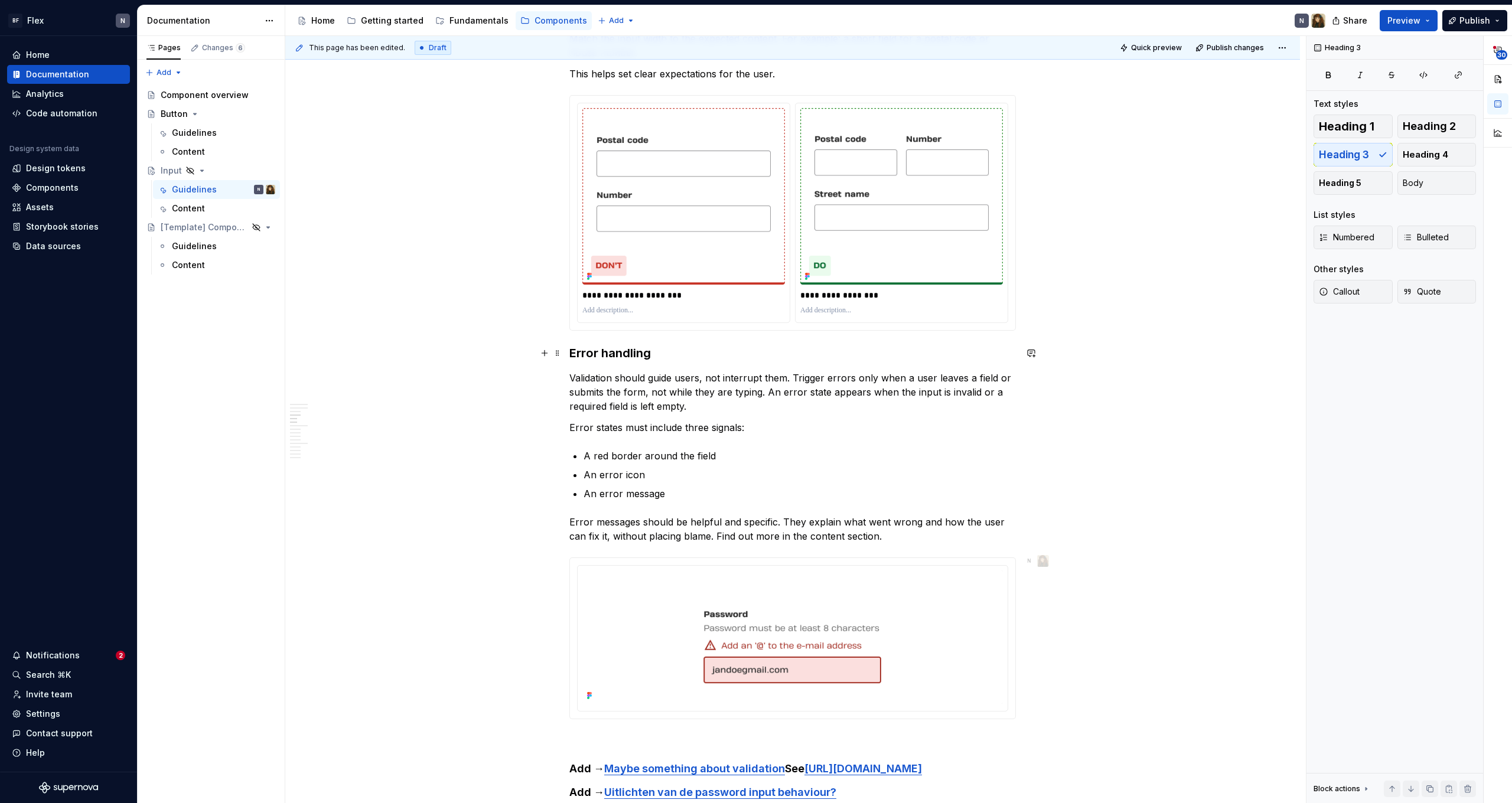
click at [689, 360] on h3 "Error handling" at bounding box center [792, 353] width 446 height 17
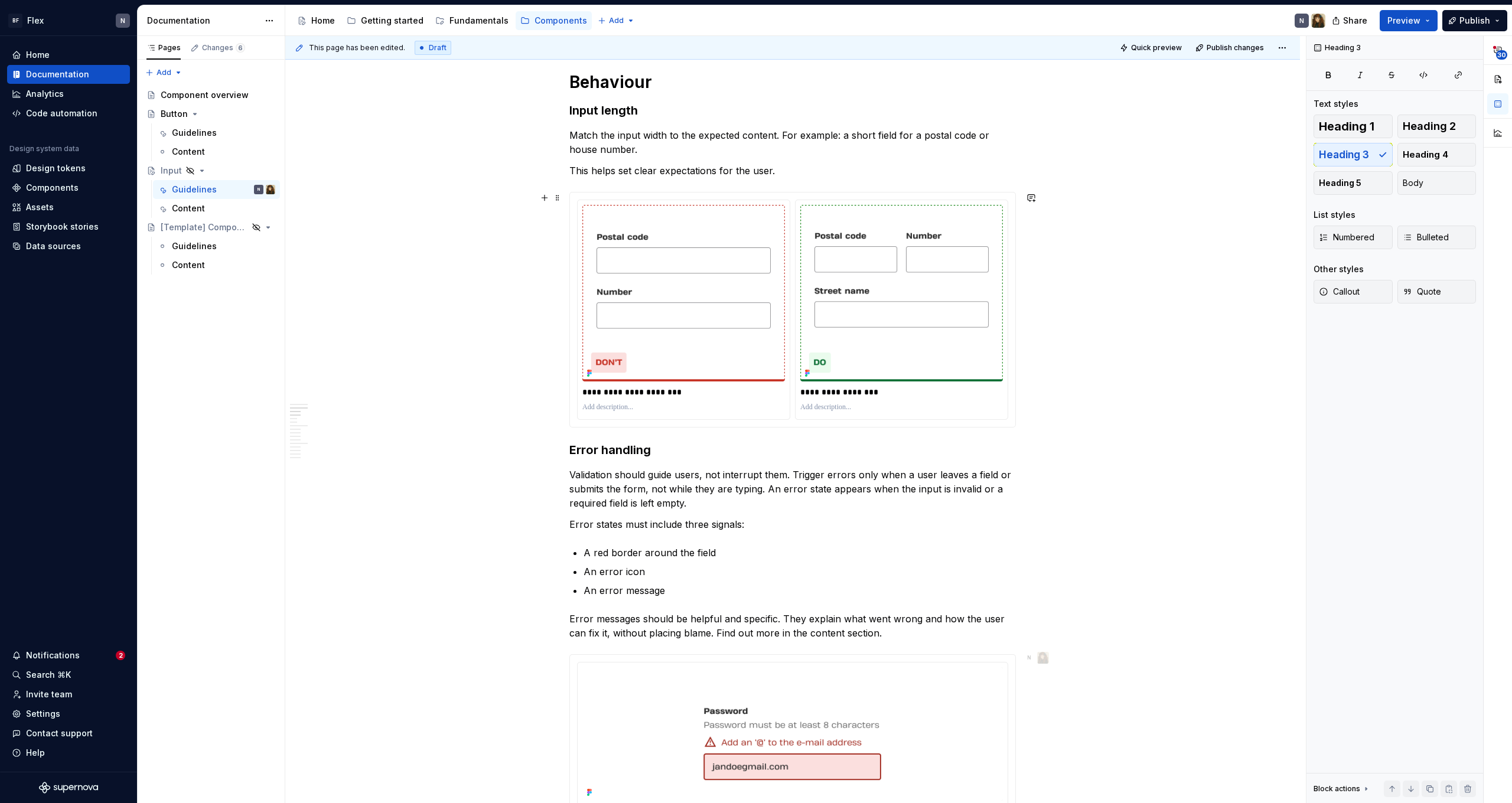
scroll to position [709, 0]
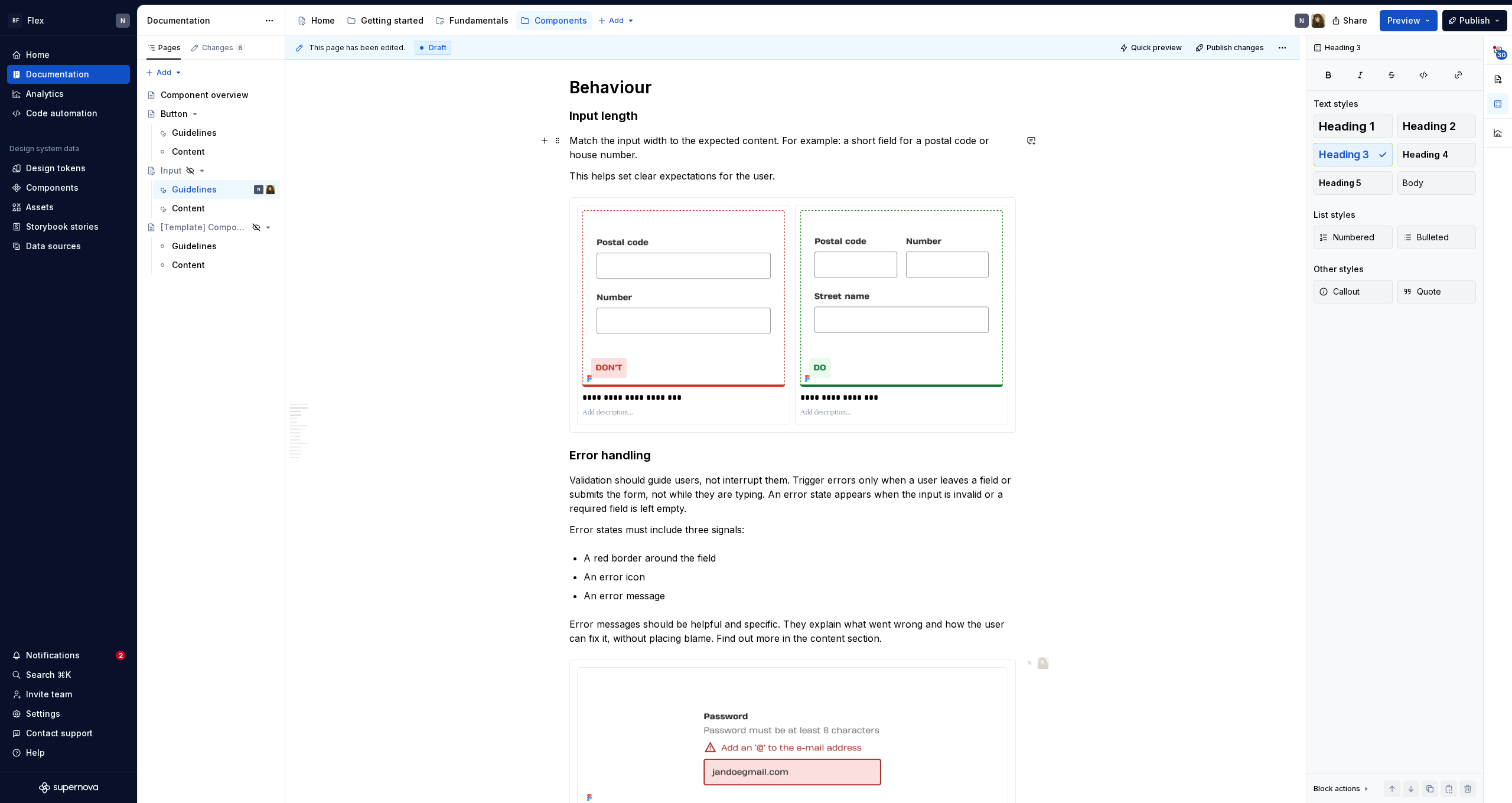
click at [793, 139] on p "Match the input width to the expected content. For example: a short field for a…" at bounding box center [792, 147] width 446 height 28
click at [843, 394] on p "**********" at bounding box center [902, 397] width 203 height 12
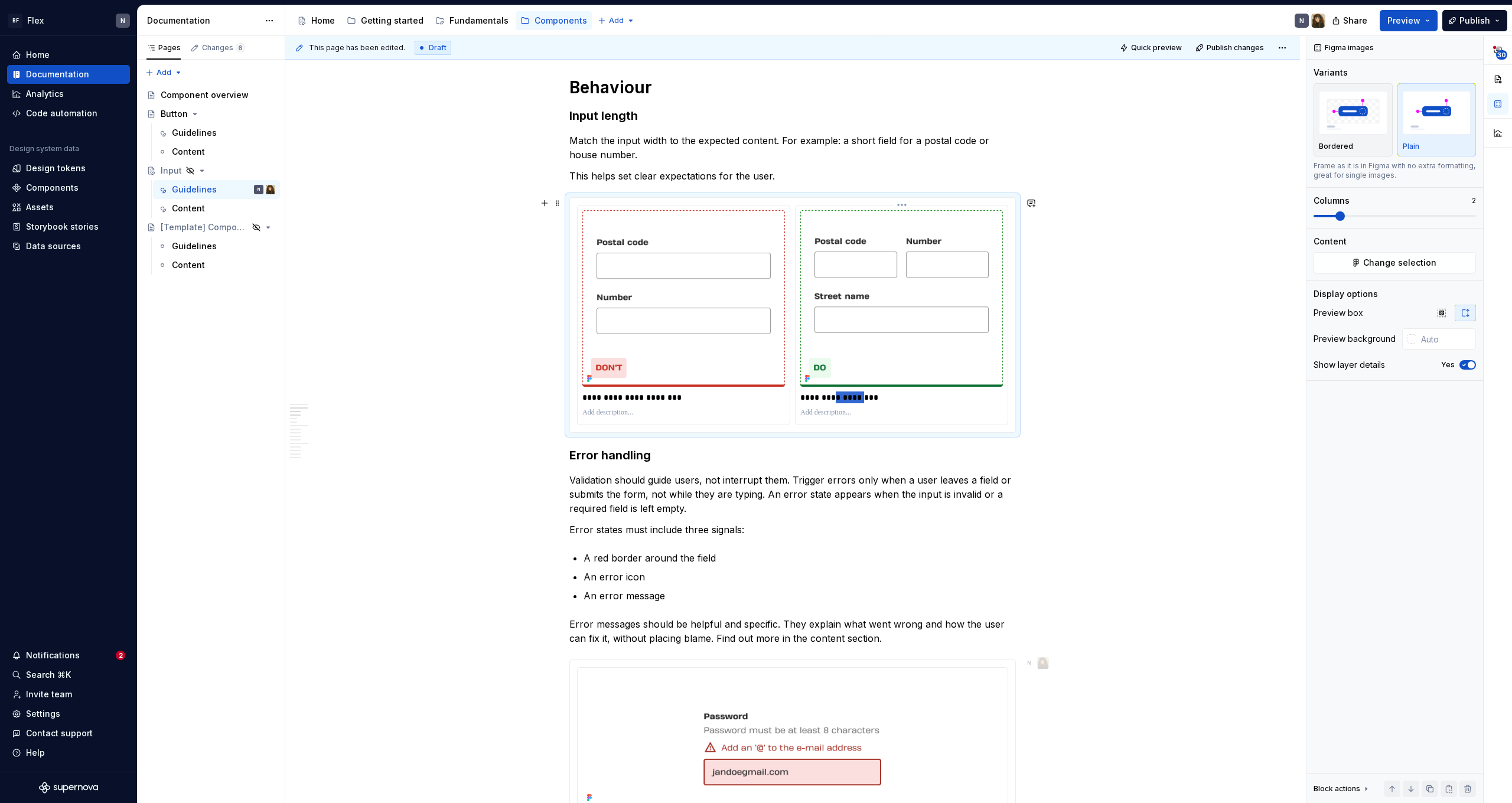
click at [843, 394] on p "**********" at bounding box center [902, 397] width 203 height 12
click at [651, 402] on p "**********" at bounding box center [683, 397] width 203 height 12
click at [652, 396] on p "**********" at bounding box center [683, 397] width 203 height 12
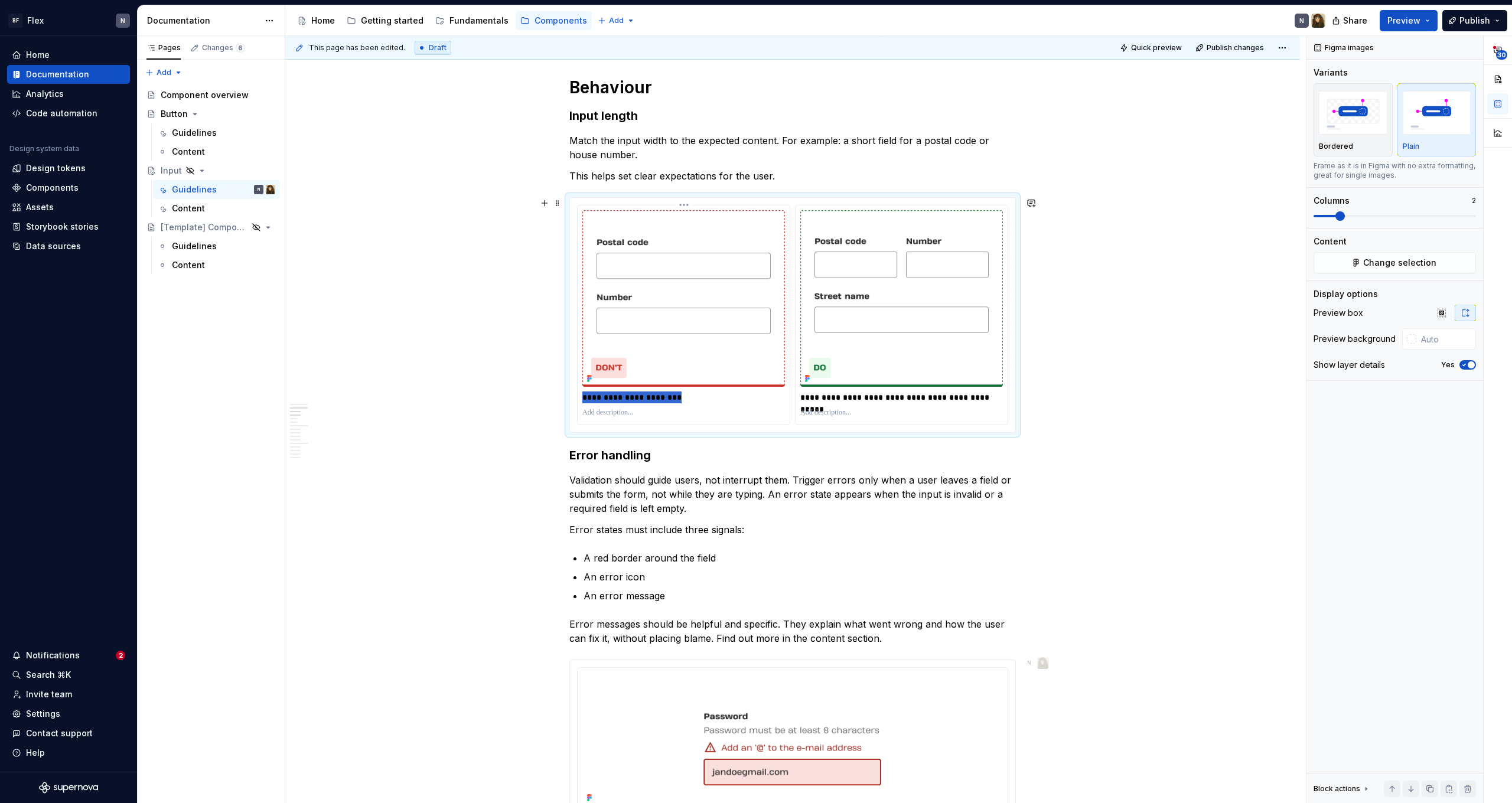
click at [652, 396] on p "**********" at bounding box center [683, 397] width 203 height 12
drag, startPoint x: 722, startPoint y: 398, endPoint x: 722, endPoint y: 407, distance: 9.0
click at [722, 398] on p "**********" at bounding box center [683, 397] width 203 height 12
type textarea "*"
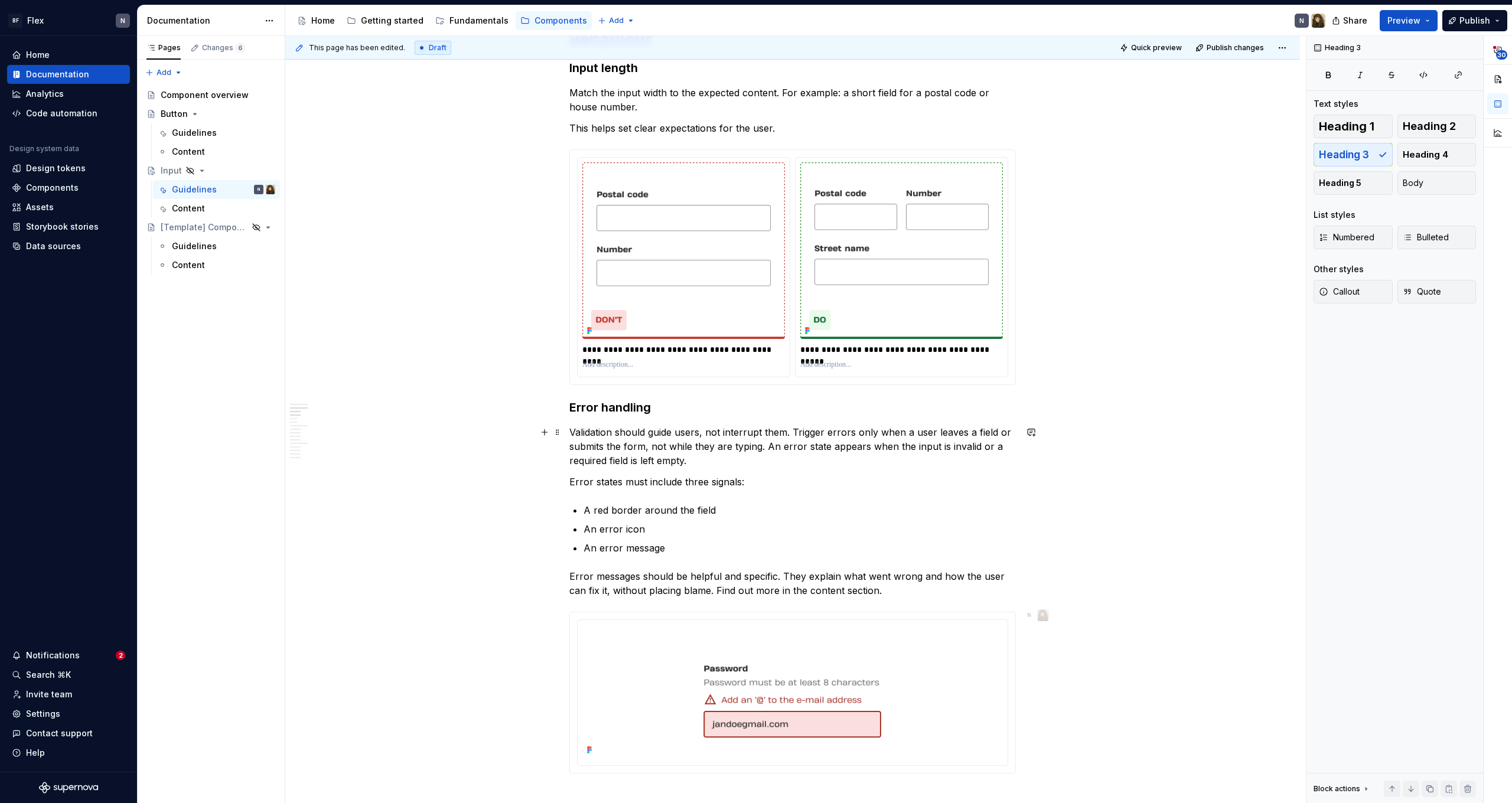
click at [773, 464] on p "Validation should guide users, not interrupt them. Trigger errors only when a u…" at bounding box center [792, 446] width 446 height 42
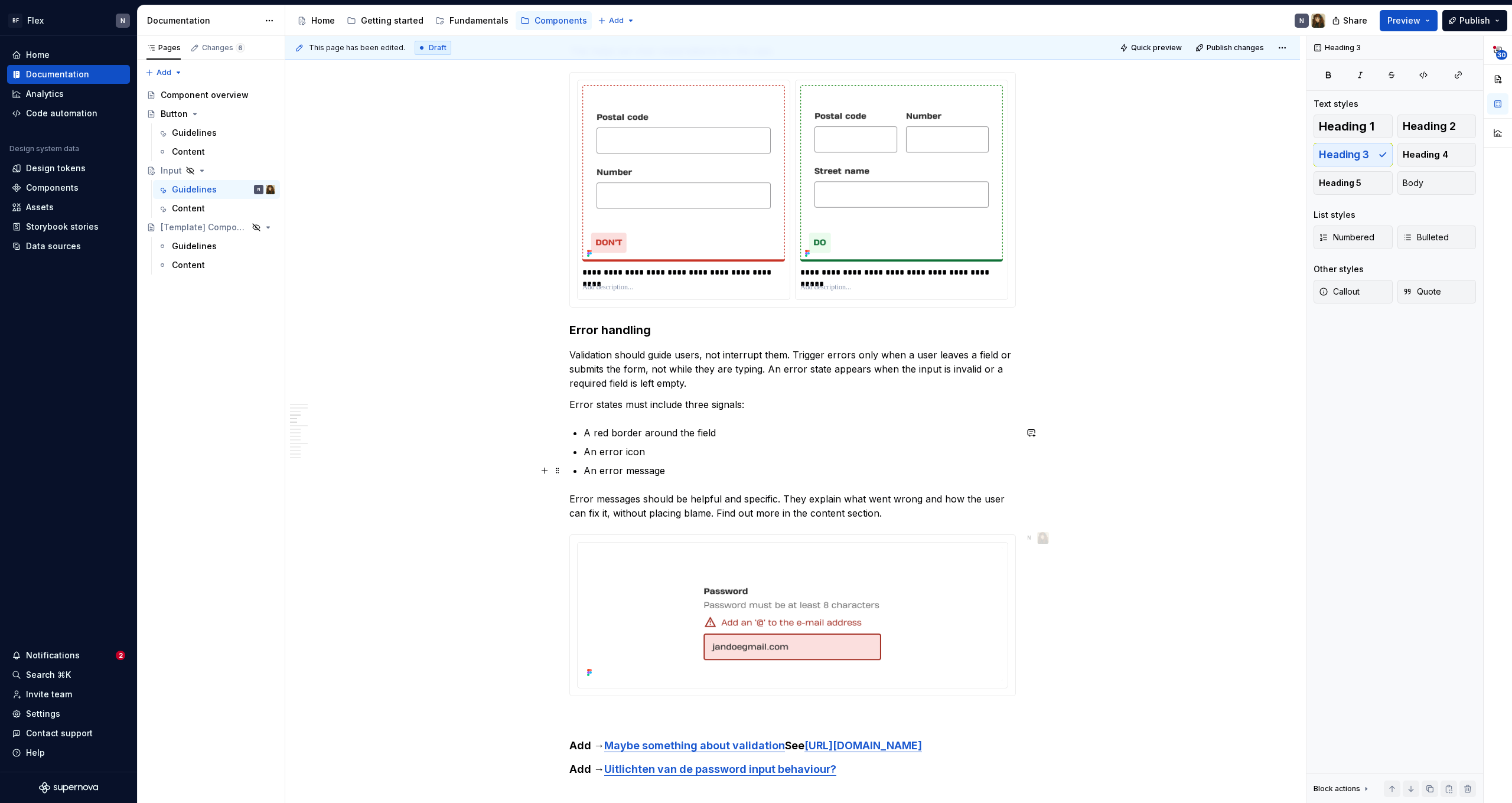
scroll to position [836, 0]
click at [582, 326] on h3 "Error handling" at bounding box center [792, 329] width 446 height 17
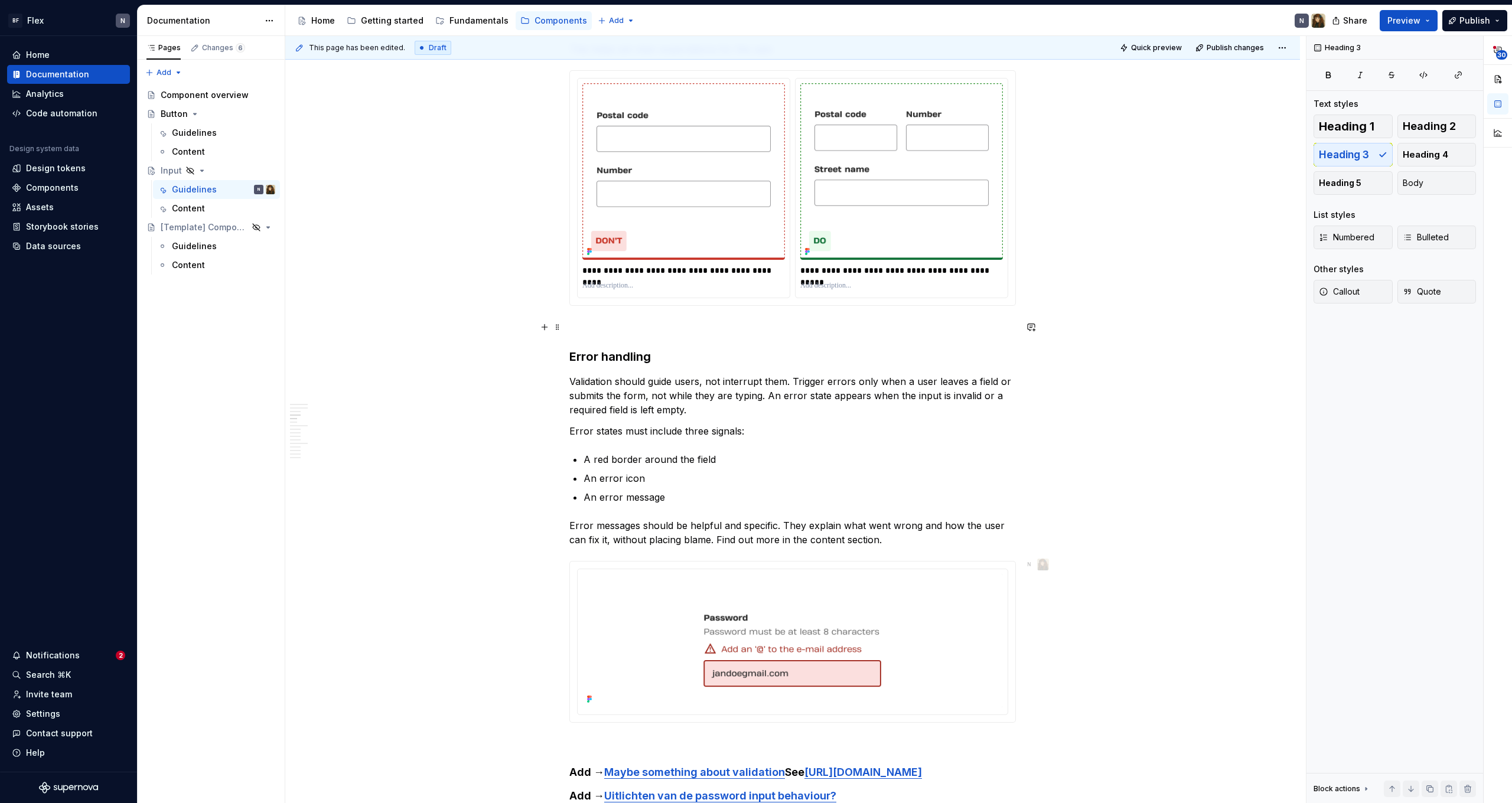
click at [595, 320] on p at bounding box center [792, 327] width 446 height 14
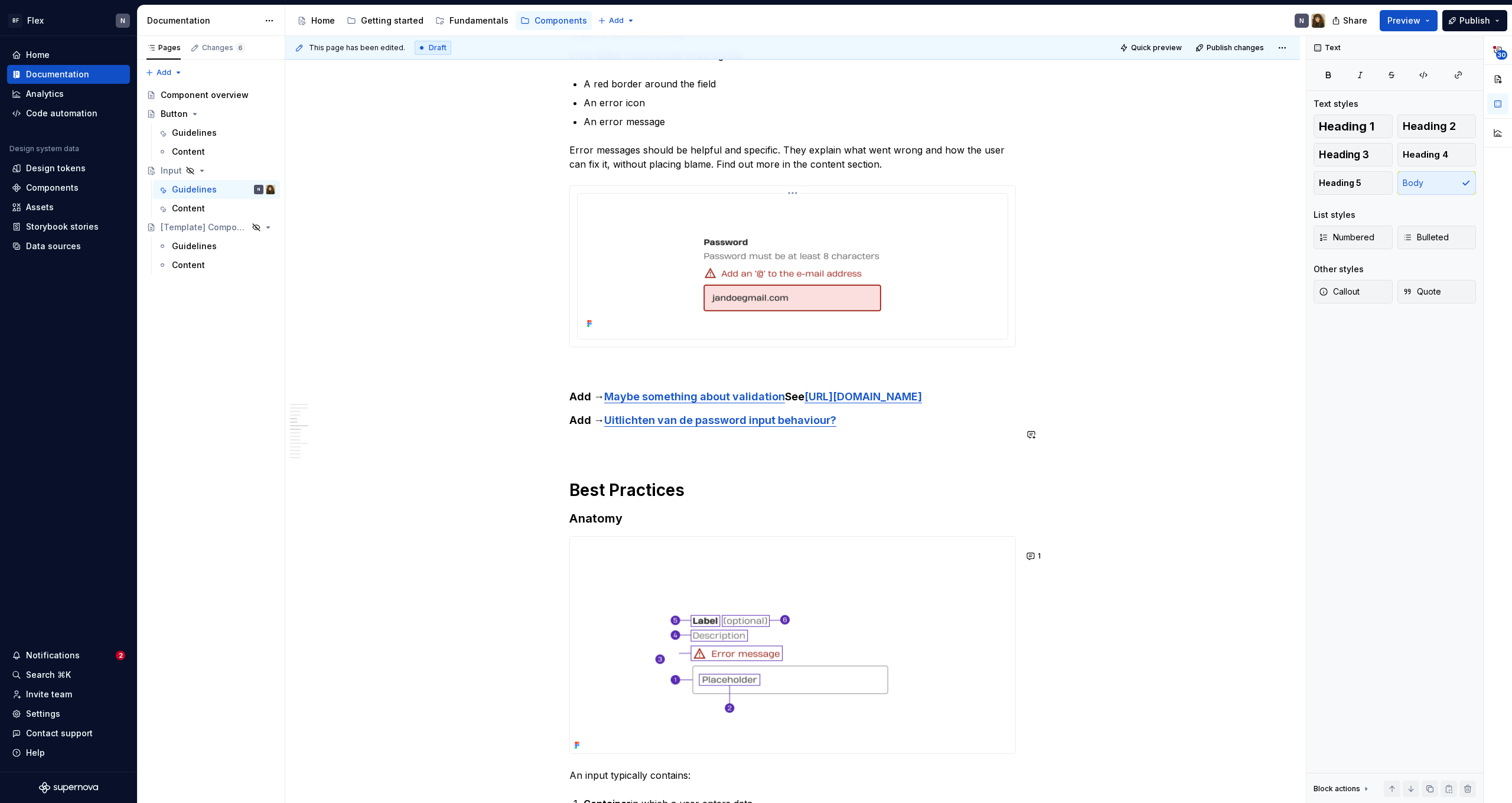
scroll to position [1216, 0]
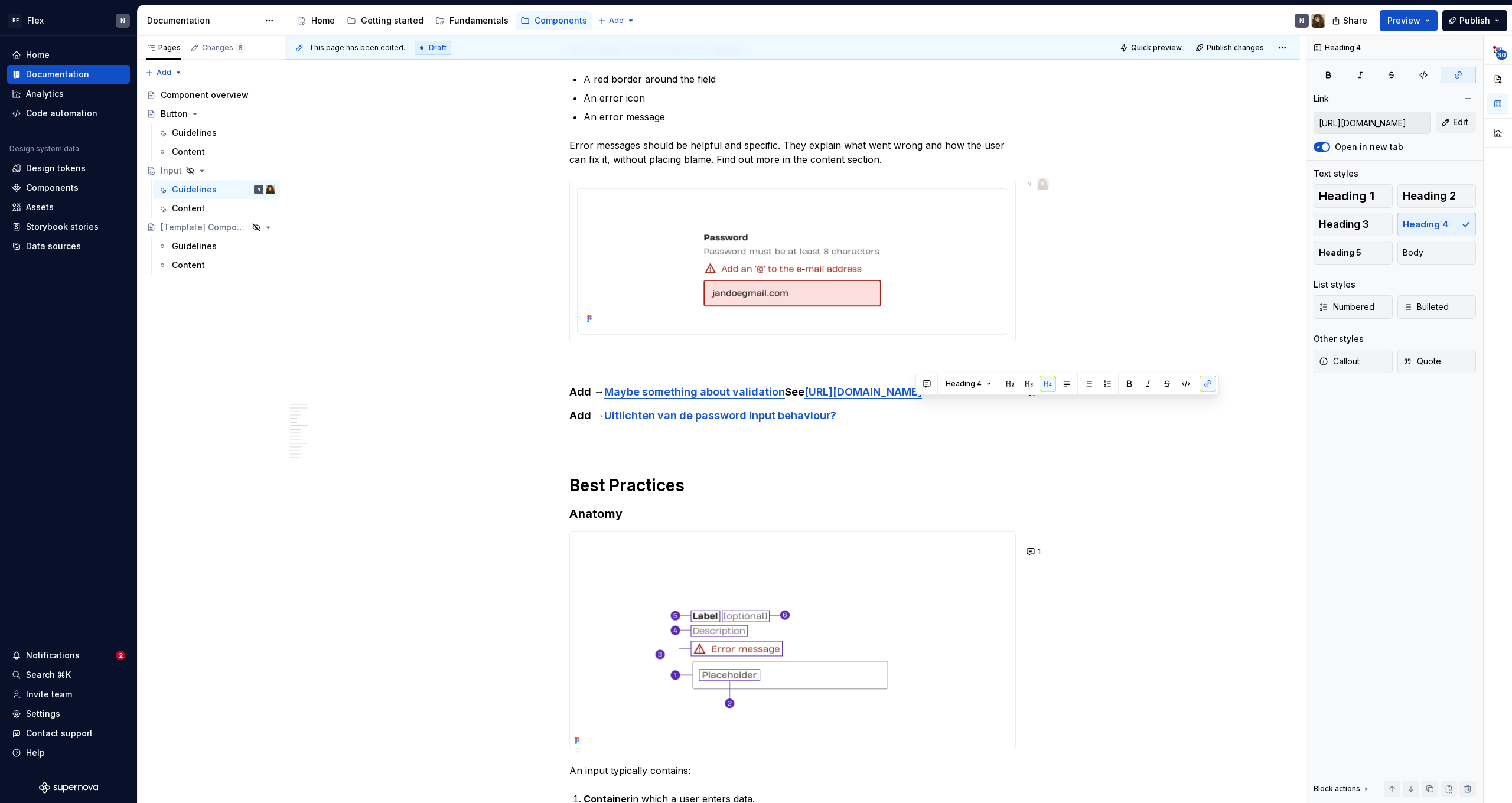
type input "[URL][DOMAIN_NAME]"
drag, startPoint x: 916, startPoint y: 400, endPoint x: 453, endPoint y: 376, distance: 463.6
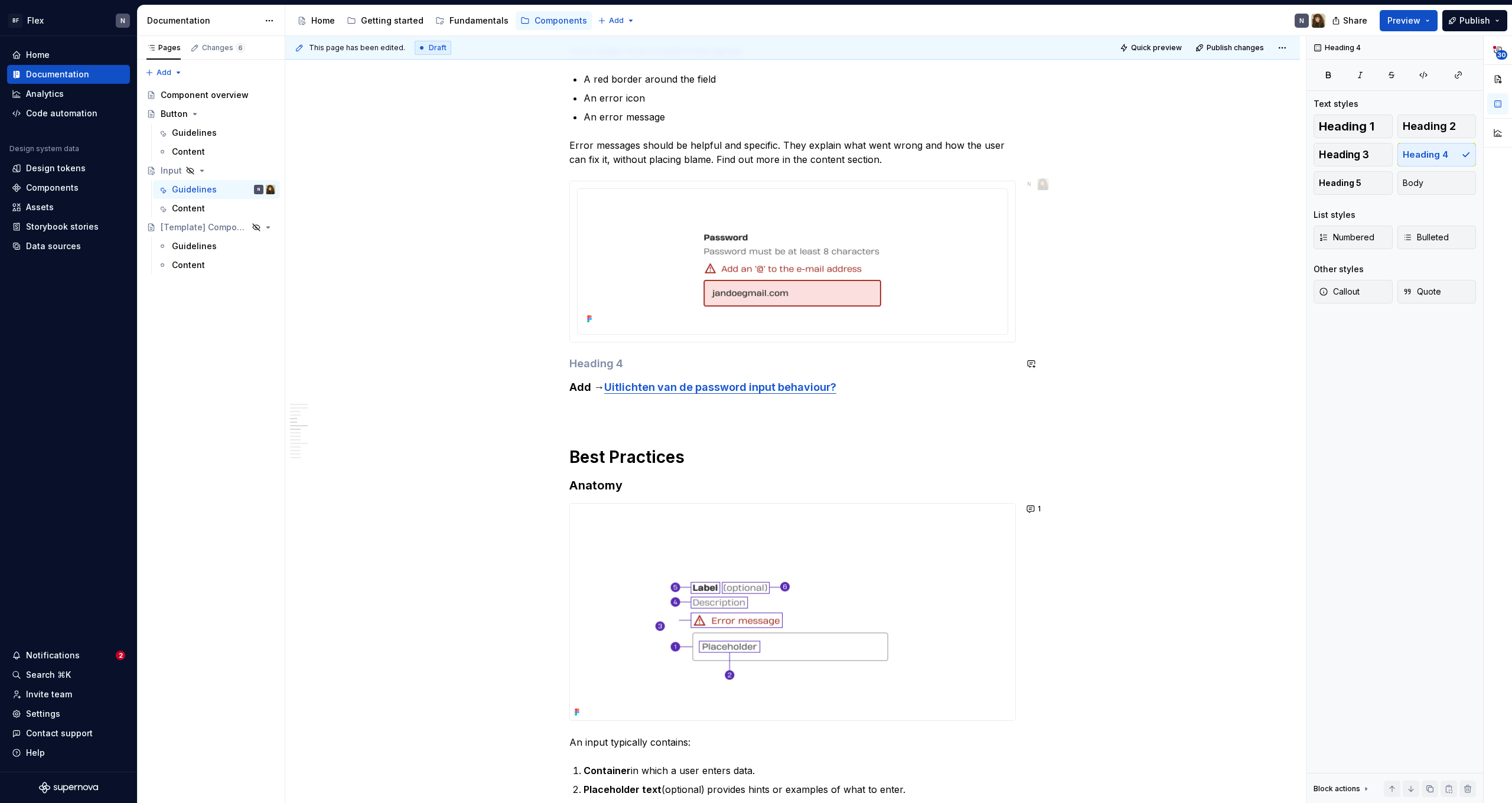
click at [626, 373] on div "**********" at bounding box center [792, 785] width 446 height 3536
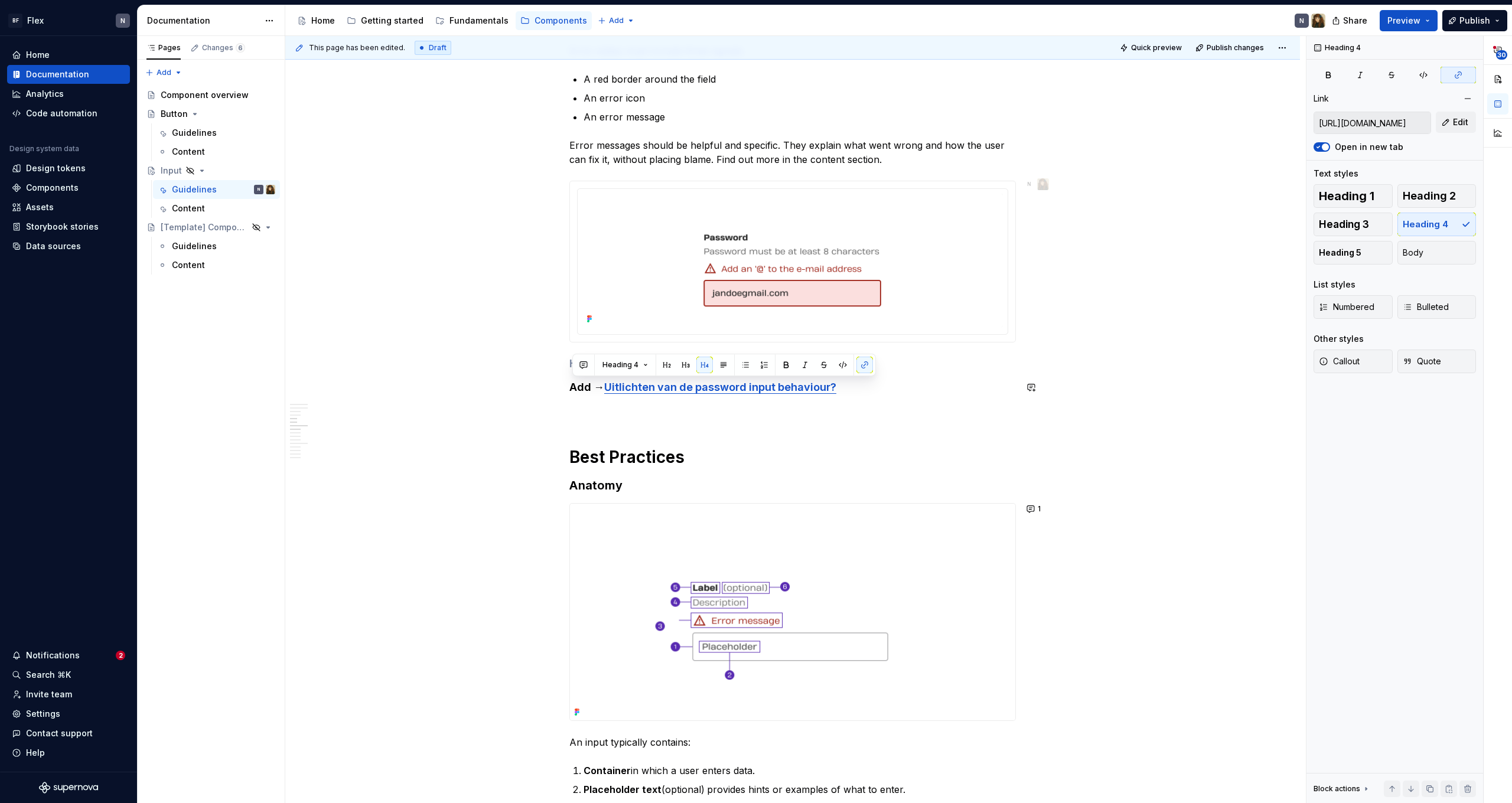
drag, startPoint x: 895, startPoint y: 385, endPoint x: 494, endPoint y: 374, distance: 401.2
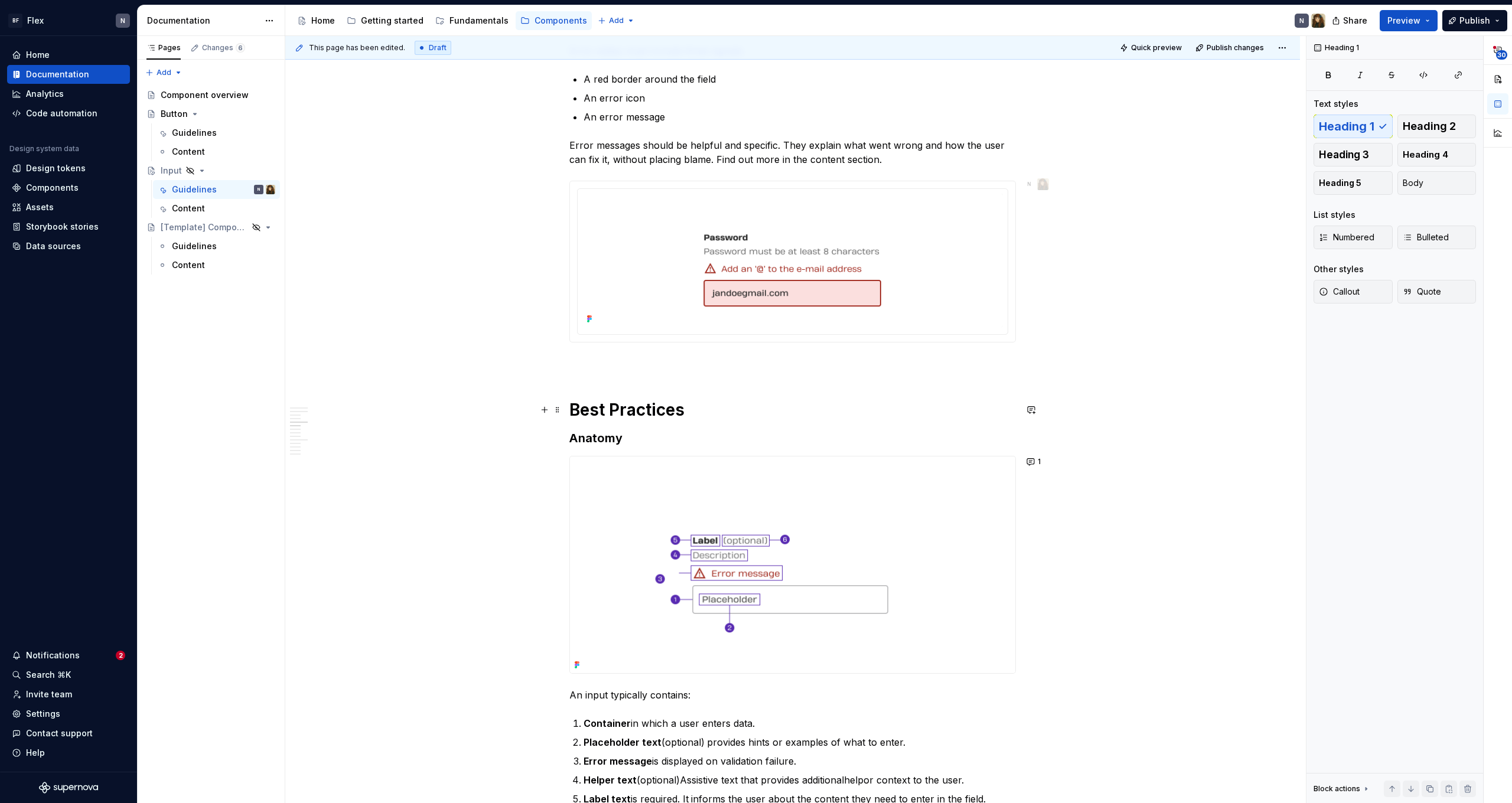
click at [763, 399] on h1 "Best Practices" at bounding box center [792, 409] width 446 height 21
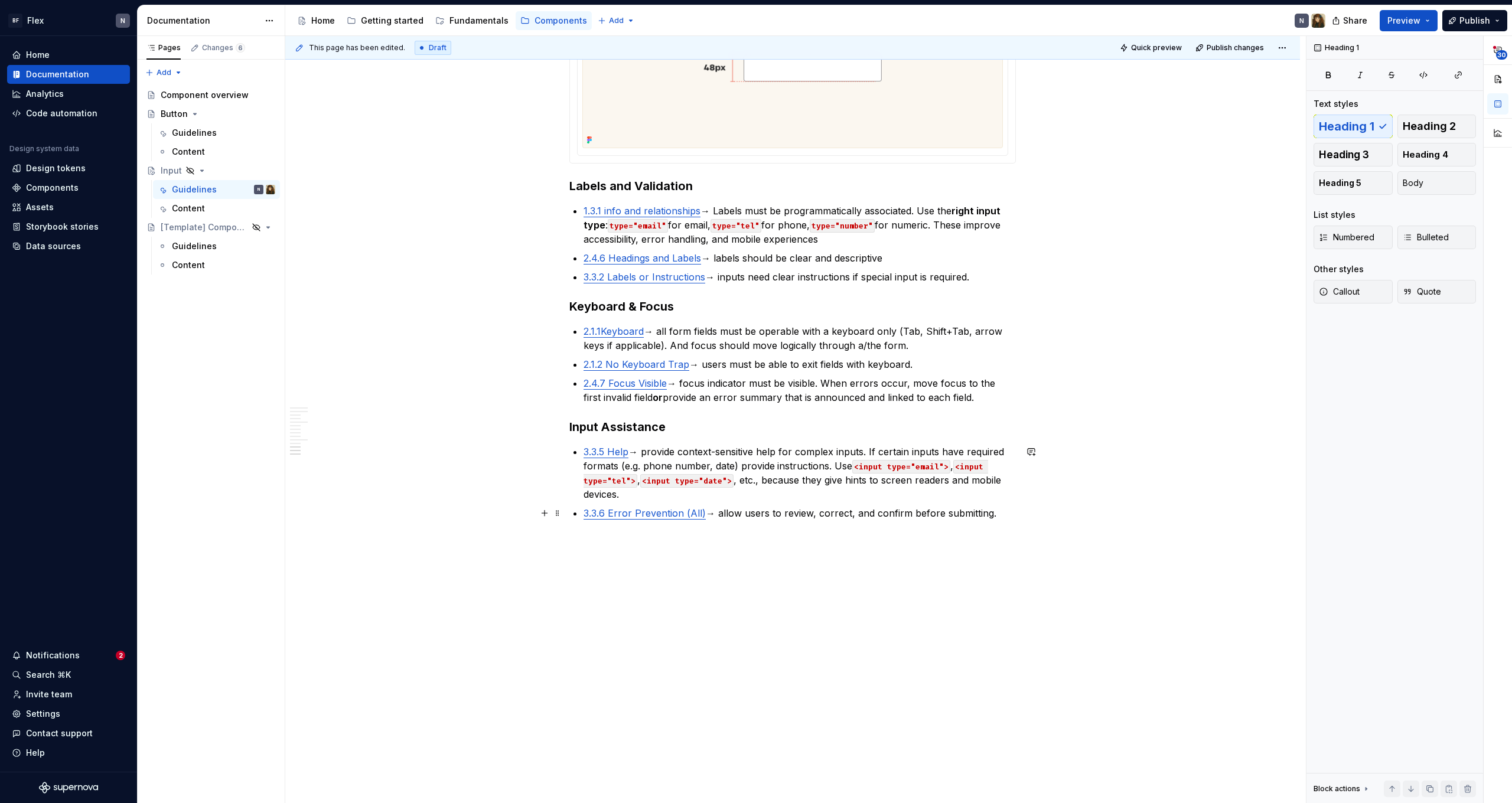
scroll to position [3173, 0]
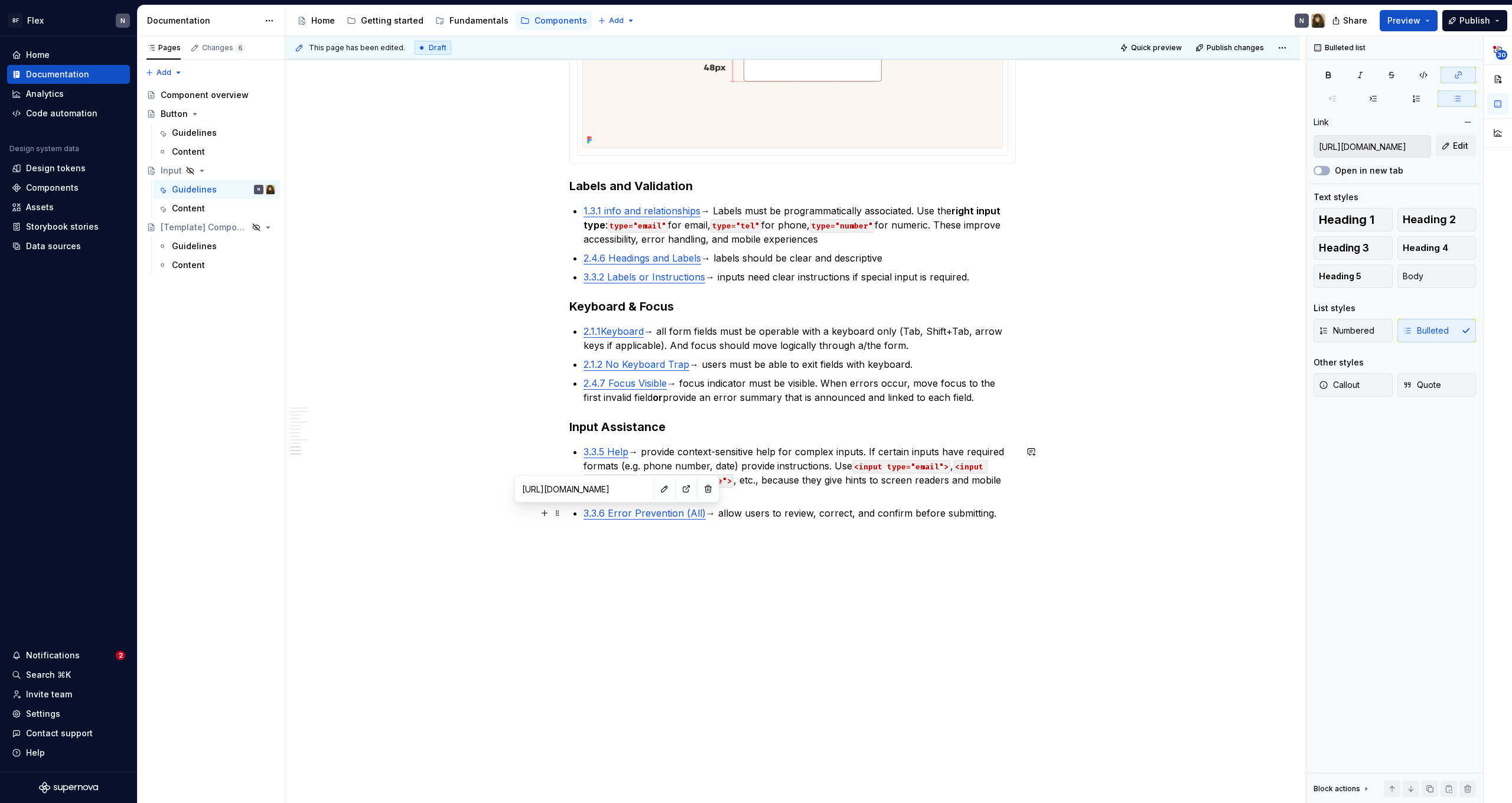
click at [619, 510] on link "3.3.6 Error Prevention (All)" at bounding box center [644, 513] width 122 height 12
click at [770, 515] on p "3.3.6 Error Prevention (All) → allow users to review, correct, and confirm befo…" at bounding box center [800, 512] width 432 height 14
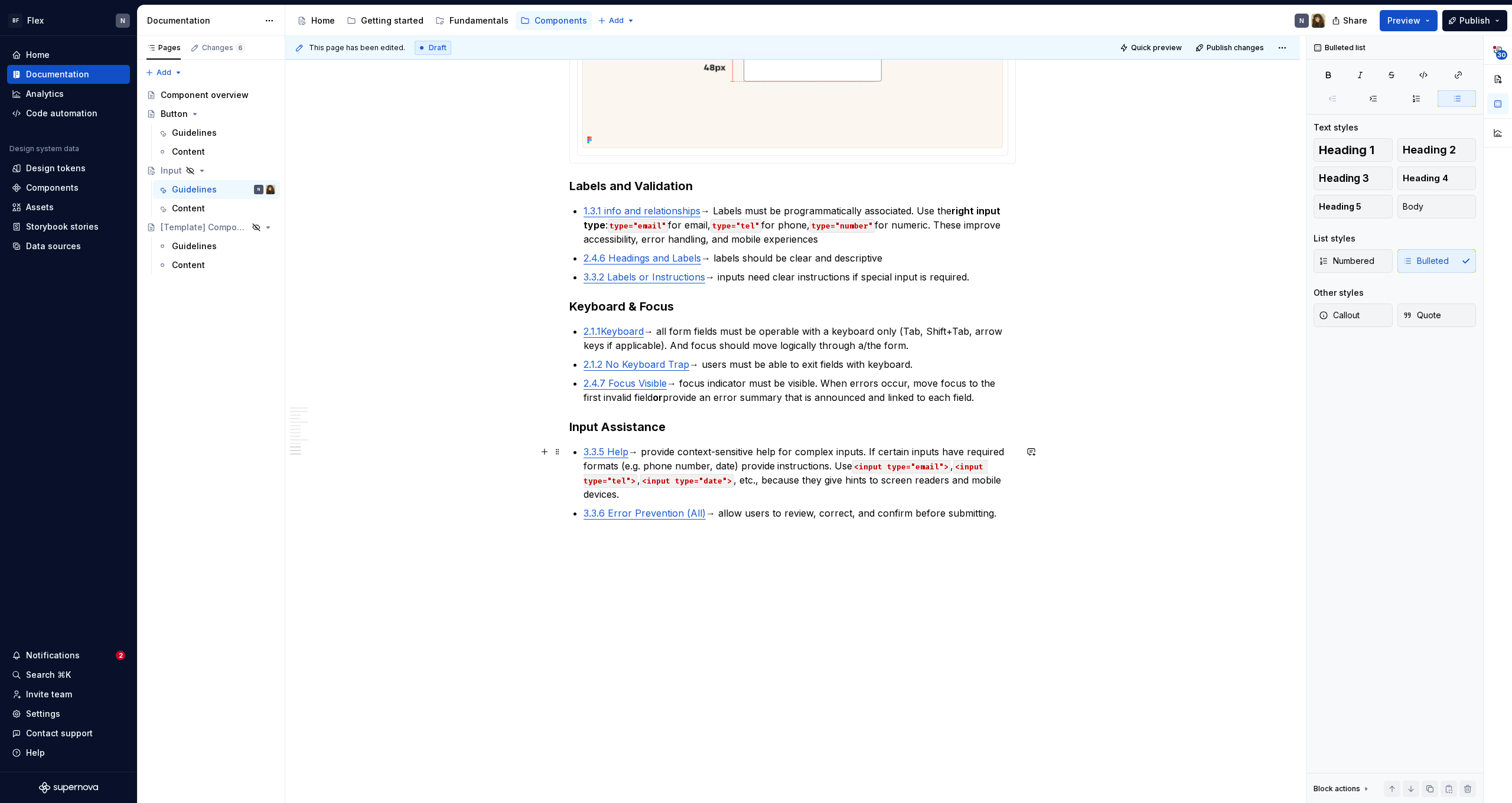
click at [717, 455] on p "3.3.5 Help → provide context-sensitive help for complex inputs. If certain inpu…" at bounding box center [800, 473] width 432 height 57
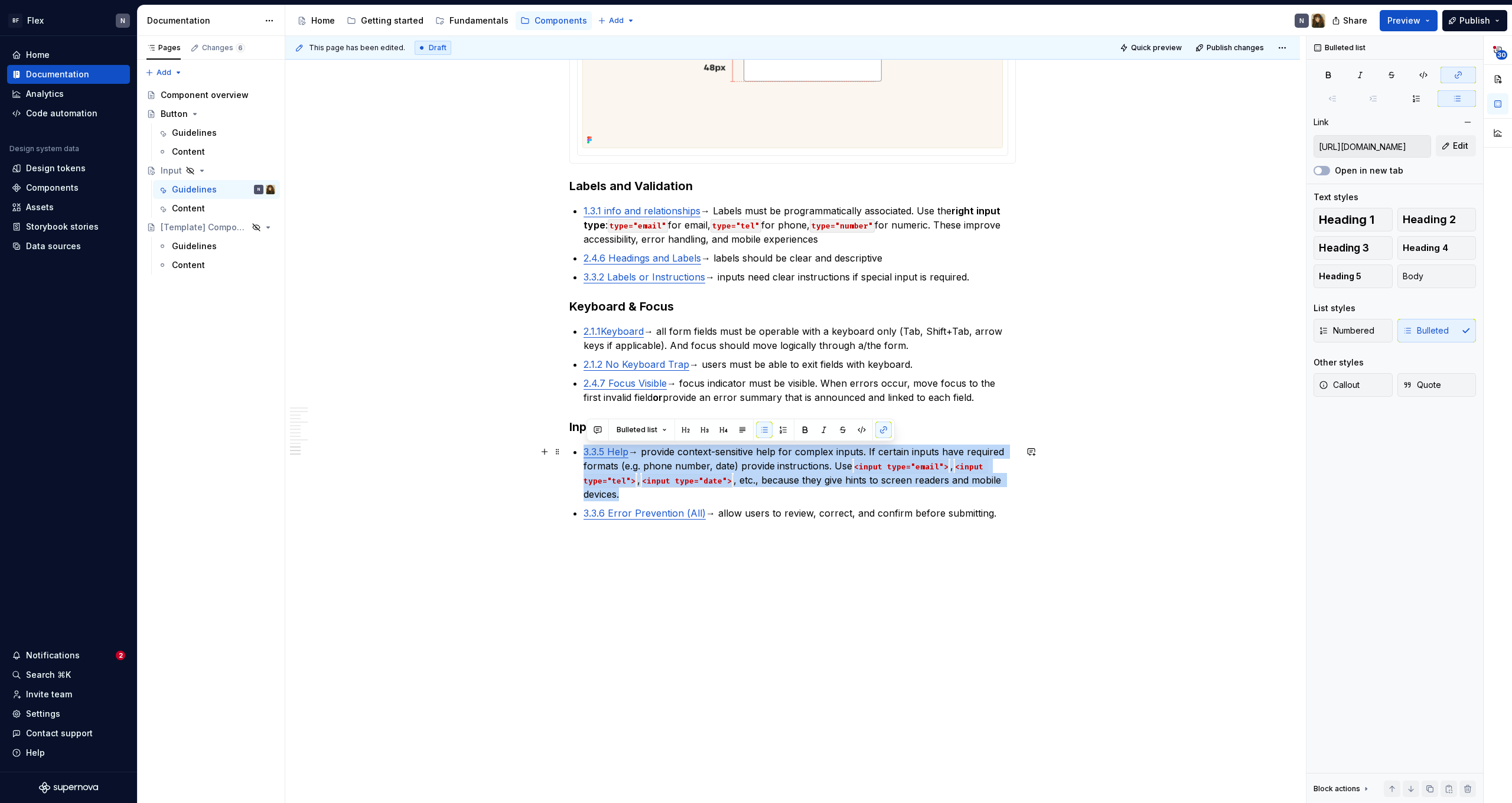
click at [811, 476] on p "3.3.5 Help → provide context-sensitive help for complex inputs. If certain inpu…" at bounding box center [800, 473] width 432 height 57
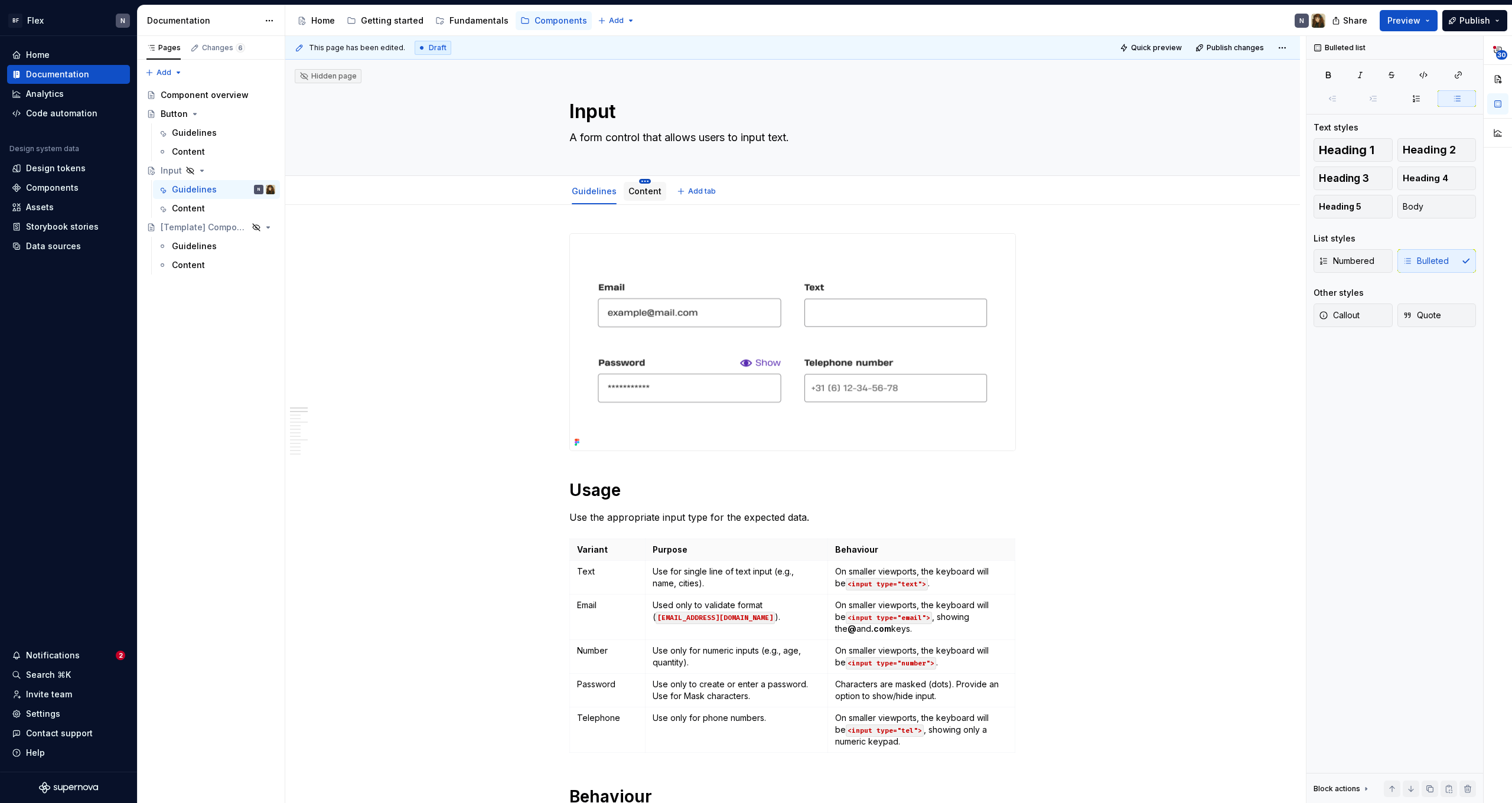
scroll to position [0, 0]
click at [647, 199] on div "Content" at bounding box center [644, 191] width 42 height 19
click at [648, 188] on link "Content" at bounding box center [645, 191] width 33 height 10
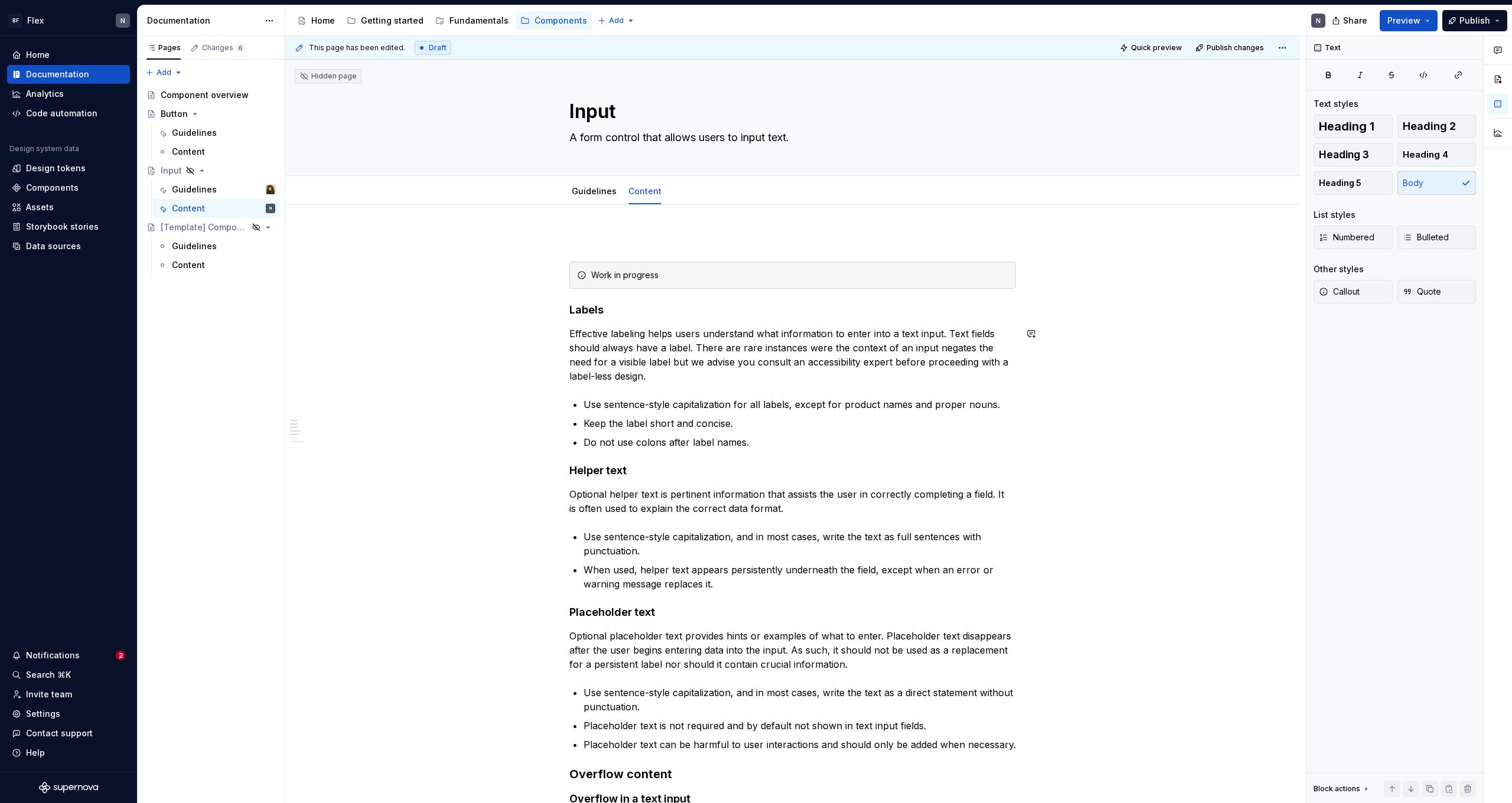
drag, startPoint x: 759, startPoint y: 324, endPoint x: 764, endPoint y: 389, distance: 65.2
click at [759, 324] on div "Work in progress Labels Effective labeling helps users understand what informat…" at bounding box center [792, 703] width 446 height 940
click at [785, 463] on div "Work in progress Labels Effective labeling helps users understand what informat…" at bounding box center [792, 703] width 446 height 940
click at [794, 440] on p "Do not use colons after label names." at bounding box center [800, 441] width 432 height 14
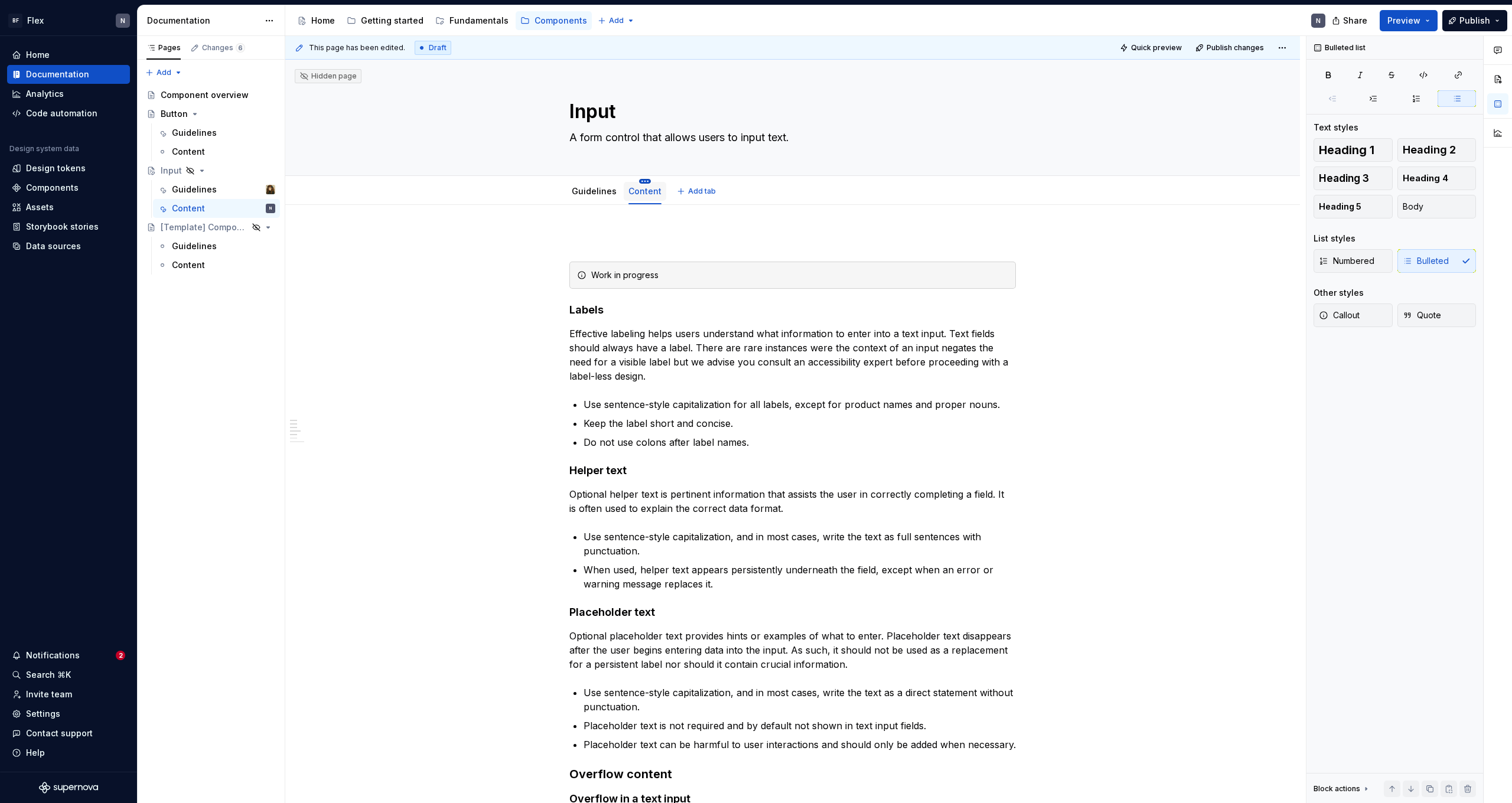
click at [642, 182] on html "BF Flex N Home Documentation Analytics Code automation Design system data Desig…" at bounding box center [756, 401] width 1512 height 803
click at [671, 246] on div "Hide tab" at bounding box center [715, 241] width 111 height 12
click at [188, 170] on icon "Page tree" at bounding box center [190, 171] width 9 height 9
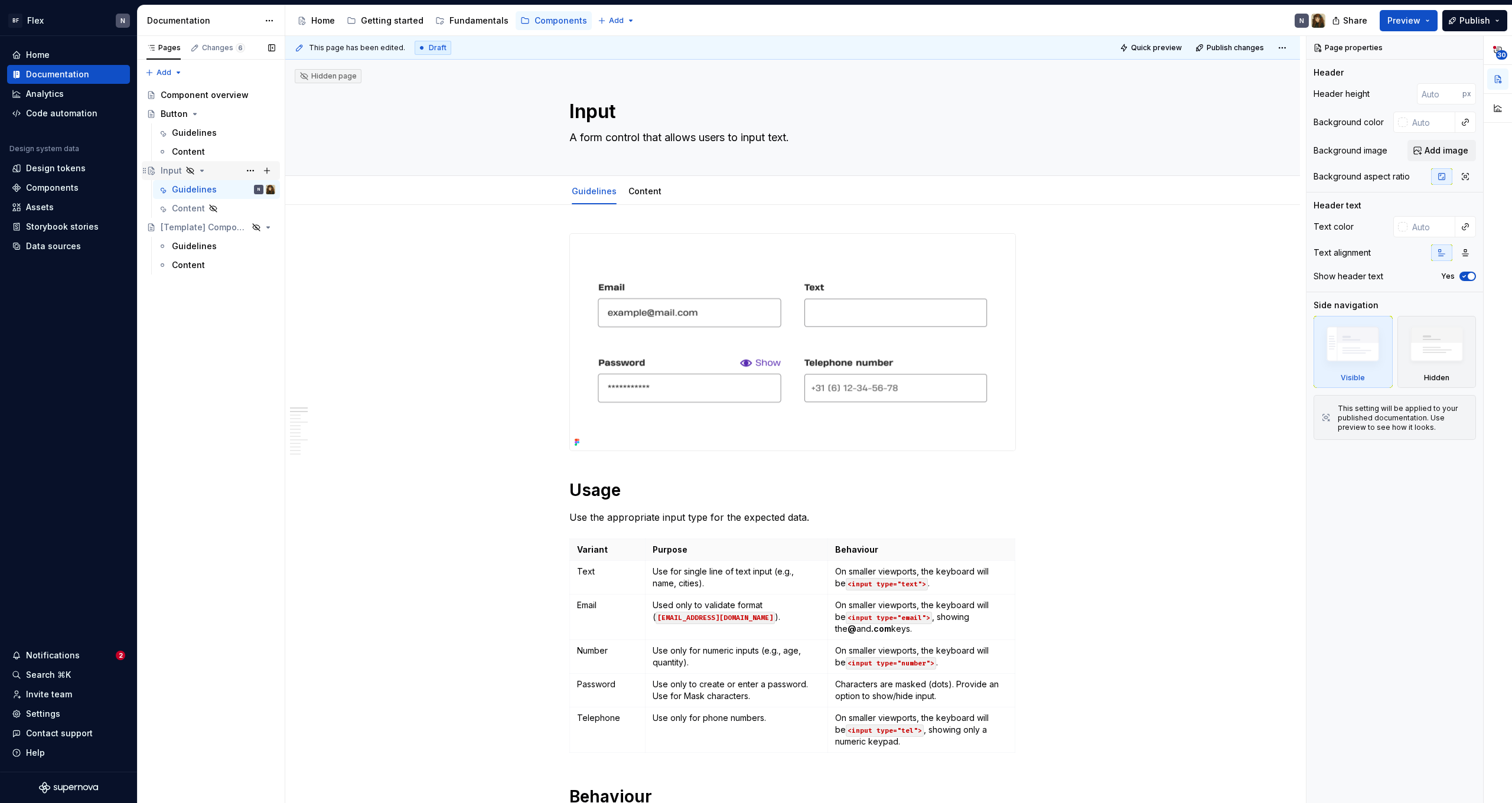
click at [198, 165] on div "Input" at bounding box center [218, 171] width 115 height 17
click at [199, 171] on icon "Page tree" at bounding box center [202, 171] width 9 height 9
click at [248, 168] on button "Page tree" at bounding box center [251, 171] width 17 height 17
click at [302, 241] on div "Show page" at bounding box center [315, 234] width 140 height 19
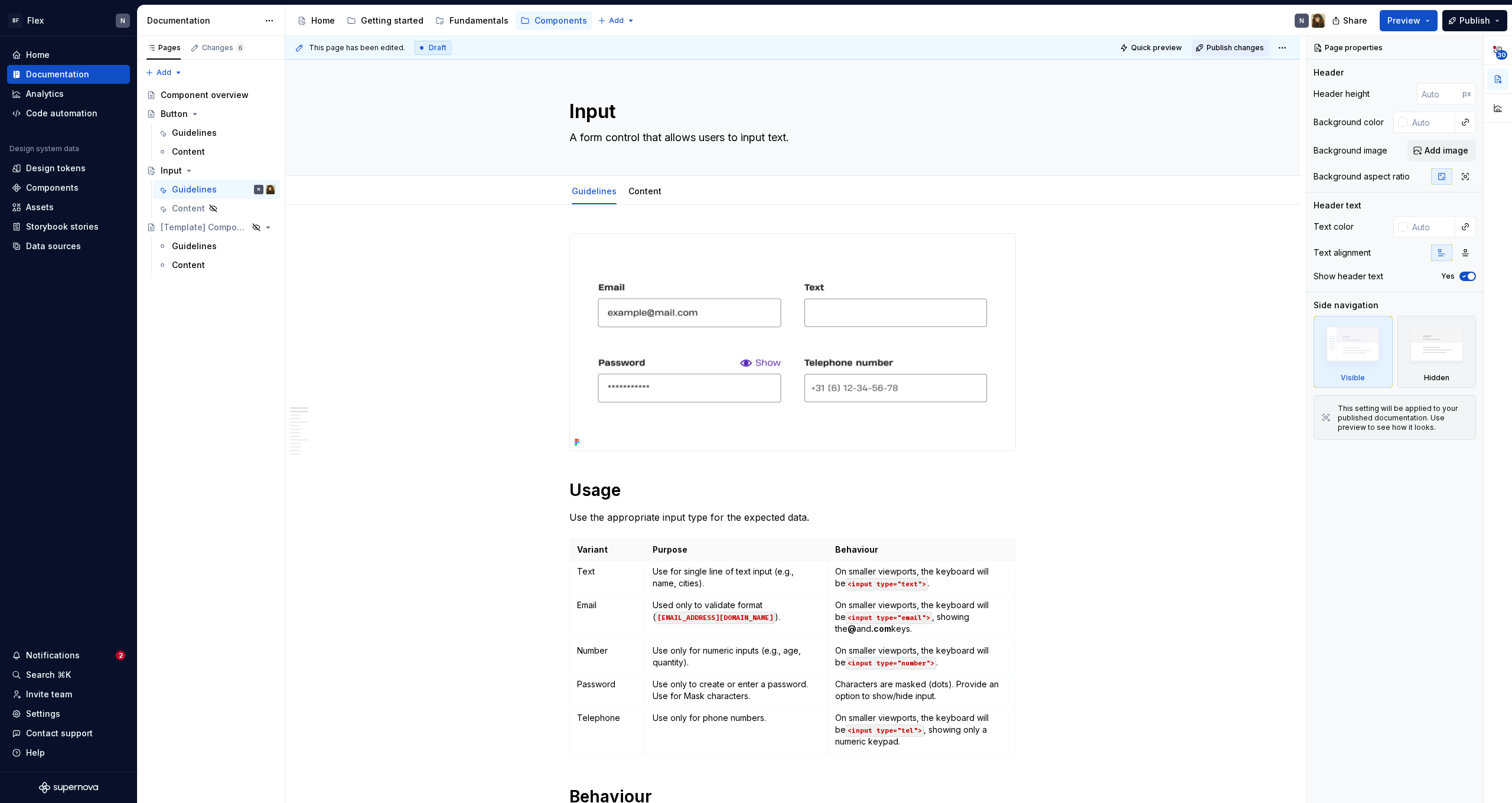
click at [1232, 49] on span "Publish changes" at bounding box center [1235, 48] width 57 height 9
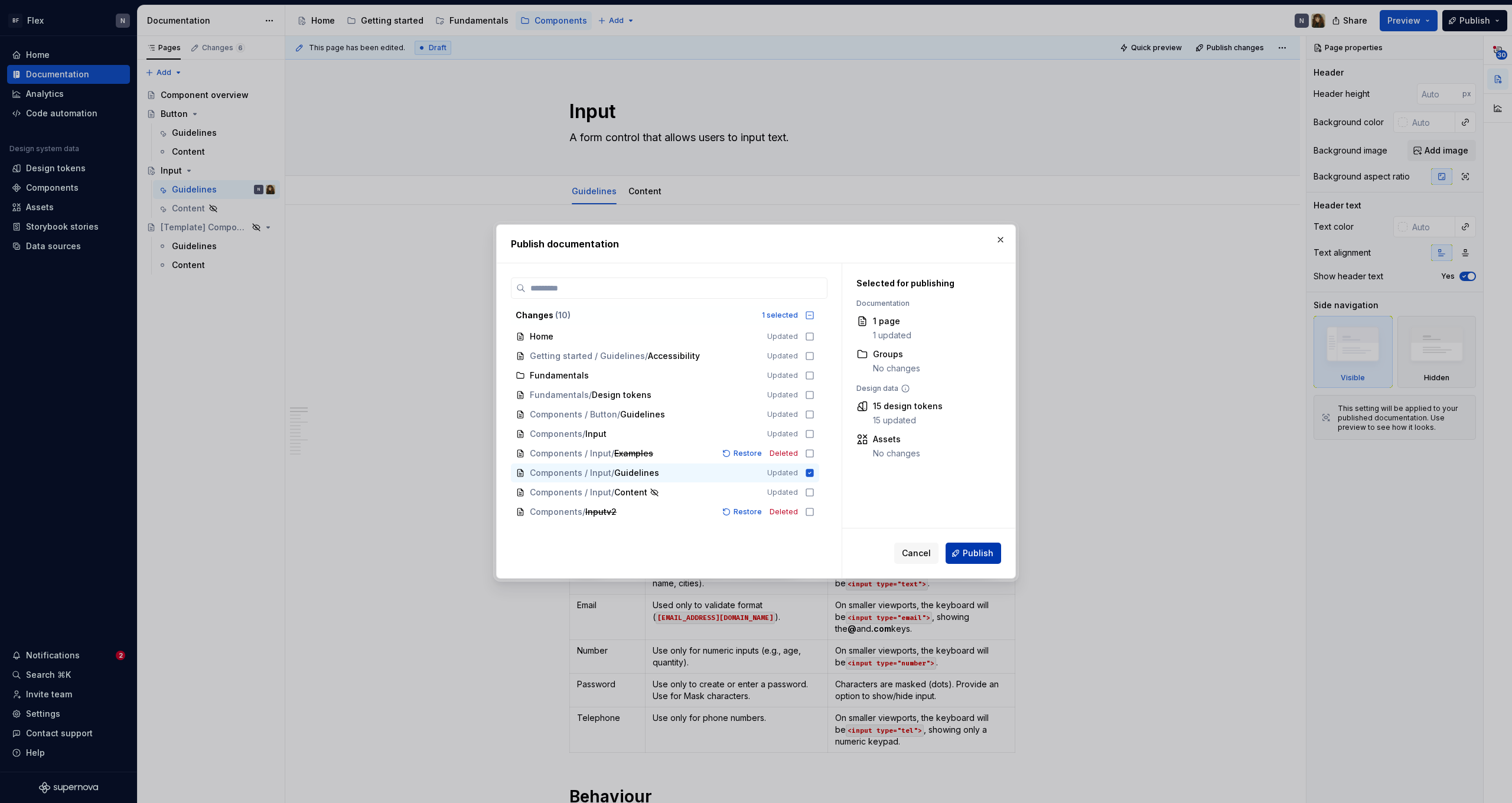
click at [969, 553] on span "Publish" at bounding box center [978, 552] width 30 height 12
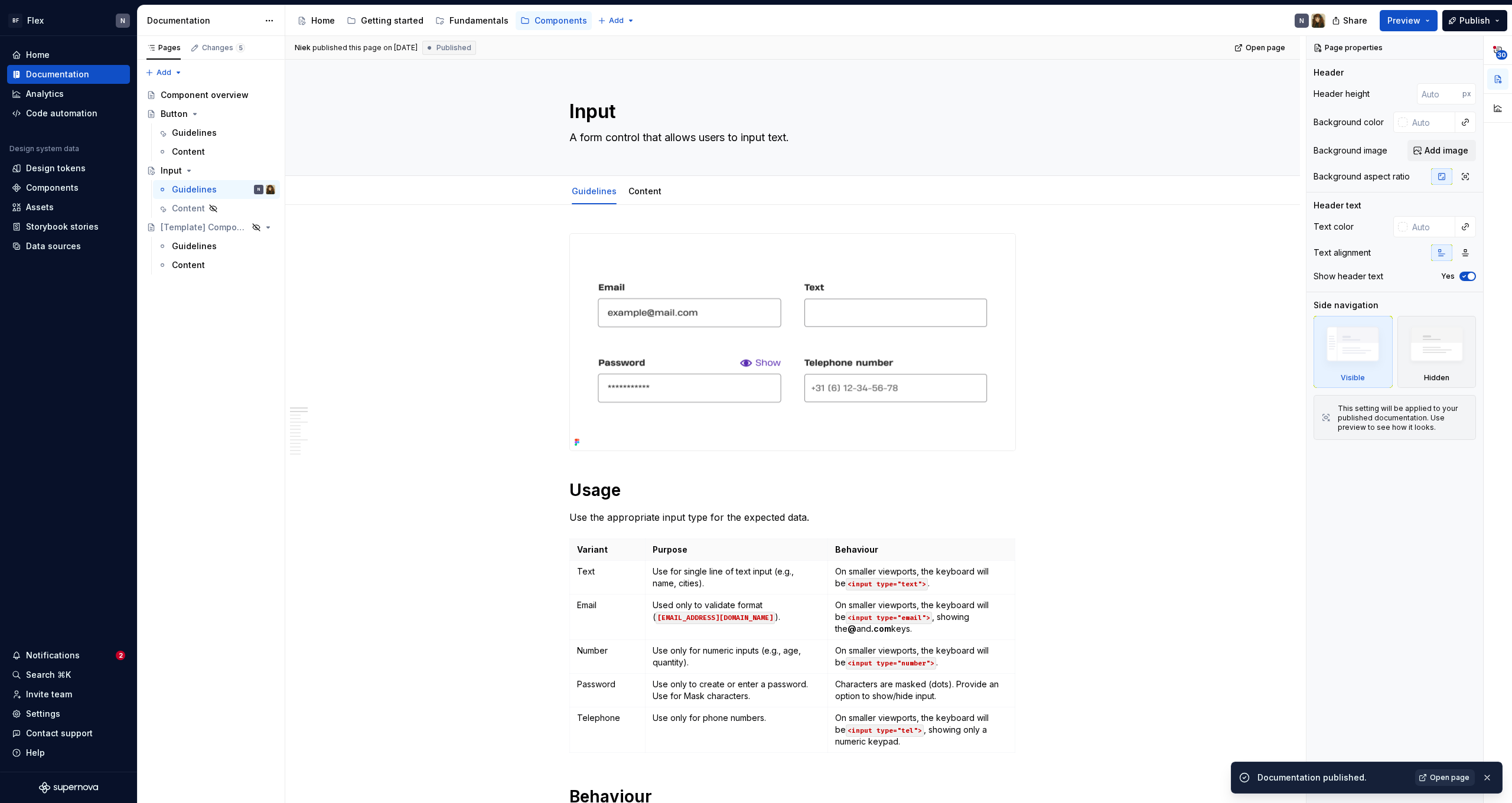
click at [1454, 775] on span "Open page" at bounding box center [1450, 777] width 39 height 9
click at [1264, 51] on span "Open page" at bounding box center [1265, 48] width 39 height 9
click at [254, 168] on button "Page tree" at bounding box center [251, 171] width 17 height 17
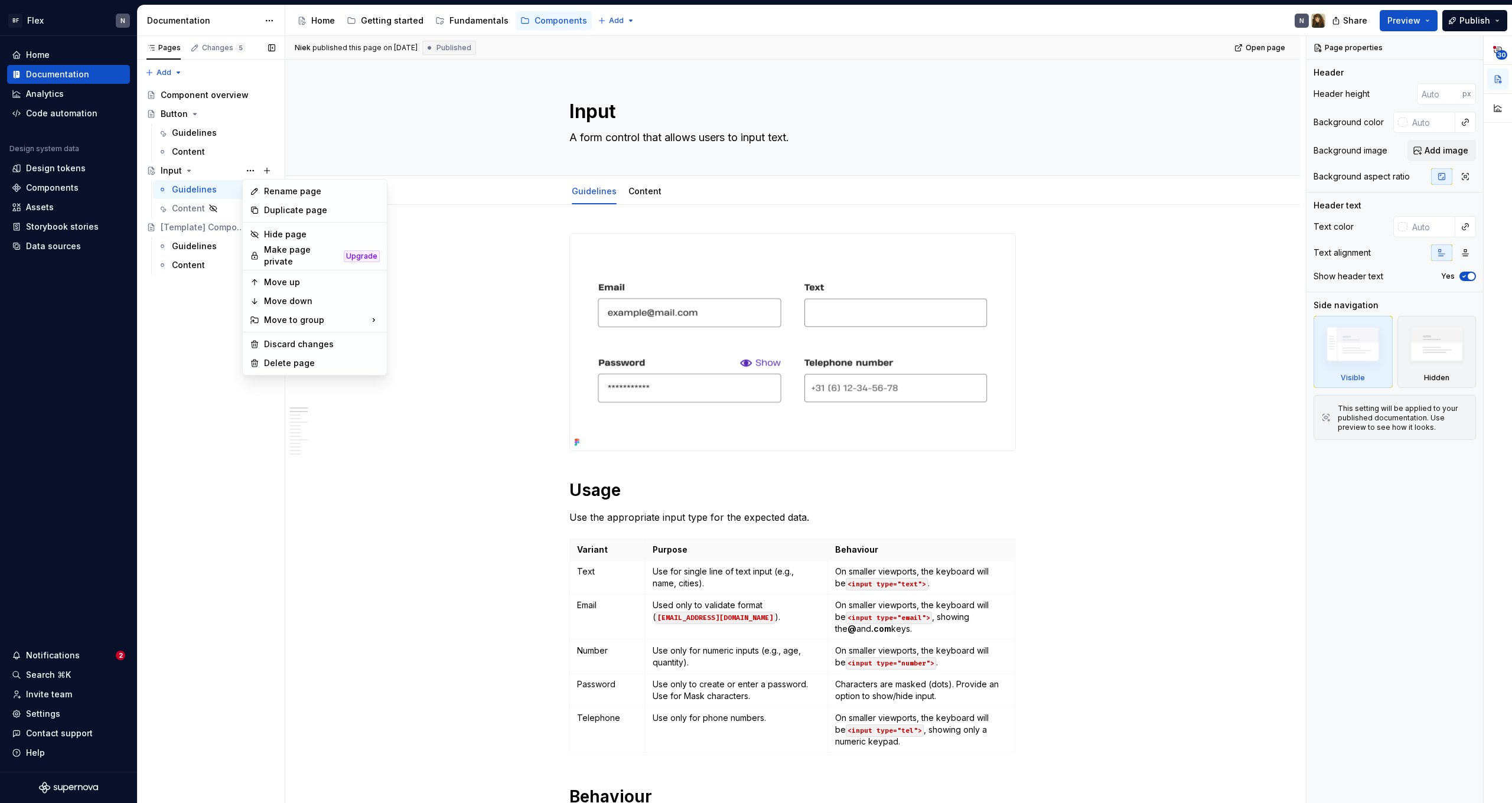
click at [220, 318] on div "Pages Changes 5 Add Accessibility guide for tree Page tree. Navigate the tree w…" at bounding box center [210, 419] width 148 height 767
click at [208, 207] on icon "Page tree" at bounding box center [213, 208] width 9 height 9
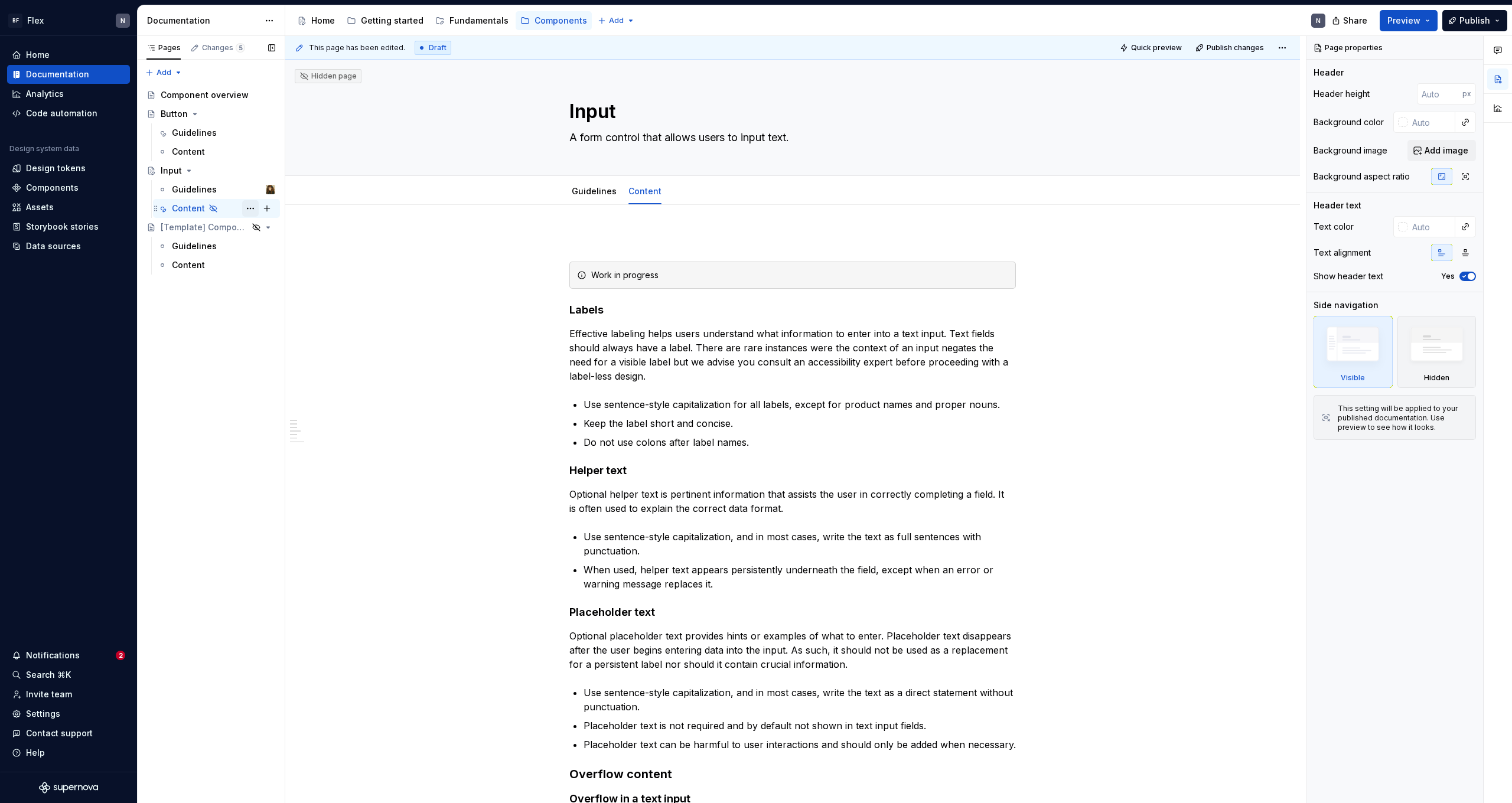
click at [250, 207] on button "Page tree" at bounding box center [251, 208] width 17 height 17
click at [300, 274] on div "Show tab" at bounding box center [322, 272] width 116 height 12
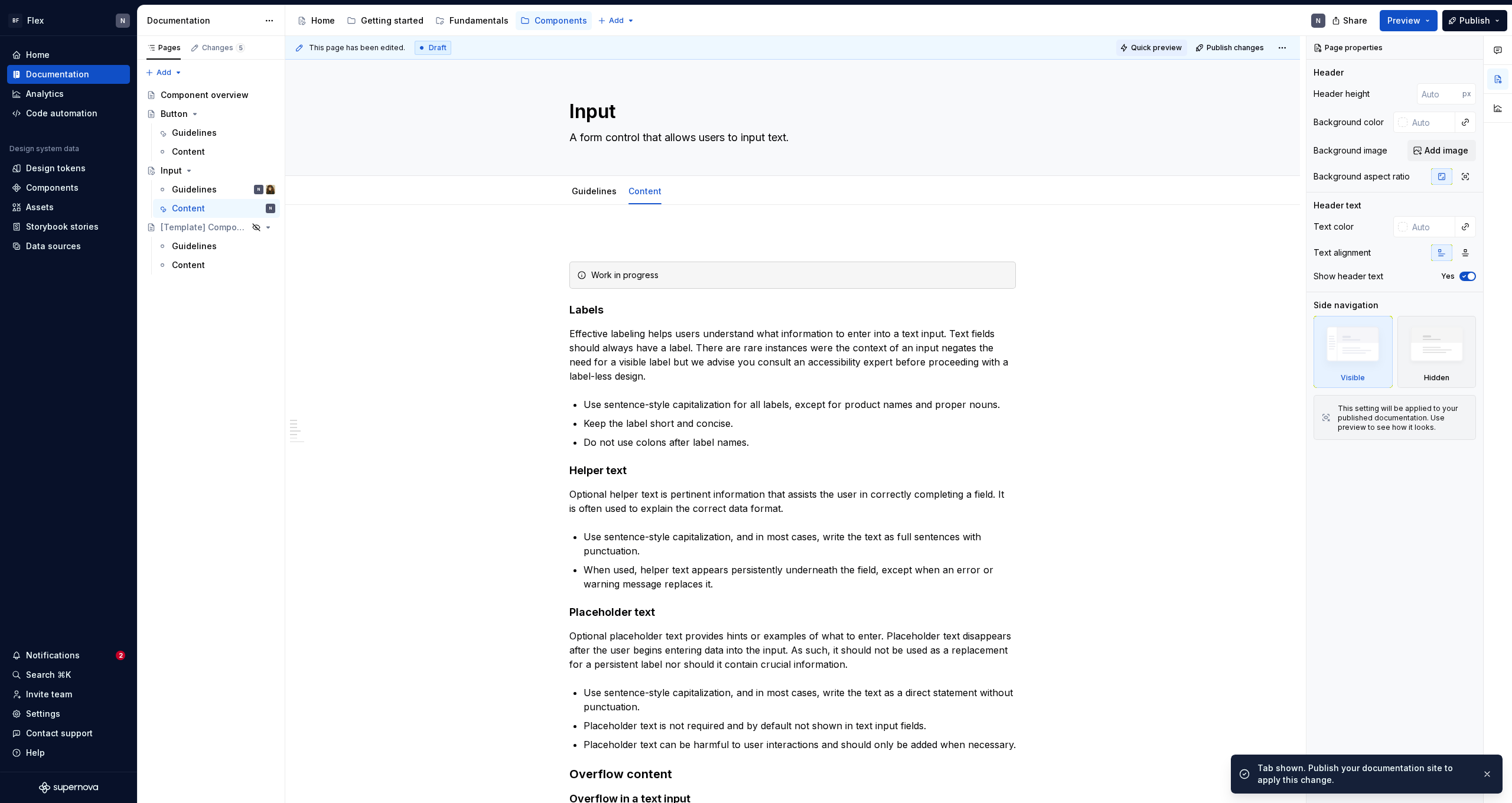
click at [1143, 46] on span "Quick preview" at bounding box center [1156, 48] width 50 height 9
click at [1441, 771] on span "Open page" at bounding box center [1450, 775] width 39 height 9
click at [170, 172] on div "Input" at bounding box center [171, 171] width 21 height 12
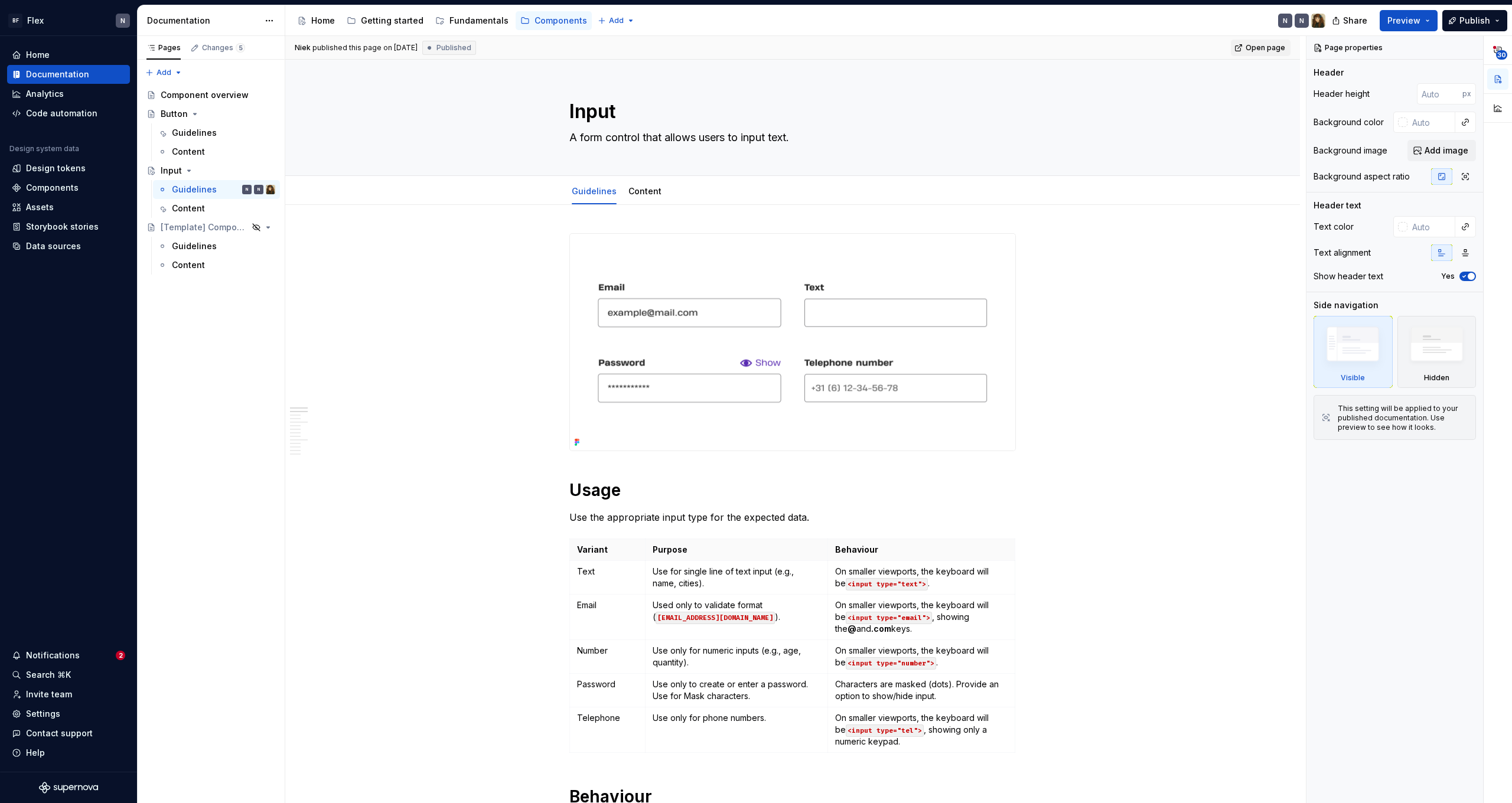
click at [1265, 47] on span "Open page" at bounding box center [1265, 48] width 39 height 9
click at [207, 172] on div "Input" at bounding box center [218, 171] width 115 height 17
click at [251, 170] on button "Page tree" at bounding box center [251, 171] width 17 height 17
click at [196, 296] on div "Pages Changes 5 Add Accessibility guide for tree Page tree. Navigate the tree w…" at bounding box center [210, 419] width 148 height 767
click at [1461, 24] on button "Publish" at bounding box center [1474, 20] width 65 height 21
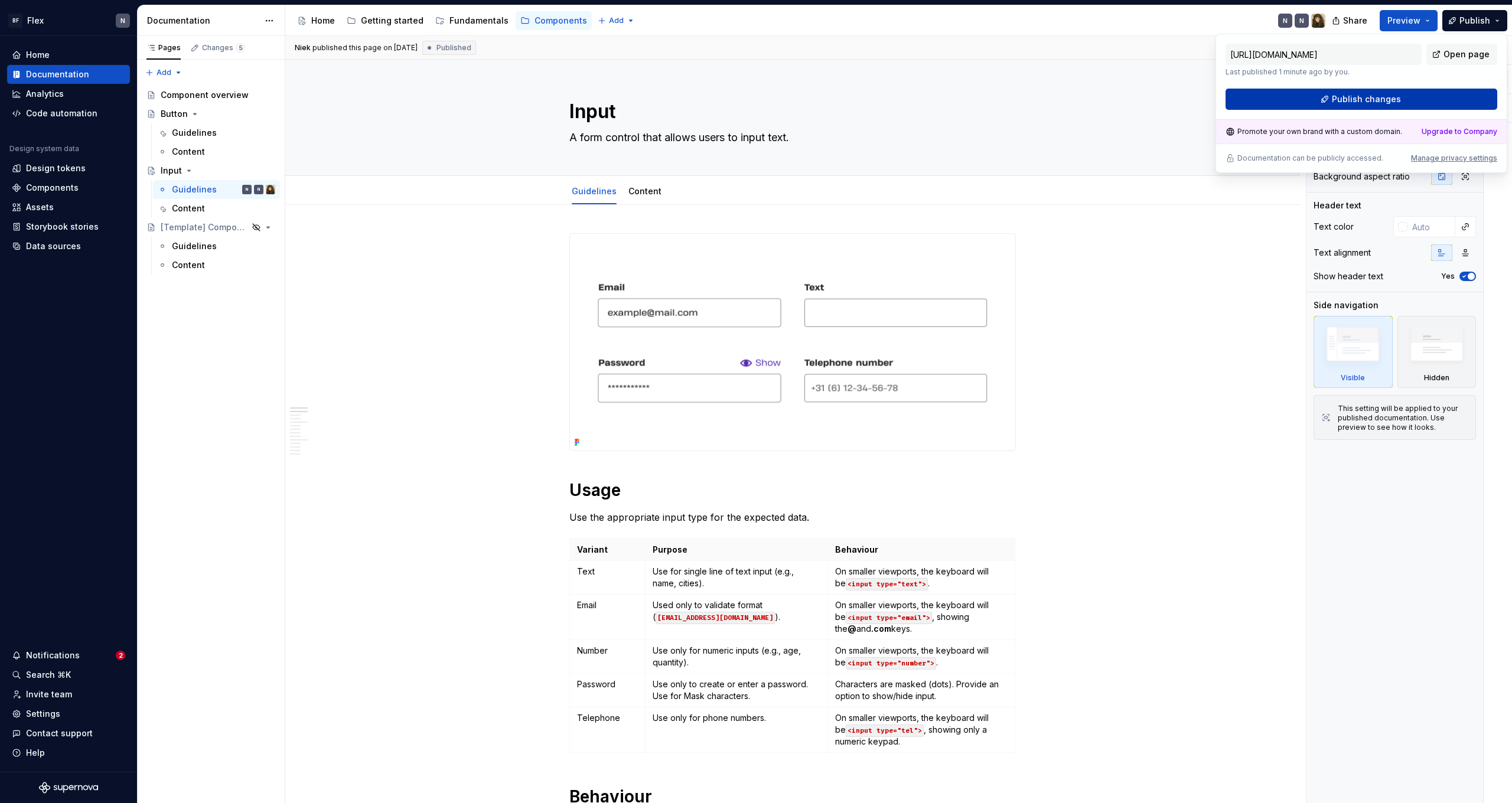
click at [1372, 103] on span "Publish changes" at bounding box center [1366, 99] width 69 height 12
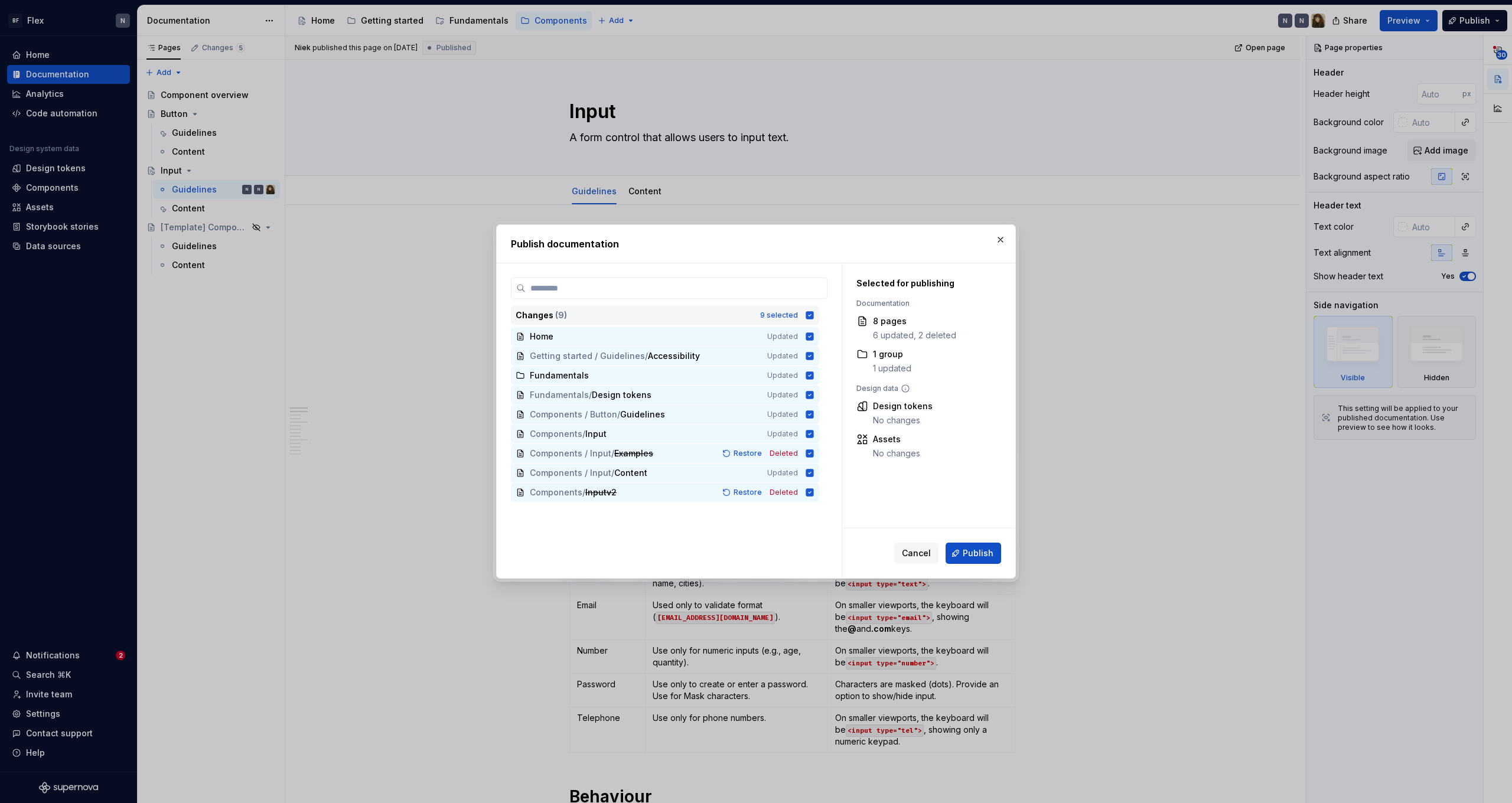
click at [814, 315] on icon at bounding box center [810, 315] width 7 height 7
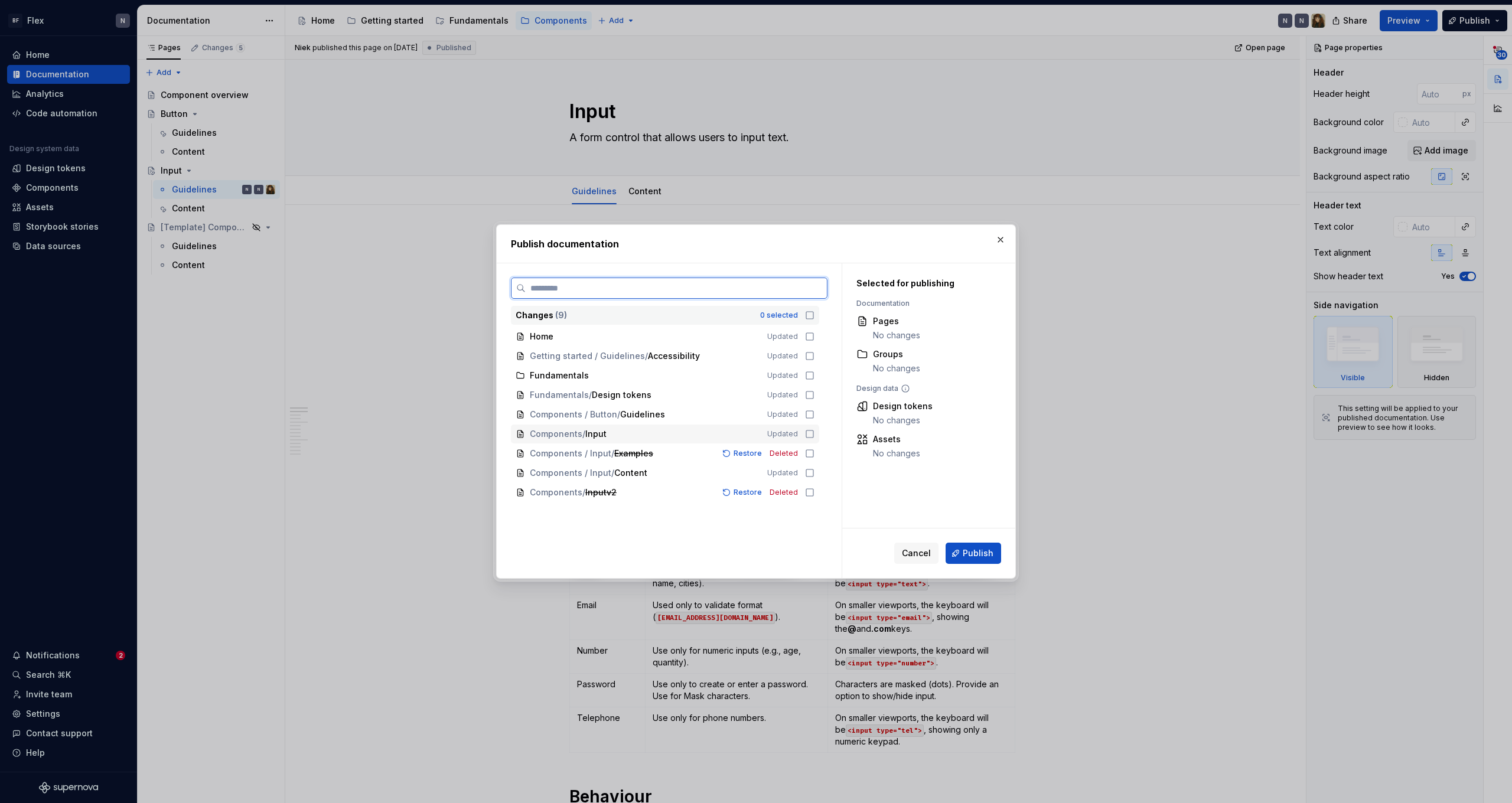
click at [814, 433] on icon at bounding box center [810, 434] width 9 height 9
click at [976, 548] on span "Publish" at bounding box center [978, 552] width 30 height 12
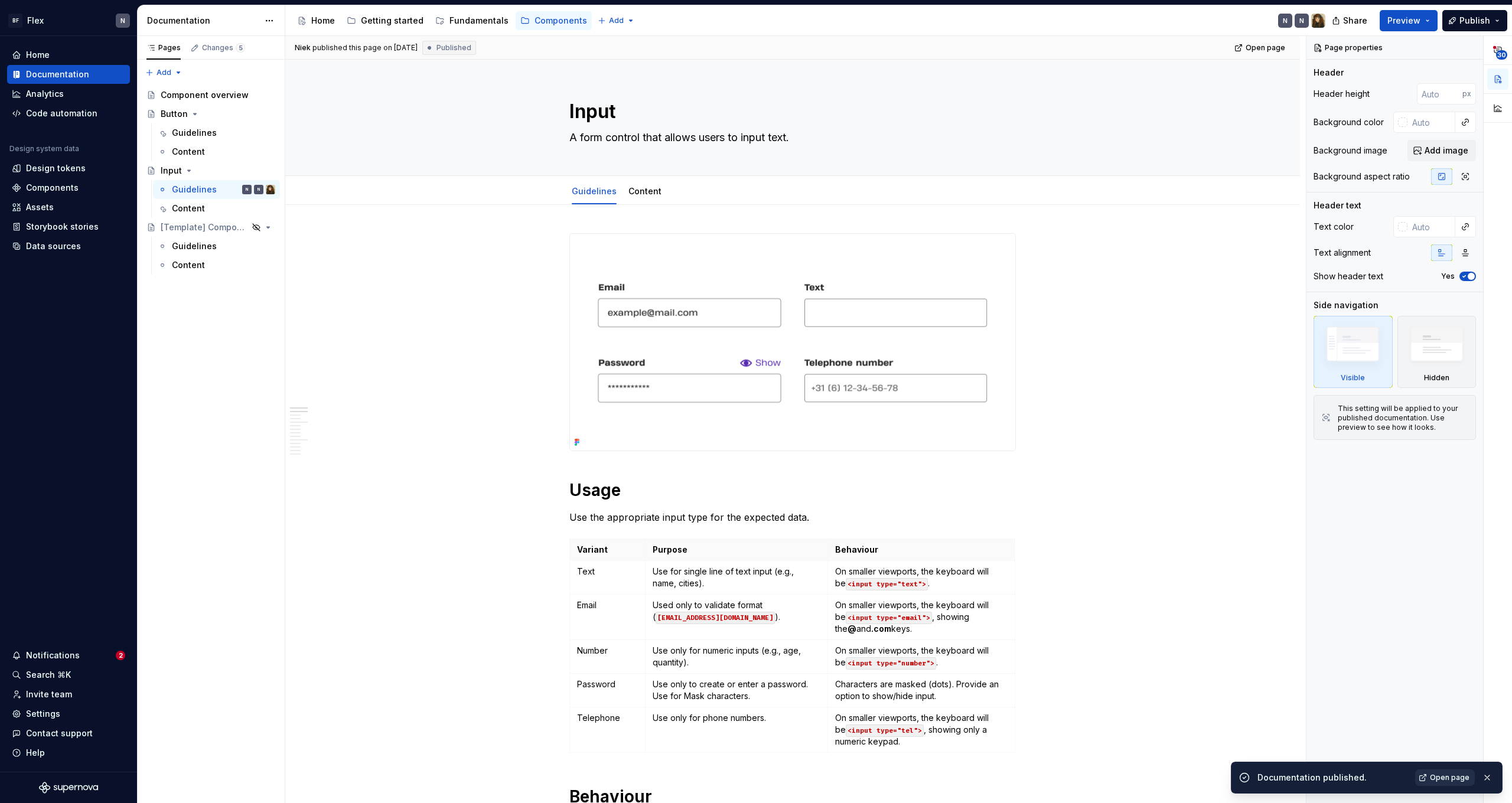
click at [1443, 777] on span "Open page" at bounding box center [1450, 777] width 39 height 9
click at [1475, 24] on span "Publish" at bounding box center [1474, 20] width 30 height 12
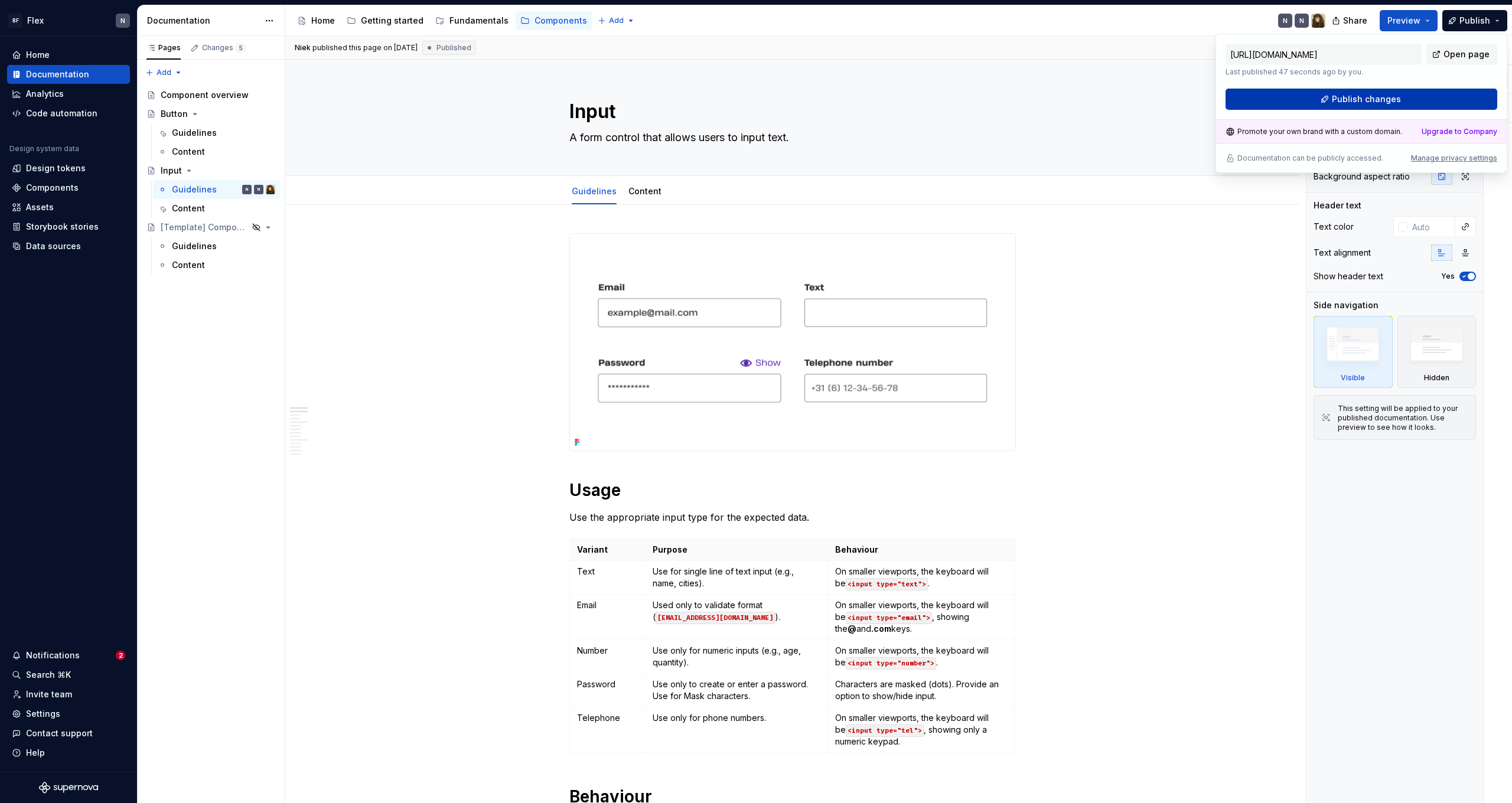
click at [1356, 98] on span "Publish changes" at bounding box center [1366, 99] width 69 height 12
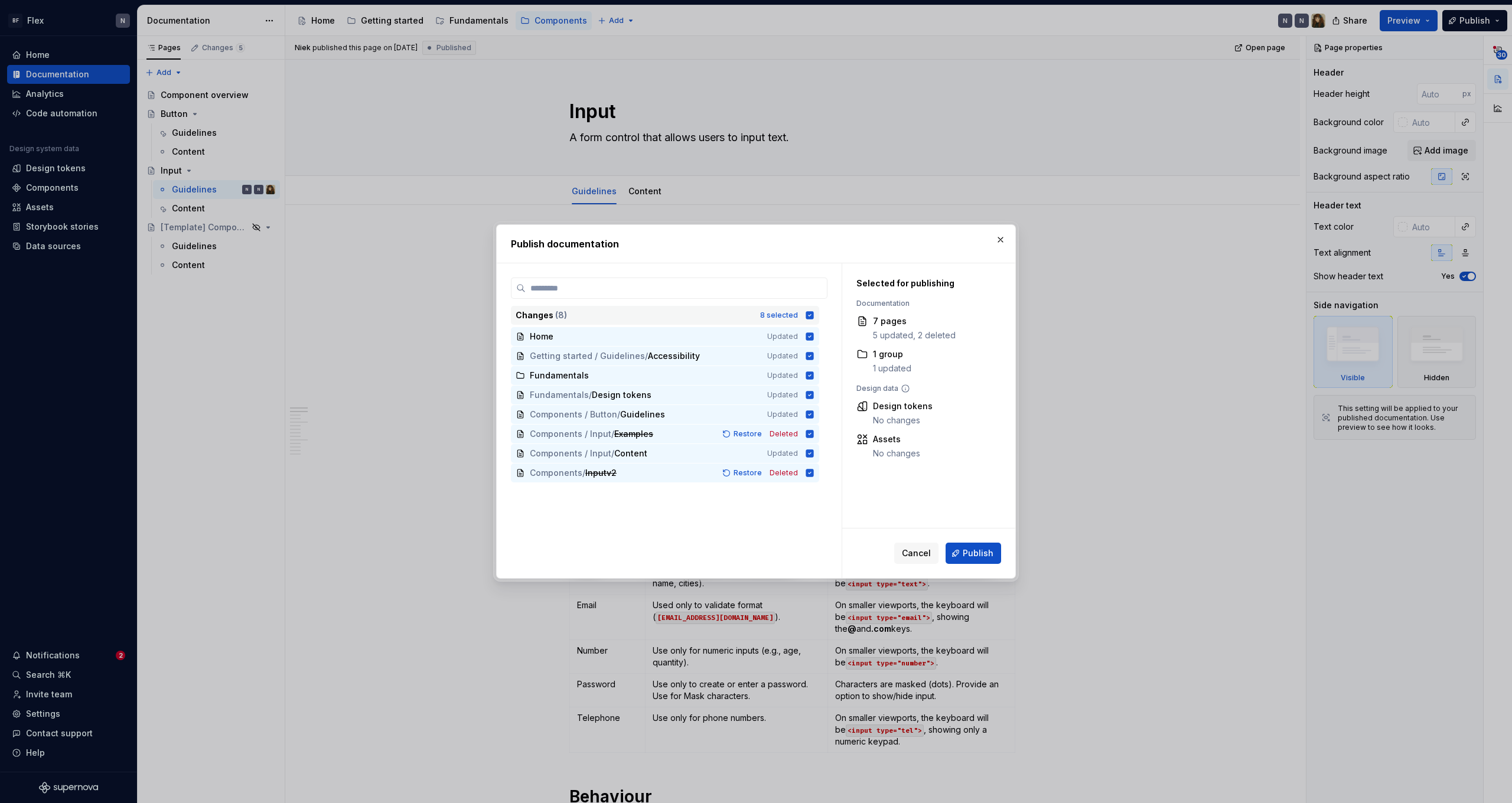
click at [814, 310] on div "Changes ( 8 ) 8 selected" at bounding box center [666, 315] width 308 height 19
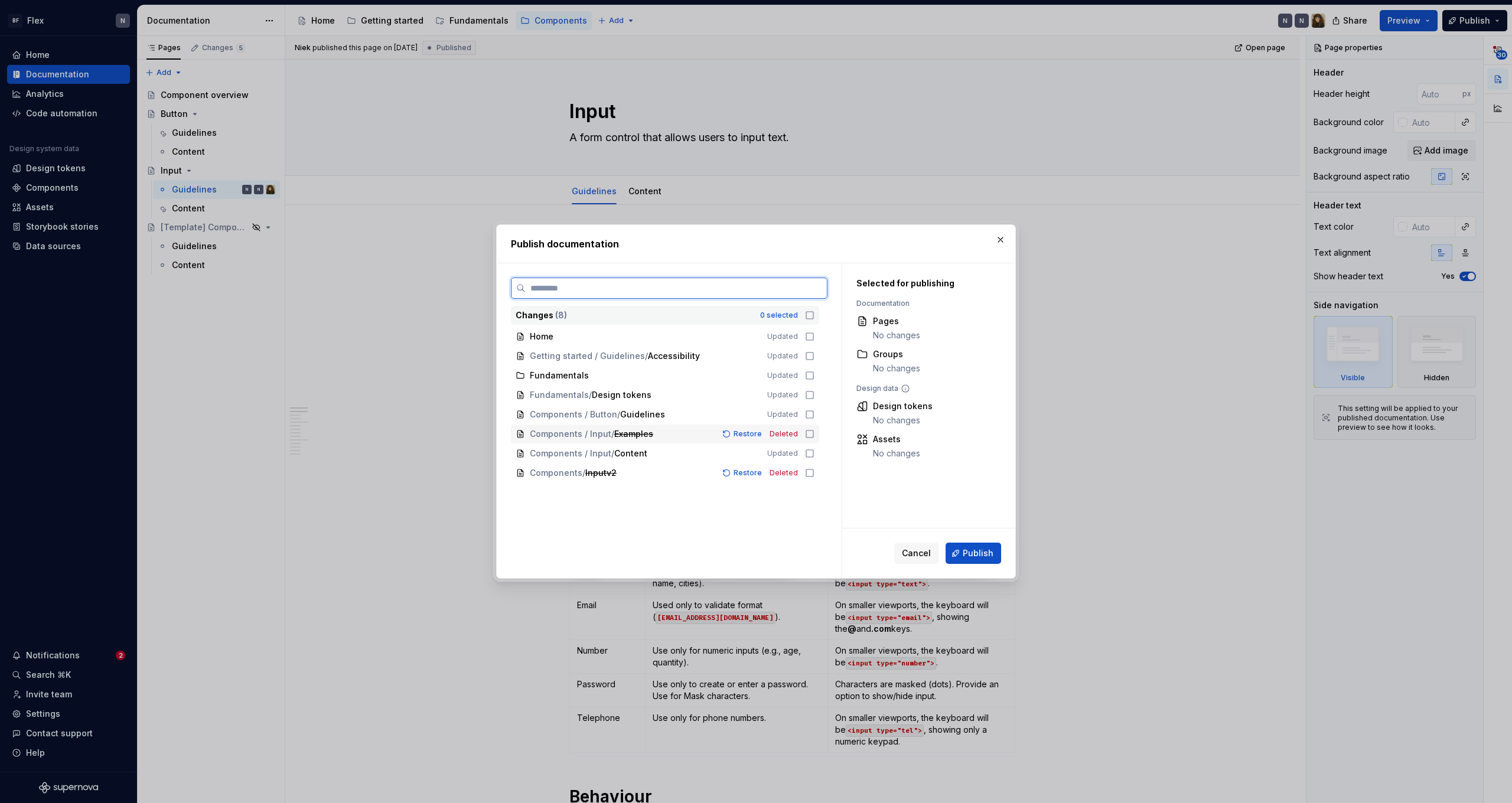
click at [815, 429] on div "Components / Input / Examples Restore Deleted" at bounding box center [666, 434] width 308 height 19
click at [814, 473] on icon at bounding box center [810, 473] width 9 height 9
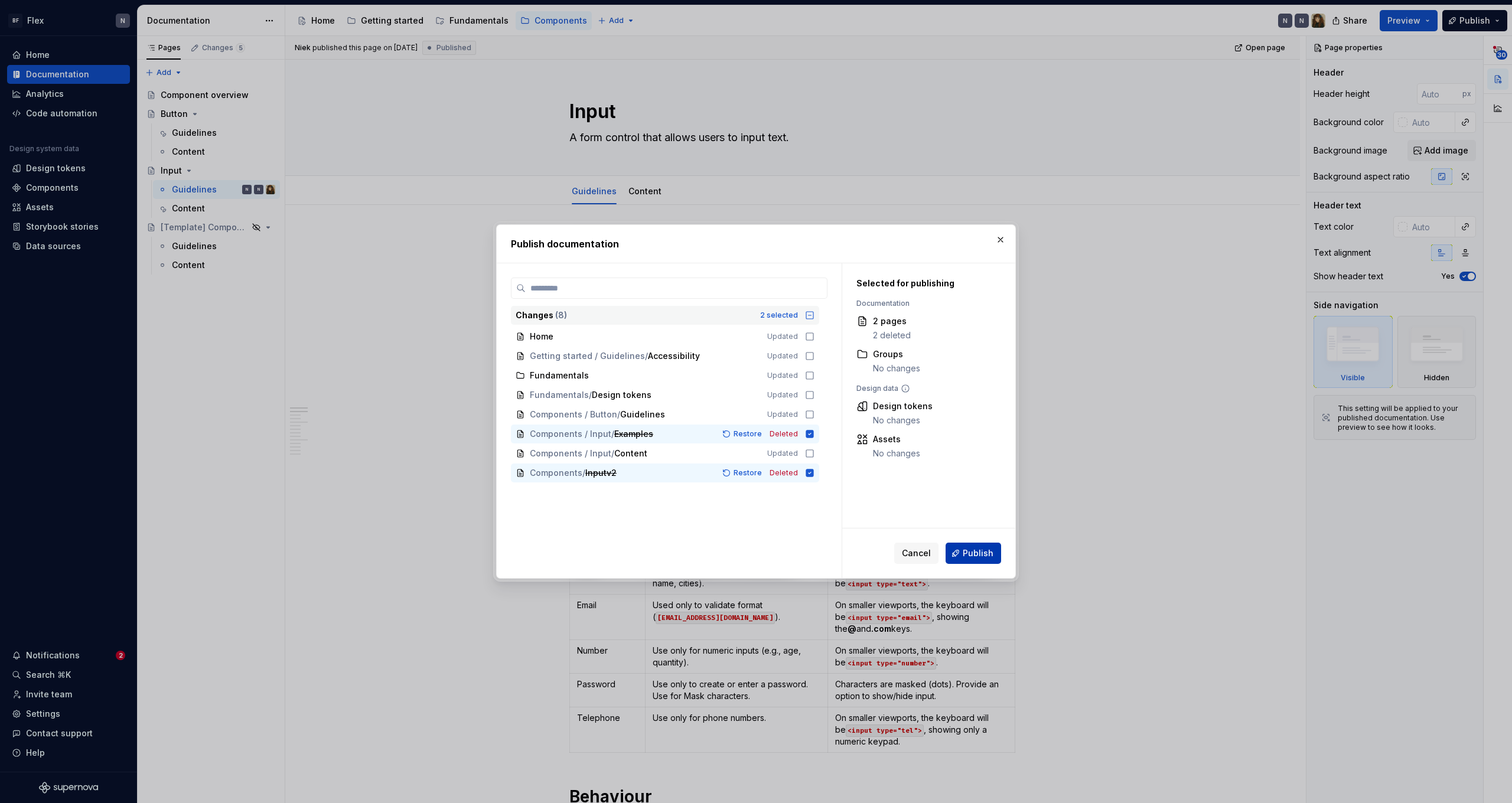
click at [991, 556] on span "Publish" at bounding box center [978, 552] width 30 height 12
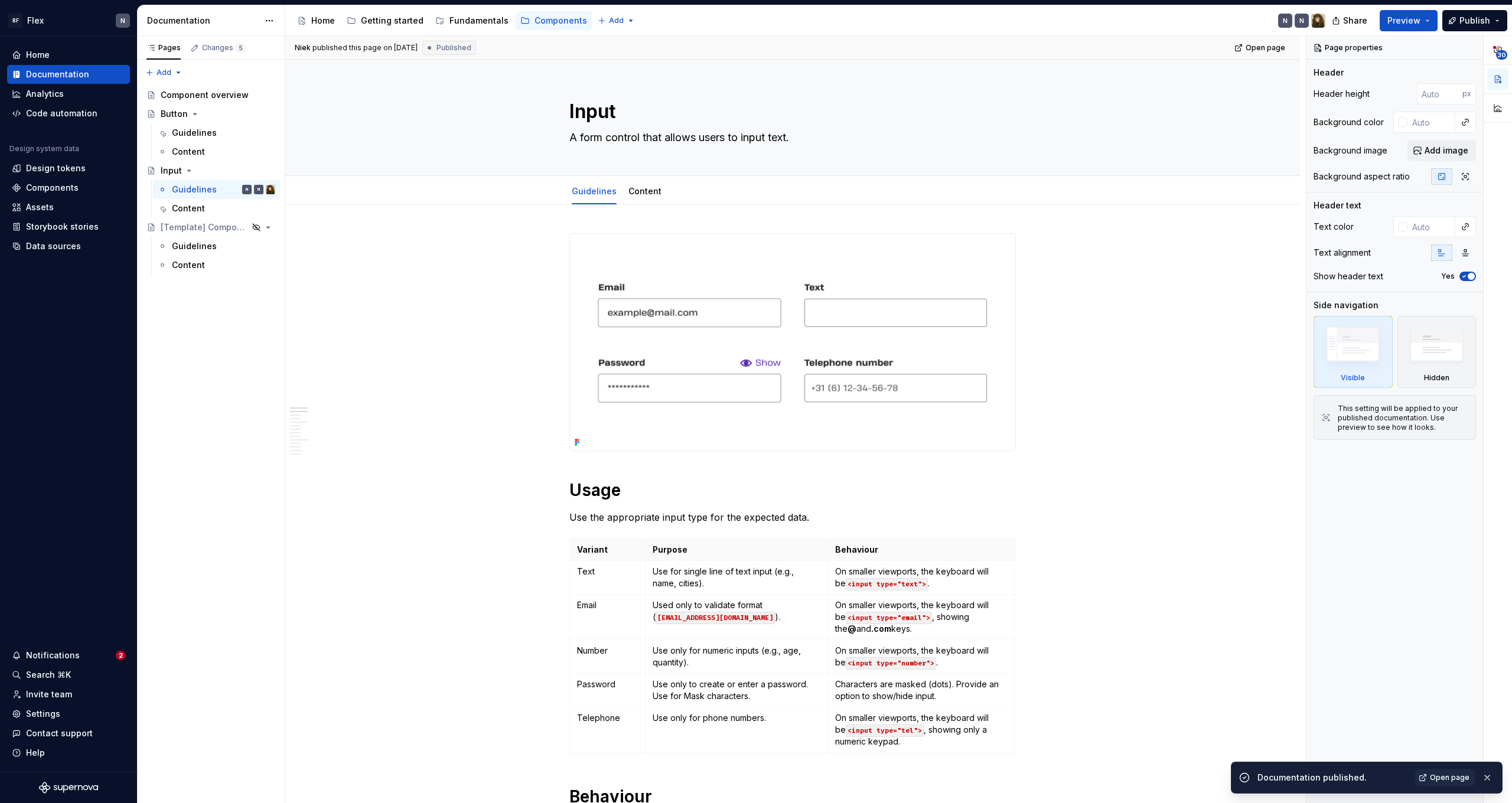
click at [1476, 780] on div "Open page" at bounding box center [1455, 777] width 80 height 17
click at [1454, 777] on span "Open page" at bounding box center [1450, 777] width 39 height 9
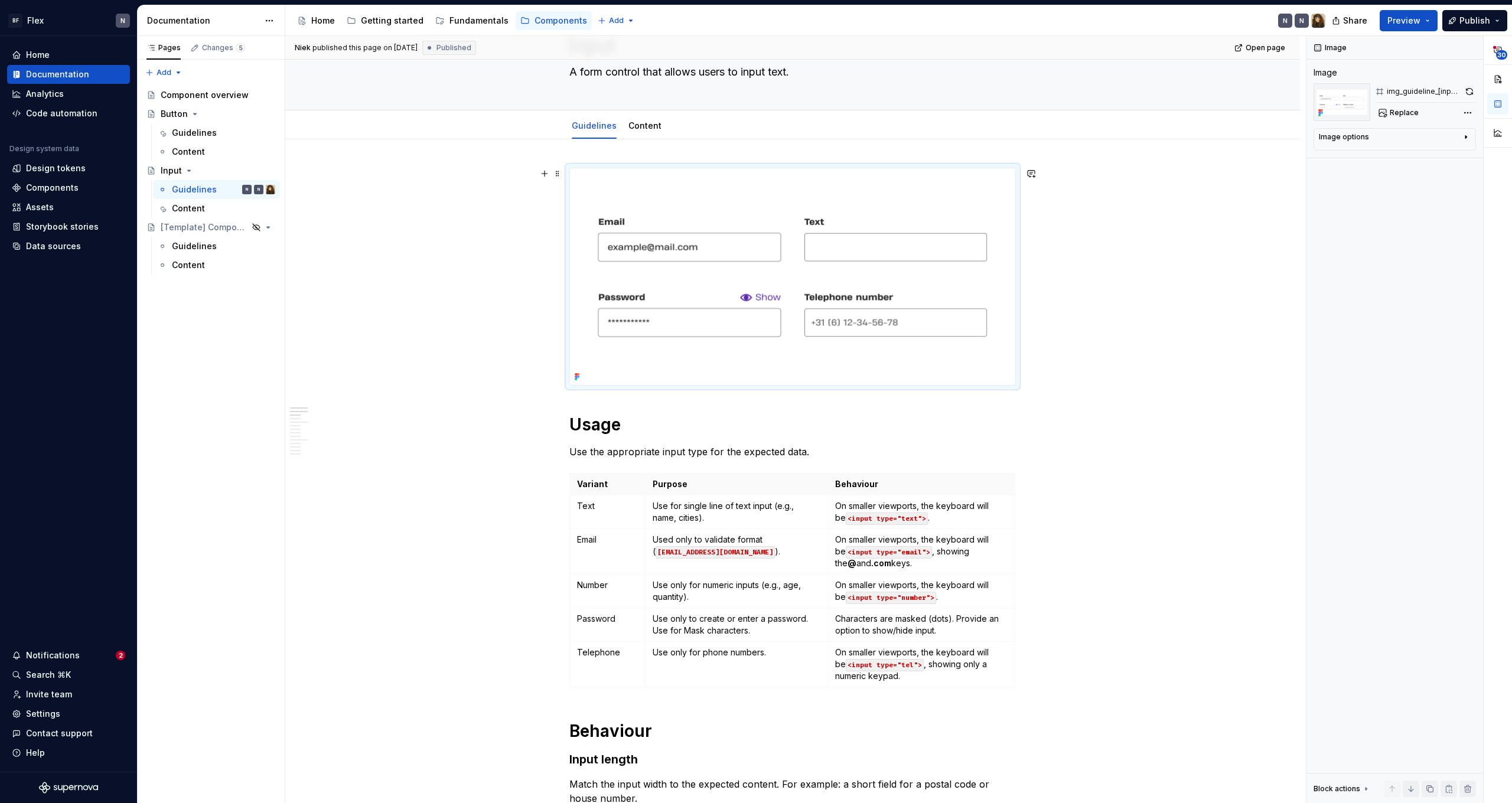
click at [885, 369] on img at bounding box center [792, 276] width 445 height 217
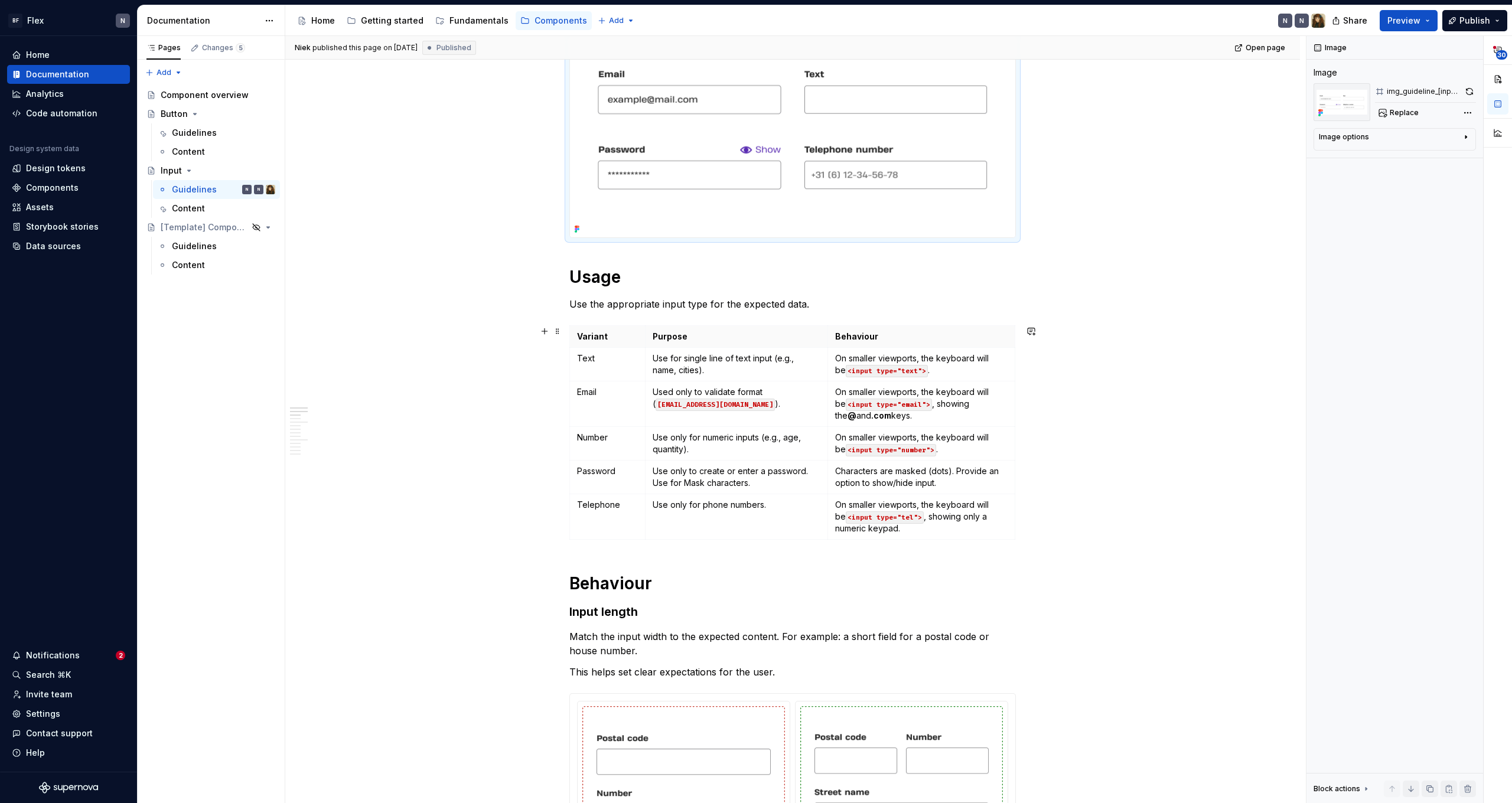
scroll to position [216, 0]
click at [948, 166] on img at bounding box center [792, 127] width 445 height 217
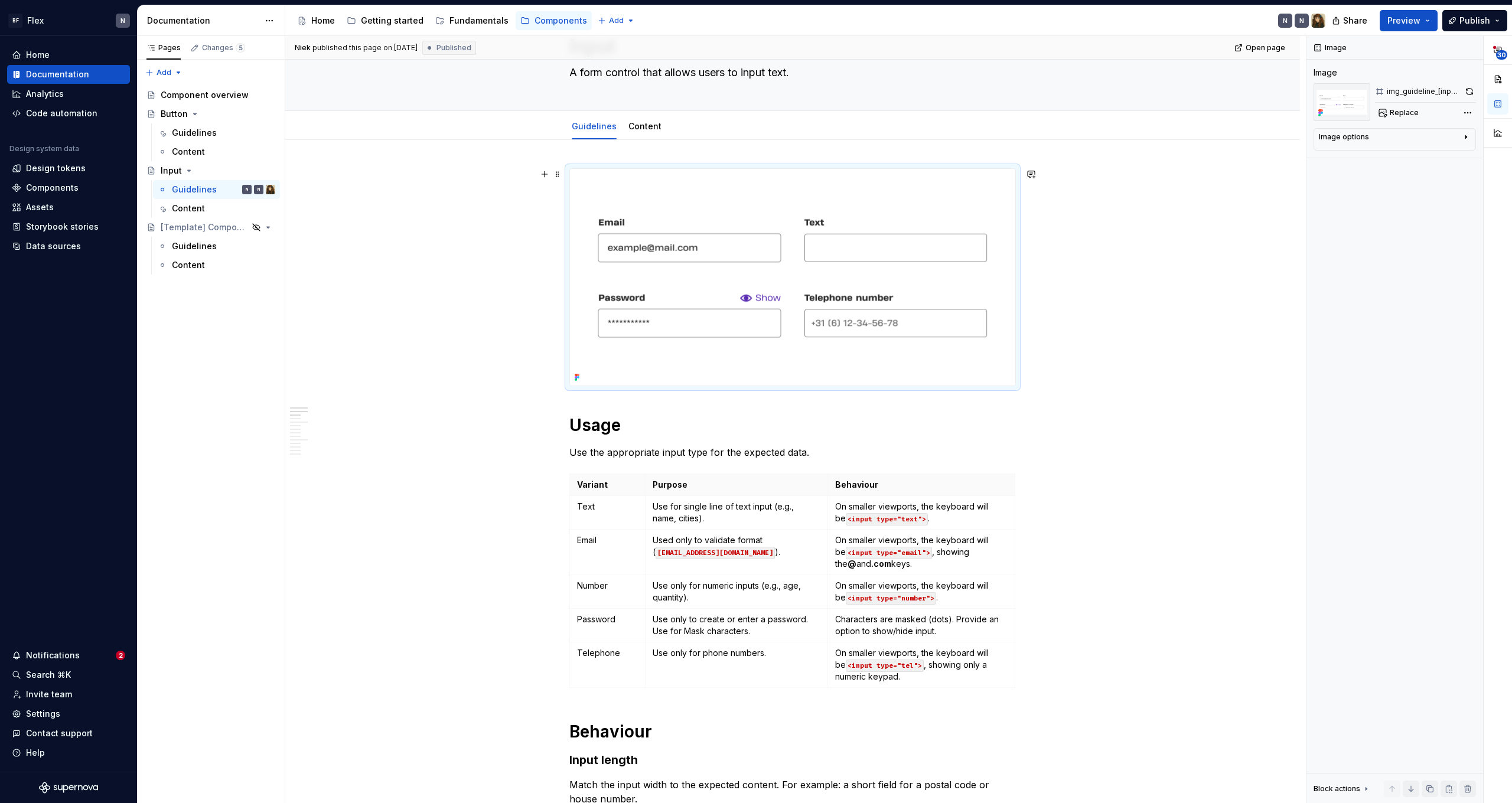
scroll to position [62, 0]
click at [778, 277] on img at bounding box center [792, 280] width 445 height 217
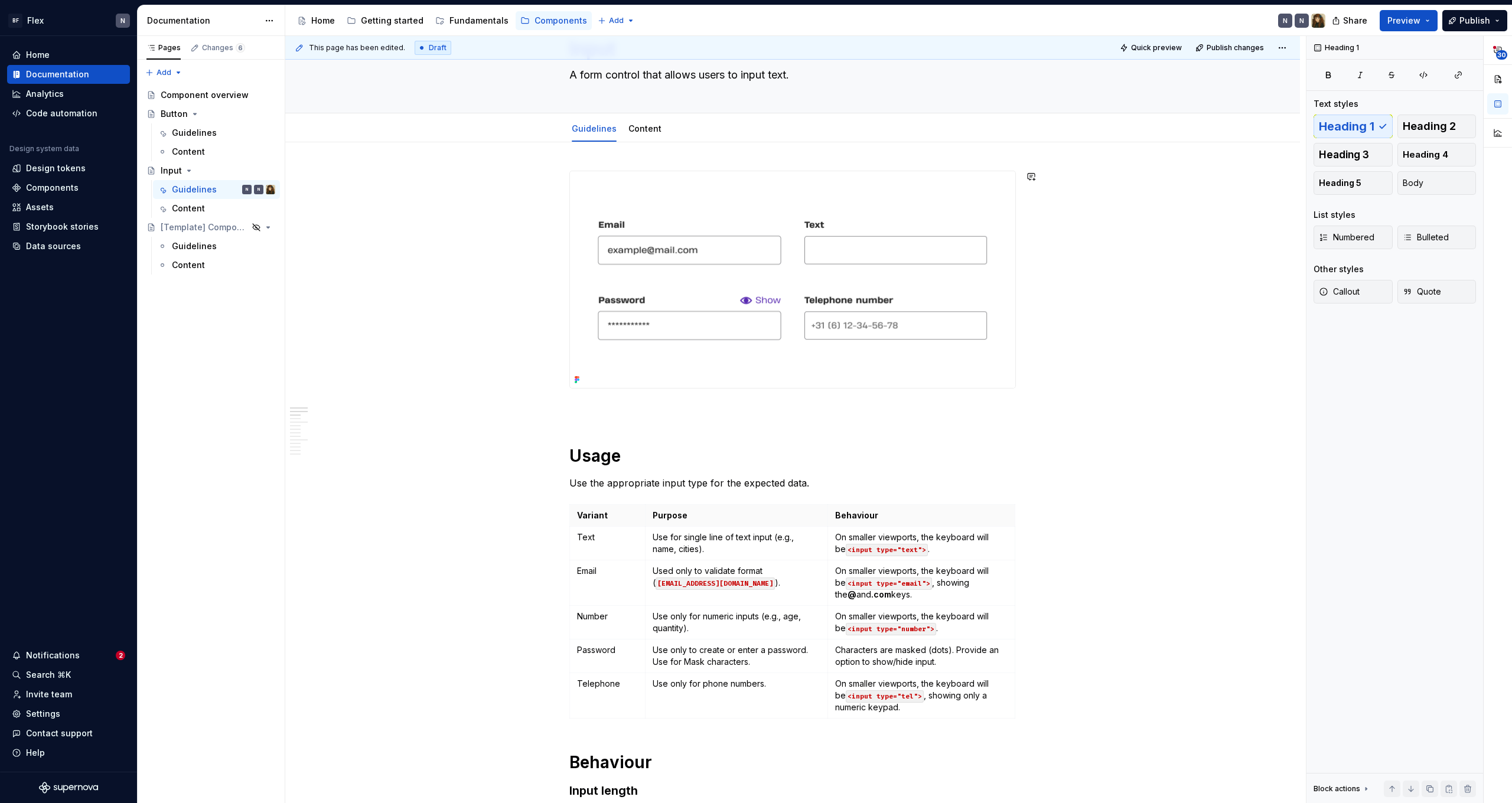
type textarea "*"
click at [684, 406] on p "/fig" at bounding box center [792, 409] width 446 height 14
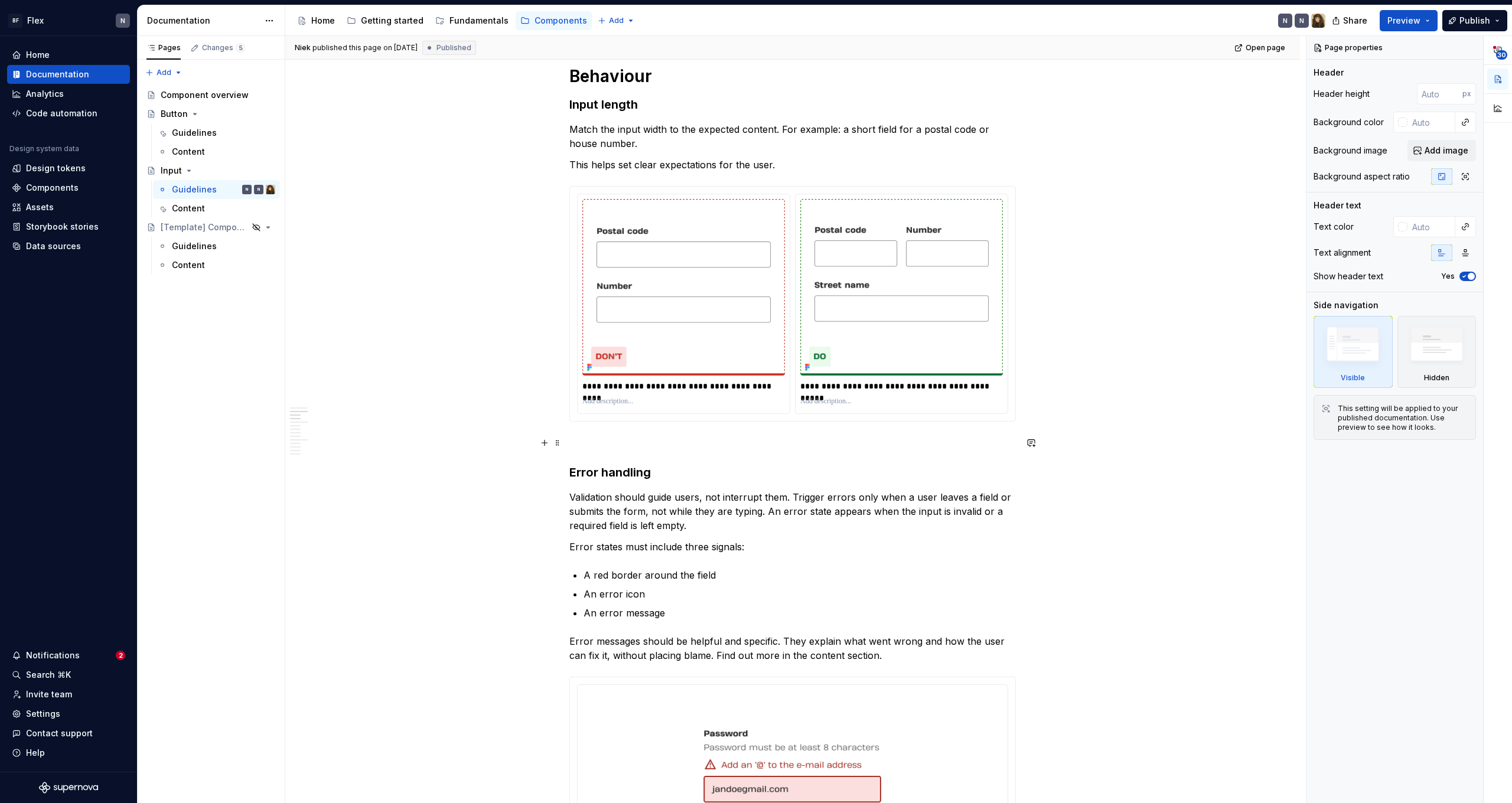
scroll to position [721, 0]
click at [862, 408] on div "**********" at bounding box center [902, 303] width 212 height 219
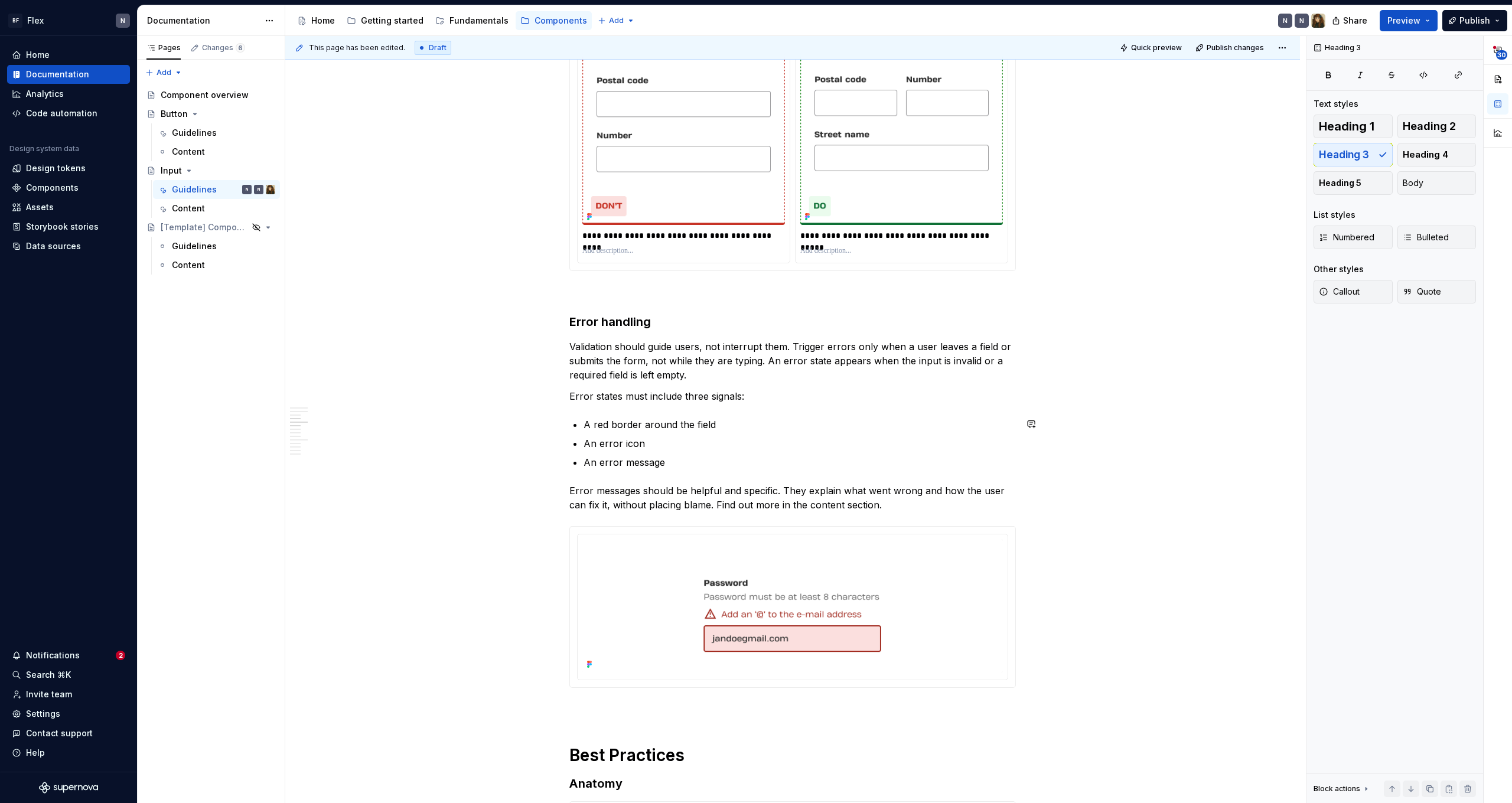
scroll to position [1012, 0]
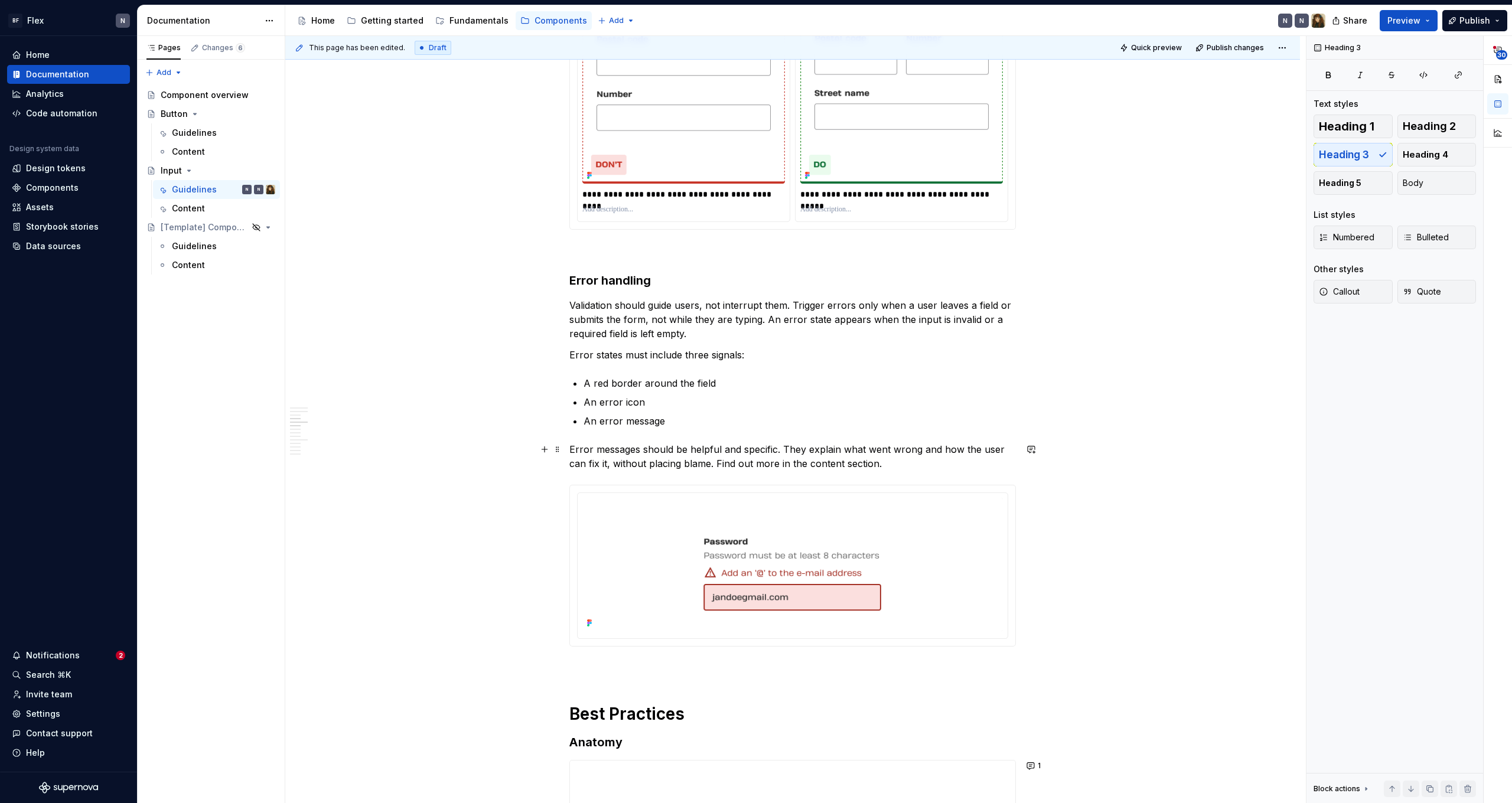
click at [665, 459] on p "Error messages should be helpful and specific. They explain what went wrong and…" at bounding box center [792, 456] width 446 height 28
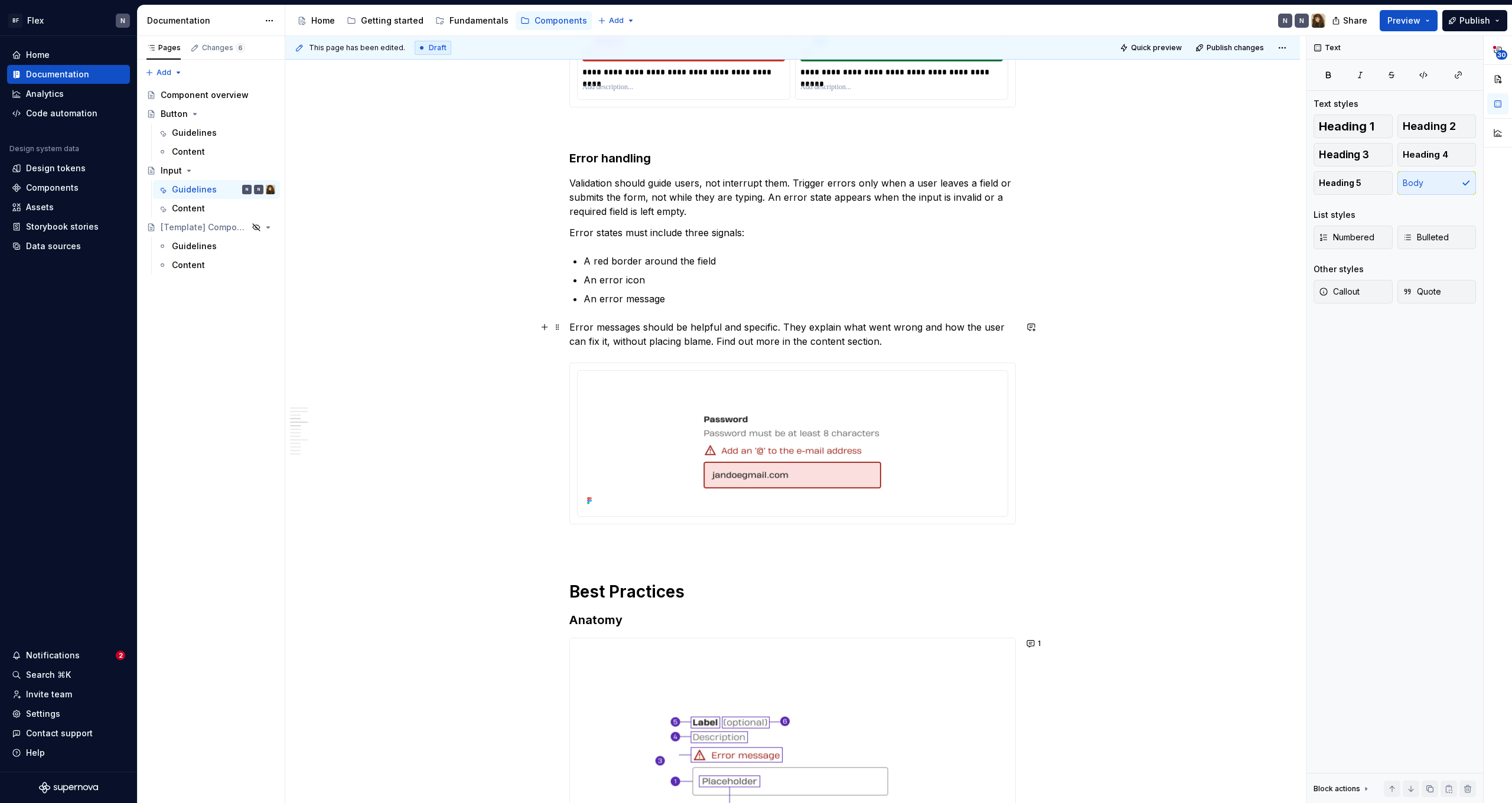
scroll to position [1221, 0]
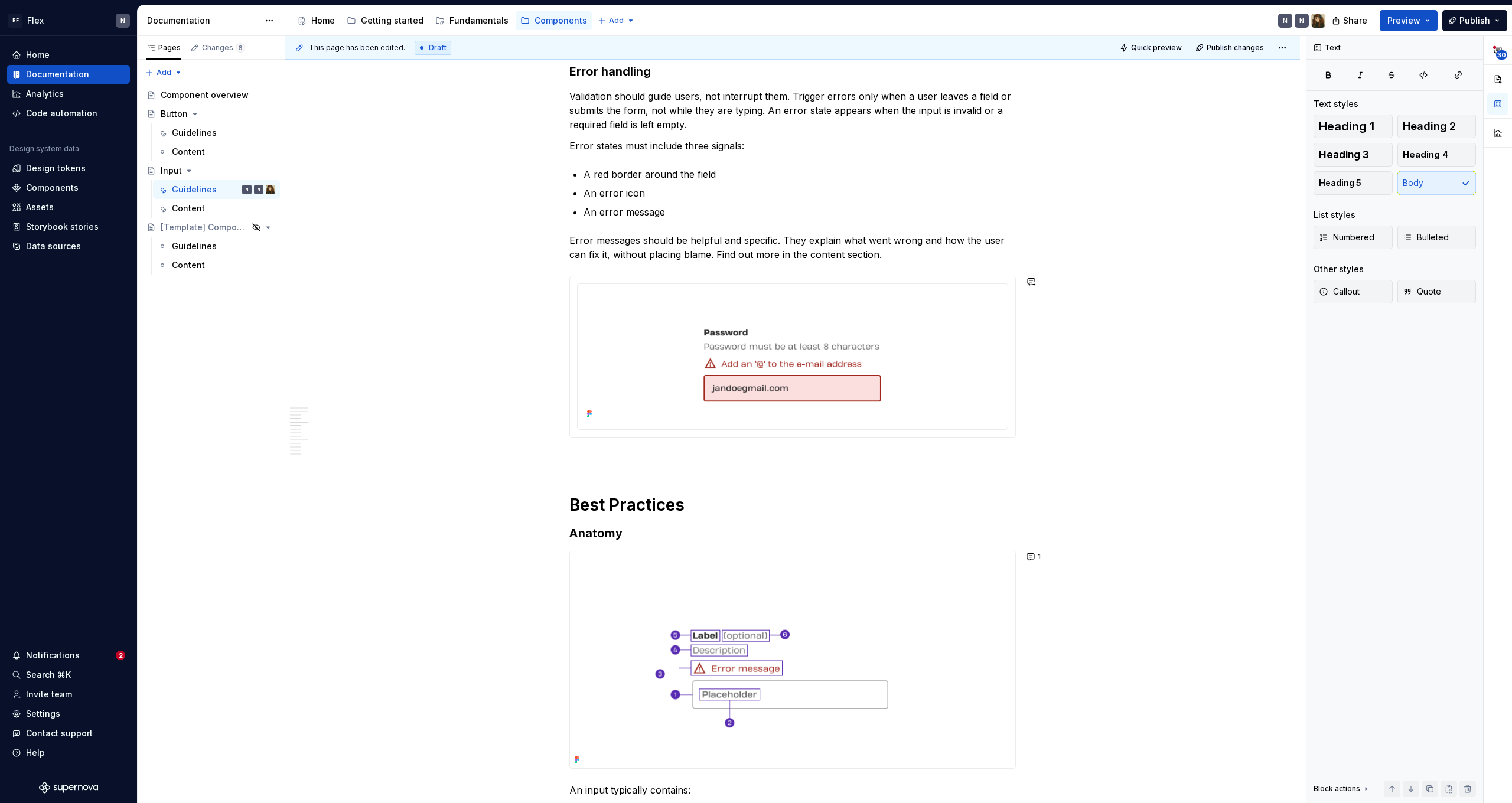
click at [677, 447] on div "**********" at bounding box center [792, 806] width 446 height 3589
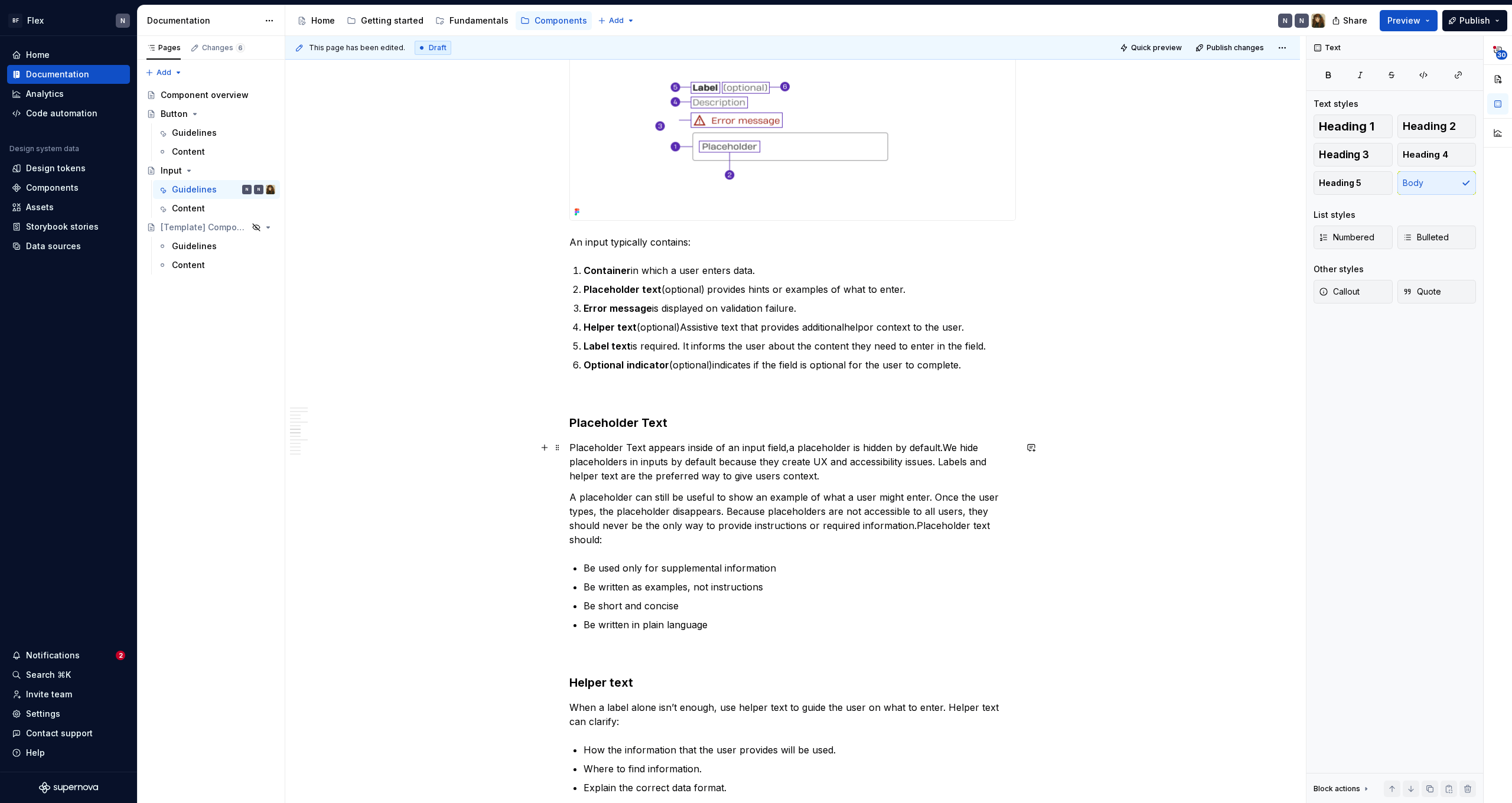
click at [677, 453] on p "Placeholder Text appears inside of an input field, a placeholder is hidden by d…" at bounding box center [792, 462] width 446 height 42
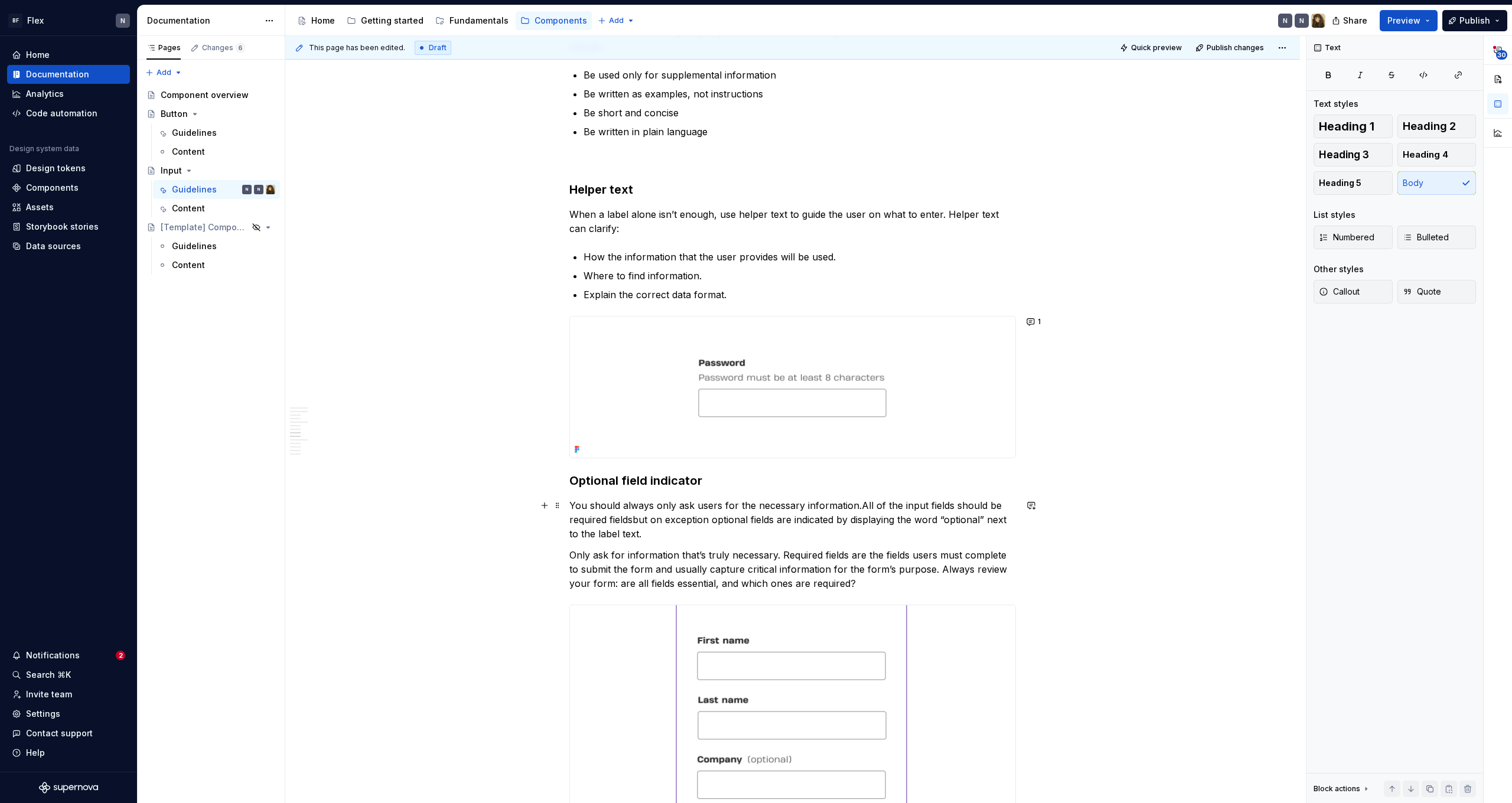
scroll to position [2321, 0]
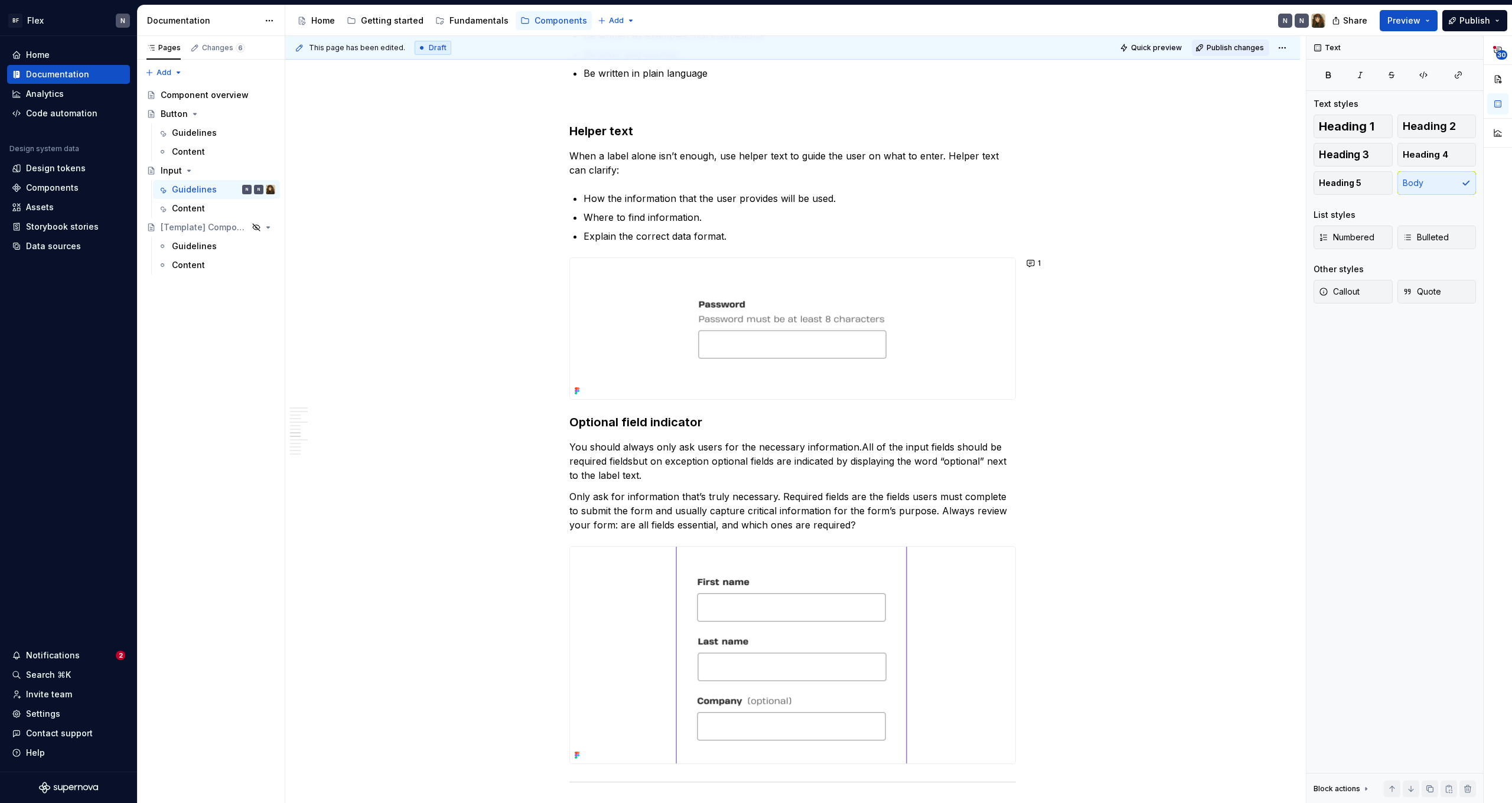
click at [1240, 51] on span "Publish changes" at bounding box center [1235, 48] width 57 height 9
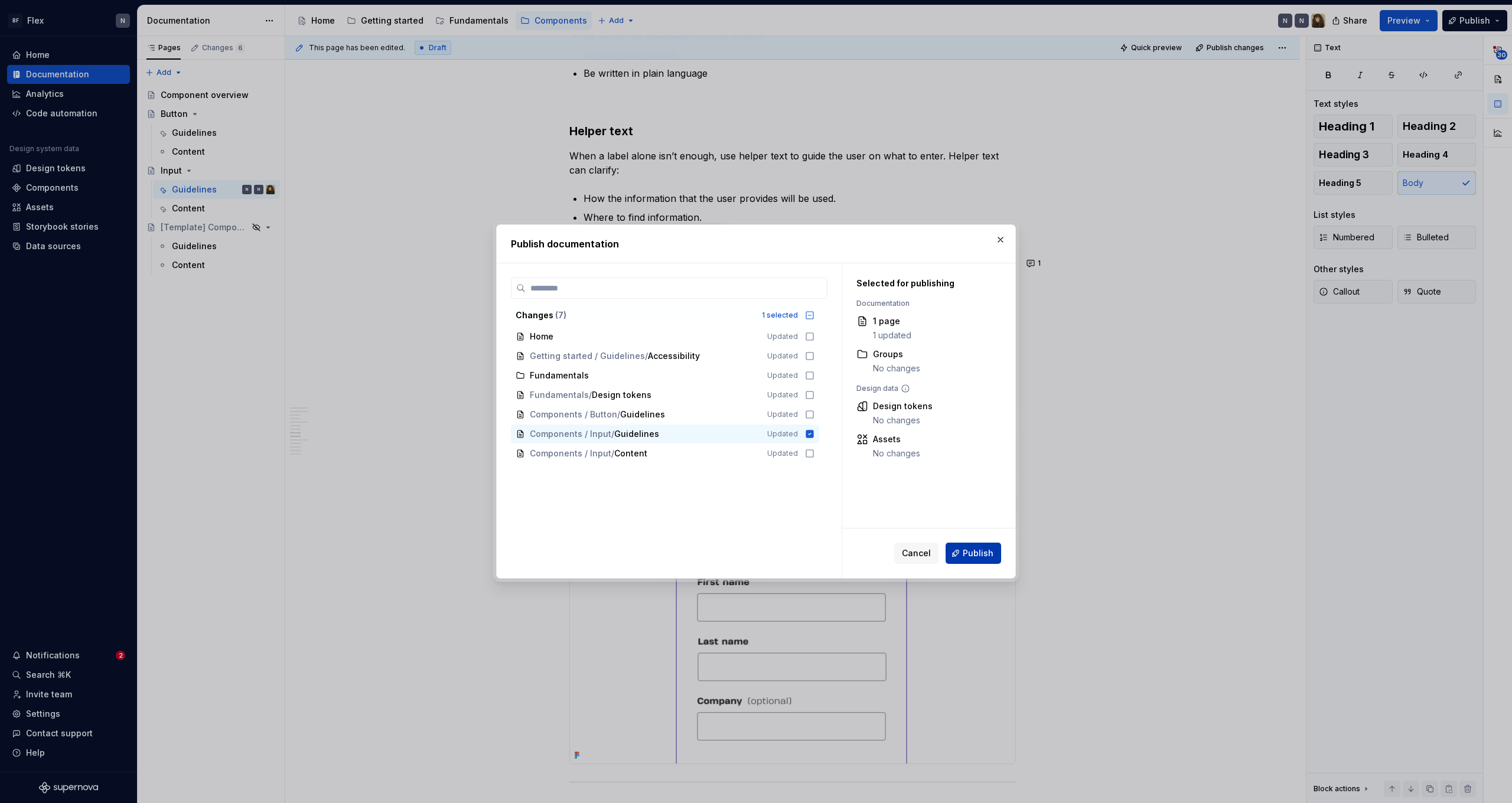
click at [965, 561] on button "Publish" at bounding box center [973, 552] width 55 height 21
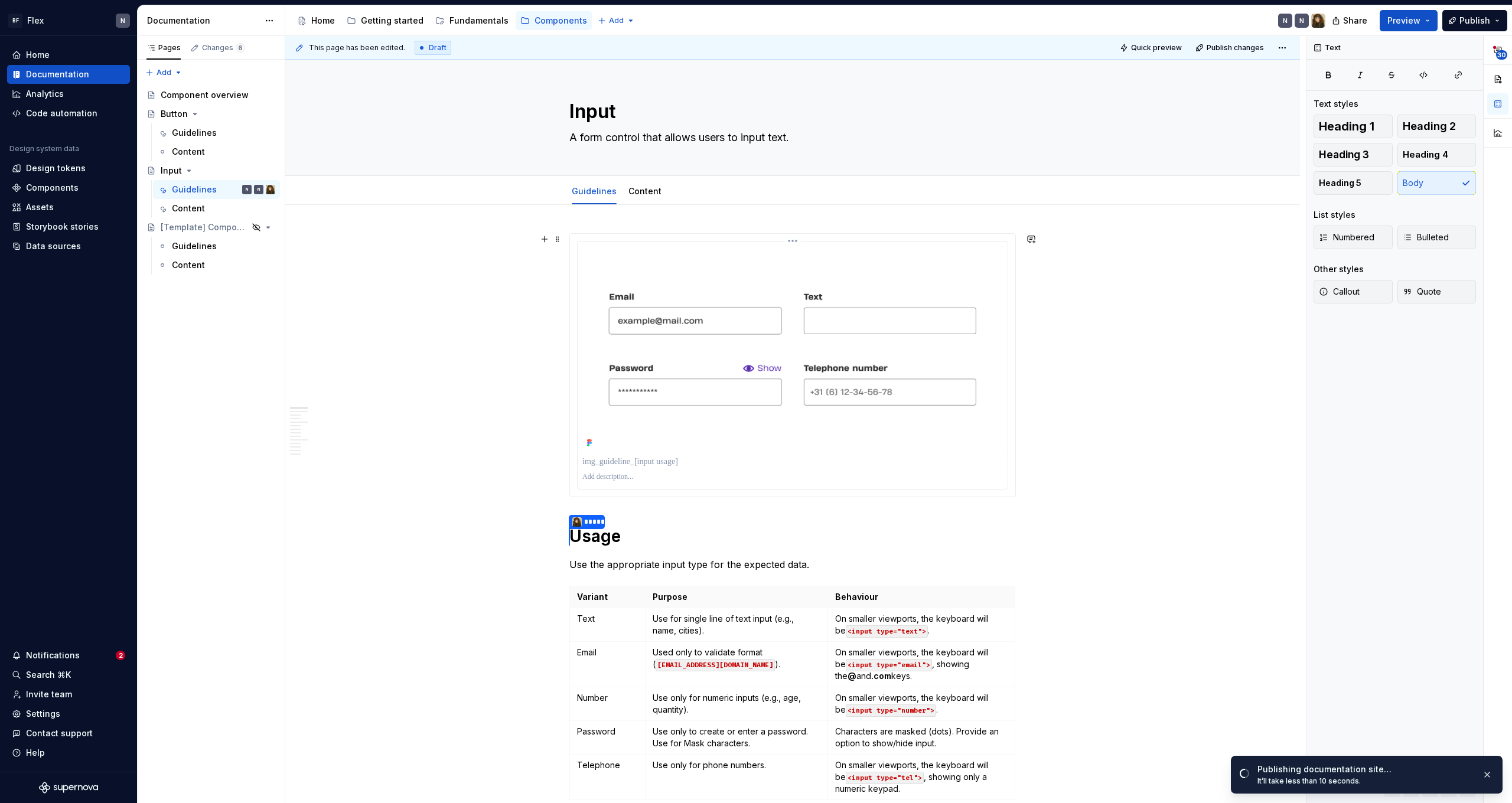
scroll to position [0, 0]
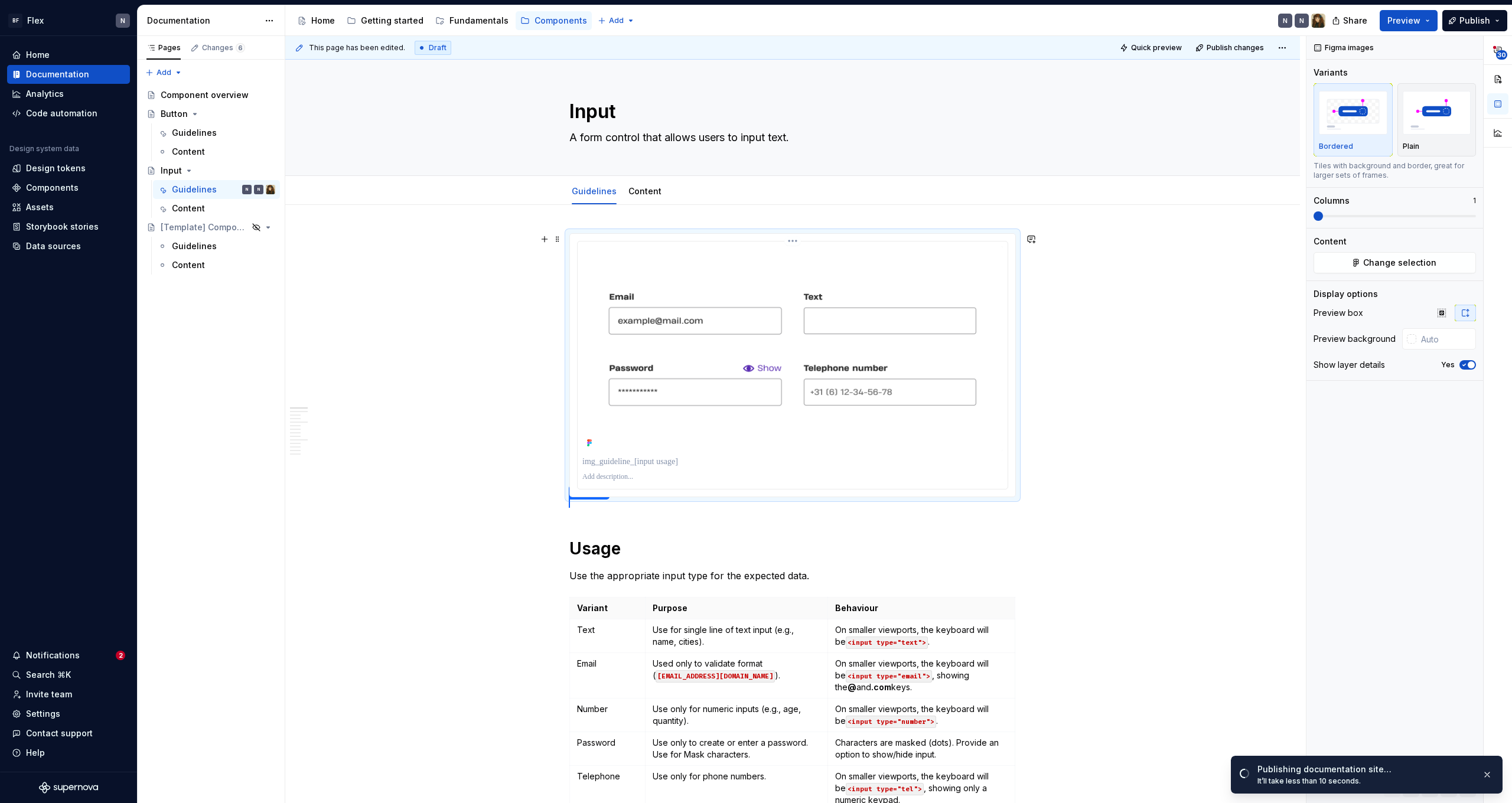
click at [790, 447] on img at bounding box center [792, 348] width 420 height 205
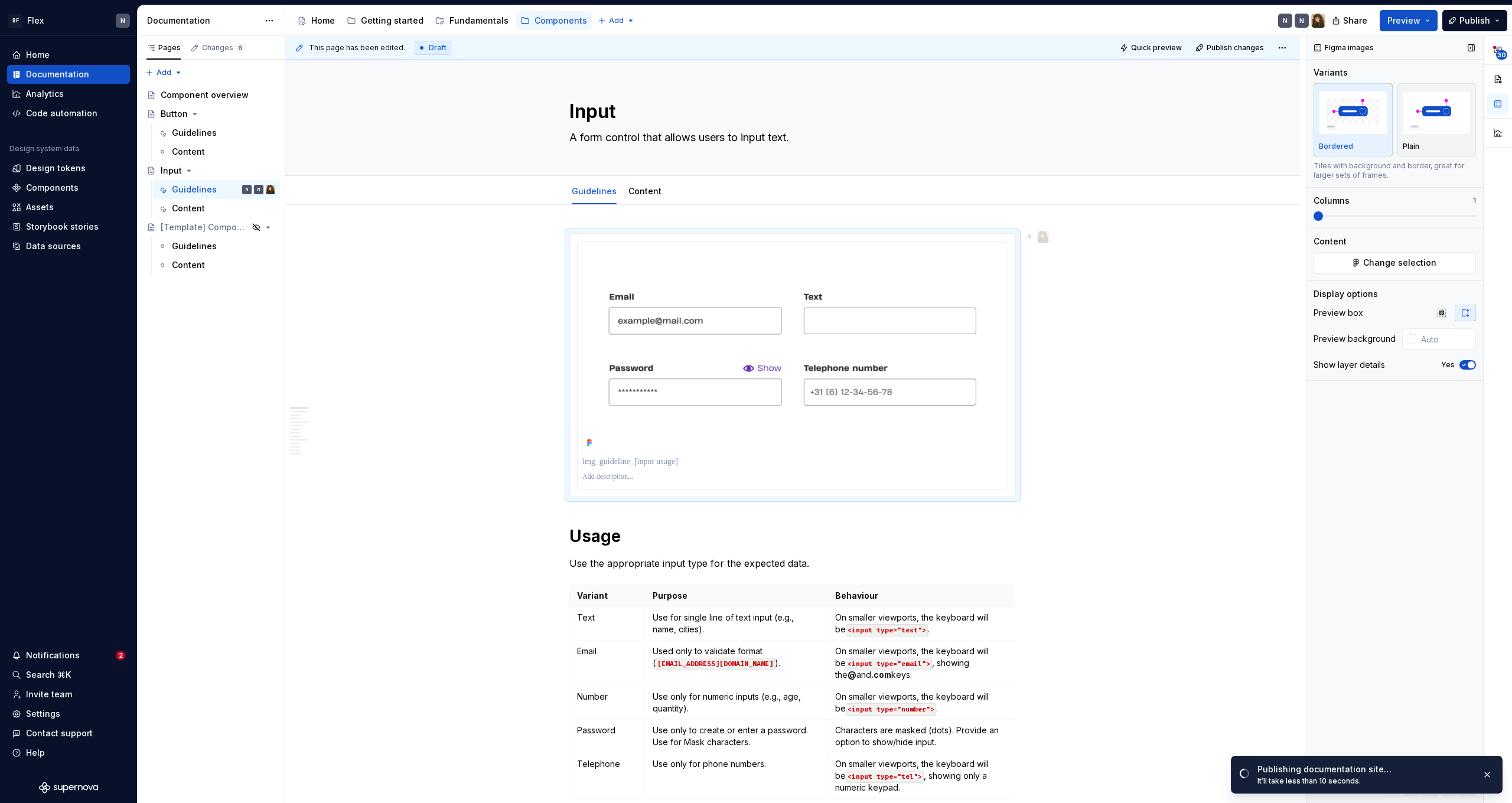
click at [1465, 369] on button "Yes" at bounding box center [1468, 364] width 17 height 9
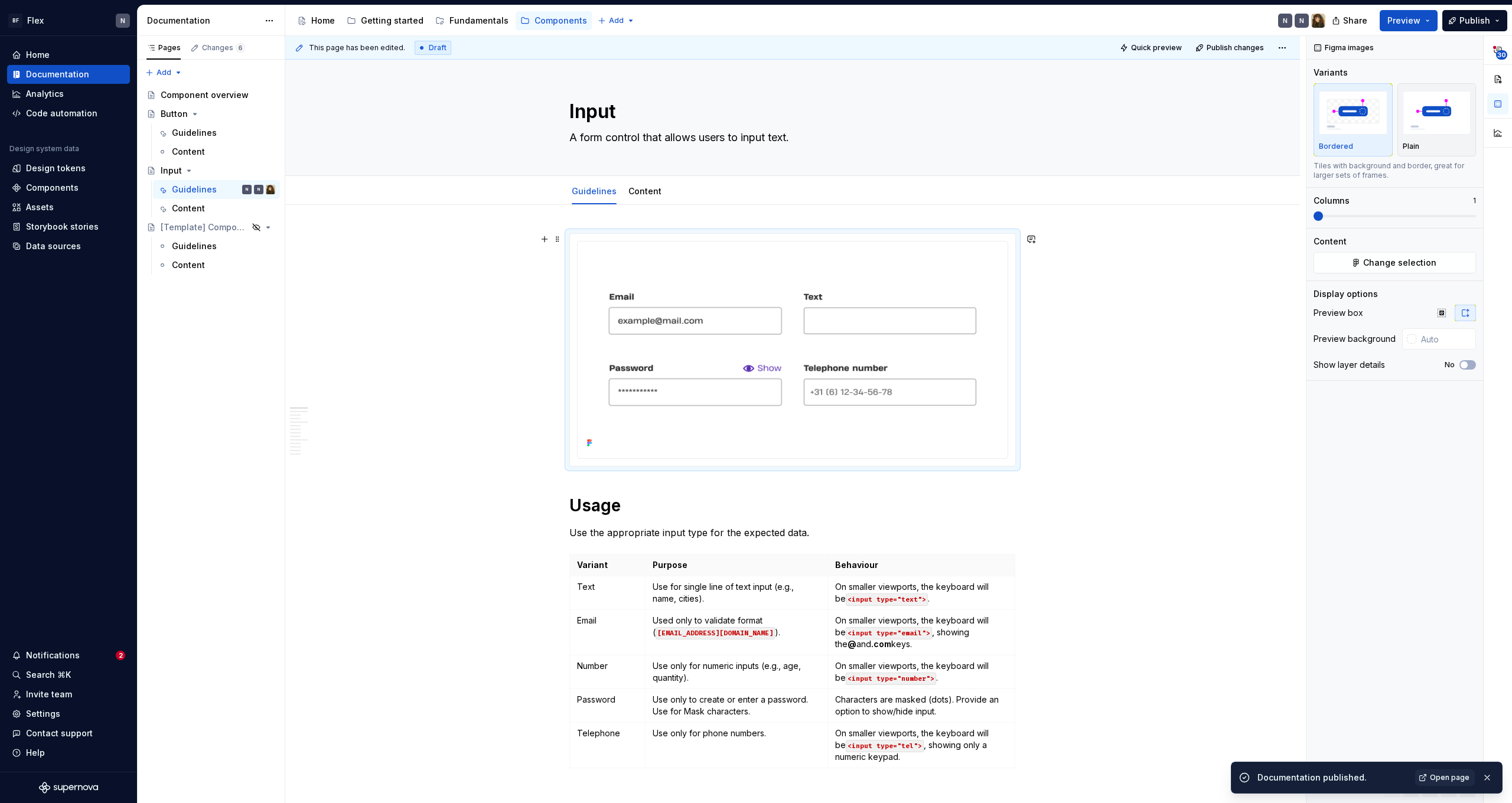
click at [1013, 451] on div at bounding box center [792, 350] width 445 height 232
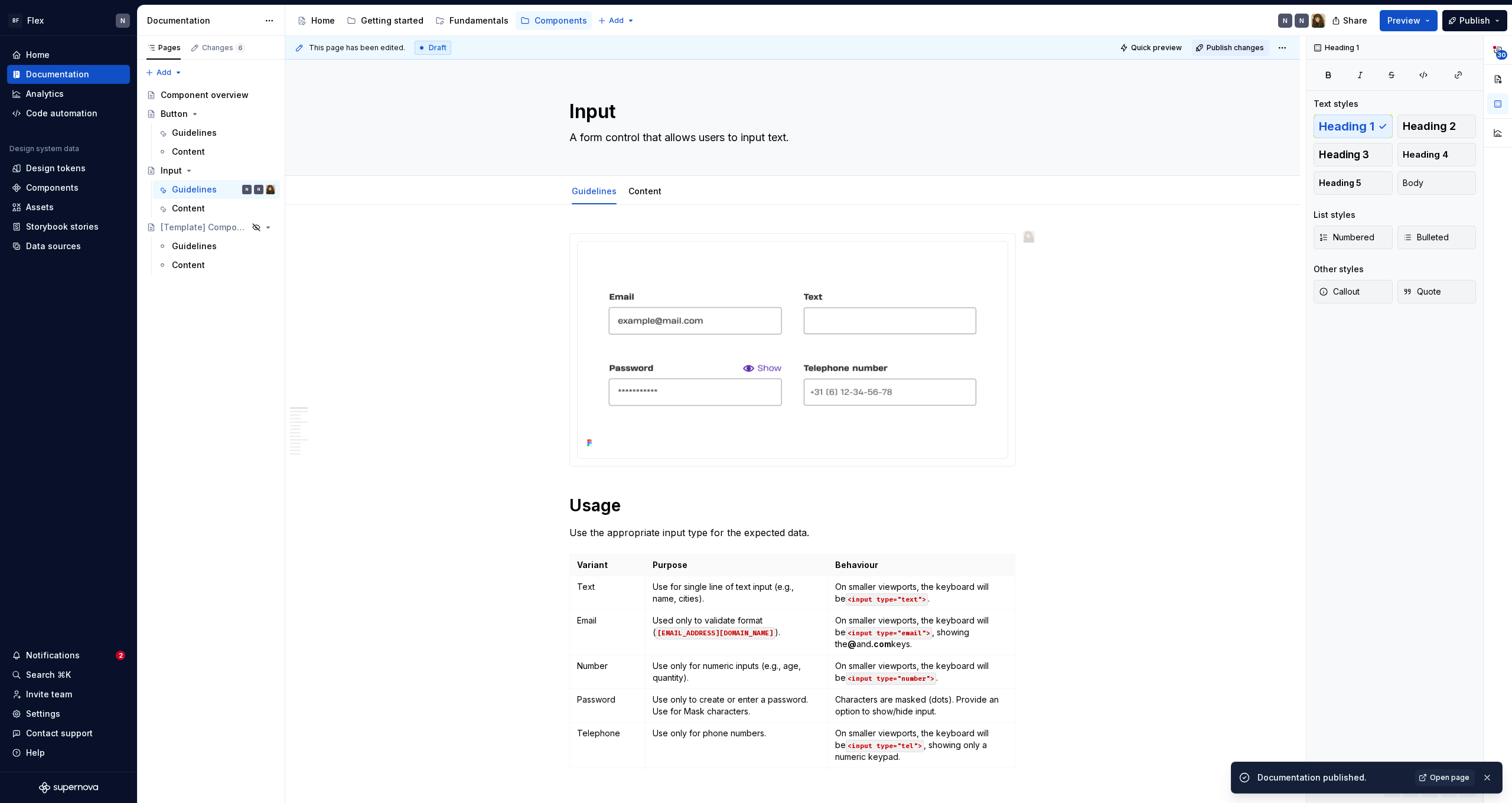
click at [1241, 47] on span "Publish changes" at bounding box center [1235, 48] width 57 height 9
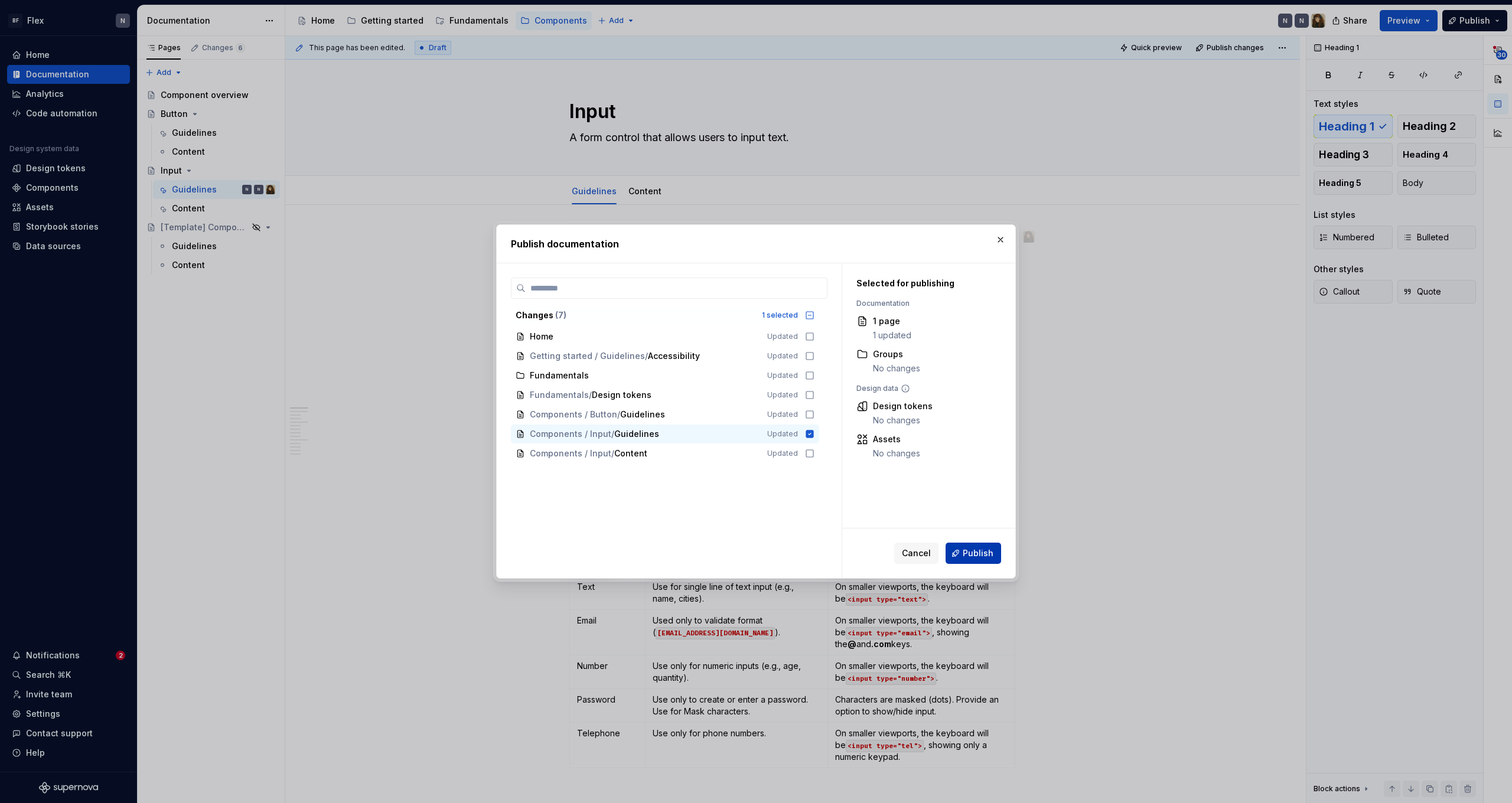
click at [964, 552] on button "Publish" at bounding box center [973, 552] width 55 height 21
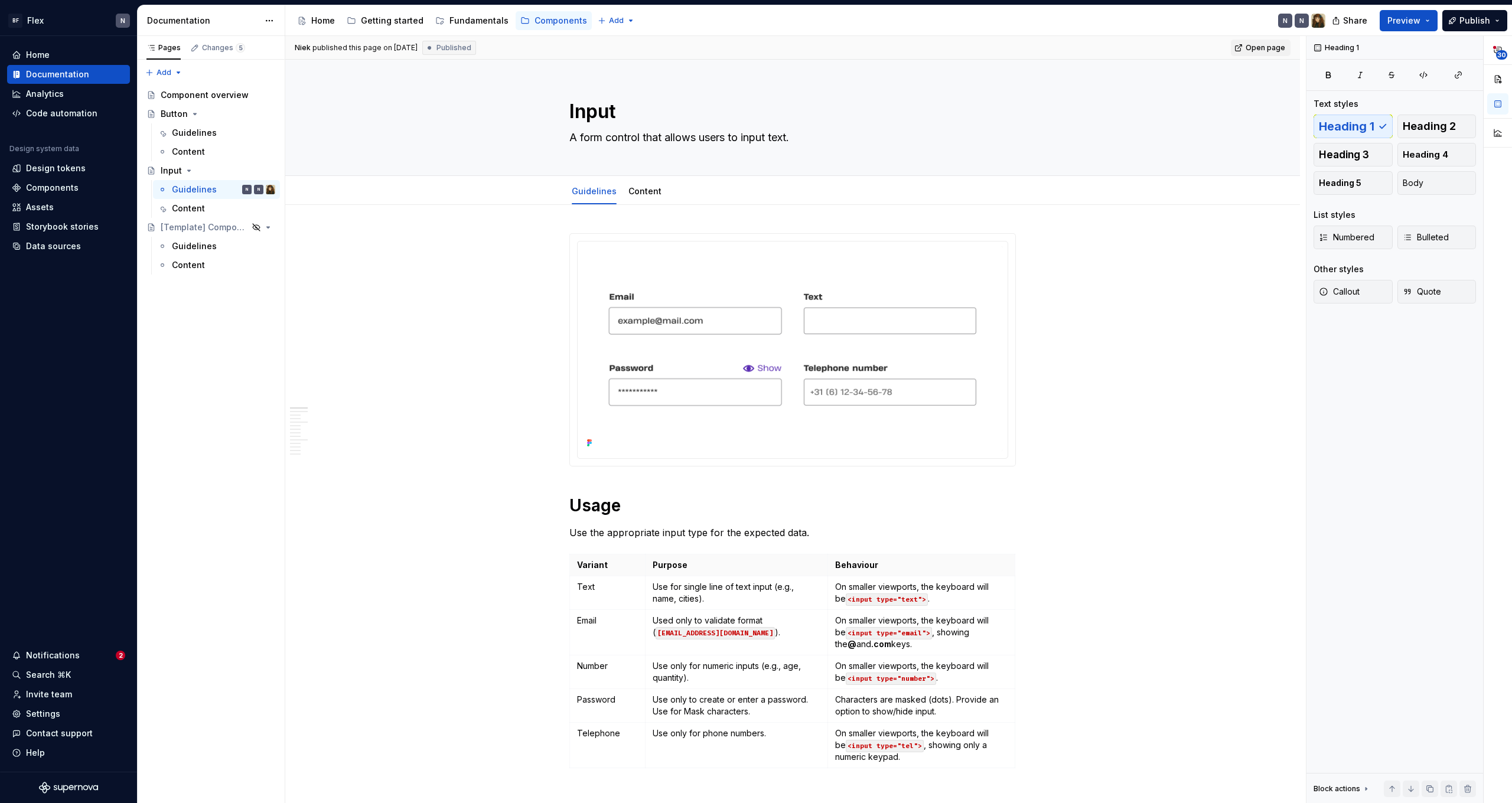
click at [1258, 47] on span "Open page" at bounding box center [1265, 48] width 39 height 9
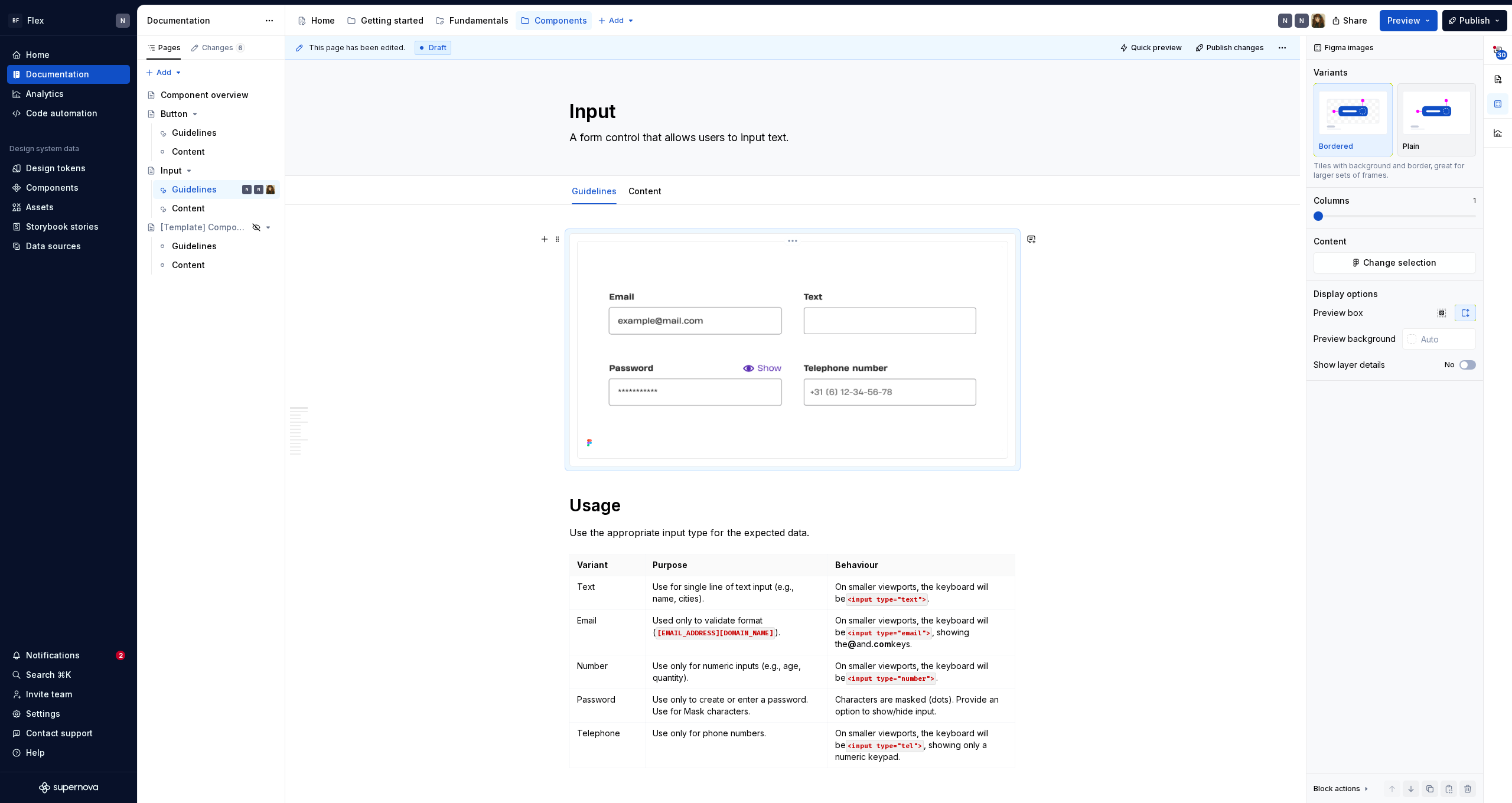
click at [935, 263] on img at bounding box center [792, 348] width 420 height 205
click at [1440, 144] on div "Plain" at bounding box center [1437, 146] width 69 height 9
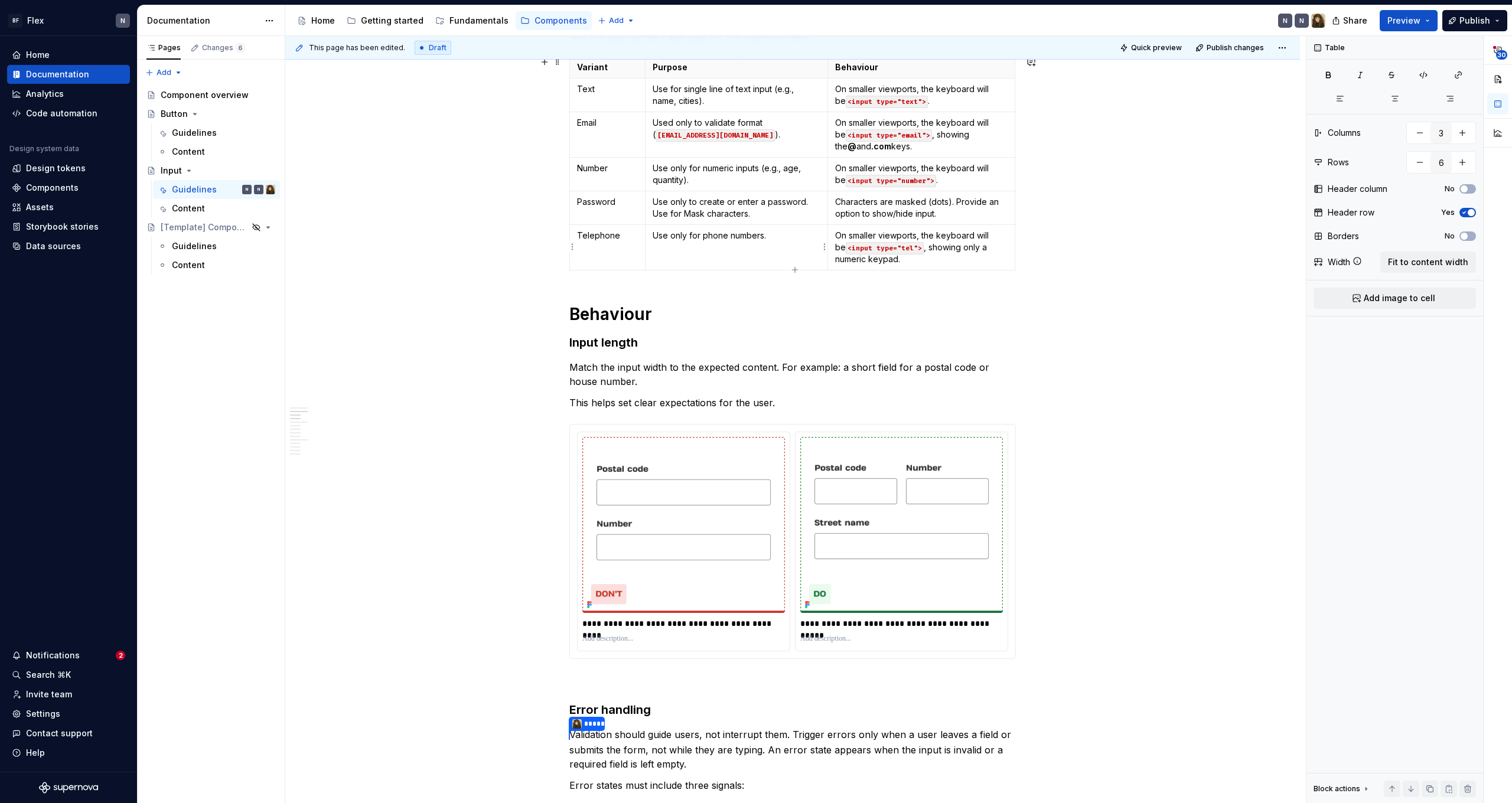
click at [670, 233] on p "Use only for phone numbers." at bounding box center [736, 235] width 168 height 12
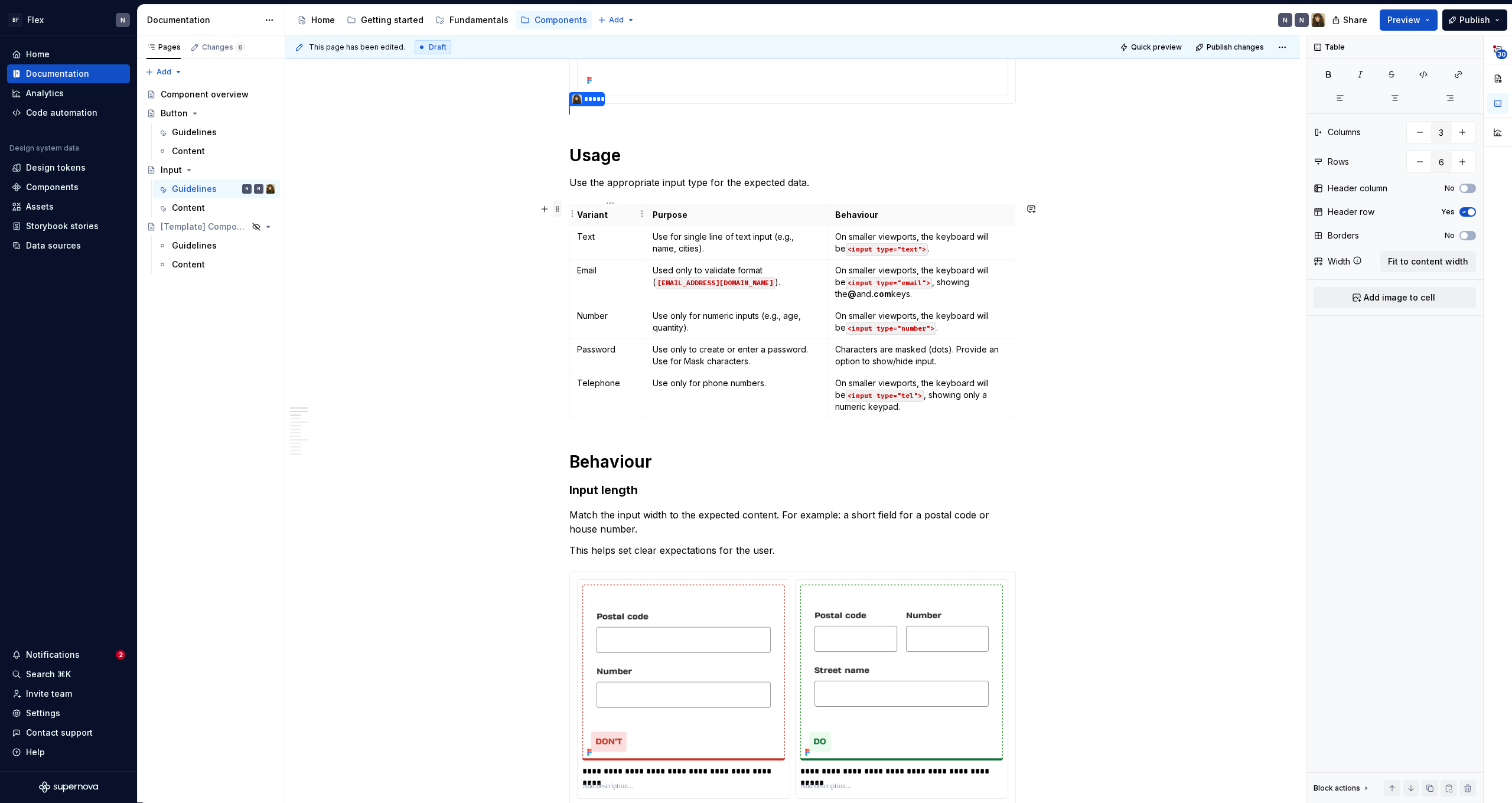
scroll to position [0, 0]
click at [560, 213] on span at bounding box center [557, 209] width 9 height 17
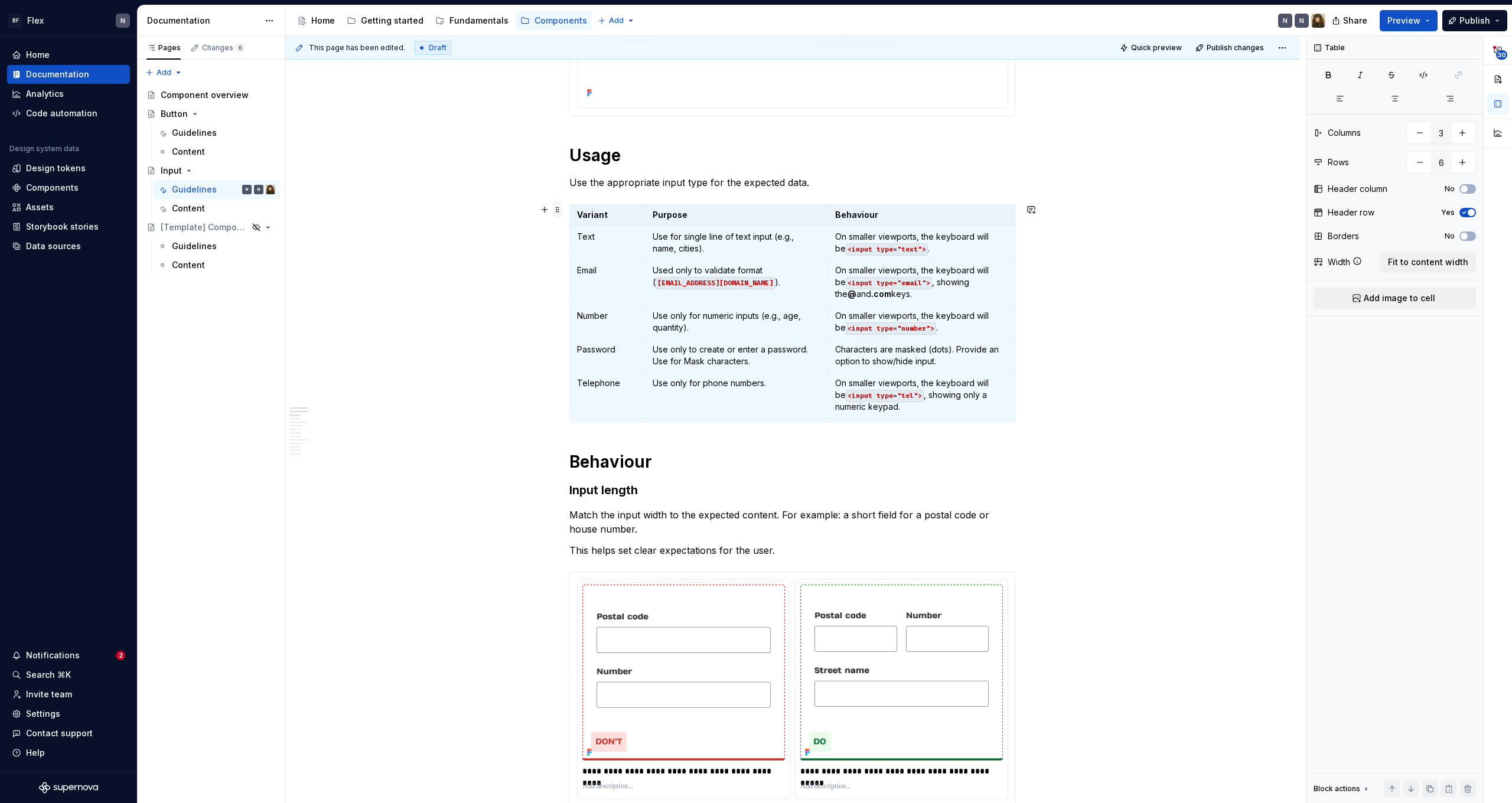
click at [560, 213] on span at bounding box center [557, 209] width 9 height 17
click at [1463, 238] on span "button" at bounding box center [1464, 237] width 7 height 7
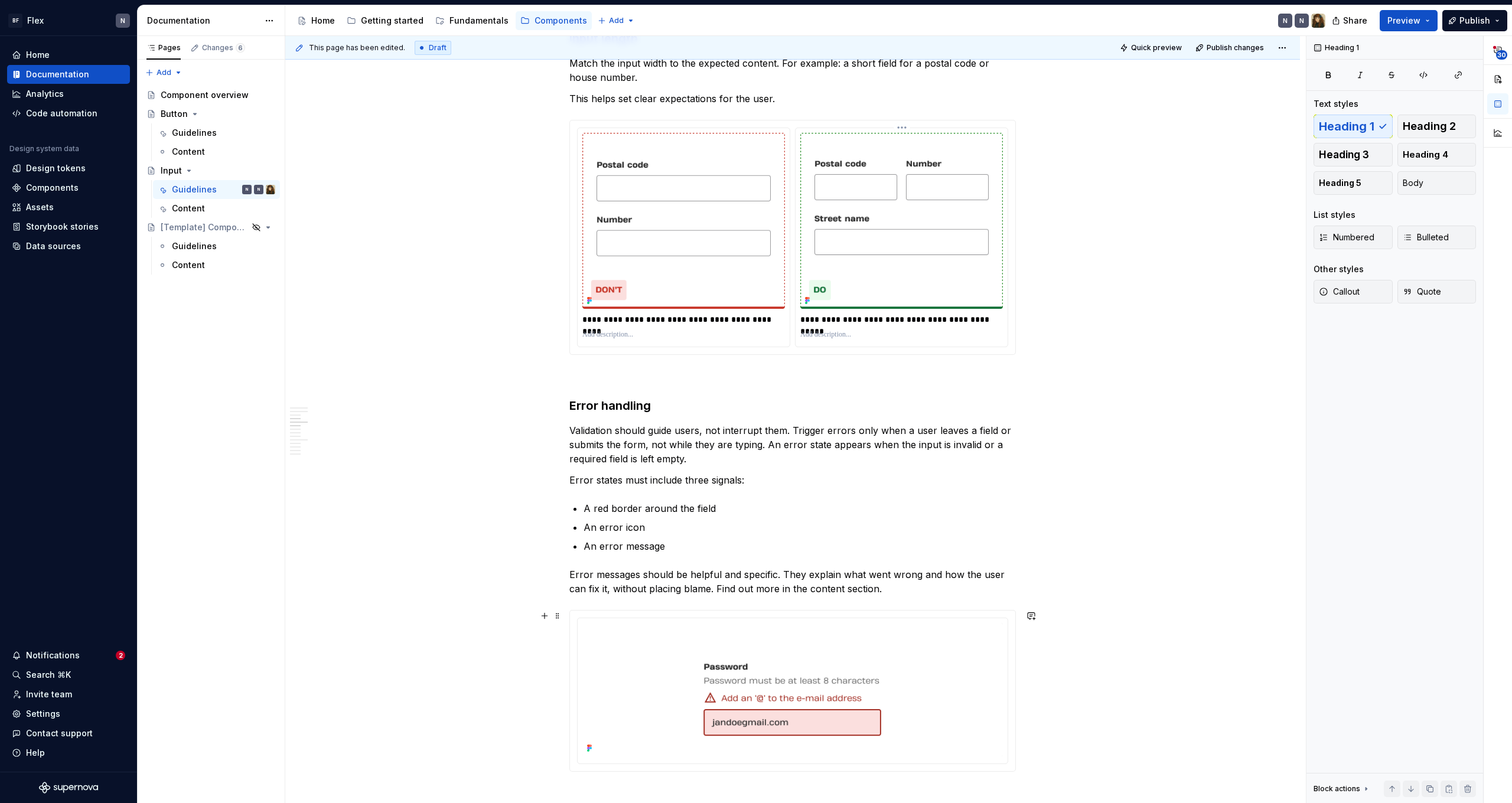
scroll to position [1030, 0]
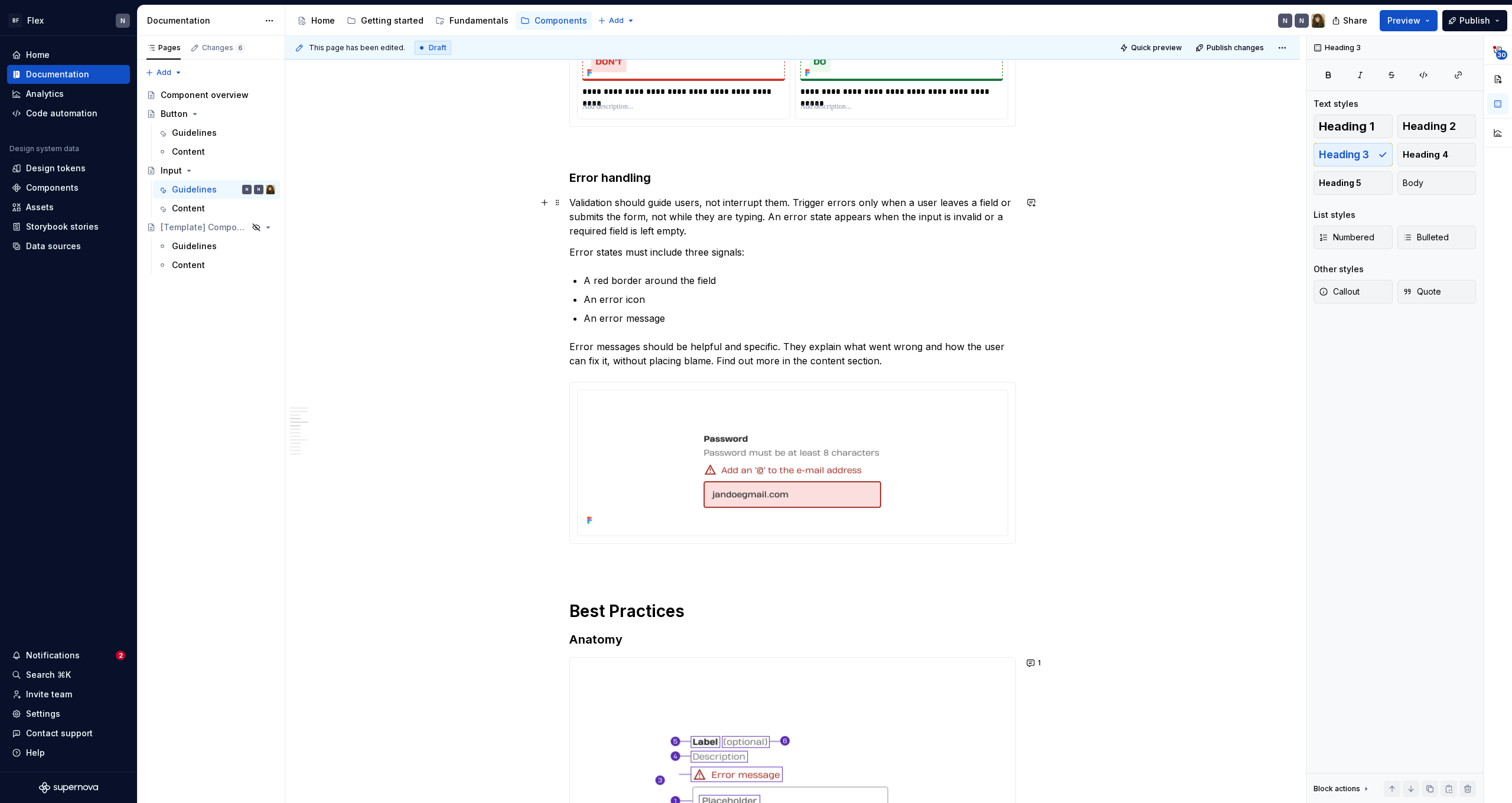
drag, startPoint x: 577, startPoint y: 205, endPoint x: 577, endPoint y: 211, distance: 6.0
click at [577, 206] on p "Validation should guide users, not interrupt them. Trigger errors only when a u…" at bounding box center [792, 217] width 446 height 42
drag, startPoint x: 708, startPoint y: 188, endPoint x: 599, endPoint y: 183, distance: 109.1
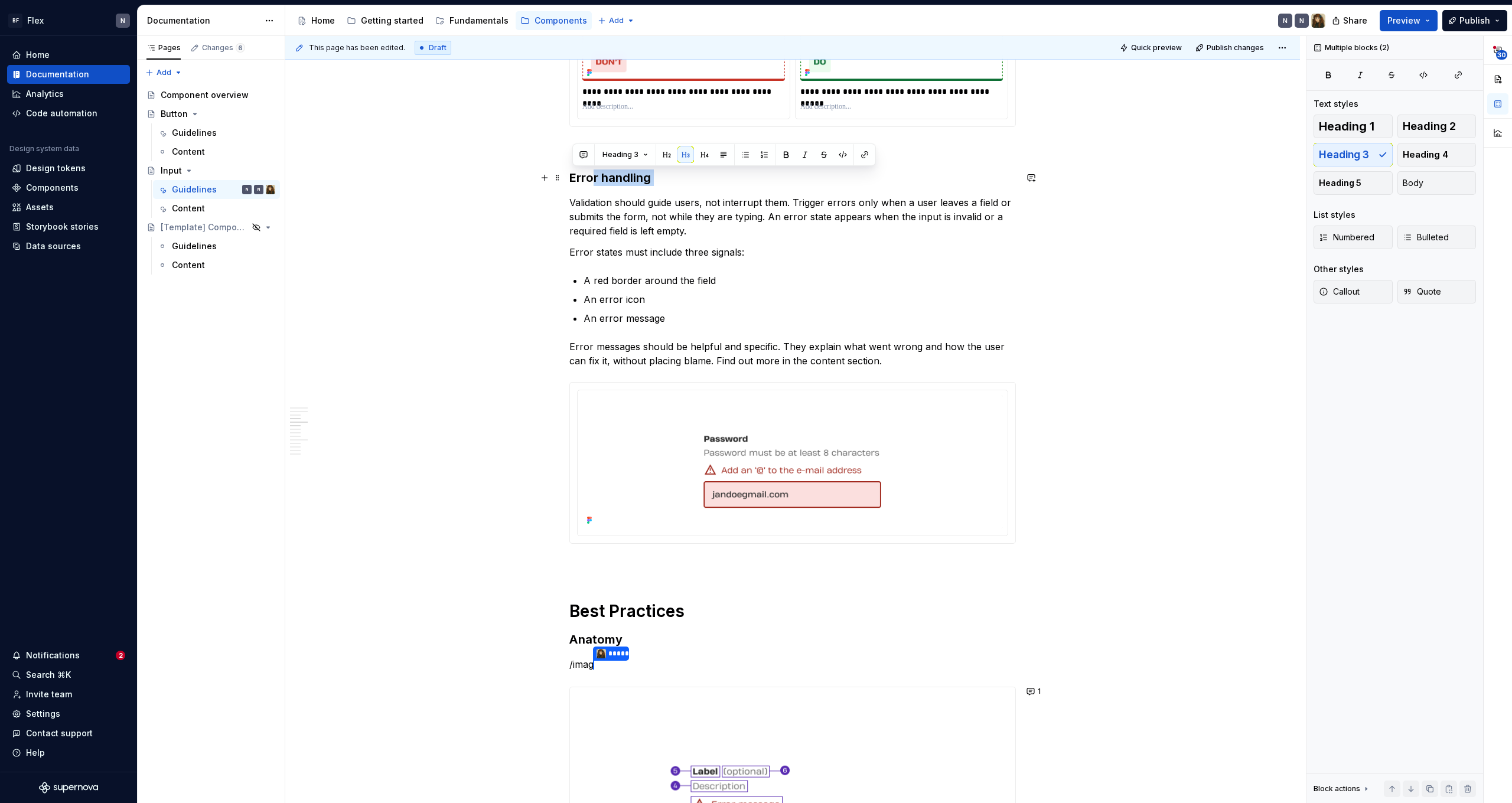
click at [602, 182] on h3 "Error handling" at bounding box center [792, 178] width 446 height 17
click at [684, 158] on button "button" at bounding box center [686, 155] width 17 height 17
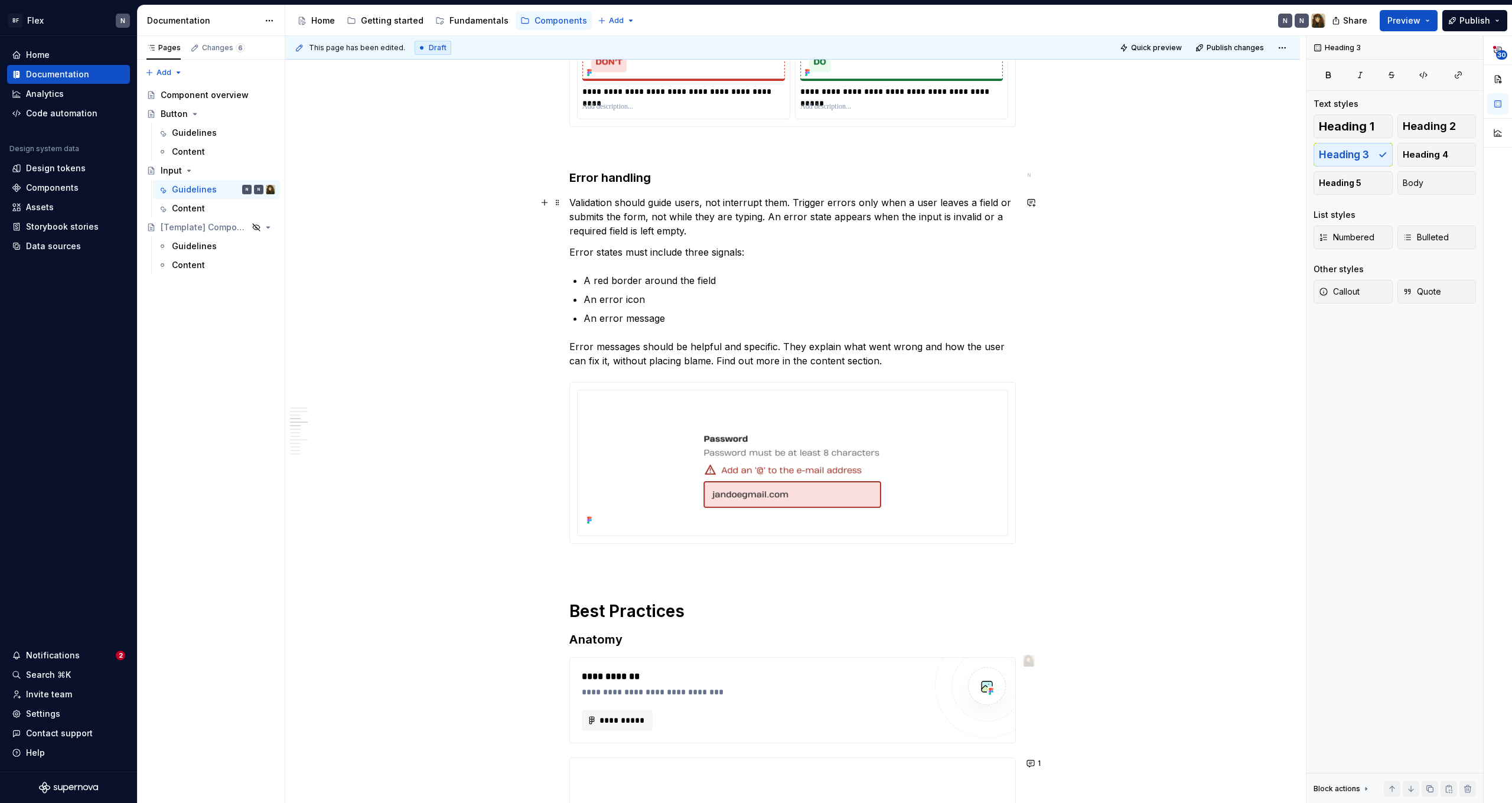
click at [629, 207] on p "Validation should guide users, not interrupt them. Trigger errors only when a u…" at bounding box center [792, 217] width 446 height 42
click at [614, 199] on p "Validation should guide users, not interrupt them. Trigger errors only when a u…" at bounding box center [792, 217] width 446 height 42
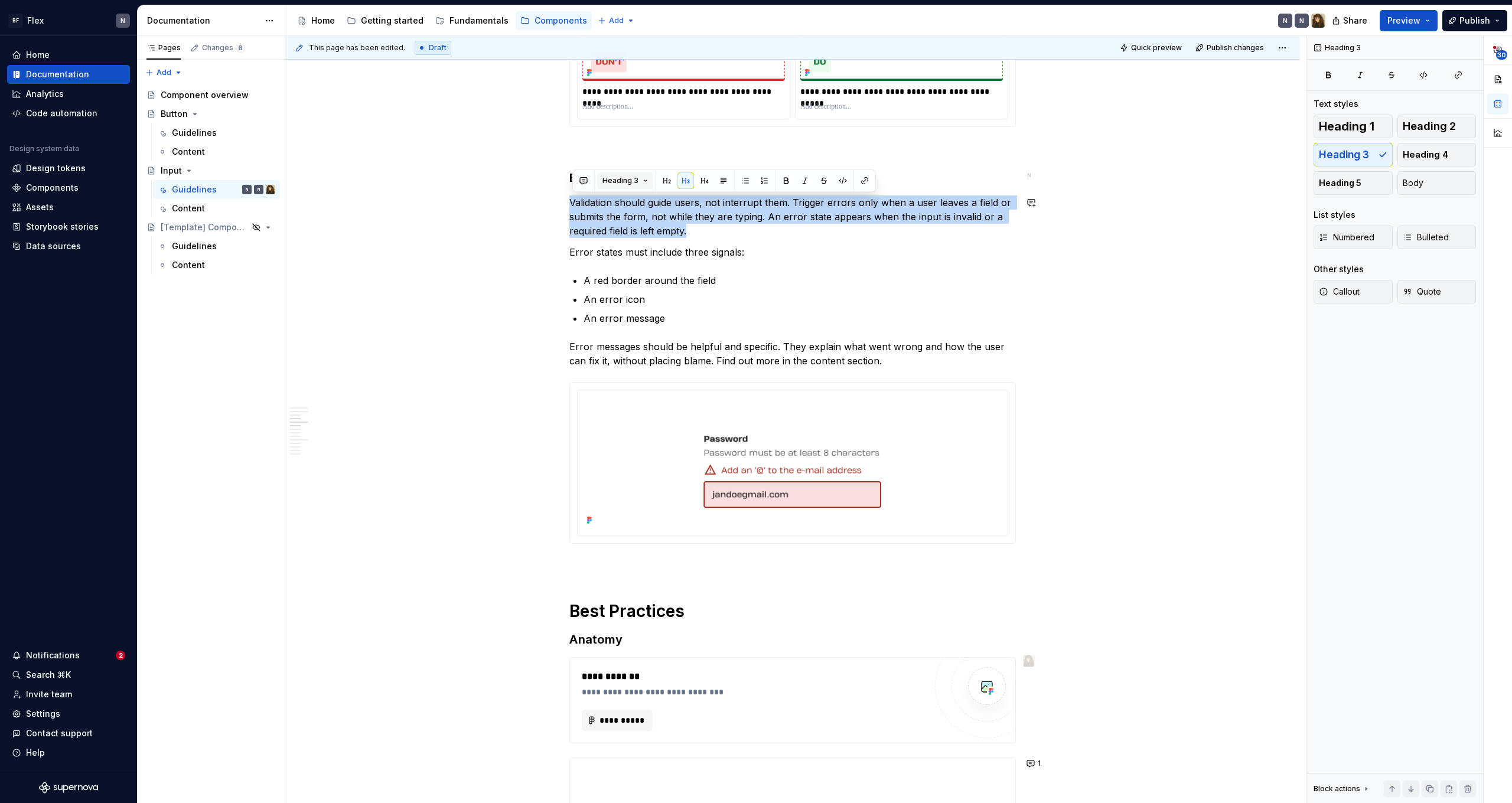
click at [629, 183] on span "Heading 3" at bounding box center [620, 181] width 36 height 9
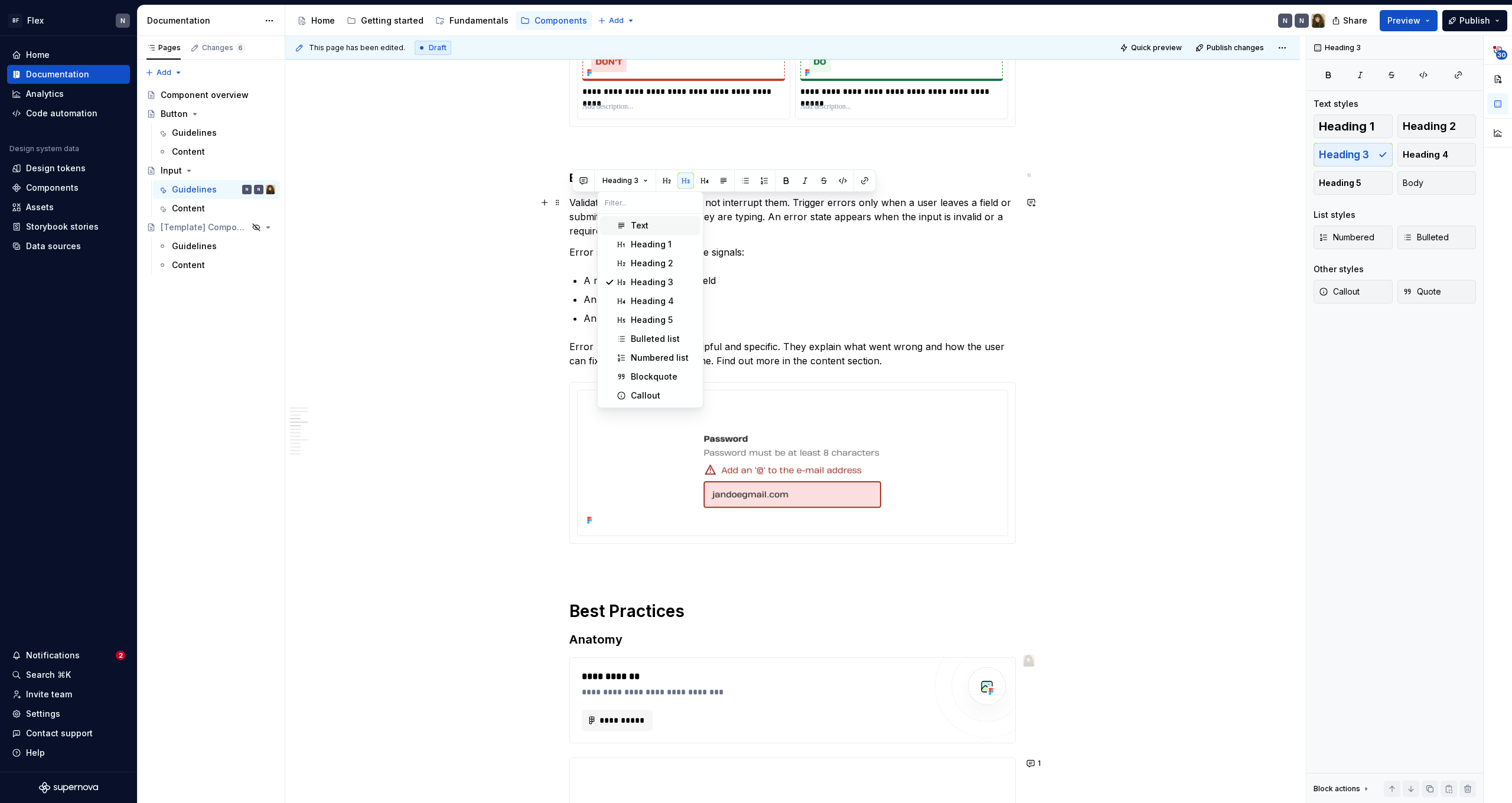
click at [628, 231] on span "Text" at bounding box center [650, 225] width 100 height 19
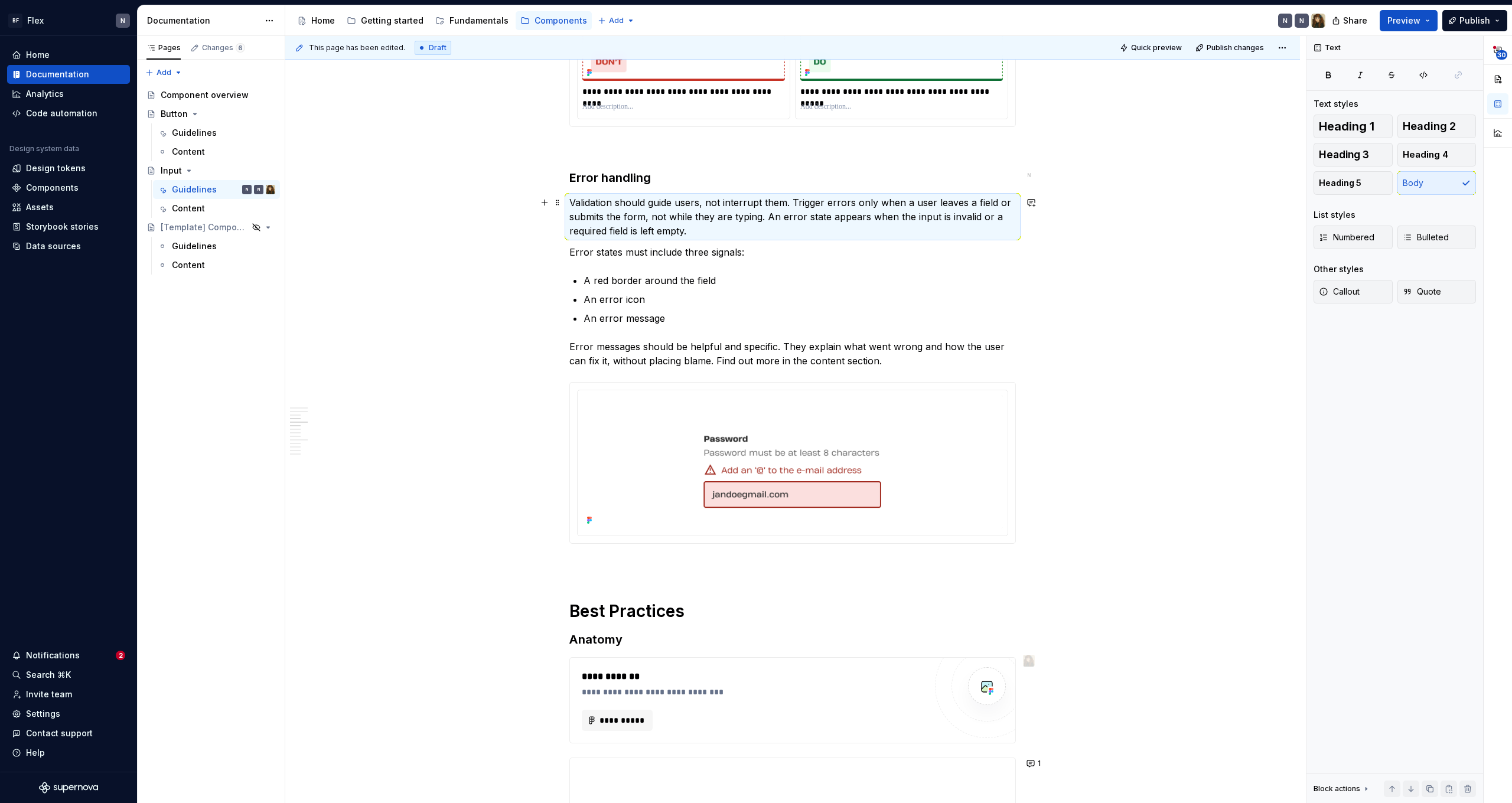
drag, startPoint x: 701, startPoint y: 211, endPoint x: 677, endPoint y: 235, distance: 33.9
click at [701, 211] on p "Validation should guide users, not interrupt them. Trigger errors only when a u…" at bounding box center [792, 217] width 446 height 42
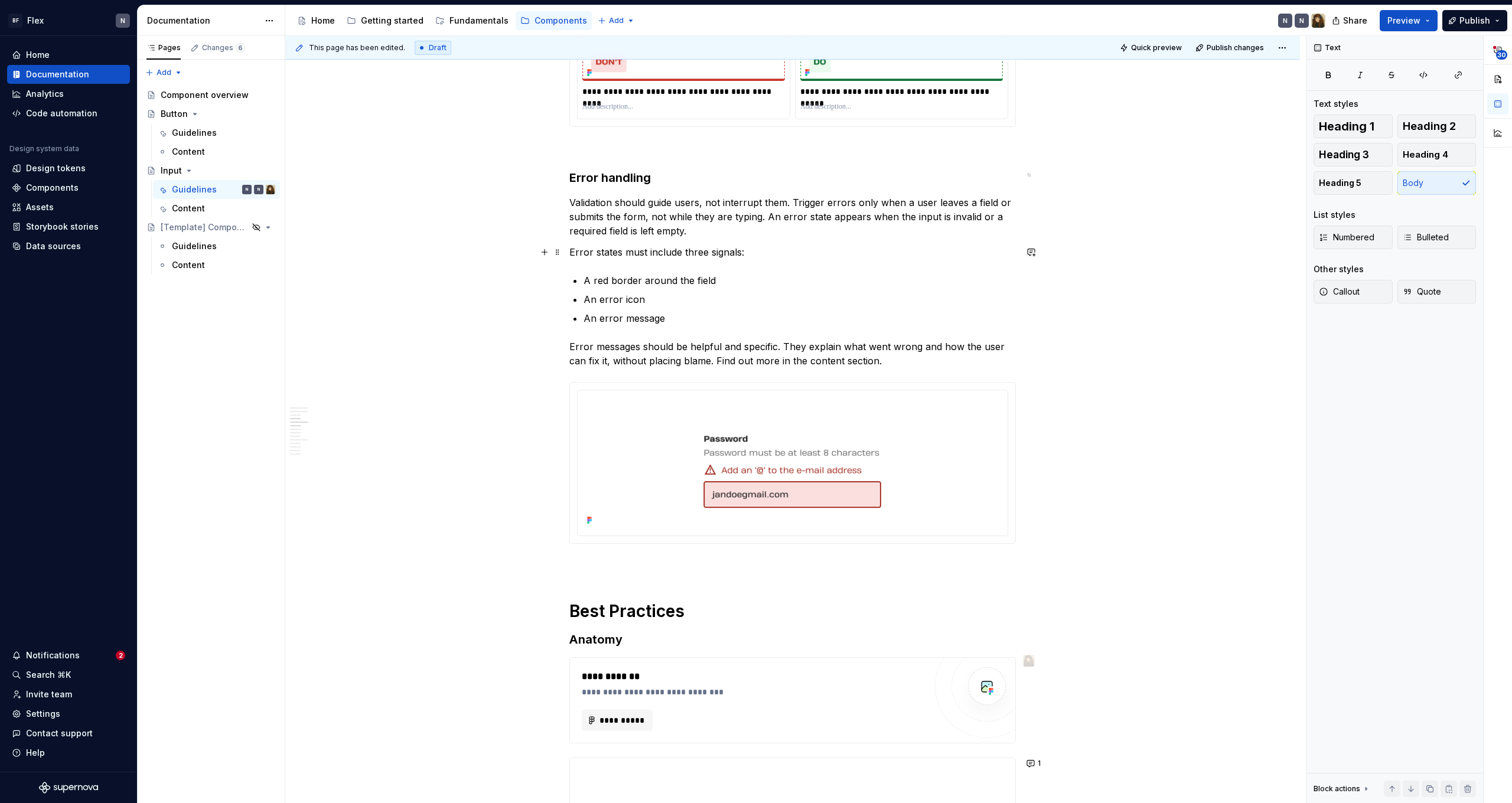
click at [658, 257] on p "Error states must include three signals:" at bounding box center [792, 251] width 446 height 14
click at [644, 186] on h3 "Error handling" at bounding box center [792, 178] width 446 height 17
click at [627, 205] on p "Validation should guide users, not interrupt them. Trigger errors only when a u…" at bounding box center [792, 217] width 446 height 42
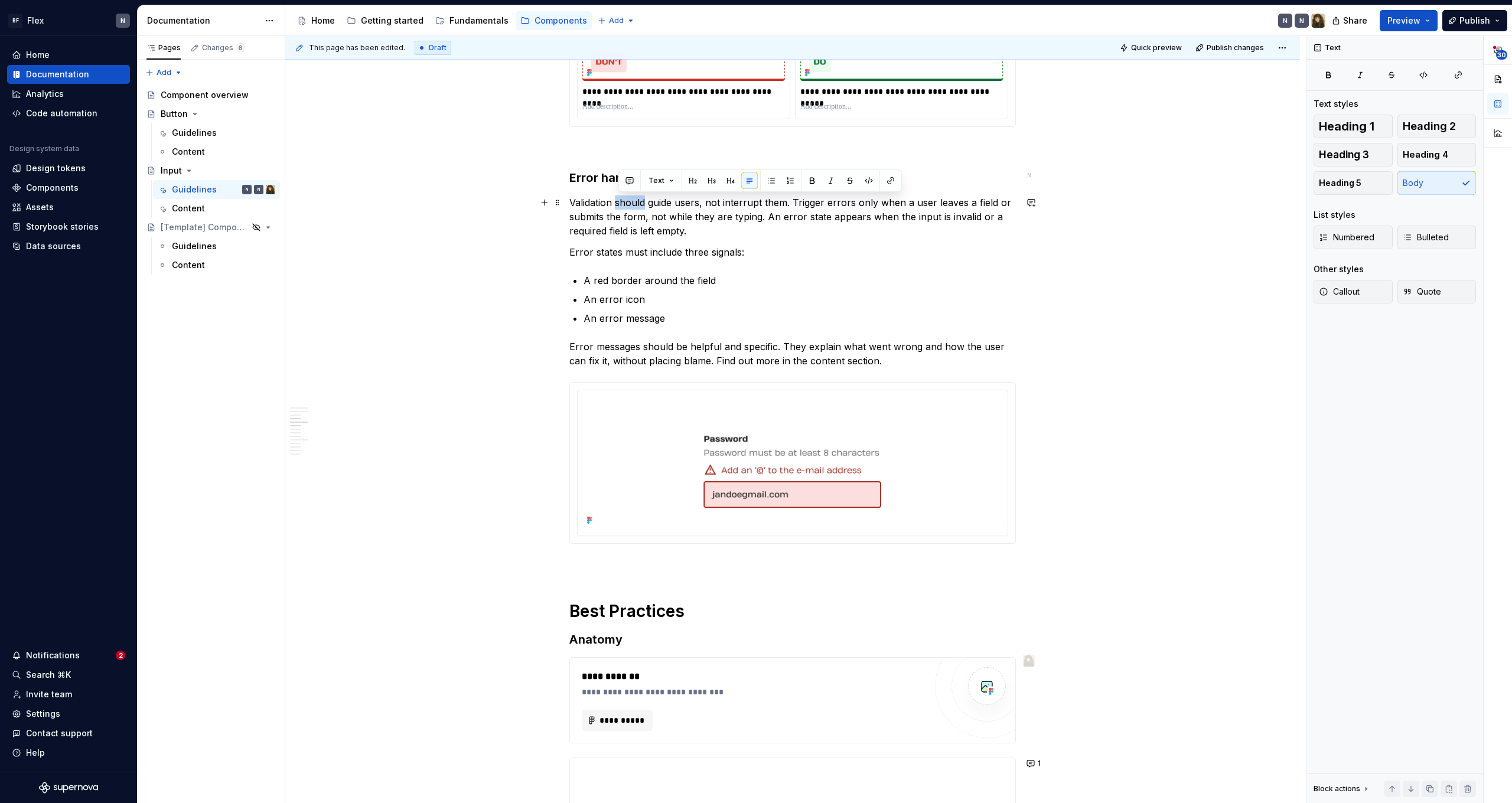
click at [627, 205] on p "Validation should guide users, not interrupt them. Trigger errors only when a u…" at bounding box center [792, 217] width 446 height 42
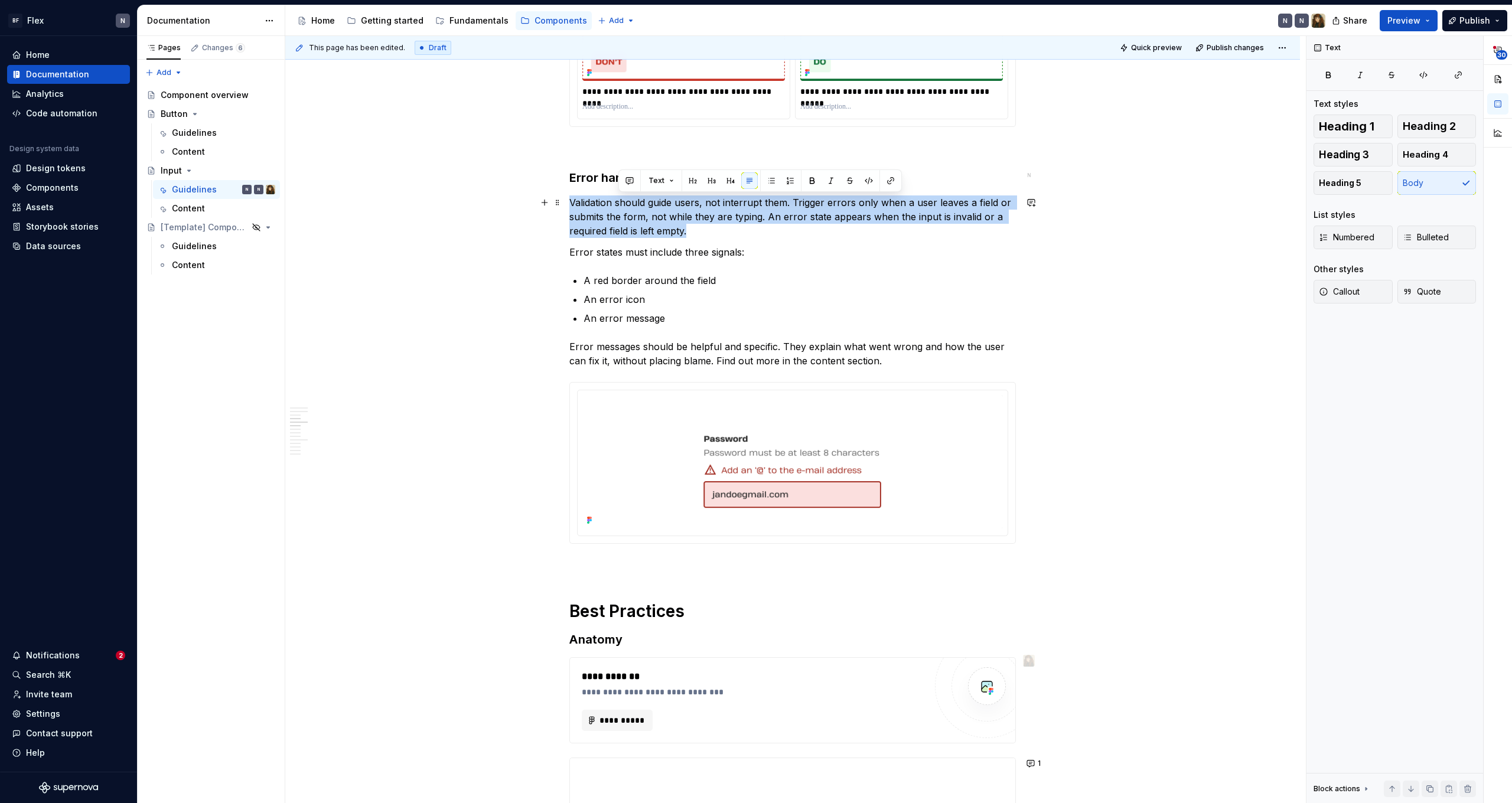
click at [627, 205] on p "Validation should guide users, not interrupt them. Trigger errors only when a u…" at bounding box center [792, 217] width 446 height 42
click at [638, 220] on p "Validation should guide users, not interrupt them. Trigger errors only when a u…" at bounding box center [792, 217] width 446 height 42
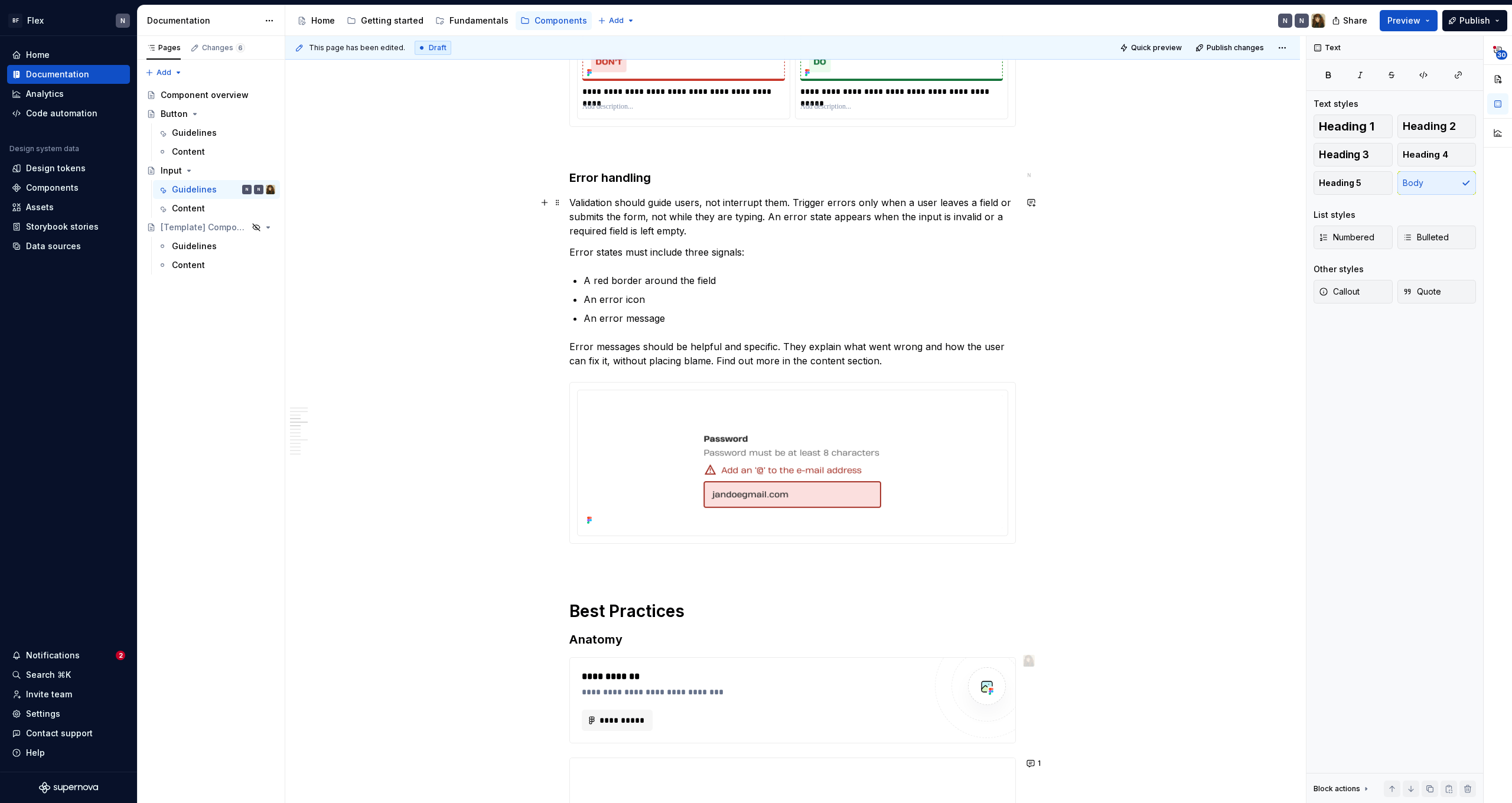
click at [638, 220] on p "Validation should guide users, not interrupt them. Trigger errors only when a u…" at bounding box center [792, 217] width 446 height 42
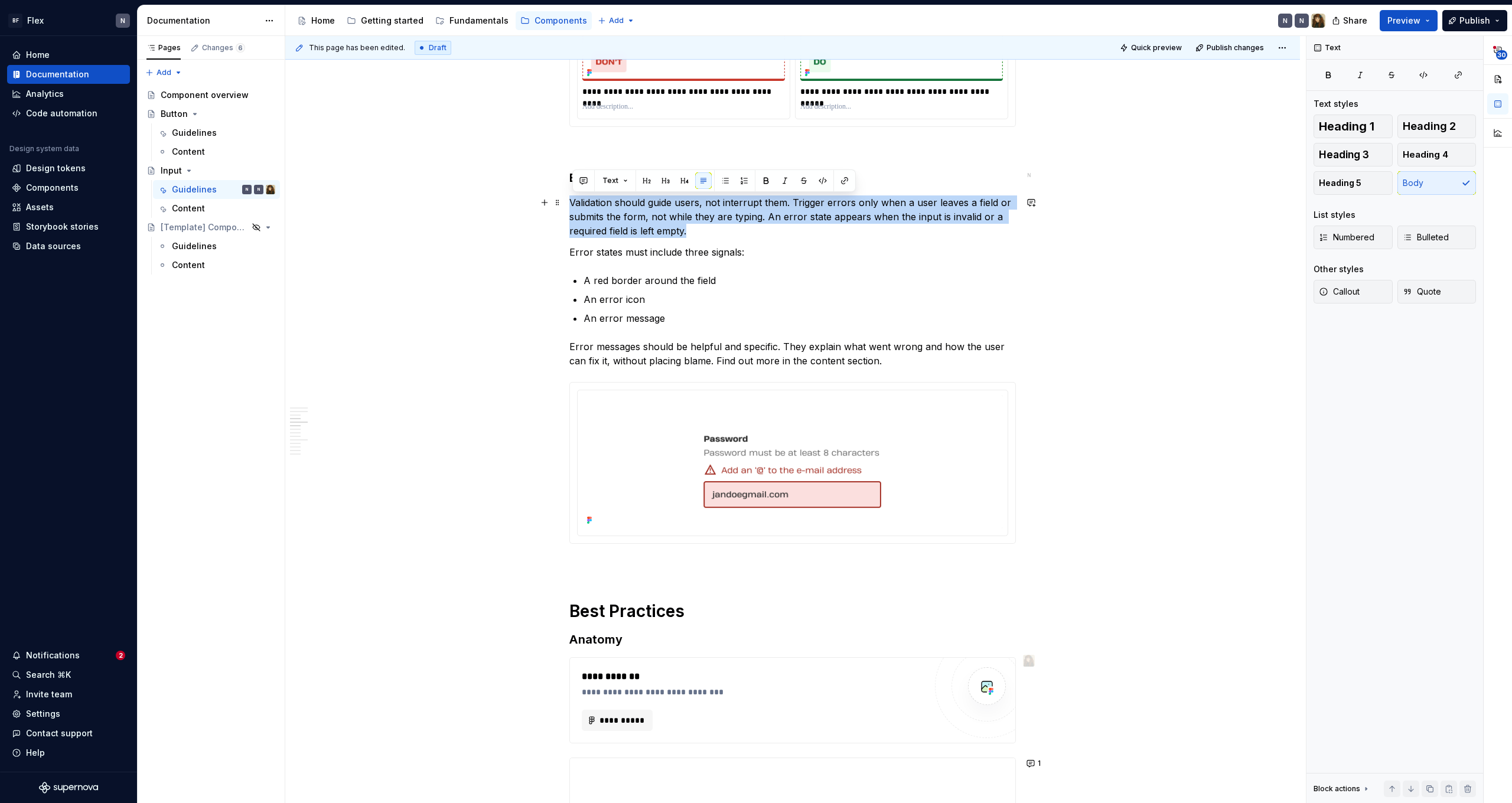
click at [638, 220] on p "Validation should guide users, not interrupt them. Trigger errors only when a u…" at bounding box center [792, 217] width 446 height 42
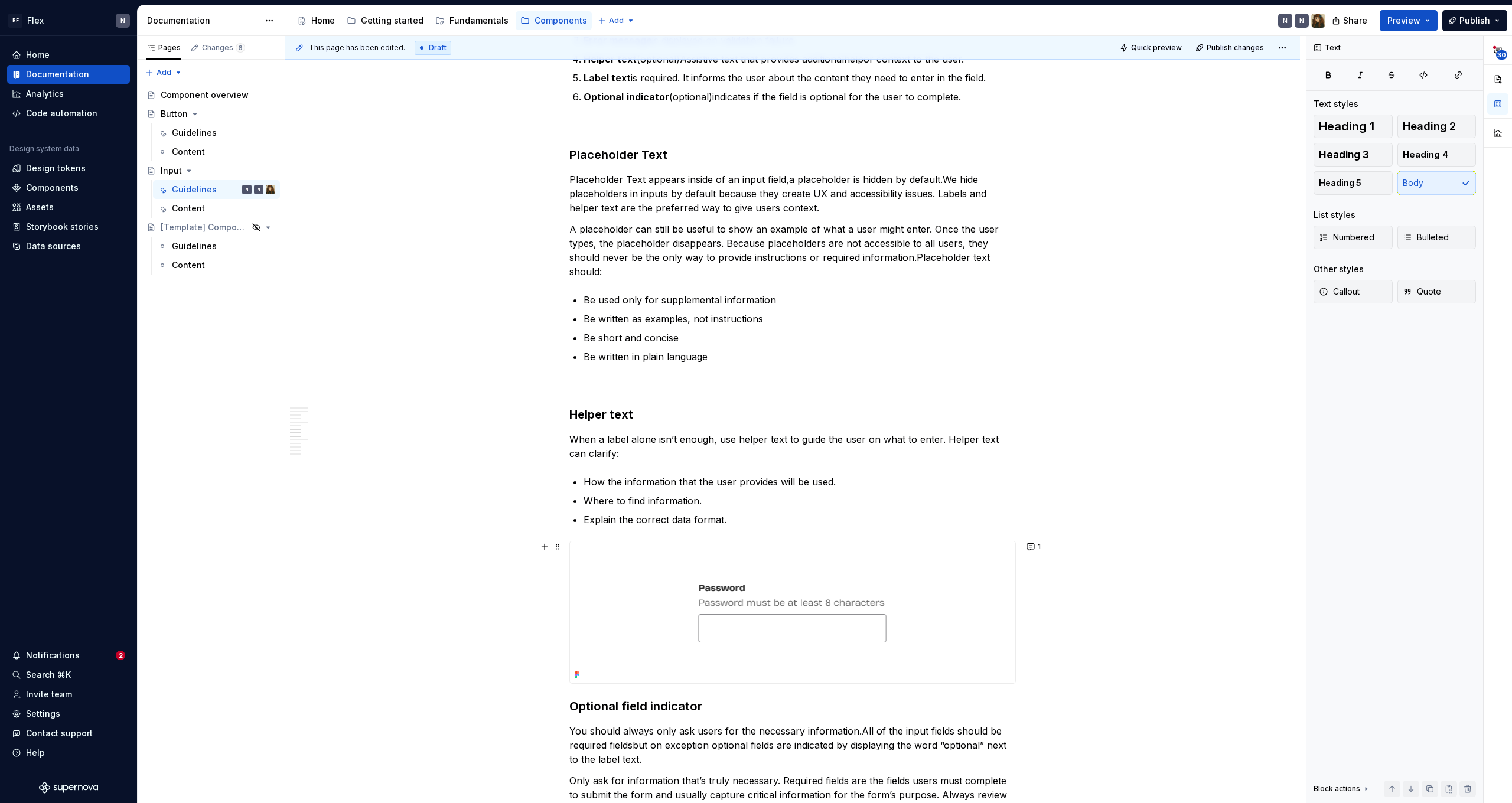
scroll to position [2247, 0]
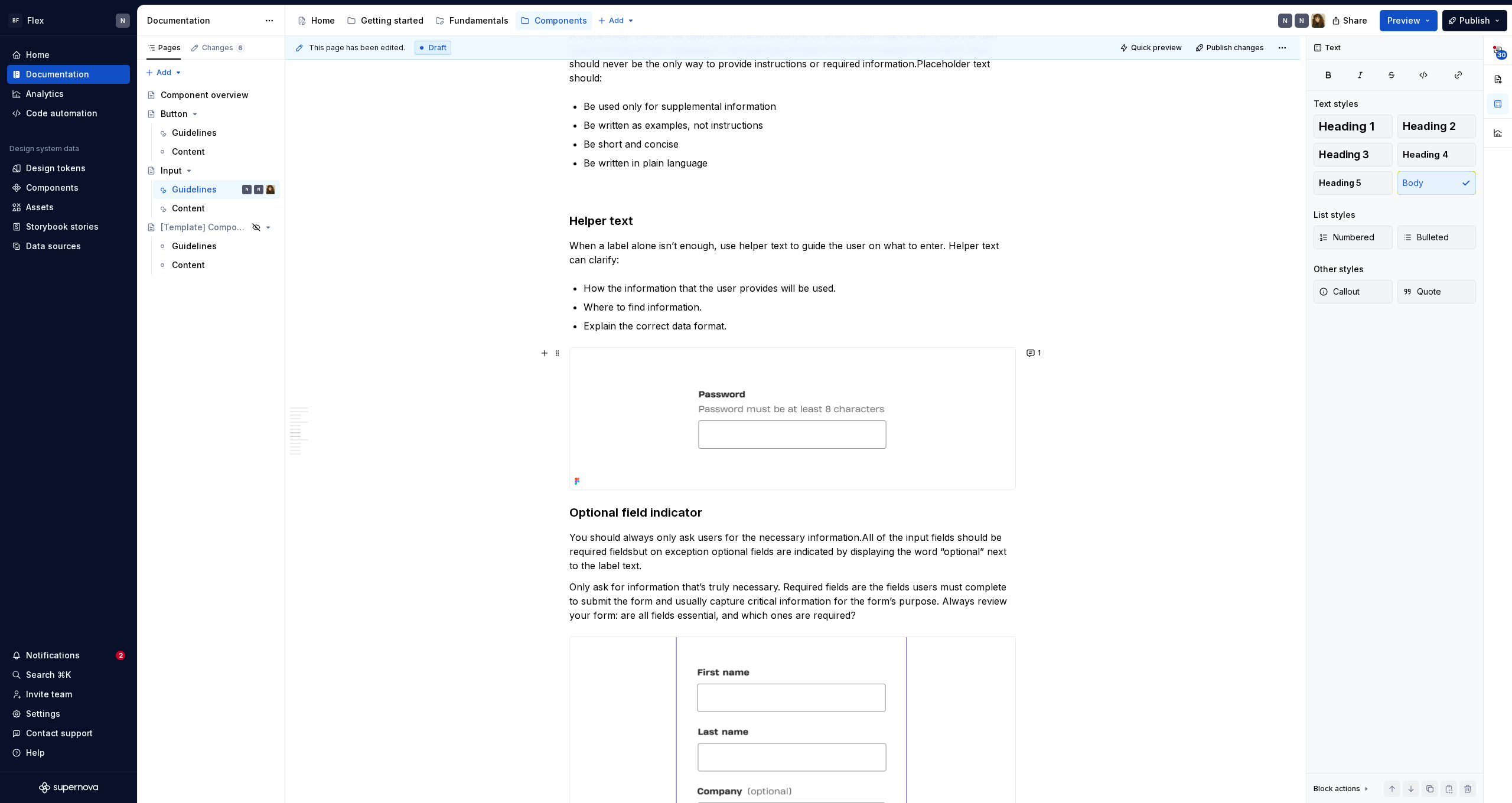
click at [796, 416] on img at bounding box center [792, 418] width 445 height 141
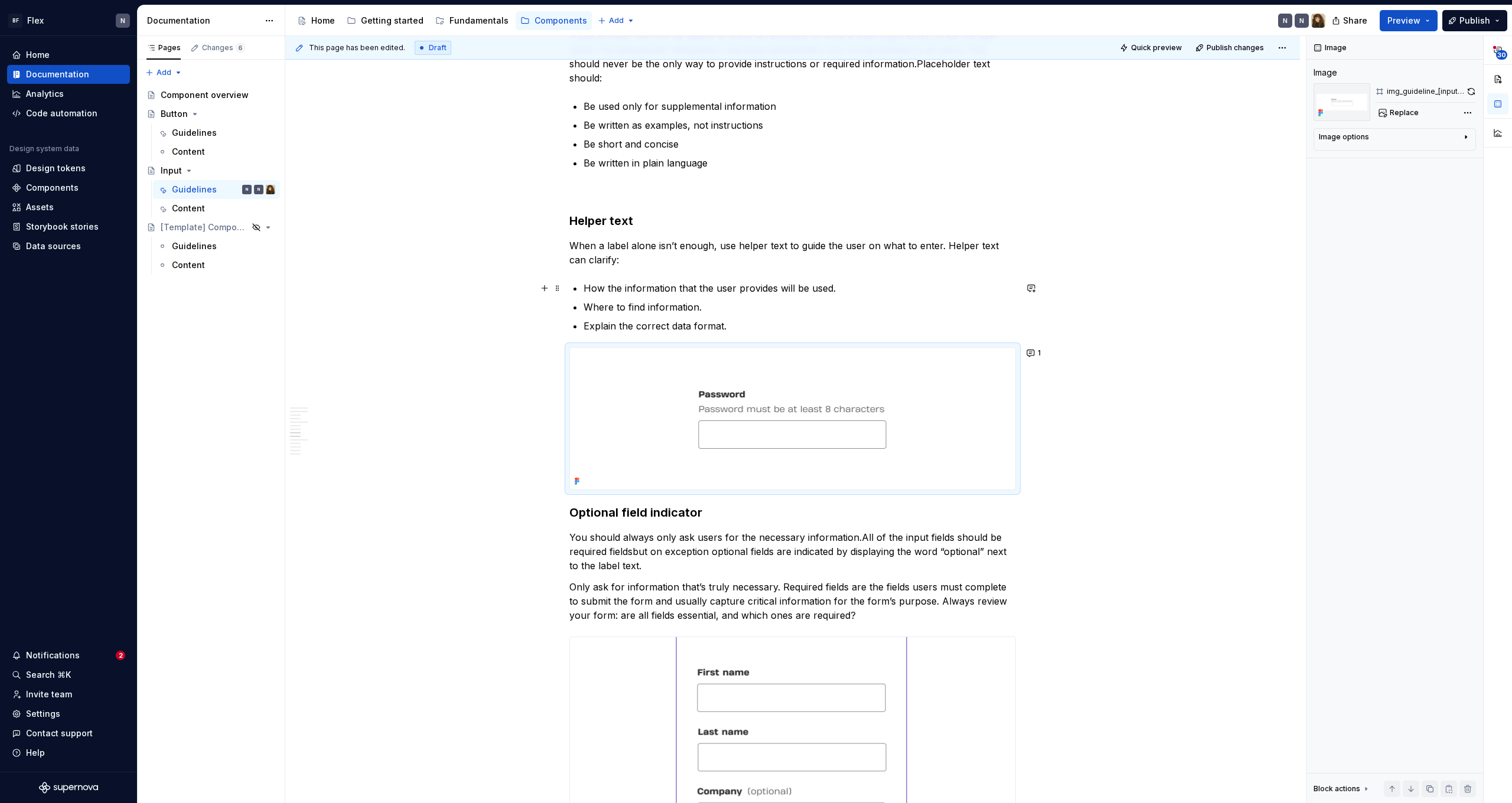
click at [818, 293] on p "How the information that the user provides will be used." at bounding box center [800, 287] width 432 height 14
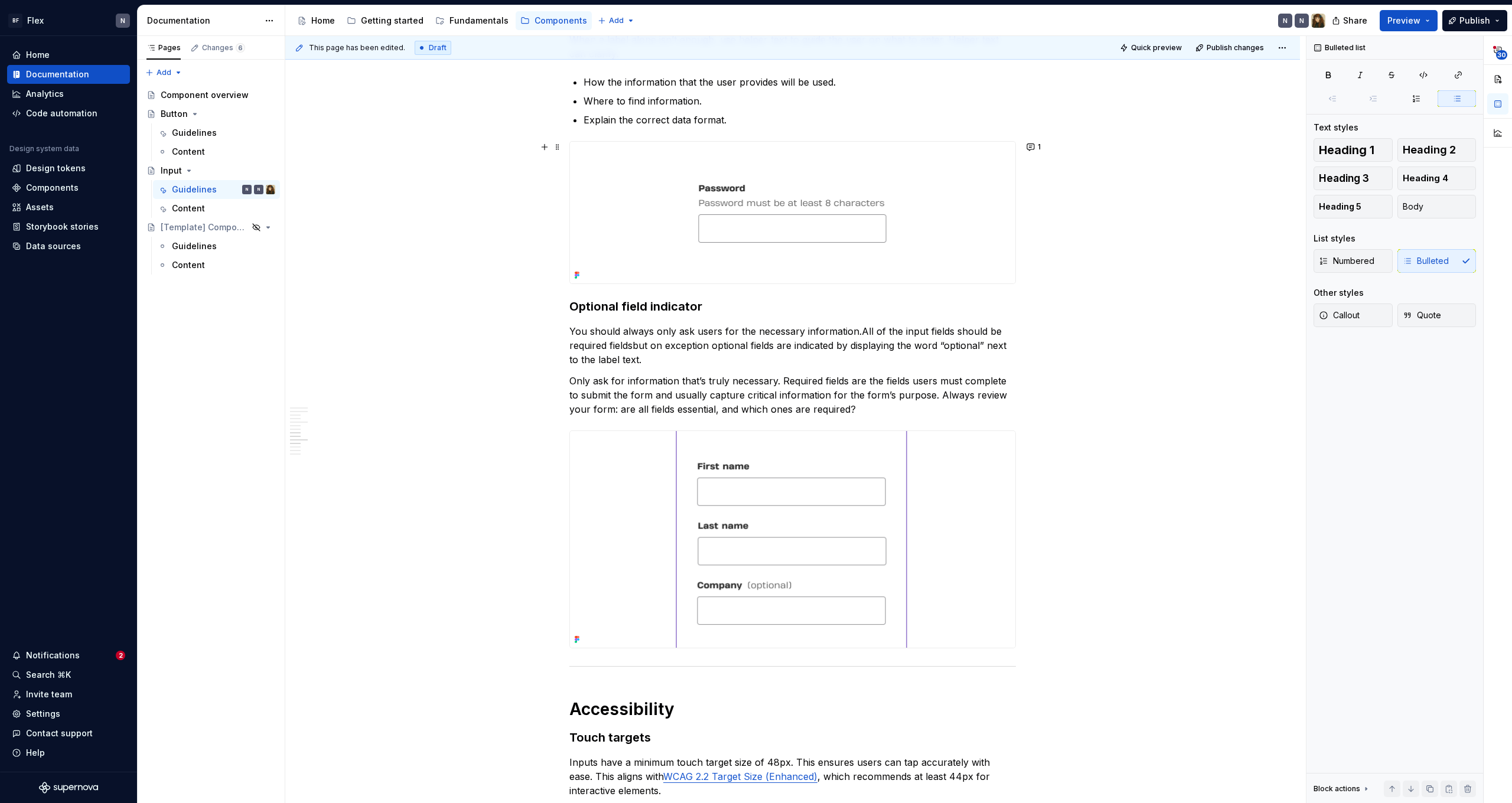
scroll to position [2456, 0]
click at [866, 279] on img at bounding box center [792, 209] width 445 height 141
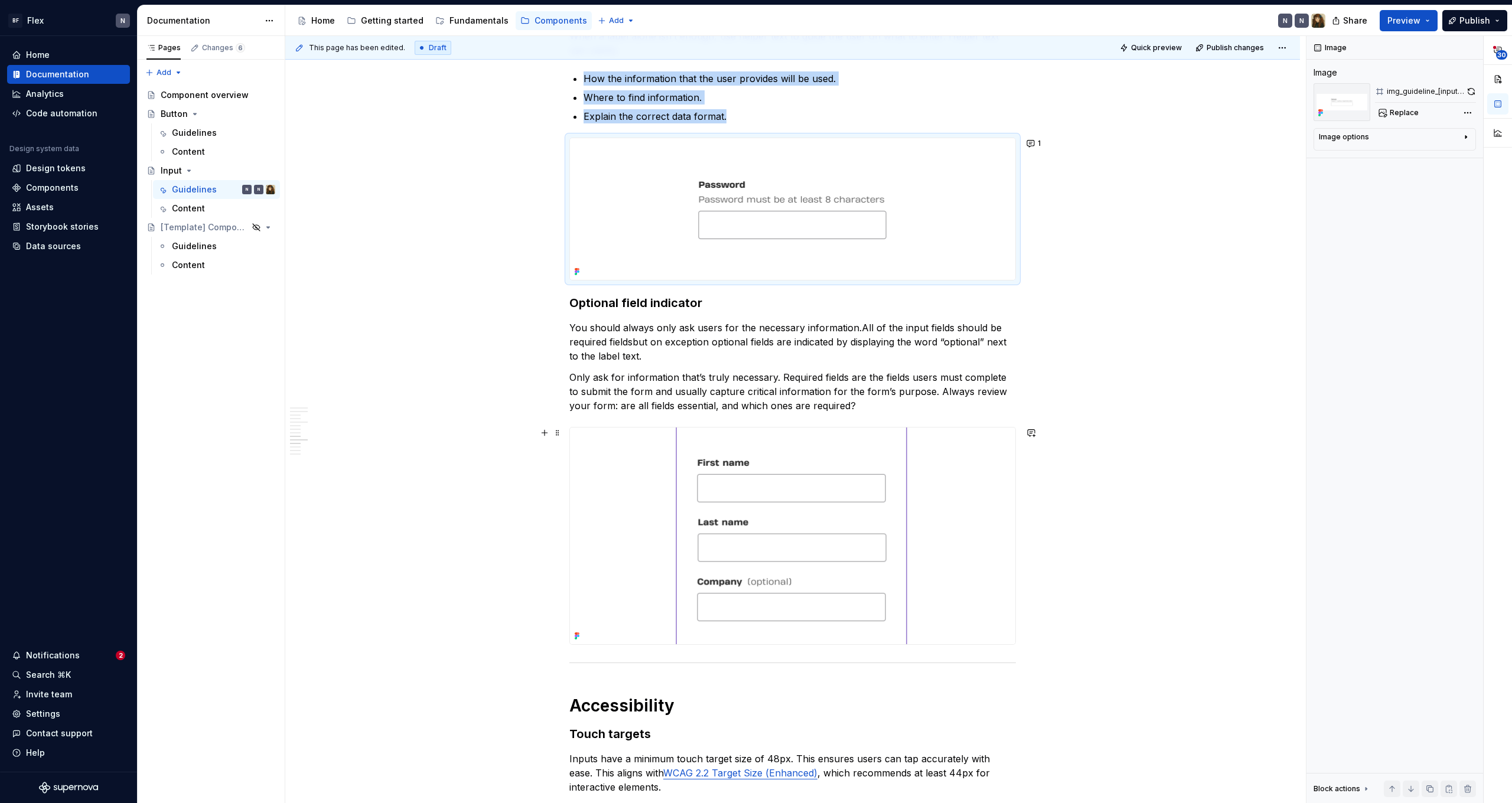
click at [844, 468] on img at bounding box center [792, 536] width 445 height 217
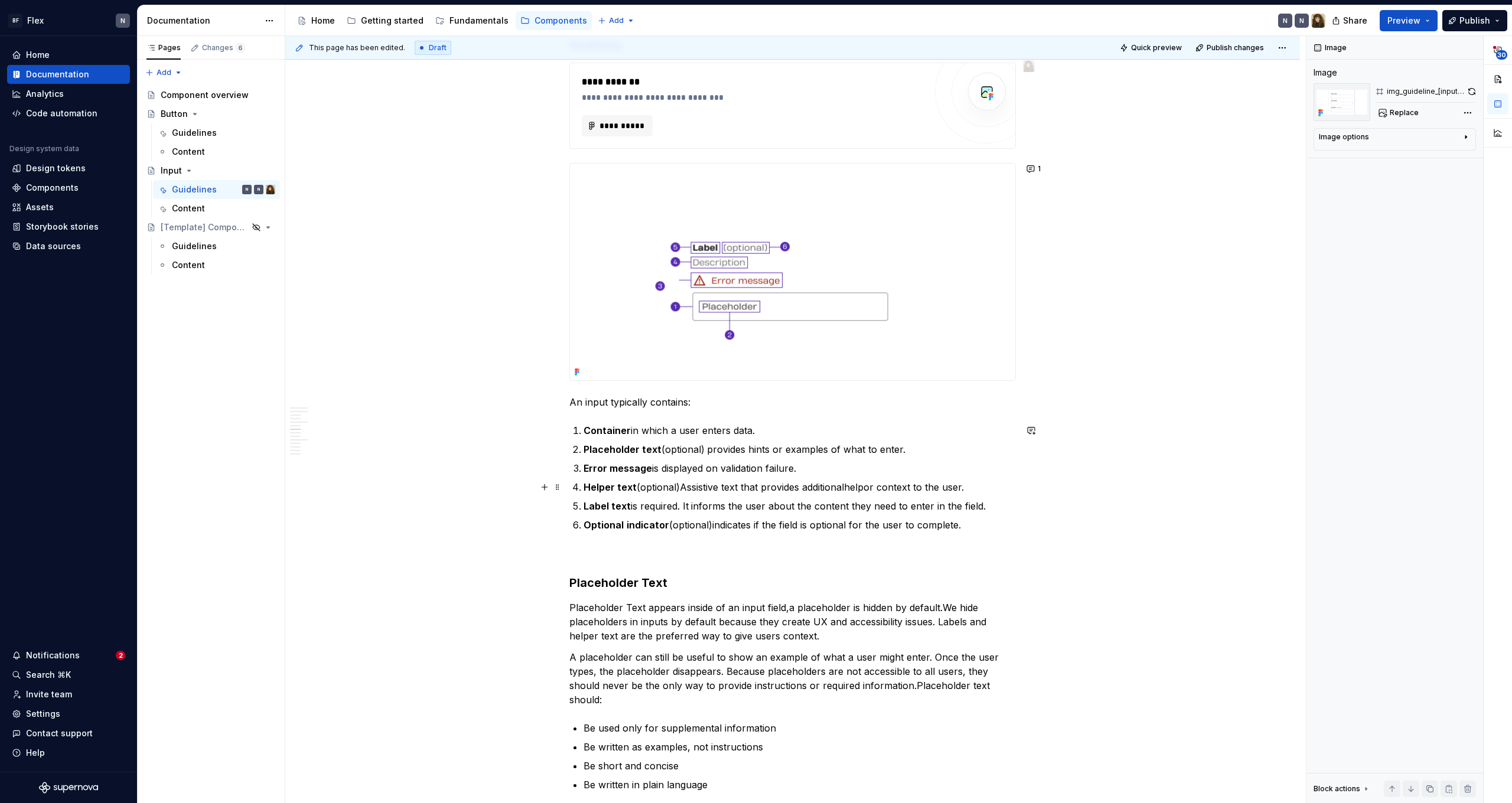
scroll to position [1650, 0]
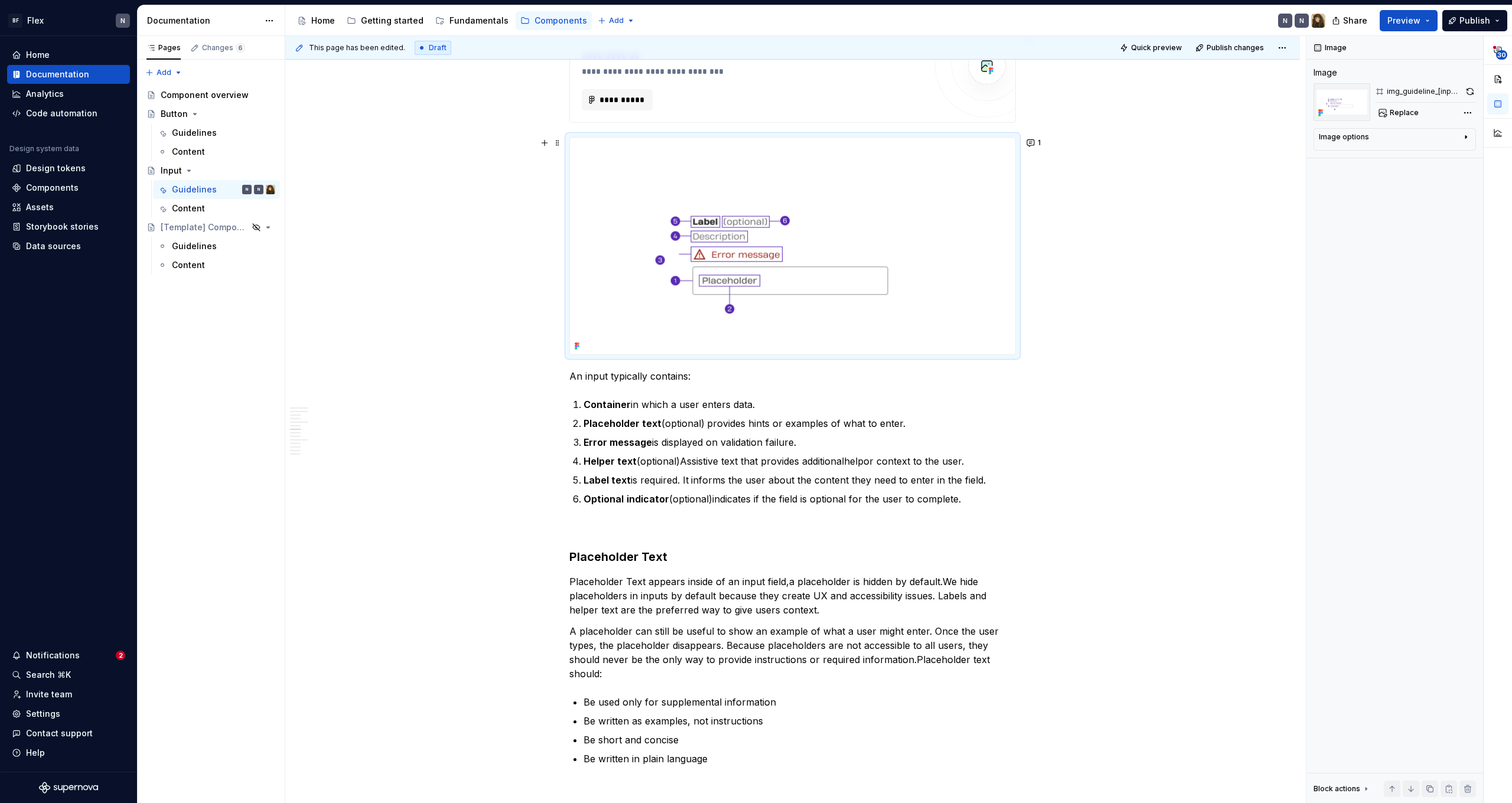
click at [844, 302] on img at bounding box center [792, 246] width 445 height 217
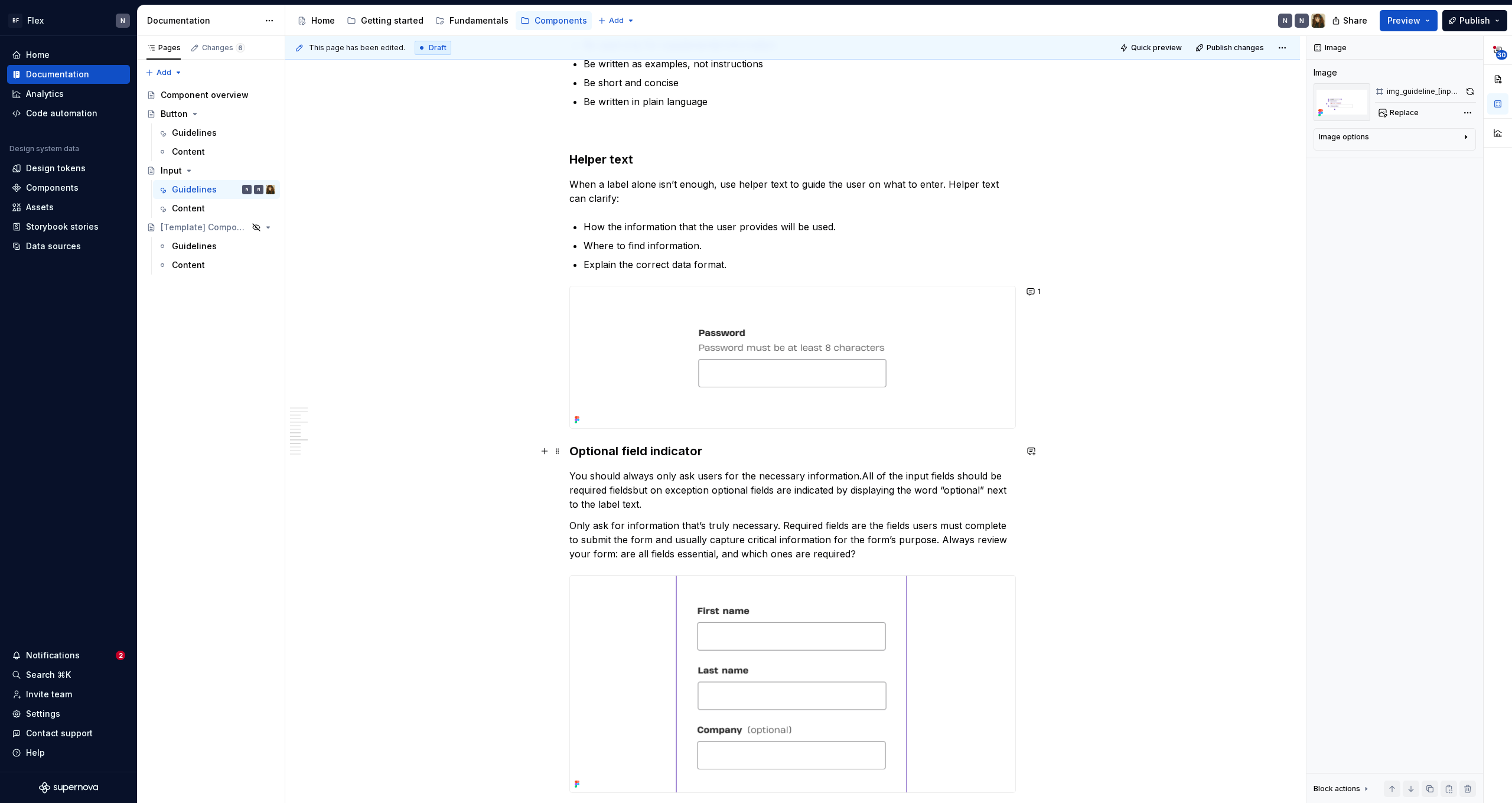
scroll to position [2403, 0]
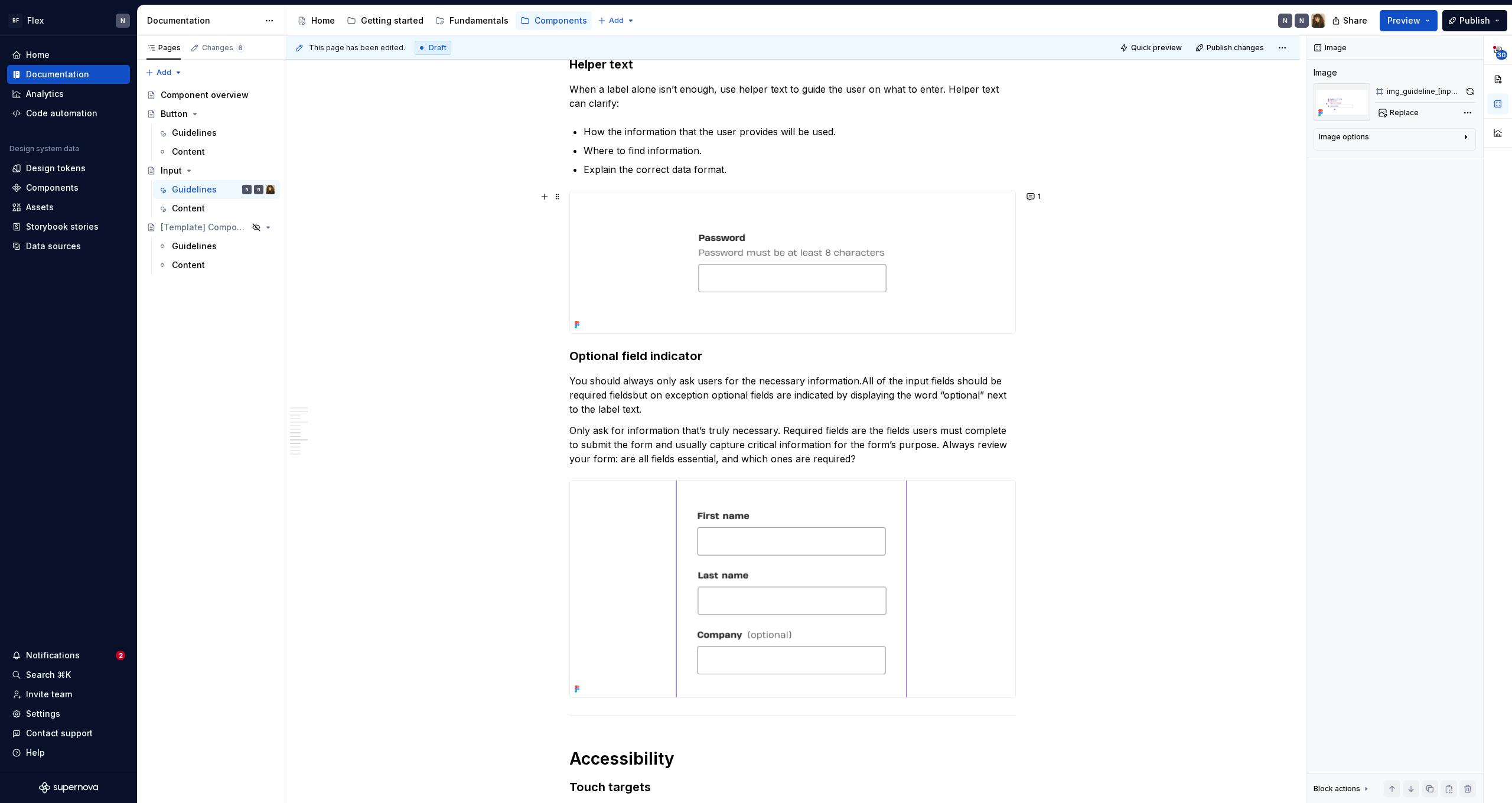
click at [824, 303] on img at bounding box center [792, 262] width 445 height 141
click at [751, 170] on p "Explain the correct data format." at bounding box center [800, 169] width 432 height 14
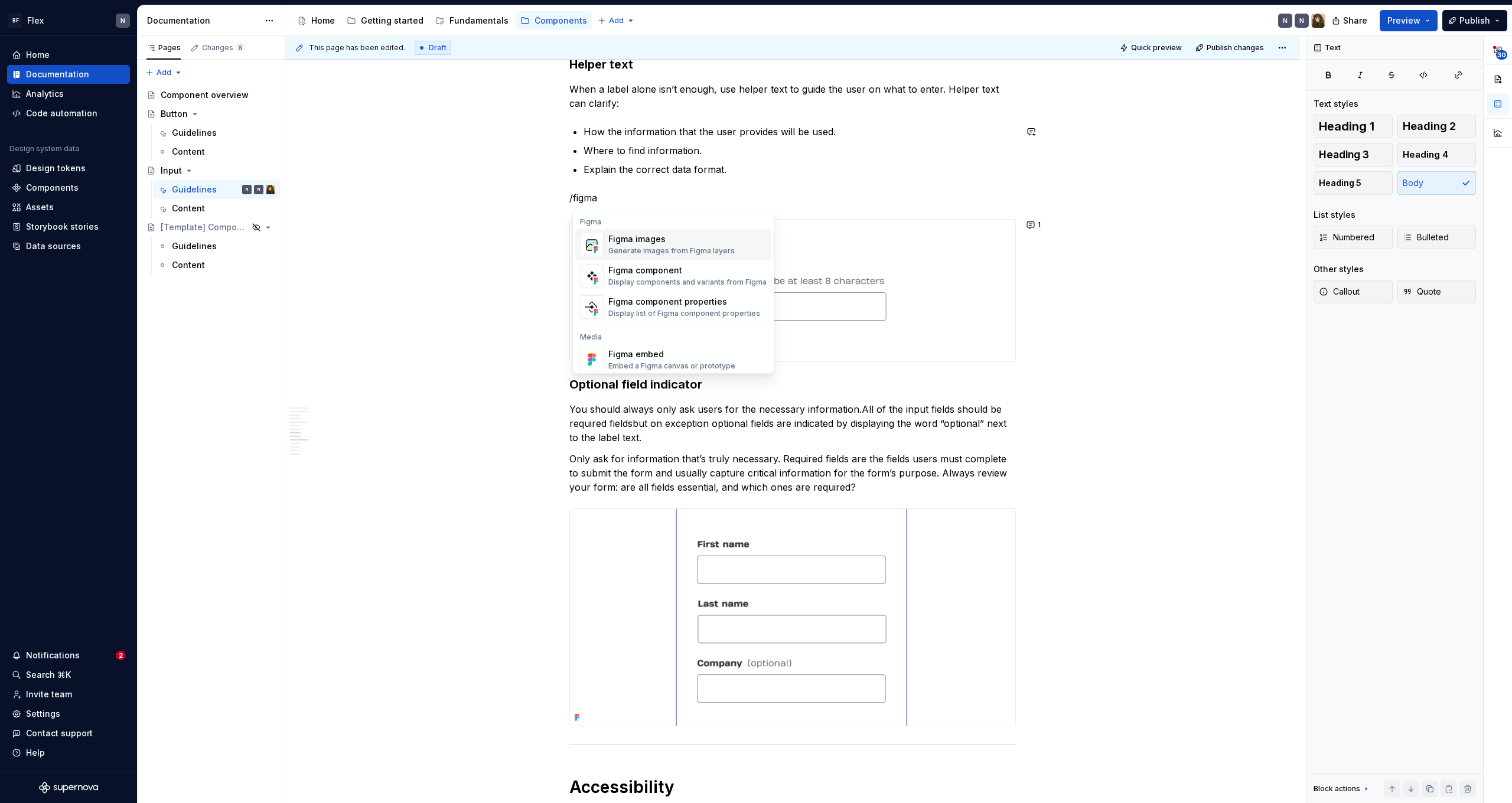
click at [693, 251] on div "Generate images from Figma layers" at bounding box center [672, 251] width 127 height 9
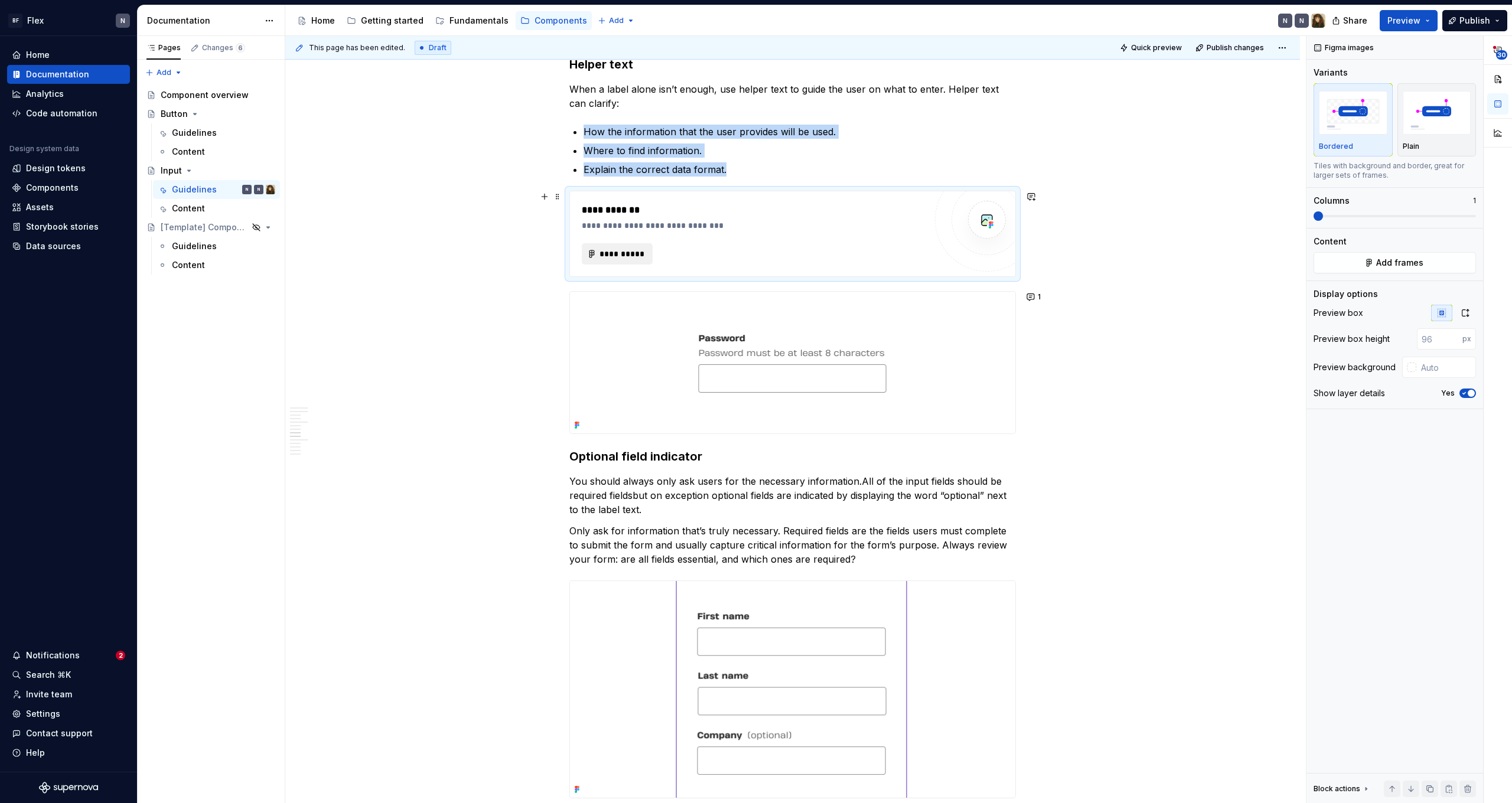
click at [621, 251] on span "**********" at bounding box center [622, 253] width 46 height 12
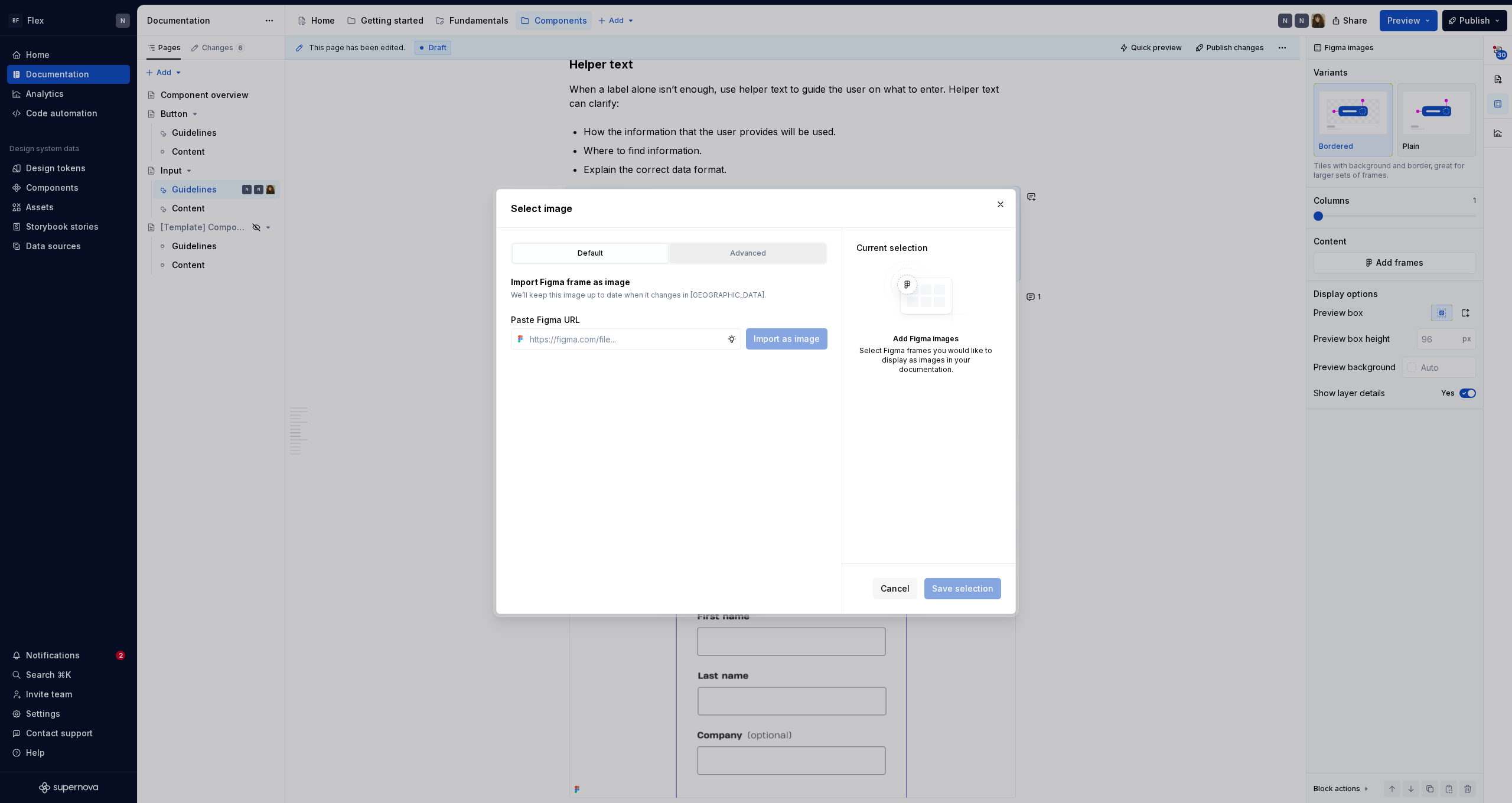
click at [745, 250] on div "Advanced" at bounding box center [747, 253] width 148 height 12
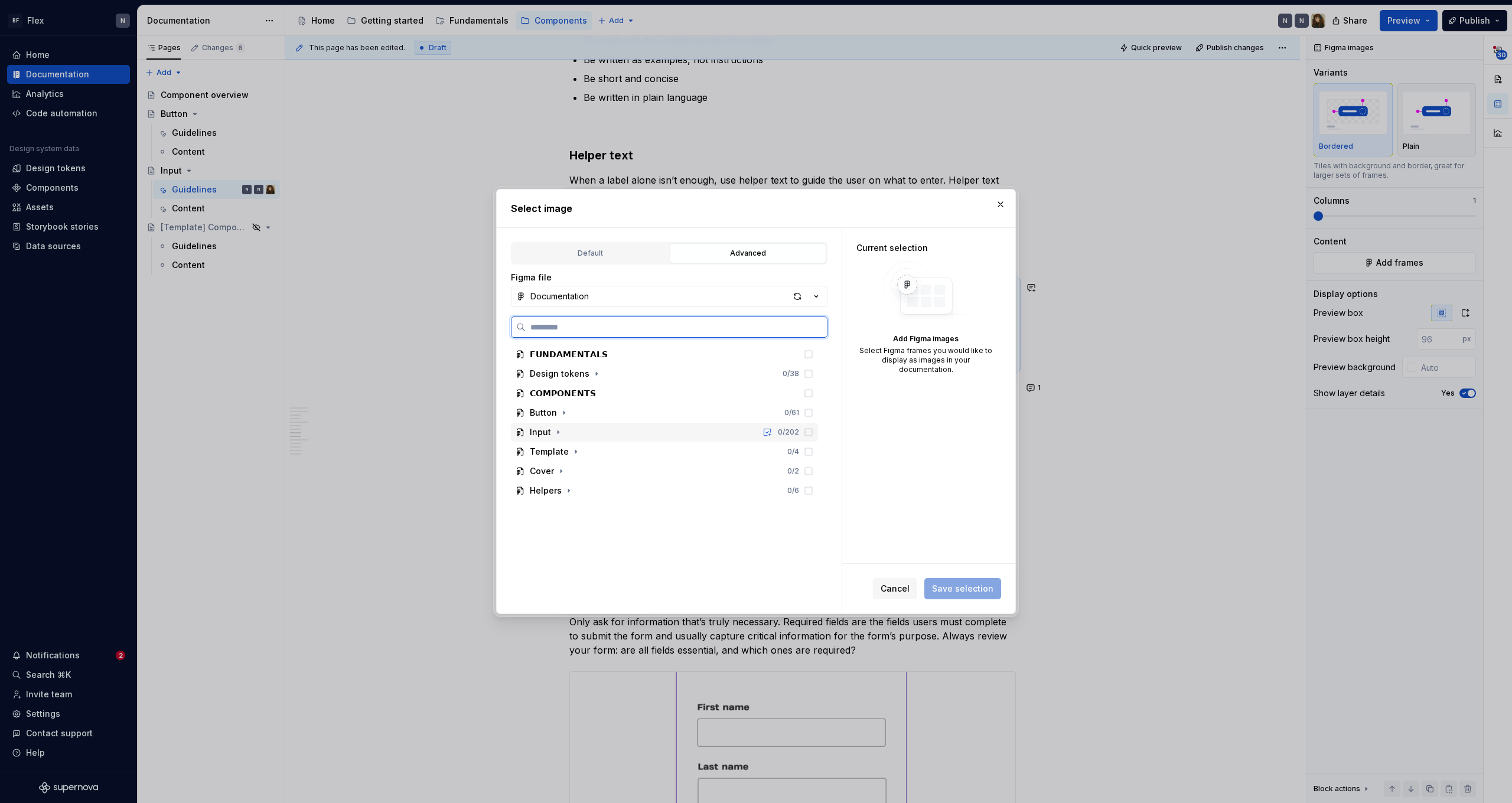
click at [556, 439] on div "Input 0 / 202" at bounding box center [665, 432] width 308 height 19
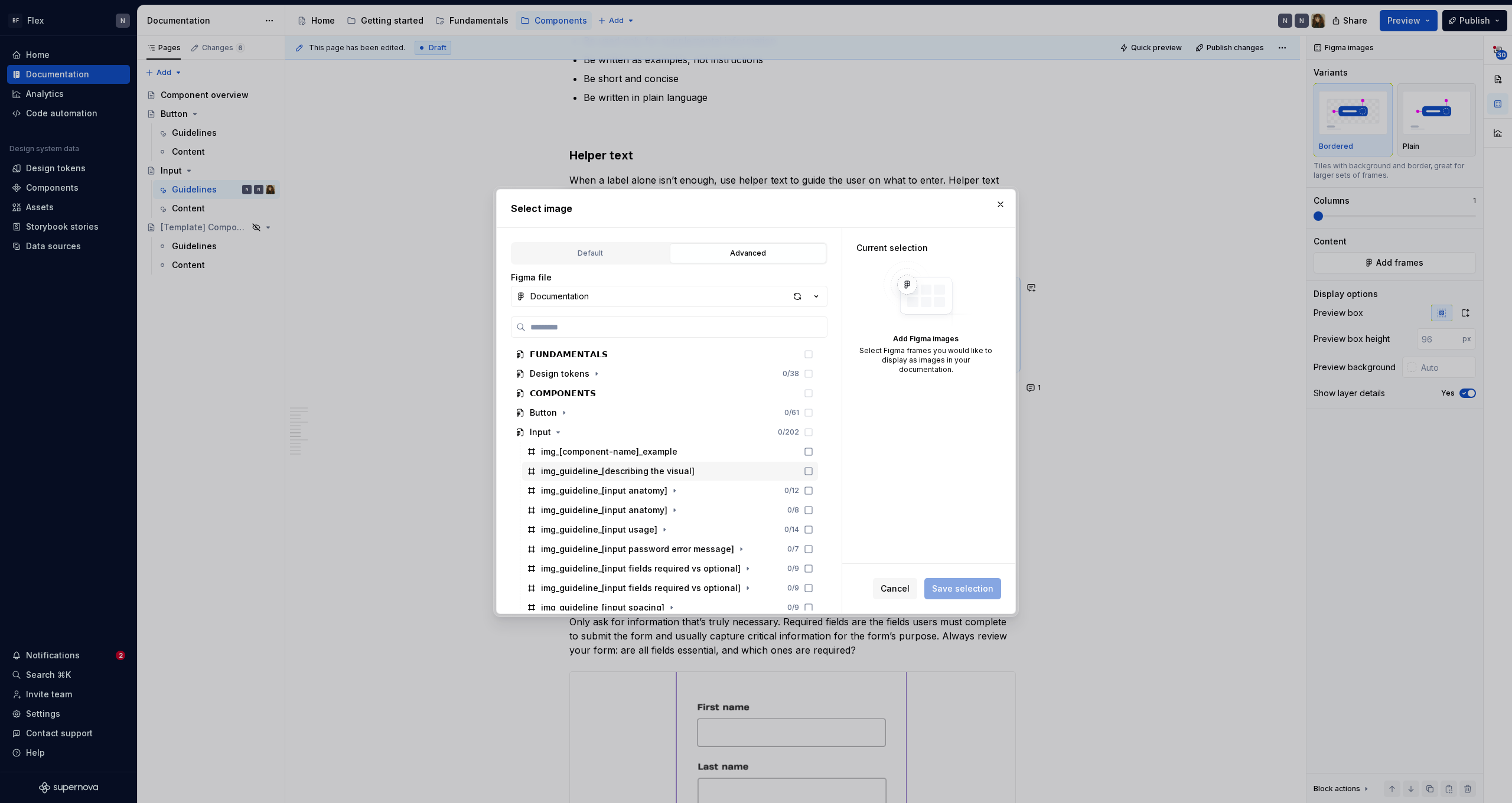
scroll to position [77, 0]
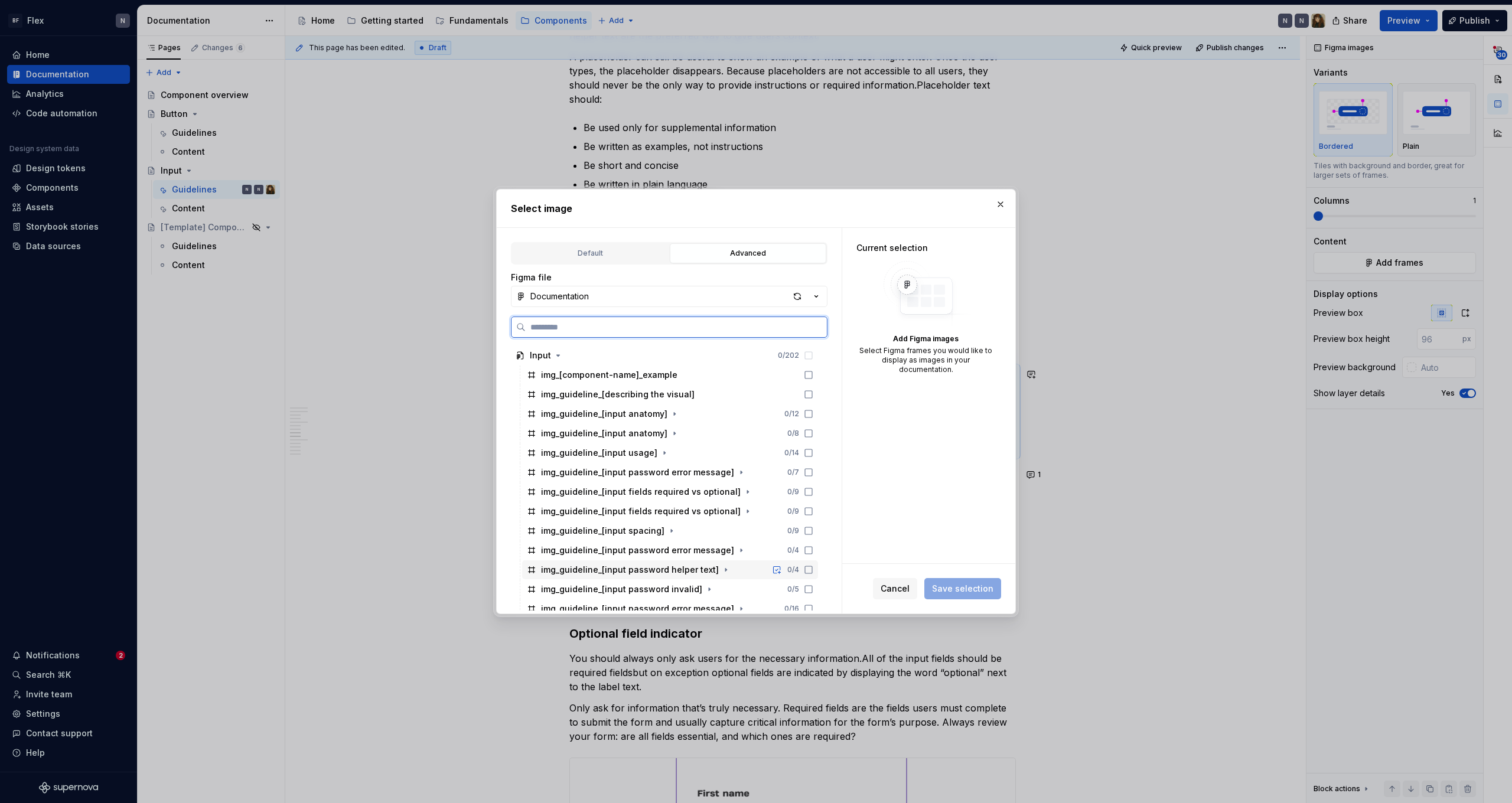
click at [812, 569] on icon at bounding box center [809, 570] width 7 height 7
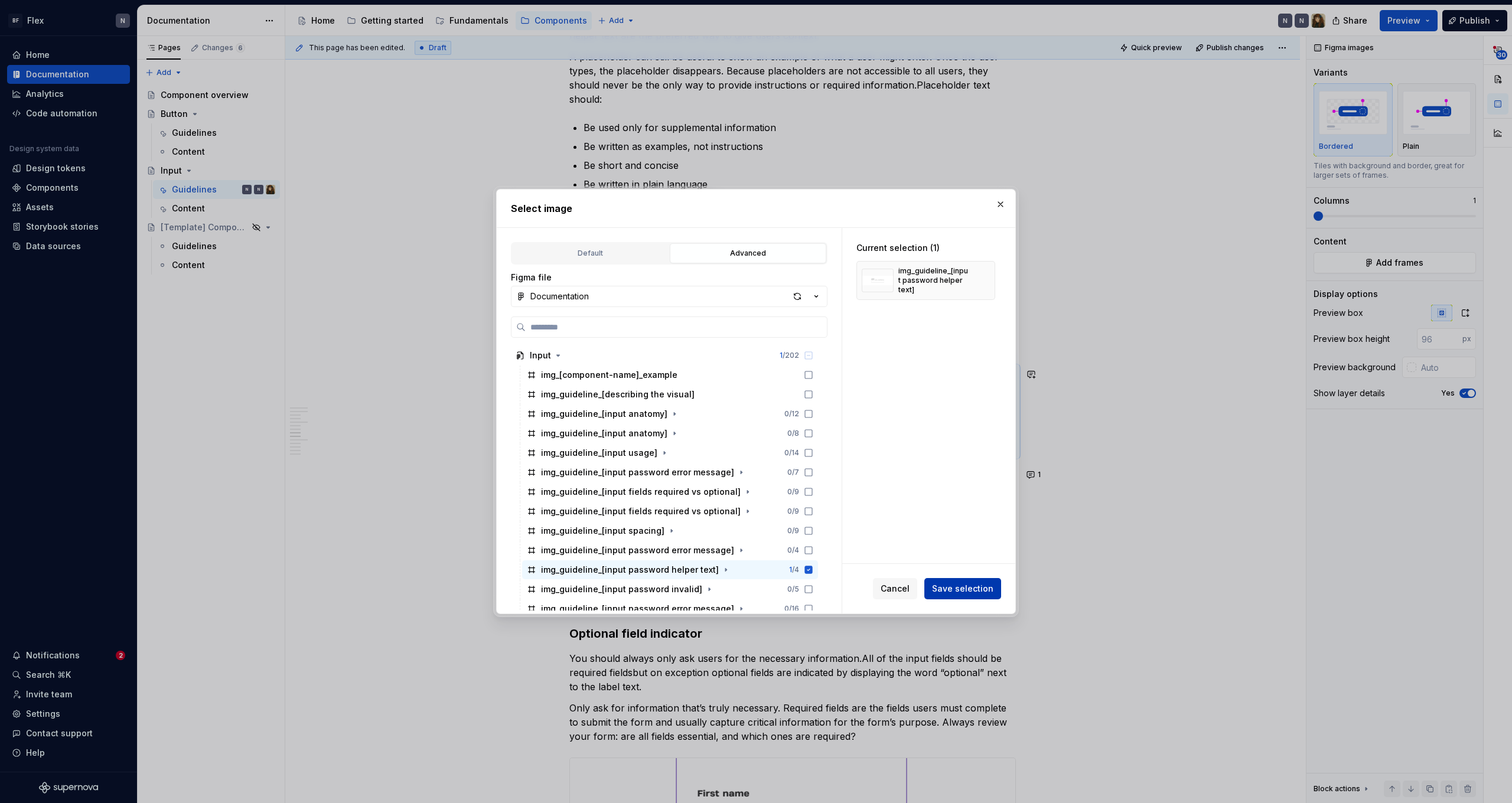
click at [963, 586] on span "Save selection" at bounding box center [962, 588] width 62 height 12
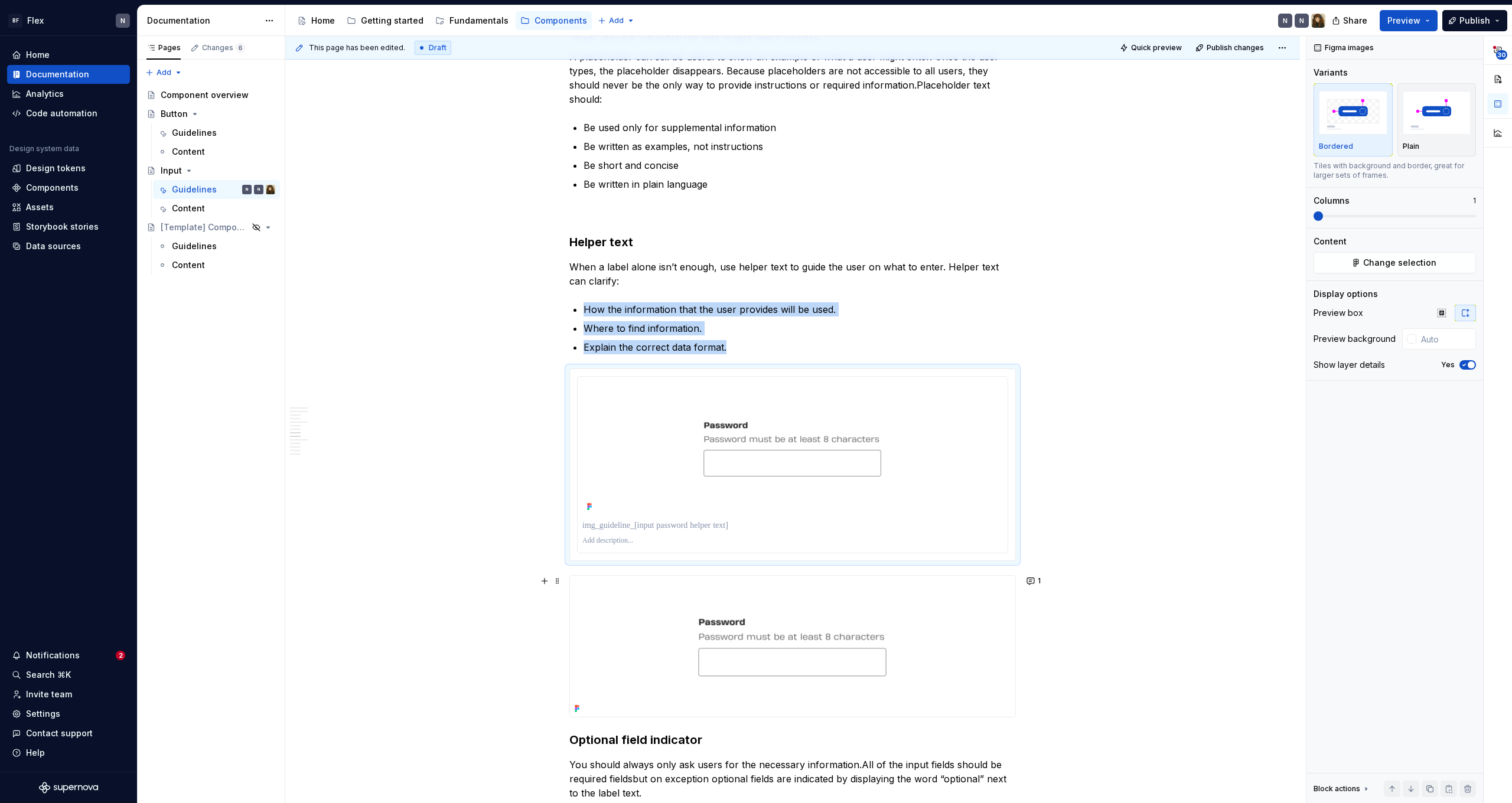
scroll to position [2558, 0]
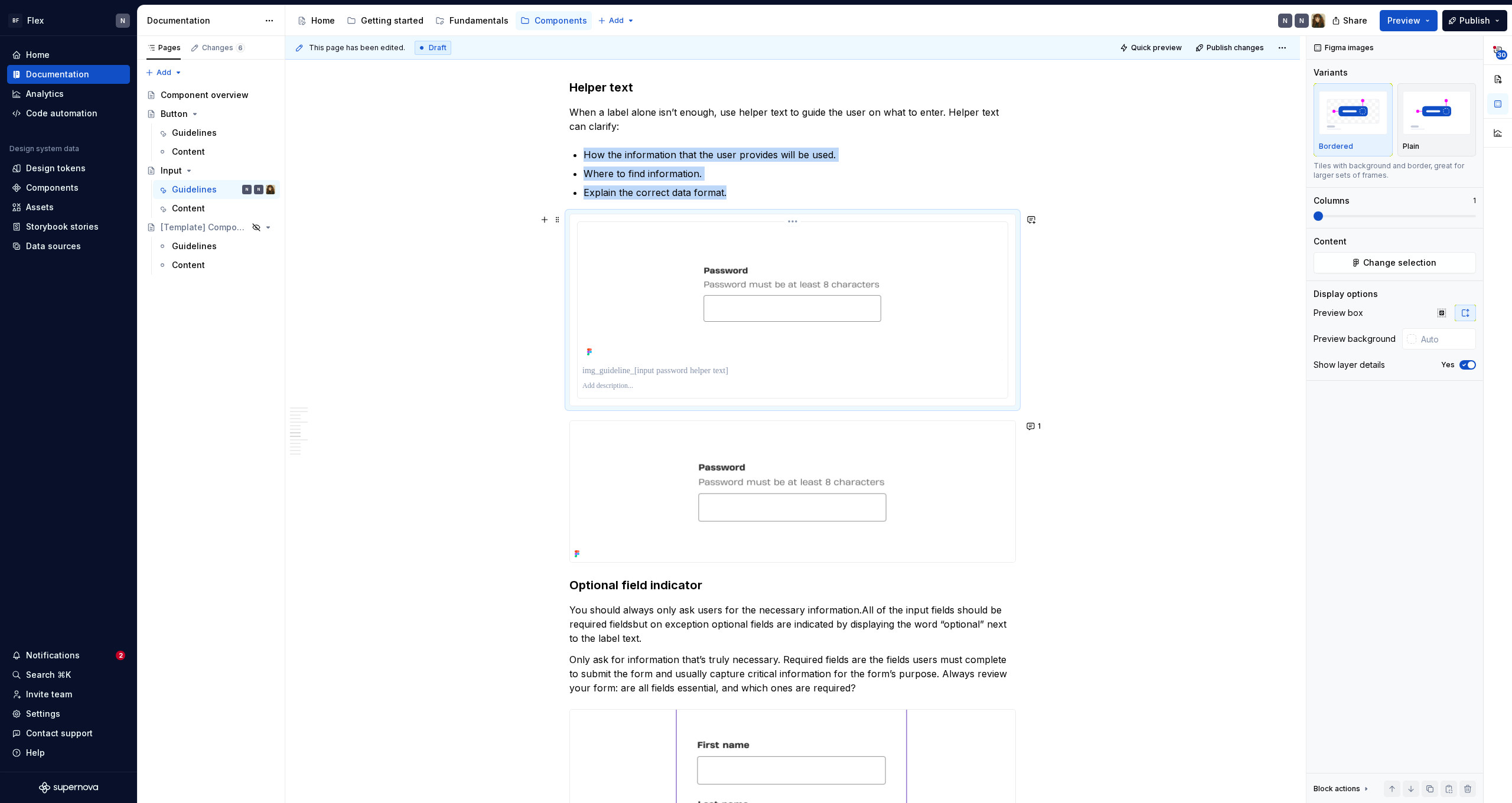
click at [691, 367] on p at bounding box center [792, 371] width 420 height 12
click at [1465, 366] on icon "button" at bounding box center [1464, 365] width 9 height 7
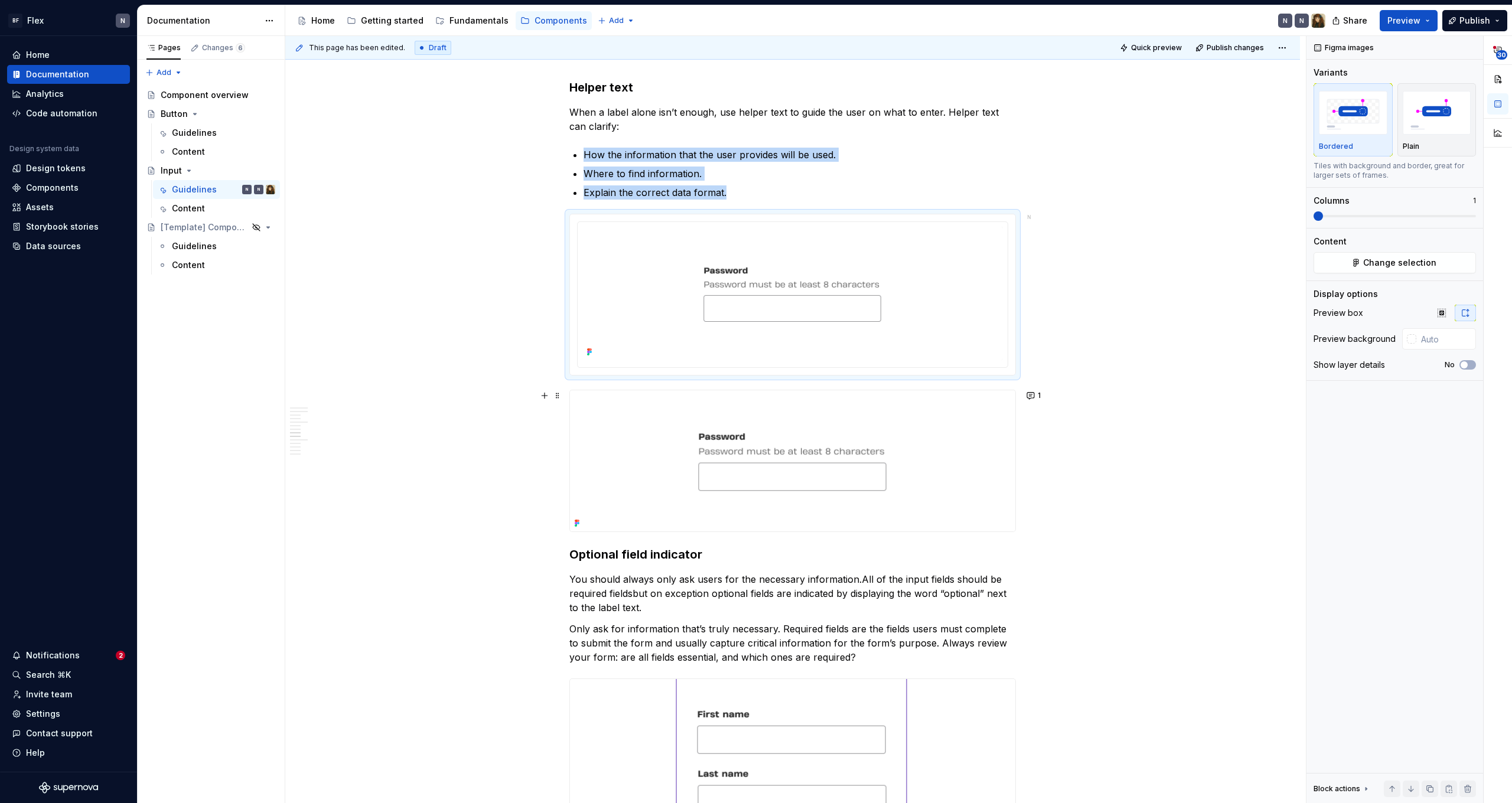
click at [882, 426] on img at bounding box center [792, 461] width 445 height 141
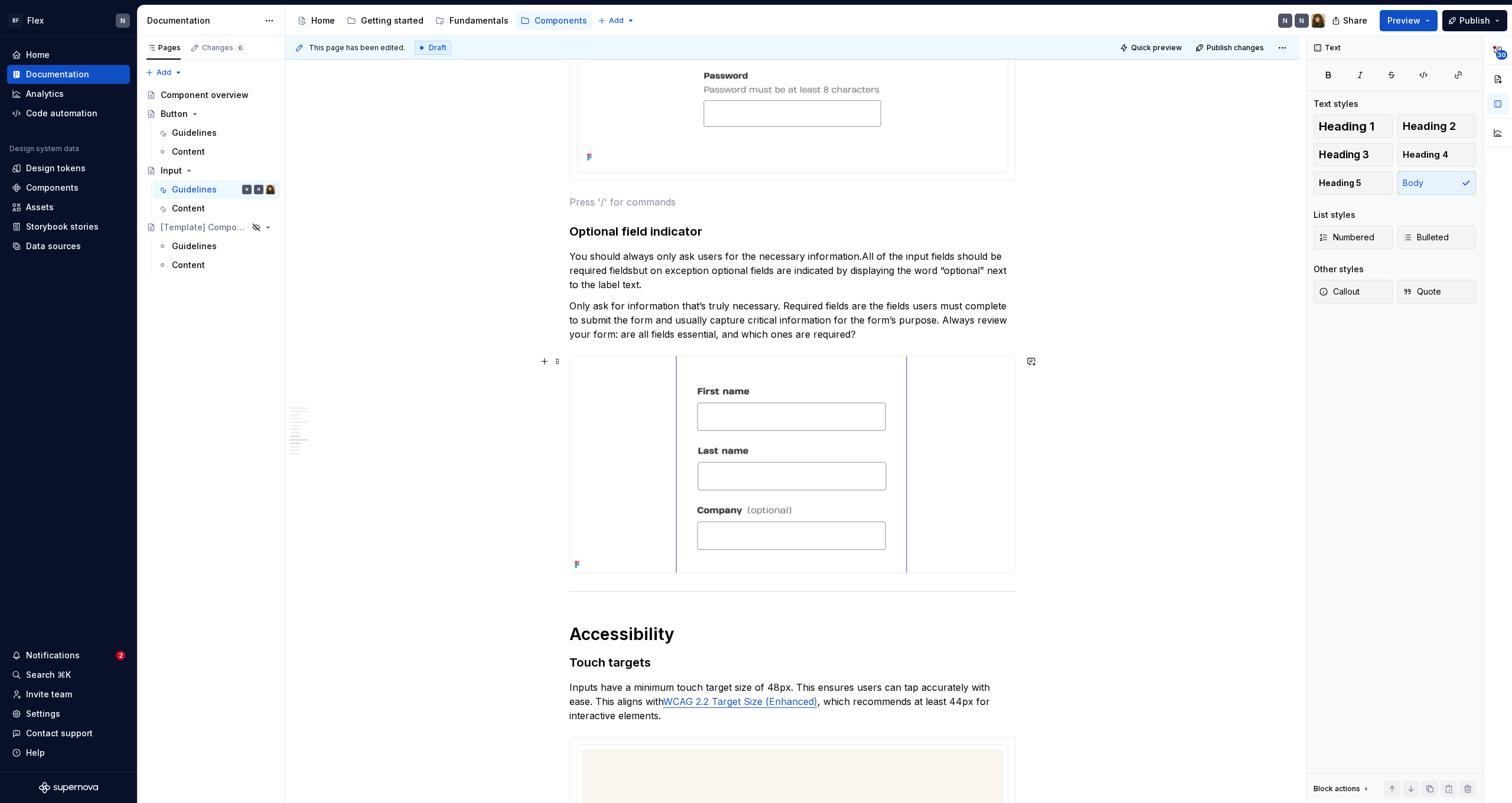
scroll to position [2753, 0]
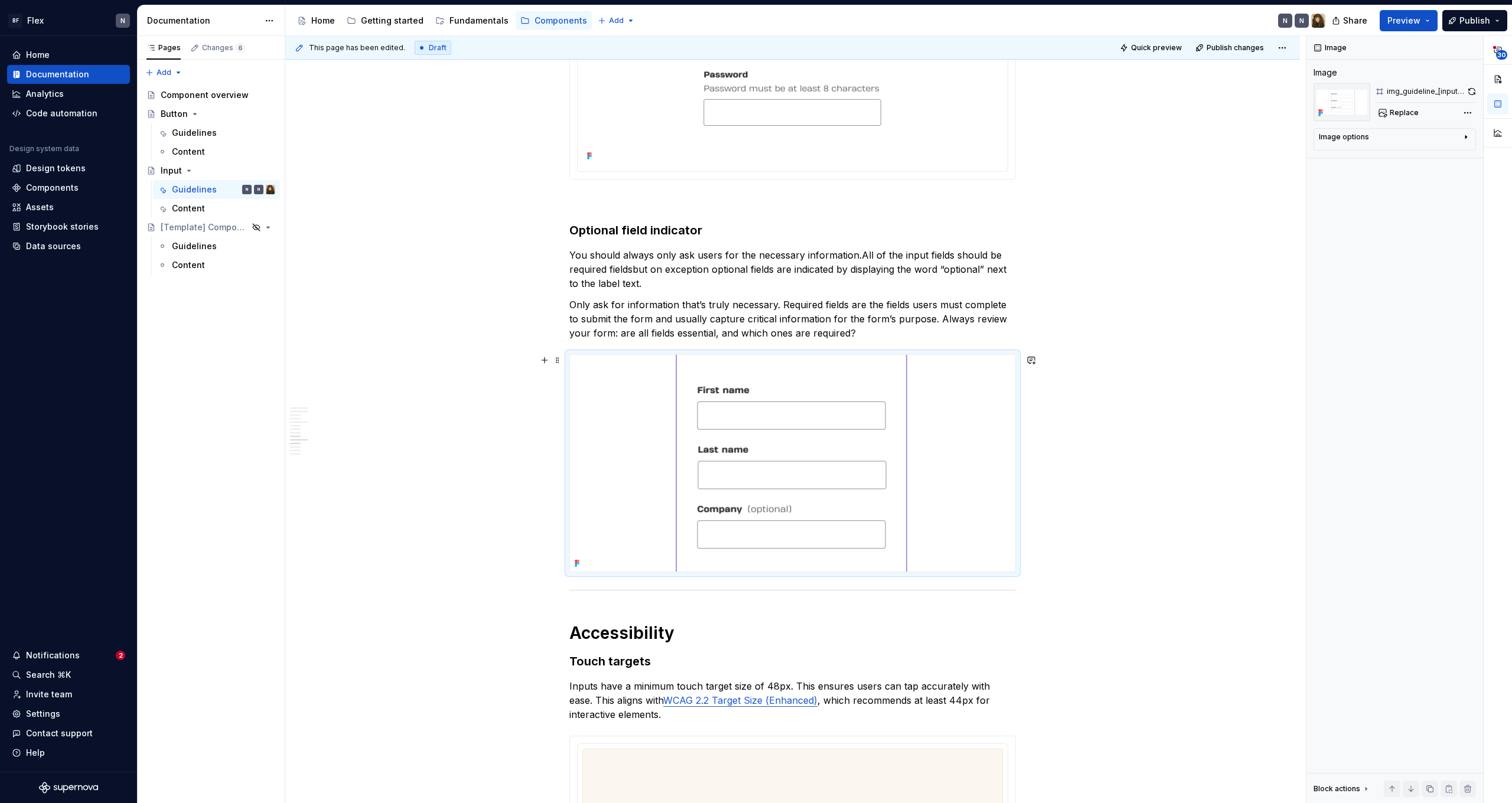
click at [842, 421] on img at bounding box center [792, 463] width 445 height 217
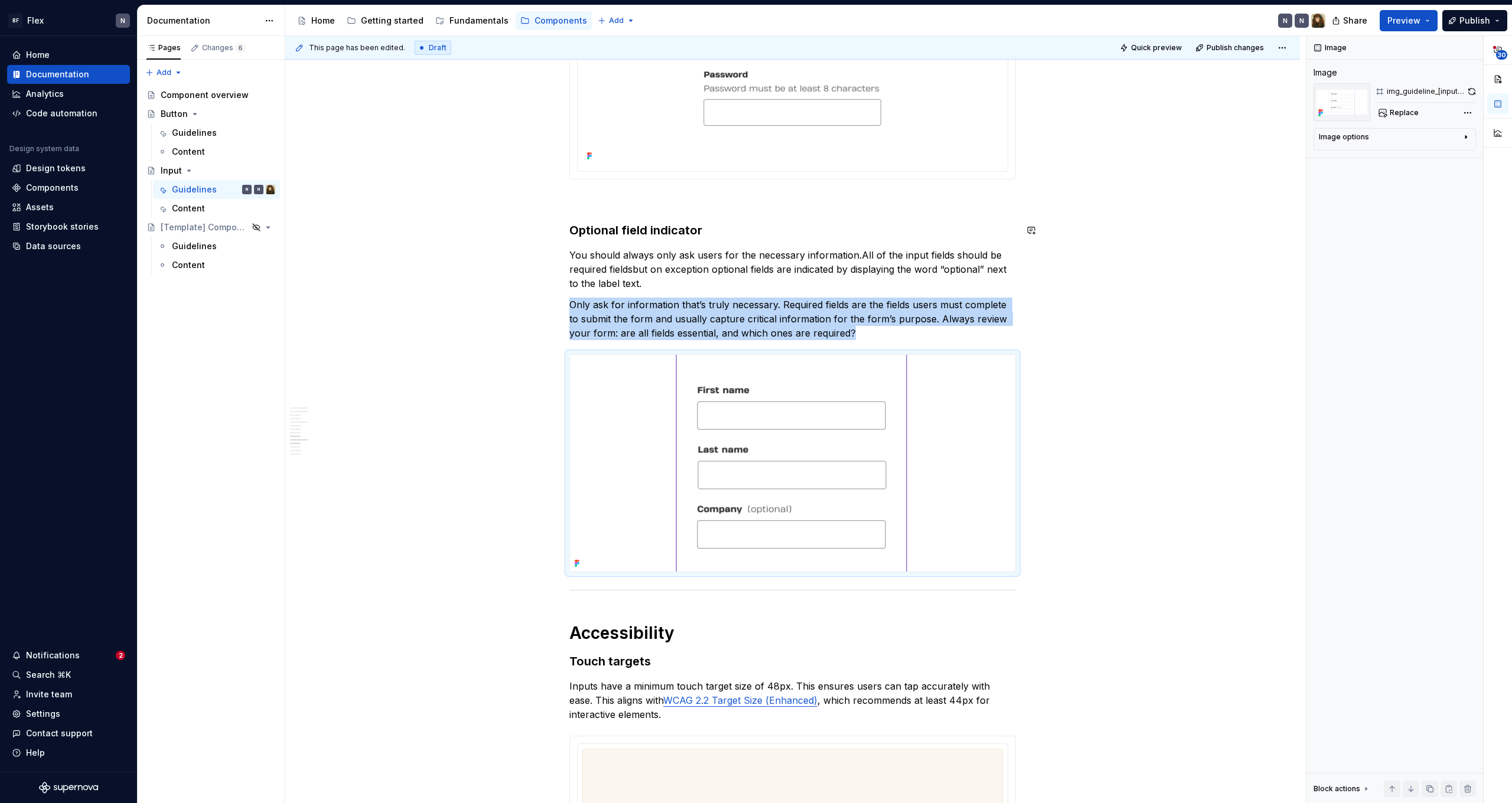
scroll to position [2622, 0]
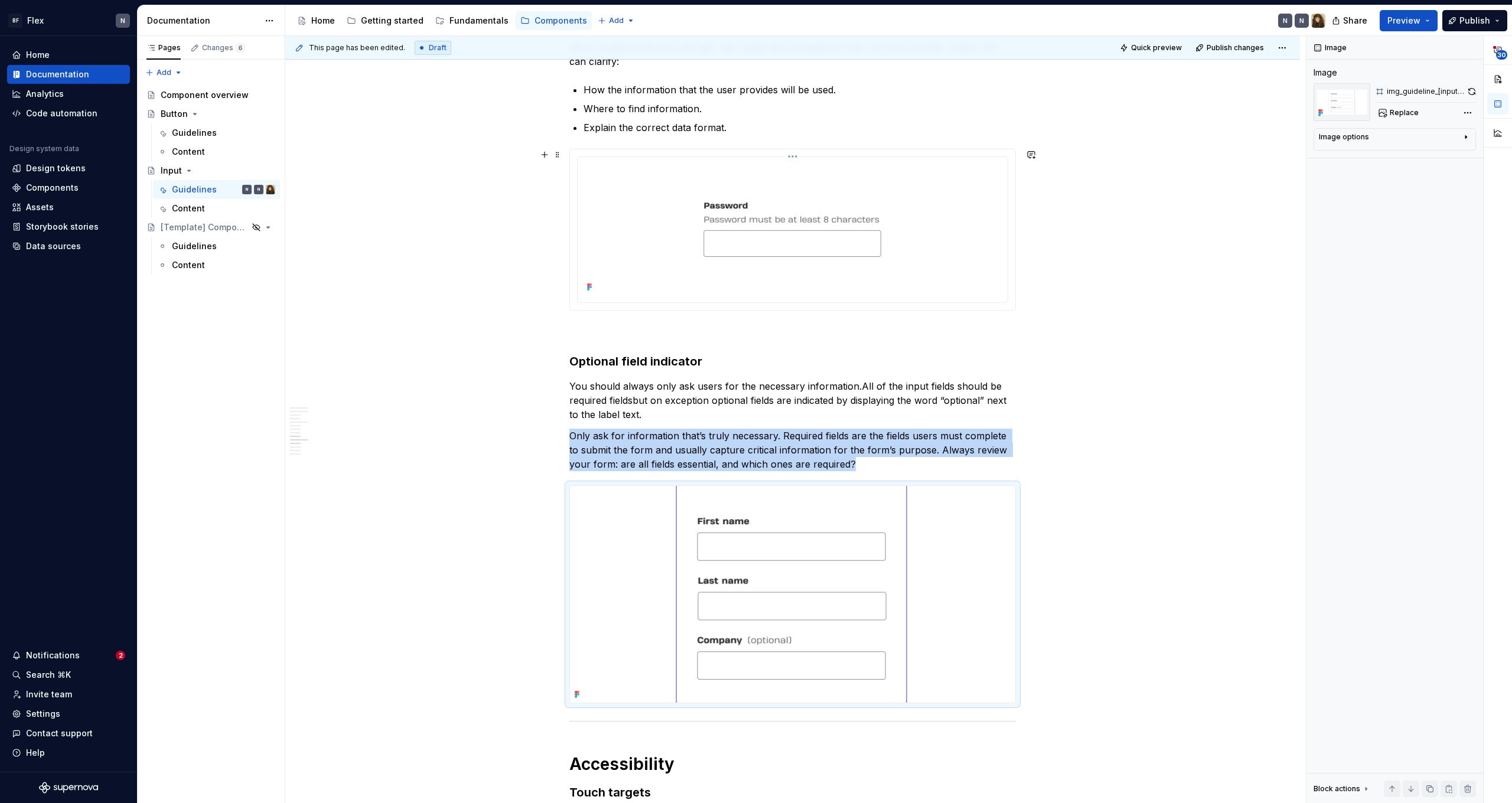
click at [691, 259] on img at bounding box center [792, 228] width 420 height 133
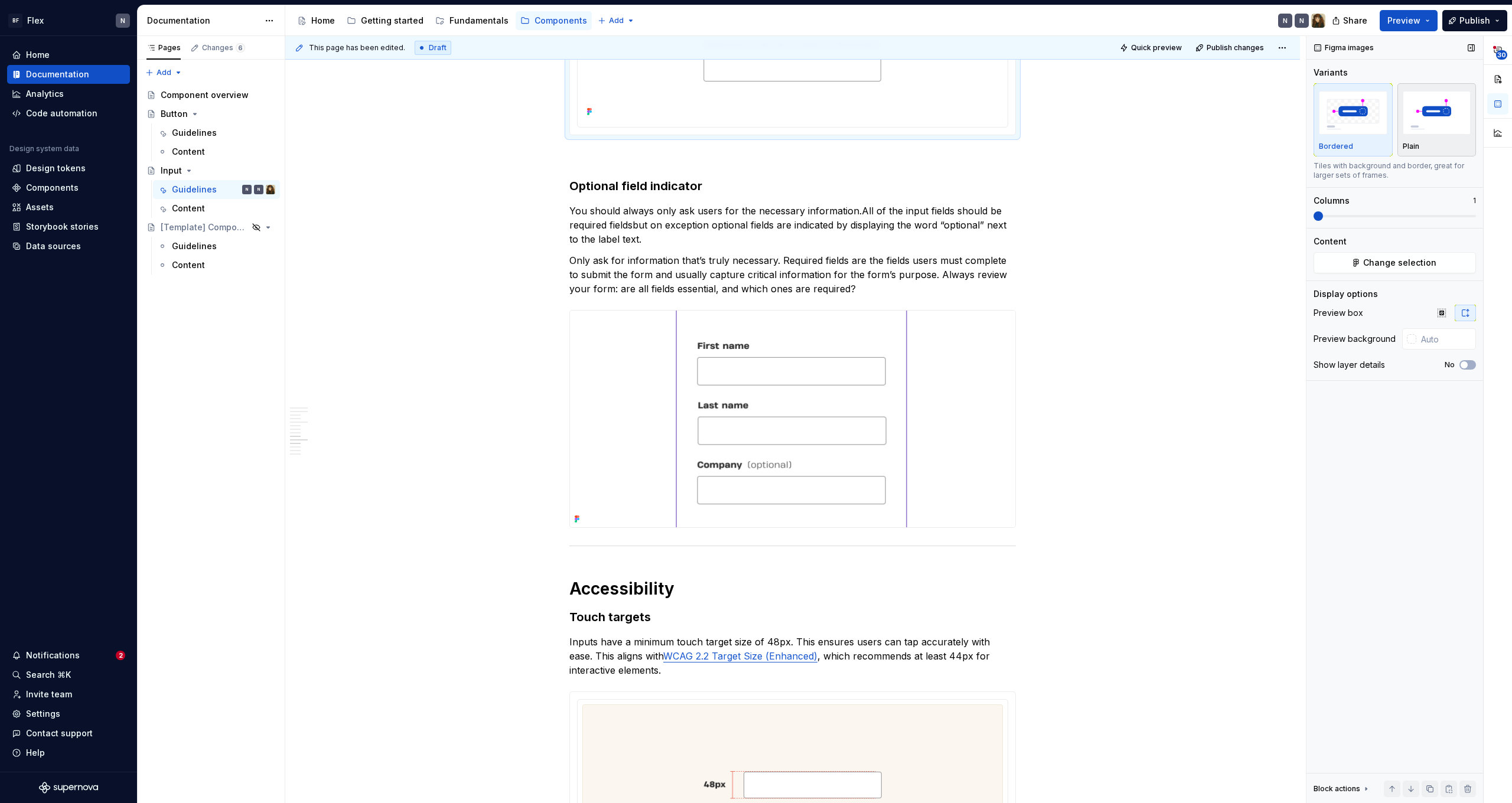
click at [1445, 128] on img "button" at bounding box center [1437, 112] width 69 height 43
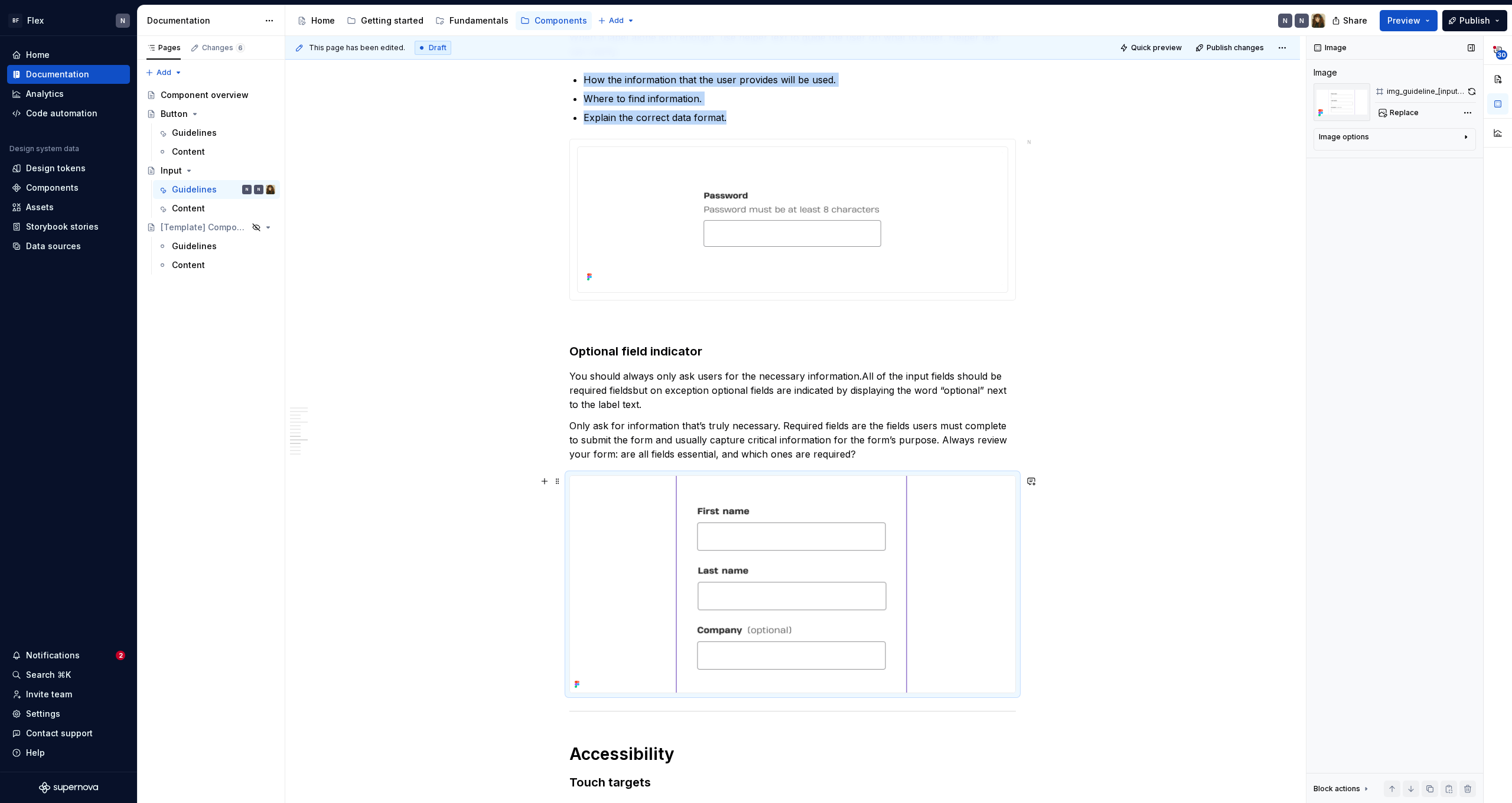
click at [861, 566] on img at bounding box center [792, 585] width 445 height 217
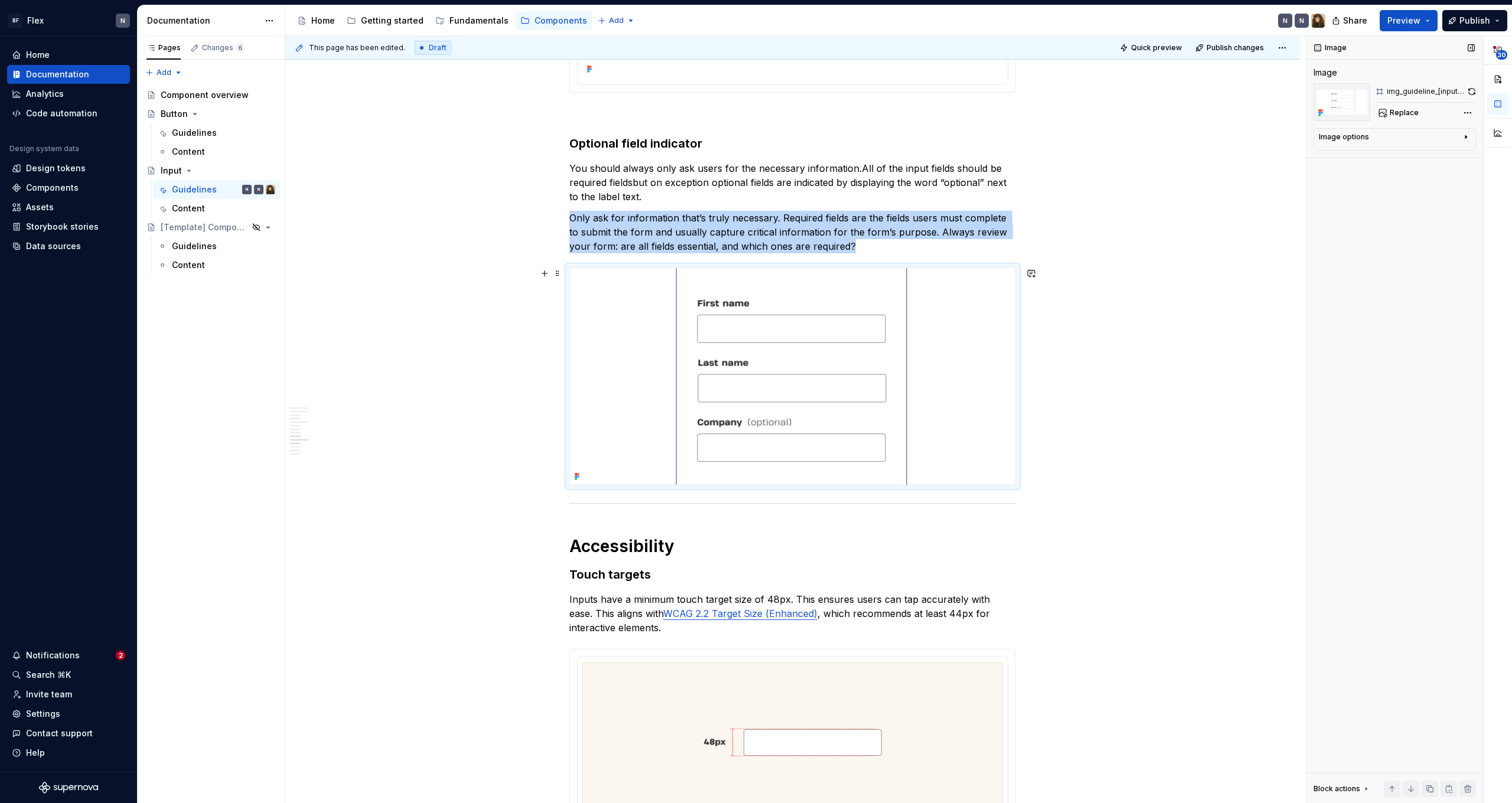
scroll to position [3160, 0]
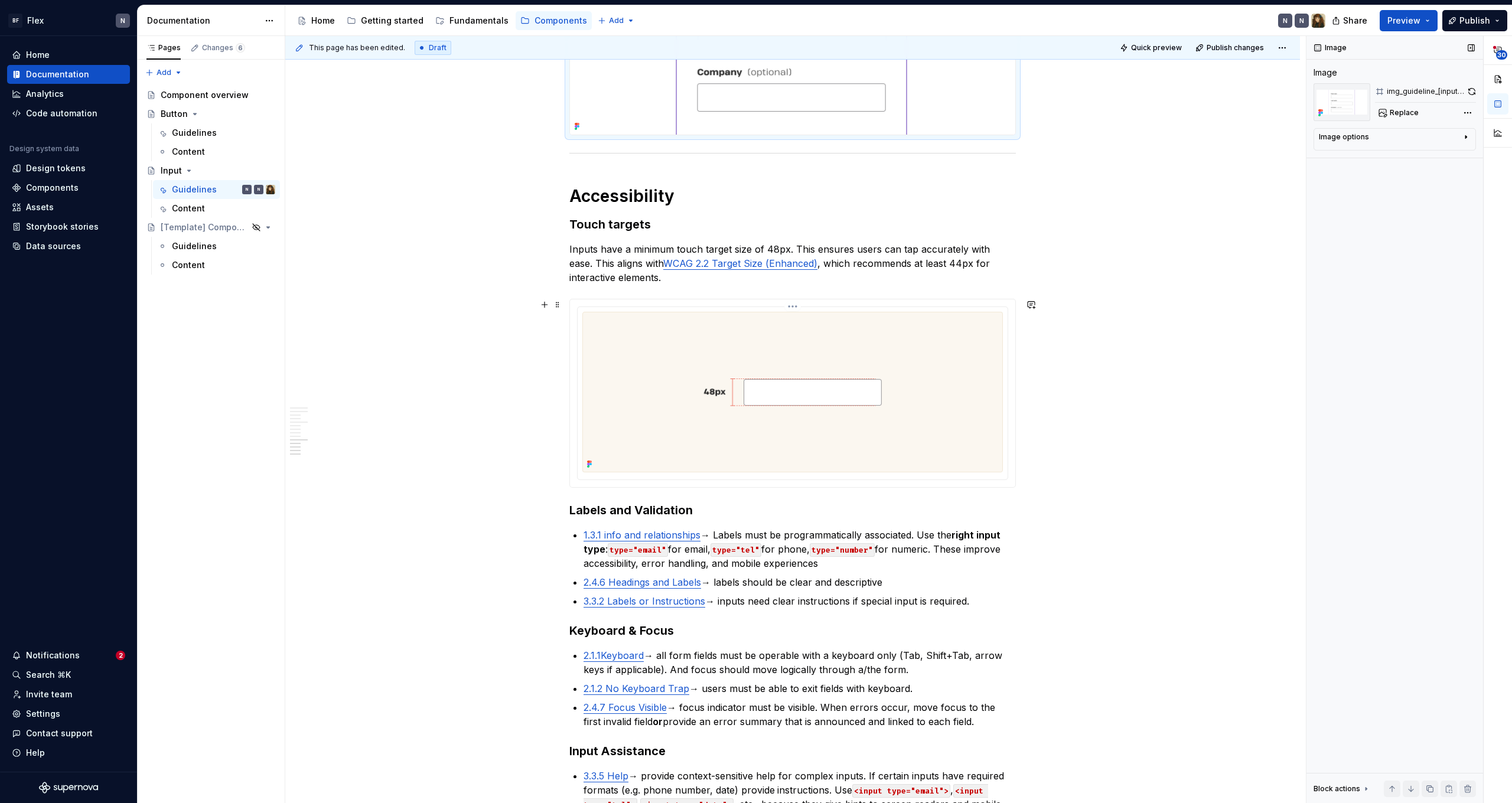
click at [852, 429] on img at bounding box center [792, 392] width 420 height 161
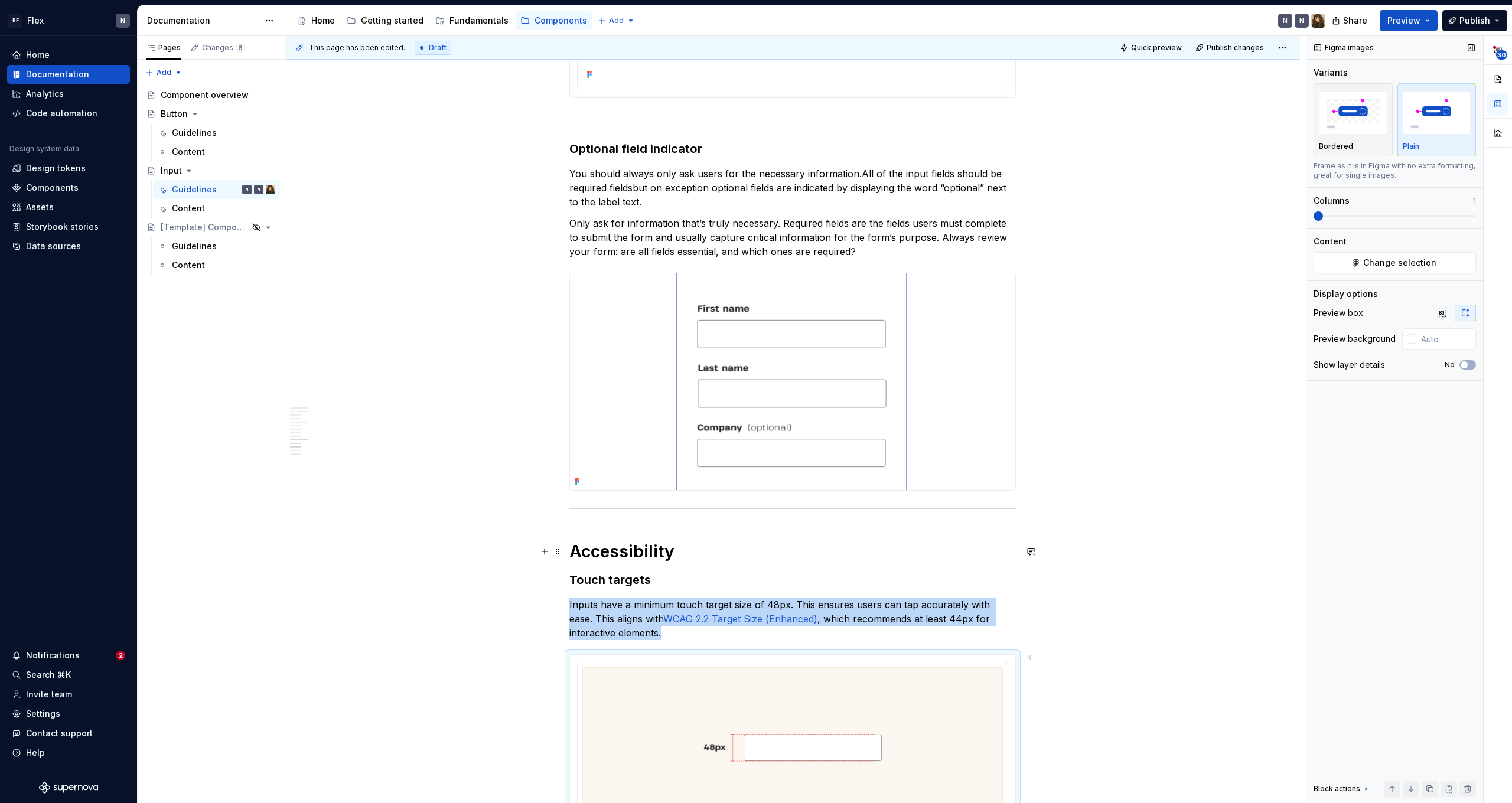
scroll to position [2761, 0]
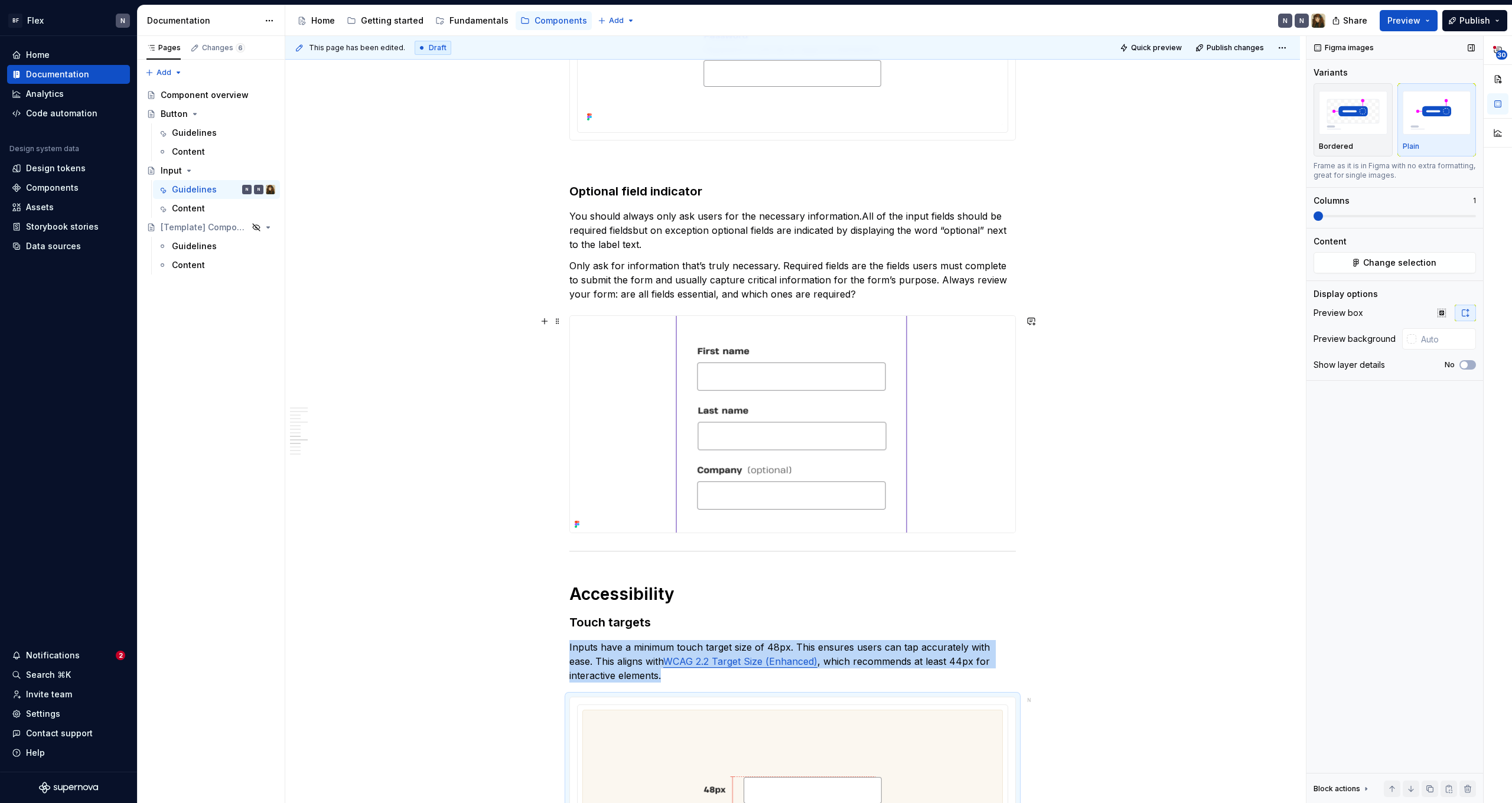
click at [831, 402] on img at bounding box center [792, 424] width 445 height 217
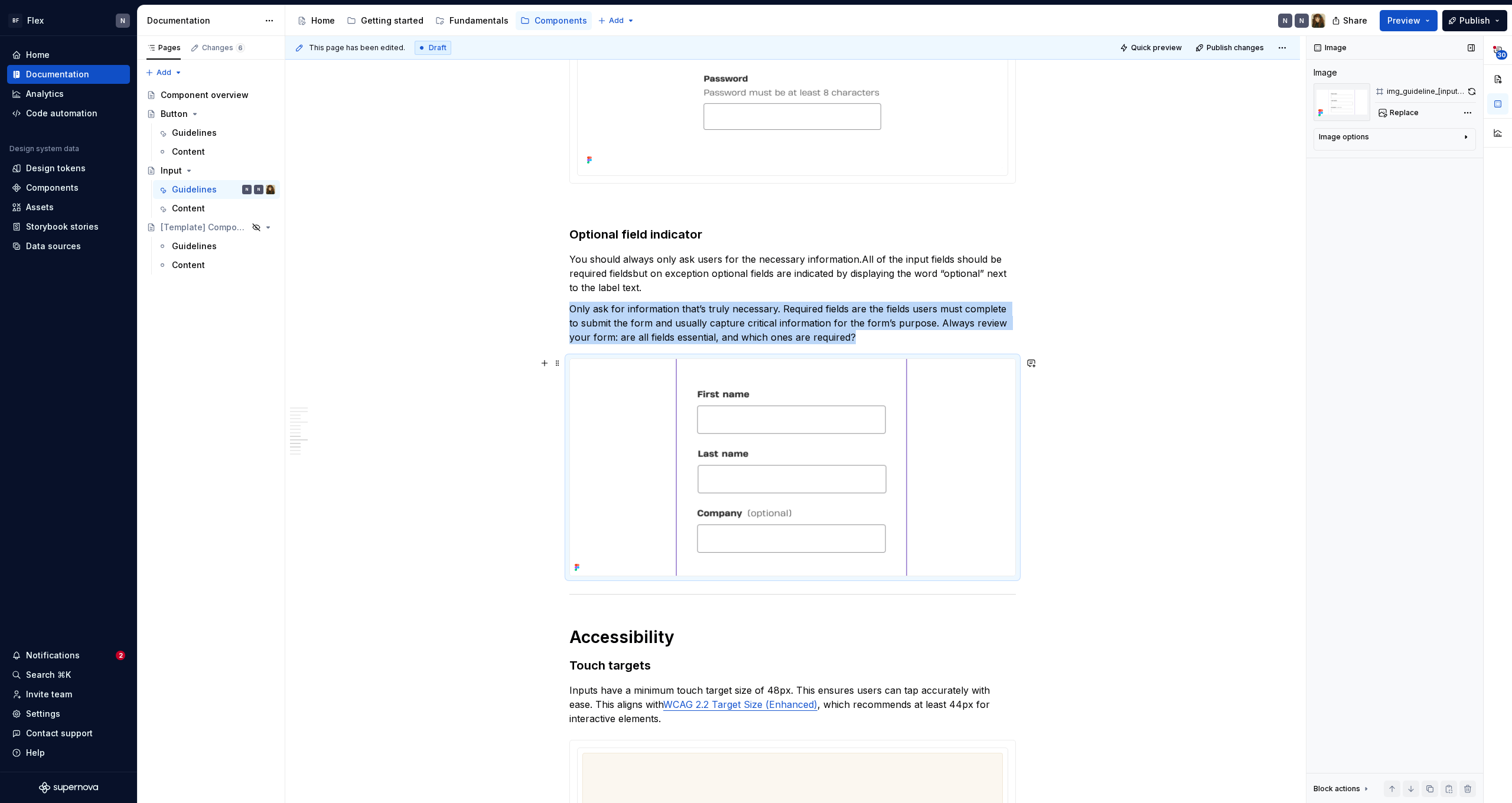
scroll to position [2471, 0]
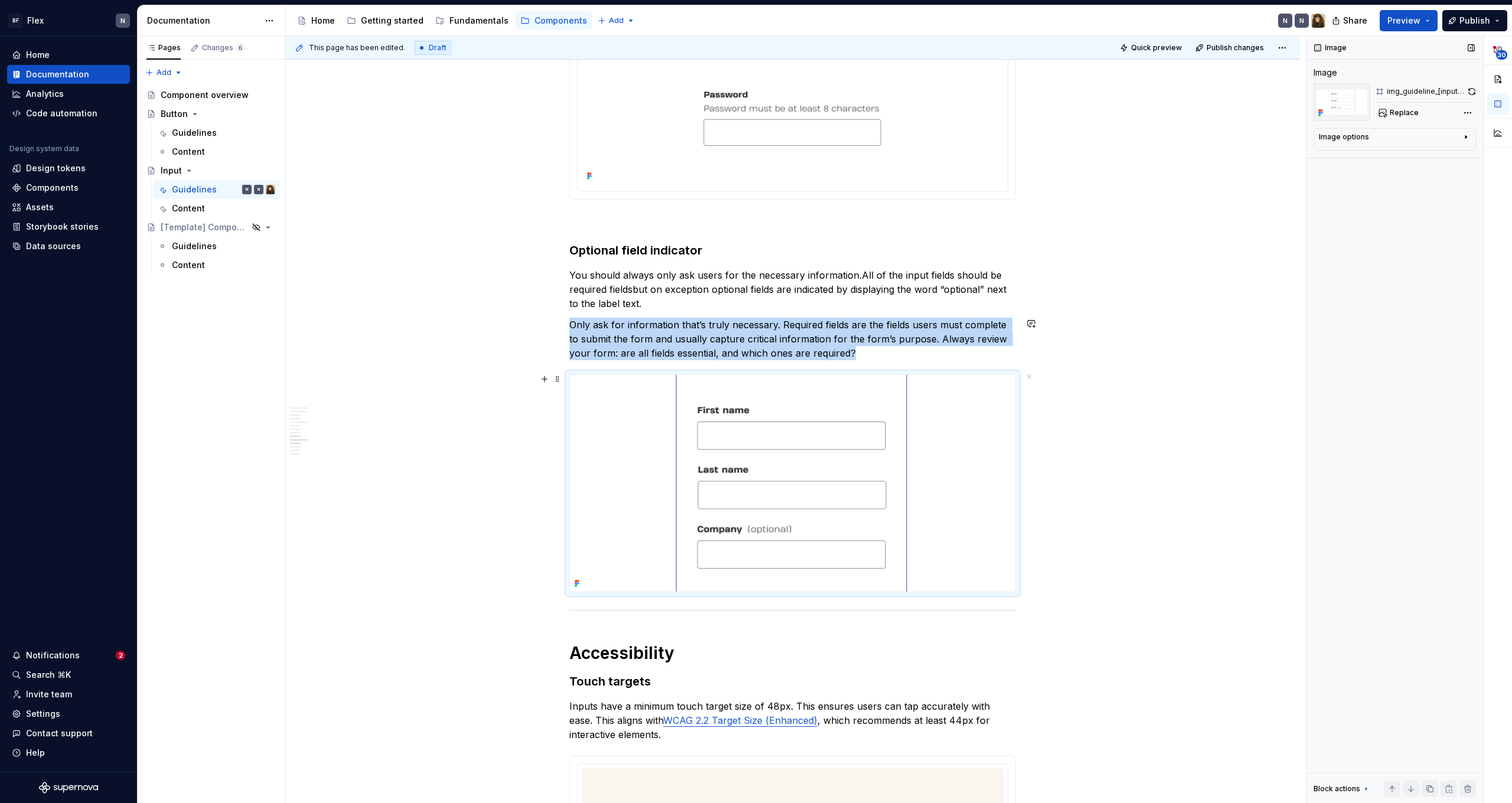
click at [856, 379] on img at bounding box center [792, 484] width 445 height 217
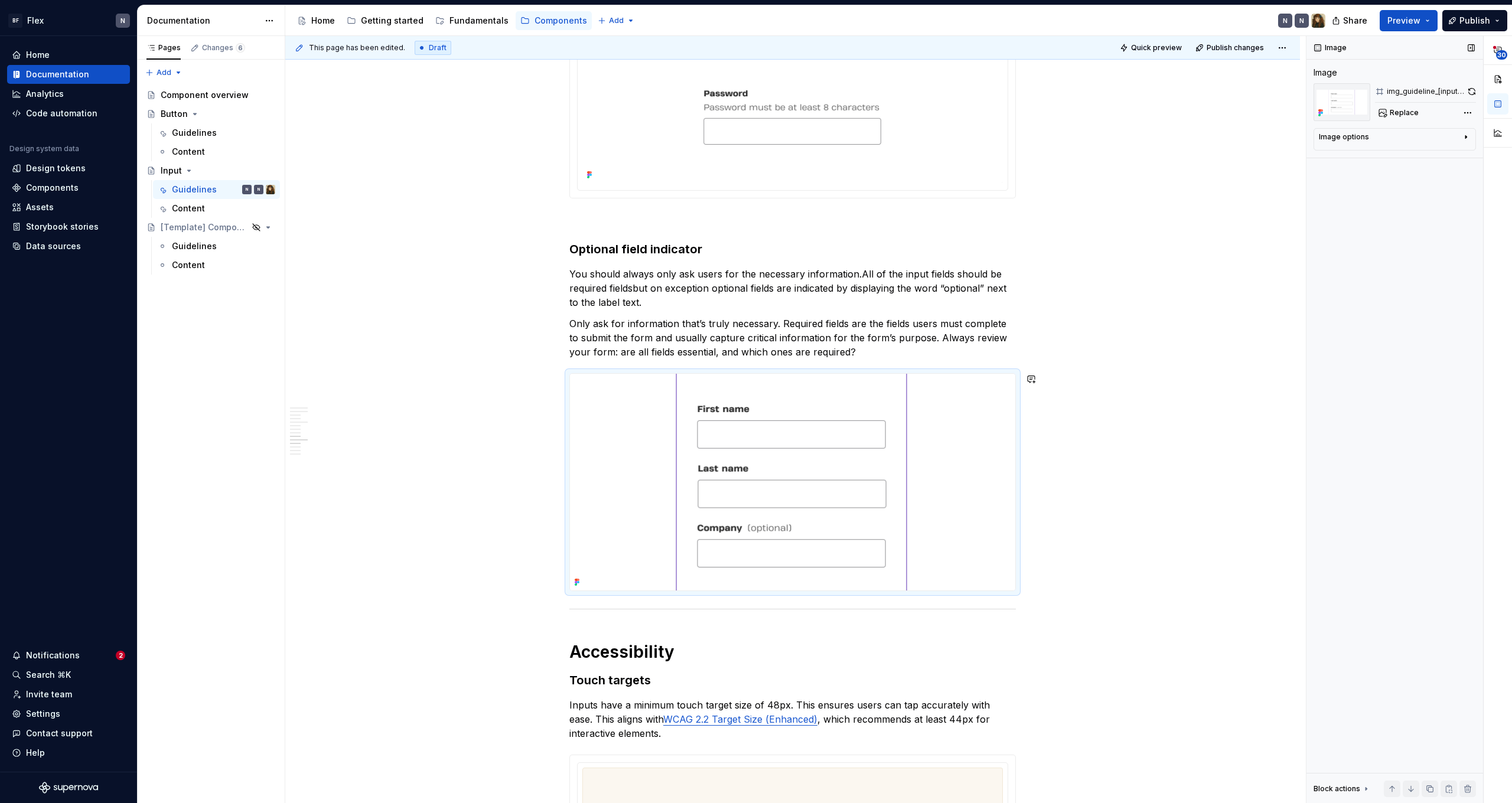
drag, startPoint x: 987, startPoint y: 367, endPoint x: 961, endPoint y: 350, distance: 31.1
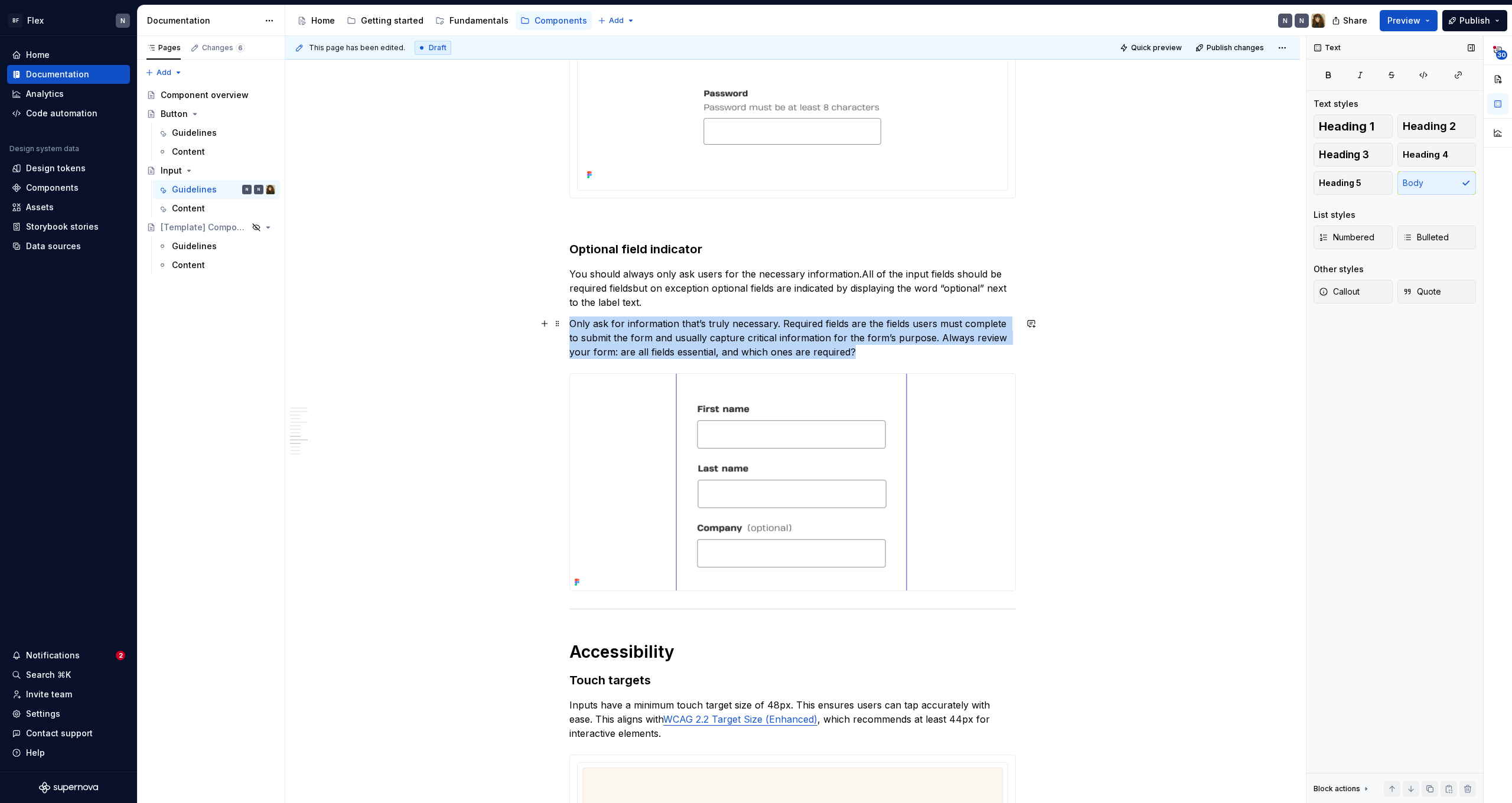
click at [961, 350] on p "Only ask for information that’s truly necessary. Required fields are the fields…" at bounding box center [792, 338] width 446 height 42
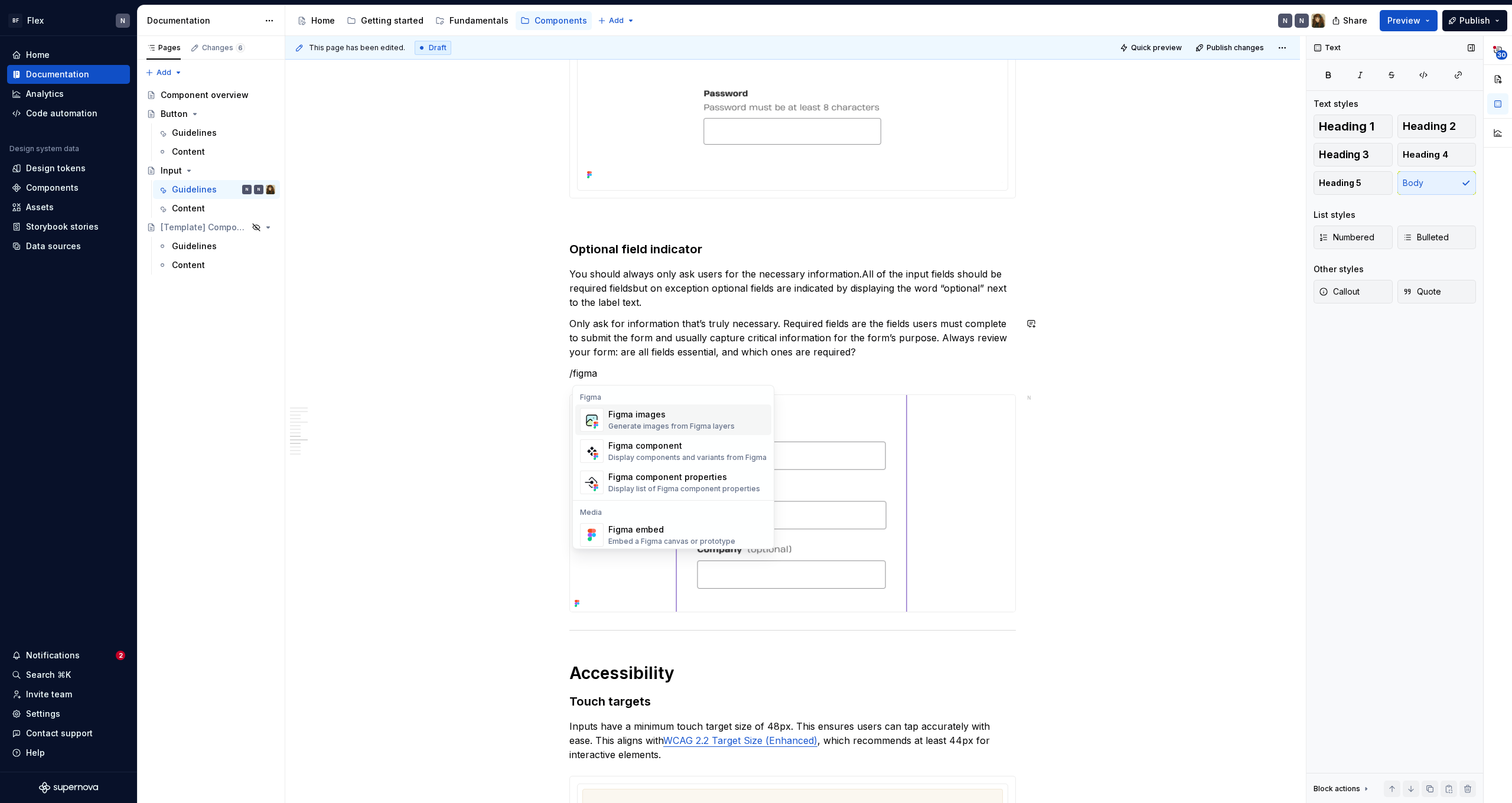
click at [708, 419] on div "Figma images" at bounding box center [672, 414] width 127 height 12
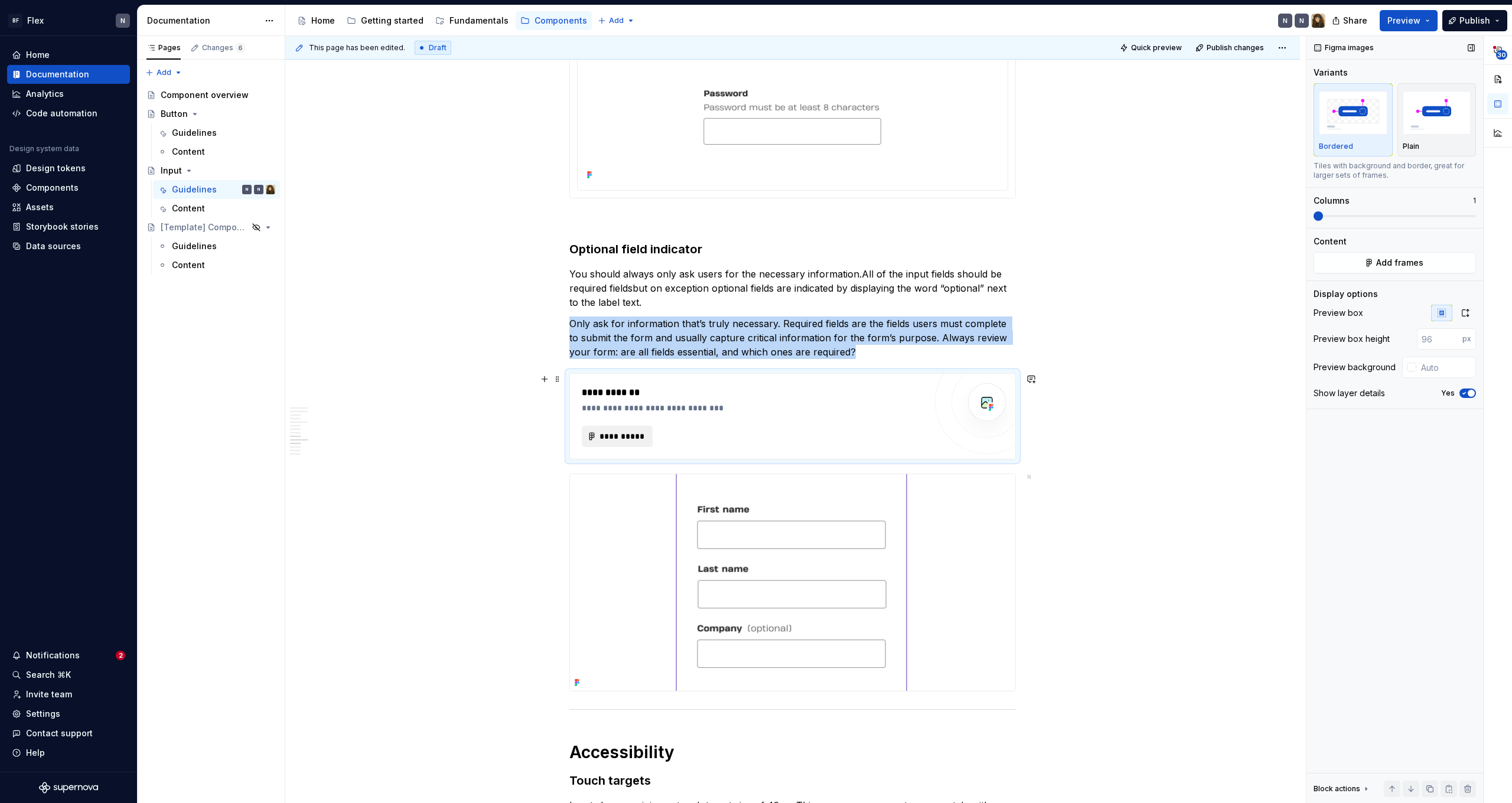
click at [602, 426] on button "**********" at bounding box center [617, 436] width 71 height 21
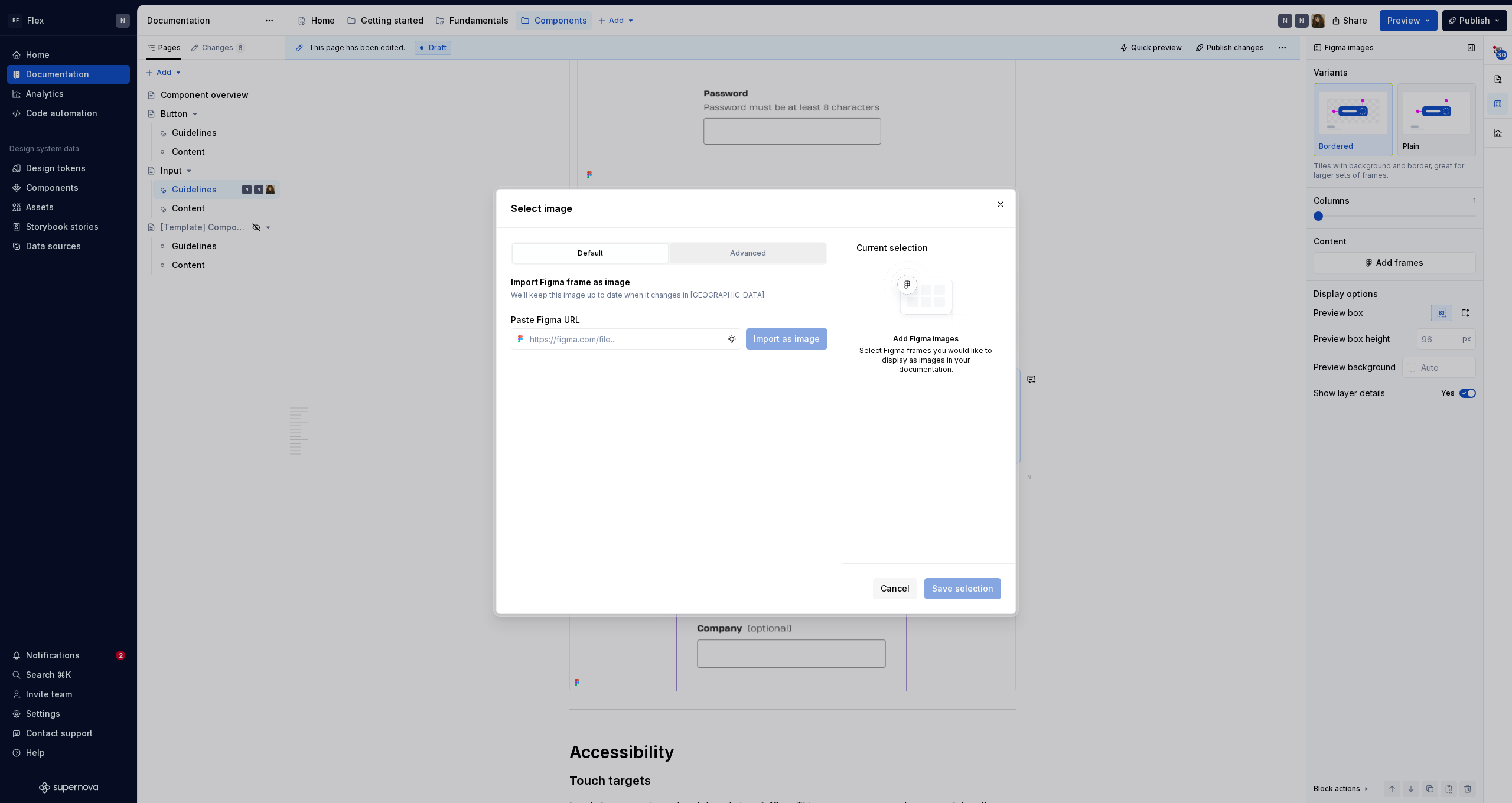
click at [720, 255] on div "Advanced" at bounding box center [747, 253] width 148 height 12
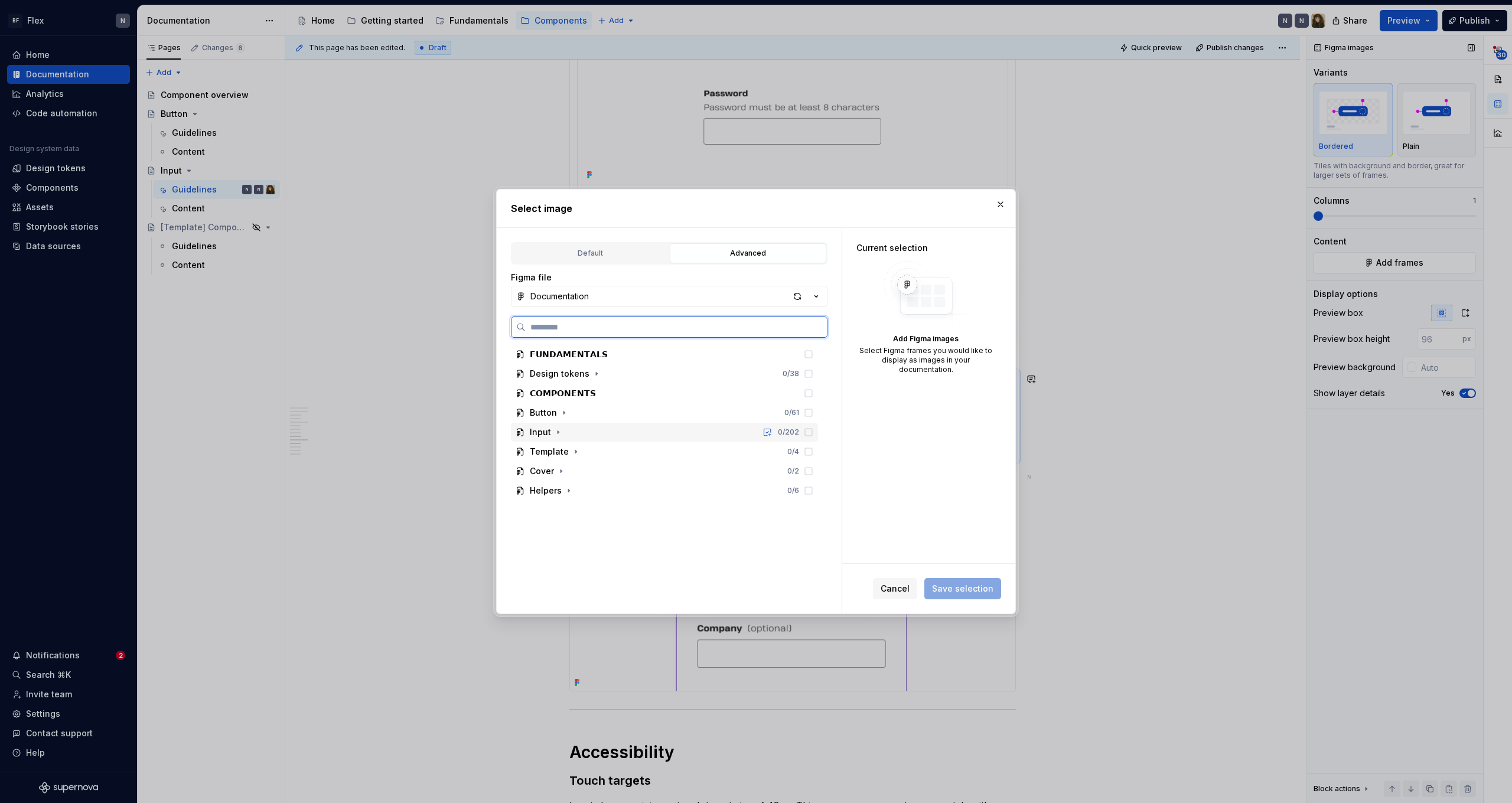
click at [580, 428] on div "Input 0 / 202" at bounding box center [665, 432] width 308 height 19
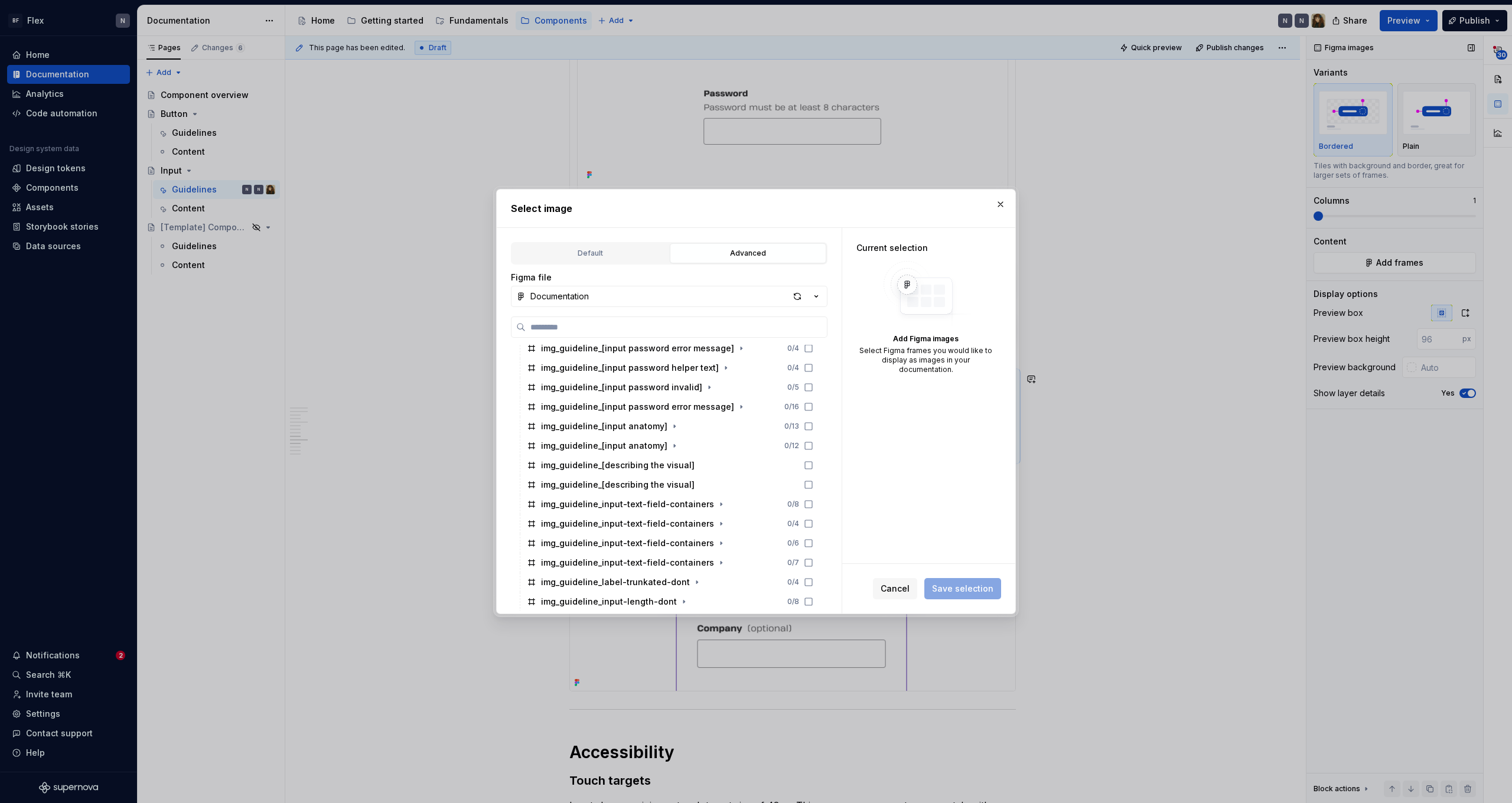
scroll to position [277, 0]
click at [813, 505] on icon at bounding box center [809, 506] width 9 height 9
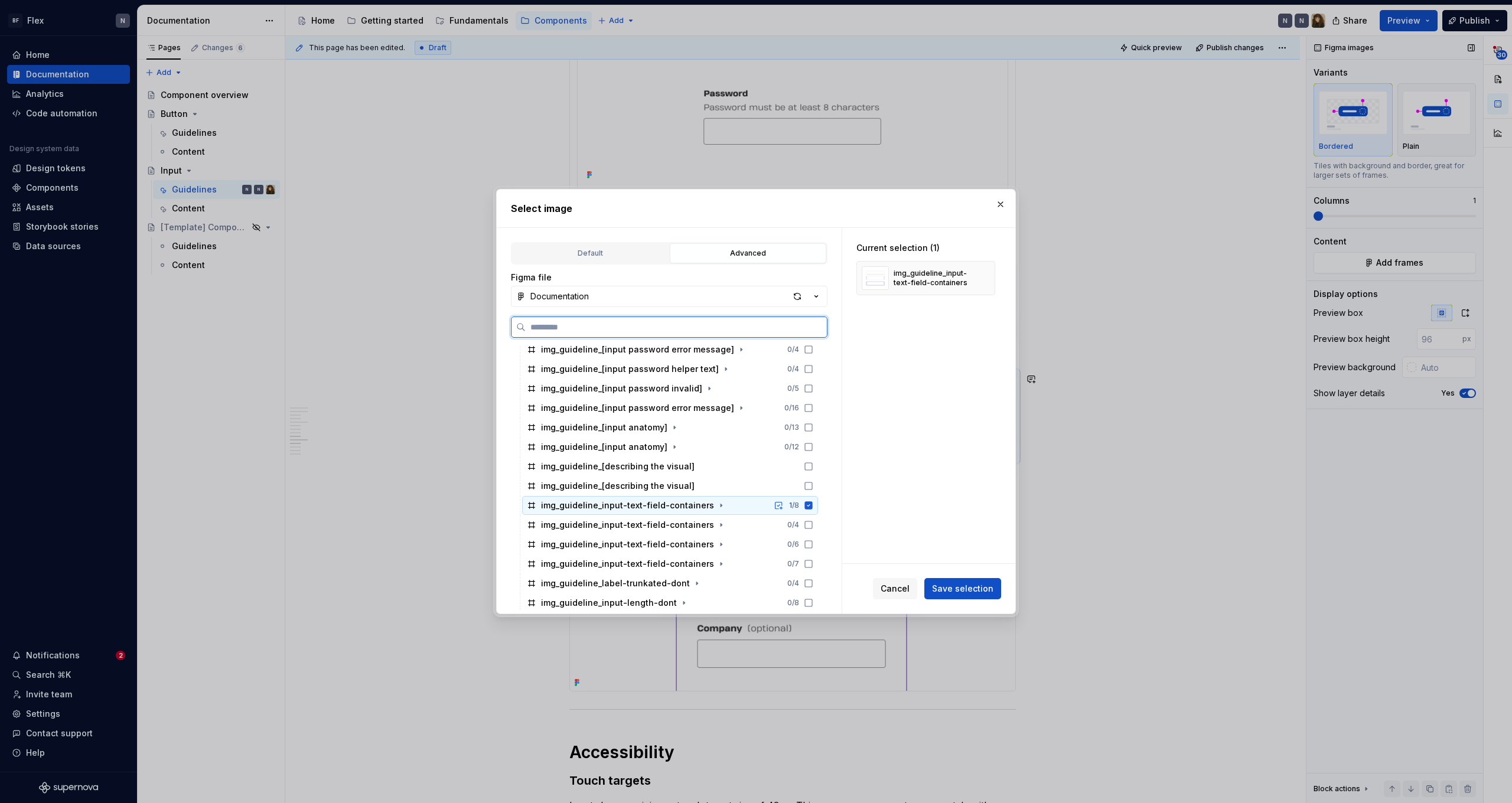
click at [812, 505] on icon at bounding box center [809, 505] width 7 height 7
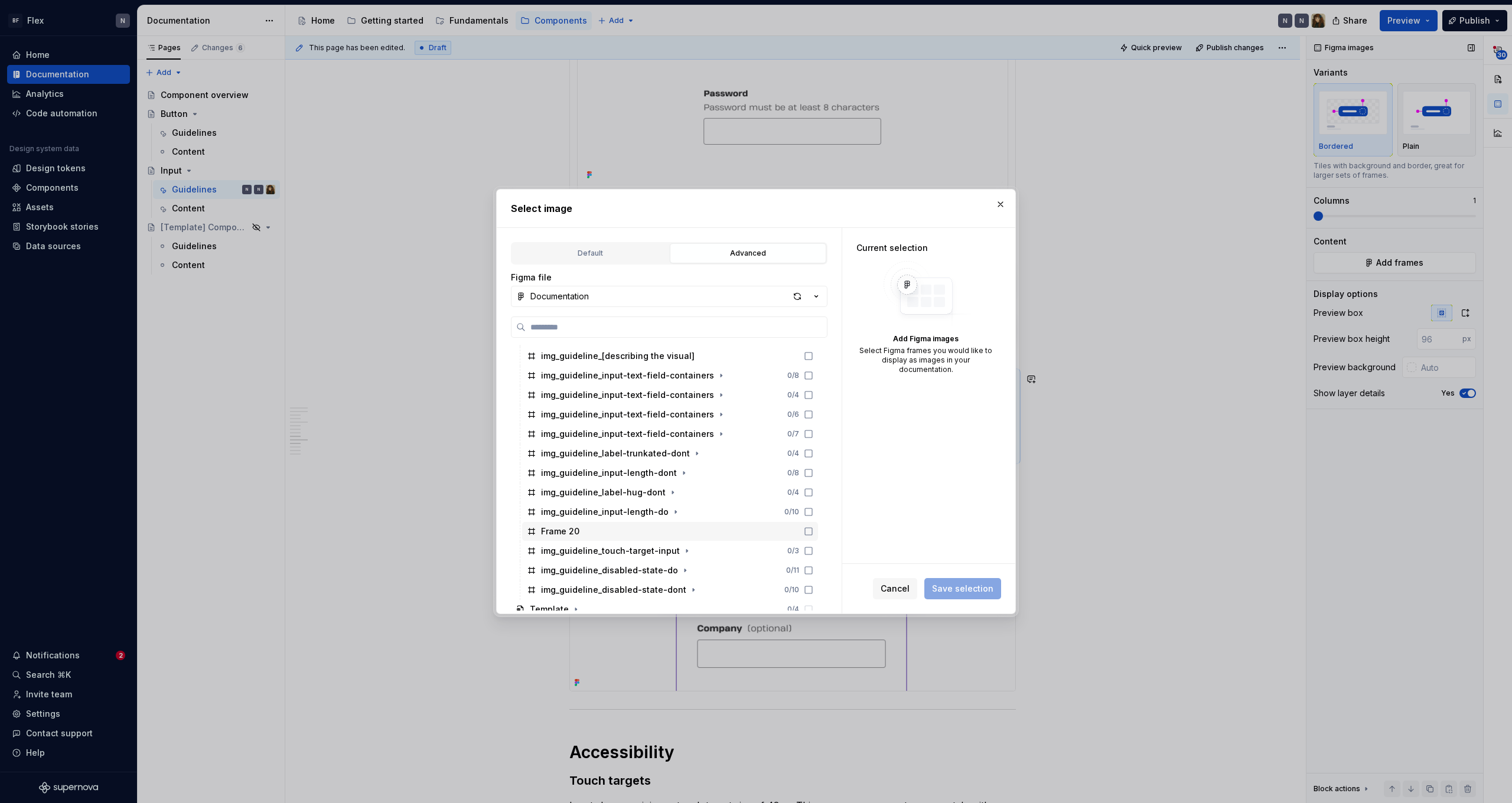
scroll to position [413, 0]
click at [812, 522] on icon at bounding box center [809, 526] width 7 height 7
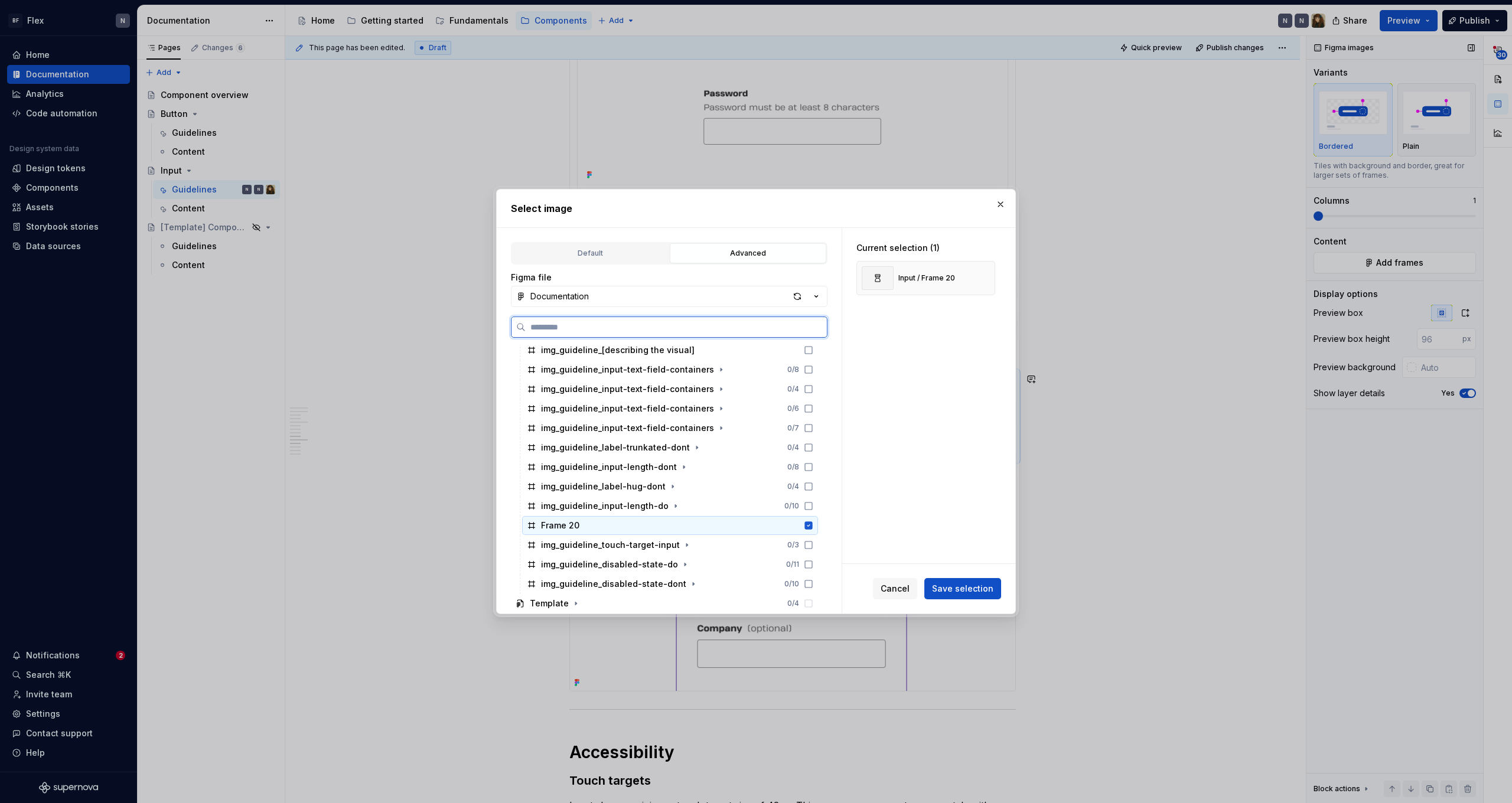
click at [812, 522] on icon at bounding box center [809, 525] width 7 height 7
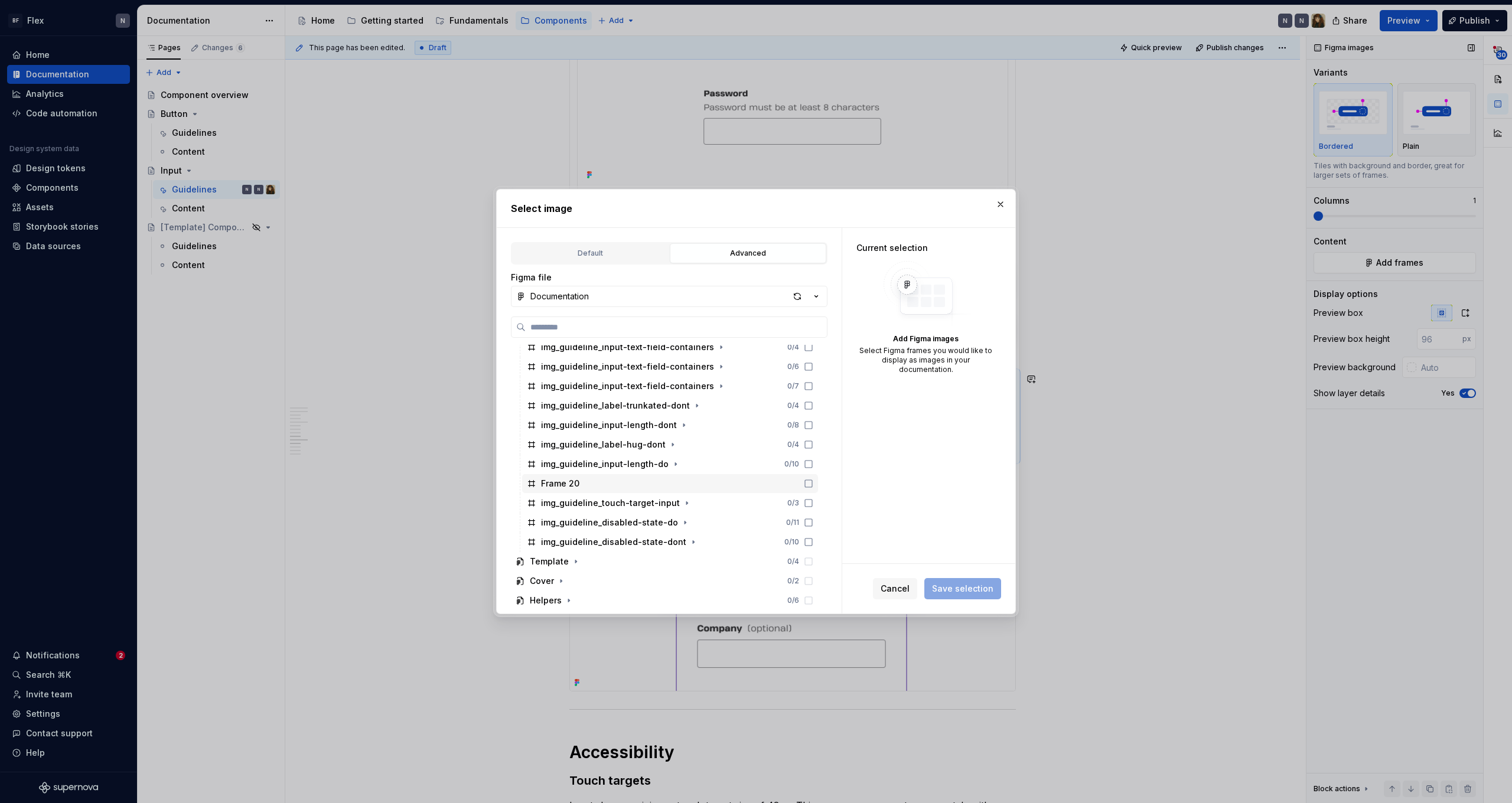
scroll to position [455, 0]
click at [813, 503] on icon at bounding box center [809, 503] width 9 height 9
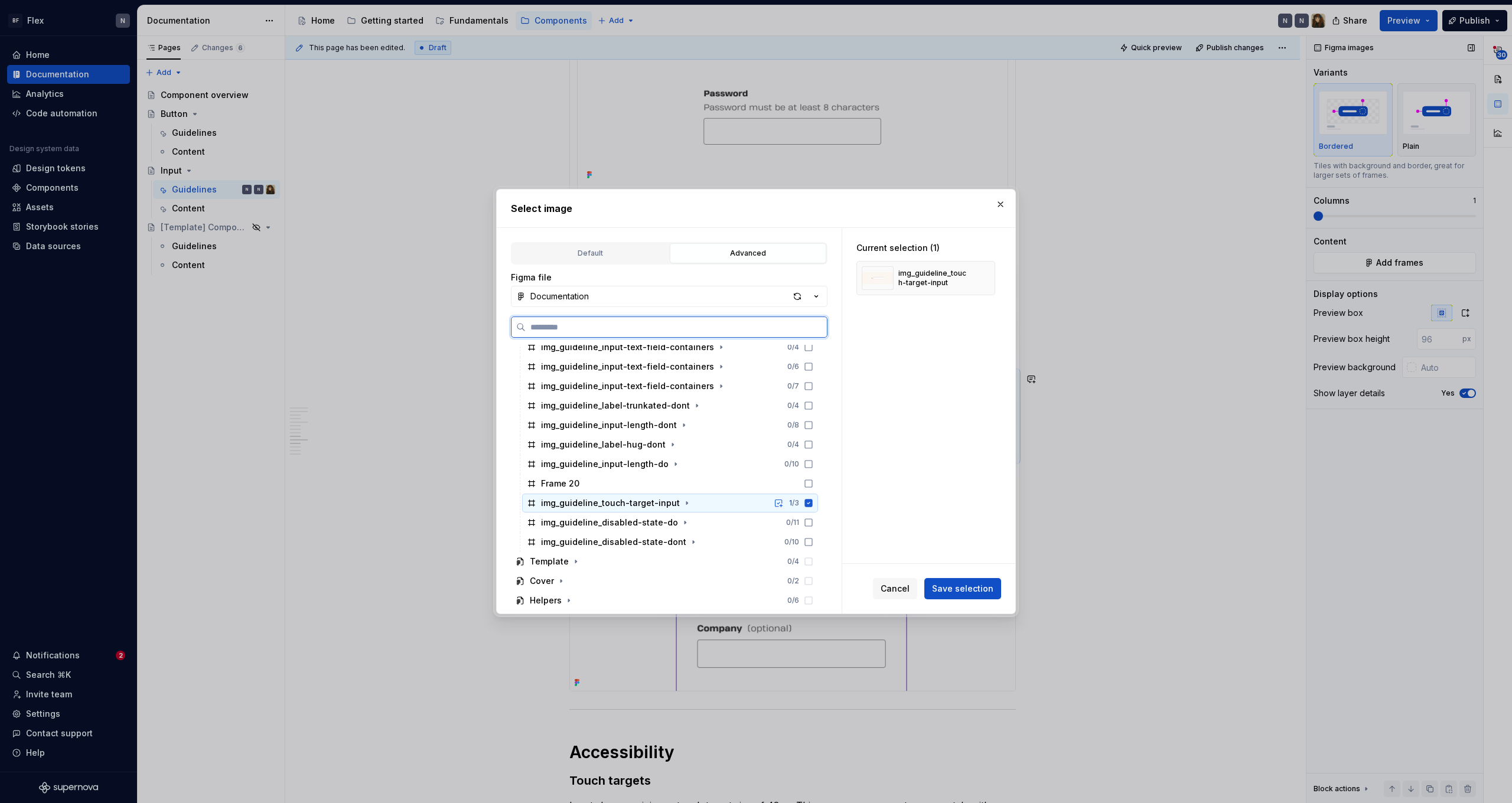
click at [813, 503] on icon at bounding box center [809, 503] width 9 height 9
click at [813, 520] on icon at bounding box center [809, 522] width 9 height 9
click at [812, 520] on icon at bounding box center [809, 522] width 7 height 7
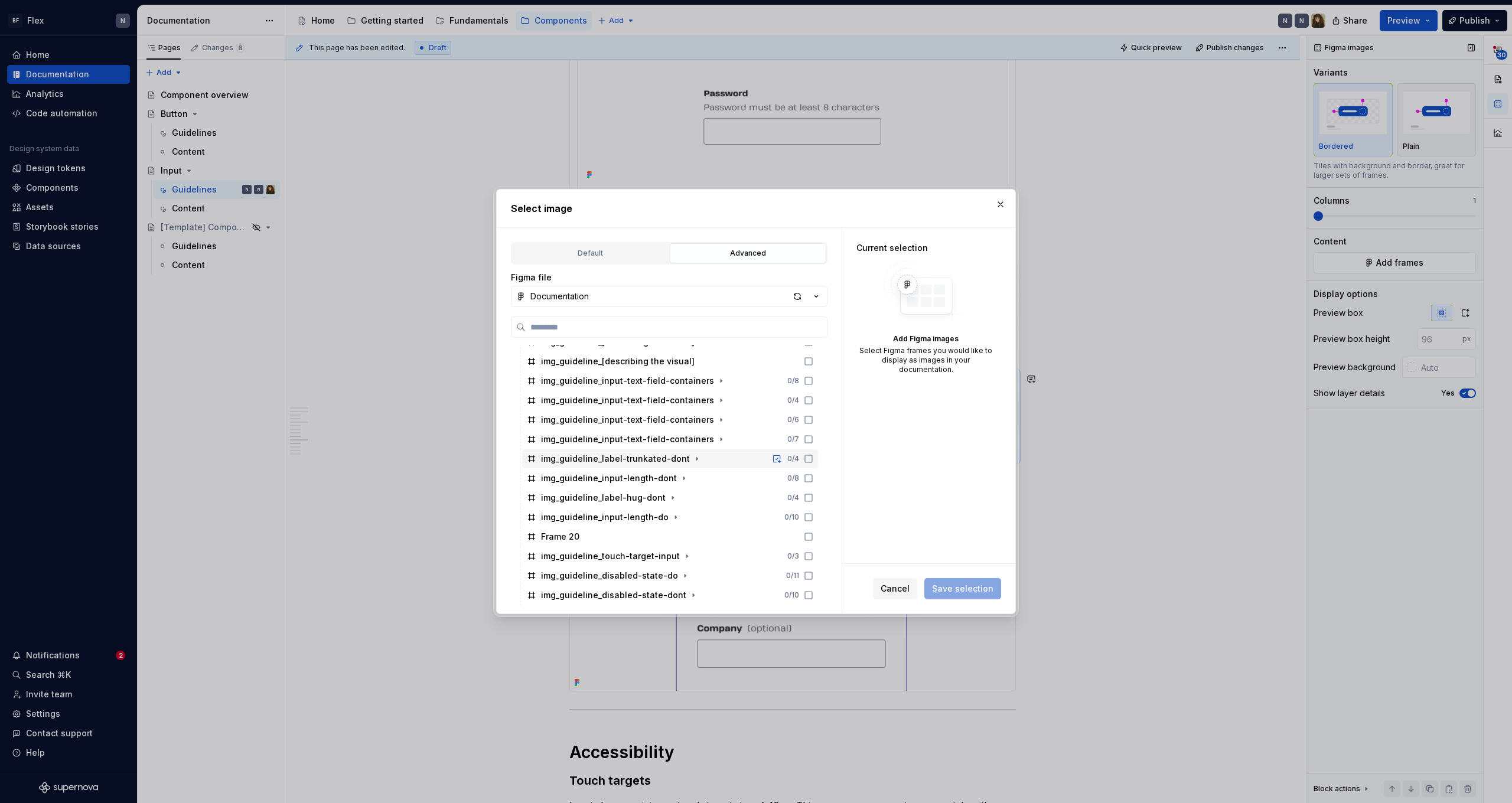
scroll to position [338, 0]
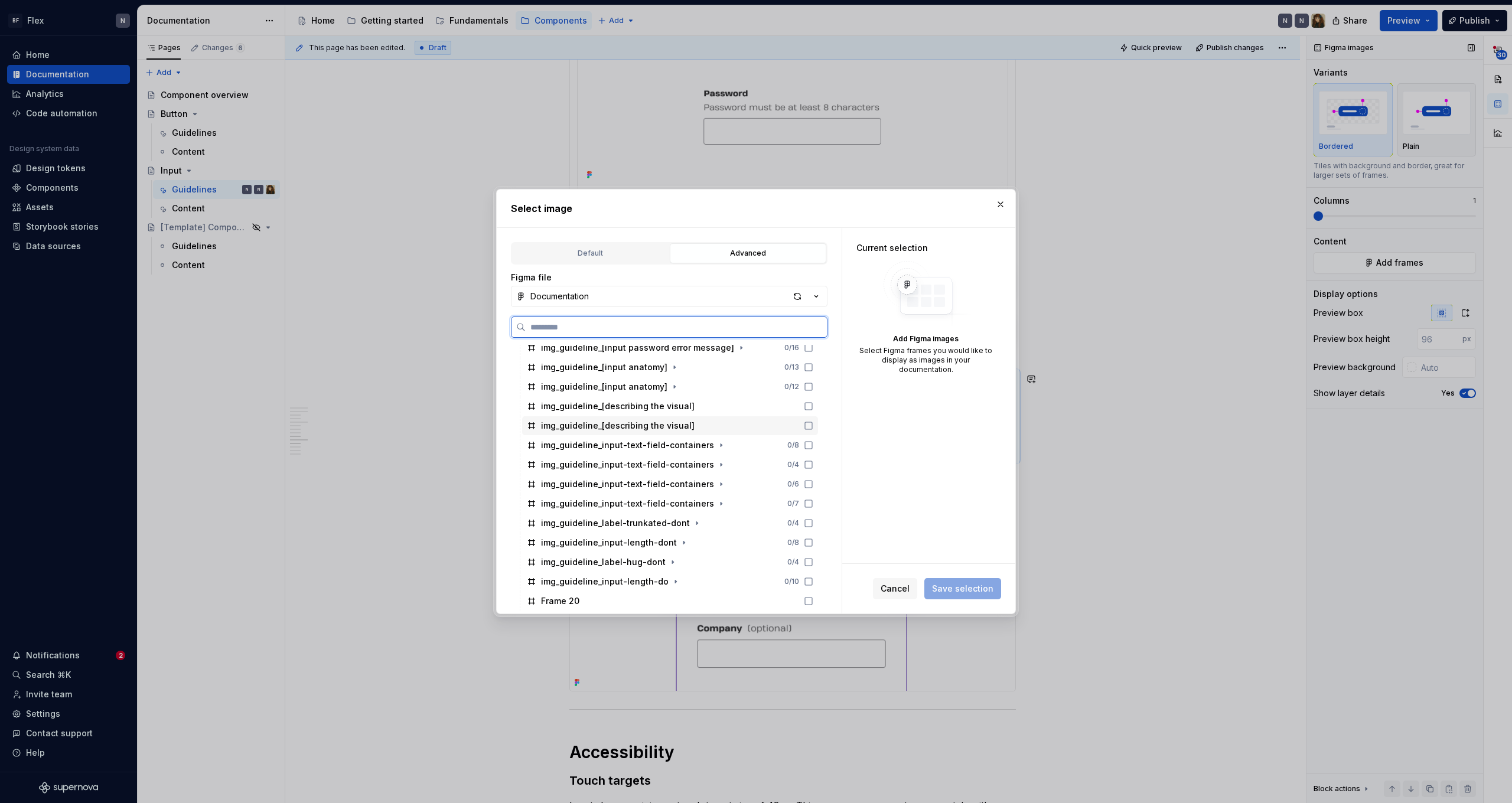
click at [813, 426] on icon at bounding box center [809, 426] width 9 height 9
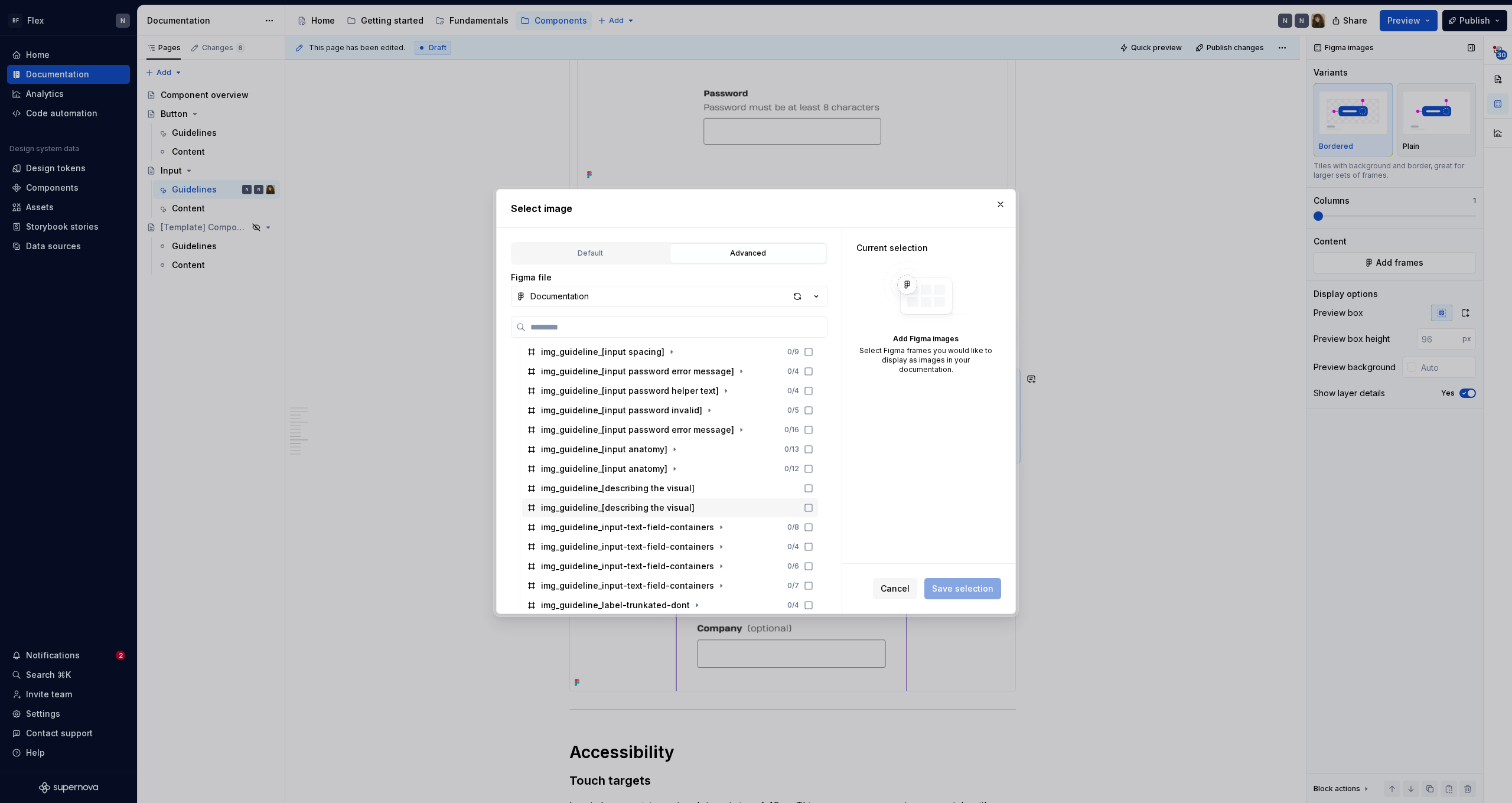
scroll to position [255, 0]
click at [813, 471] on icon at bounding box center [809, 469] width 9 height 9
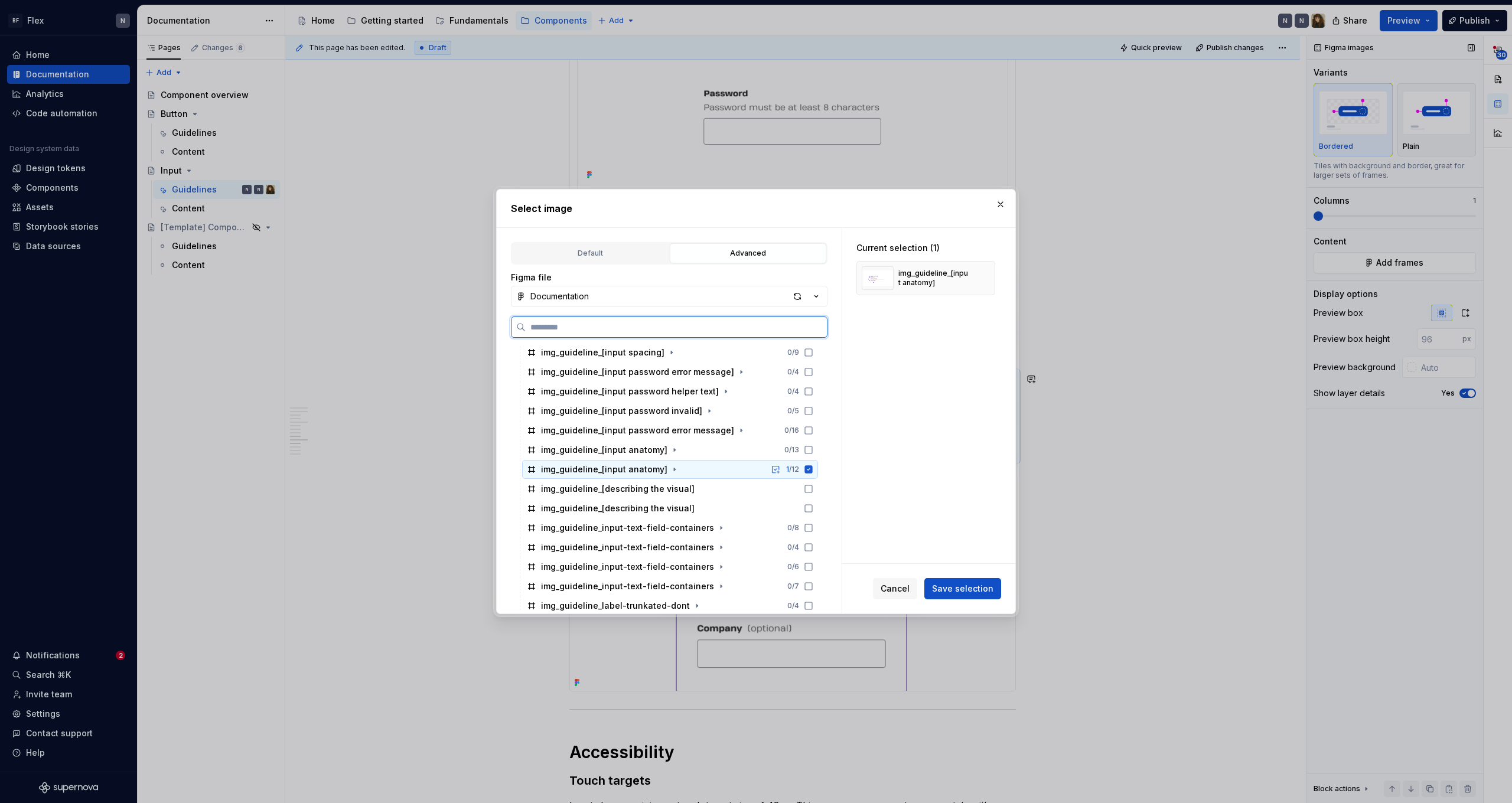
click at [813, 471] on icon at bounding box center [809, 469] width 9 height 9
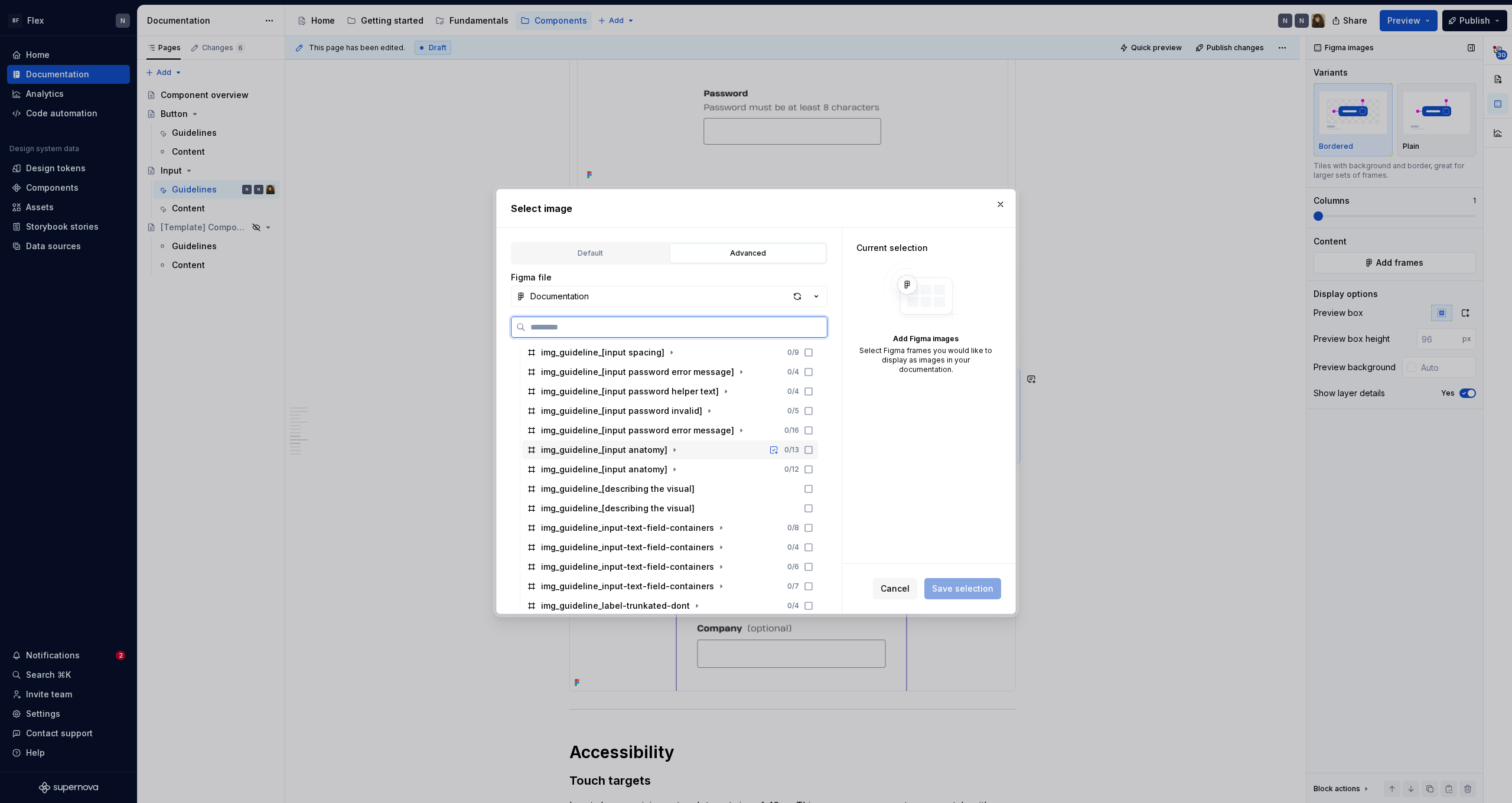
click at [813, 452] on icon at bounding box center [809, 450] width 9 height 9
click at [812, 452] on icon at bounding box center [809, 450] width 7 height 7
click at [813, 432] on icon at bounding box center [809, 430] width 9 height 9
click at [812, 432] on icon at bounding box center [809, 430] width 7 height 7
click at [813, 411] on icon at bounding box center [809, 411] width 9 height 9
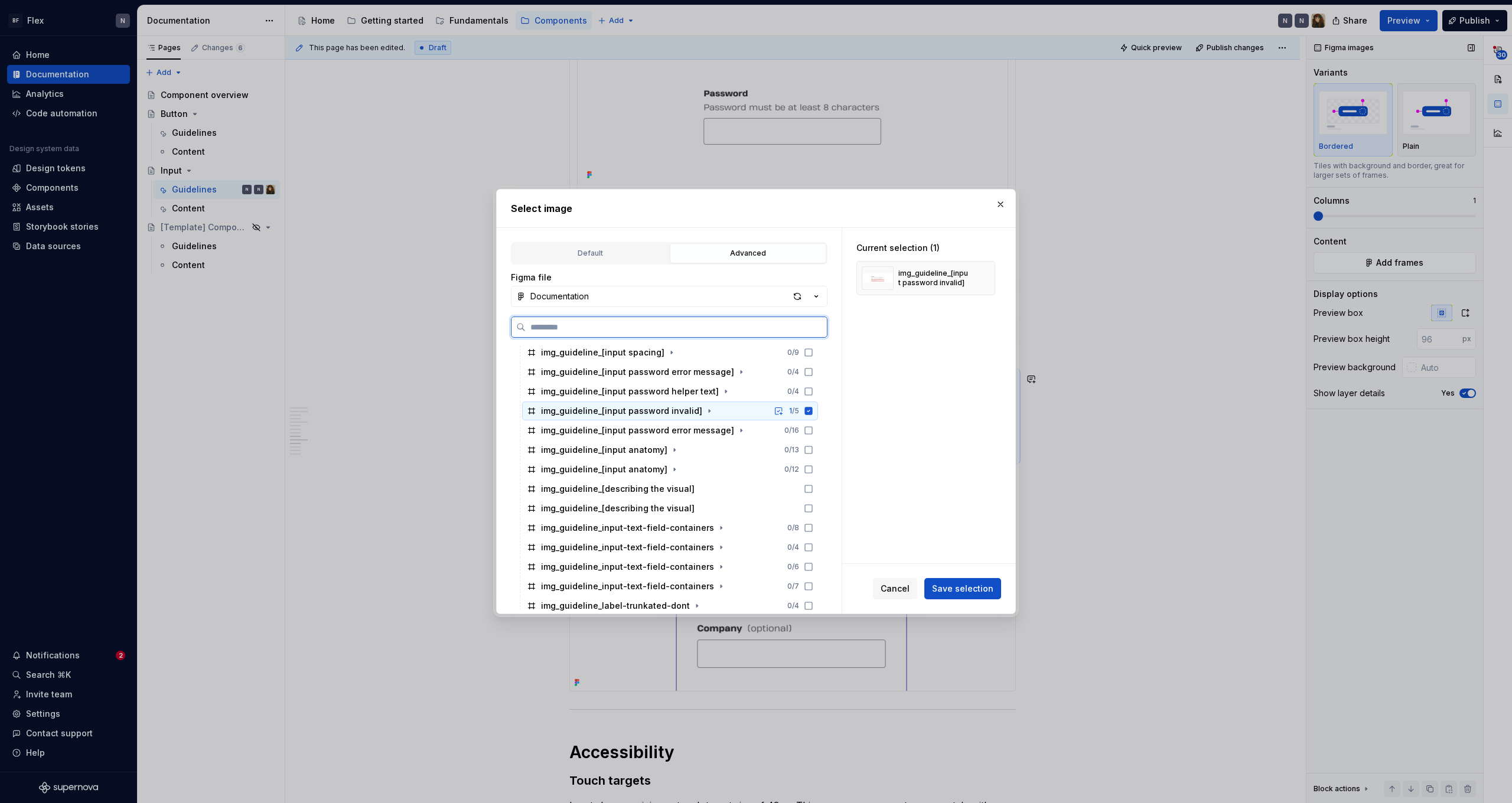
click at [812, 411] on icon at bounding box center [809, 410] width 7 height 7
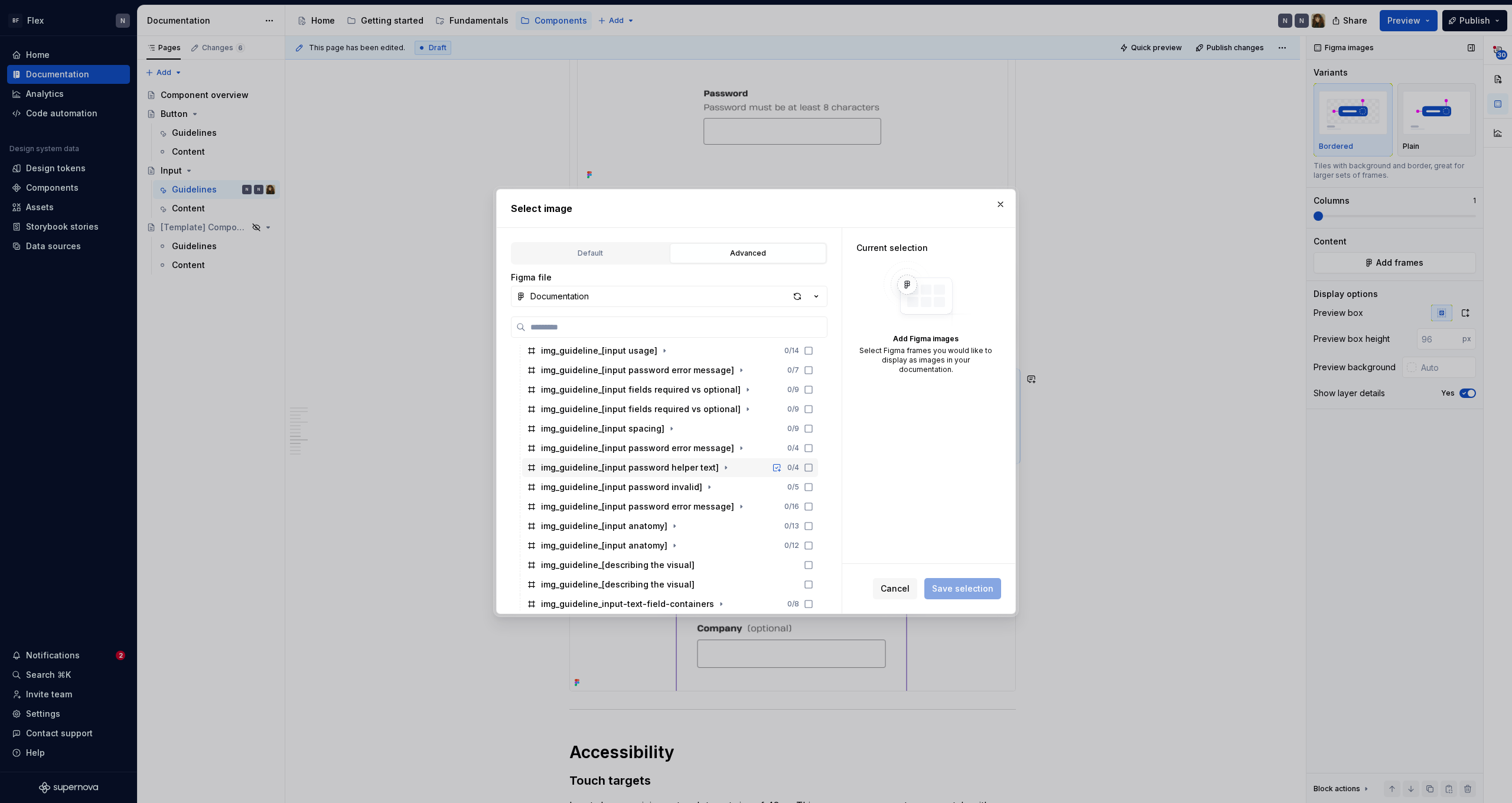
scroll to position [177, 0]
click at [813, 395] on icon at bounding box center [809, 391] width 9 height 9
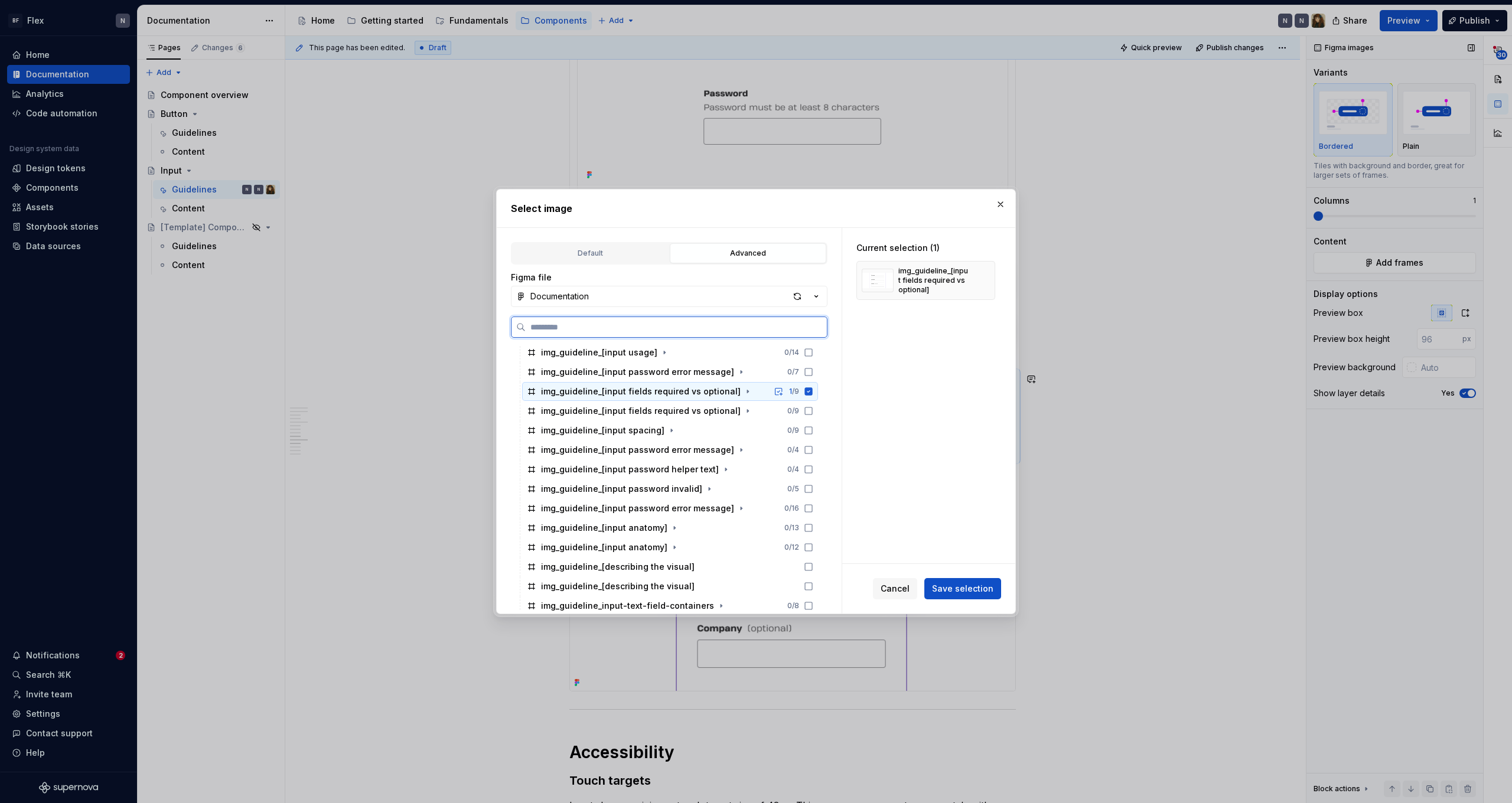
click at [812, 394] on icon at bounding box center [809, 391] width 7 height 7
click at [813, 412] on icon at bounding box center [809, 411] width 9 height 9
click at [812, 412] on icon at bounding box center [809, 410] width 7 height 7
click at [813, 390] on icon at bounding box center [809, 391] width 9 height 9
click at [975, 580] on button "Save selection" at bounding box center [963, 588] width 77 height 21
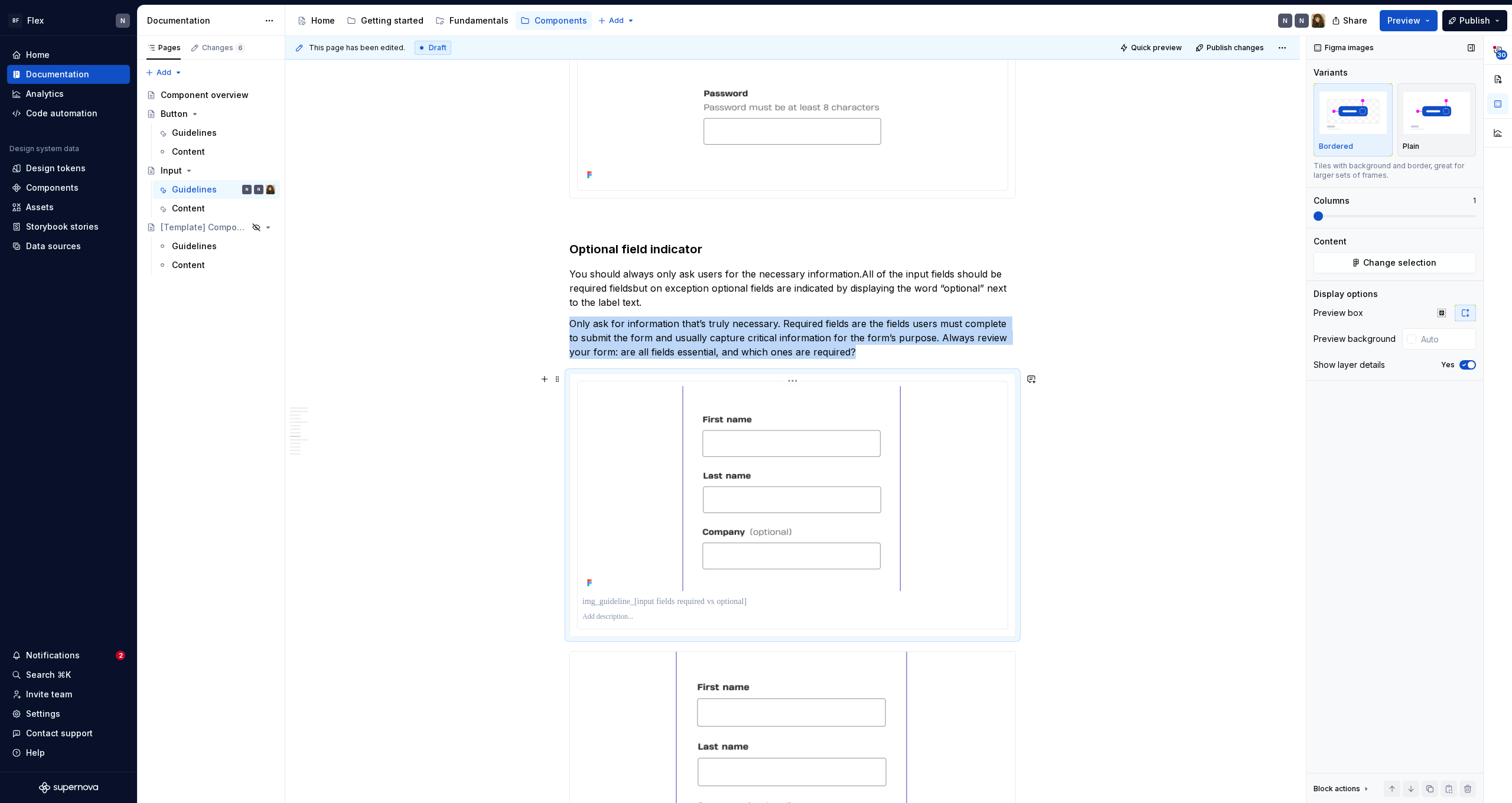
click at [829, 610] on div at bounding box center [792, 617] width 420 height 14
click at [973, 489] on img at bounding box center [792, 488] width 420 height 205
click at [1422, 117] on img "button" at bounding box center [1437, 112] width 69 height 43
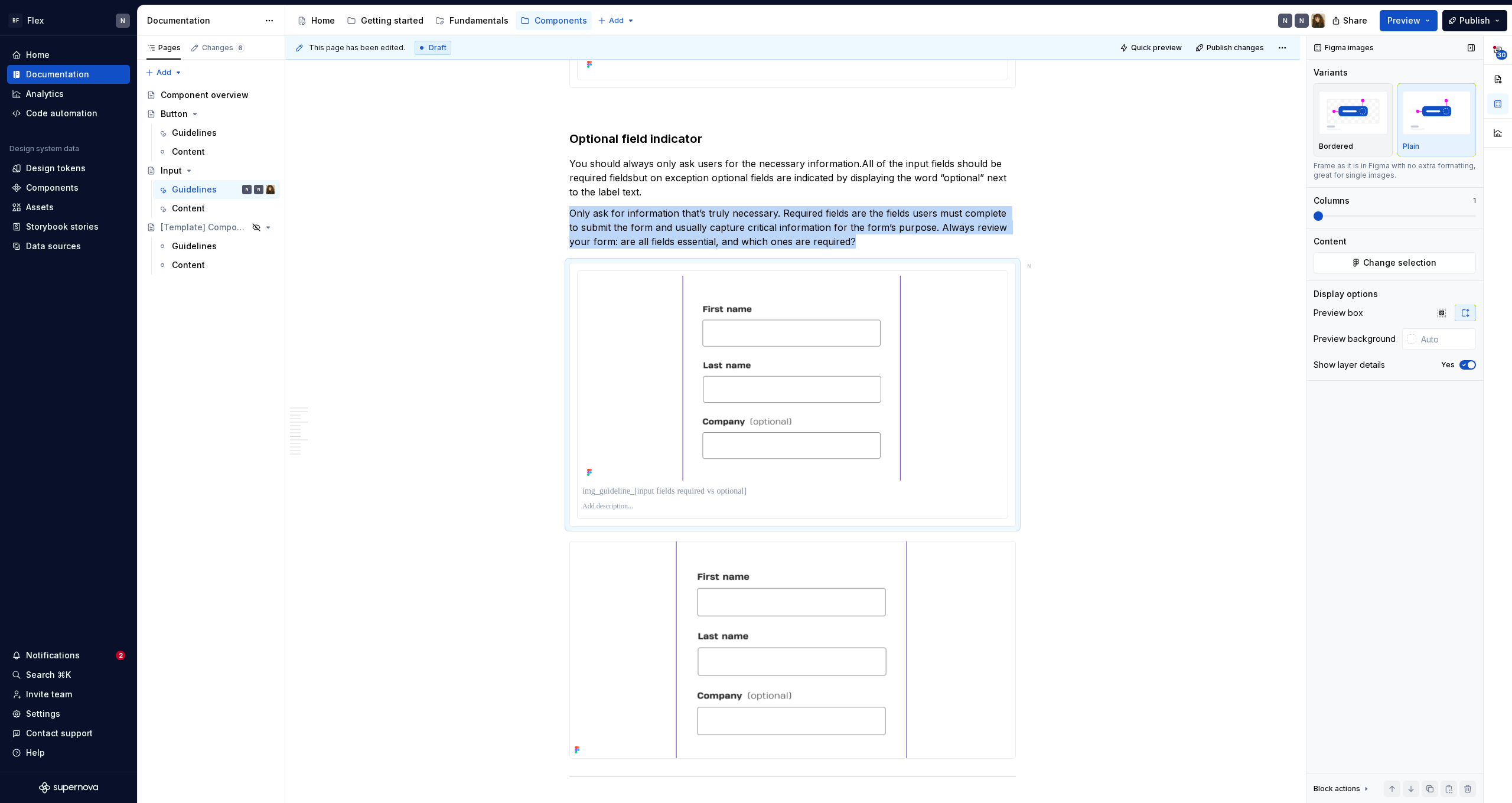
click at [1470, 363] on span "button" at bounding box center [1472, 365] width 7 height 7
click at [890, 607] on img at bounding box center [792, 619] width 445 height 217
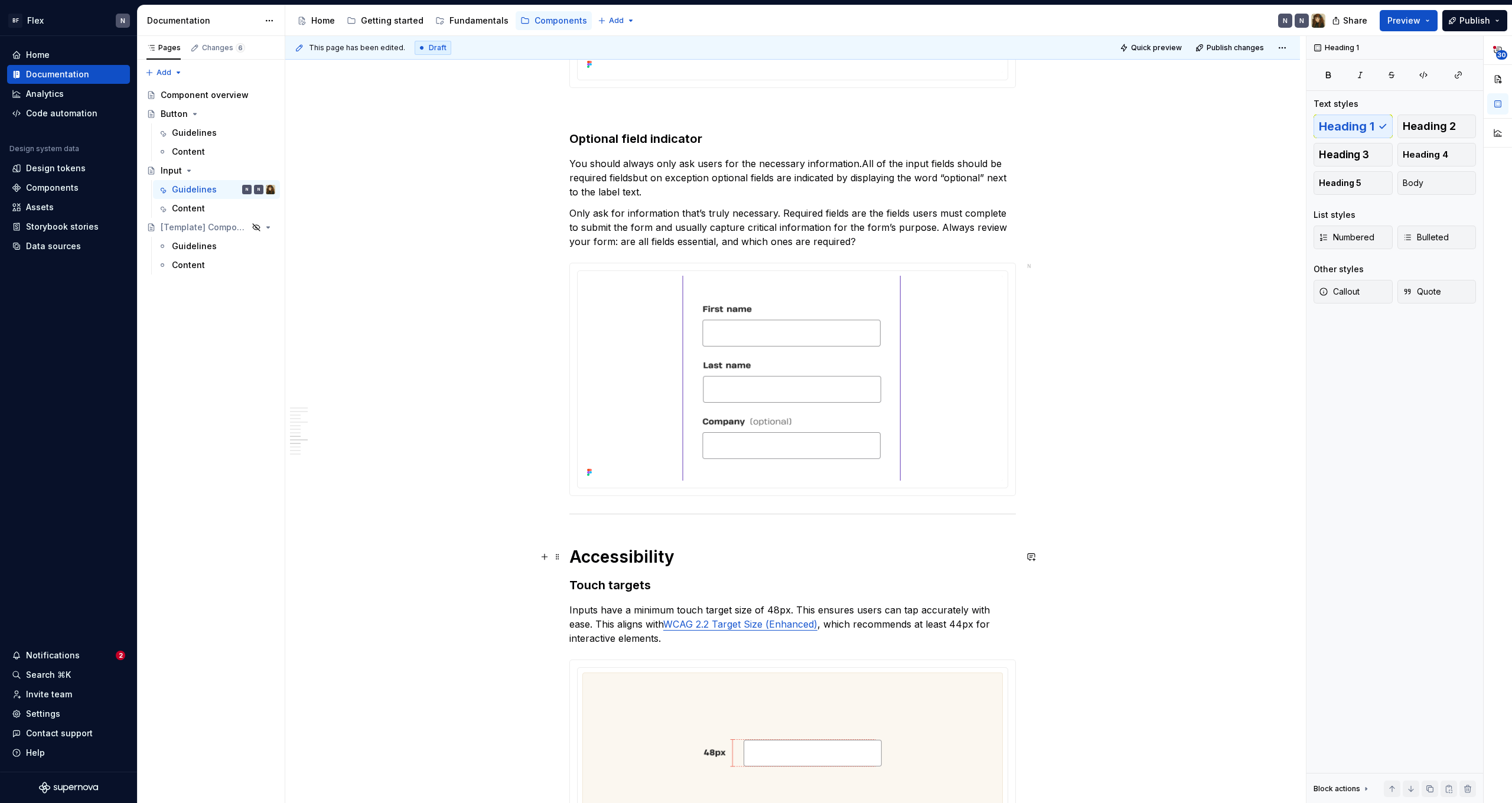
click at [823, 561] on h1 "Accessibility" at bounding box center [792, 556] width 446 height 21
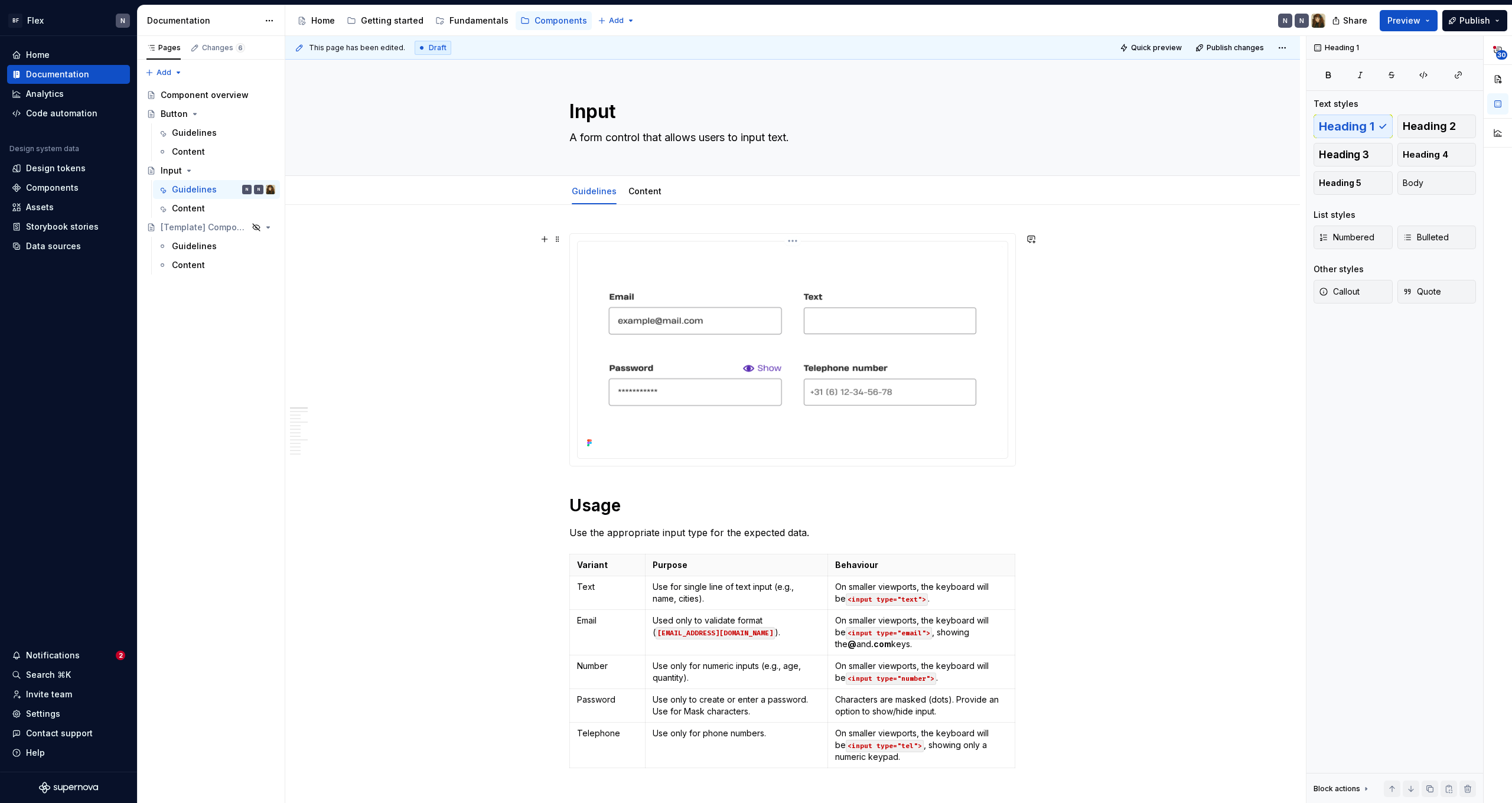
scroll to position [0, 0]
click at [1237, 50] on span "Publish changes" at bounding box center [1235, 48] width 57 height 9
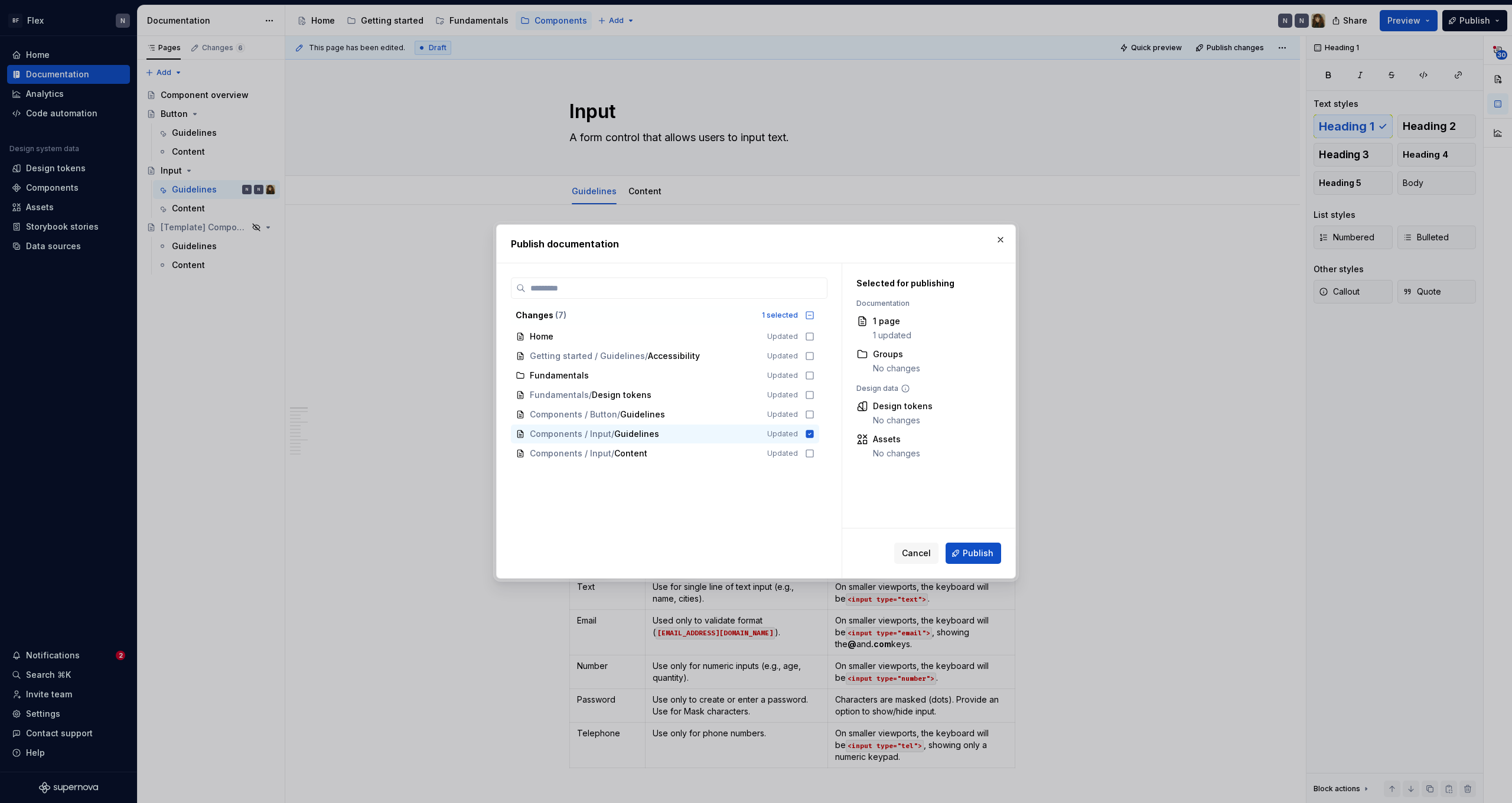
click at [981, 551] on span "Publish" at bounding box center [978, 552] width 30 height 12
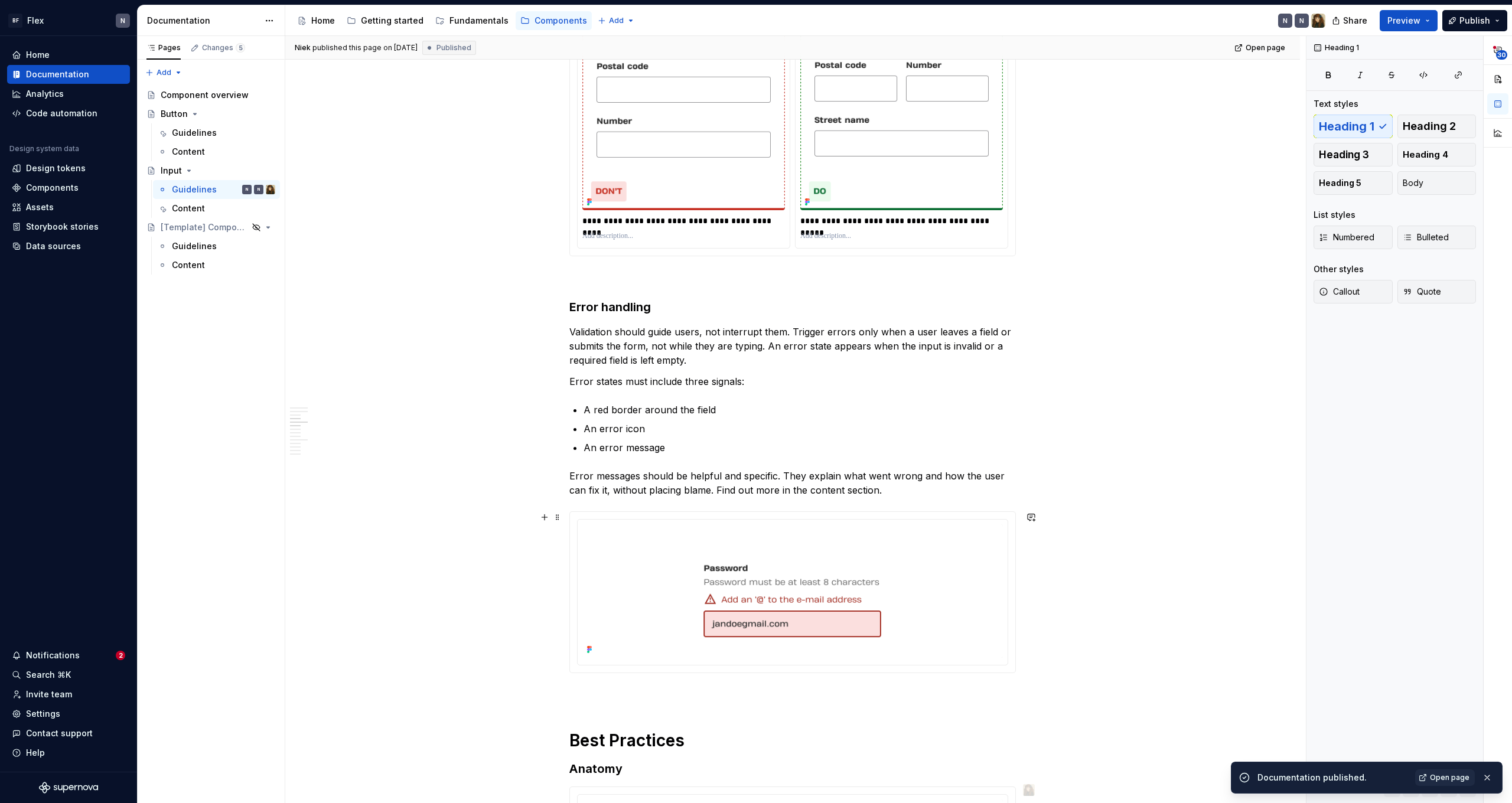
scroll to position [901, 0]
click at [1264, 48] on span "Open page" at bounding box center [1265, 48] width 39 height 9
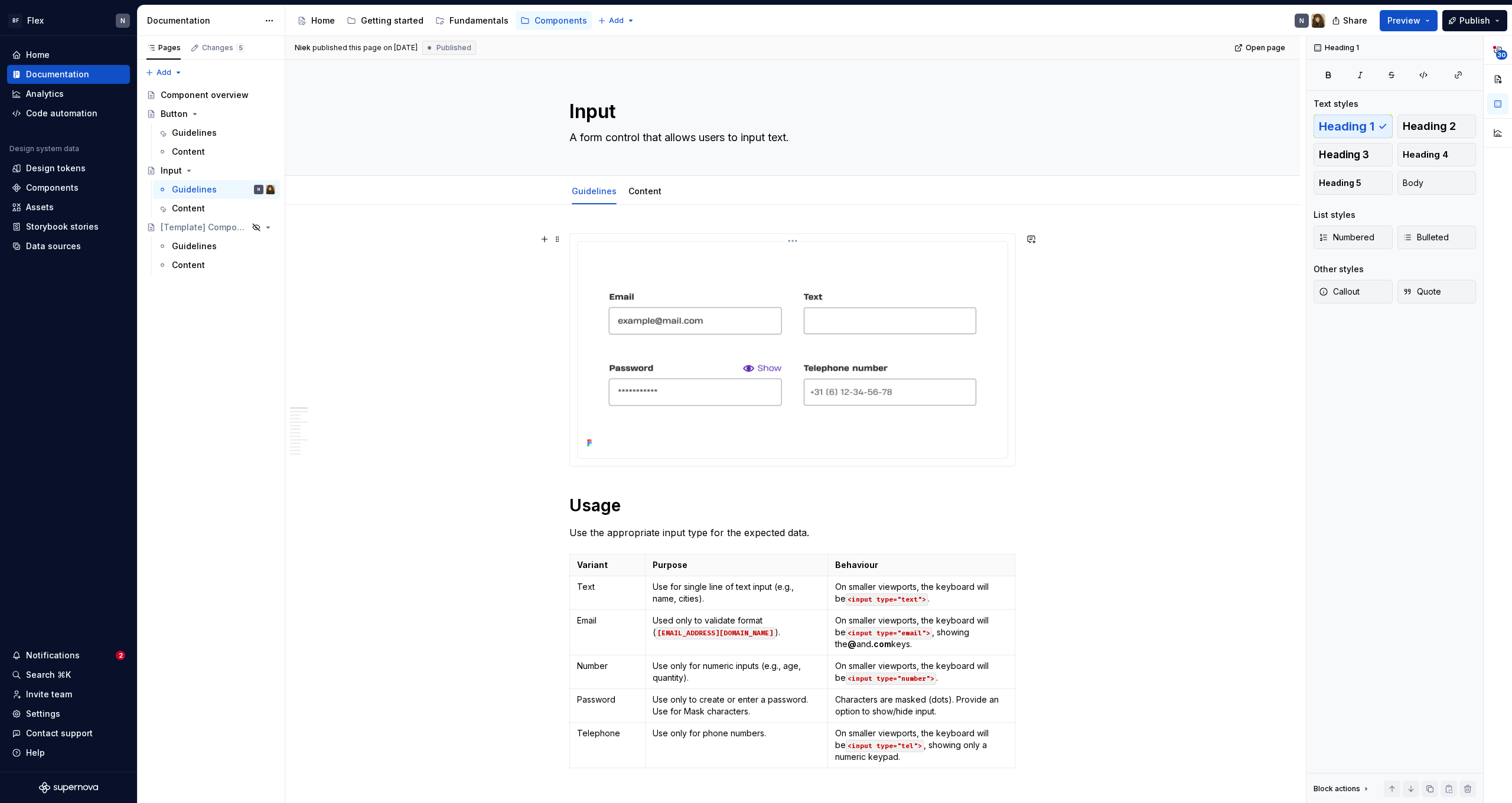
scroll to position [0, 0]
click at [831, 343] on img at bounding box center [792, 348] width 420 height 205
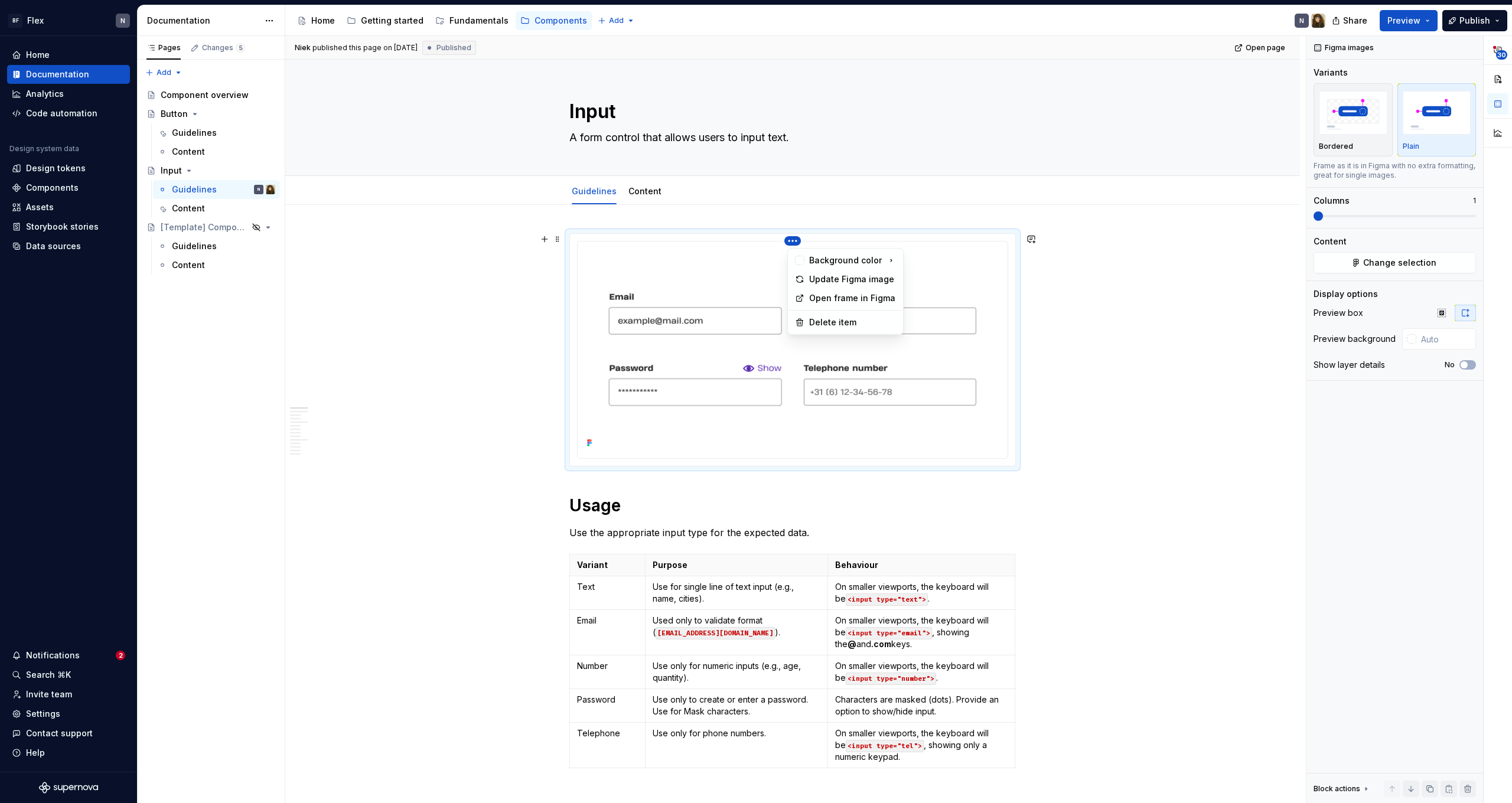
click at [794, 241] on html "BF Flex N Home Documentation Analytics Code automation Design system data Desig…" at bounding box center [756, 401] width 1512 height 803
click at [1091, 351] on html "BF Flex N Home Documentation Analytics Code automation Design system data Desig…" at bounding box center [756, 401] width 1512 height 803
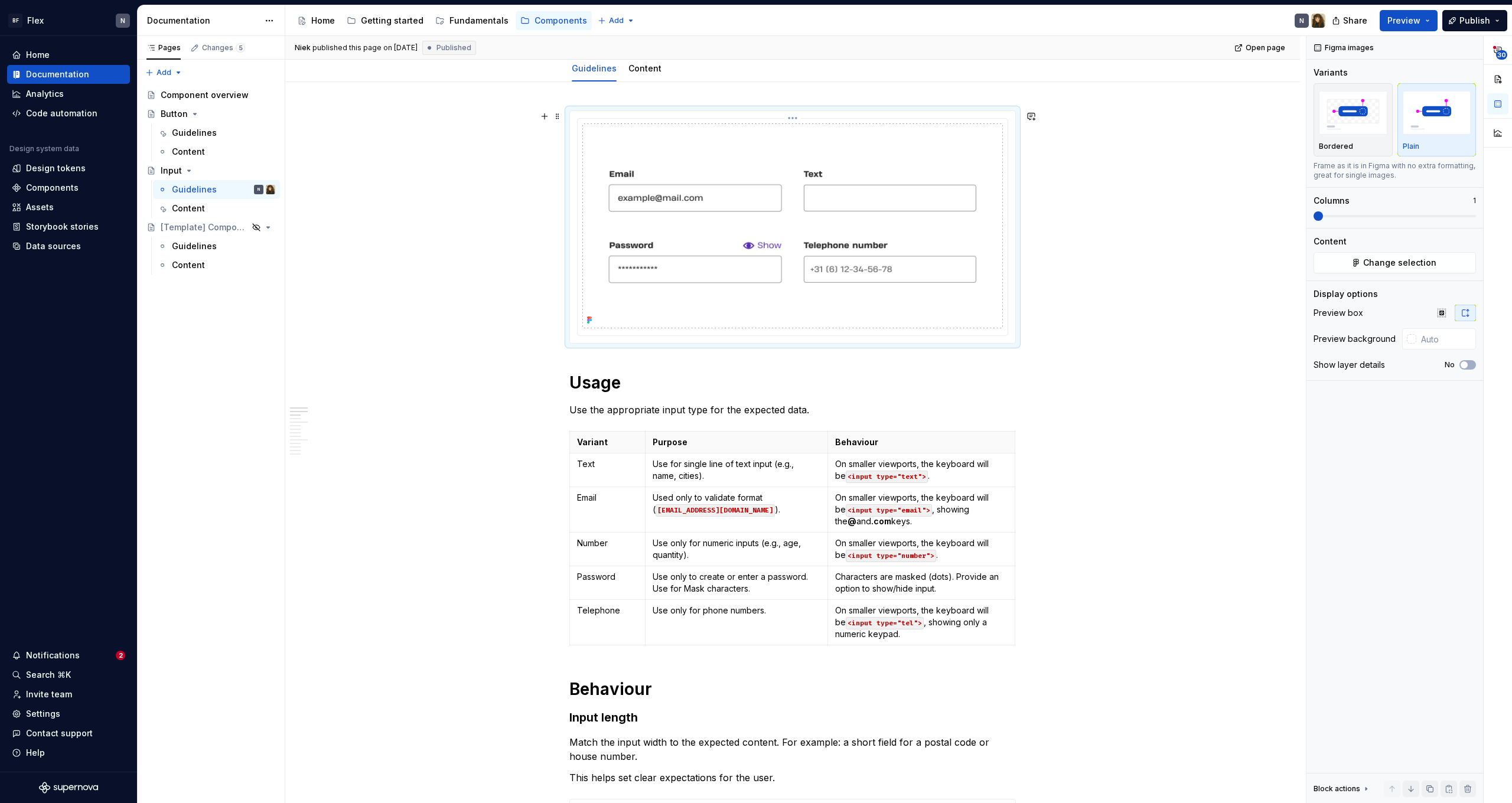
scroll to position [181, 0]
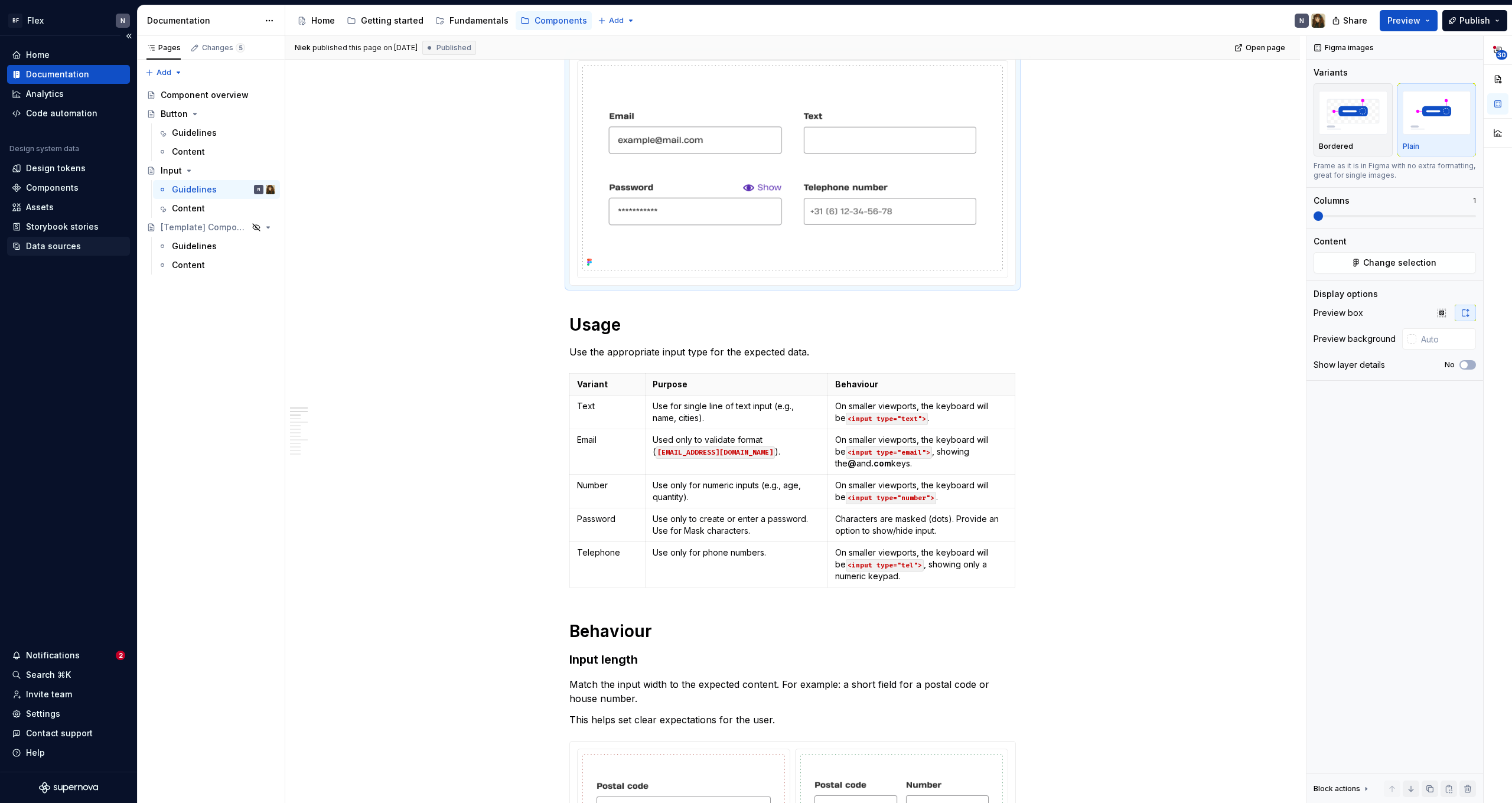
click at [55, 249] on div "Data sources" at bounding box center [53, 246] width 55 height 12
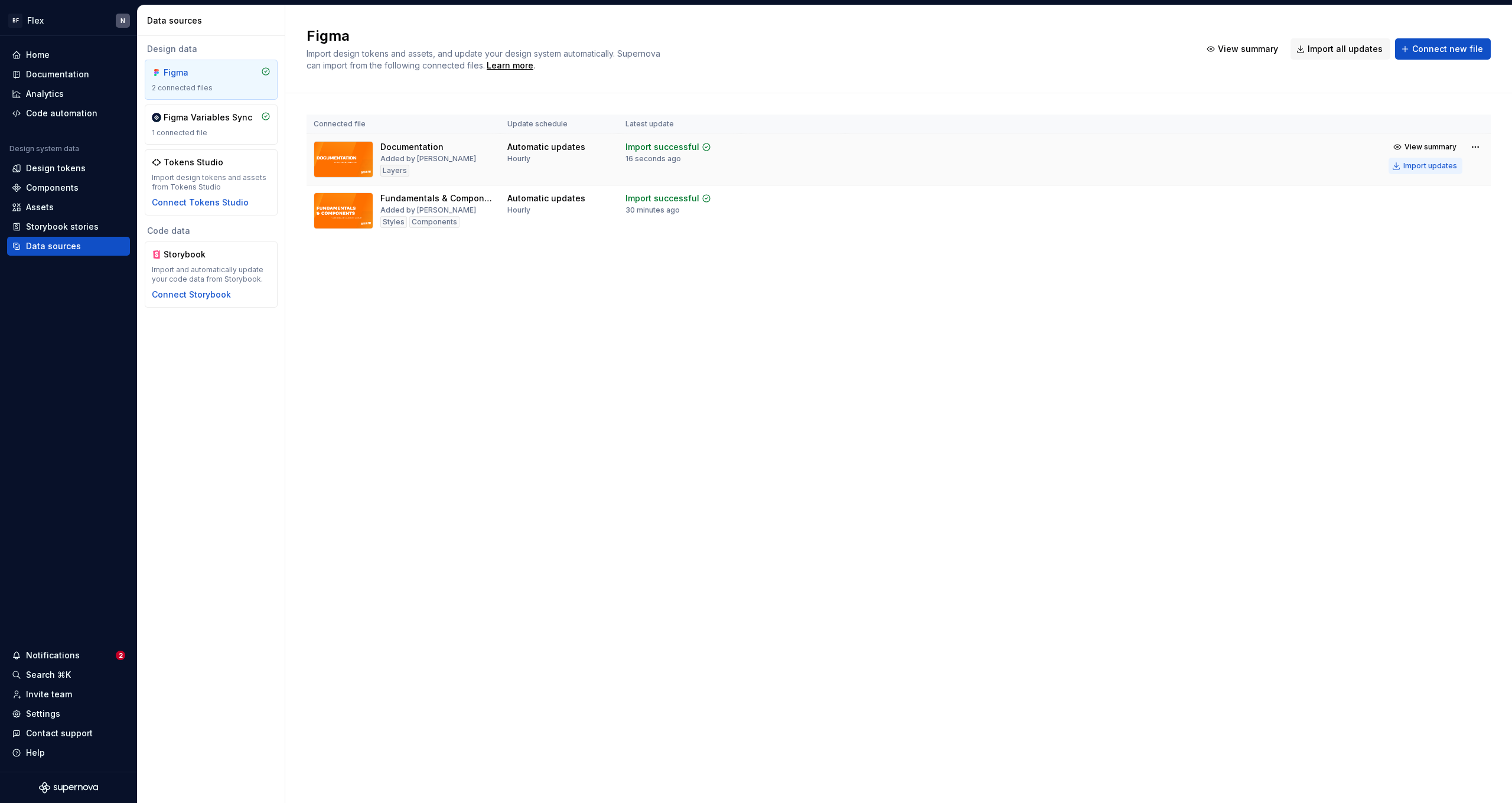
click at [1417, 166] on div "Import updates" at bounding box center [1430, 166] width 54 height 9
click at [70, 75] on div "Documentation" at bounding box center [57, 74] width 63 height 12
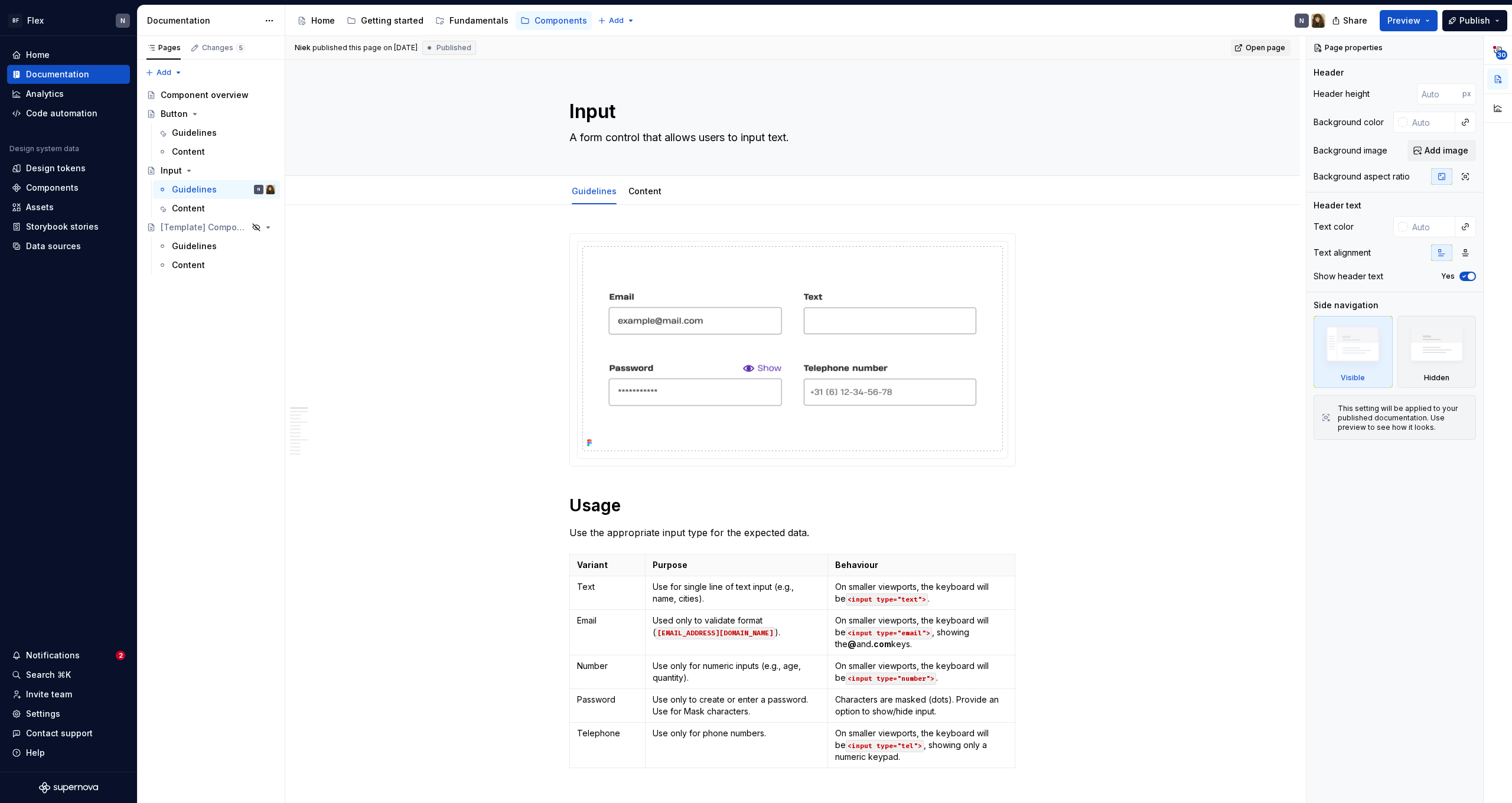
click at [1273, 52] on span "Open page" at bounding box center [1265, 48] width 39 height 9
click at [1468, 20] on span "Publish" at bounding box center [1474, 20] width 30 height 12
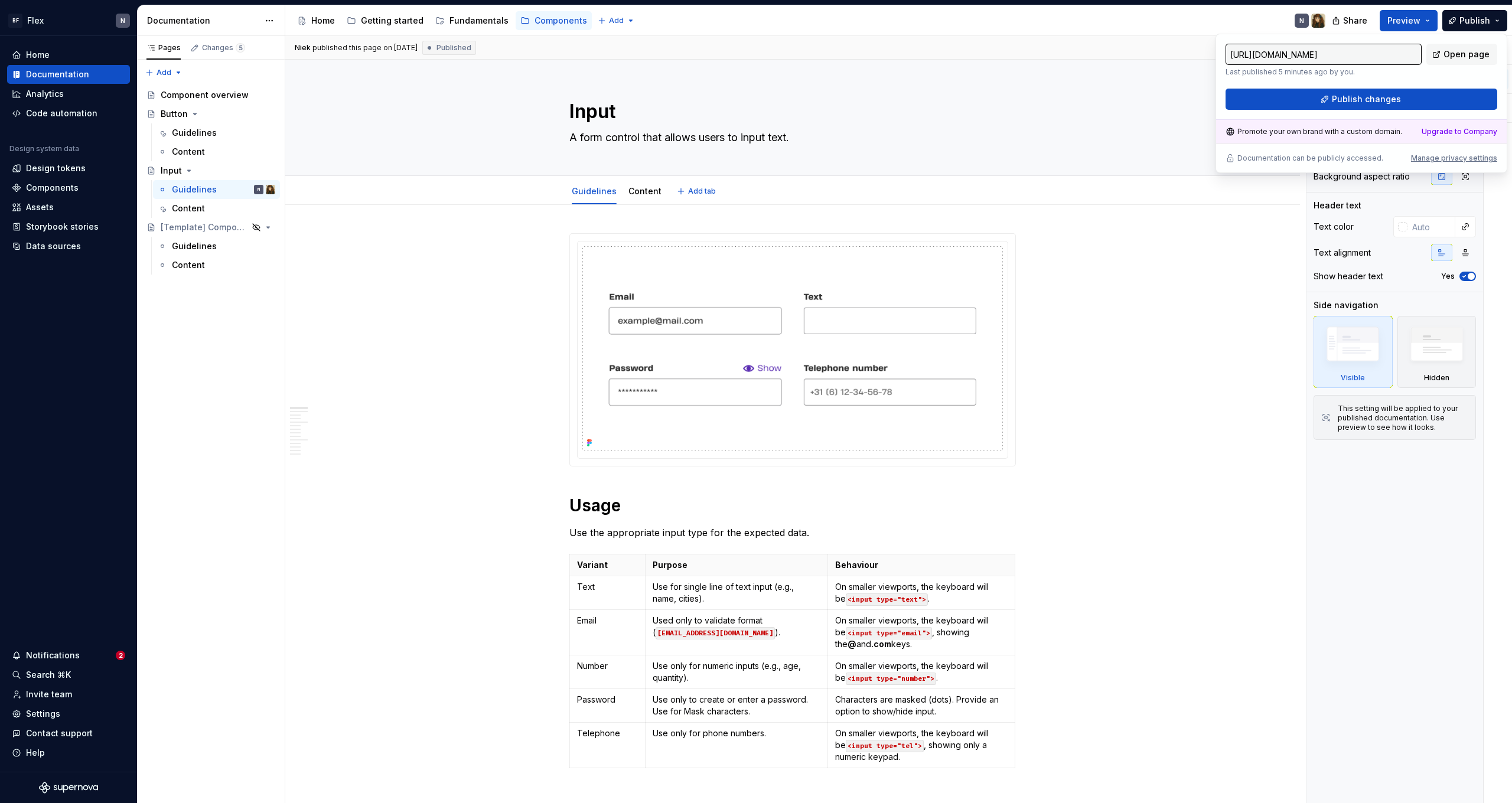
type textarea "*"
click at [1375, 101] on span "Publish changes" at bounding box center [1366, 99] width 69 height 12
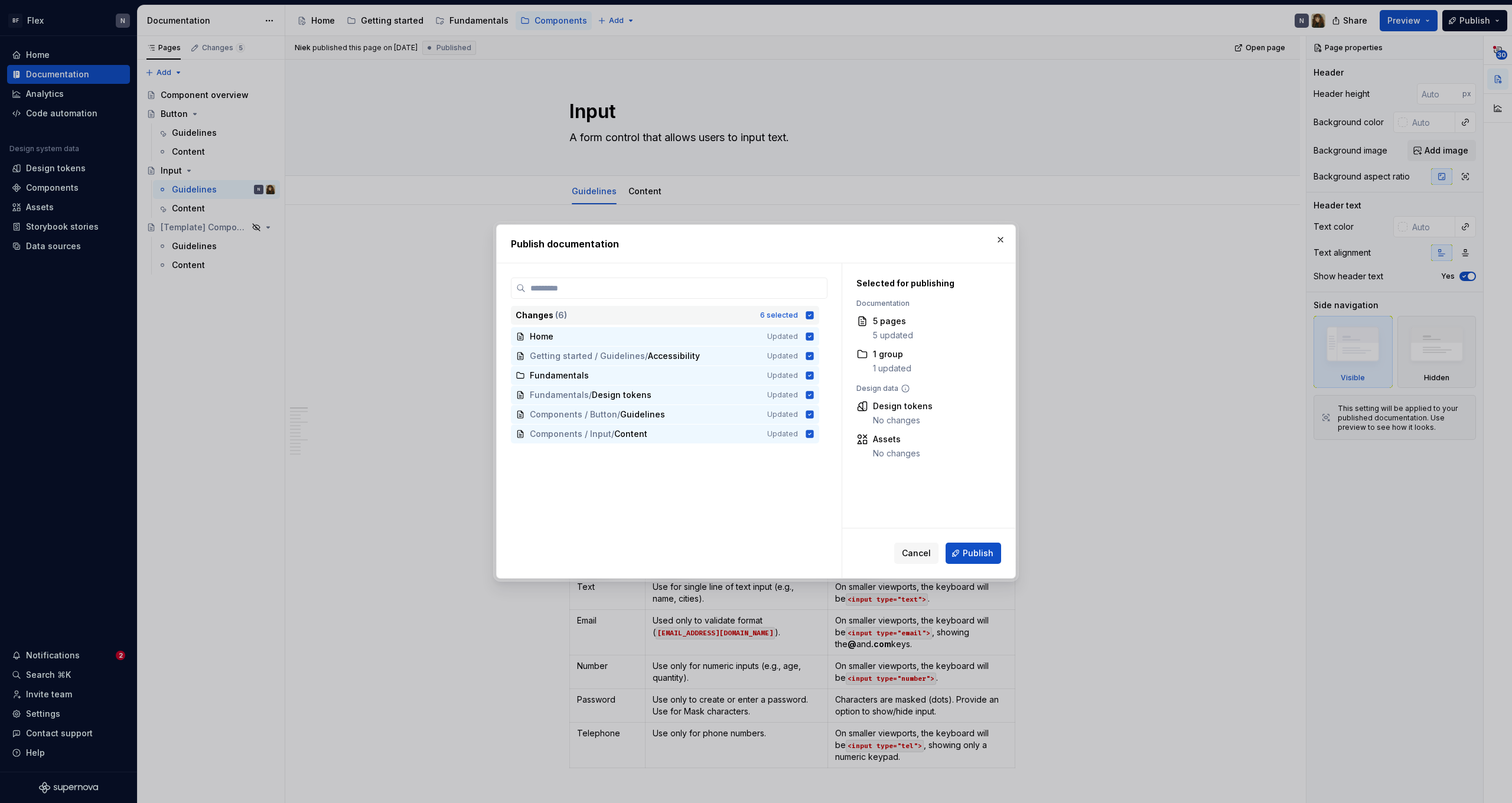
click at [814, 316] on icon at bounding box center [810, 315] width 7 height 7
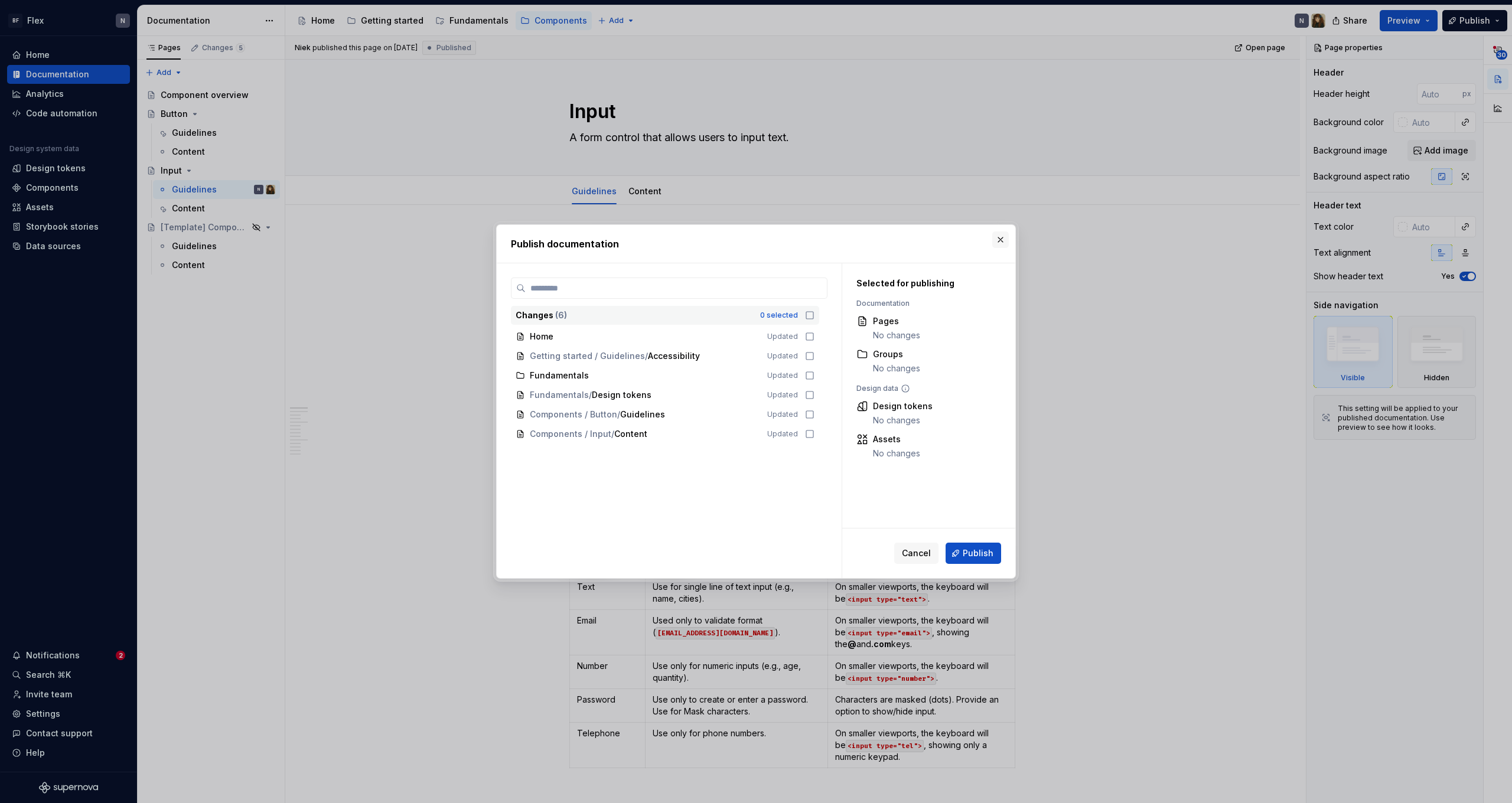
click at [995, 242] on button "button" at bounding box center [1001, 240] width 17 height 17
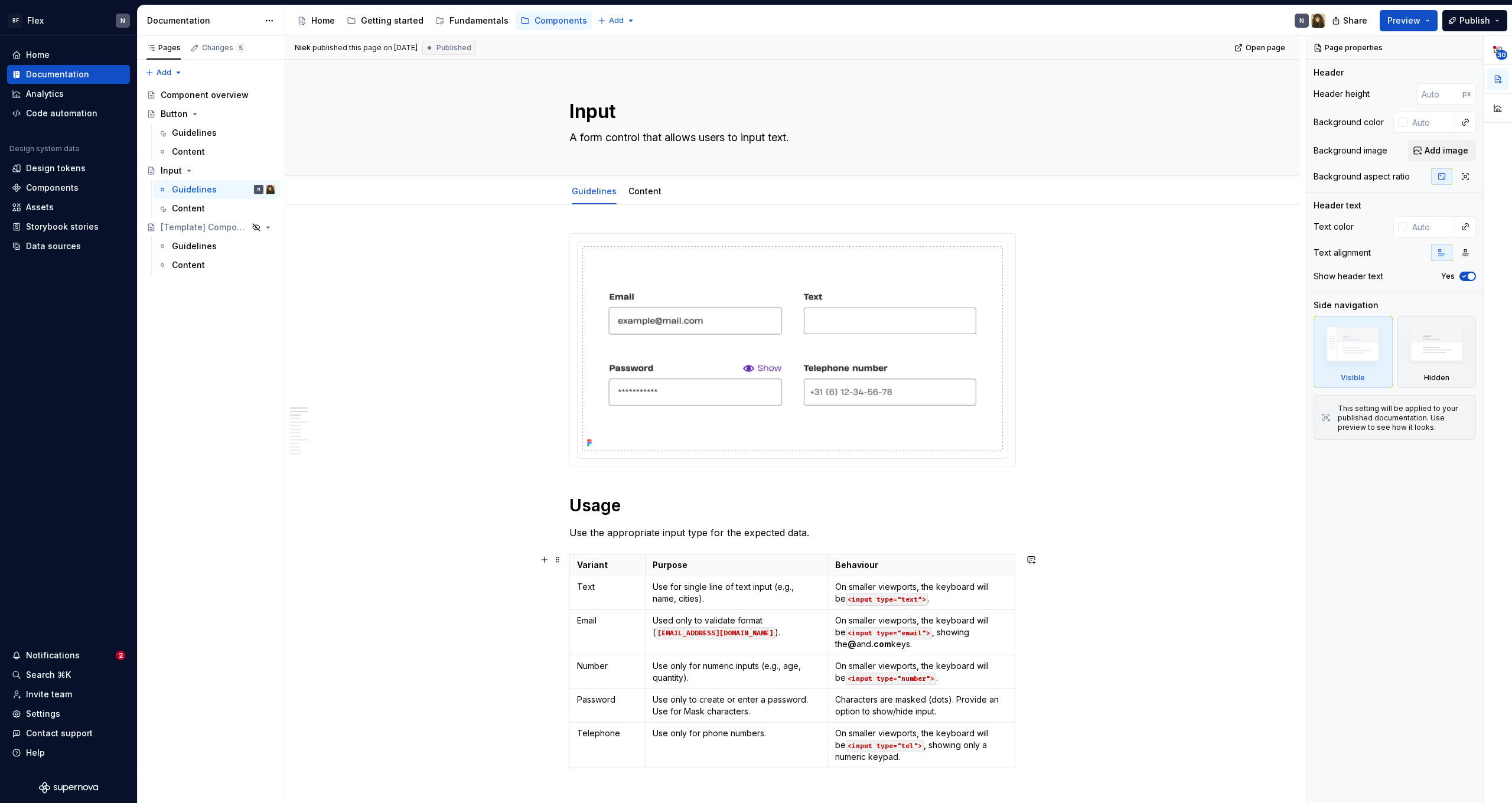
scroll to position [174, 0]
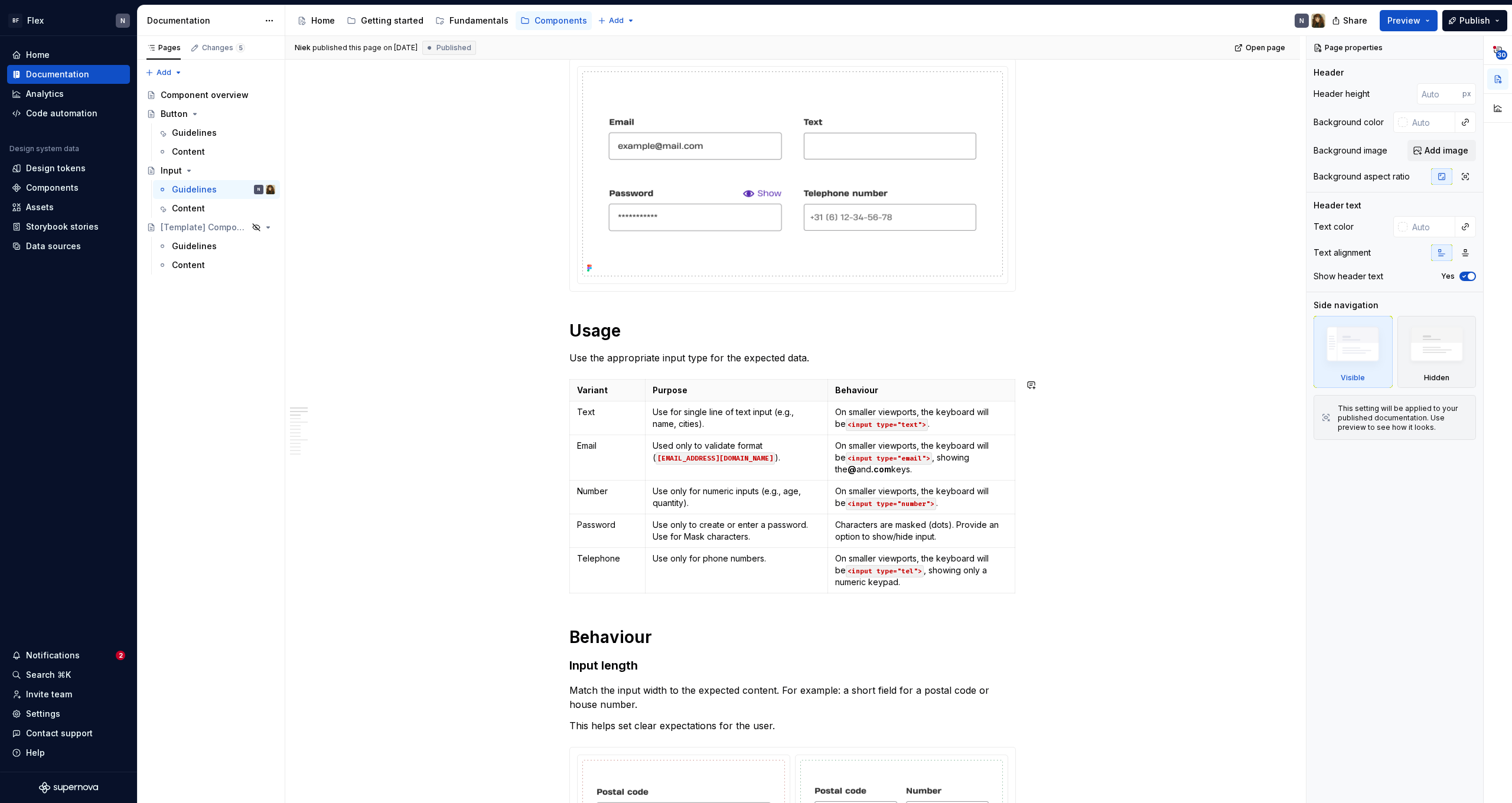
click at [821, 362] on p "Use the appropriate input type for the expected data." at bounding box center [792, 357] width 446 height 14
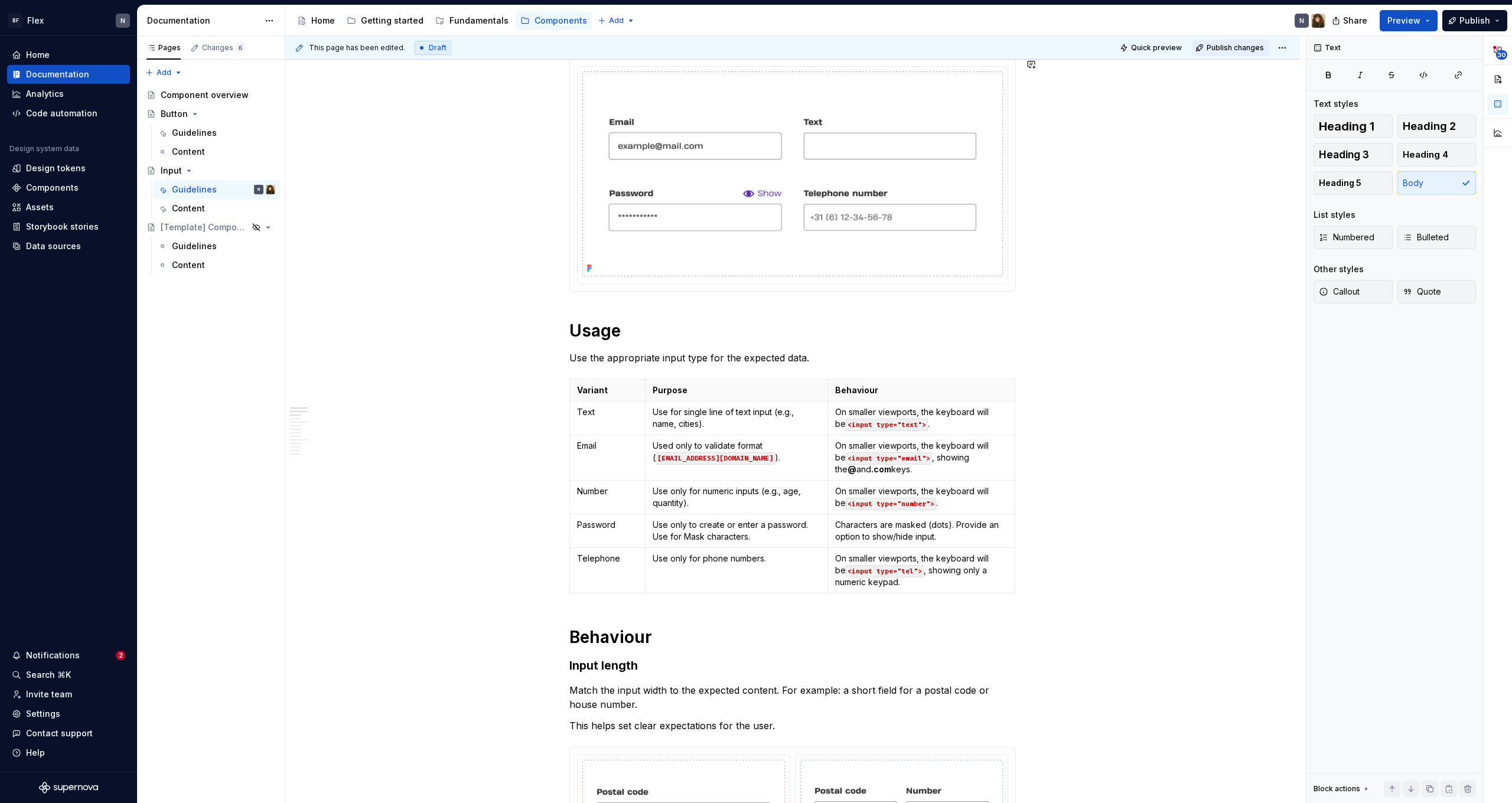
click at [1232, 43] on span "Publish changes" at bounding box center [1235, 48] width 57 height 9
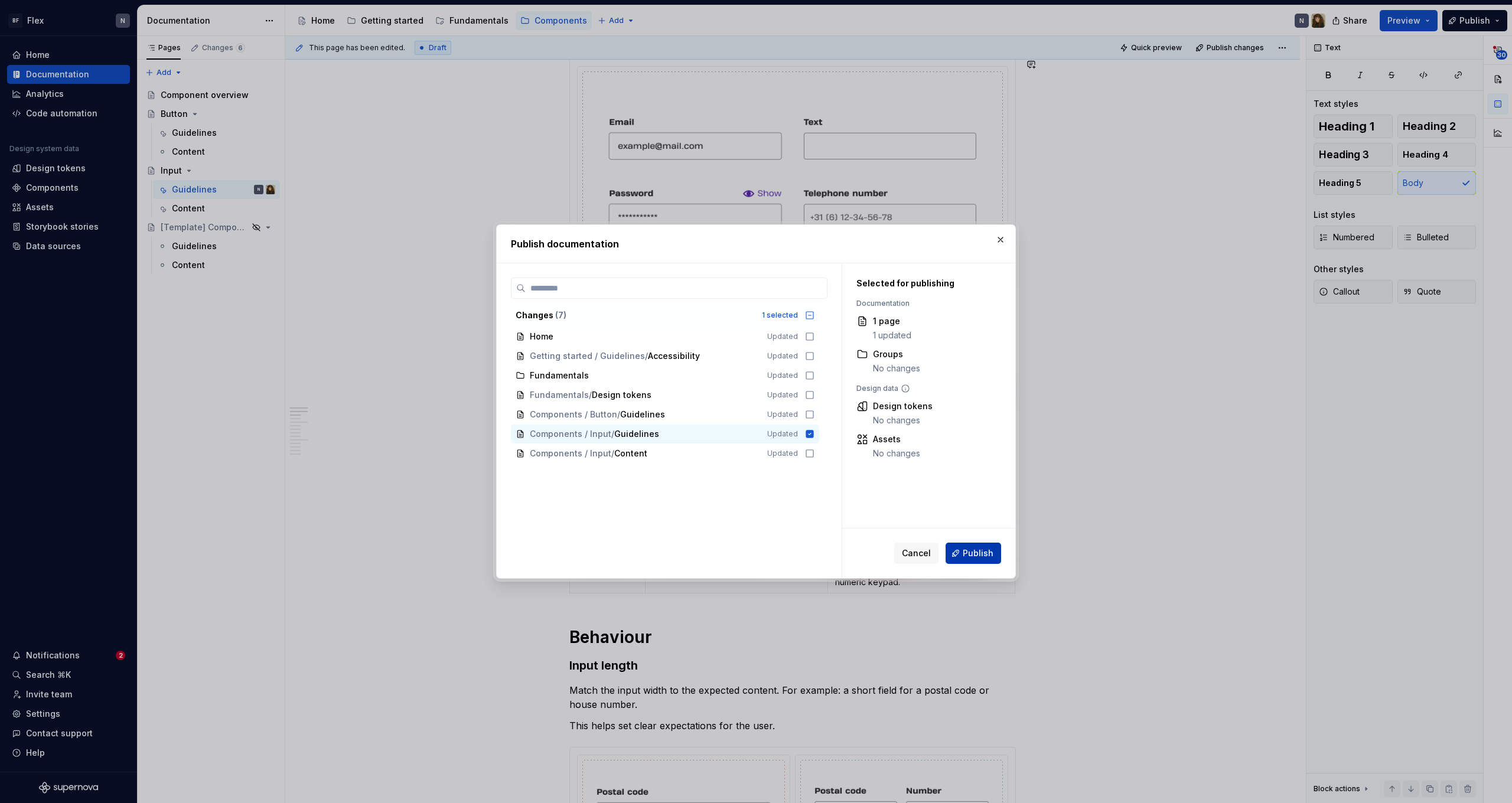
click at [978, 559] on span "Publish" at bounding box center [978, 552] width 30 height 12
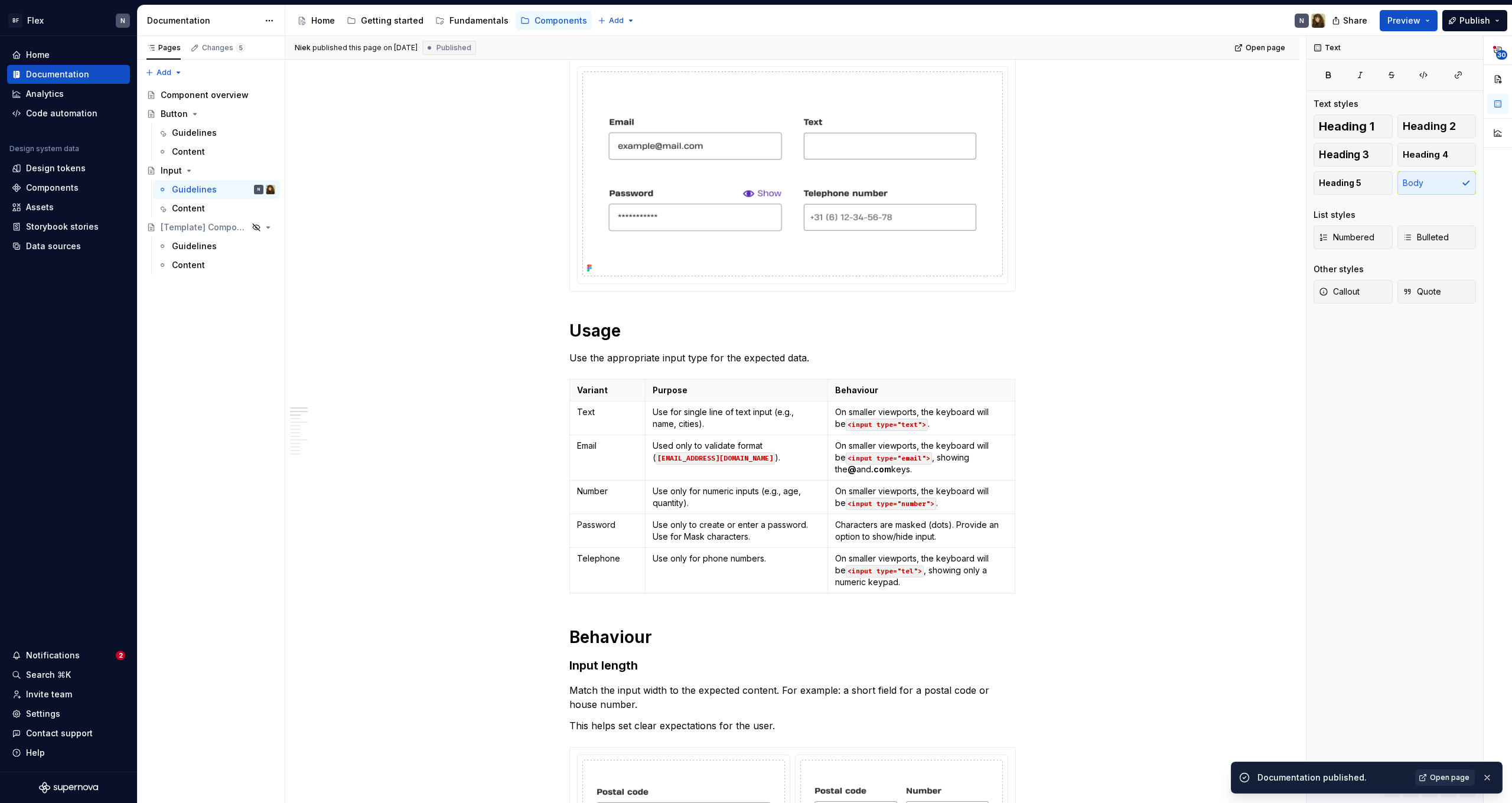
click at [1432, 778] on link "Open page" at bounding box center [1445, 777] width 60 height 17
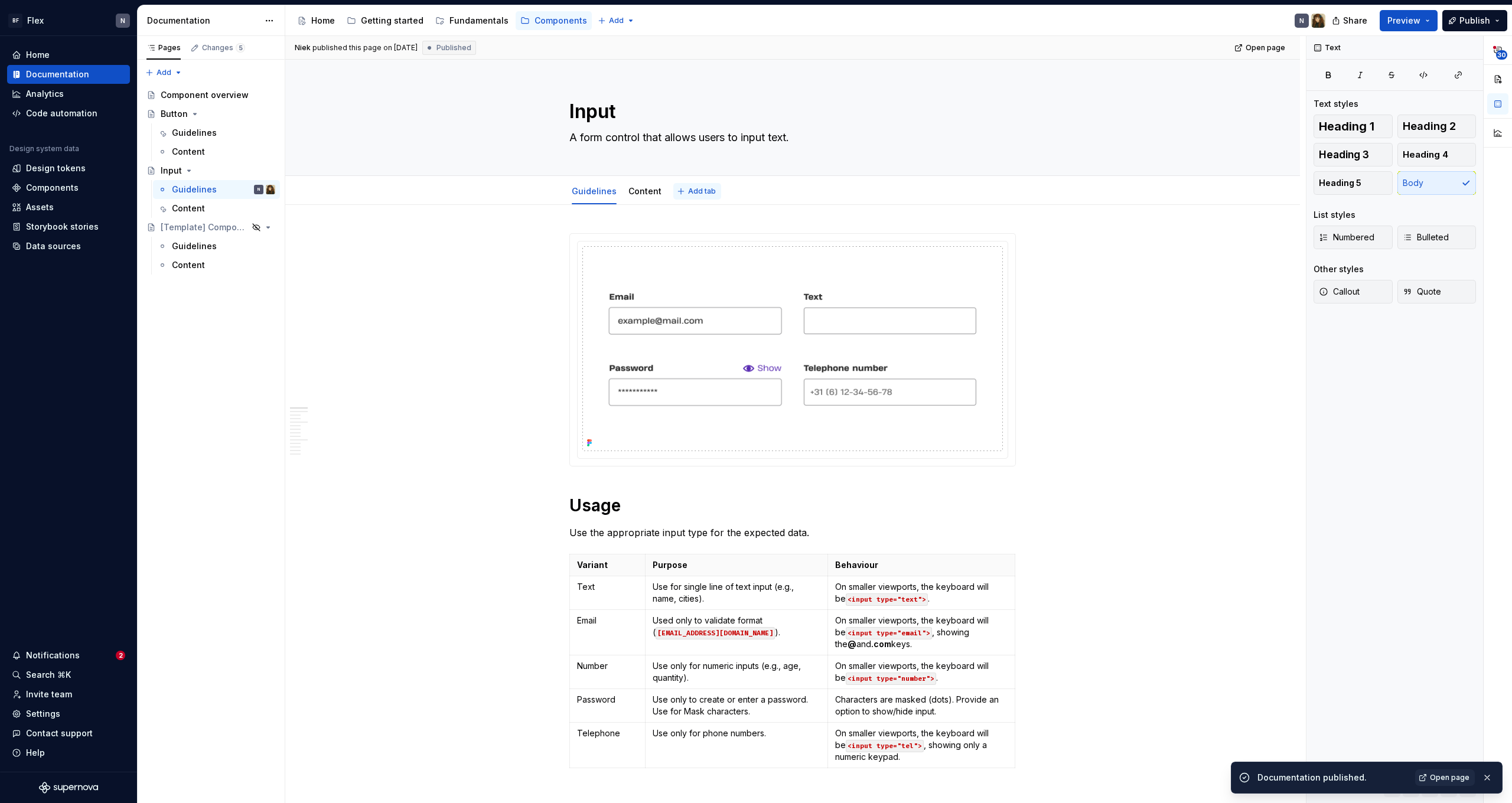
scroll to position [0, 0]
click at [1495, 17] on button "Publish" at bounding box center [1474, 20] width 65 height 21
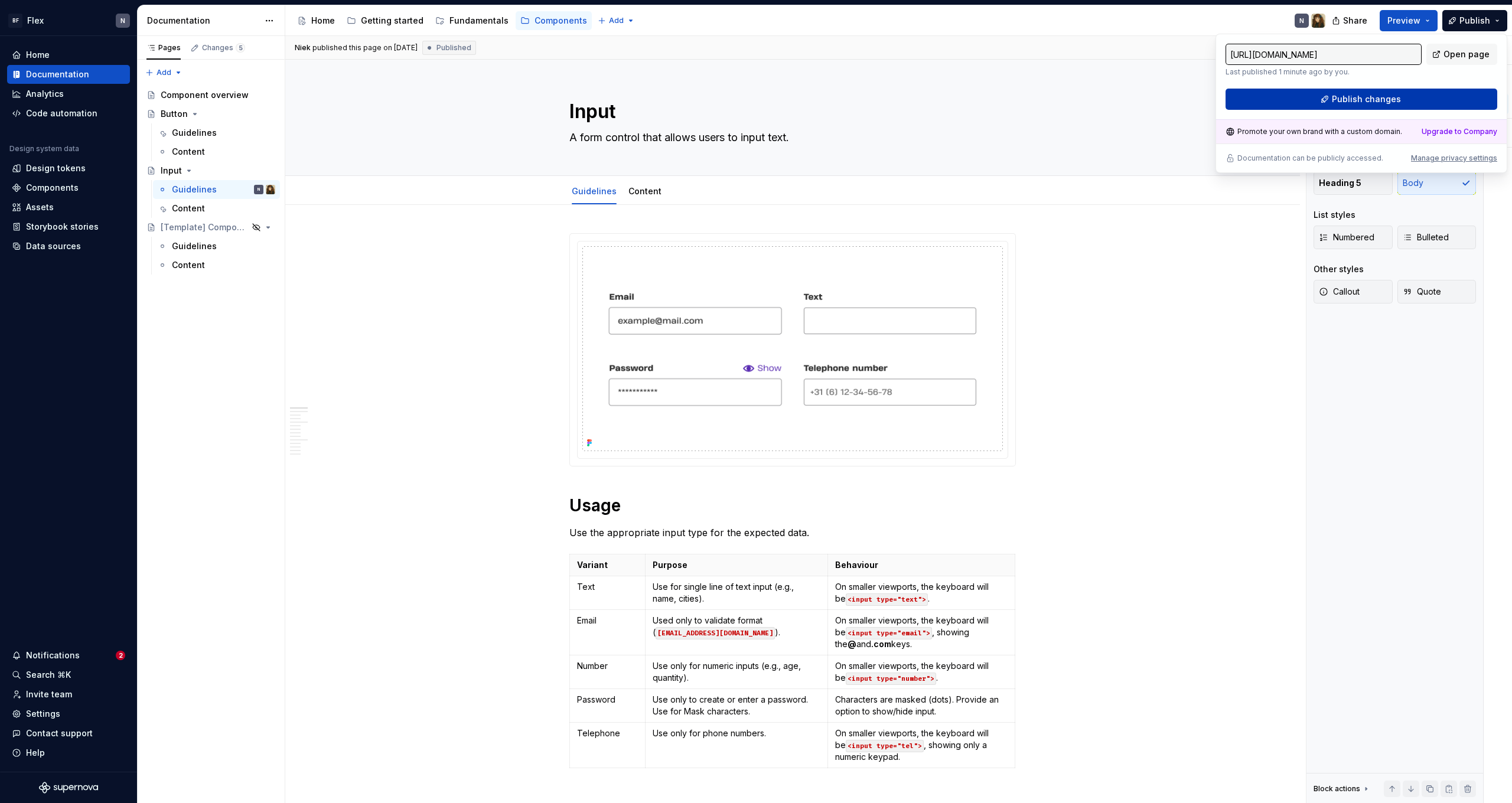
click at [1345, 101] on span "Publish changes" at bounding box center [1366, 99] width 69 height 12
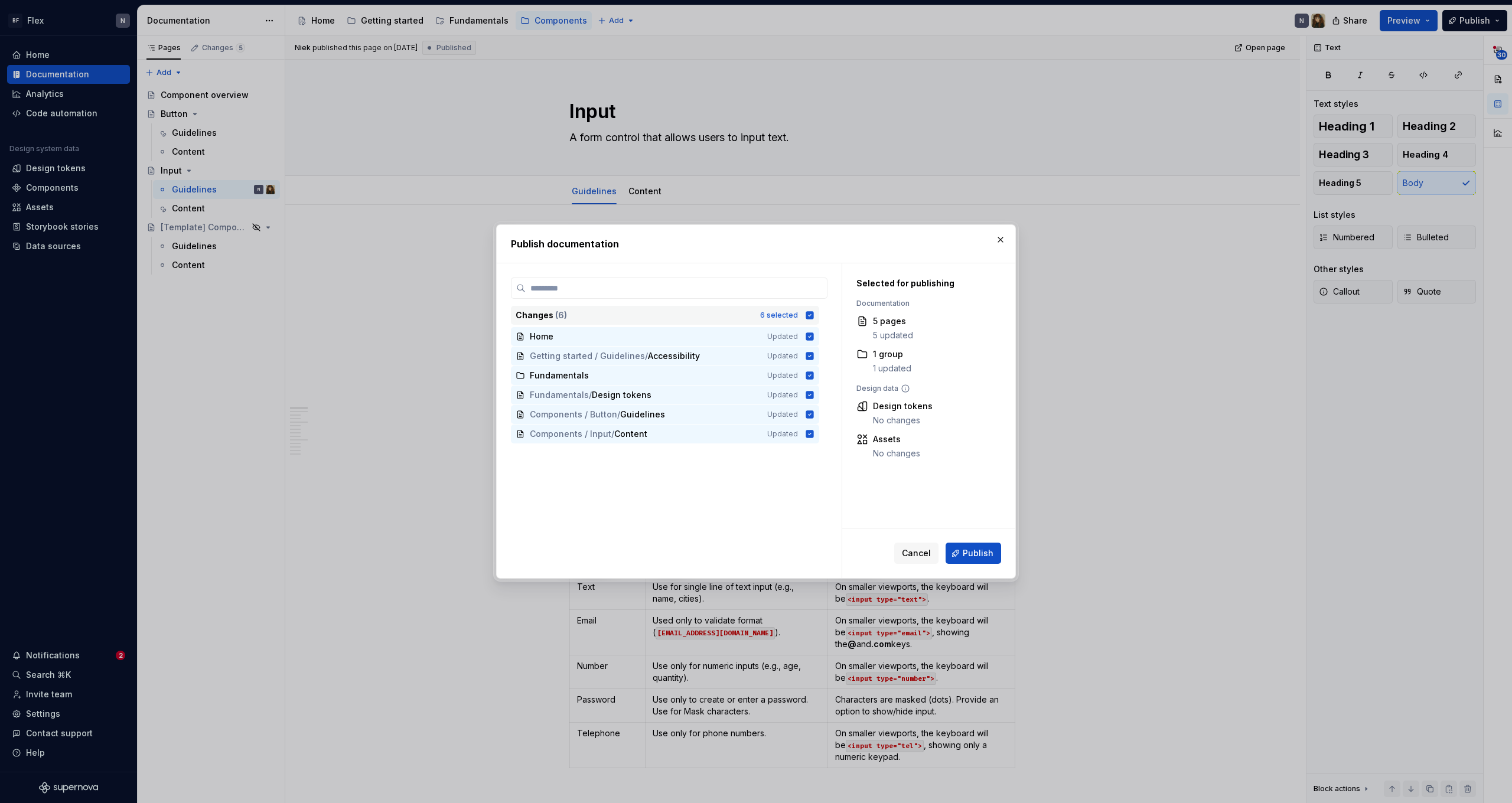
click at [797, 319] on div "6 selected" at bounding box center [778, 315] width 38 height 9
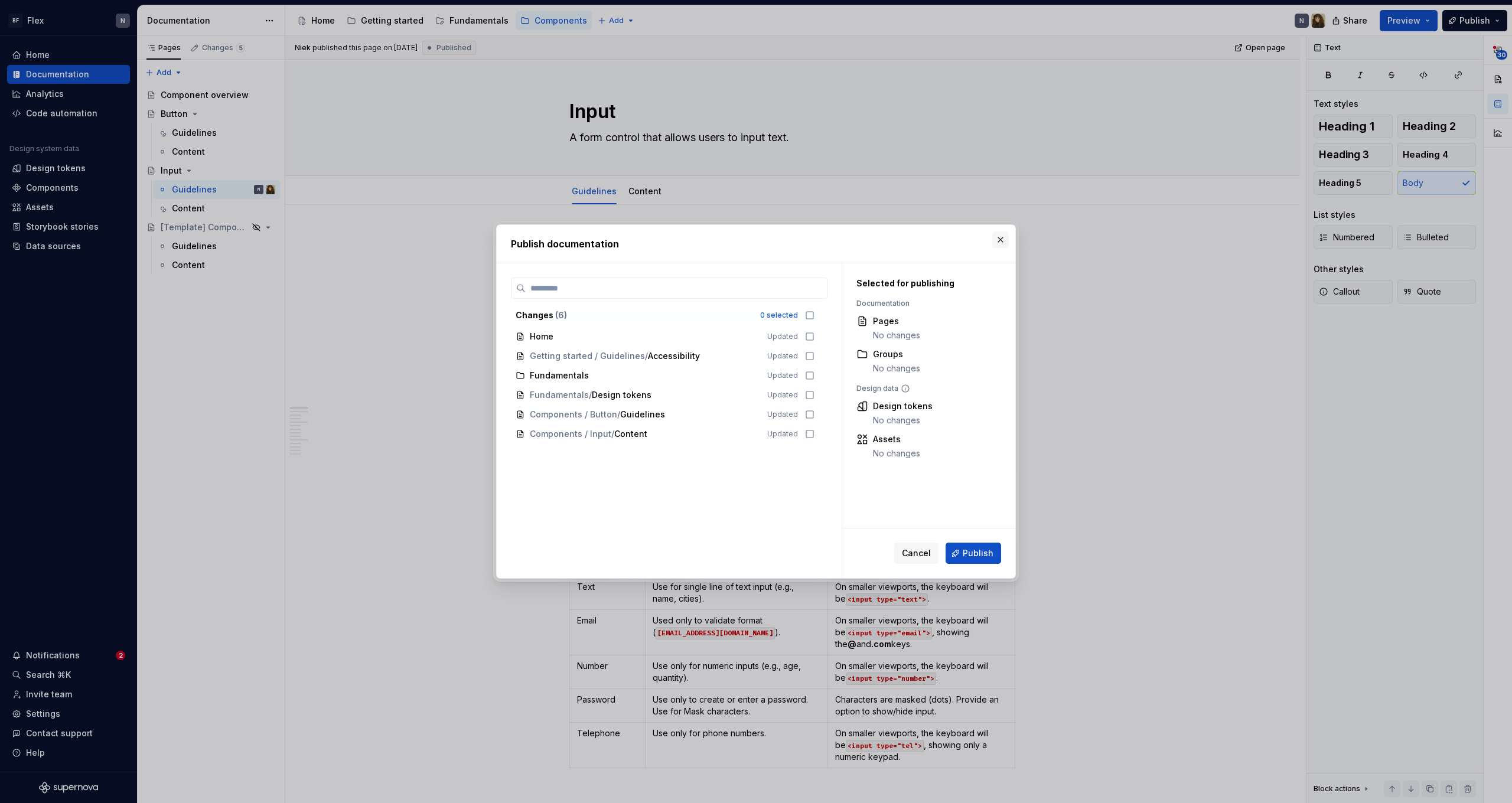
click at [1001, 234] on button "button" at bounding box center [1001, 240] width 17 height 17
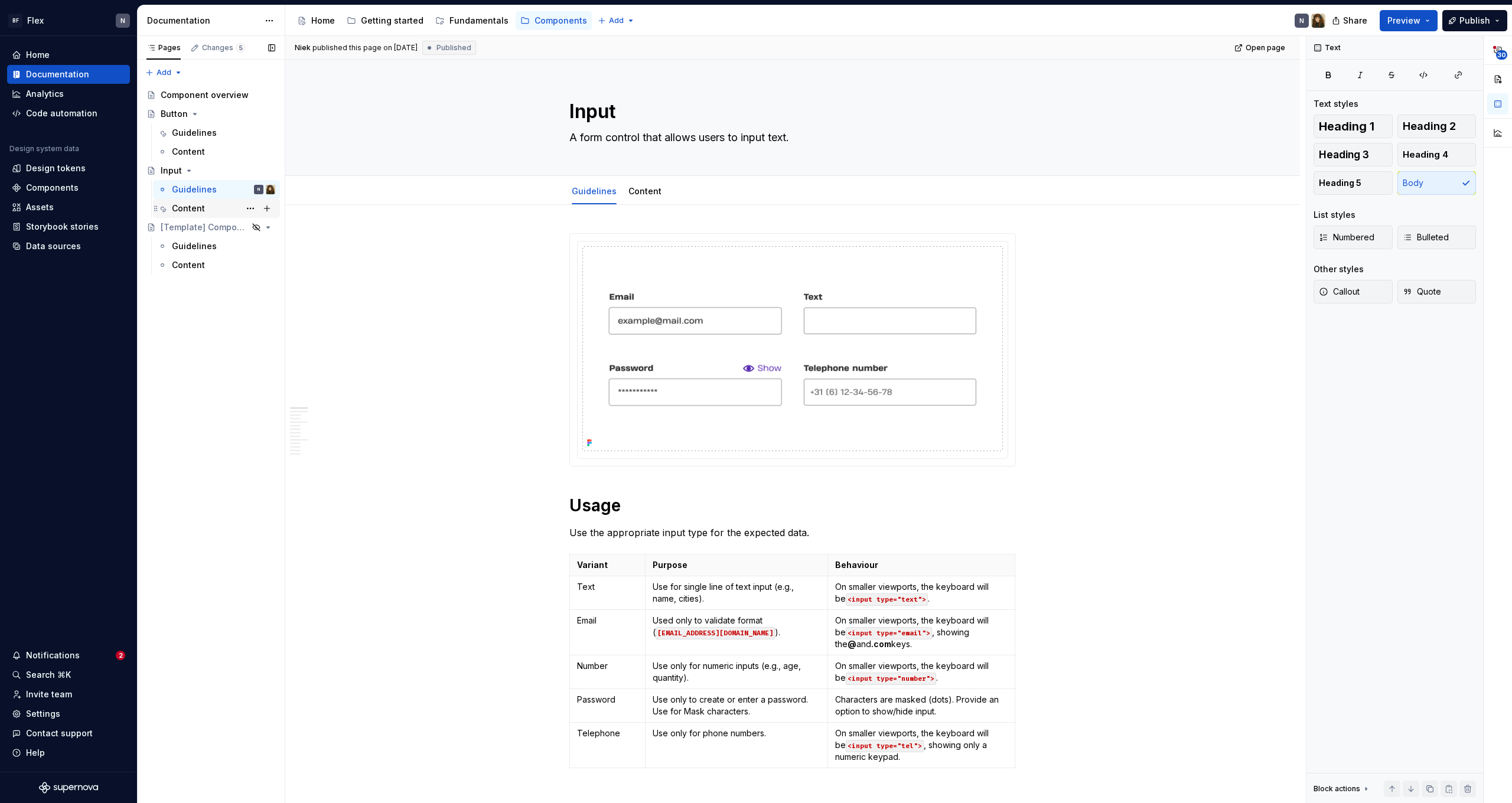
click at [174, 215] on div "Content" at bounding box center [223, 208] width 104 height 17
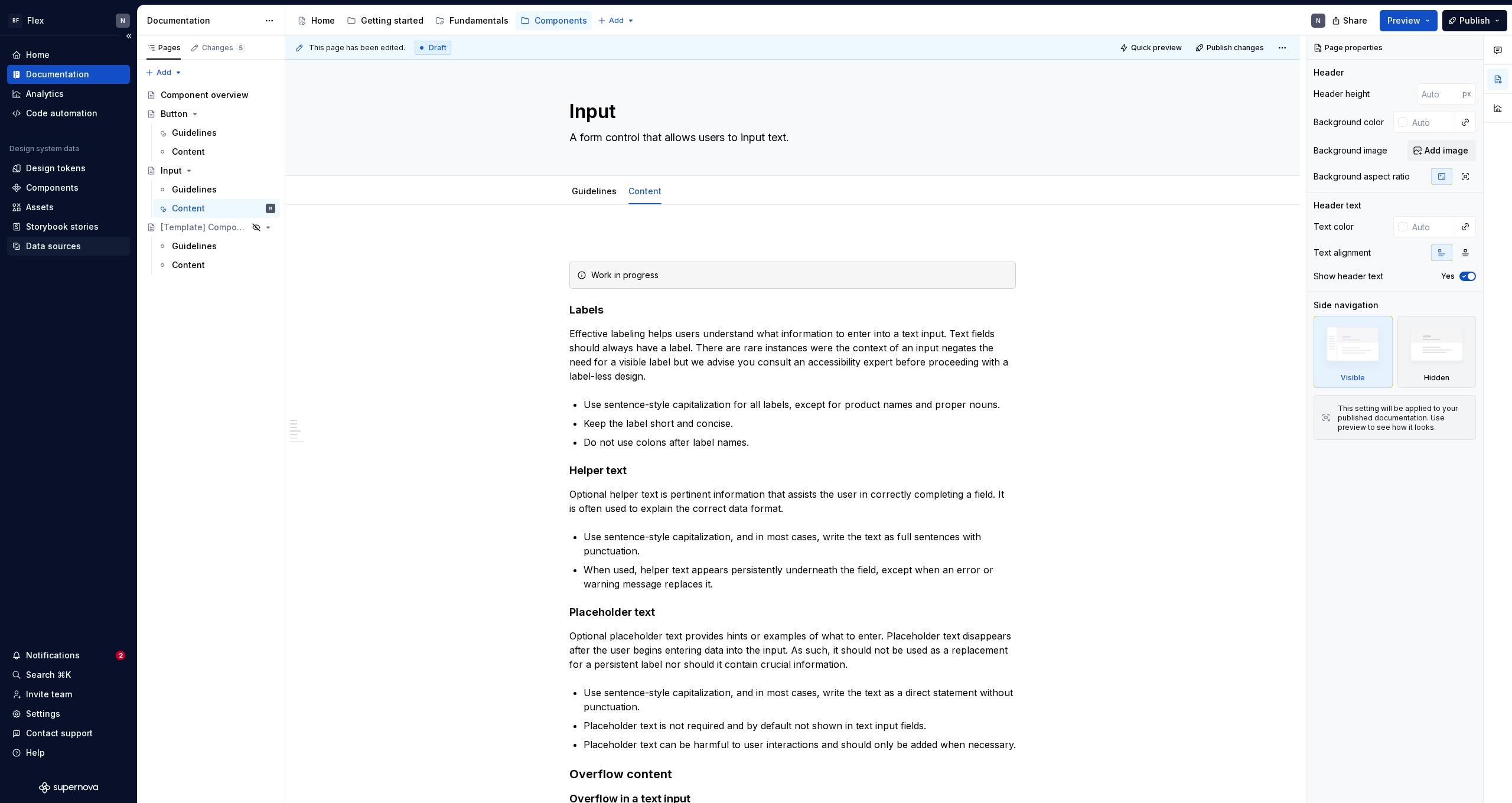
click at [65, 244] on div "Data sources" at bounding box center [53, 246] width 55 height 12
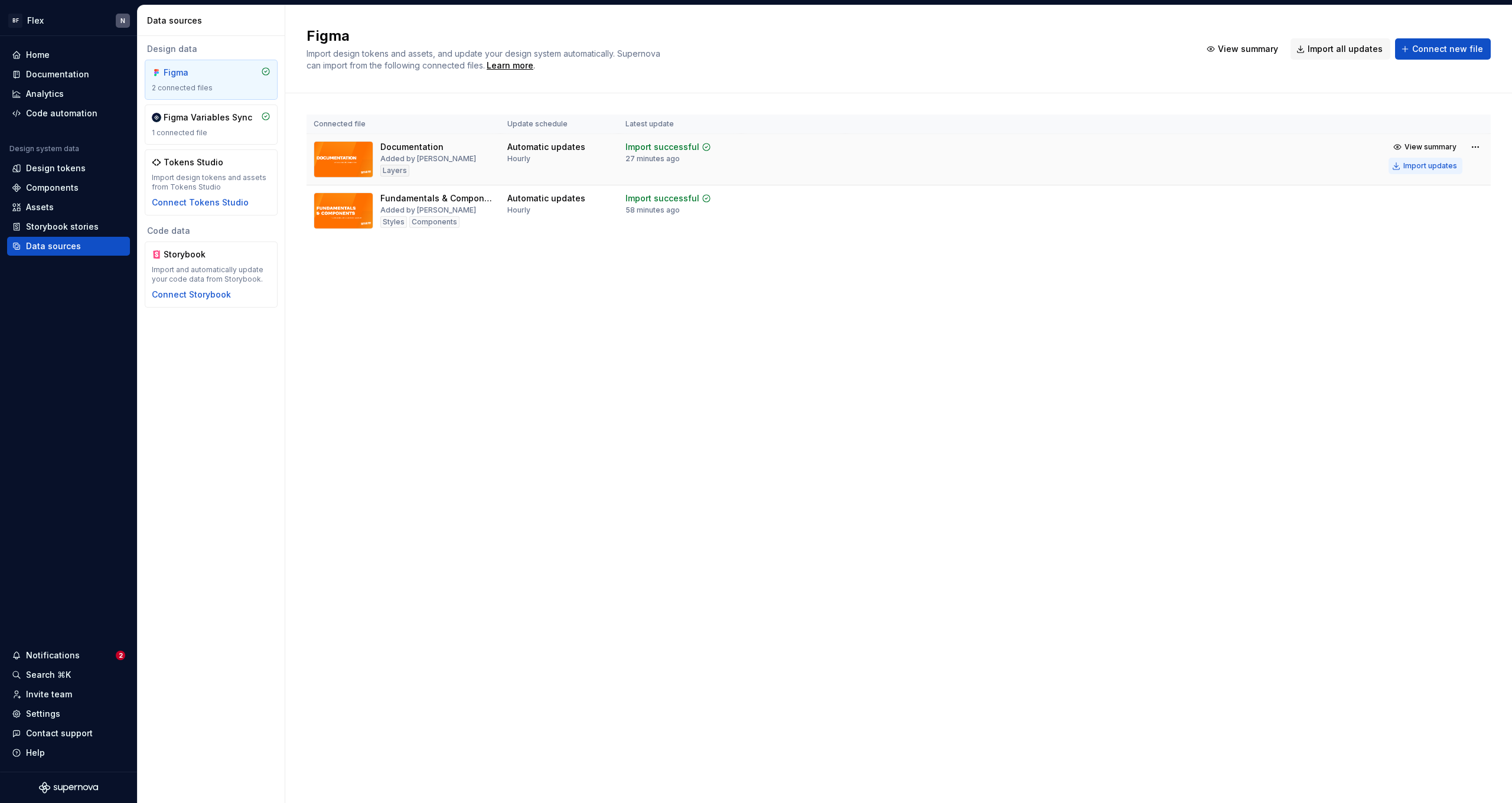
click at [1417, 165] on div "Import updates" at bounding box center [1430, 166] width 54 height 9
click at [54, 74] on div "Documentation" at bounding box center [57, 74] width 63 height 12
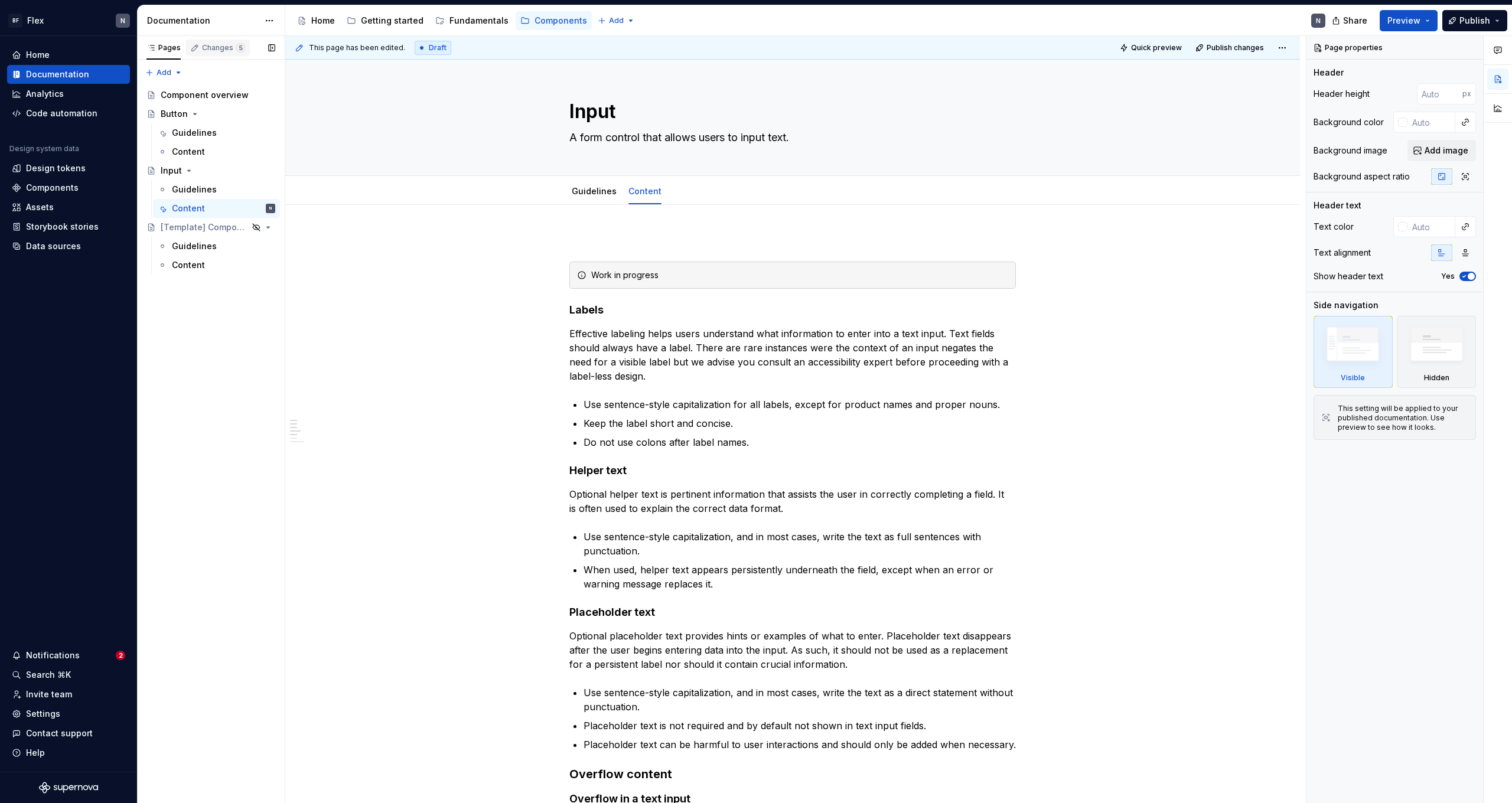
click at [215, 49] on div "Changes 5" at bounding box center [223, 48] width 43 height 9
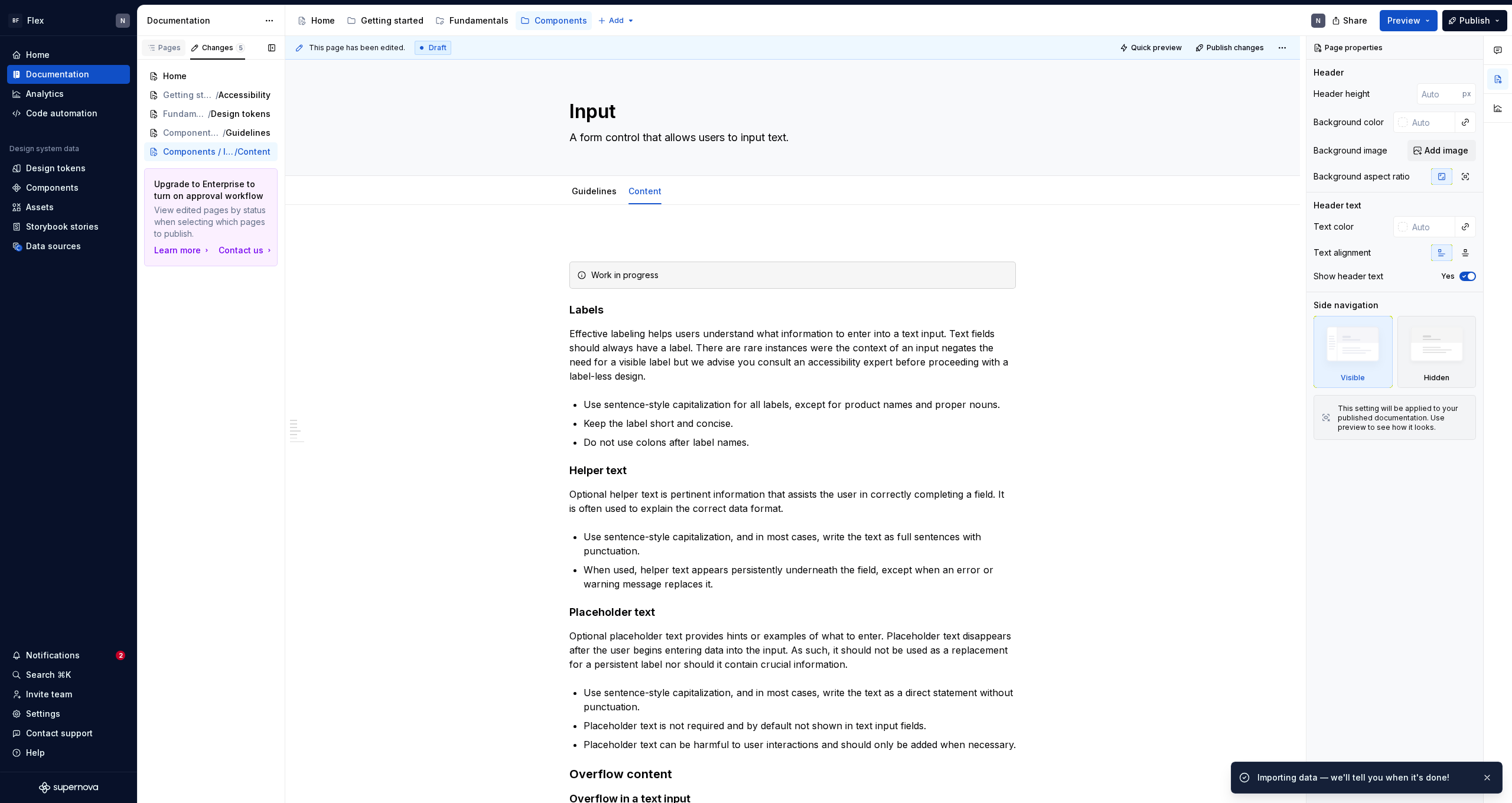
click at [168, 43] on div "Pages" at bounding box center [163, 48] width 34 height 9
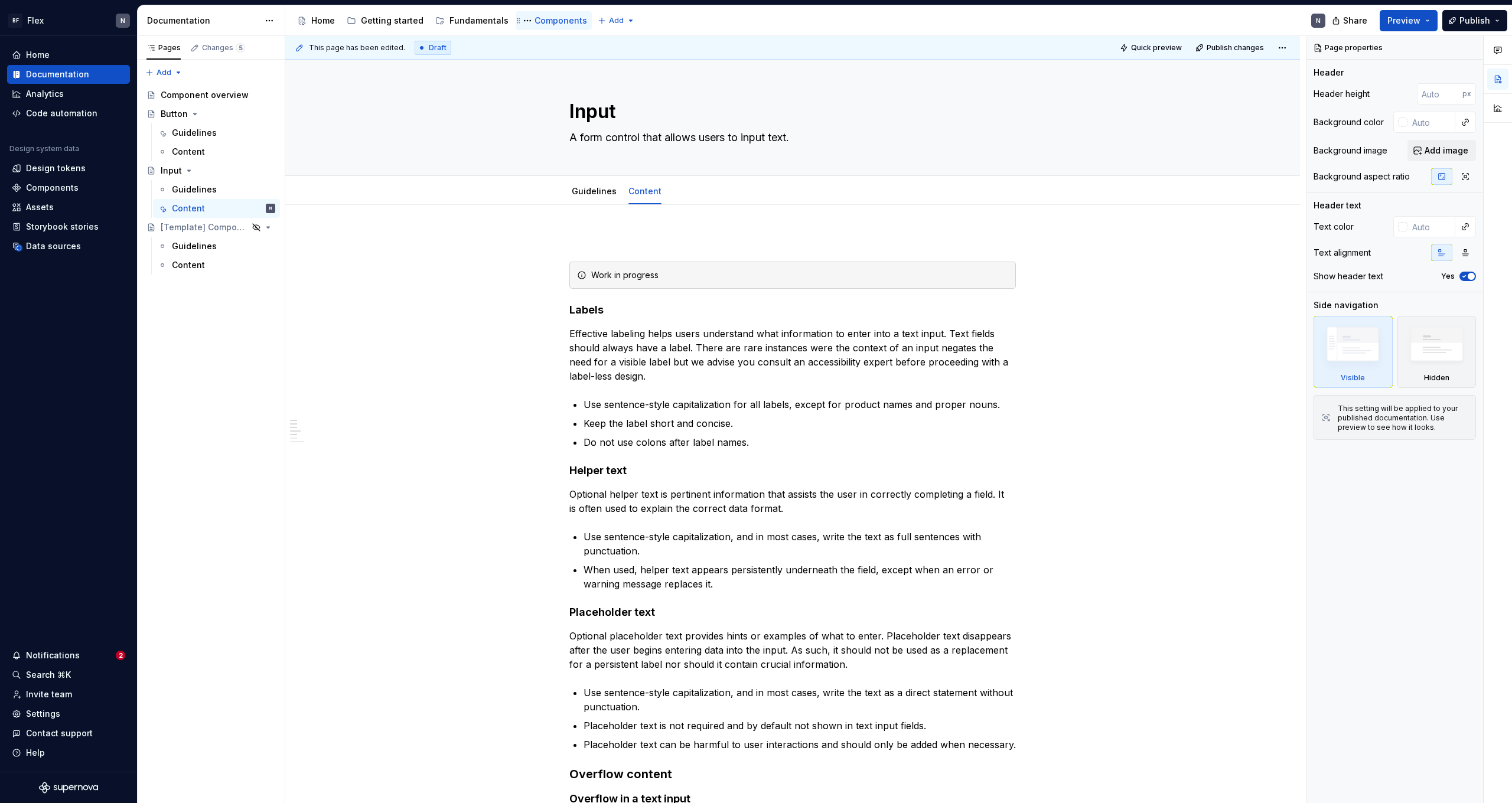
click at [553, 23] on div "Components" at bounding box center [560, 20] width 52 height 12
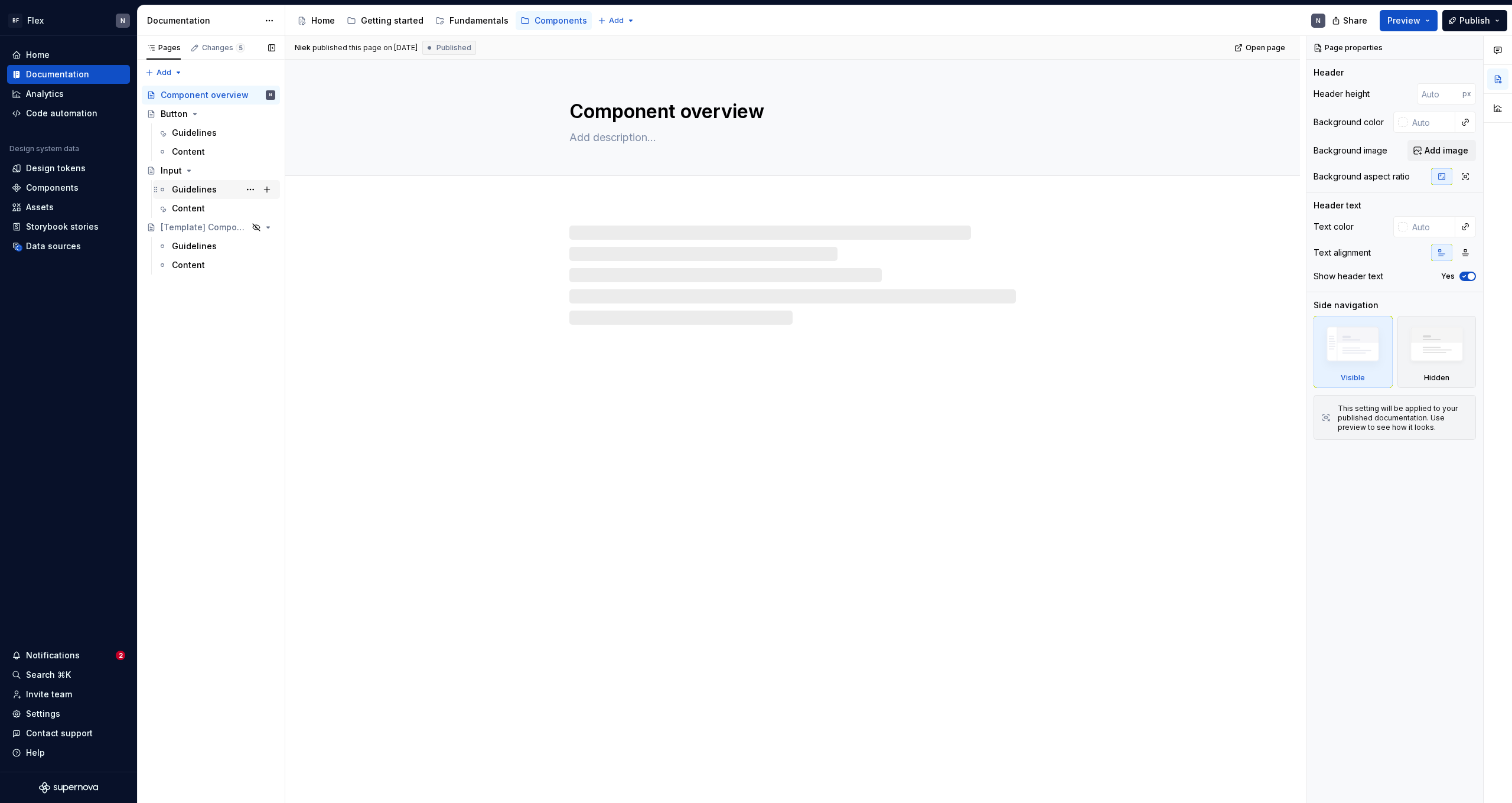
click at [209, 186] on div "Guidelines" at bounding box center [194, 189] width 45 height 12
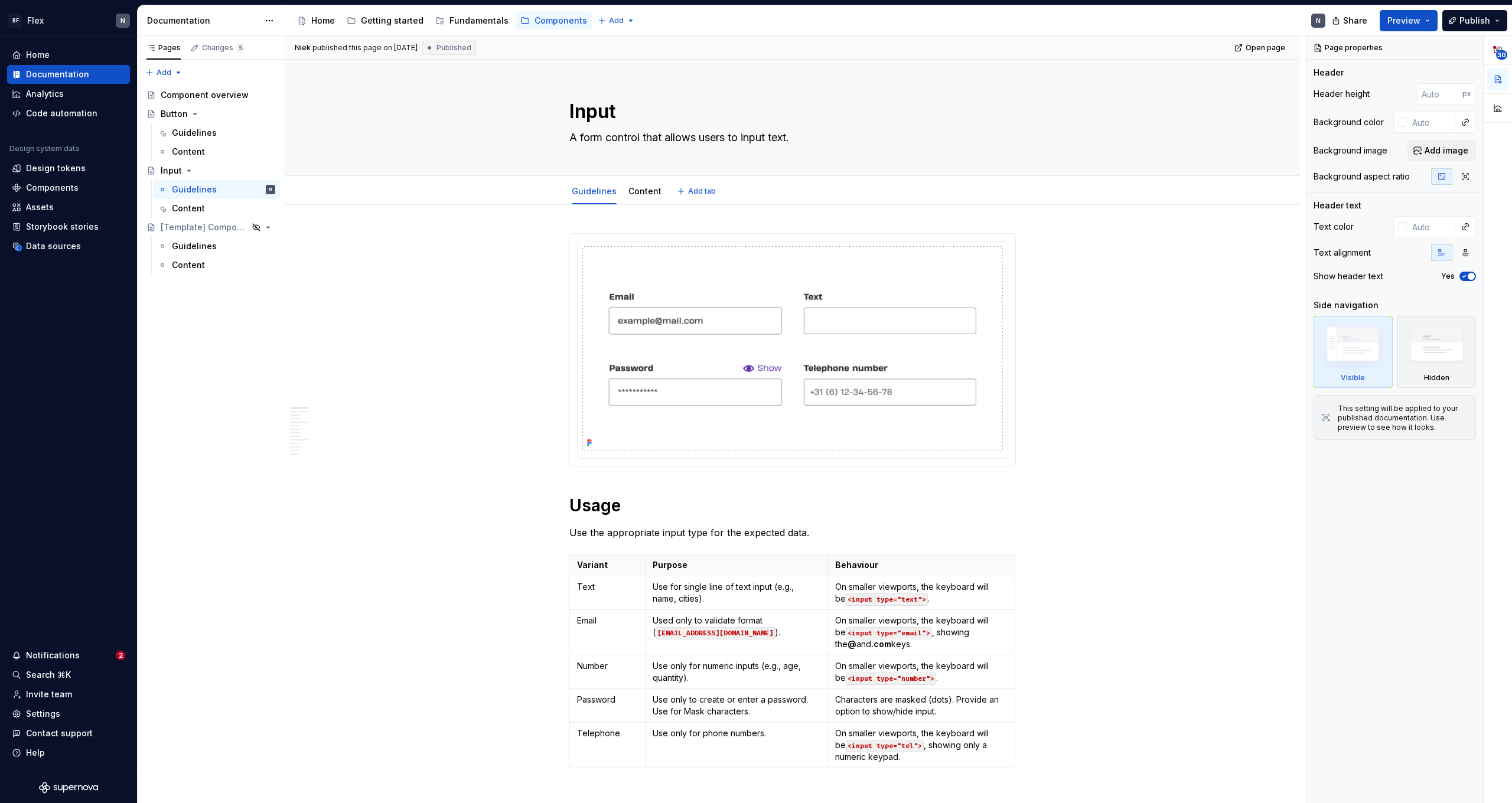
click at [765, 190] on div "Guidelines Content Add tab" at bounding box center [793, 191] width 461 height 26
click at [1358, 49] on div "Page properties" at bounding box center [1349, 48] width 78 height 17
click at [1466, 49] on button "button" at bounding box center [1472, 48] width 17 height 17
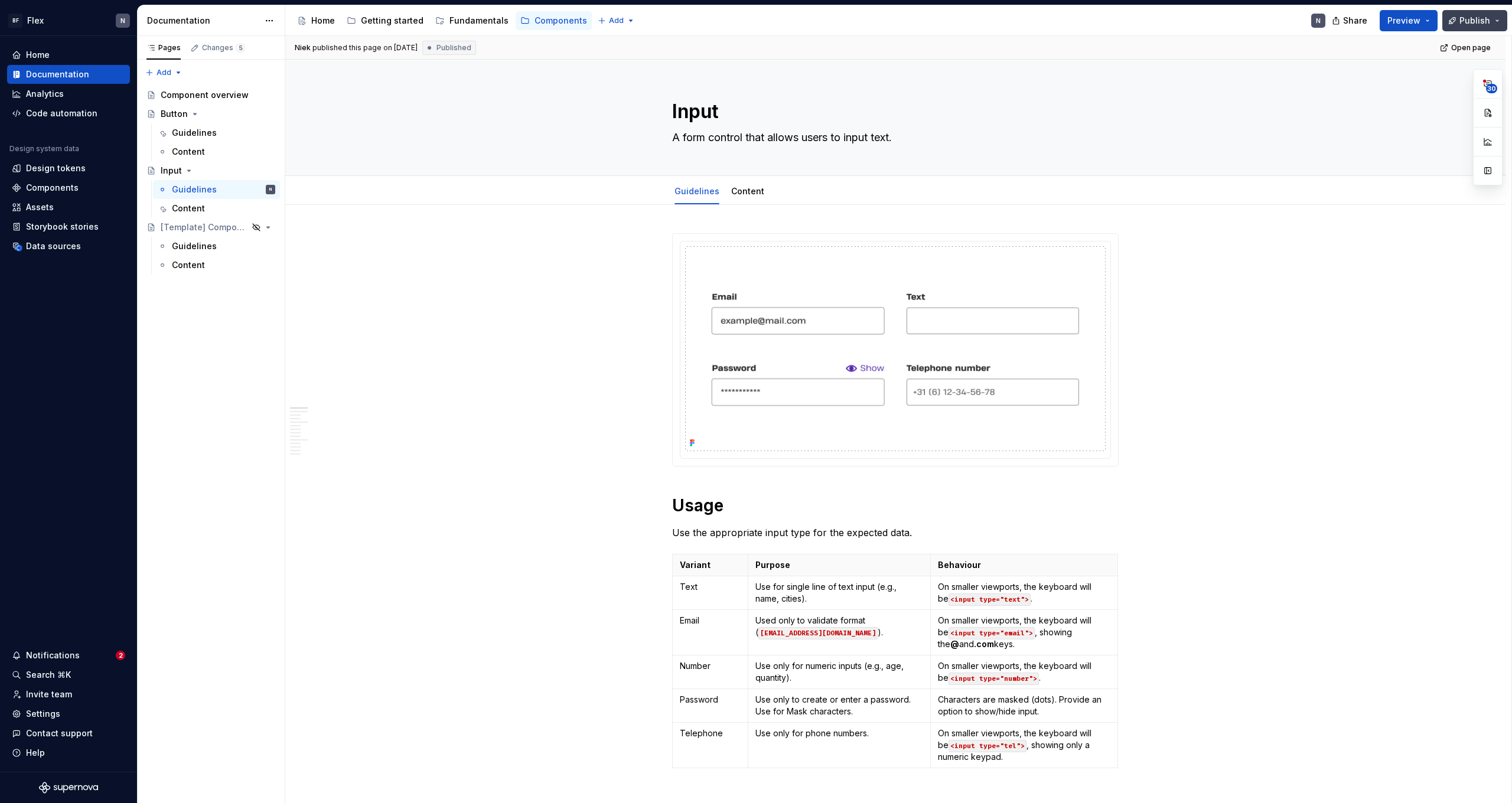
click at [1481, 19] on span "Publish" at bounding box center [1474, 20] width 30 height 12
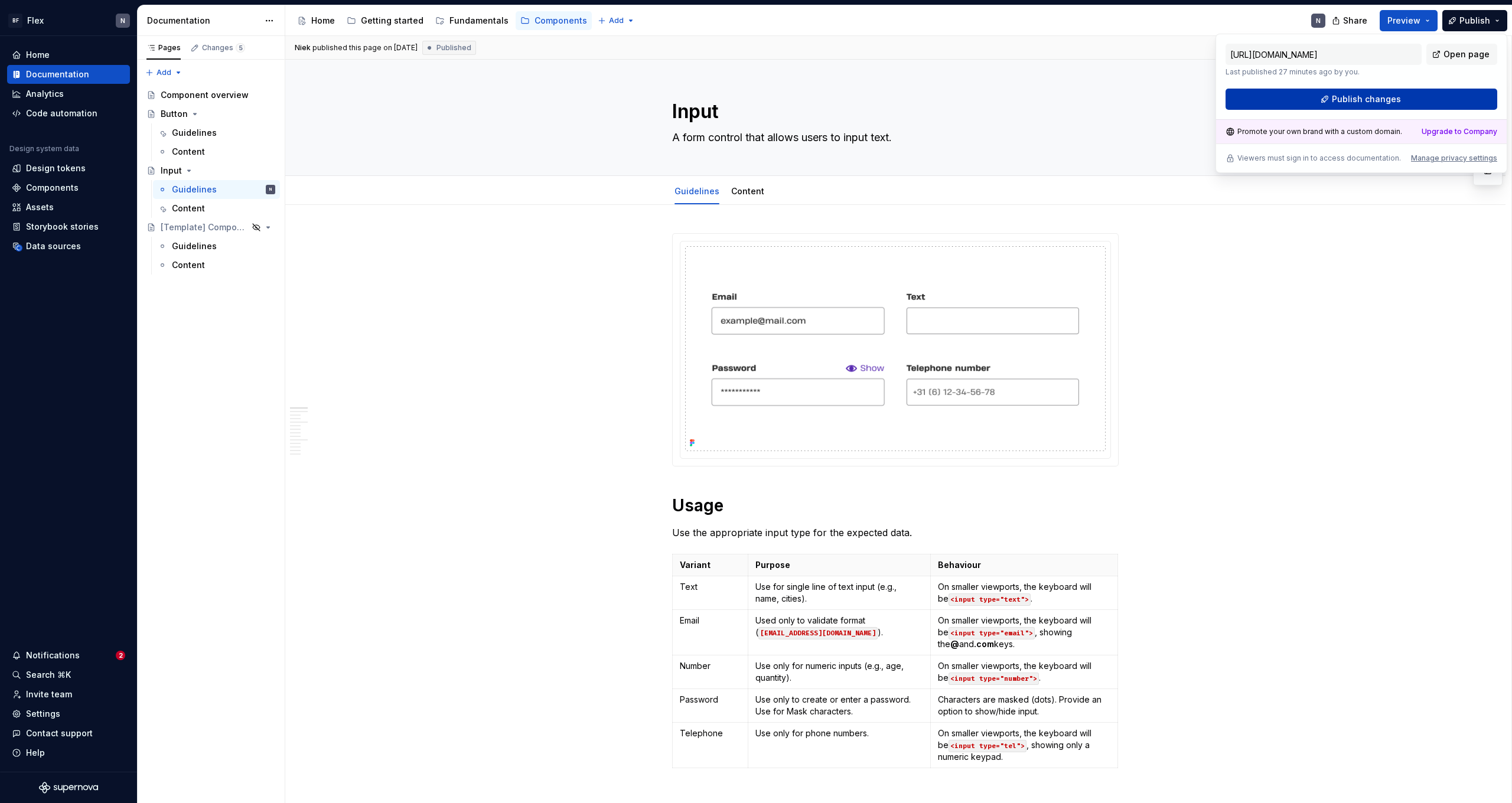
click at [1388, 97] on span "Publish changes" at bounding box center [1366, 99] width 69 height 12
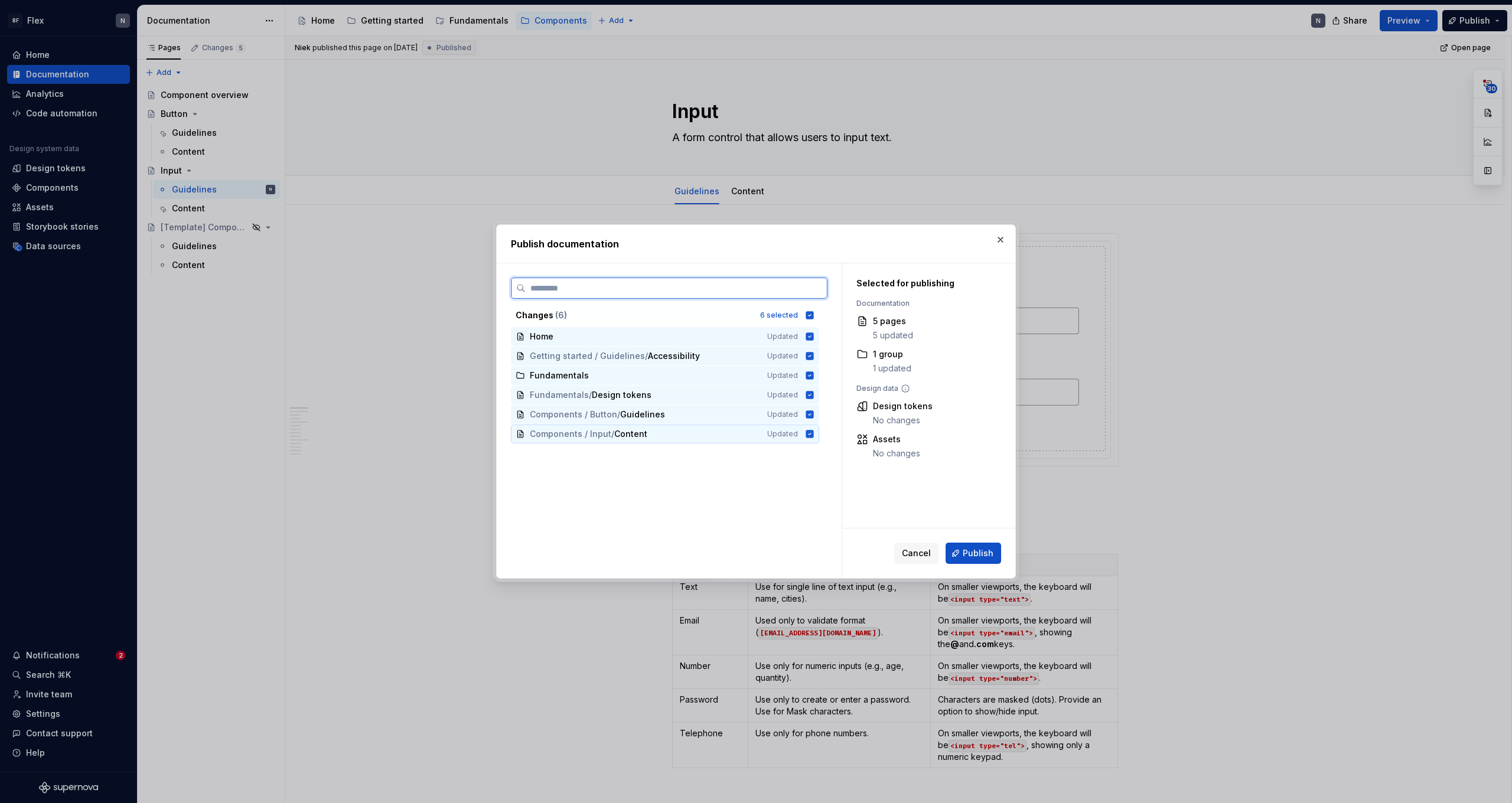
click at [814, 434] on icon at bounding box center [810, 433] width 7 height 7
click at [969, 550] on span "Publish" at bounding box center [978, 552] width 30 height 12
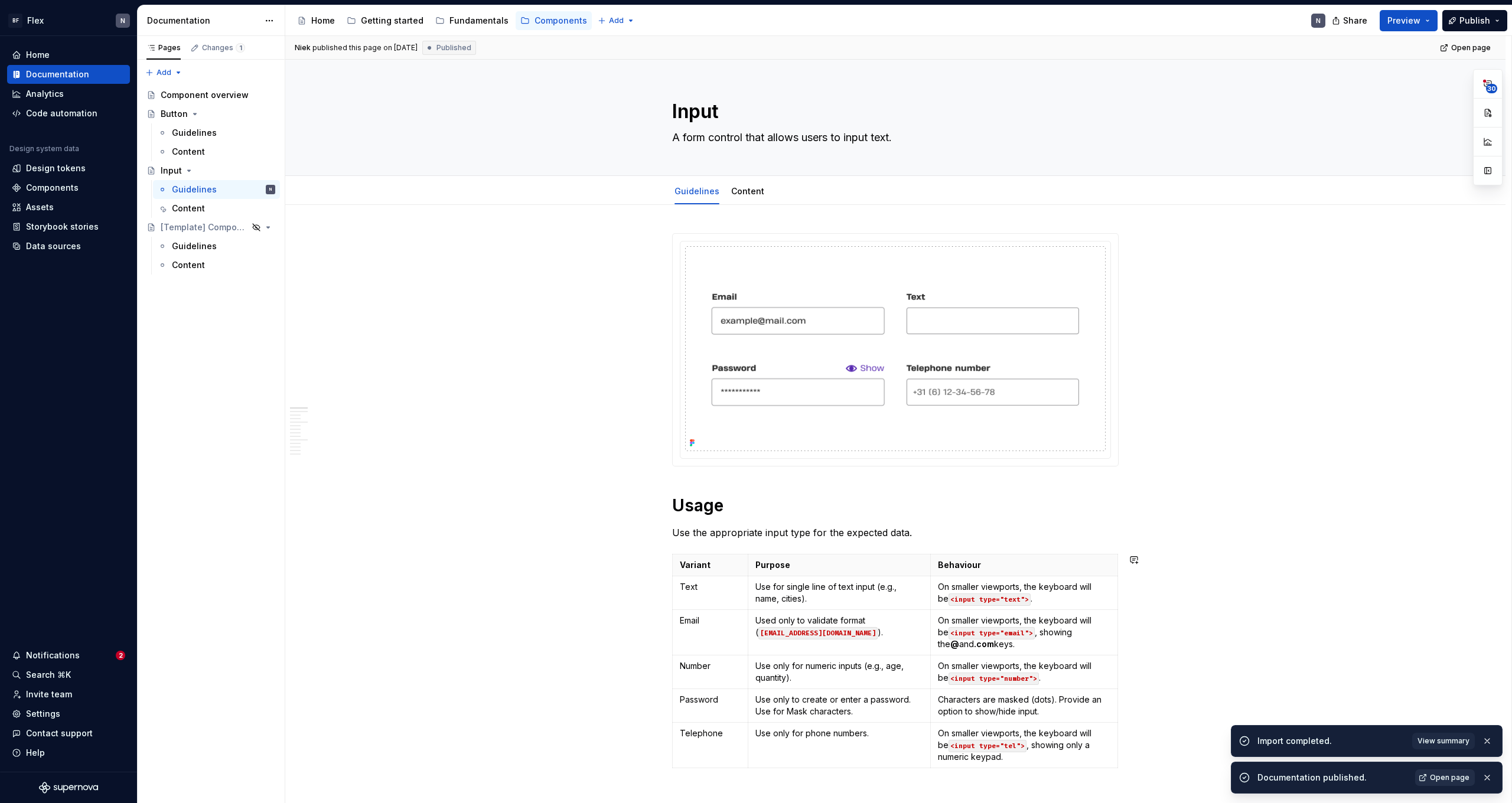
click at [1439, 776] on span "Open page" at bounding box center [1450, 777] width 39 height 9
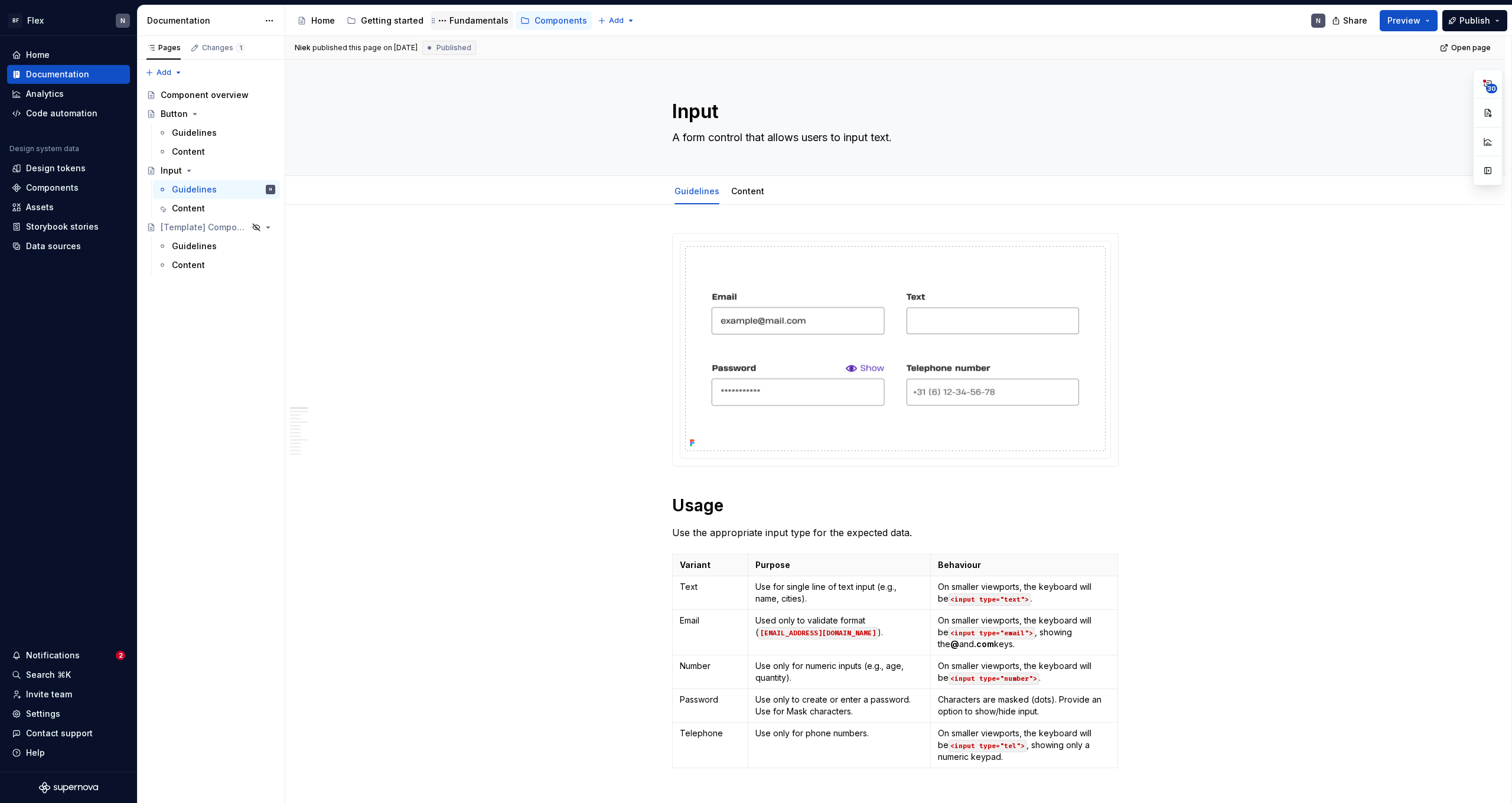
click at [487, 16] on div "Fundamentals" at bounding box center [479, 20] width 59 height 12
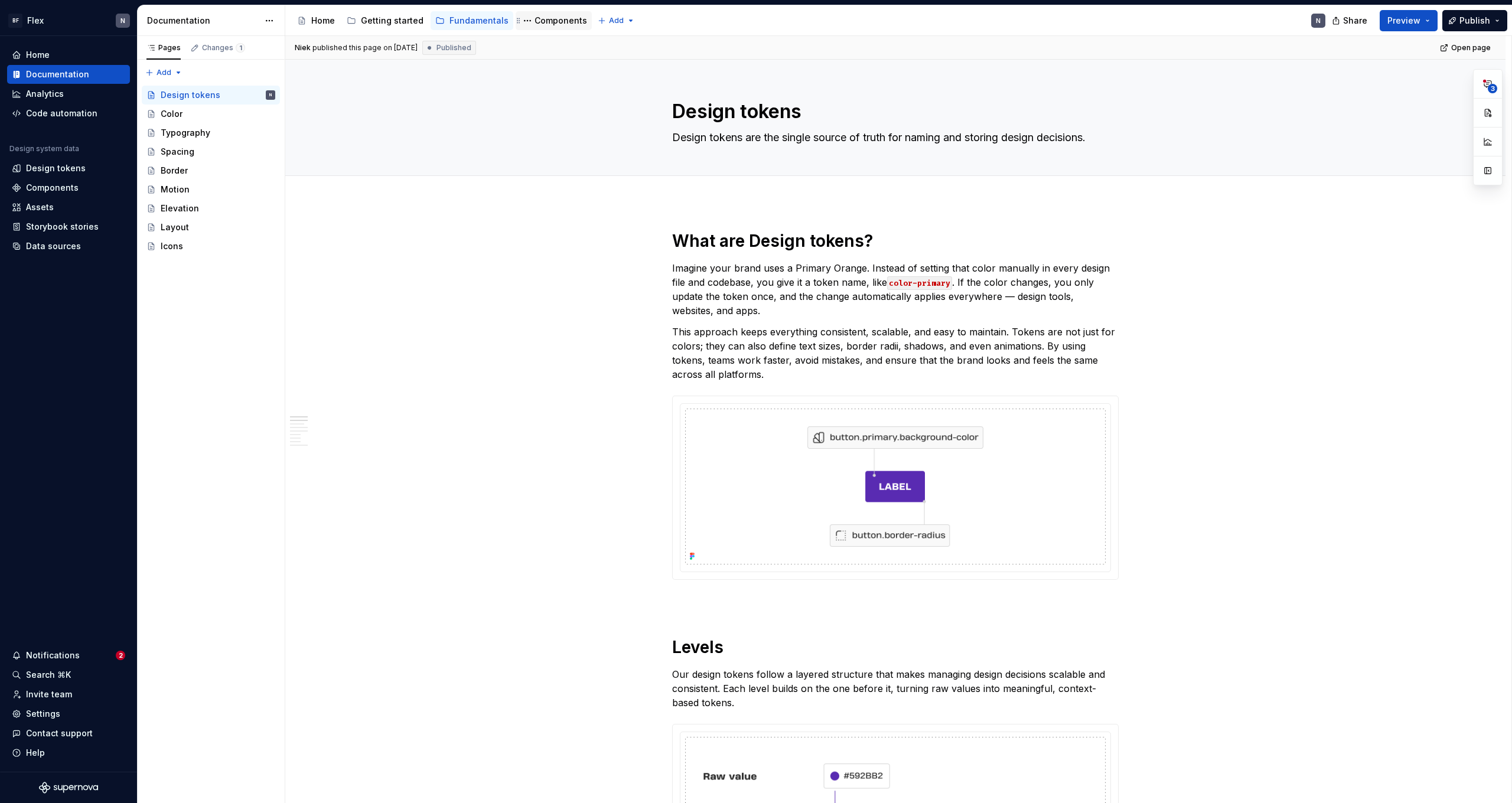
click at [547, 24] on div "Components" at bounding box center [560, 20] width 52 height 12
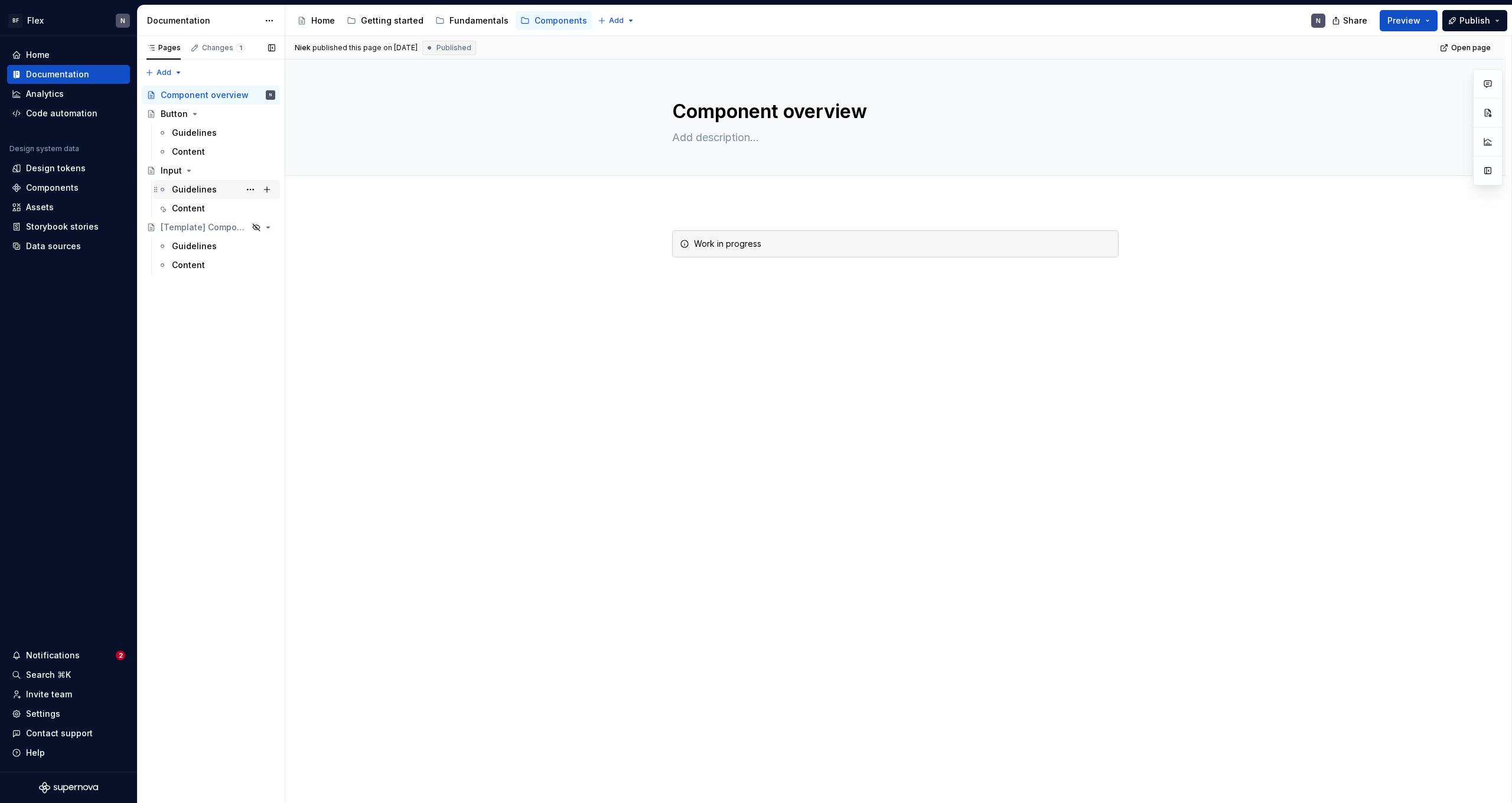
click at [176, 187] on div "Guidelines" at bounding box center [194, 189] width 45 height 12
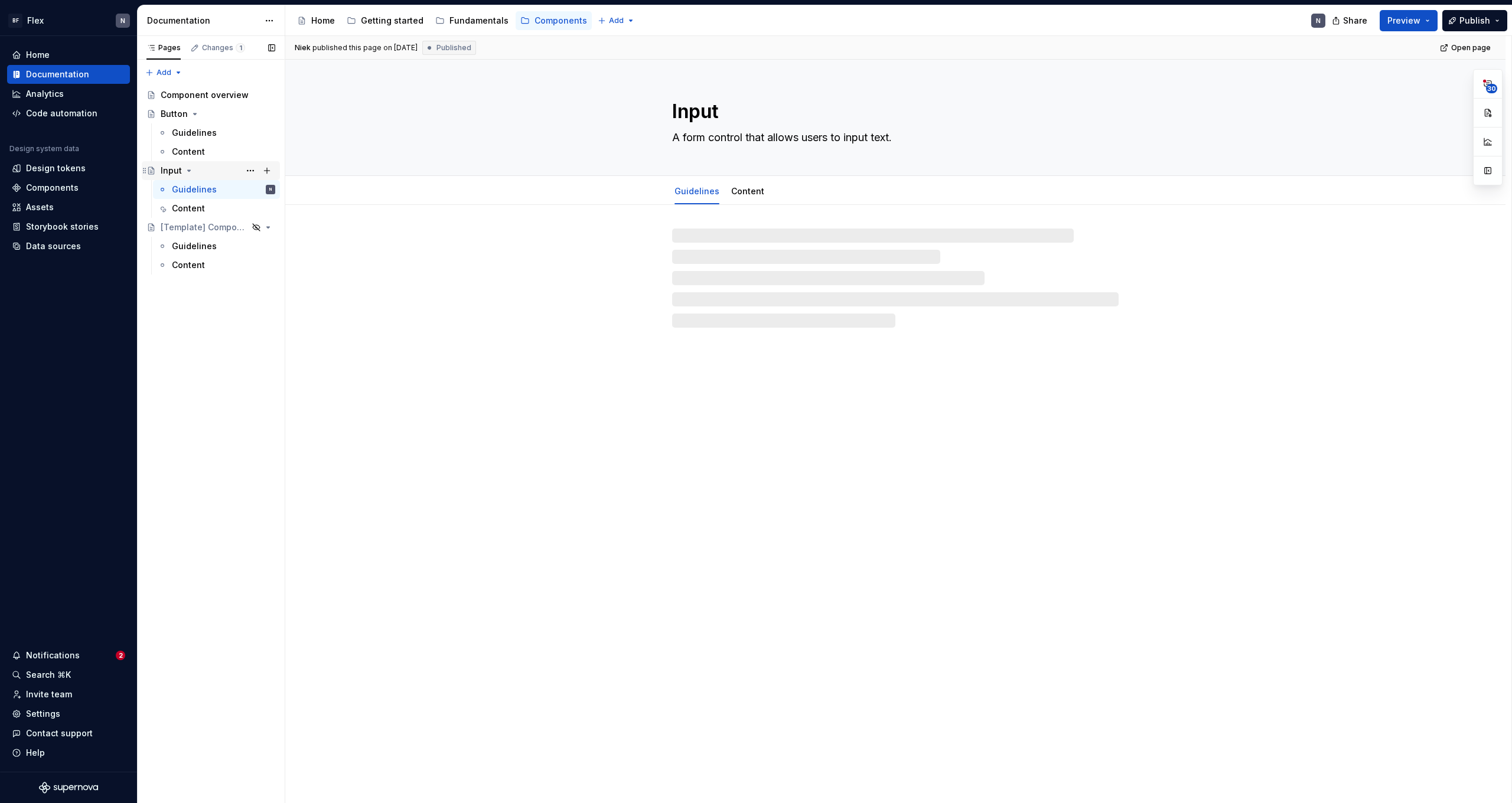
click at [185, 173] on icon "Page tree" at bounding box center [189, 171] width 9 height 9
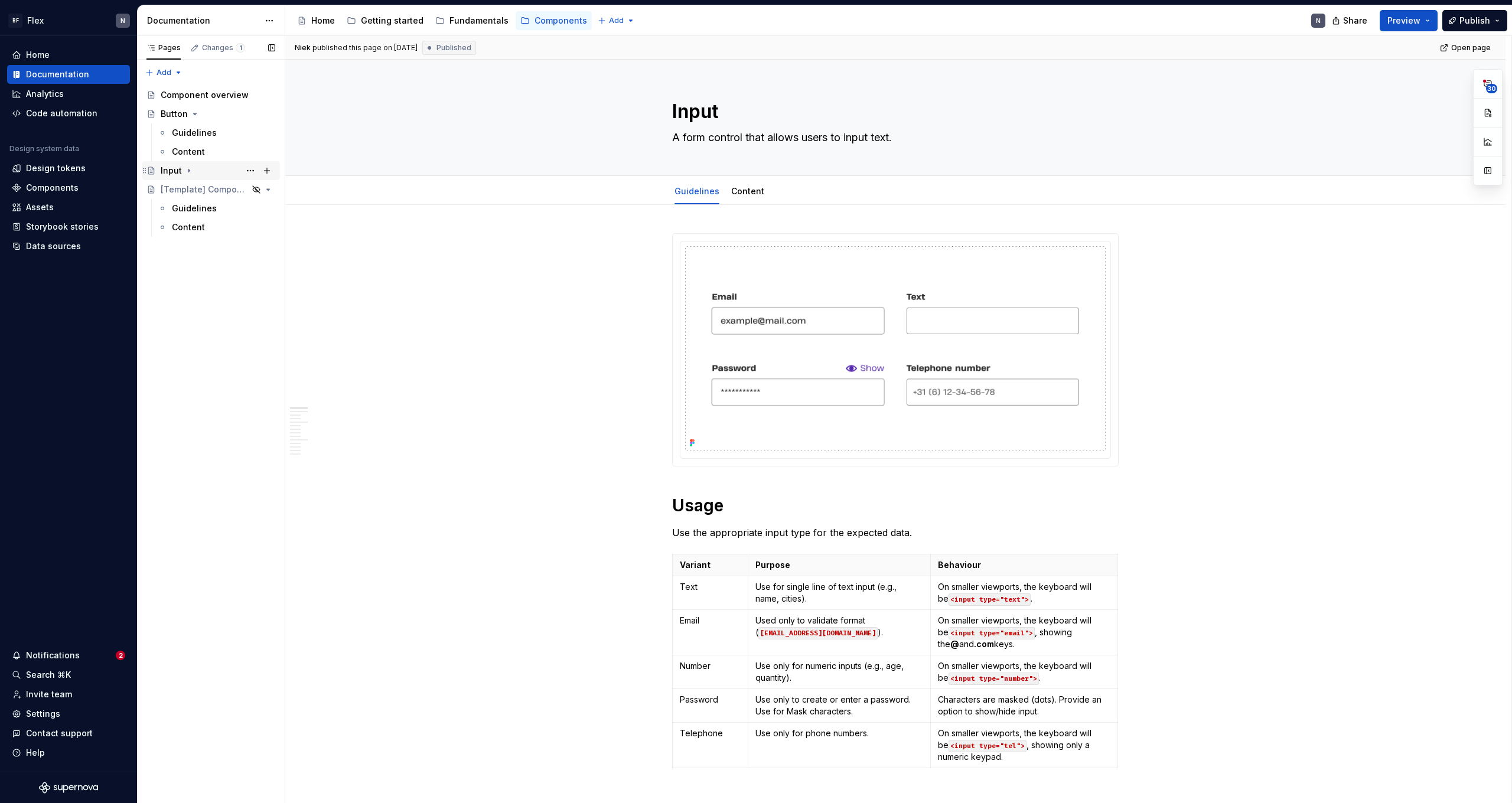
click at [185, 173] on icon "Page tree" at bounding box center [189, 171] width 9 height 9
click at [251, 173] on button "Page tree" at bounding box center [251, 171] width 17 height 17
click at [588, 243] on html "BF Flex N Home Documentation Analytics Code automation Design system data Desig…" at bounding box center [756, 401] width 1512 height 803
click at [434, 50] on icon at bounding box center [430, 48] width 9 height 9
click at [229, 50] on div "Changes 1" at bounding box center [223, 48] width 43 height 9
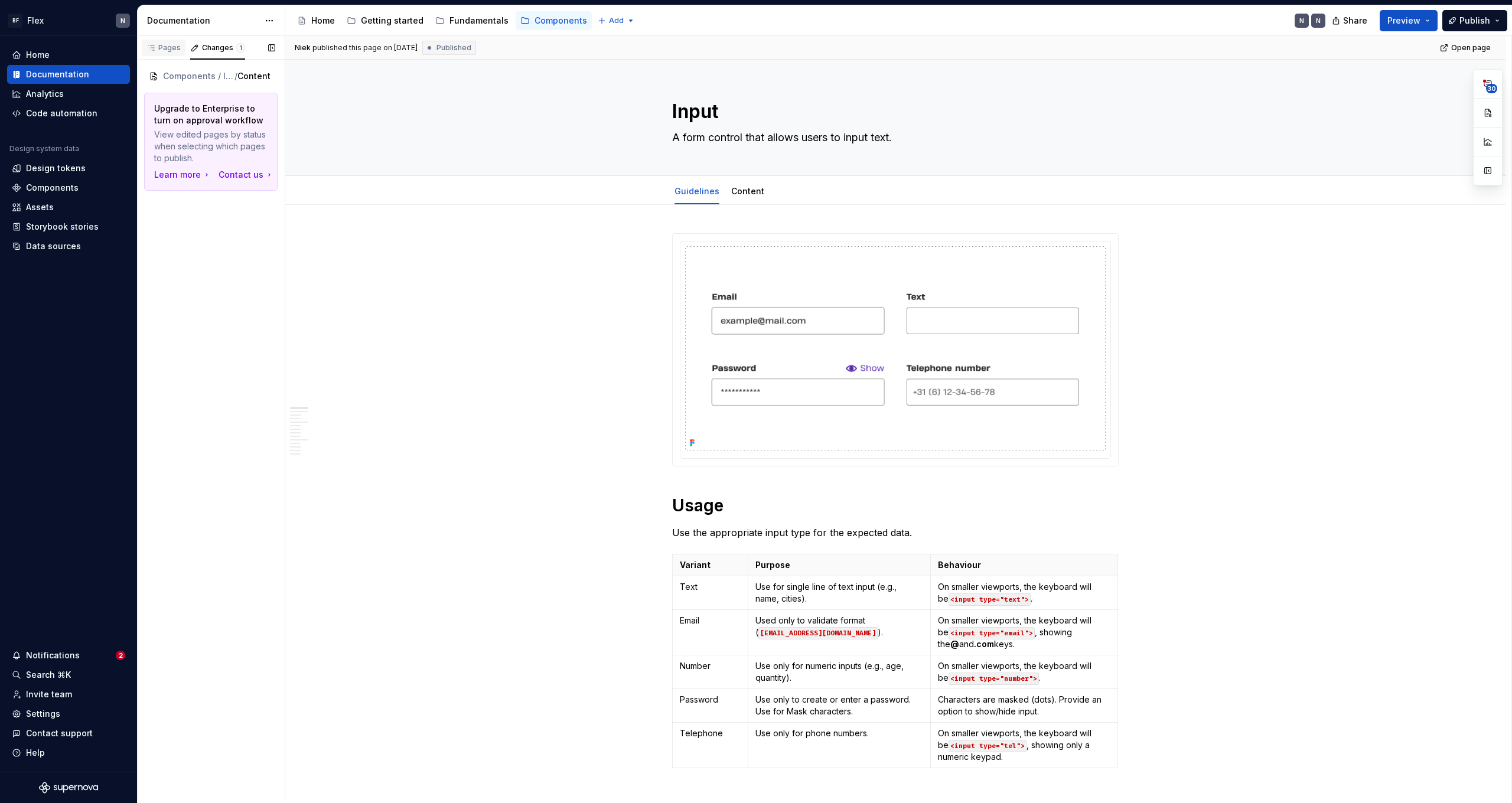
click at [165, 54] on div "Pages" at bounding box center [163, 48] width 44 height 17
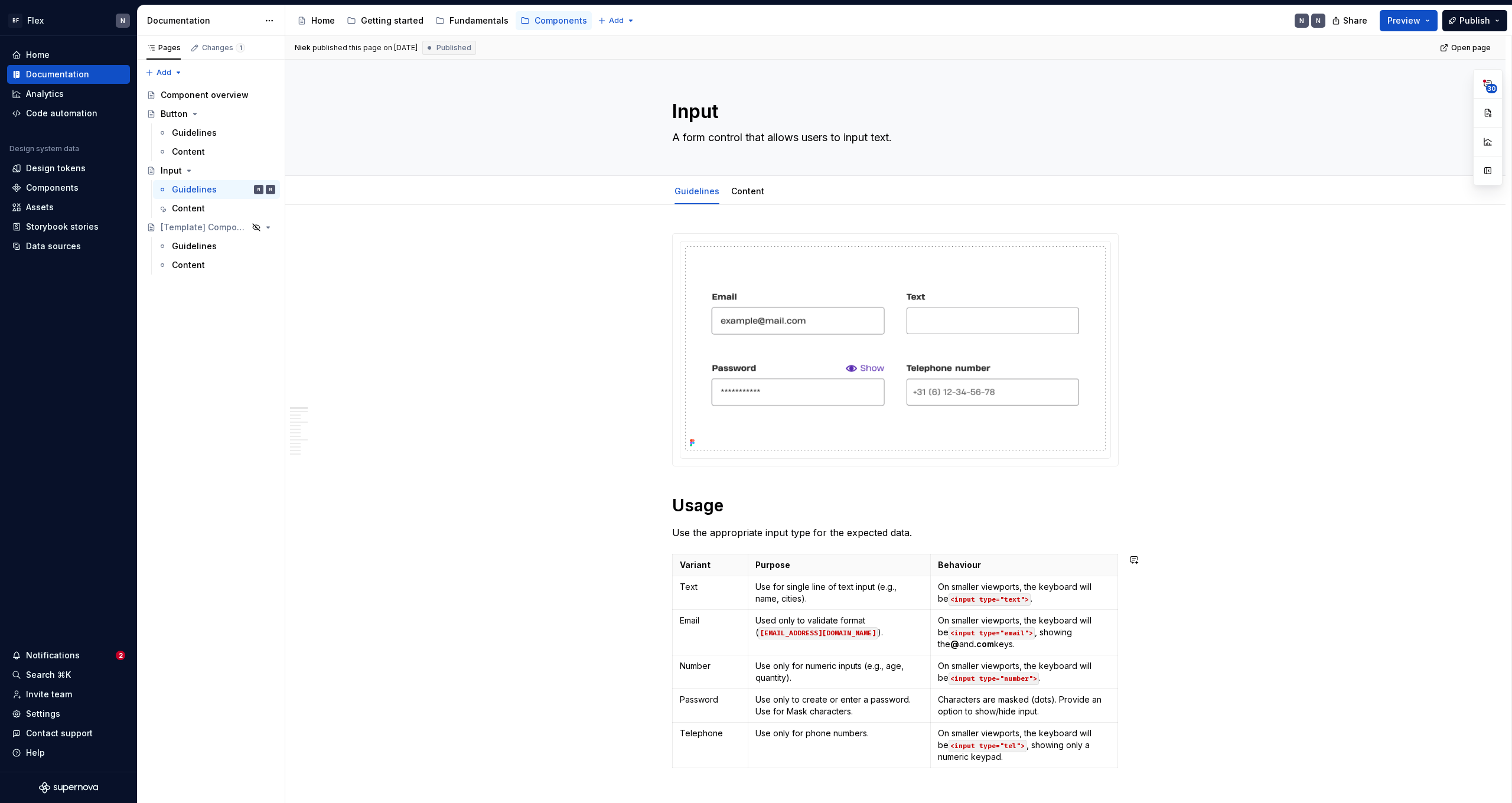
type textarea "*"
